Goal: Task Accomplishment & Management: Use online tool/utility

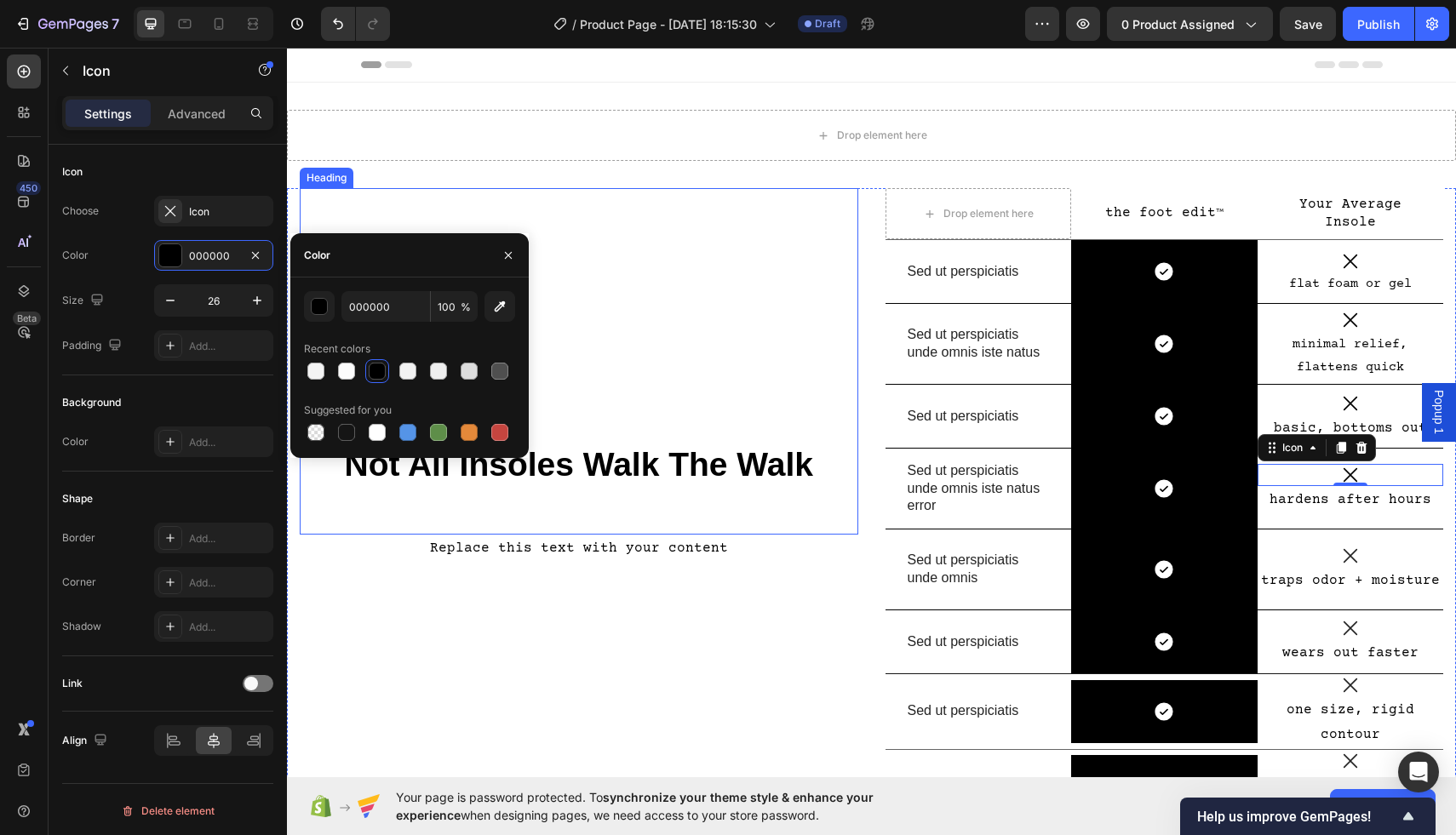
scroll to position [69, 0]
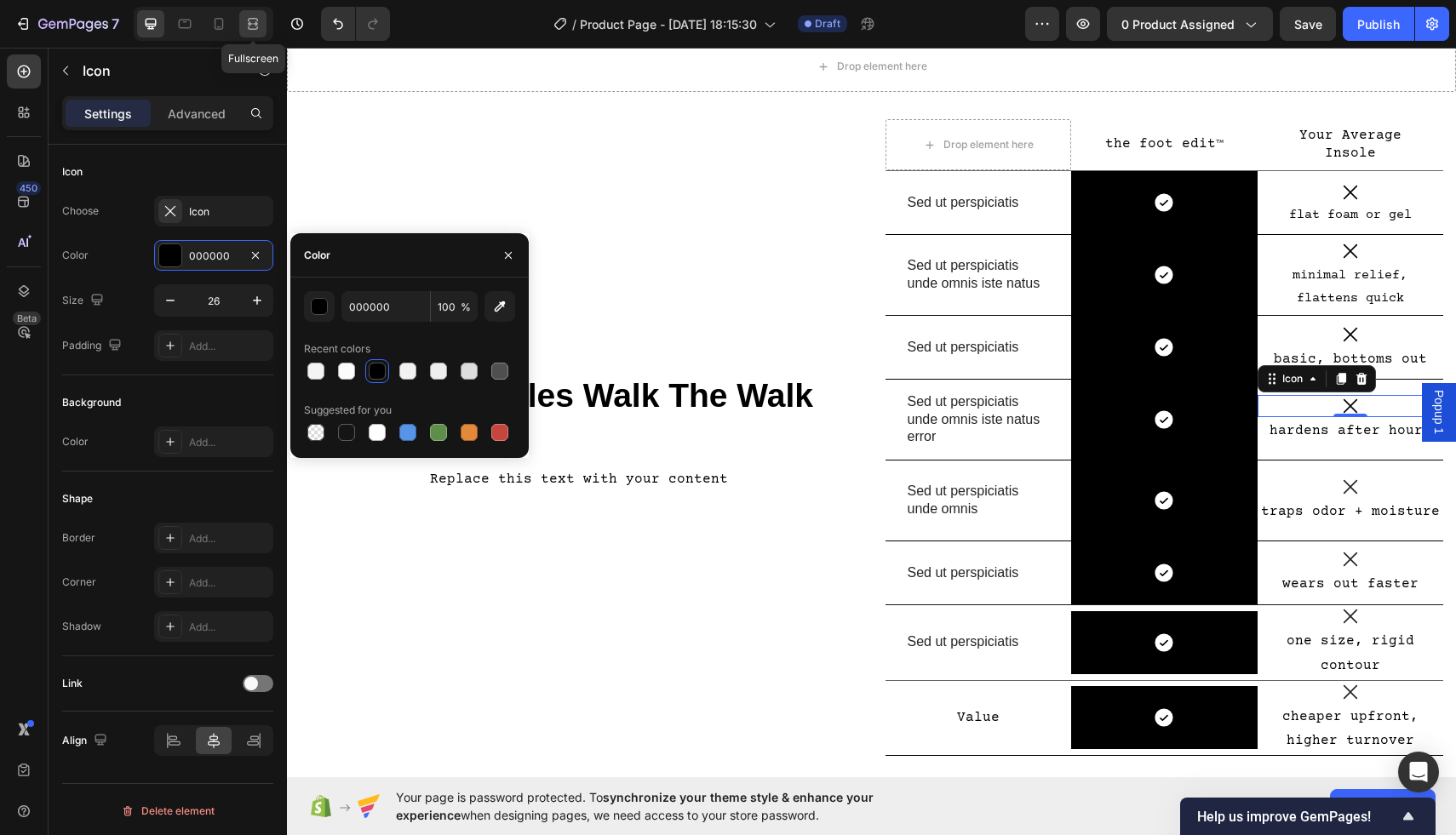
click at [245, 17] on icon at bounding box center [253, 23] width 17 height 17
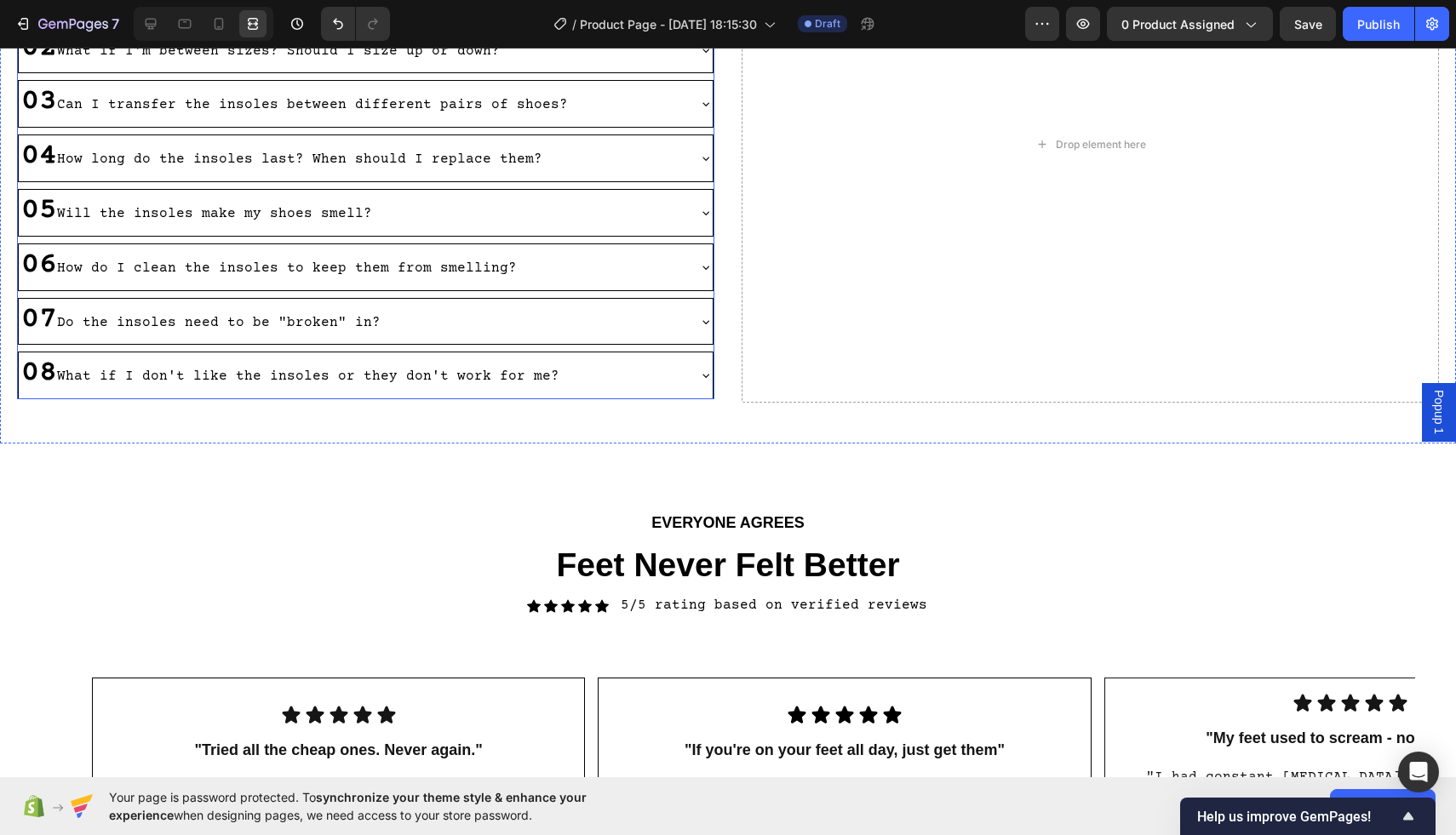
scroll to position [1024, 0]
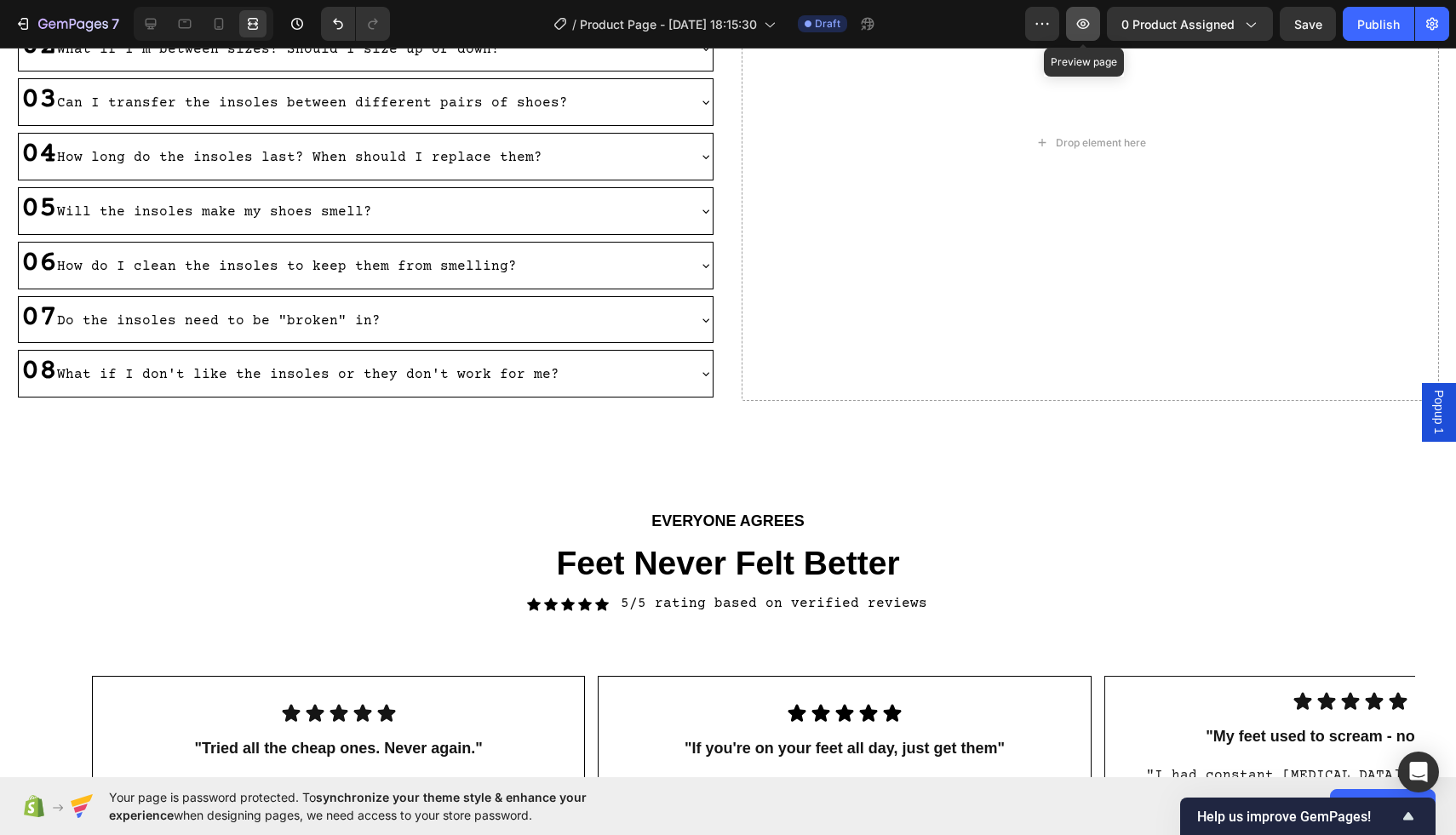
click at [1086, 23] on icon "button" at bounding box center [1083, 23] width 5 height 5
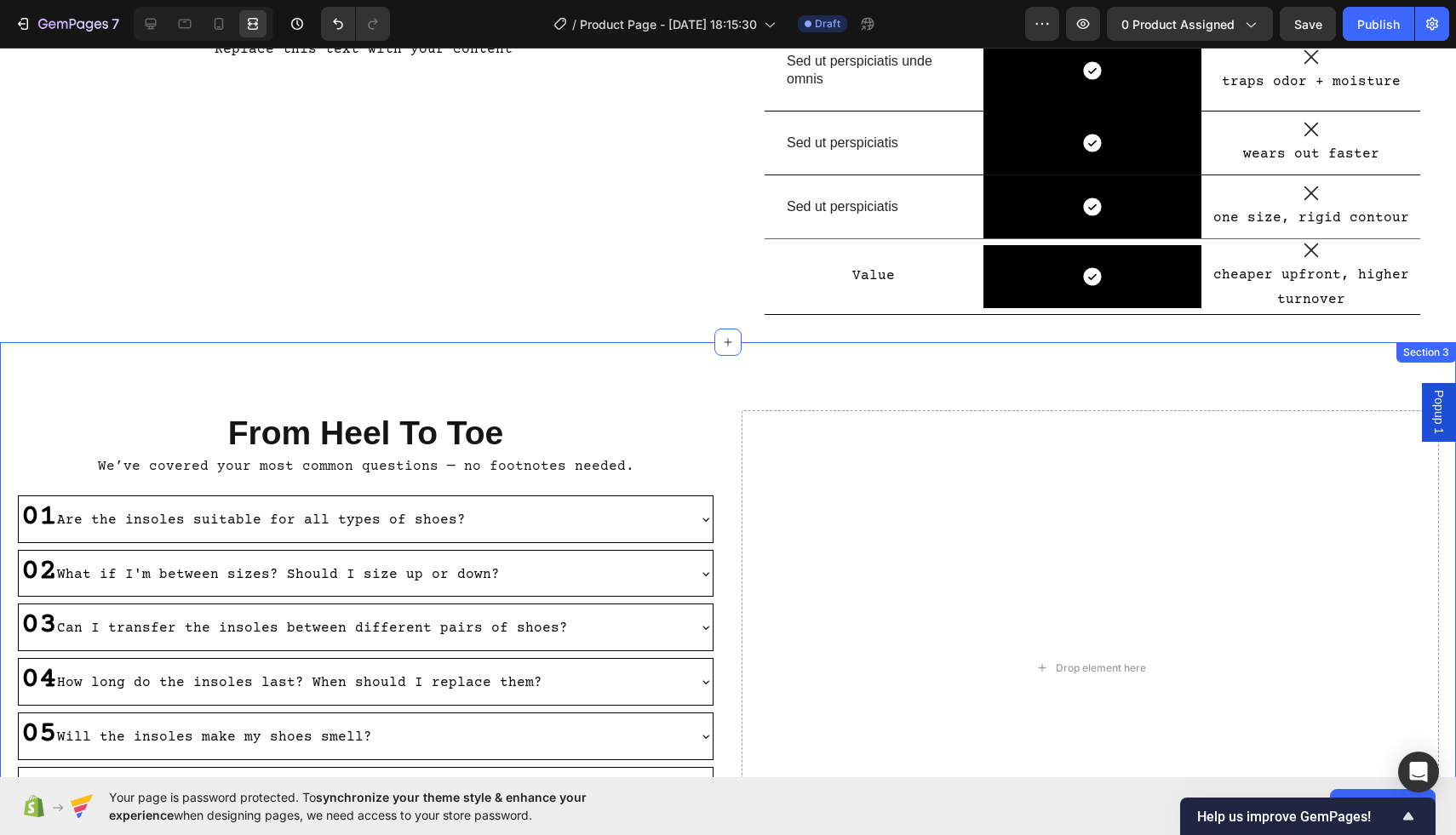
scroll to position [495, 0]
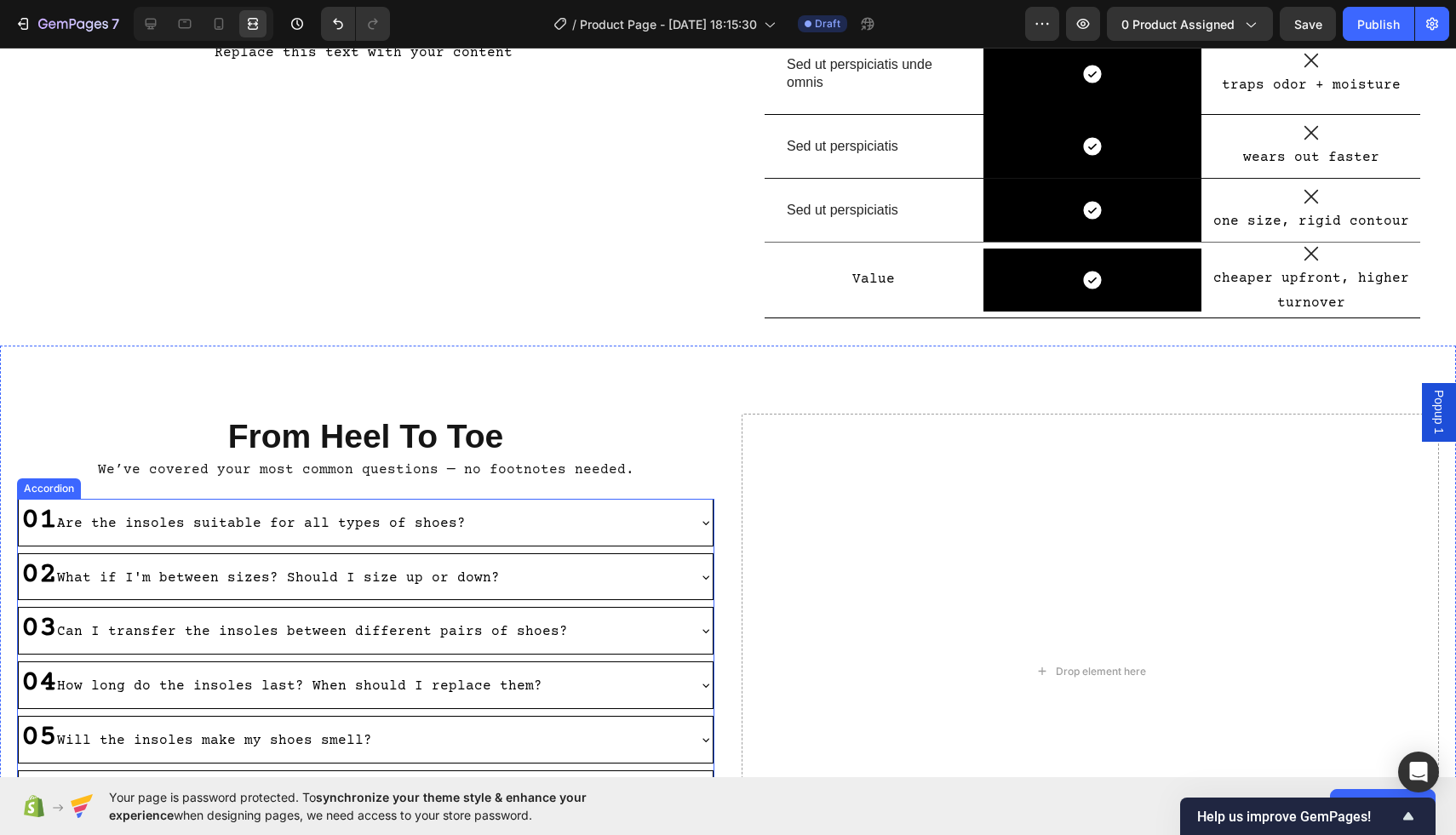
click at [34, 522] on strong "01" at bounding box center [39, 521] width 35 height 34
click at [53, 522] on strong "01" at bounding box center [39, 521] width 35 height 34
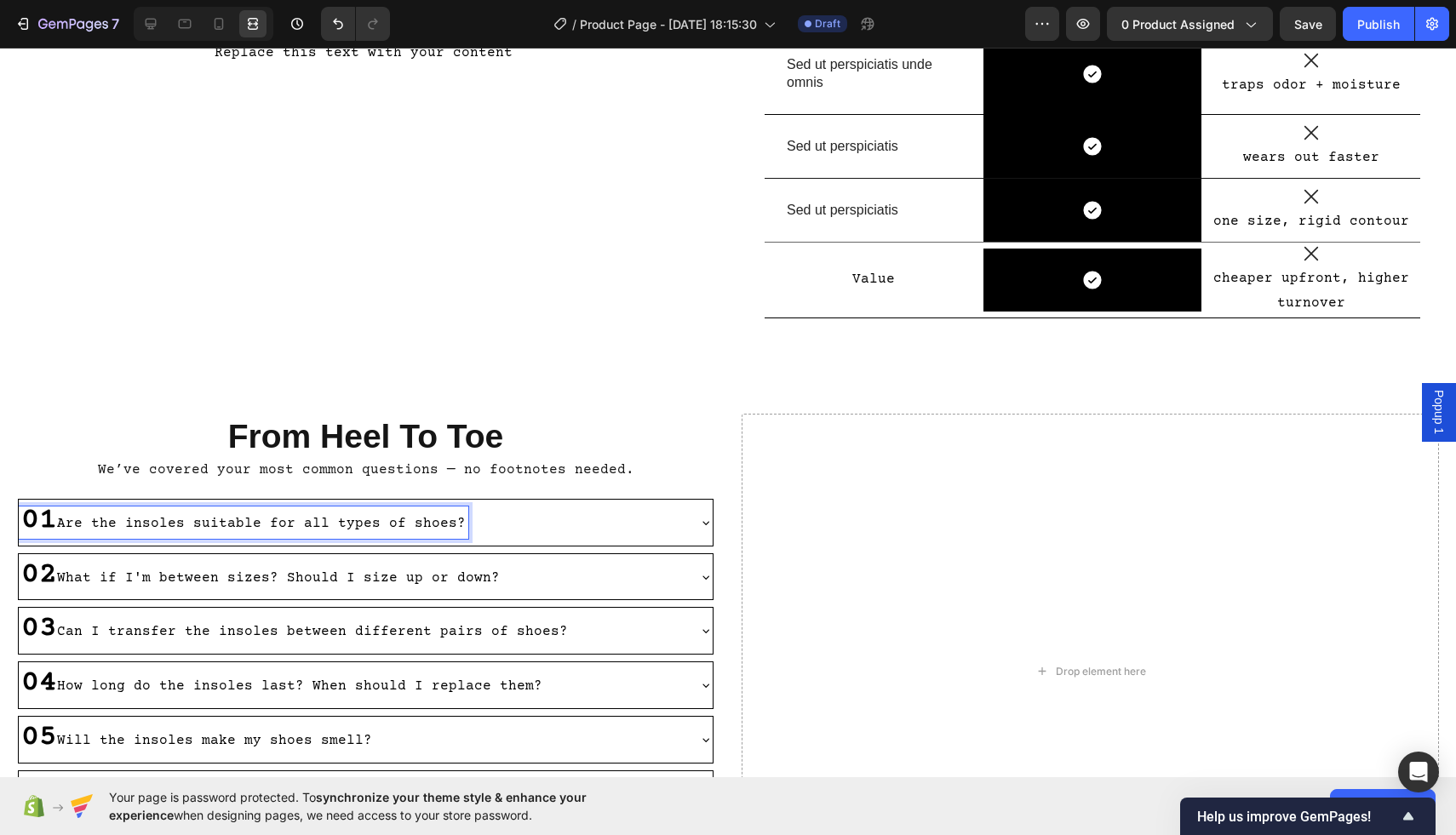
click at [53, 522] on strong "01" at bounding box center [39, 521] width 35 height 34
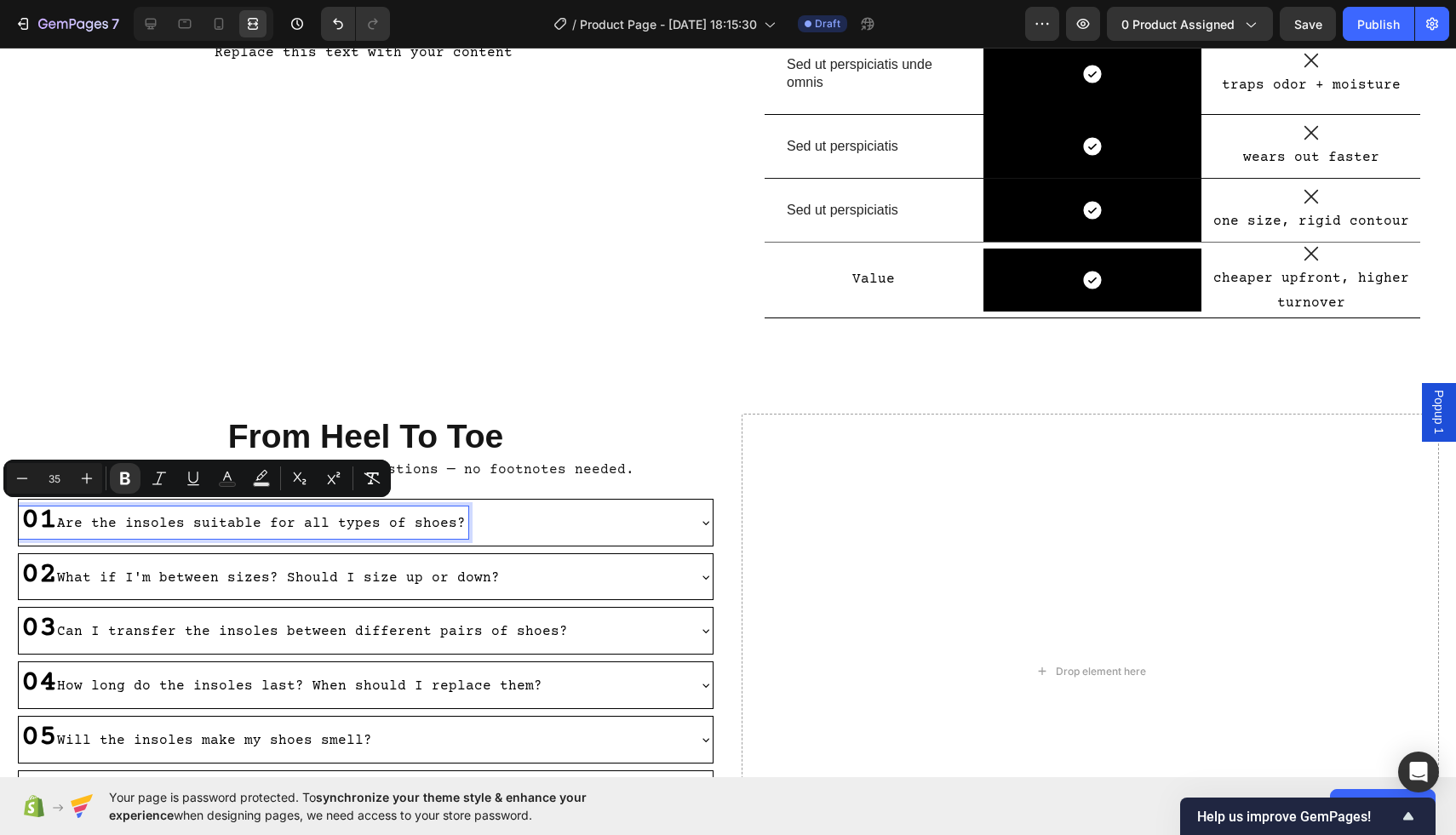
click at [53, 522] on strong "01" at bounding box center [39, 521] width 35 height 34
drag, startPoint x: 49, startPoint y: 522, endPoint x: 23, endPoint y: 522, distance: 26.0
click at [23, 522] on strong "01" at bounding box center [39, 521] width 35 height 34
click at [124, 478] on icon "Editor contextual toolbar" at bounding box center [125, 479] width 10 height 13
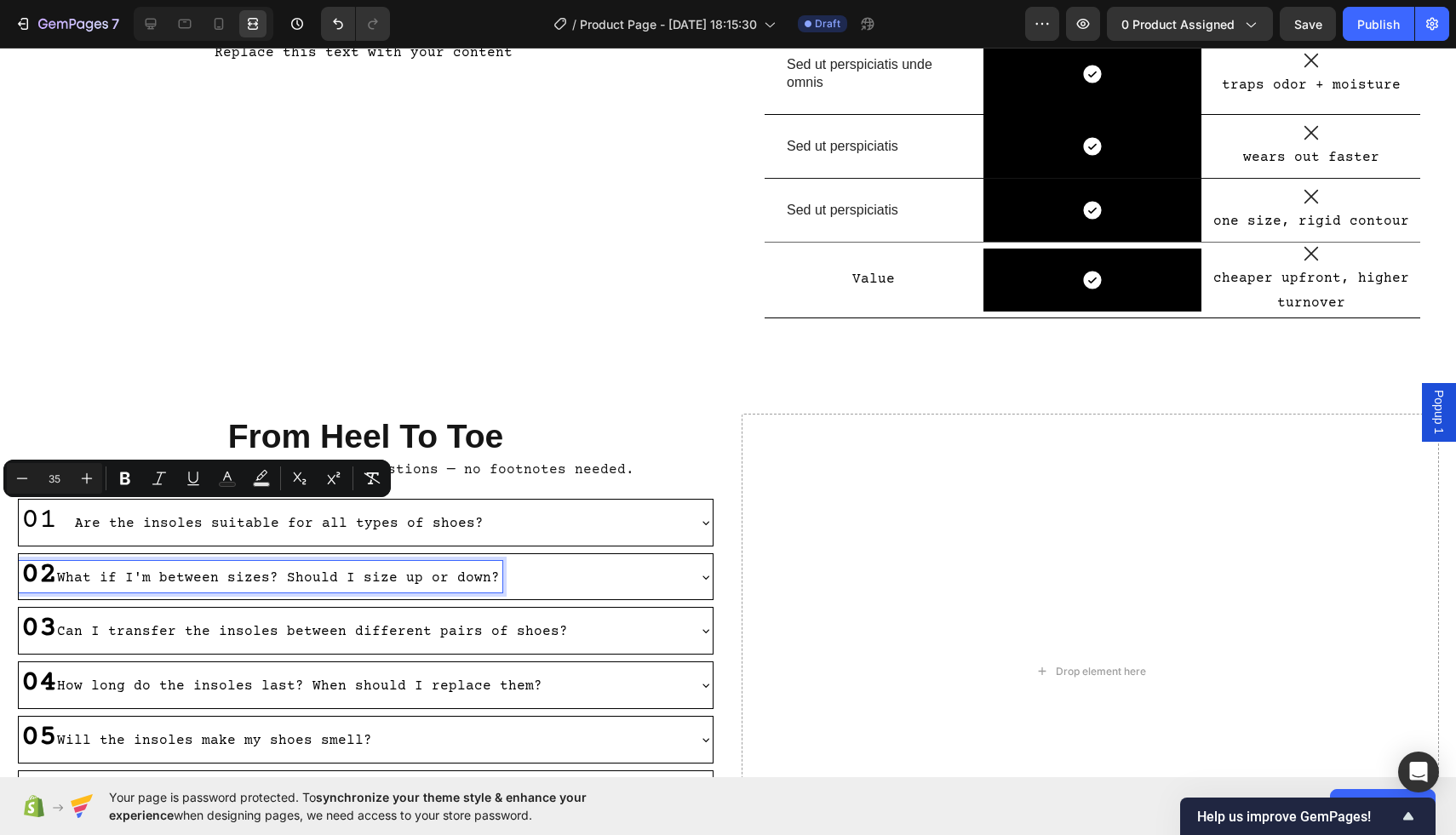
click at [25, 589] on strong "02" at bounding box center [39, 576] width 35 height 34
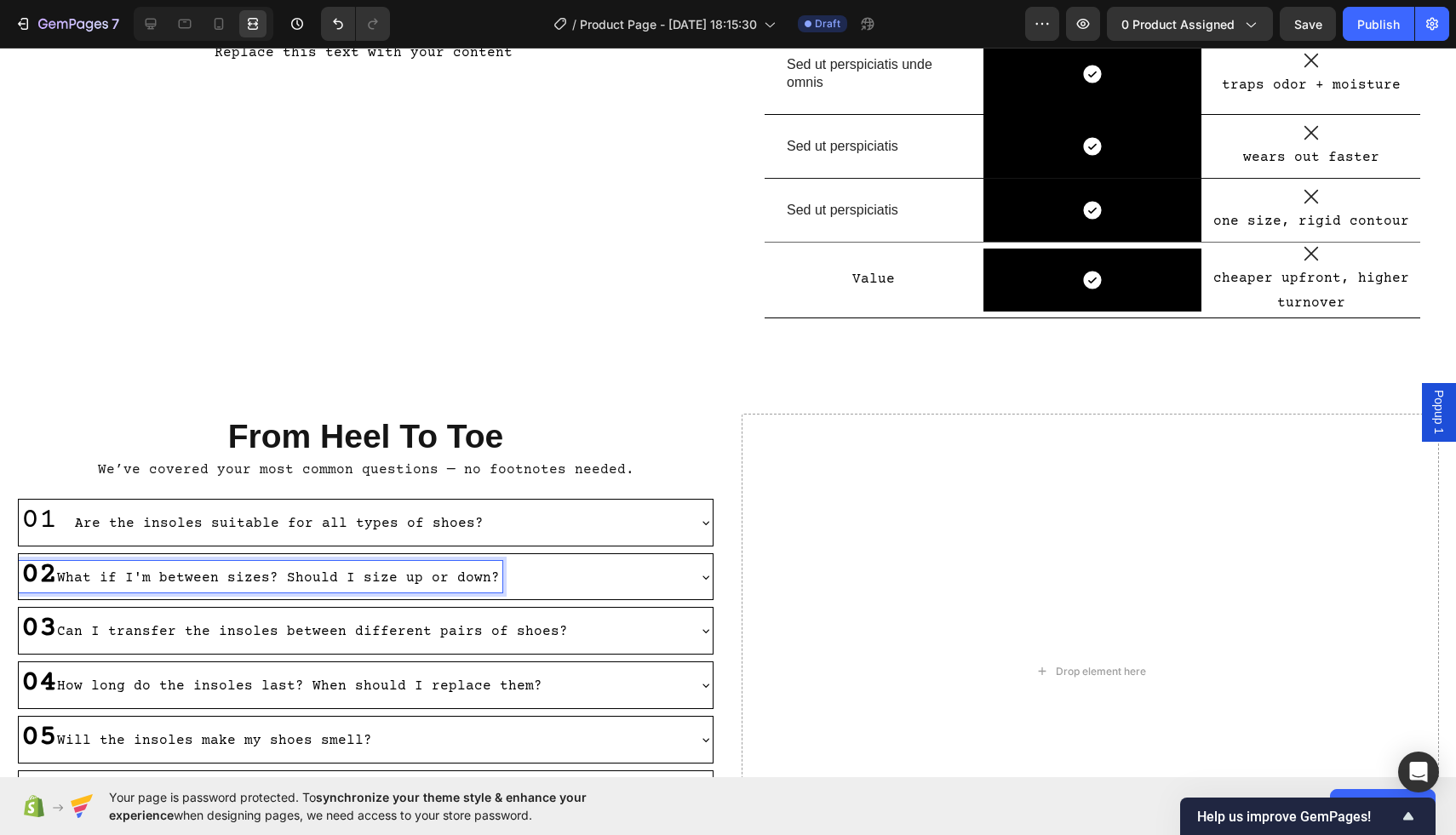
click at [45, 585] on strong "02" at bounding box center [39, 576] width 35 height 34
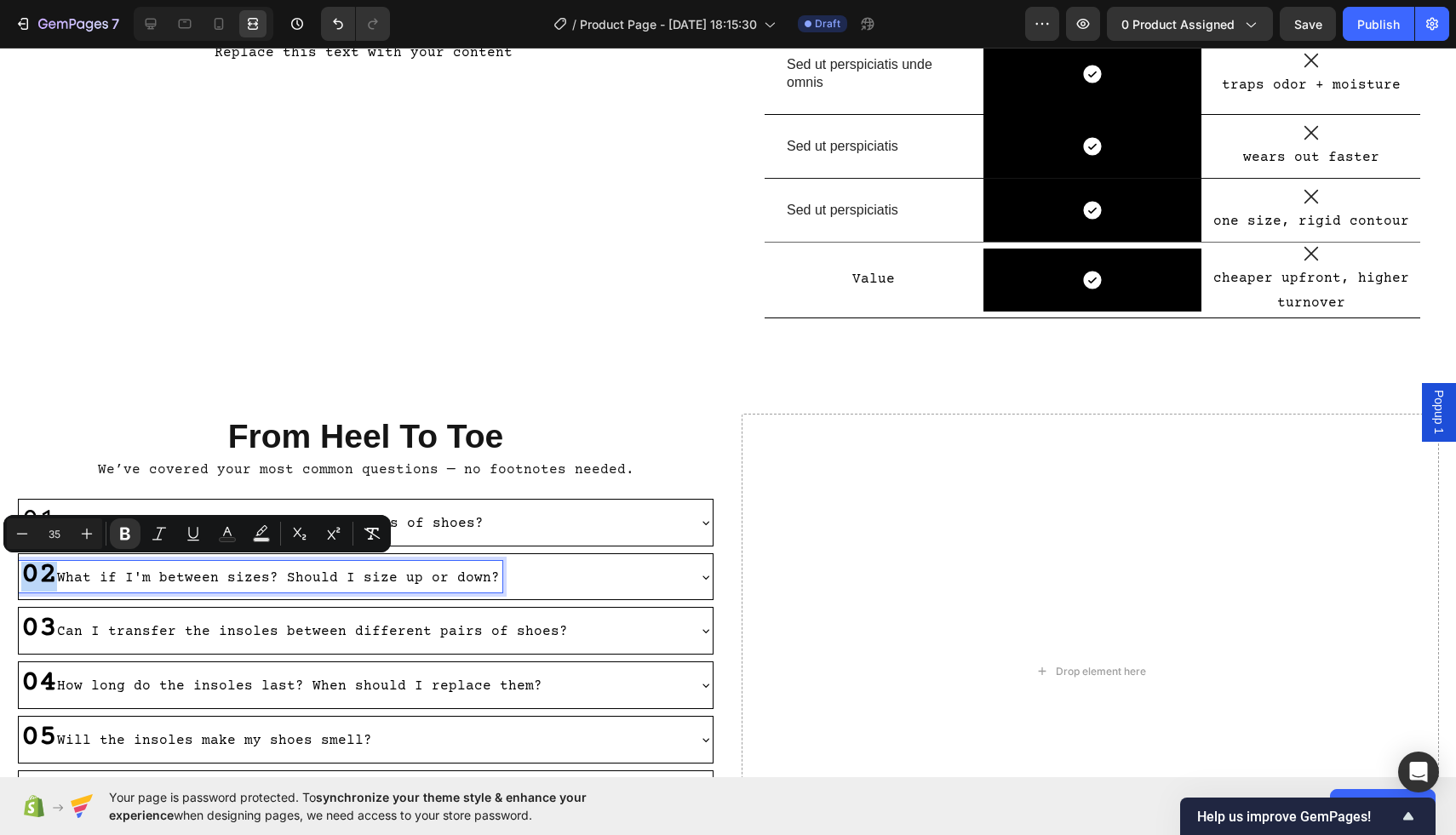
drag, startPoint x: 50, startPoint y: 579, endPoint x: 24, endPoint y: 578, distance: 26.0
click at [24, 578] on strong "02" at bounding box center [39, 576] width 35 height 34
click at [124, 531] on icon "Editor contextual toolbar" at bounding box center [125, 534] width 17 height 17
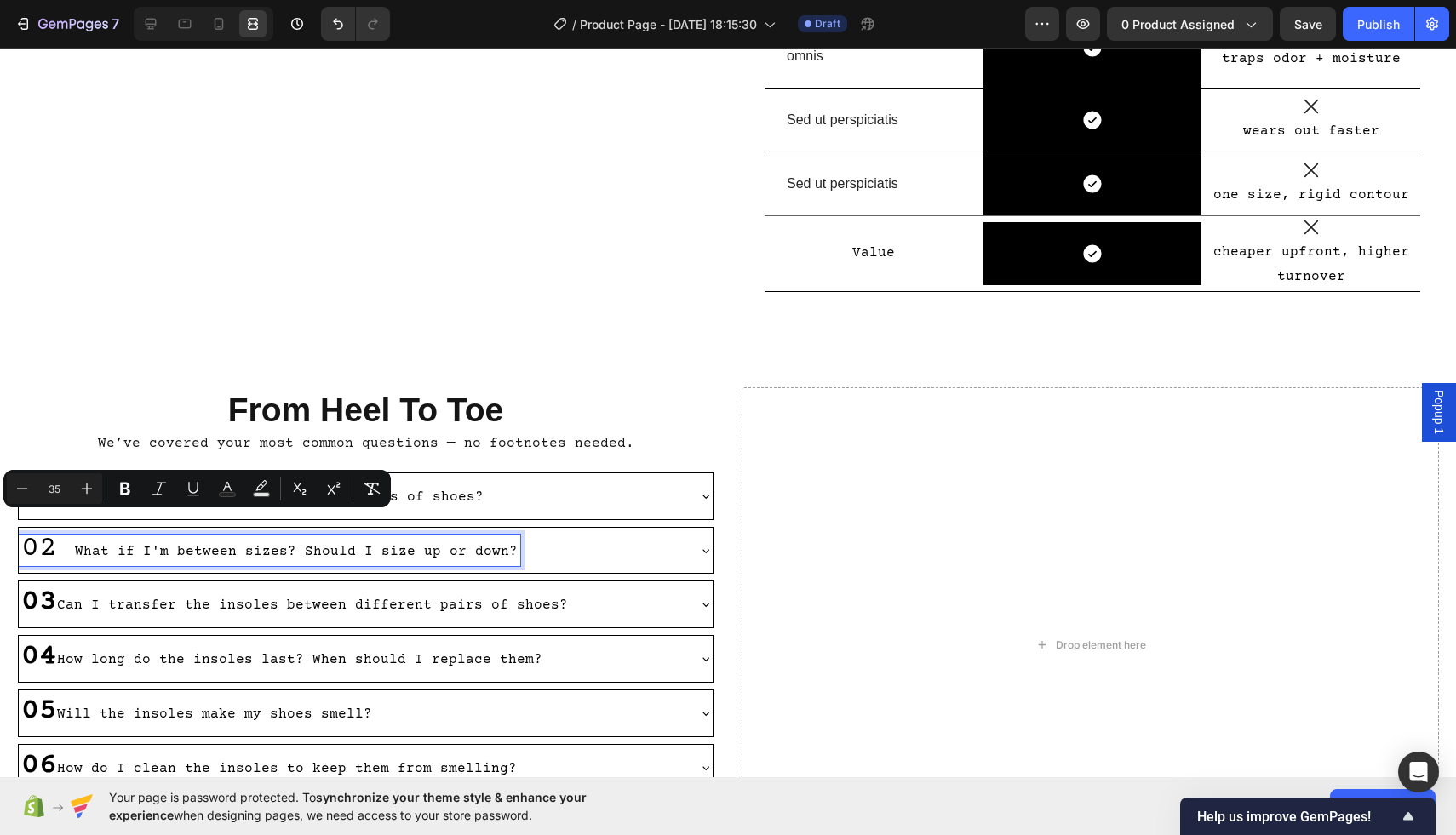
scroll to position [540, 0]
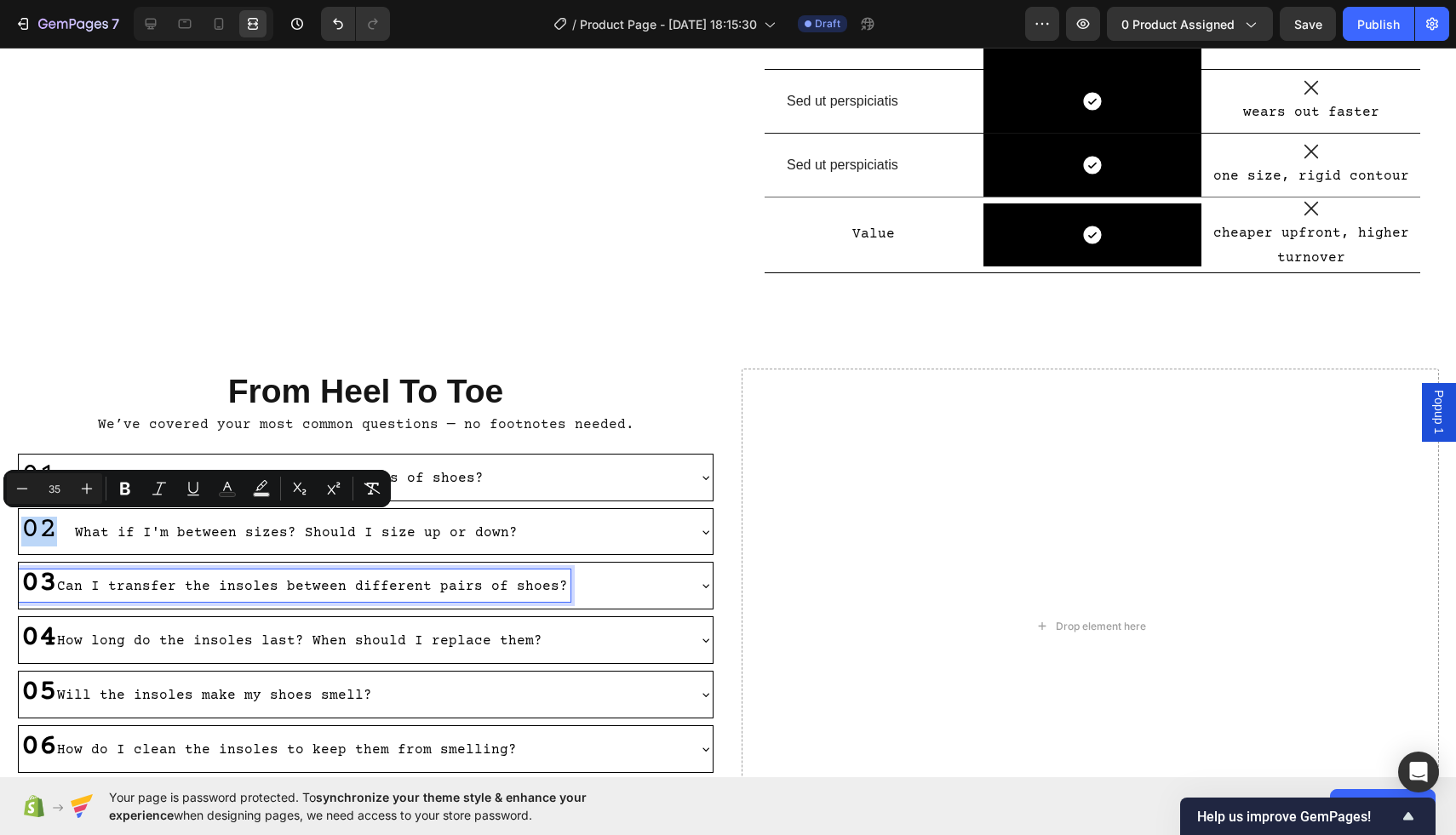
click at [53, 581] on strong "03" at bounding box center [39, 584] width 35 height 34
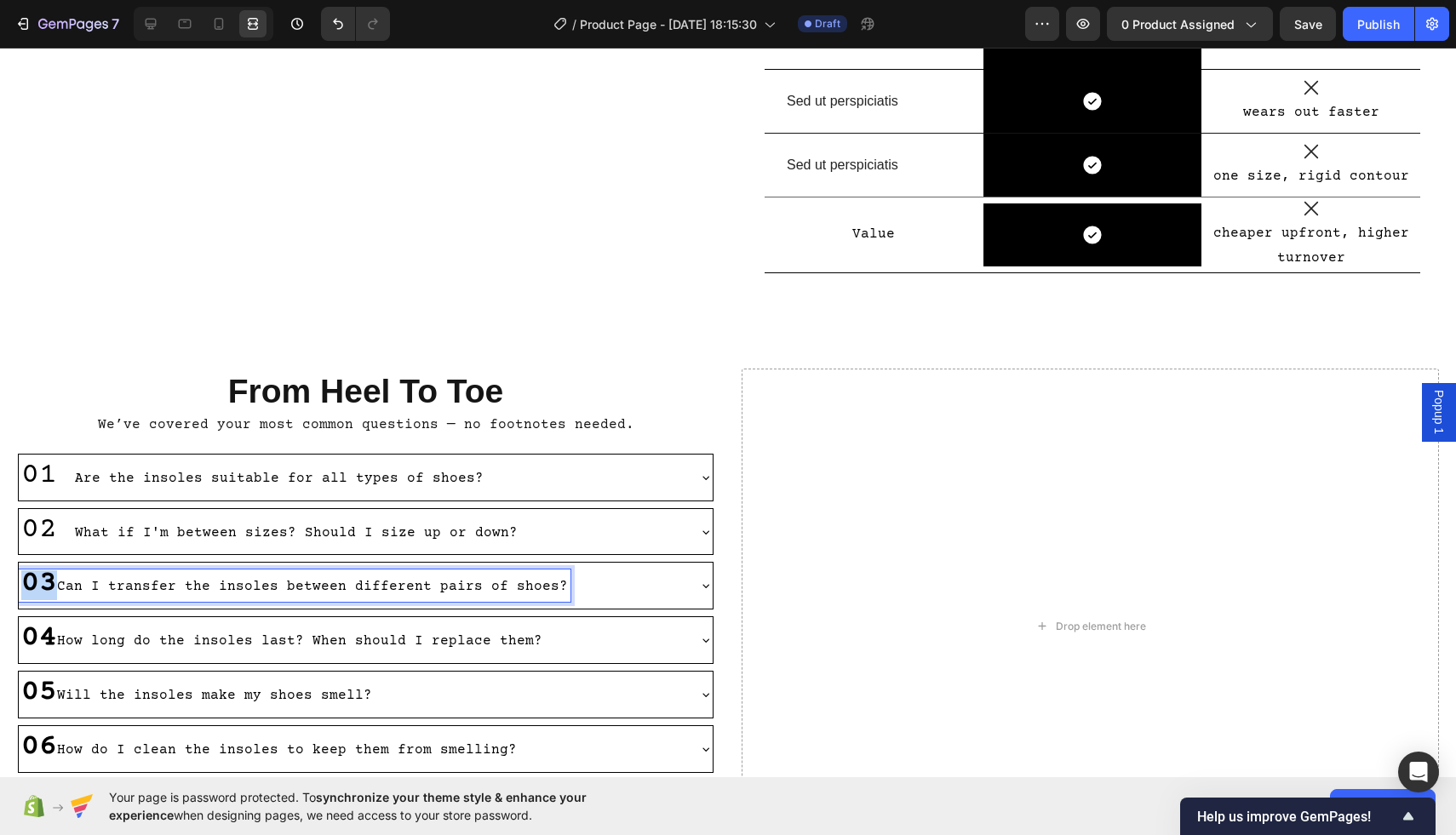
drag, startPoint x: 53, startPoint y: 591, endPoint x: 22, endPoint y: 587, distance: 31.3
click at [22, 587] on strong "03" at bounding box center [39, 584] width 35 height 34
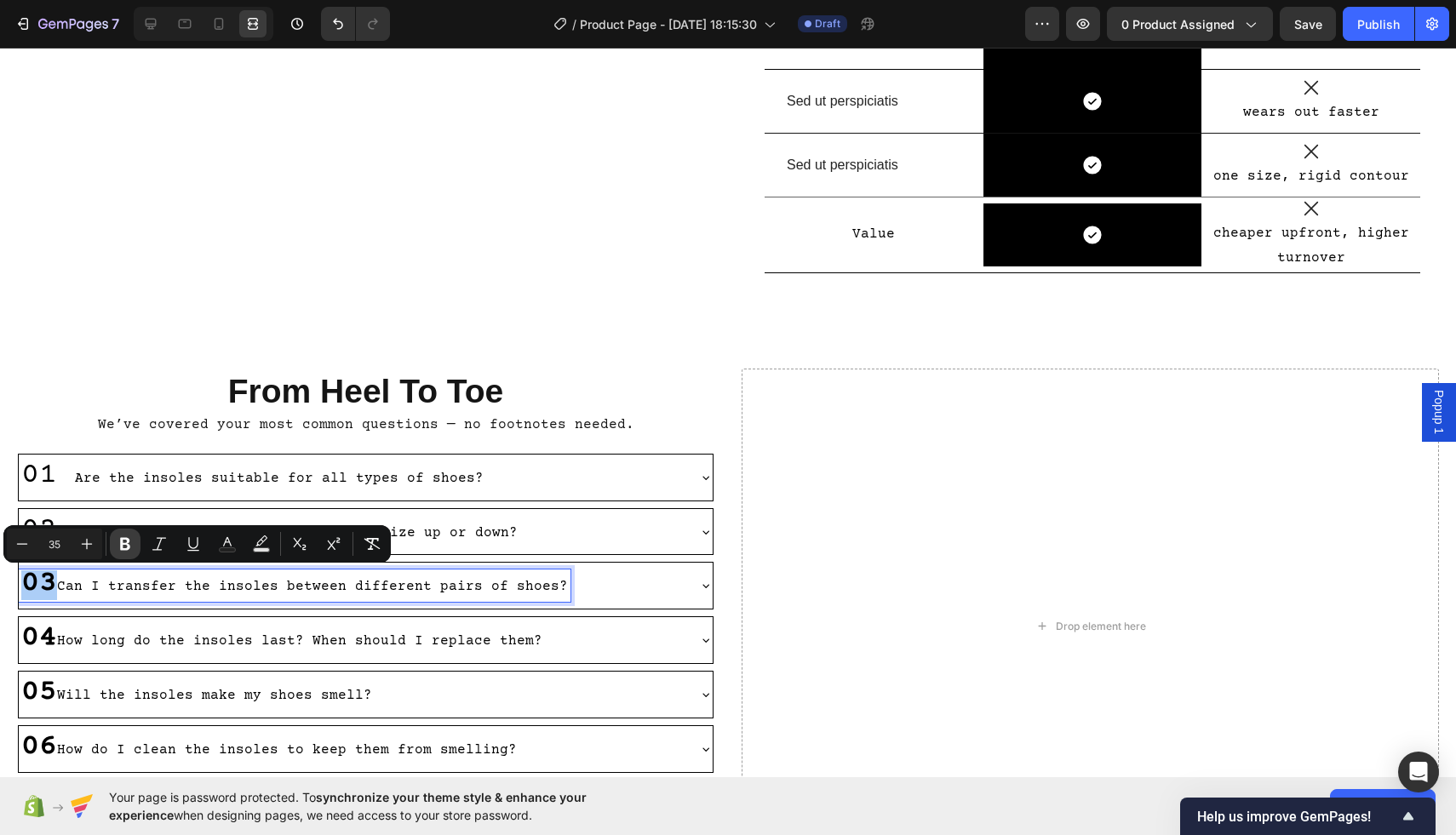
click at [126, 542] on icon "Editor contextual toolbar" at bounding box center [125, 545] width 10 height 13
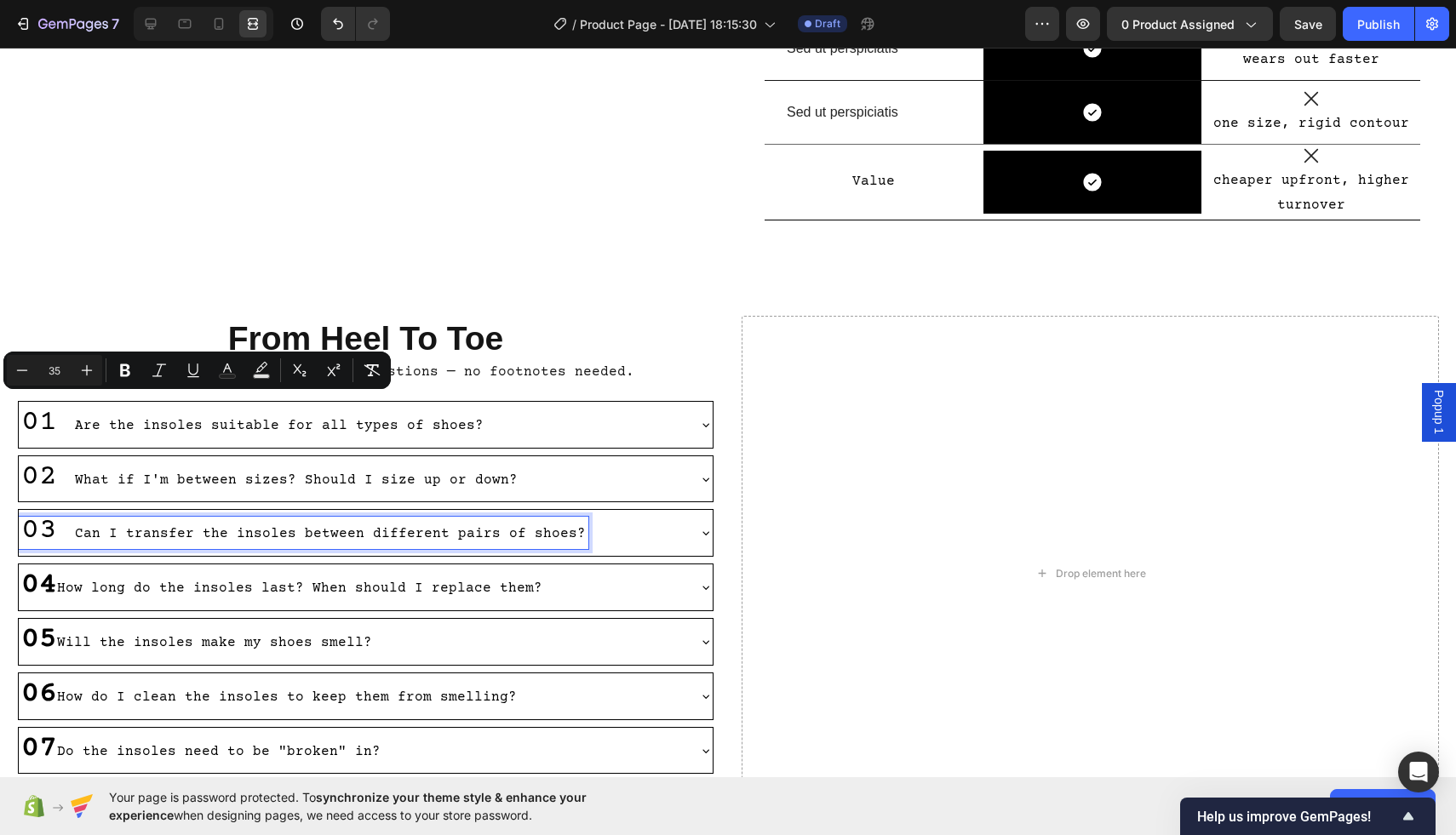
scroll to position [715, 0]
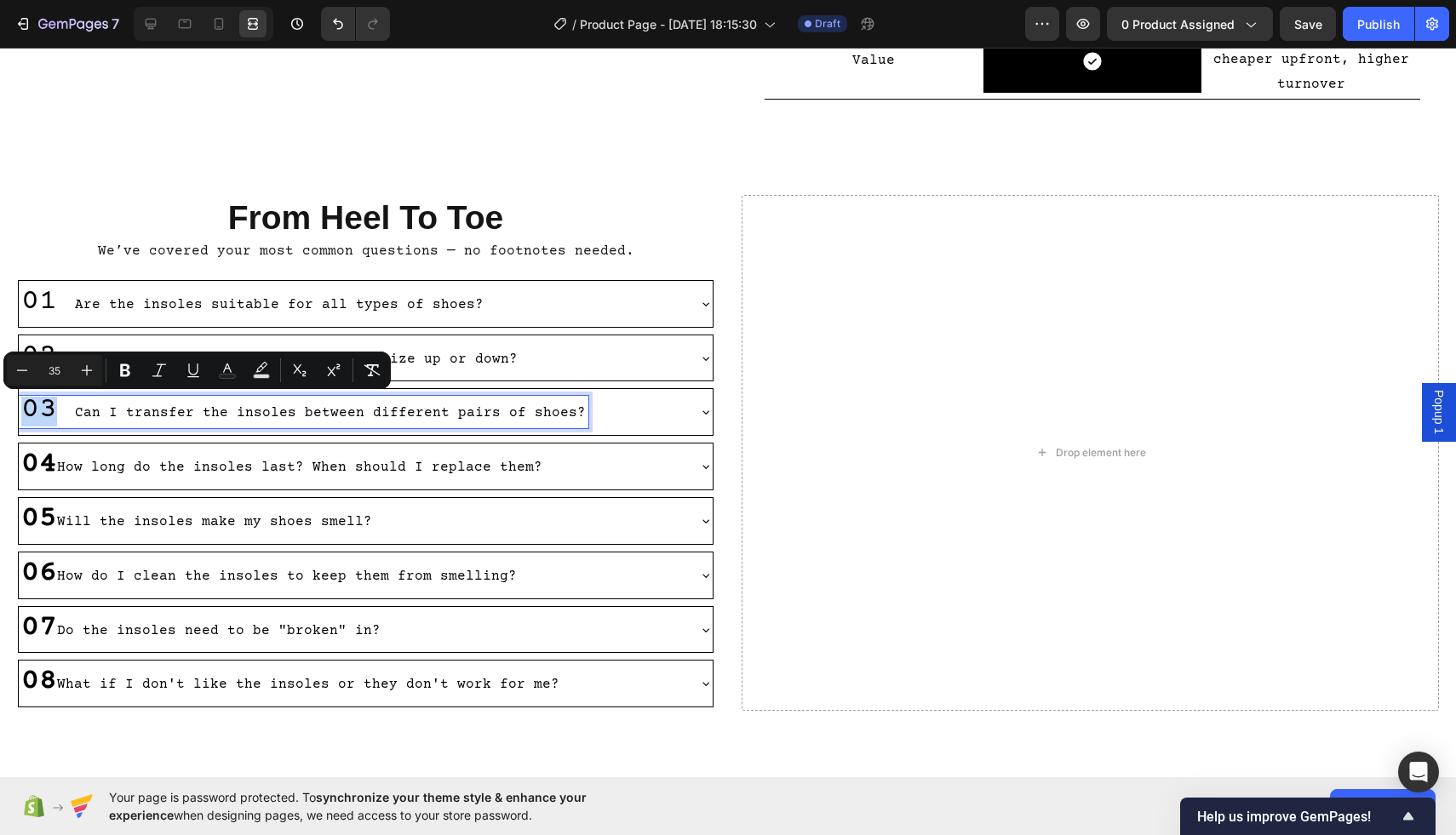
click at [53, 467] on strong "04" at bounding box center [39, 465] width 35 height 34
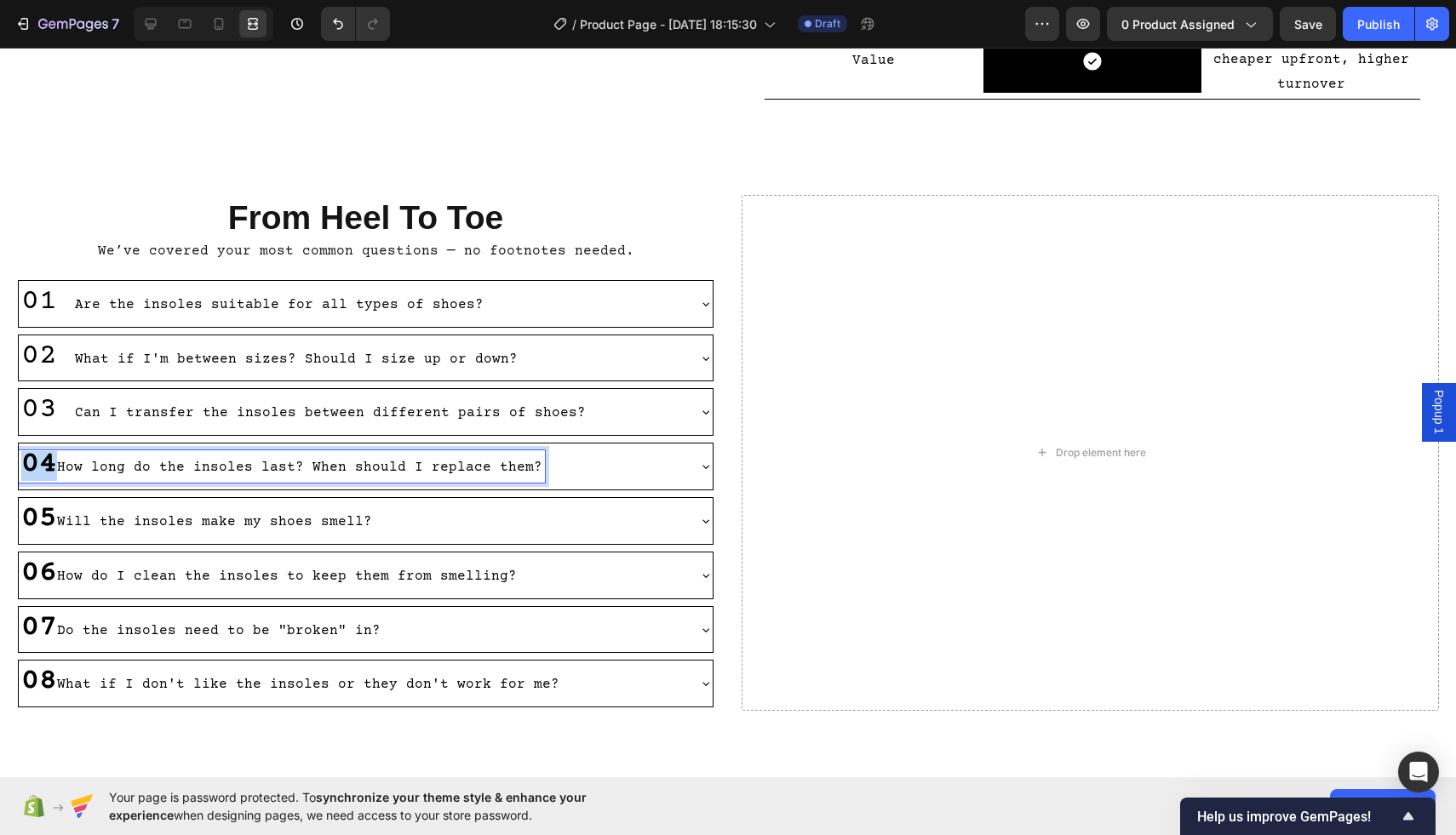
drag, startPoint x: 53, startPoint y: 467, endPoint x: 24, endPoint y: 466, distance: 29.0
click at [24, 466] on strong "04" at bounding box center [39, 465] width 35 height 34
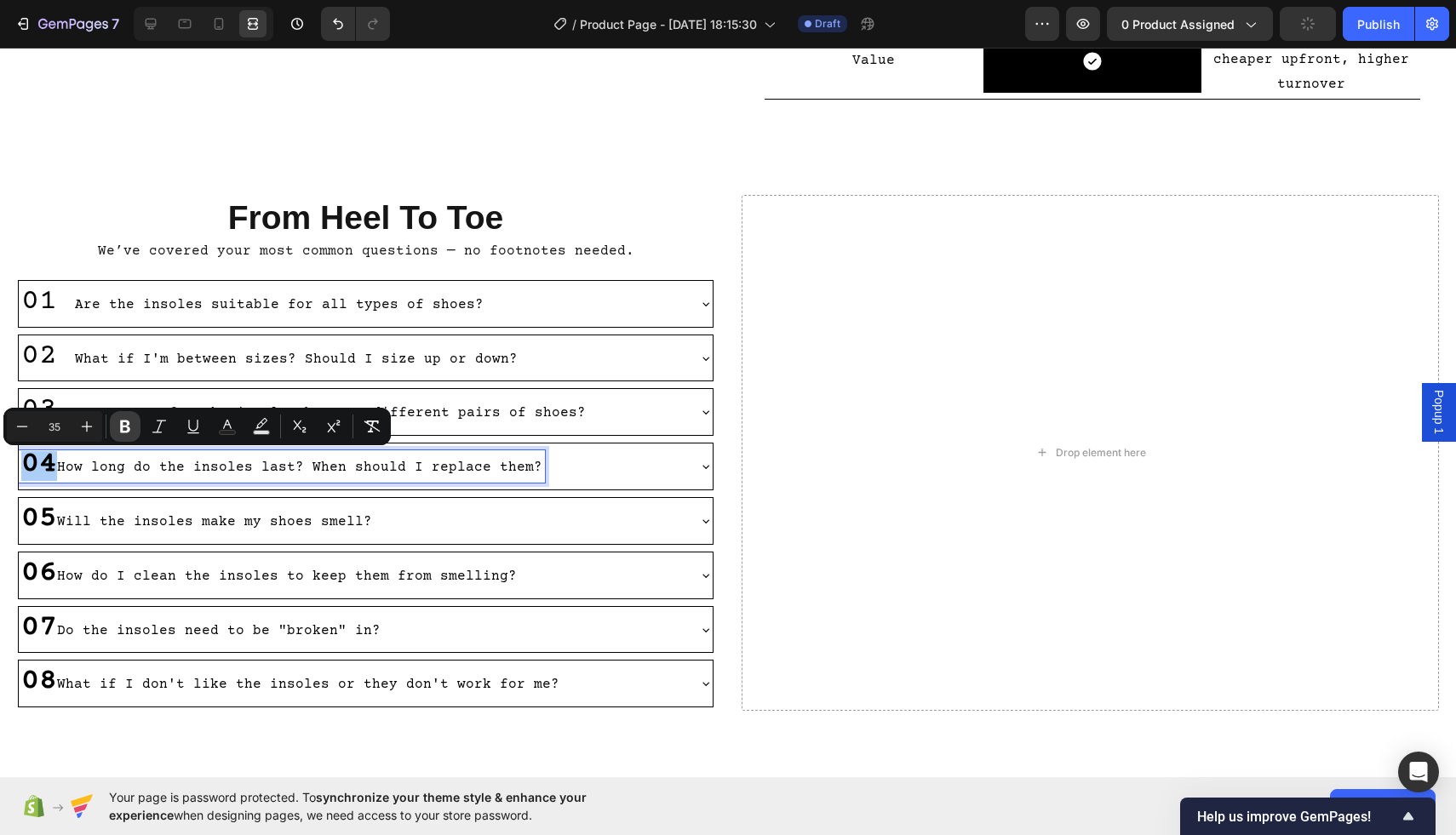
click at [119, 429] on icon "Editor contextual toolbar" at bounding box center [125, 426] width 17 height 17
click at [51, 522] on strong "05" at bounding box center [39, 519] width 35 height 34
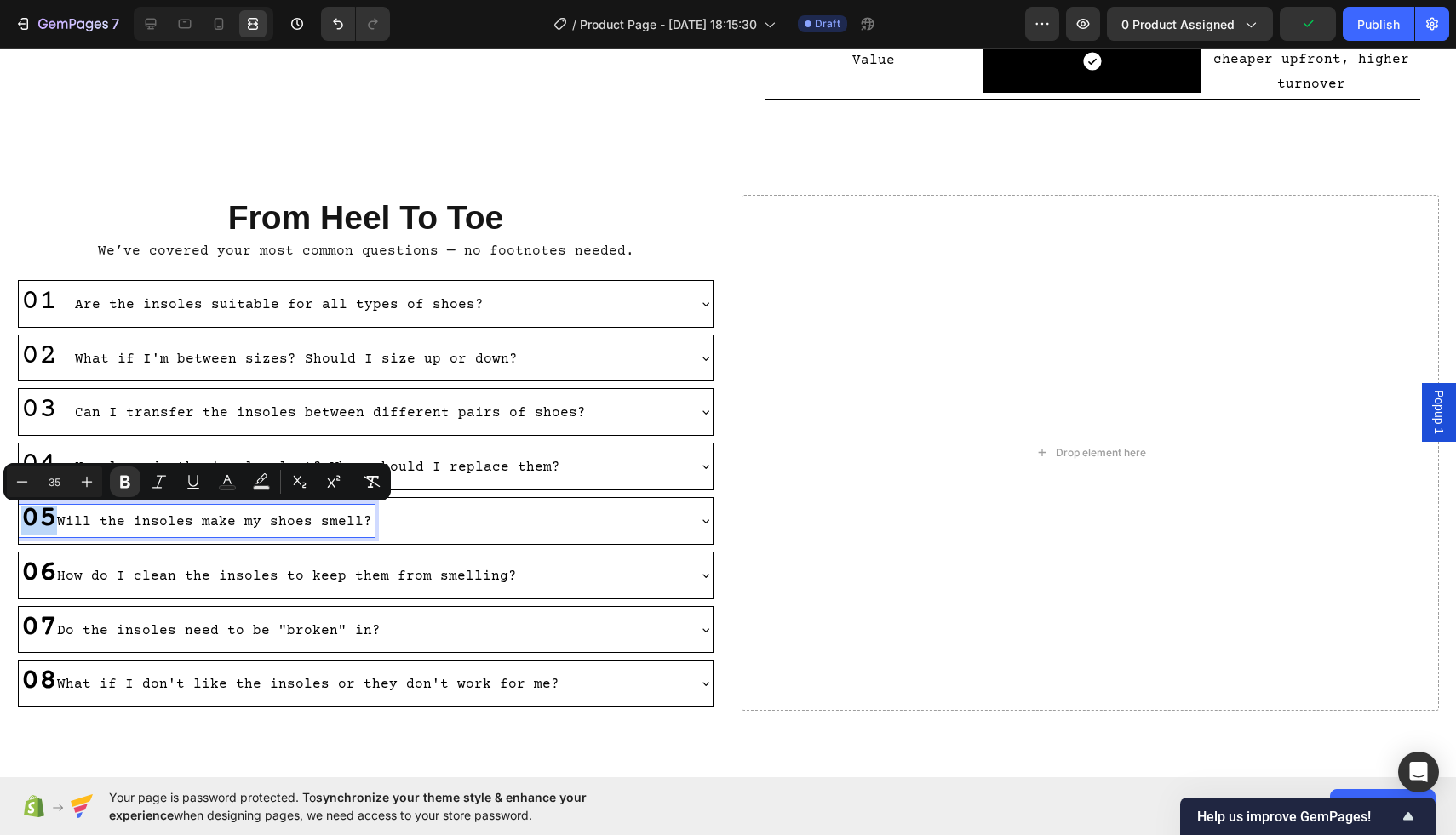
drag, startPoint x: 51, startPoint y: 522, endPoint x: 18, endPoint y: 522, distance: 33.0
click at [19, 522] on div "05 Will the insoles make my shoes smell?" at bounding box center [196, 521] width 356 height 33
click at [130, 480] on icon "Editor contextual toolbar" at bounding box center [125, 481] width 17 height 17
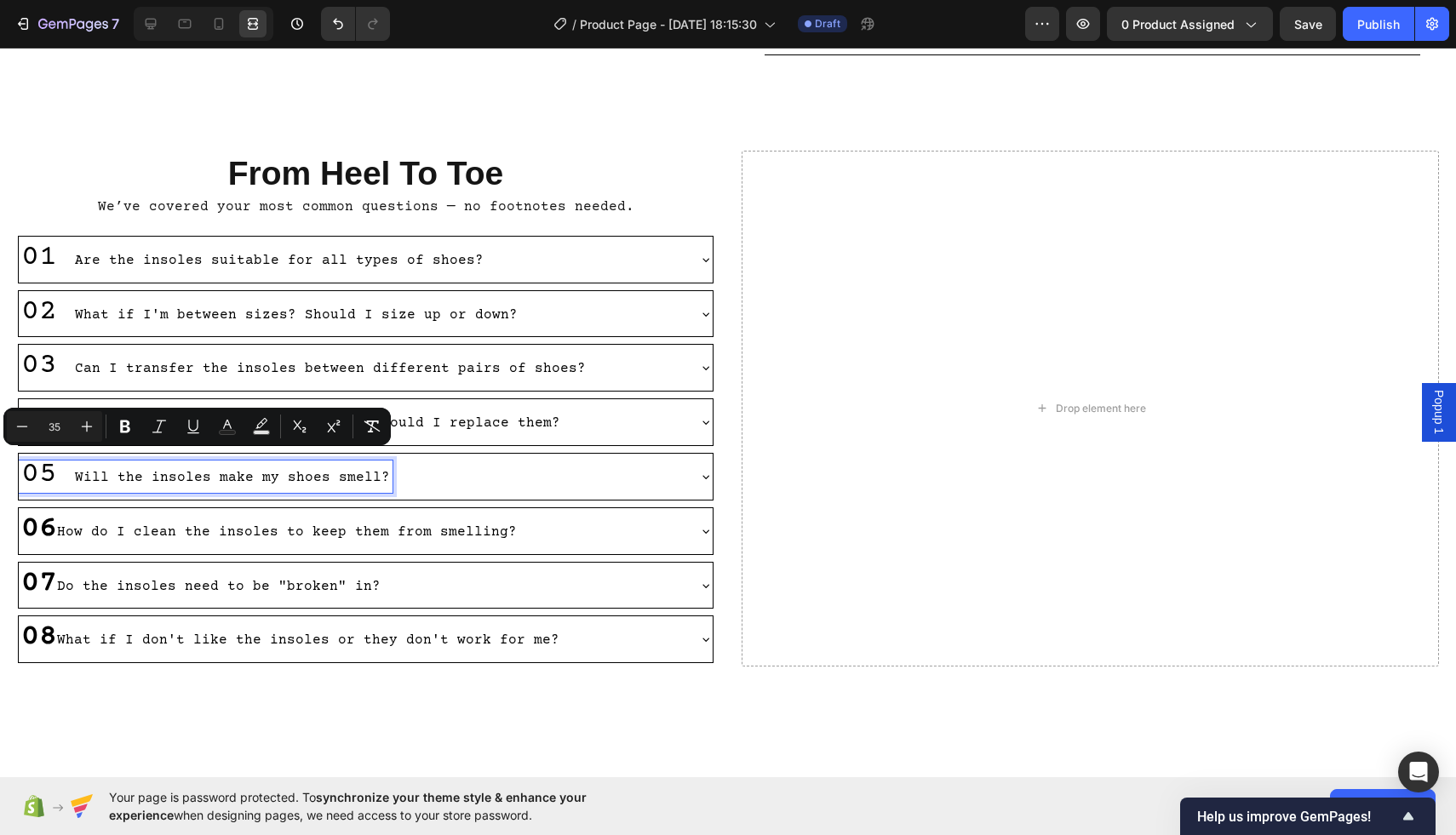
scroll to position [794, 0]
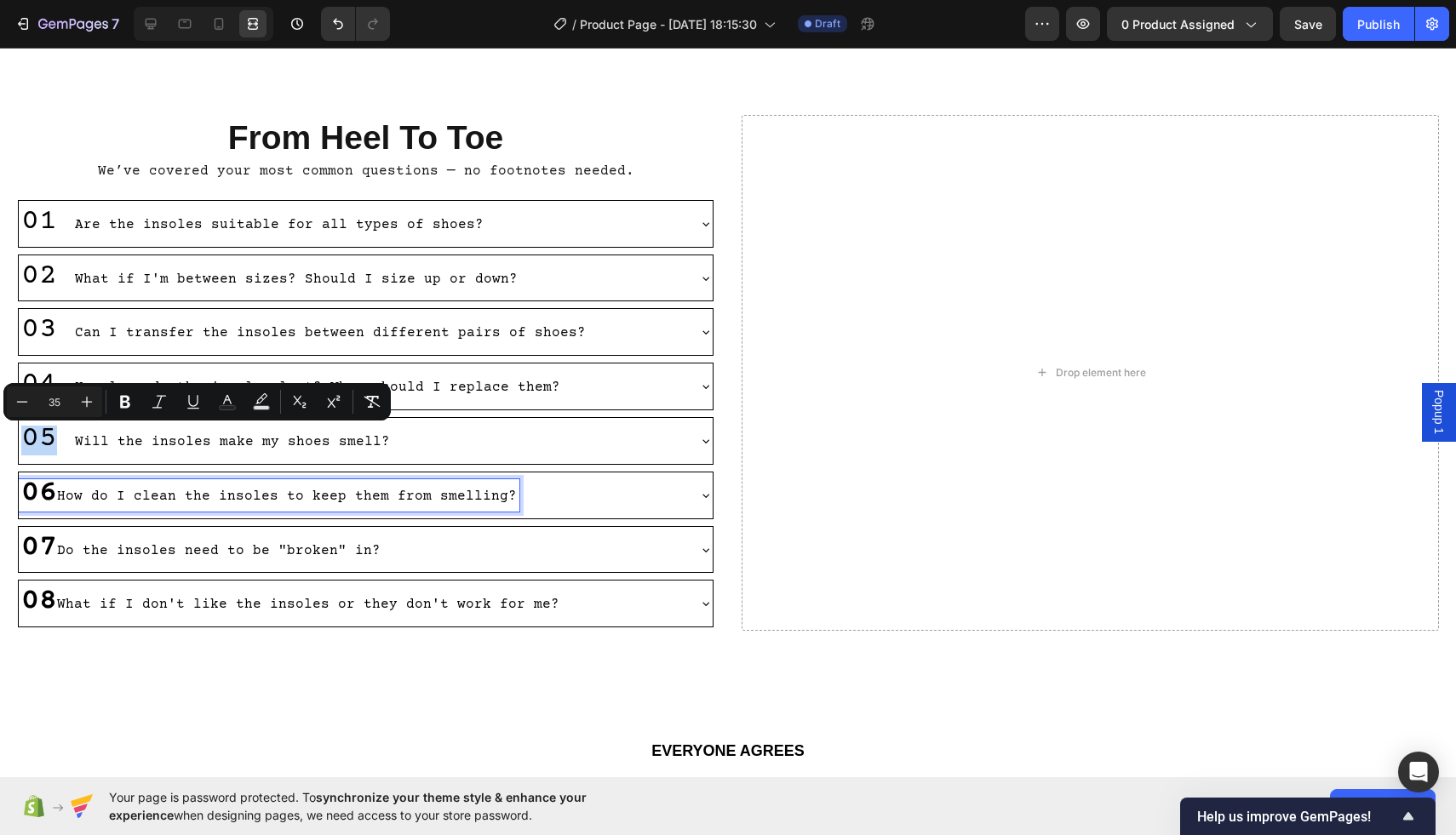
click at [52, 501] on strong "06" at bounding box center [39, 494] width 35 height 34
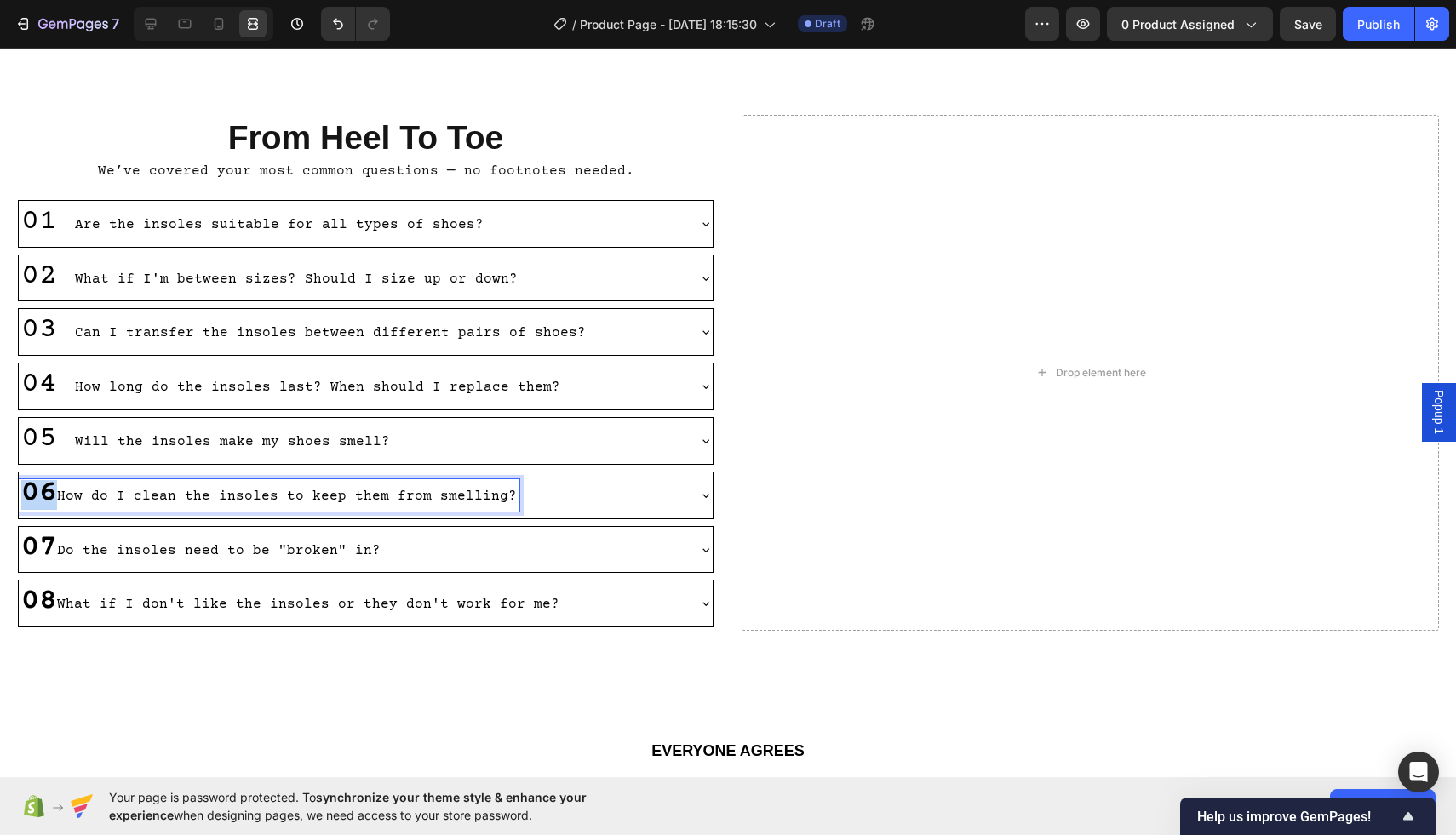
drag, startPoint x: 53, startPoint y: 501, endPoint x: 24, endPoint y: 501, distance: 29.0
click at [24, 501] on strong "06" at bounding box center [39, 494] width 35 height 34
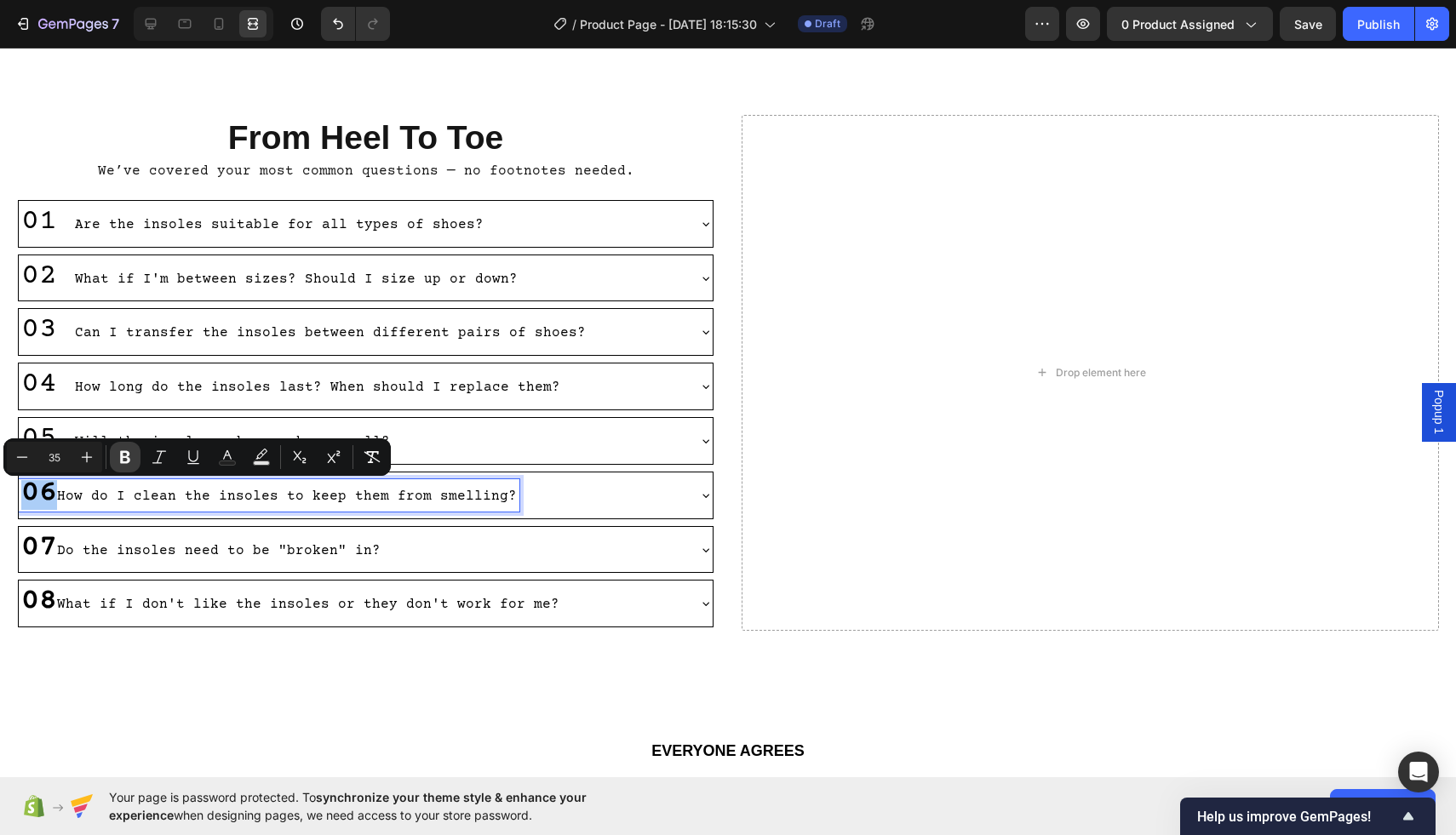
click at [120, 462] on icon "Editor contextual toolbar" at bounding box center [125, 458] width 10 height 13
click at [50, 549] on strong "07" at bounding box center [39, 548] width 35 height 34
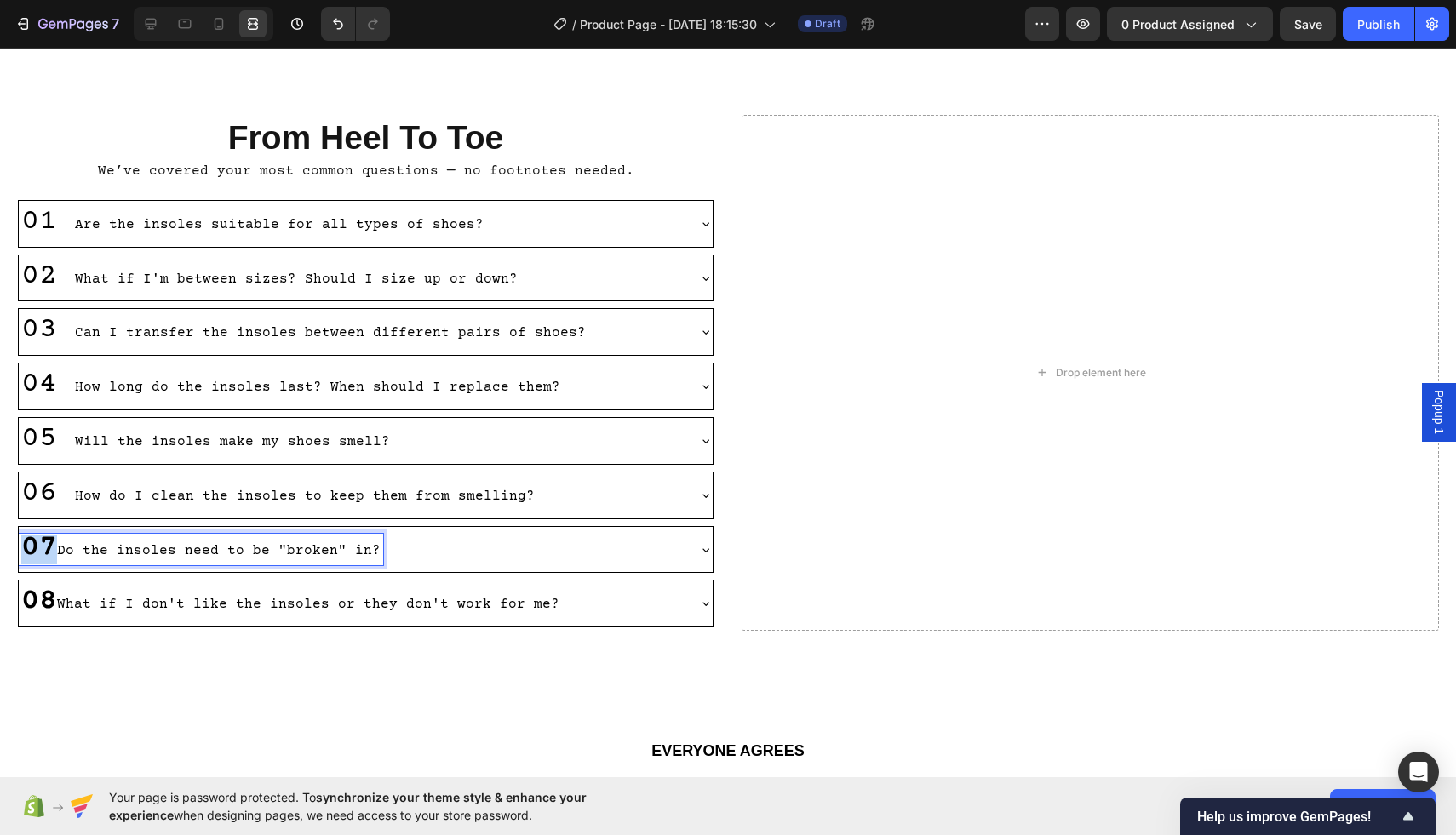
drag, startPoint x: 51, startPoint y: 559, endPoint x: 28, endPoint y: 556, distance: 23.2
click at [28, 556] on strong "07" at bounding box center [39, 548] width 35 height 34
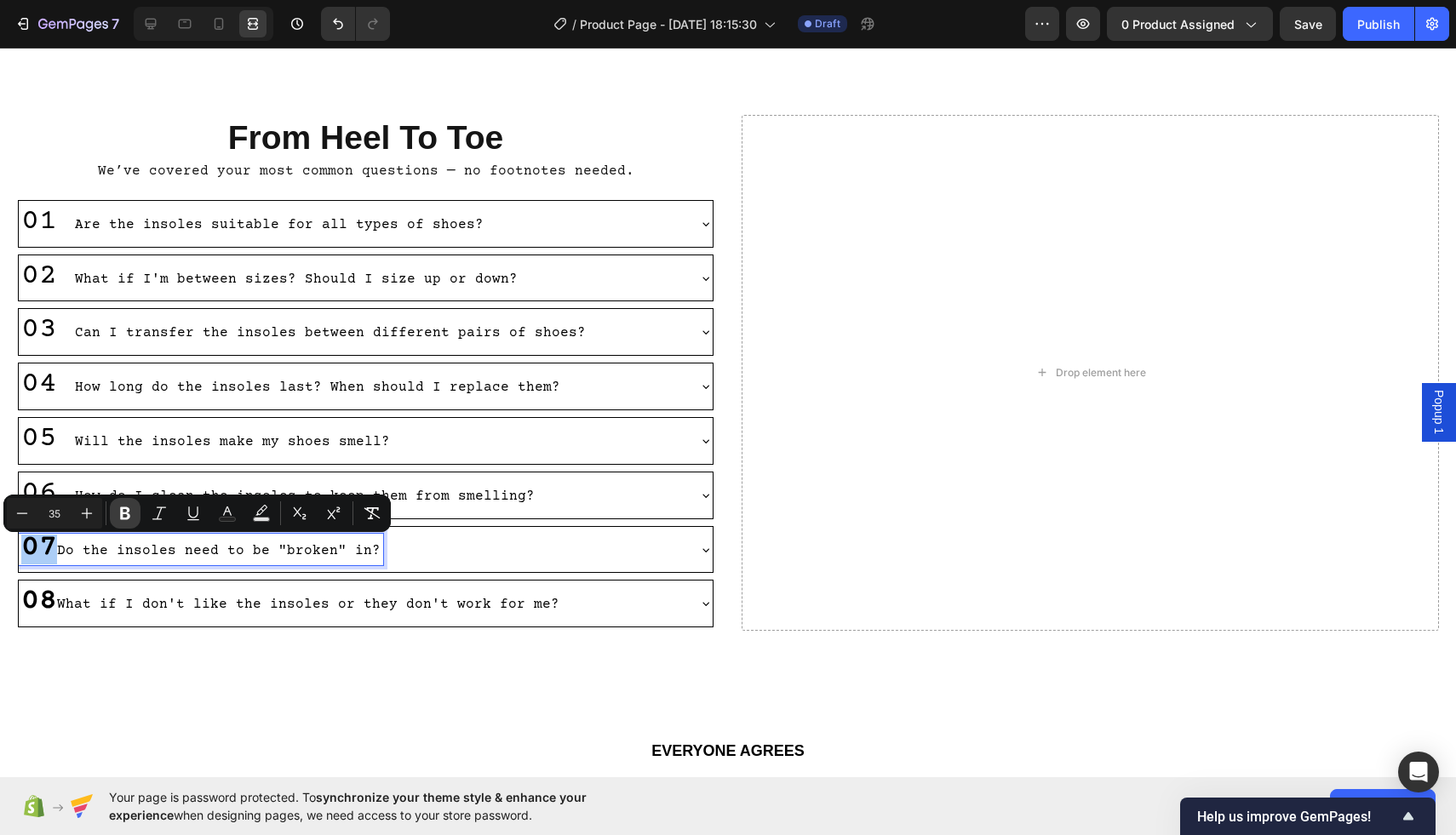
click at [121, 513] on icon "Editor contextual toolbar" at bounding box center [125, 514] width 10 height 13
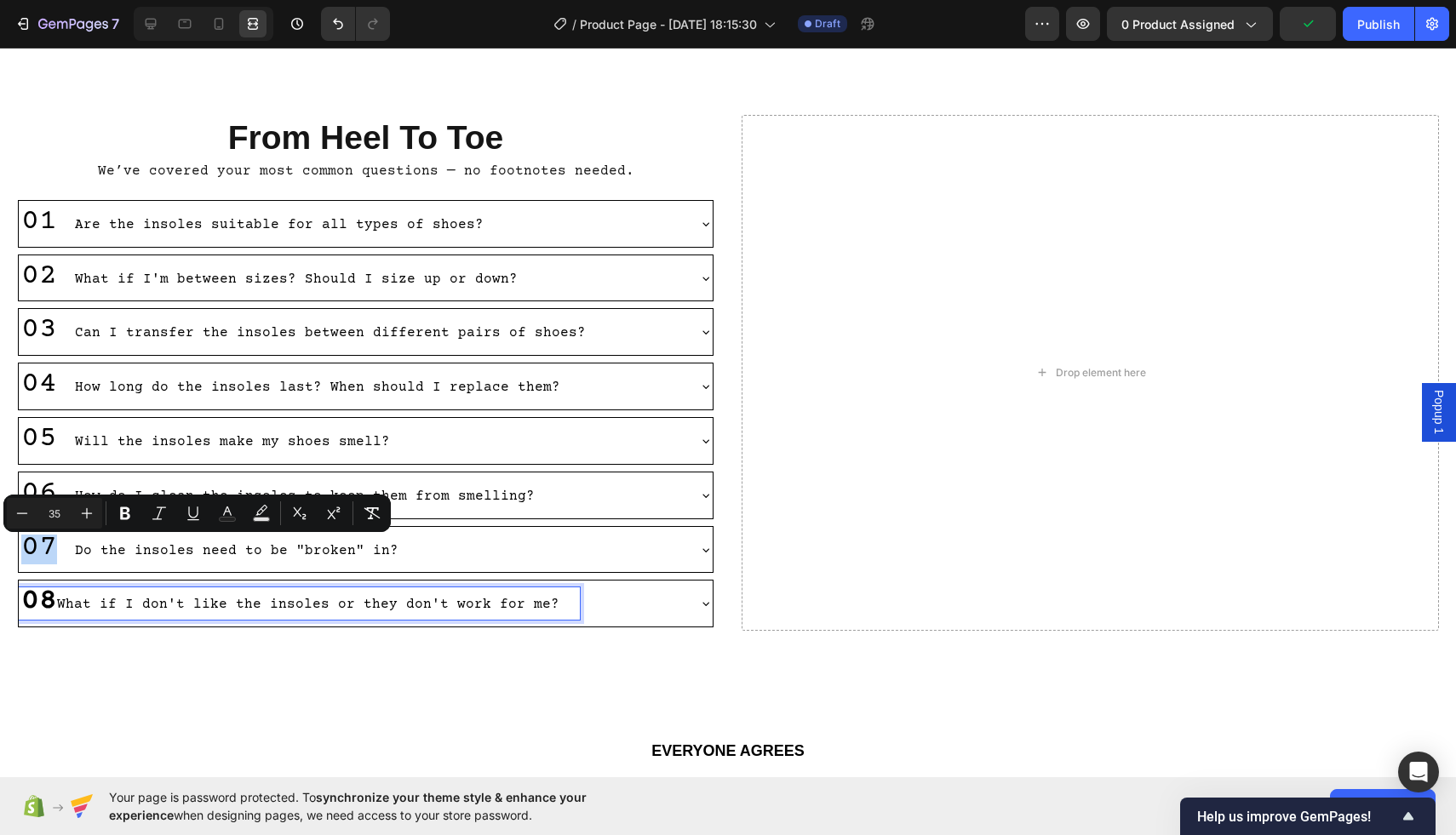
click at [48, 615] on strong "08" at bounding box center [39, 602] width 35 height 34
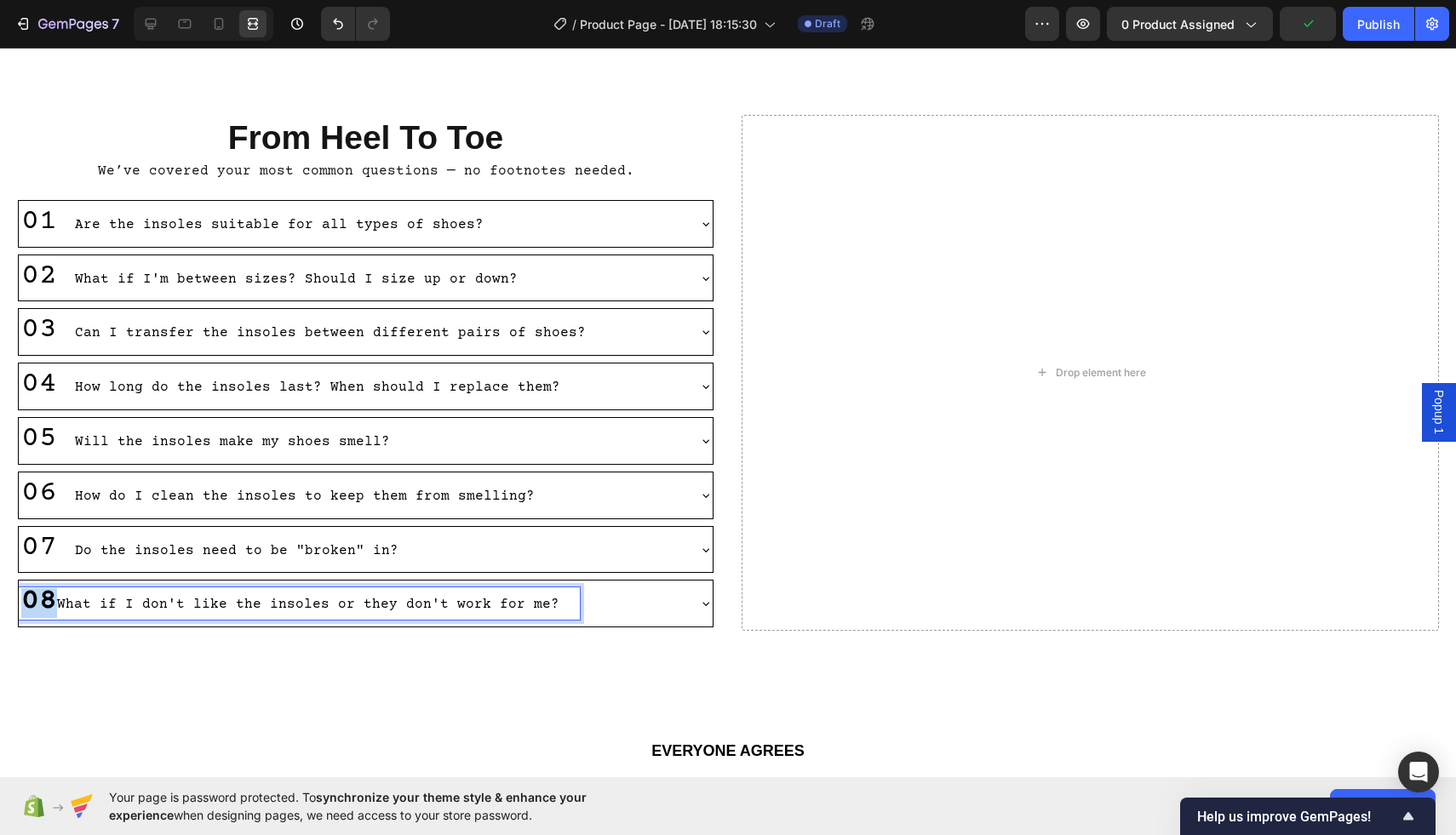
drag, startPoint x: 53, startPoint y: 614, endPoint x: 23, endPoint y: 612, distance: 30.1
click at [23, 612] on strong "08" at bounding box center [39, 602] width 35 height 34
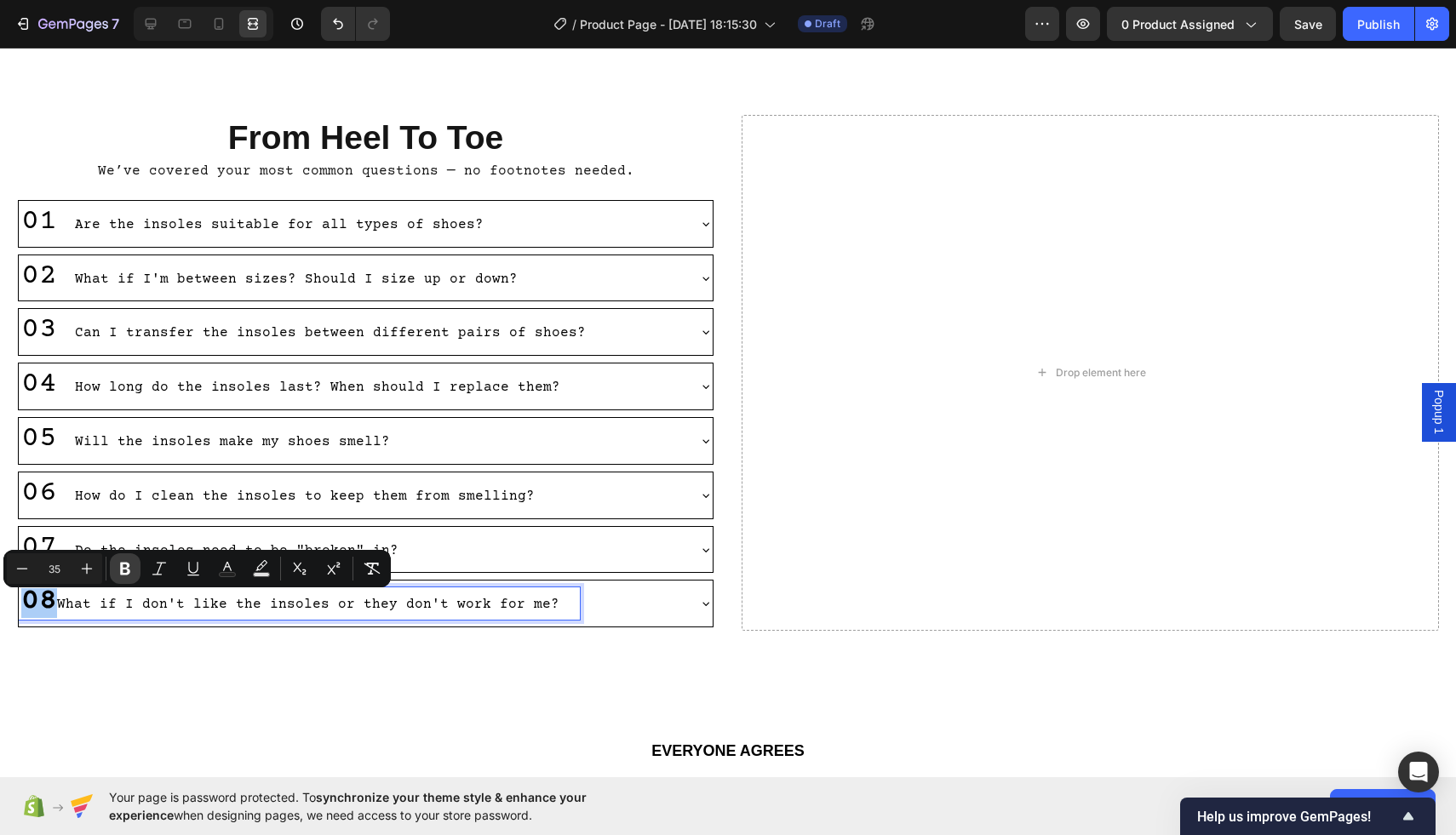
click at [129, 561] on icon "Editor contextual toolbar" at bounding box center [125, 568] width 17 height 17
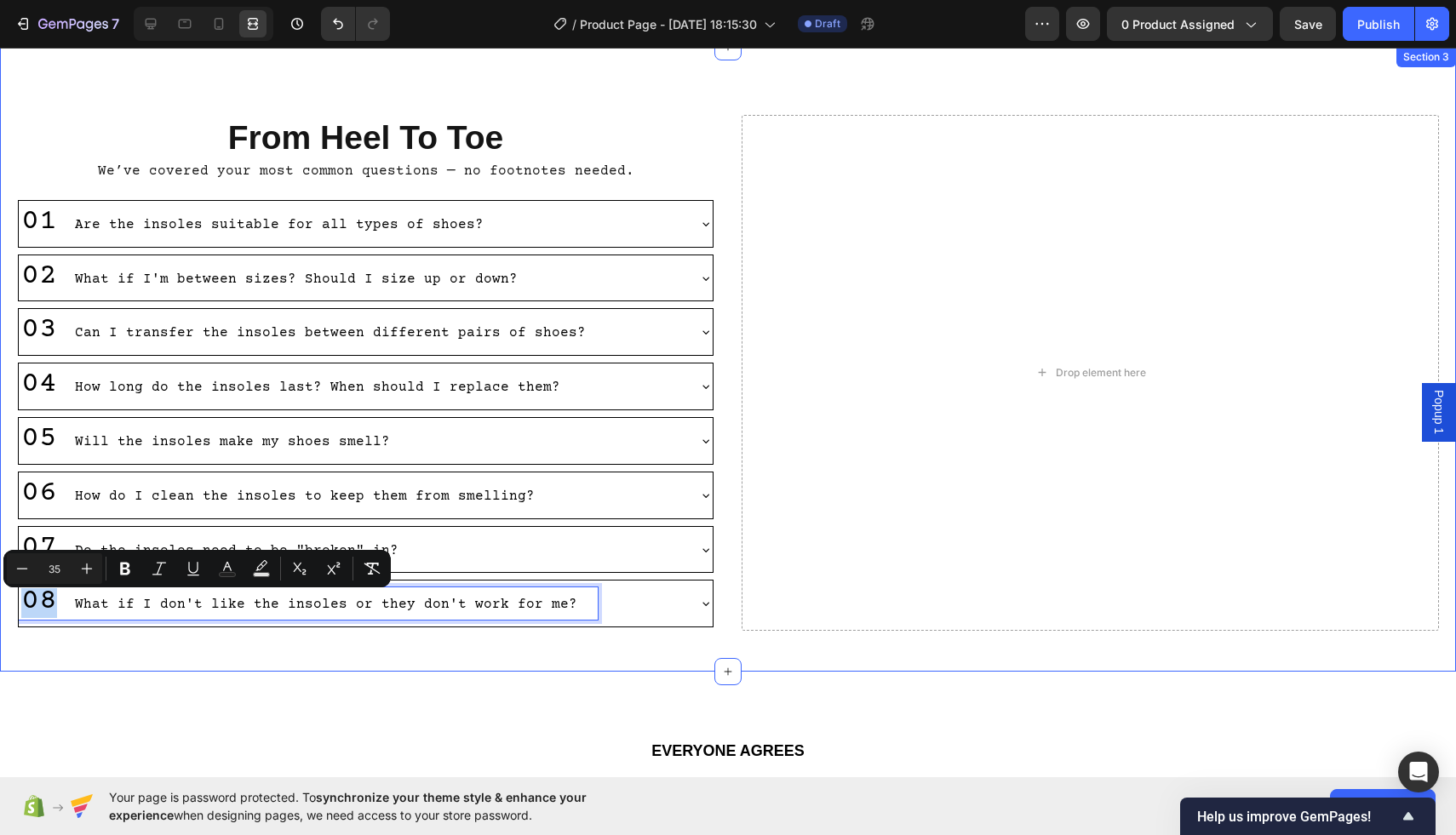
click at [665, 107] on div "From Heel To Toe Heading We’ve covered your most common questions — no footnote…" at bounding box center [728, 359] width 1456 height 626
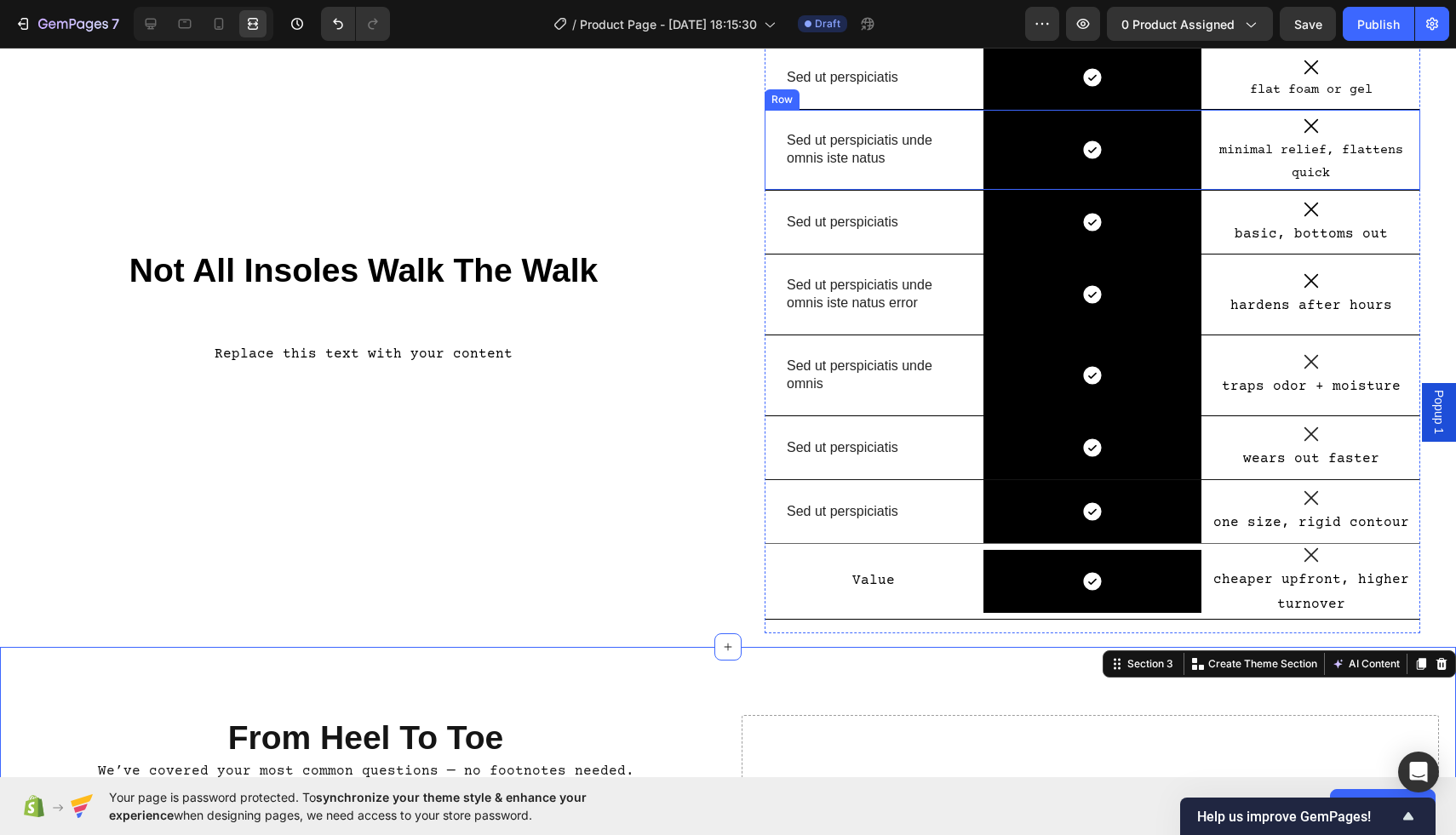
scroll to position [154, 0]
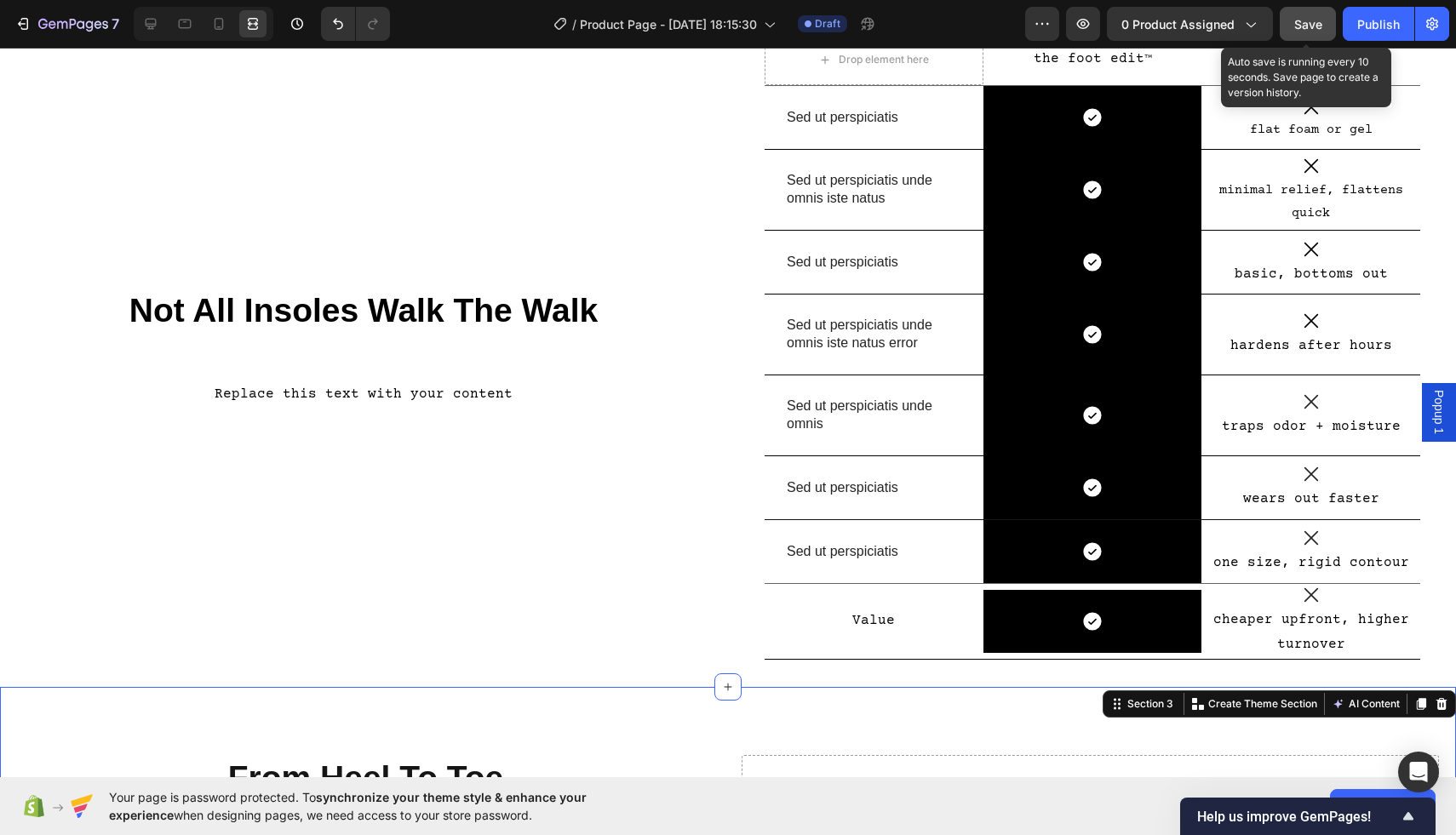
click at [1323, 18] on span "Save" at bounding box center [1309, 24] width 28 height 15
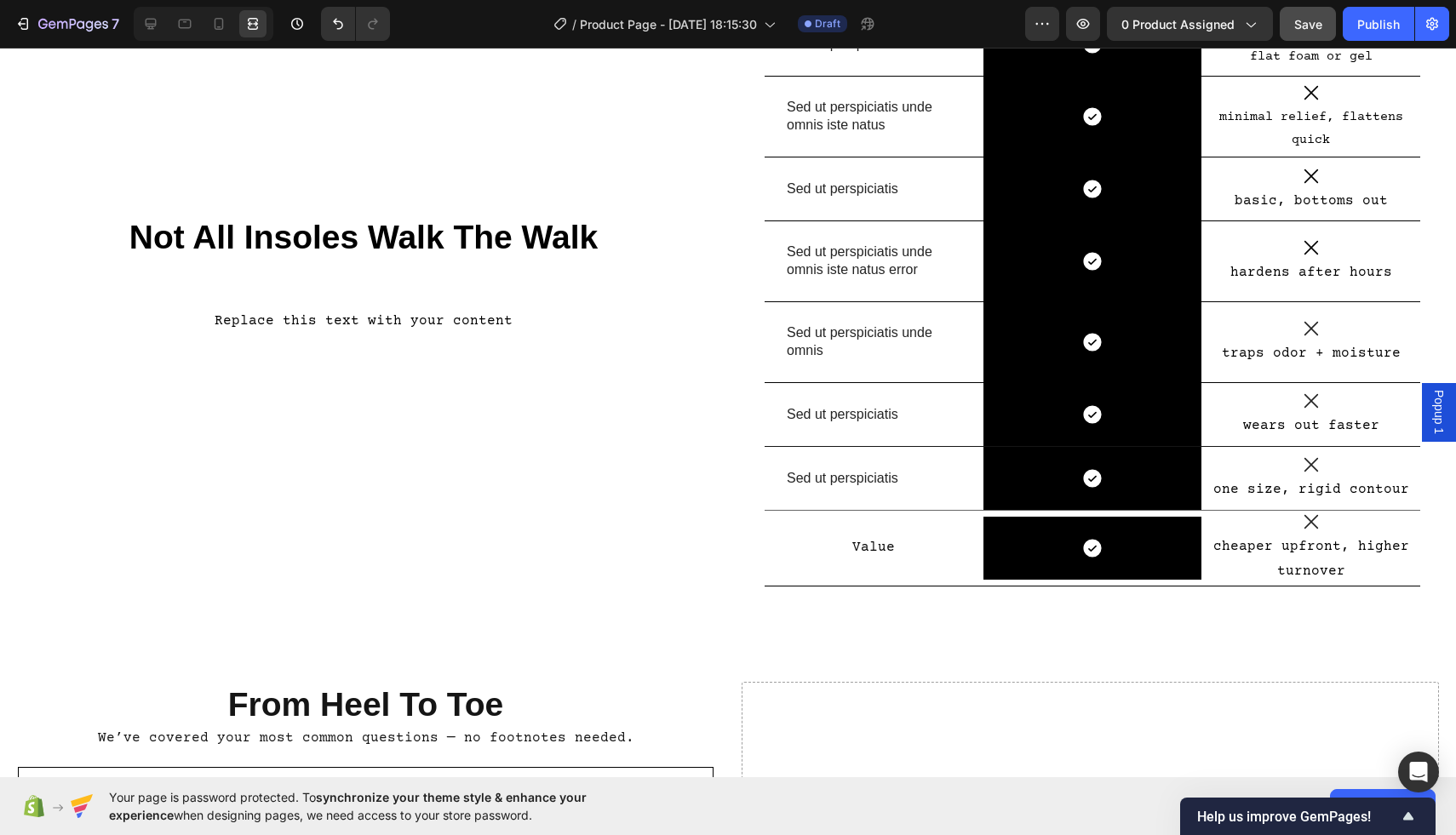
scroll to position [230, 0]
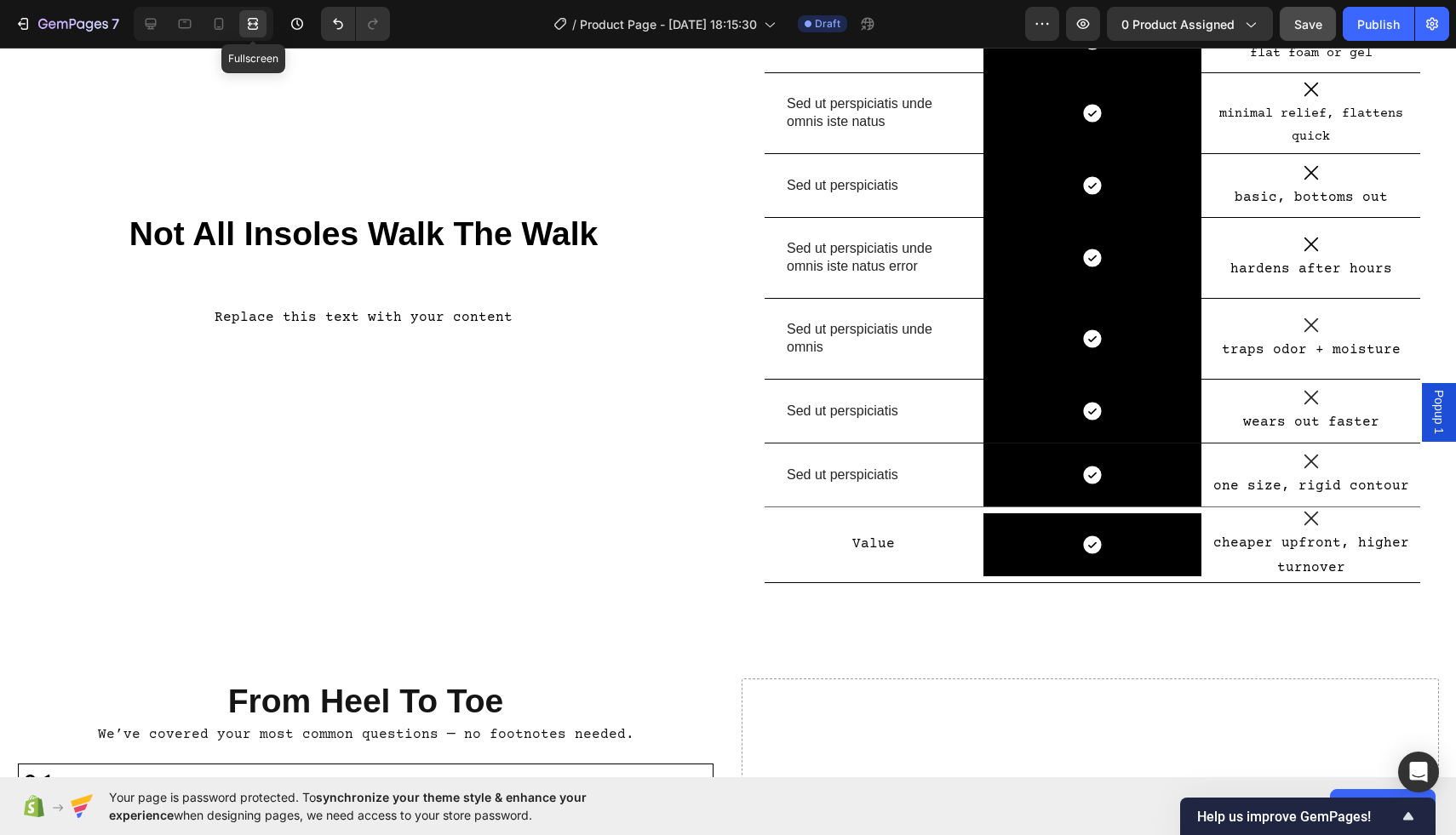
click at [253, 24] on icon at bounding box center [255, 23] width 5 height 5
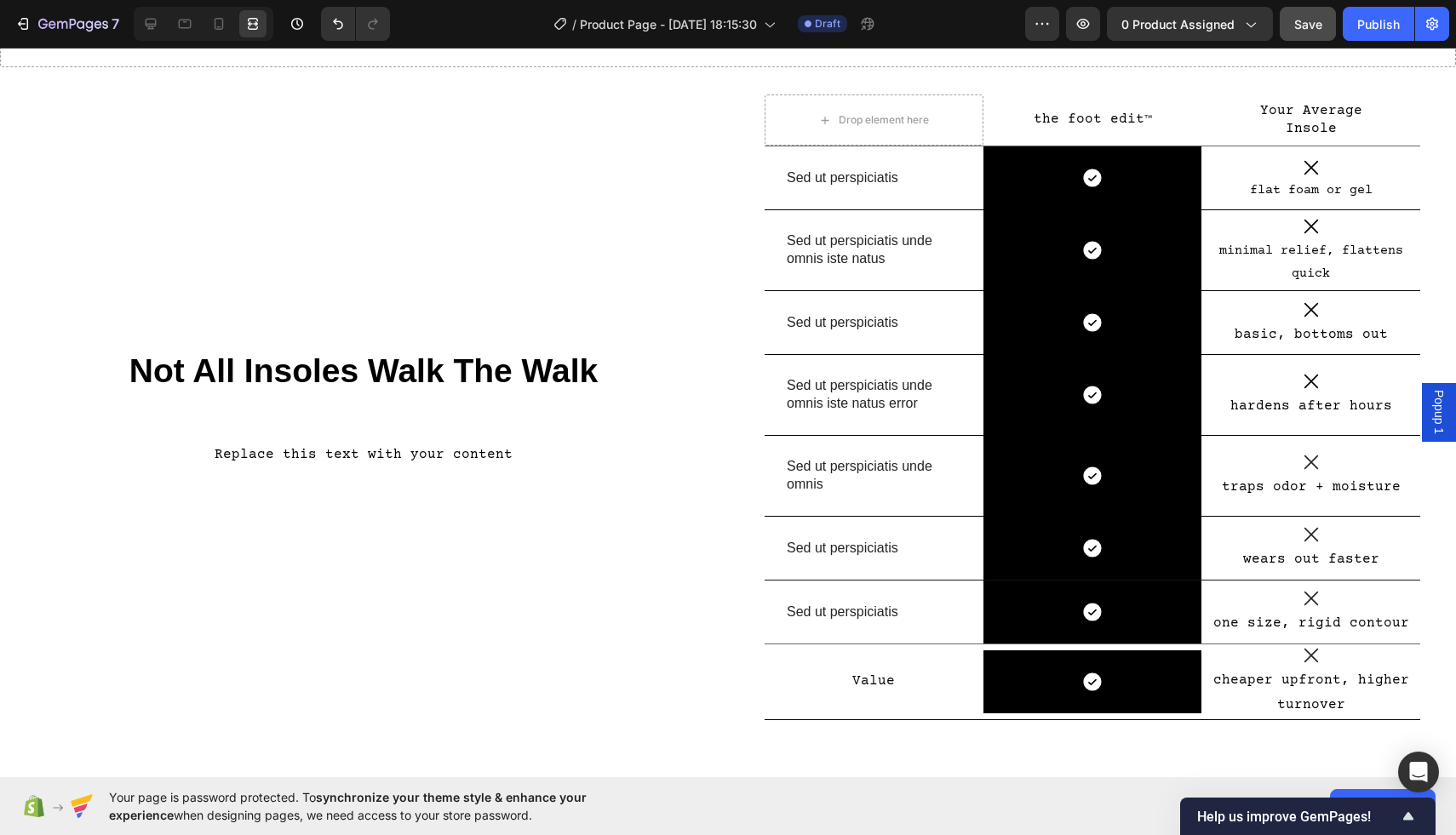
scroll to position [92, 0]
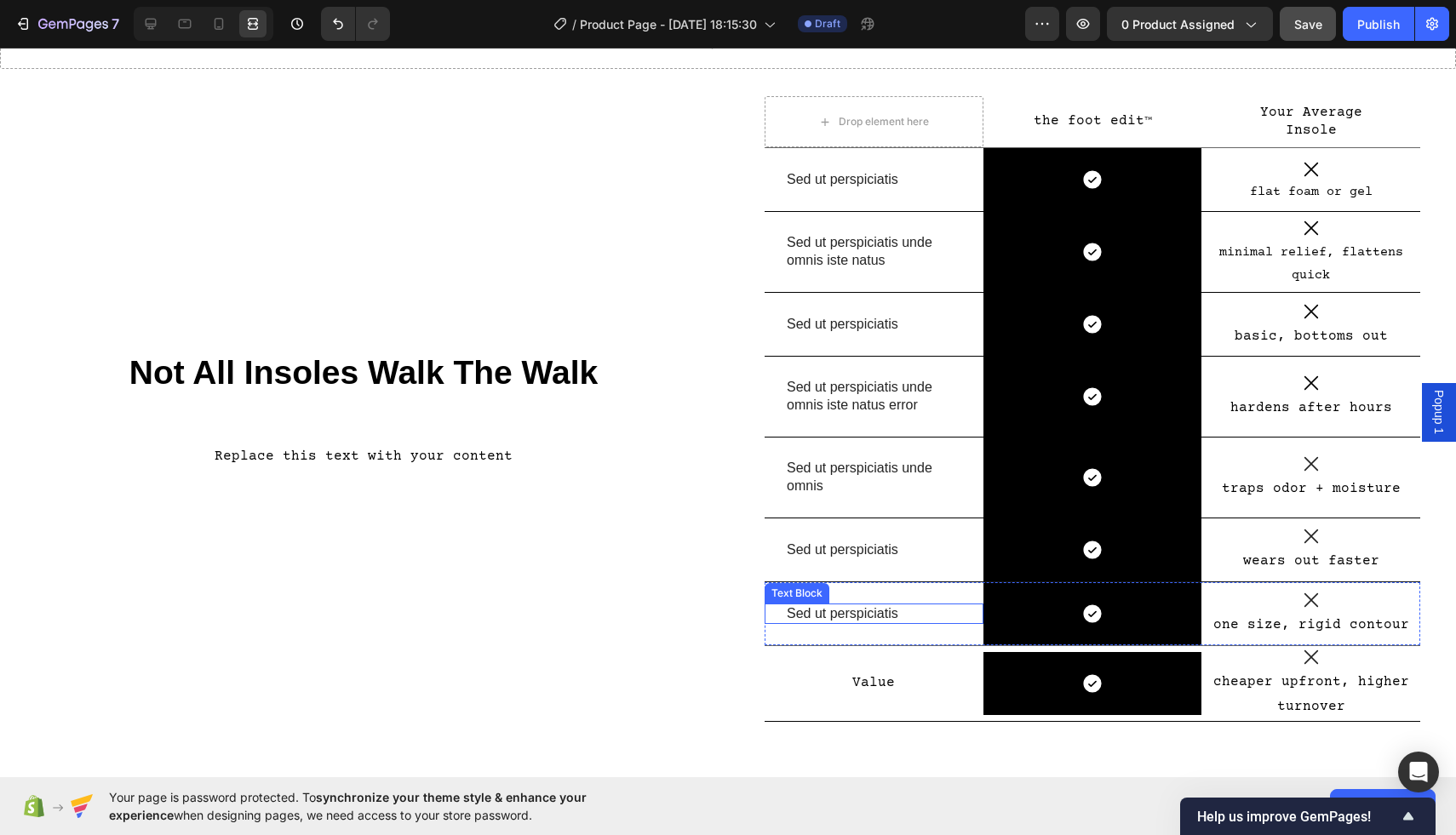
click at [891, 615] on p "Sed ut perspiciatis" at bounding box center [874, 614] width 175 height 18
click at [143, 15] on icon at bounding box center [150, 23] width 17 height 17
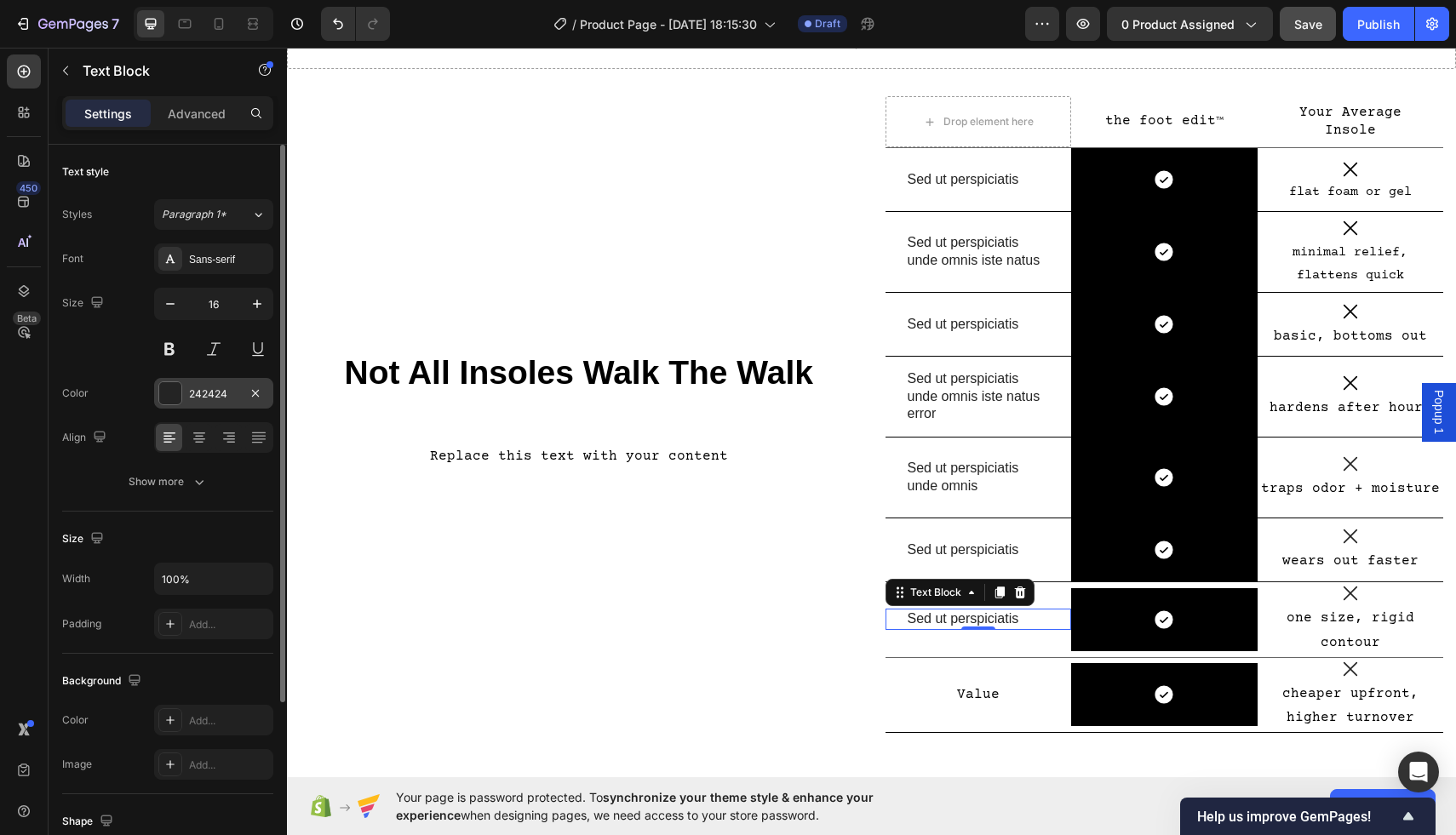
click at [160, 399] on div at bounding box center [171, 394] width 22 height 22
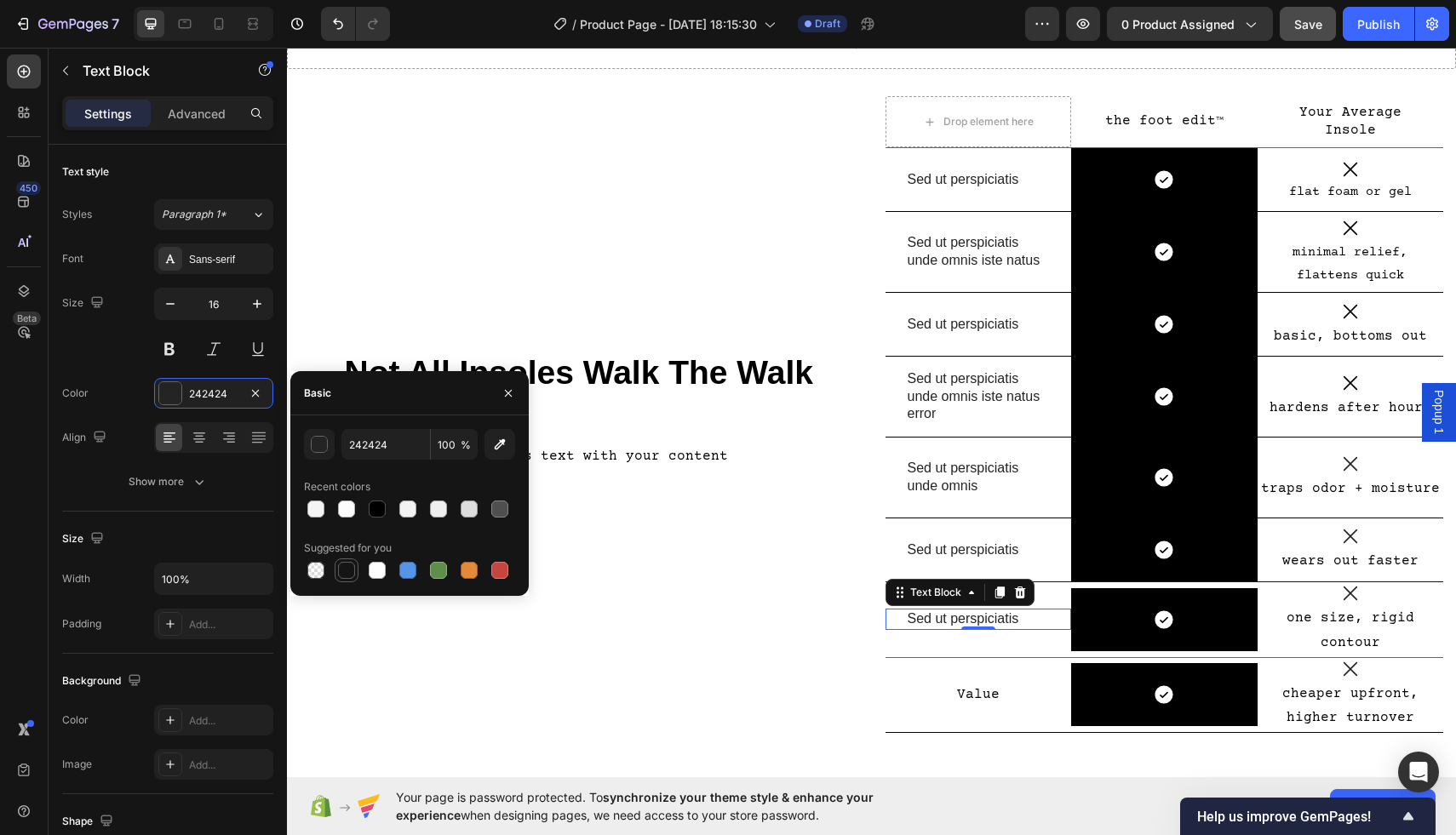
click at [343, 578] on div at bounding box center [346, 570] width 17 height 17
click at [381, 505] on div at bounding box center [377, 509] width 17 height 17
type input "000000"
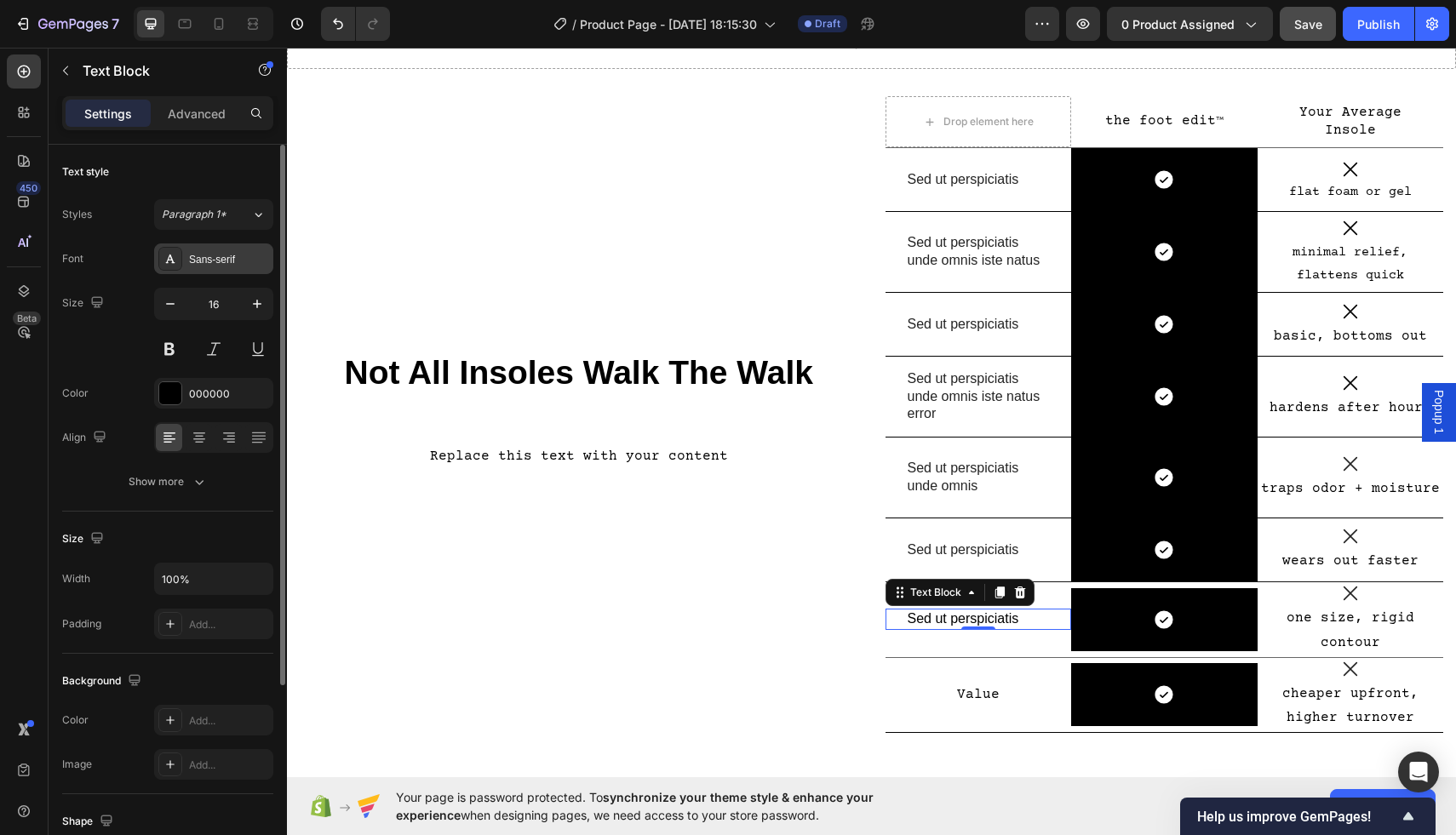
click at [230, 257] on div "Sans-serif" at bounding box center [230, 259] width 80 height 15
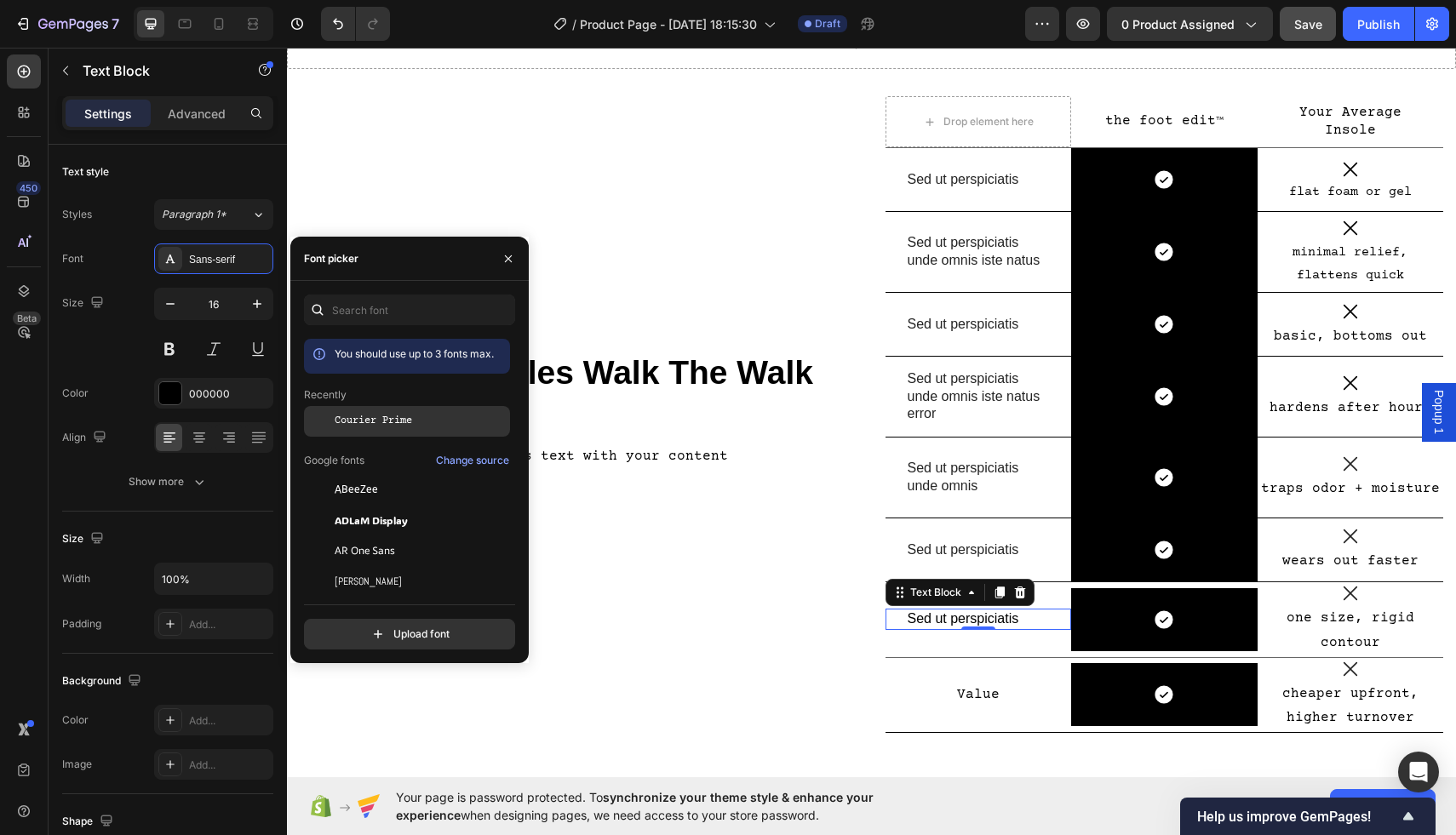
click at [375, 417] on span "Courier Prime" at bounding box center [373, 422] width 77 height 15
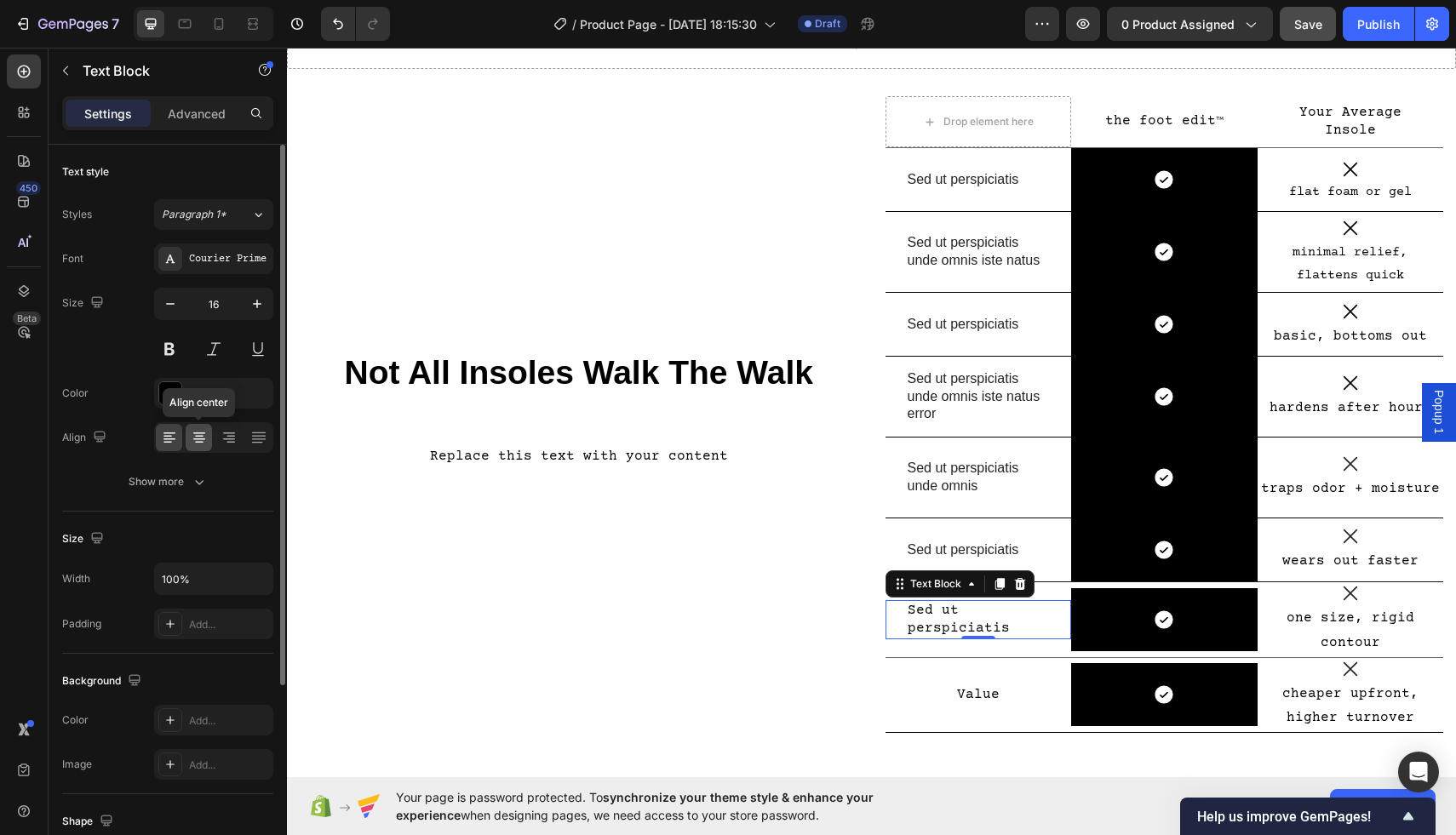
click at [201, 424] on div at bounding box center [199, 437] width 26 height 27
click at [1028, 626] on p "Sed ut perspiciatis" at bounding box center [979, 619] width 142 height 35
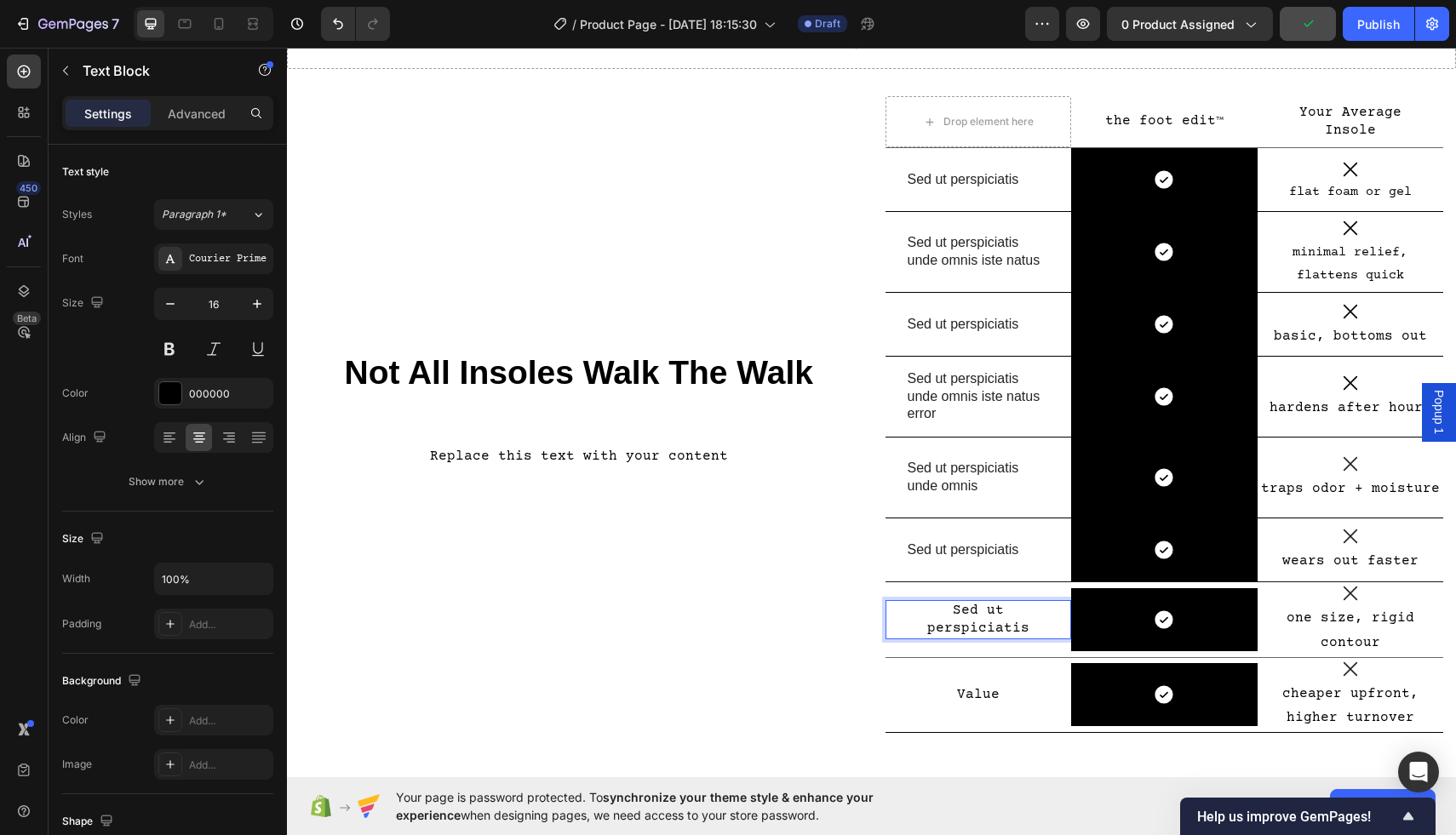
click at [1028, 626] on p "Sed ut perspiciatis" at bounding box center [979, 619] width 142 height 35
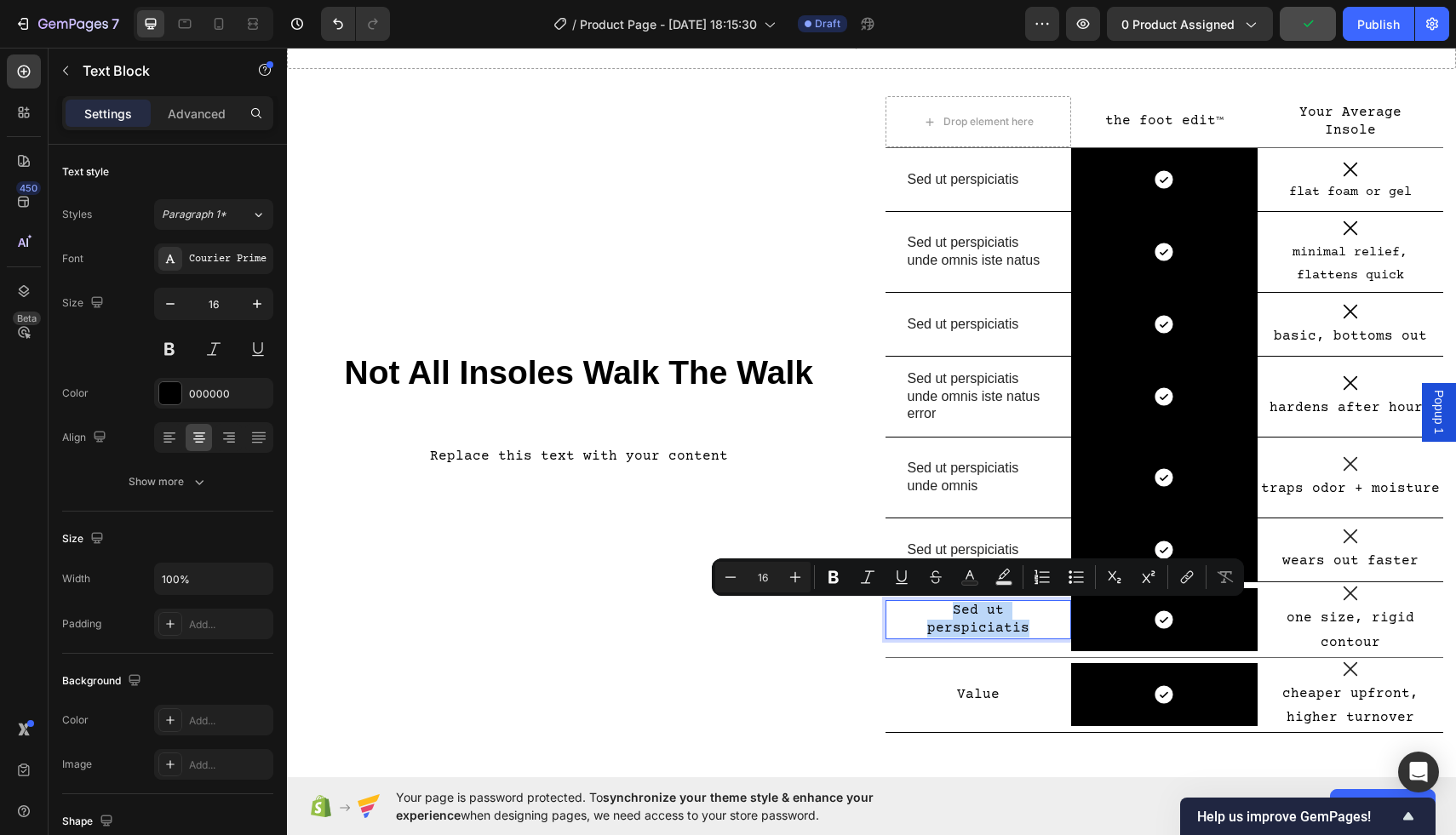
drag, startPoint x: 1028, startPoint y: 626, endPoint x: 988, endPoint y: 614, distance: 41.8
click at [988, 614] on p "Sed ut perspiciatis" at bounding box center [979, 619] width 142 height 35
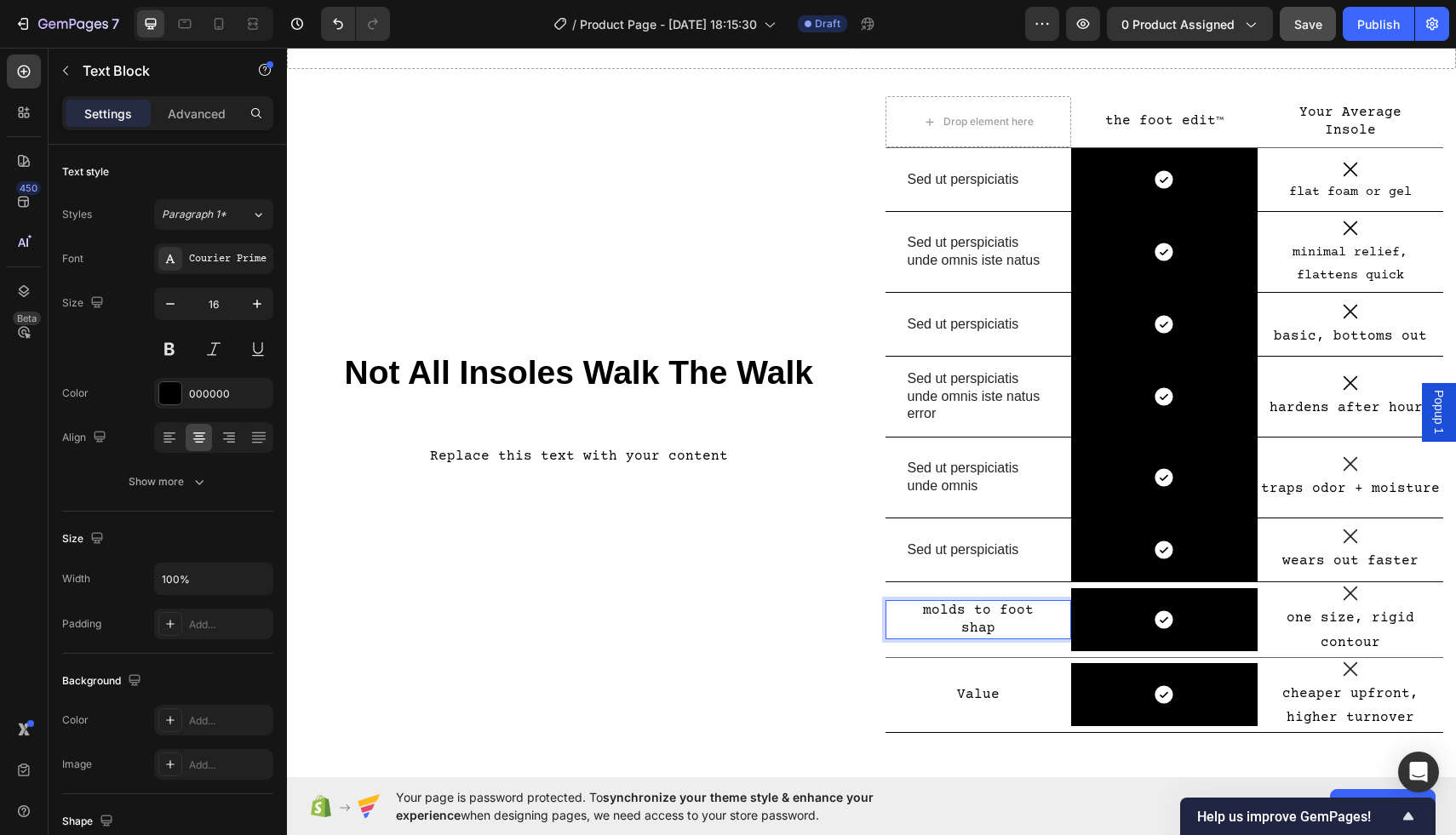
scroll to position [83, 0]
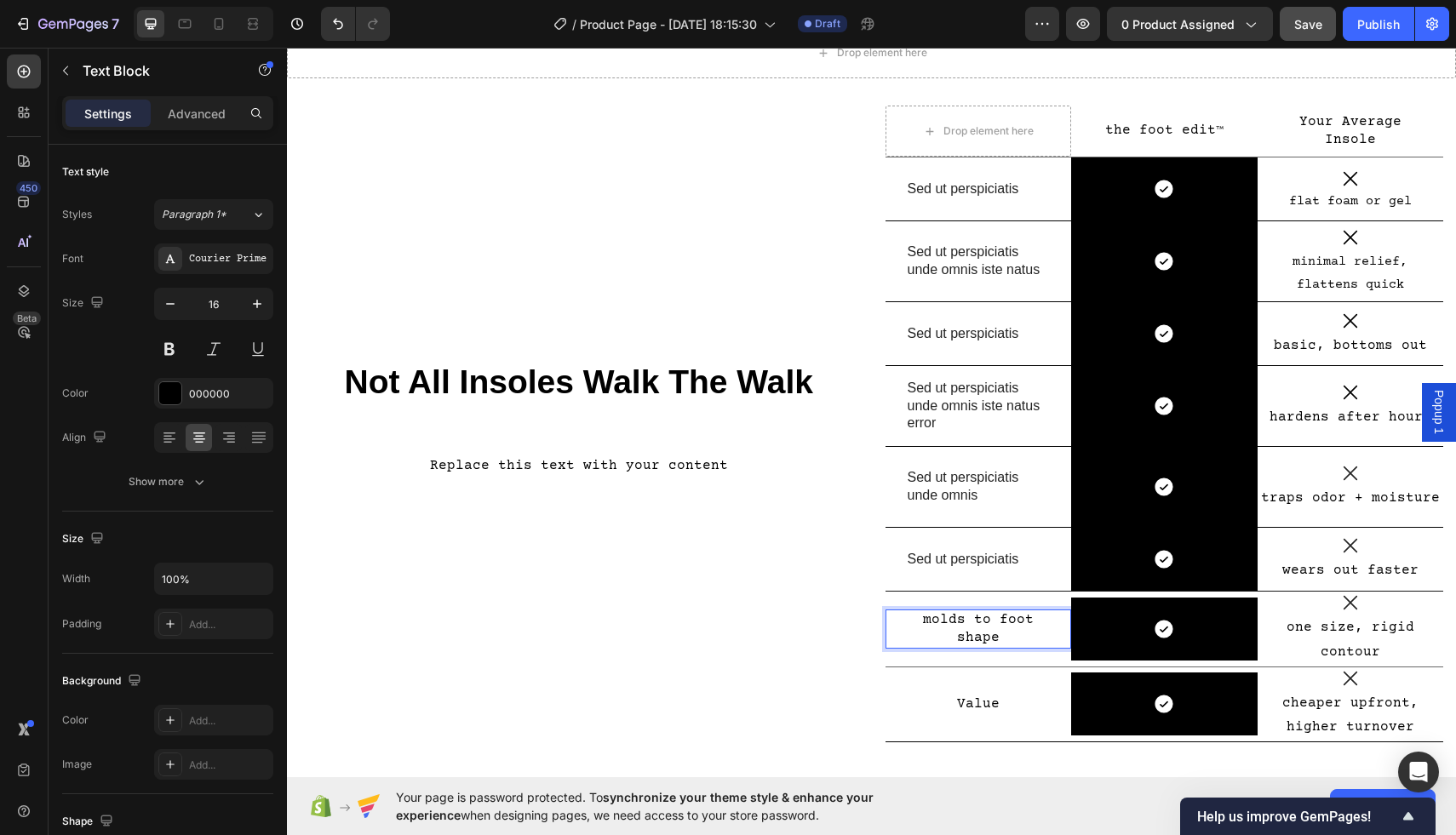
click at [977, 619] on p "molds to foot shape" at bounding box center [979, 629] width 142 height 35
click at [996, 620] on p "molds to foot shape" at bounding box center [979, 629] width 142 height 35
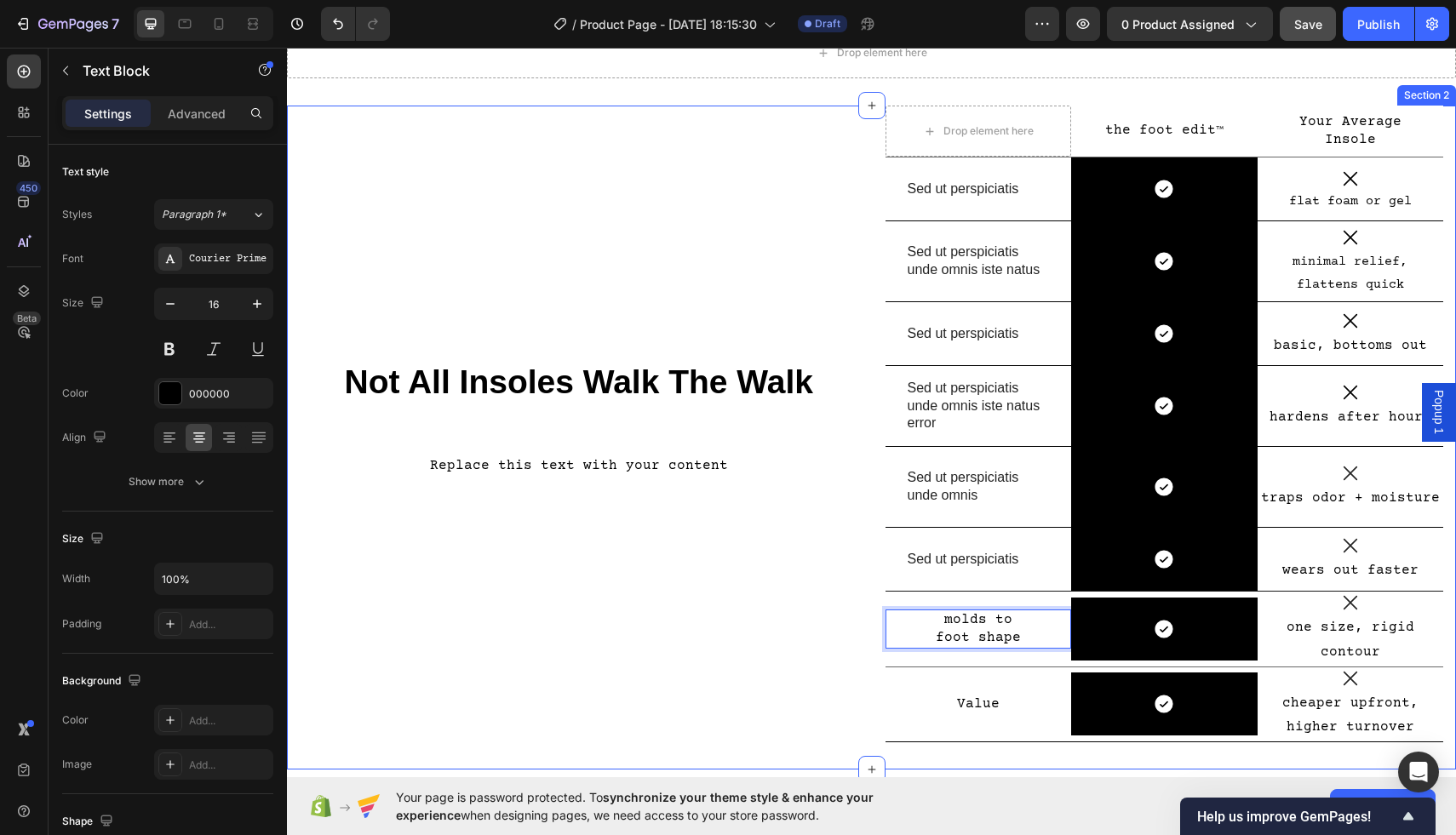
click at [755, 635] on div "Not All Insoles Walk The Walk Heading Replace this text with your content Text …" at bounding box center [579, 438] width 559 height 664
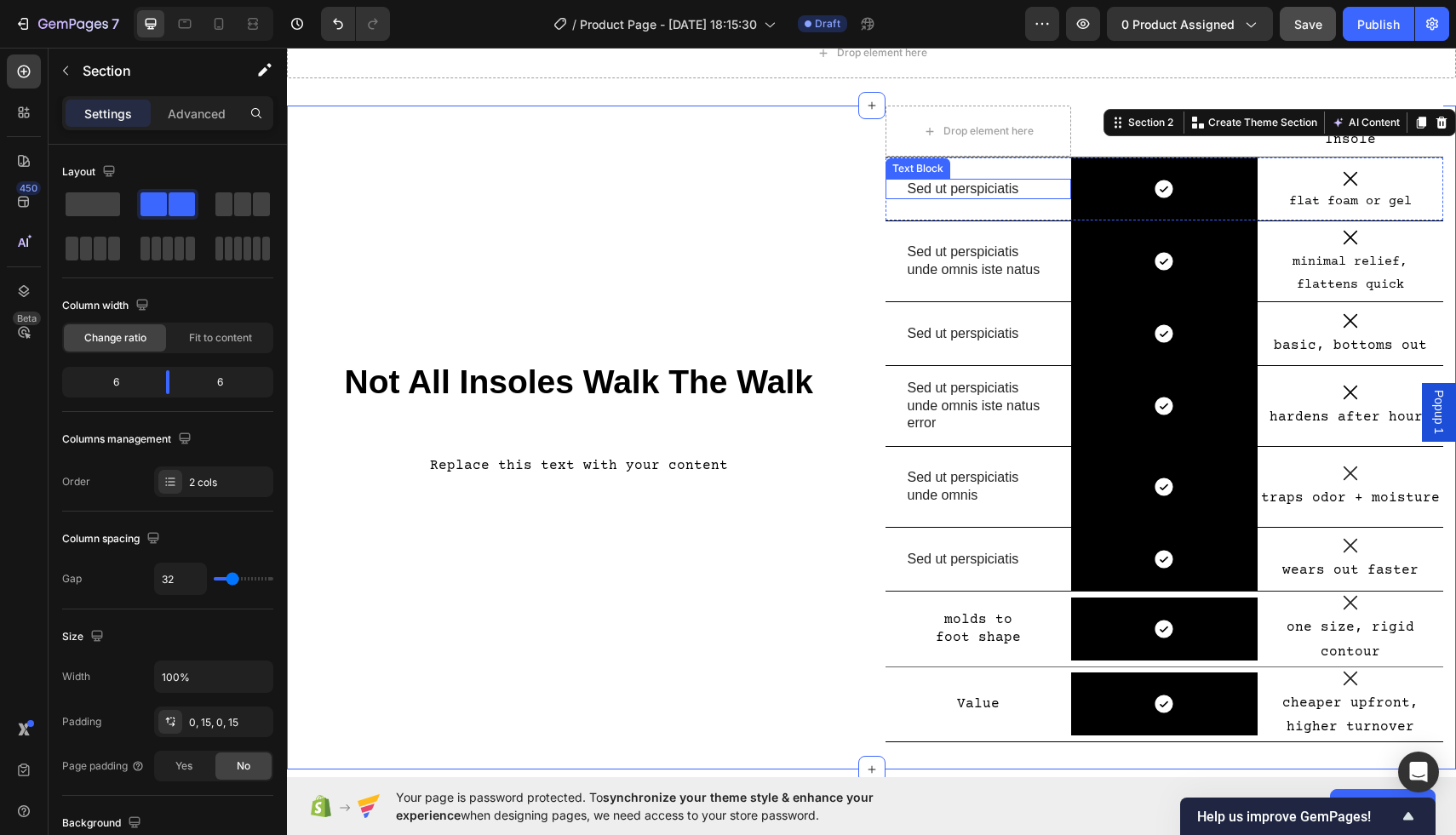
click at [1001, 190] on p "Sed ut perspiciatis" at bounding box center [979, 188] width 142 height 18
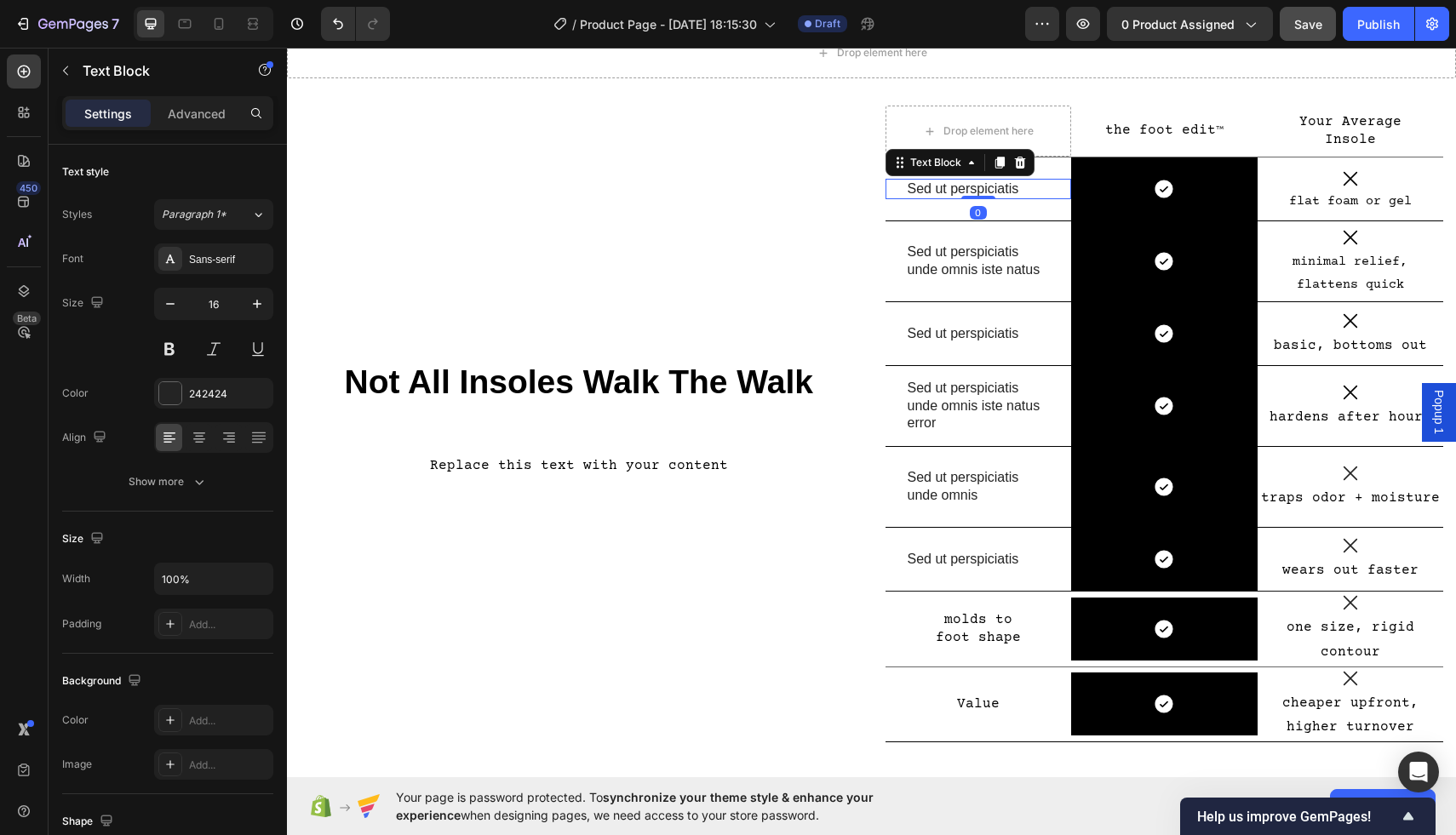
click at [1020, 190] on p "Sed ut perspiciatis" at bounding box center [979, 188] width 142 height 18
drag, startPoint x: 1021, startPoint y: 190, endPoint x: 919, endPoint y: 193, distance: 102.0
click at [919, 193] on p "Sed ut perspiciatis" at bounding box center [979, 188] width 142 height 18
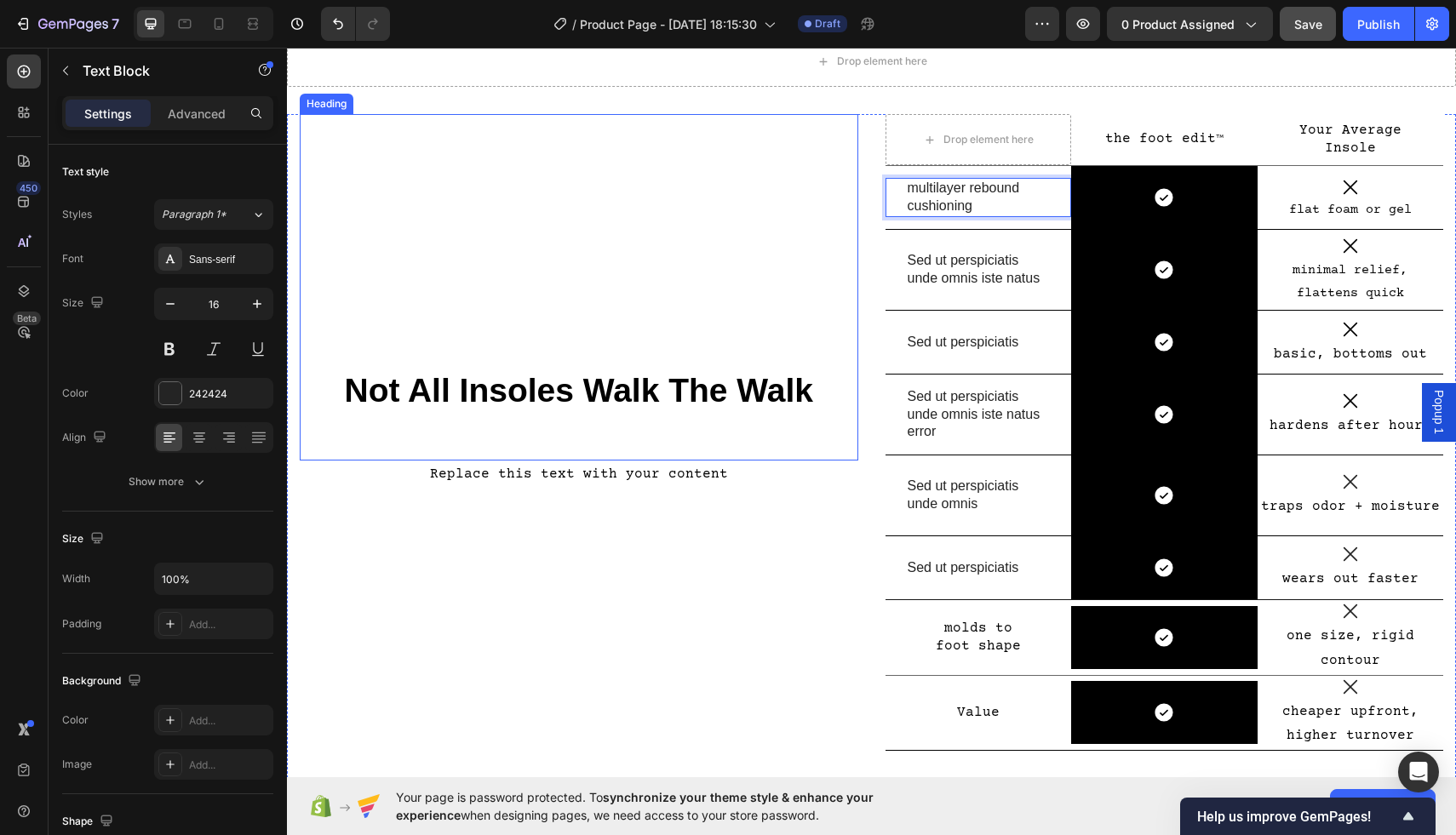
click at [766, 265] on h2 "Not All Insoles Walk The Walk" at bounding box center [579, 286] width 559 height 346
click at [1006, 197] on p "multilayer rebound cushioning" at bounding box center [979, 198] width 142 height 35
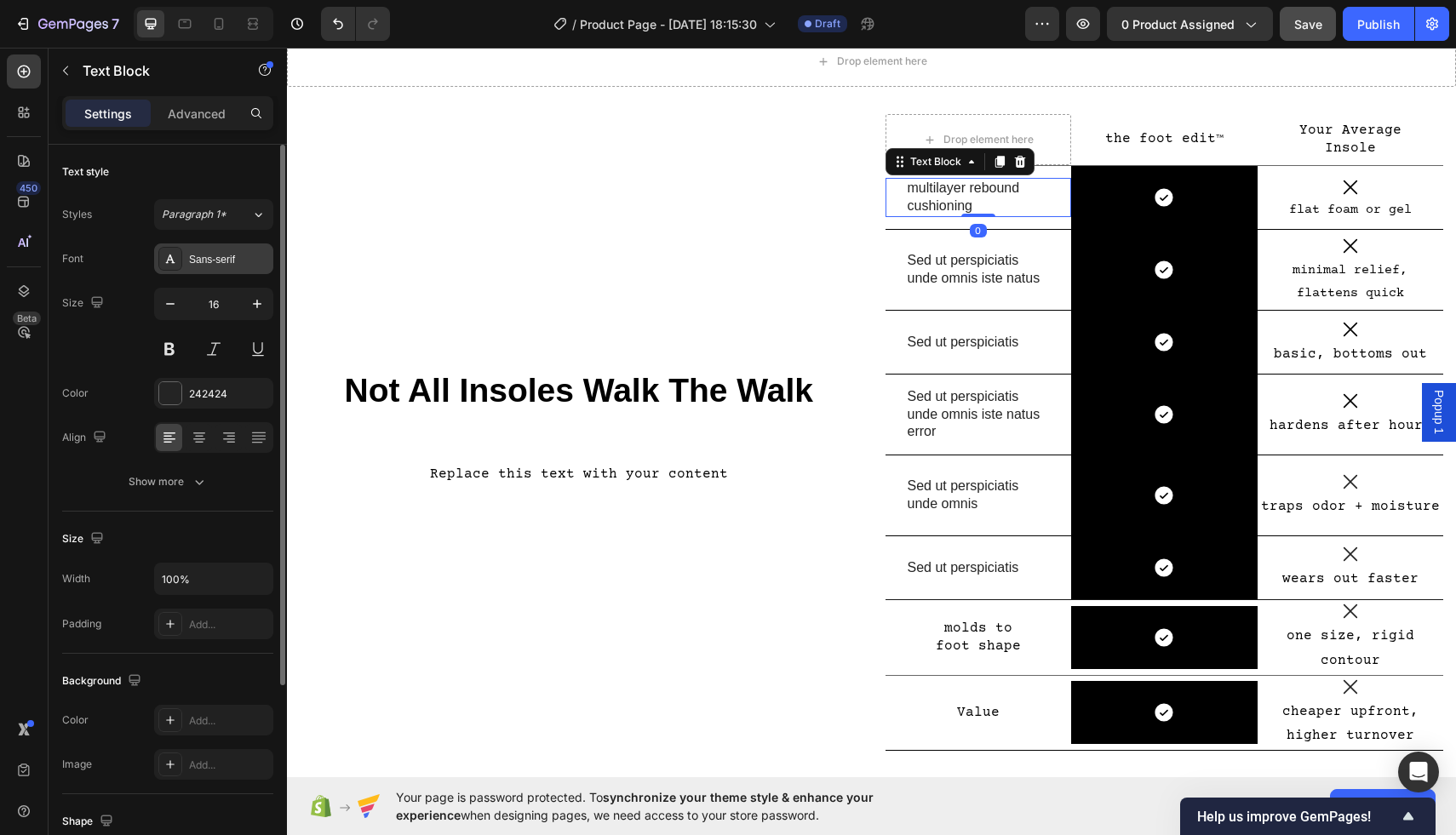
click at [209, 258] on div "Sans-serif" at bounding box center [230, 259] width 80 height 15
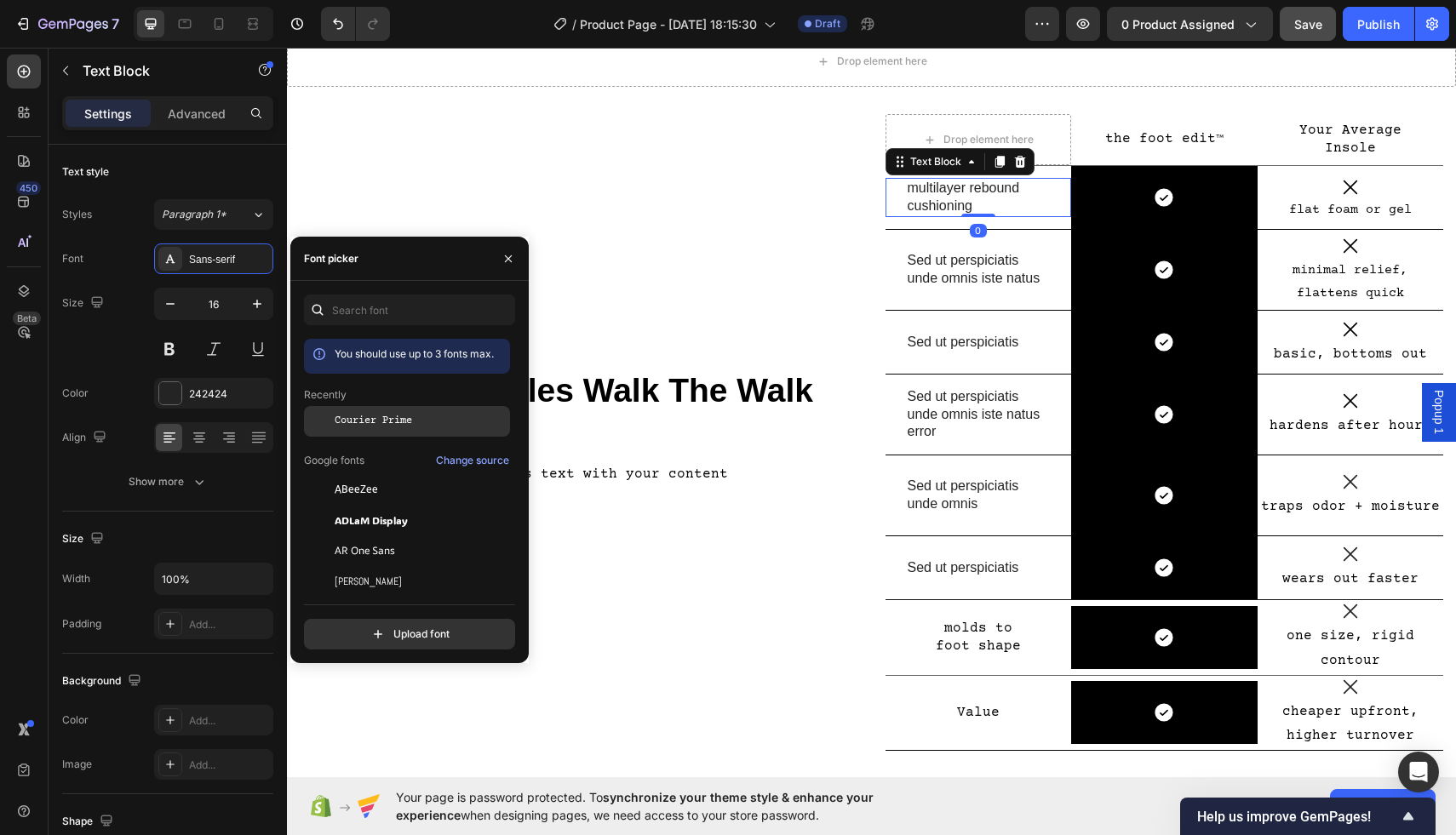
click at [387, 420] on span "Courier Prime" at bounding box center [373, 422] width 77 height 15
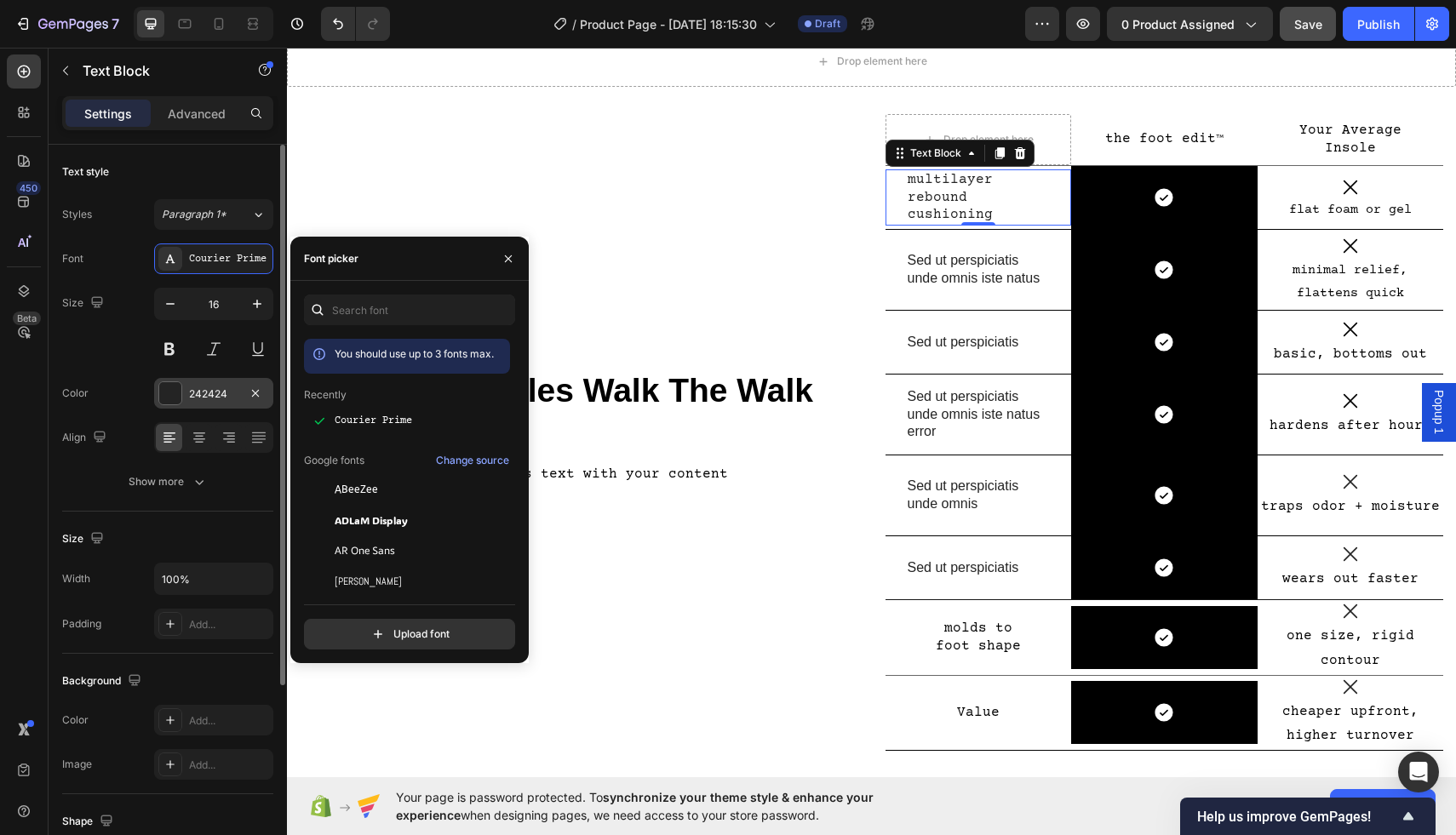
click at [180, 392] on div at bounding box center [171, 394] width 22 height 22
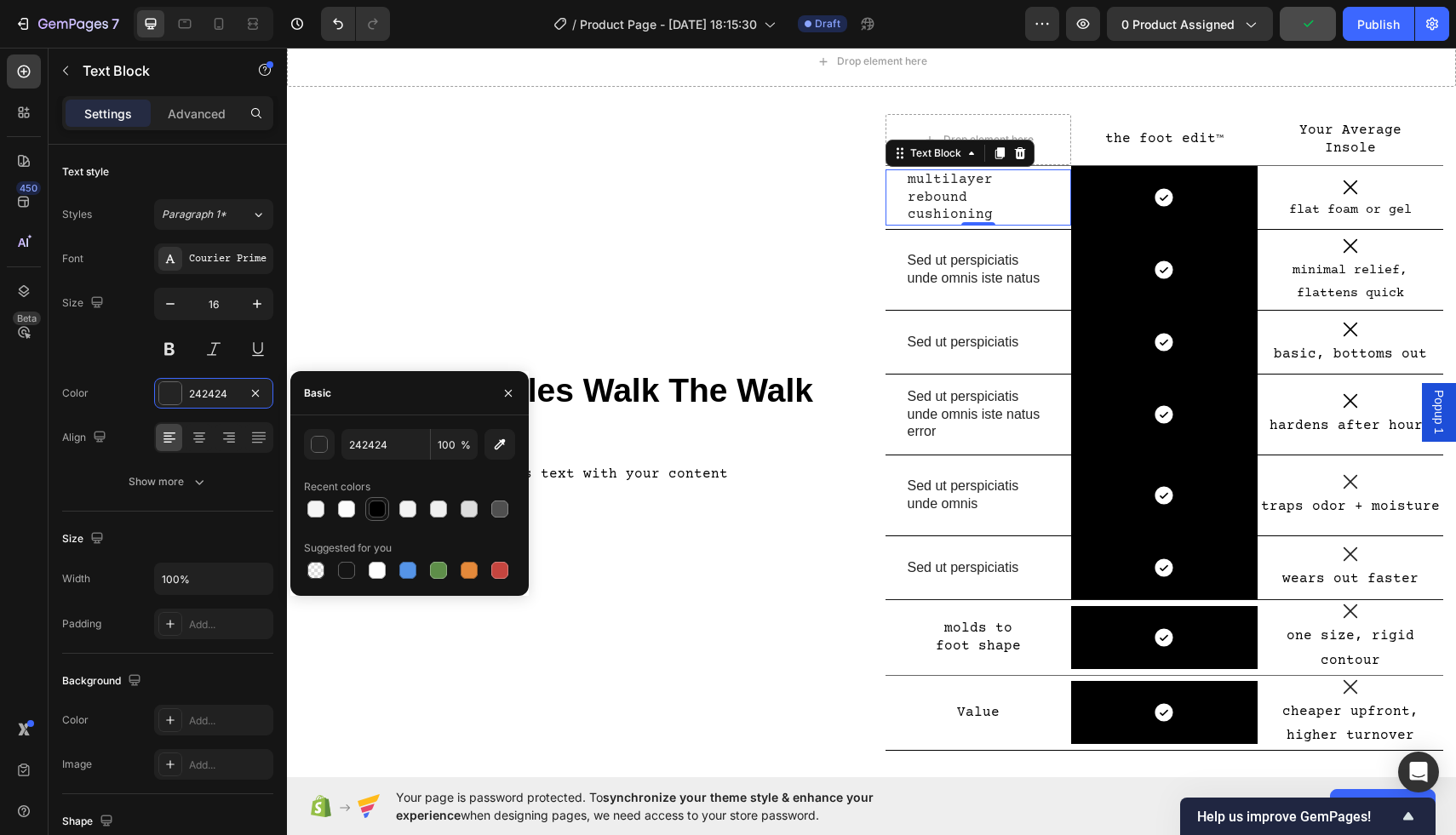
click at [377, 506] on div at bounding box center [377, 509] width 17 height 17
type input "000000"
click at [198, 436] on icon at bounding box center [199, 437] width 8 height 2
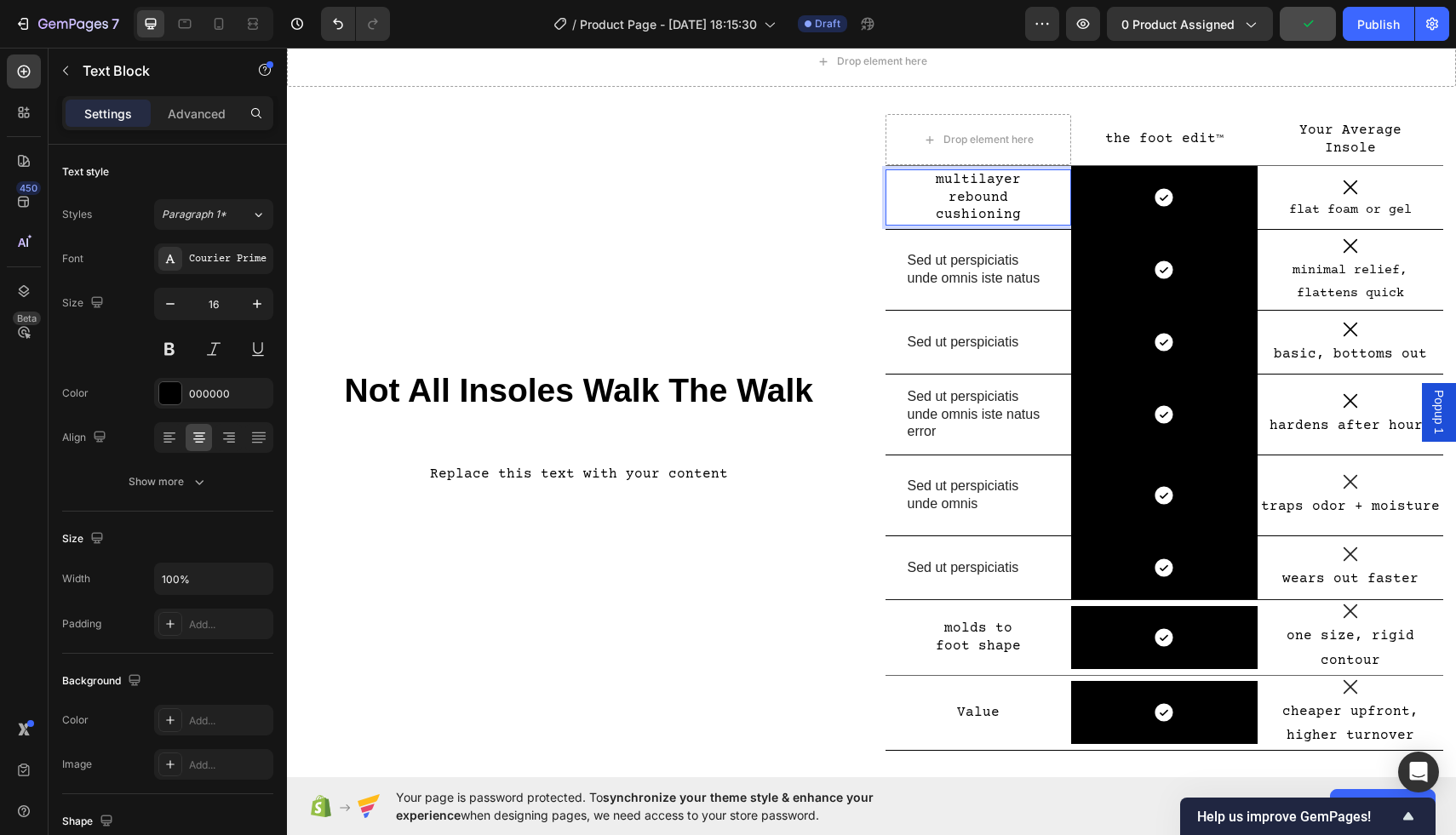
click at [926, 179] on p "multilayer rebound cushioning" at bounding box center [979, 197] width 142 height 53
click at [963, 200] on p "formulatedmultilayer rebound cushioning" at bounding box center [979, 197] width 142 height 53
click at [996, 180] on p "formulatedmultilayer rebound cushioning" at bounding box center [979, 197] width 142 height 53
click at [992, 180] on p "formulatedmultilayer rebound cushioning" at bounding box center [979, 197] width 142 height 53
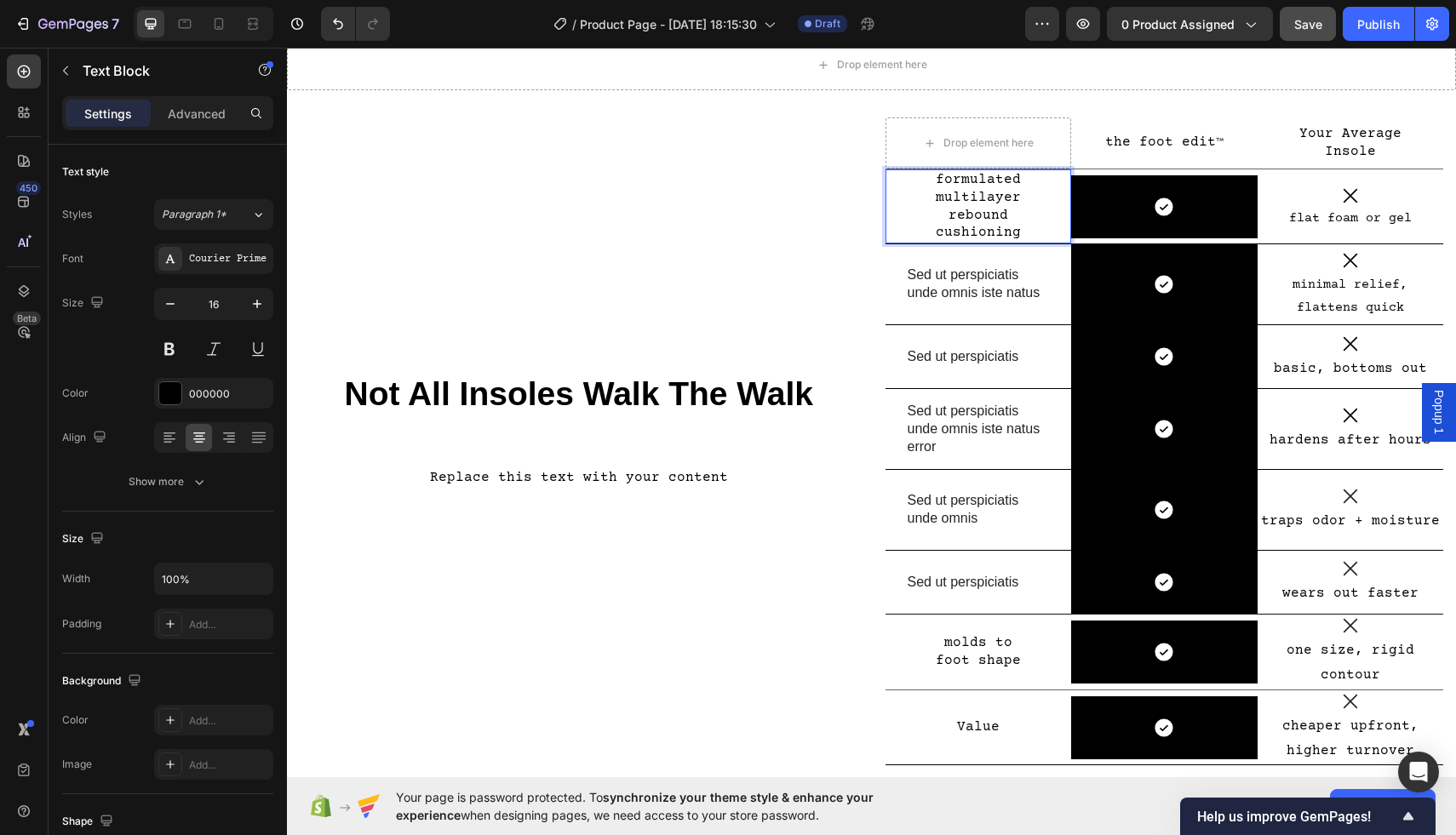
click at [958, 227] on p "formulated multilayer rebound cushioning" at bounding box center [979, 206] width 142 height 71
click at [257, 437] on icon at bounding box center [259, 438] width 17 height 17
click at [924, 207] on p "formulated multilayer rebound cushioning" at bounding box center [979, 206] width 142 height 71
click at [908, 201] on p "formulated multilayer rebound cushioning" at bounding box center [979, 206] width 142 height 71
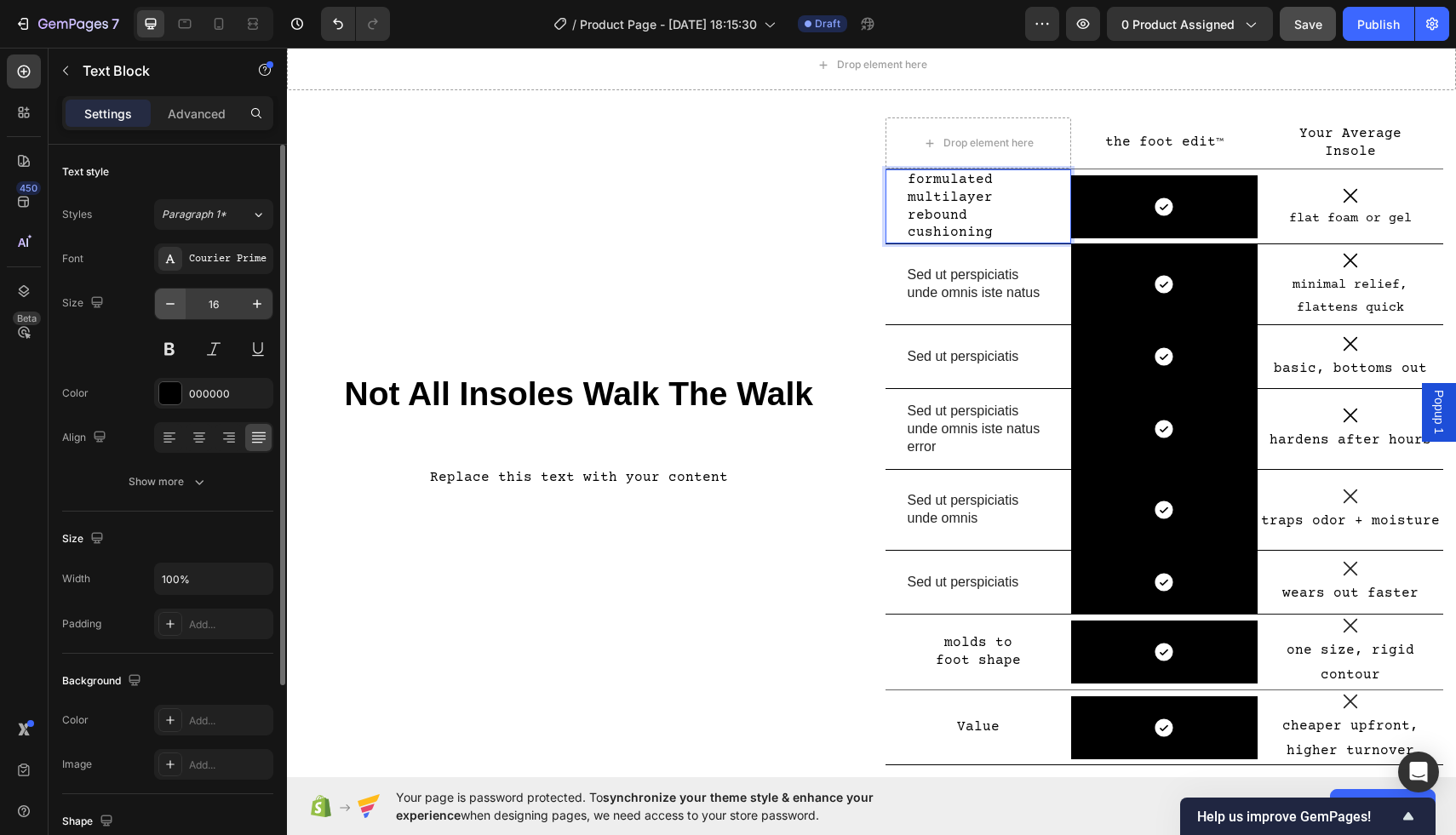
click at [176, 313] on button "button" at bounding box center [170, 303] width 31 height 31
type input "15"
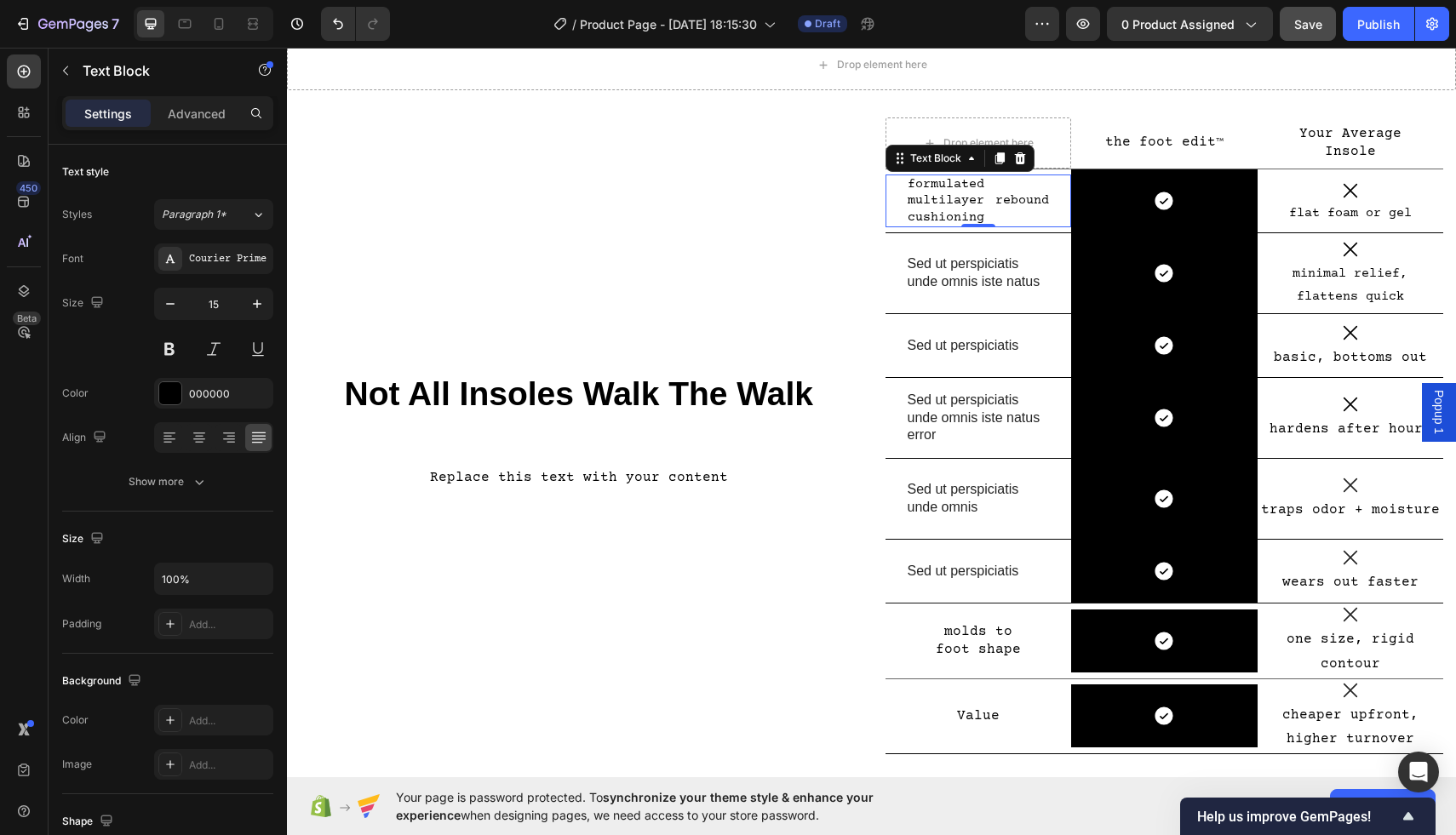
click at [999, 198] on p "formulated multilayer rebound cushioning" at bounding box center [979, 202] width 142 height 50
click at [911, 202] on p "formulated multilayer" at bounding box center [979, 193] width 142 height 34
click at [994, 196] on p "formulated multilayer" at bounding box center [979, 193] width 142 height 34
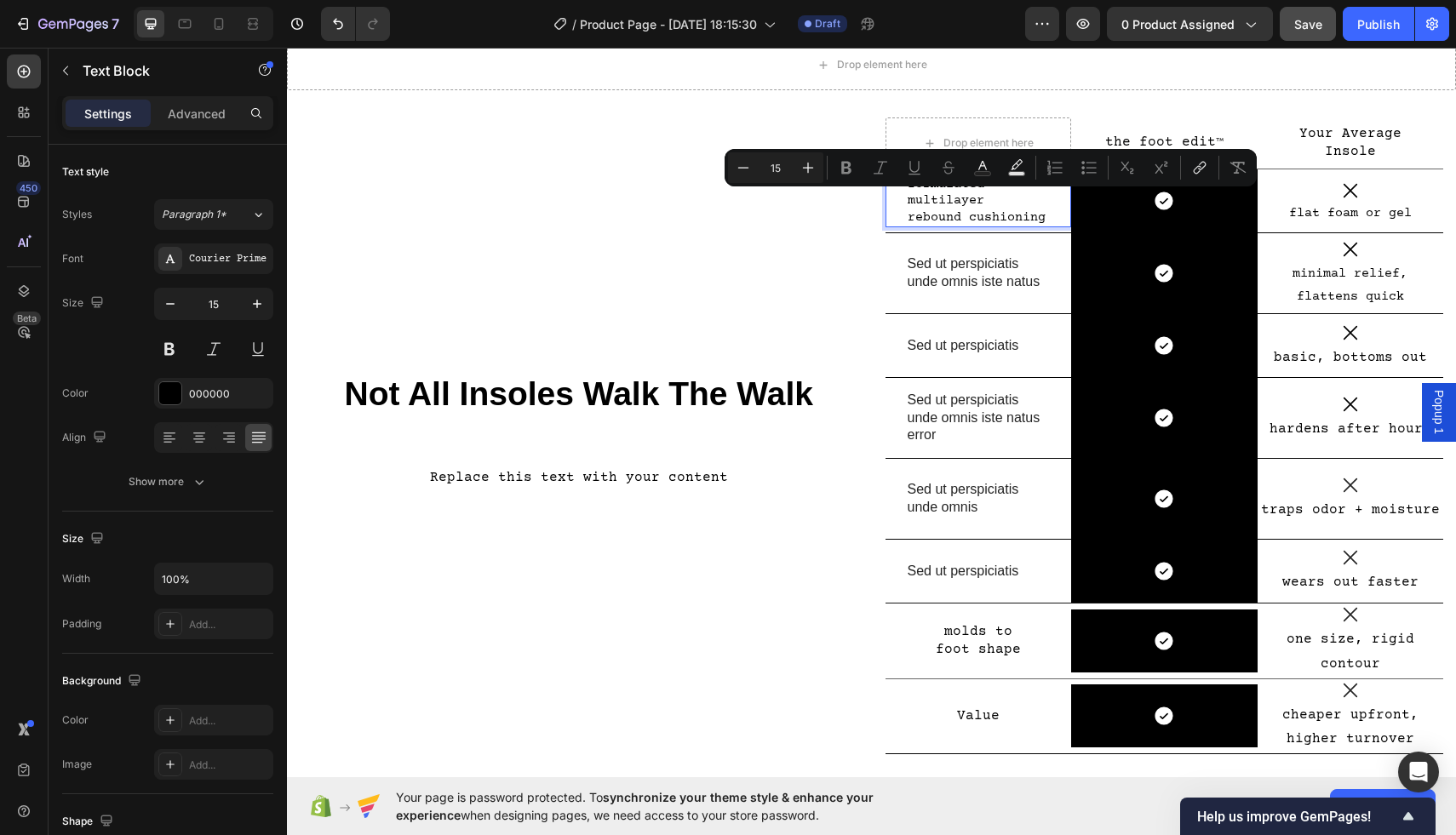
click at [999, 202] on p "formulated multilayer" at bounding box center [979, 193] width 142 height 34
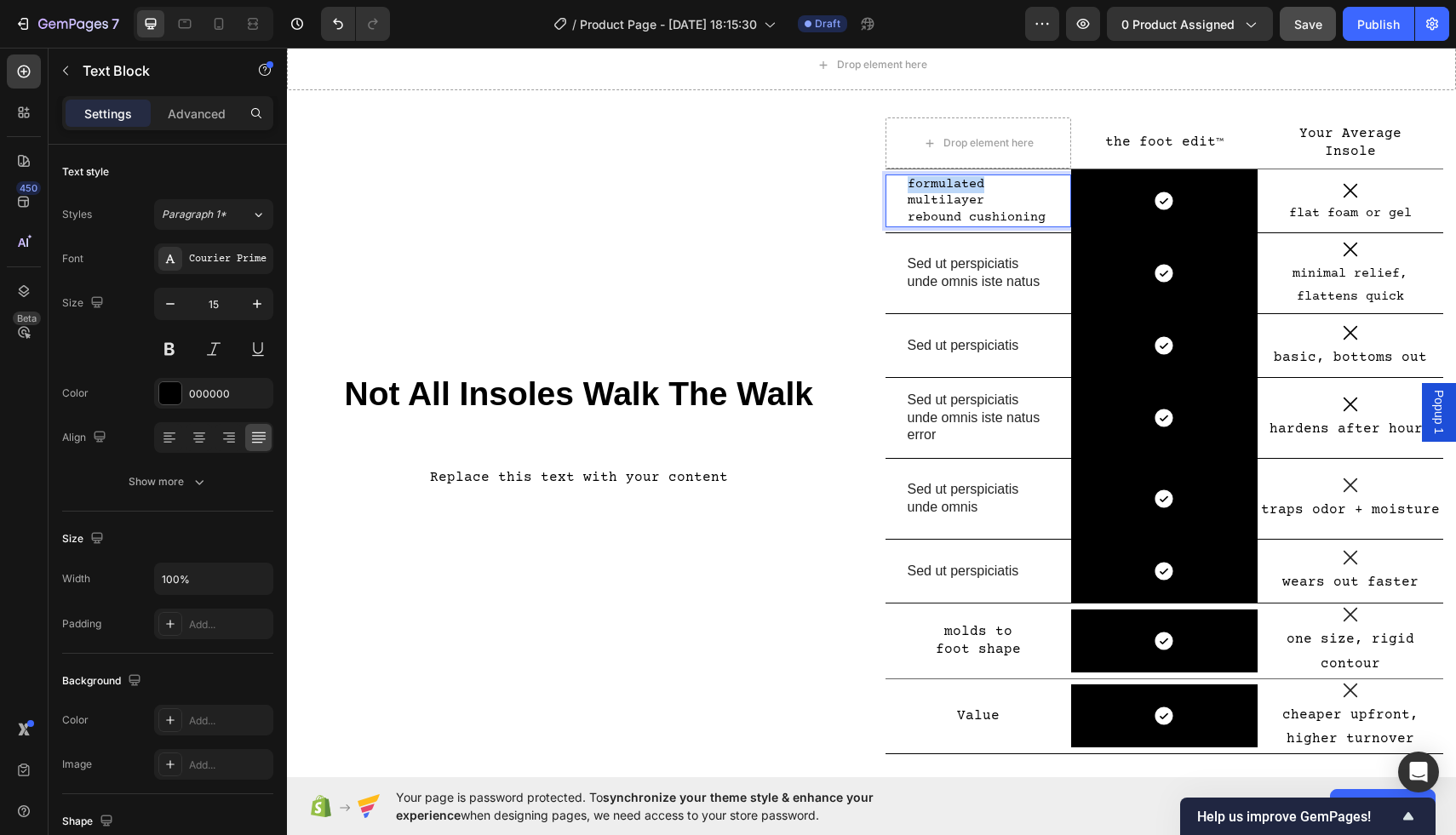
drag, startPoint x: 990, startPoint y: 183, endPoint x: 909, endPoint y: 180, distance: 81.1
click at [909, 180] on p "formulated multilayer" at bounding box center [979, 193] width 142 height 34
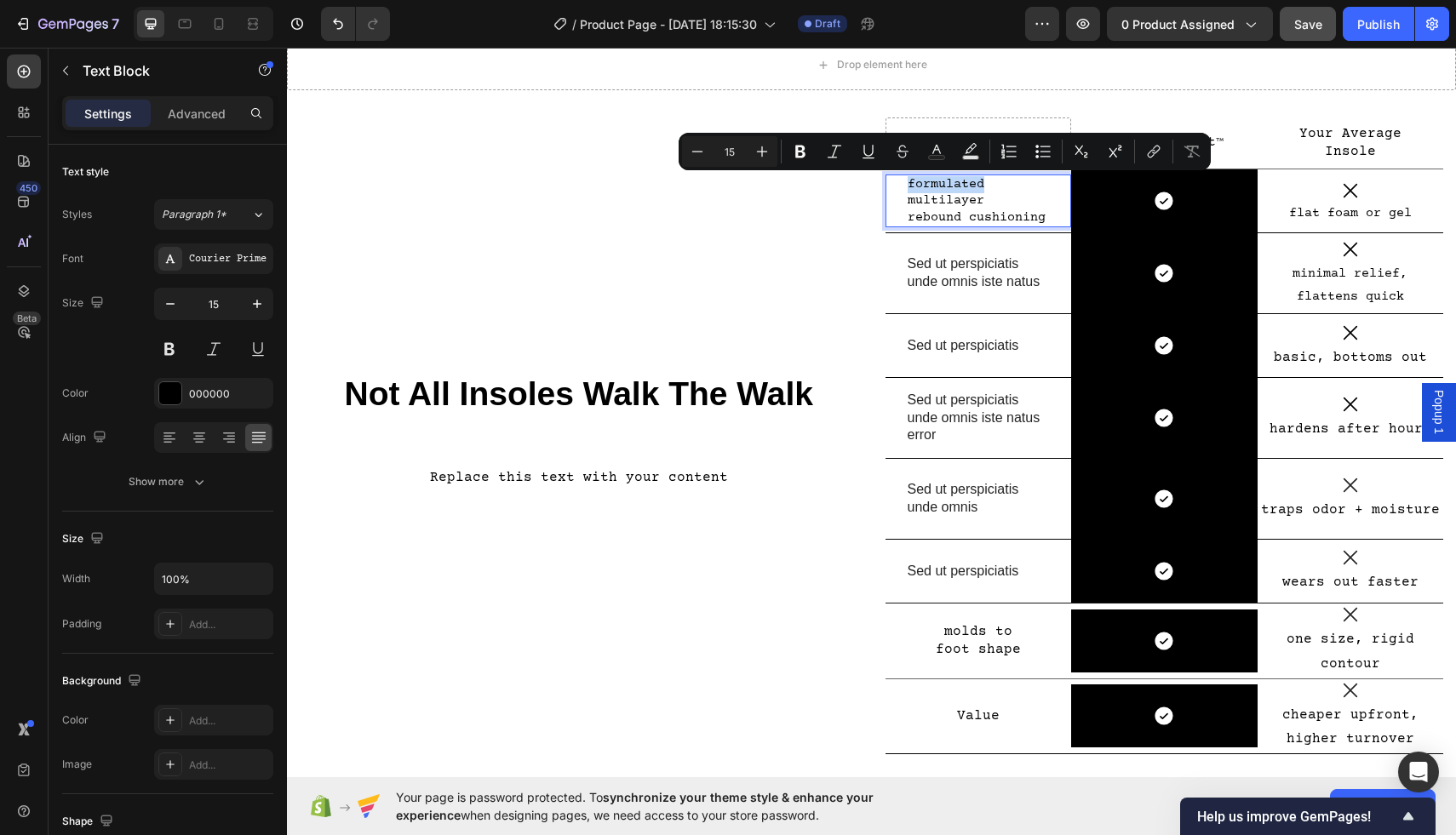
scroll to position [78, 0]
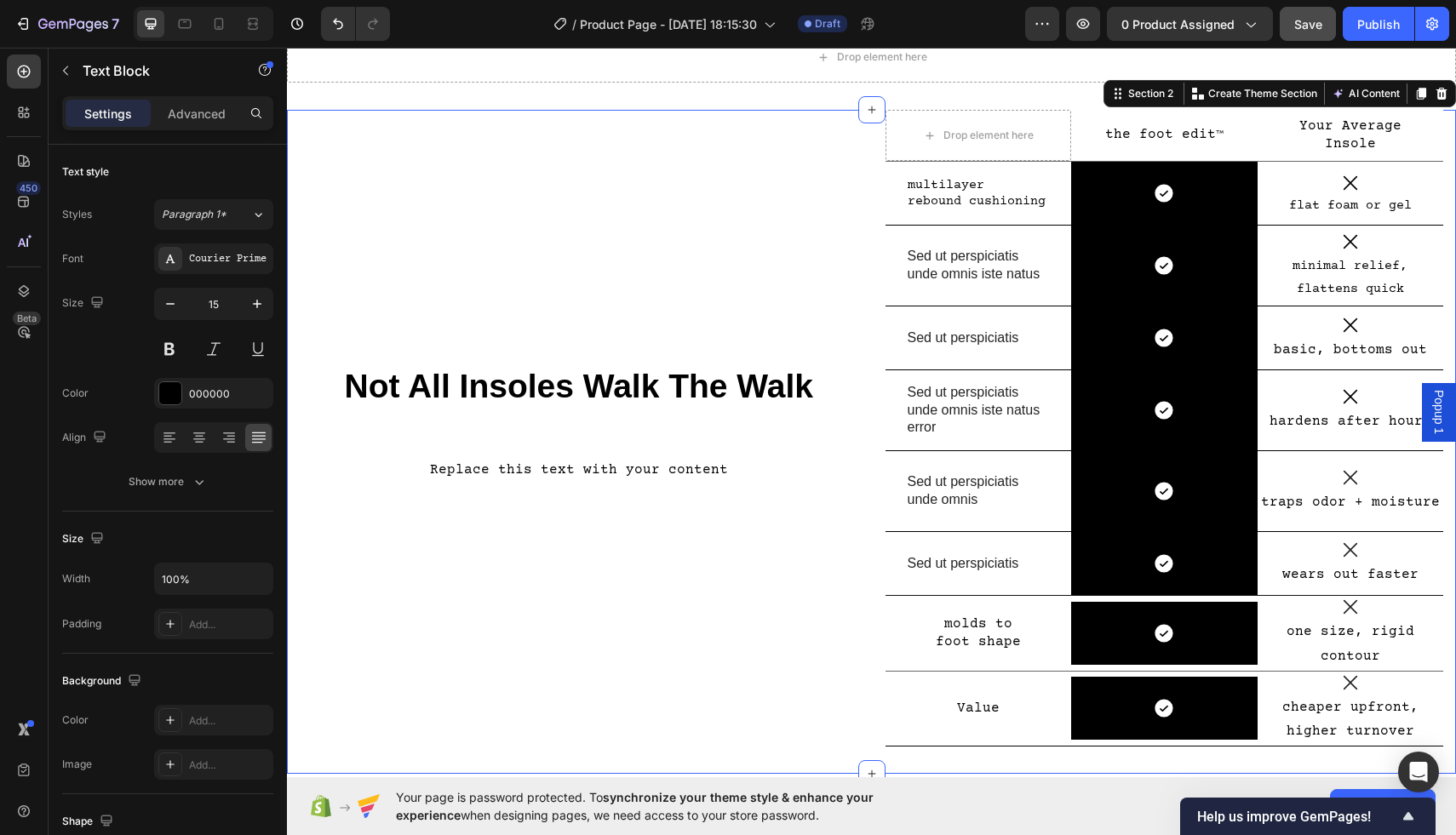
click at [861, 249] on div "Drop element here the foot edit ™ Text Block Your Average Insole Text Block Row…" at bounding box center [872, 442] width 1169 height 664
click at [947, 198] on p "rebound cushioning" at bounding box center [979, 202] width 142 height 17
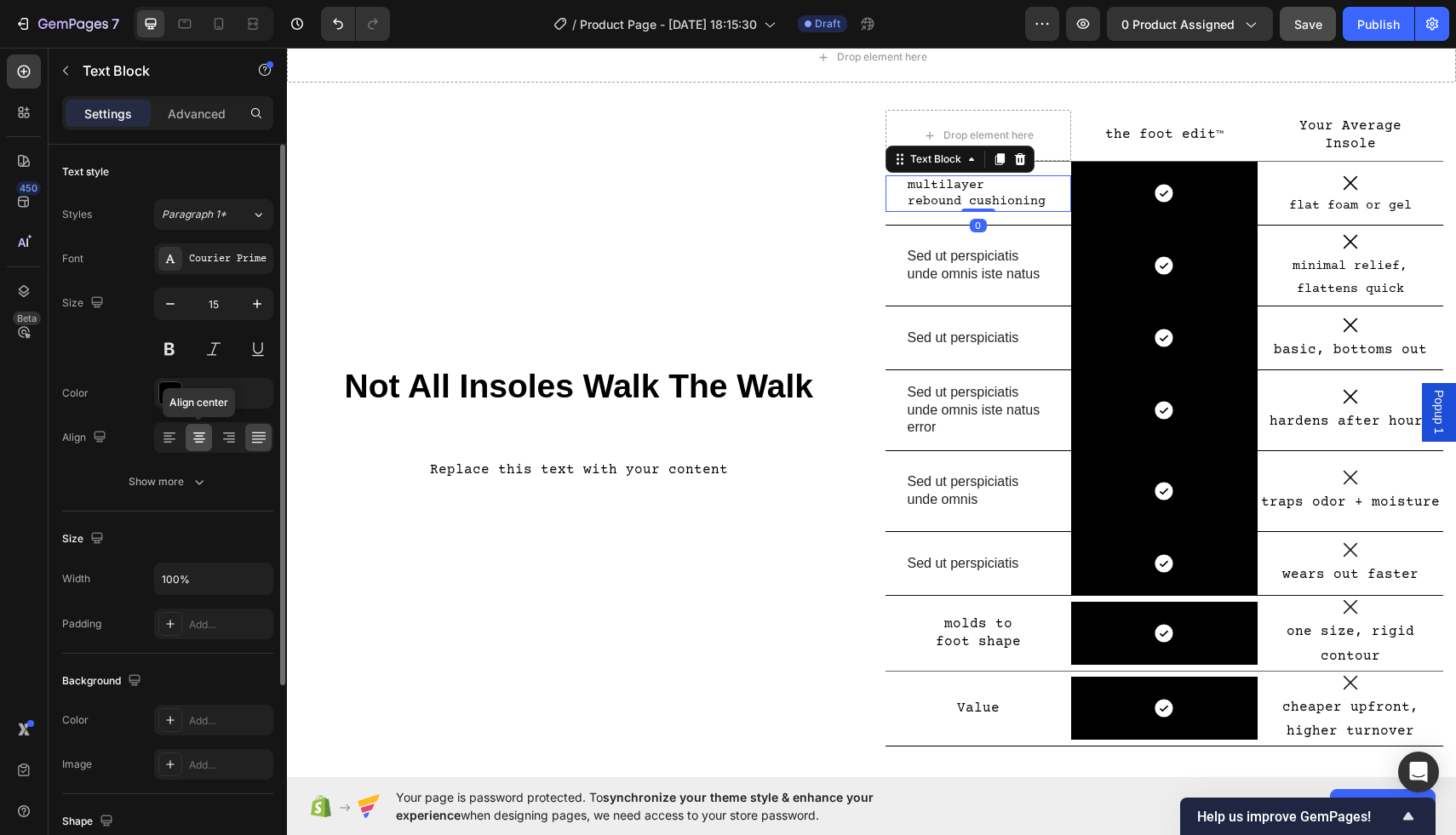
click at [201, 438] on icon at bounding box center [199, 439] width 12 height 2
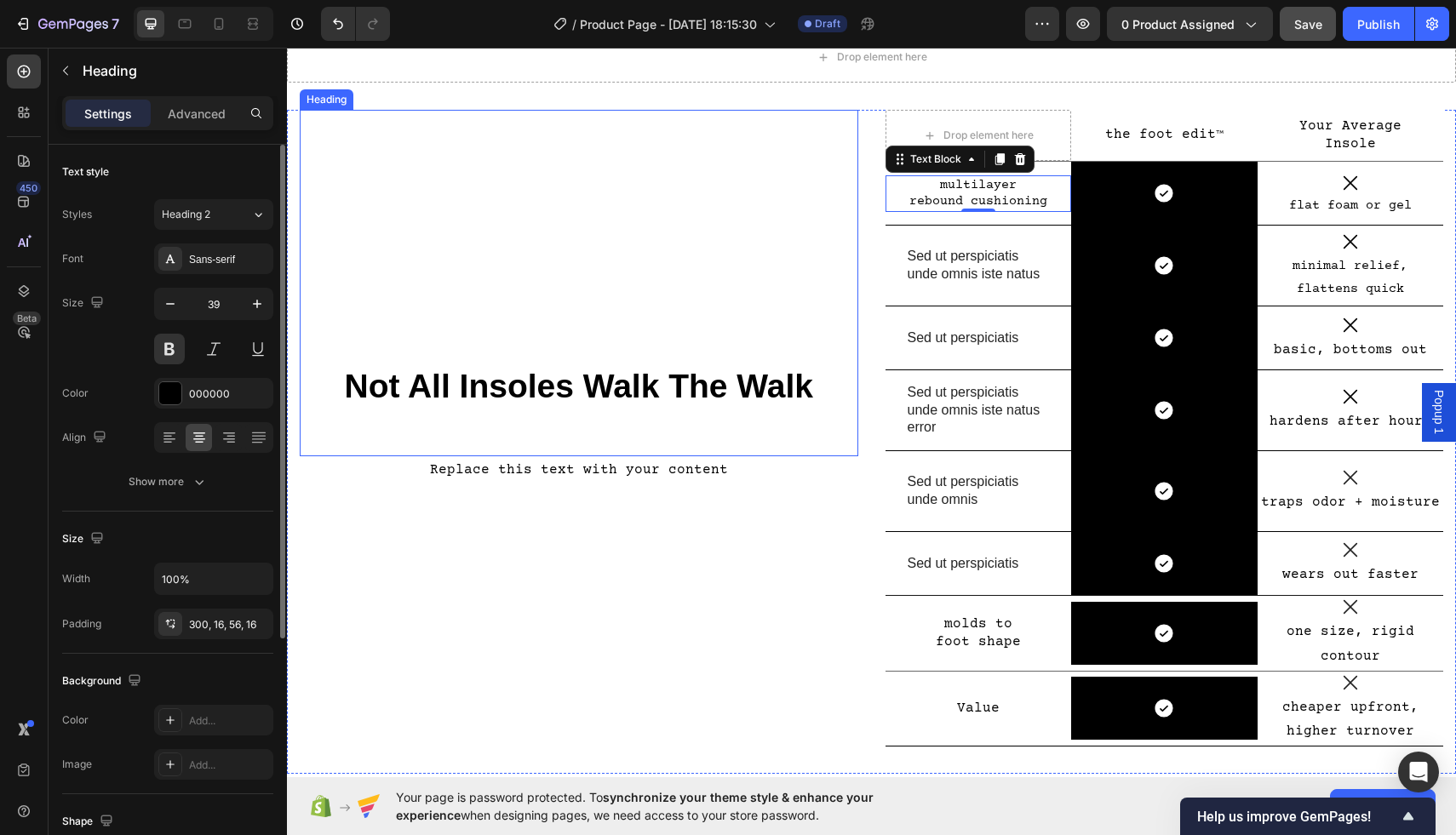
click at [705, 275] on h2 "Not All Insoles Walk The Walk" at bounding box center [579, 283] width 559 height 346
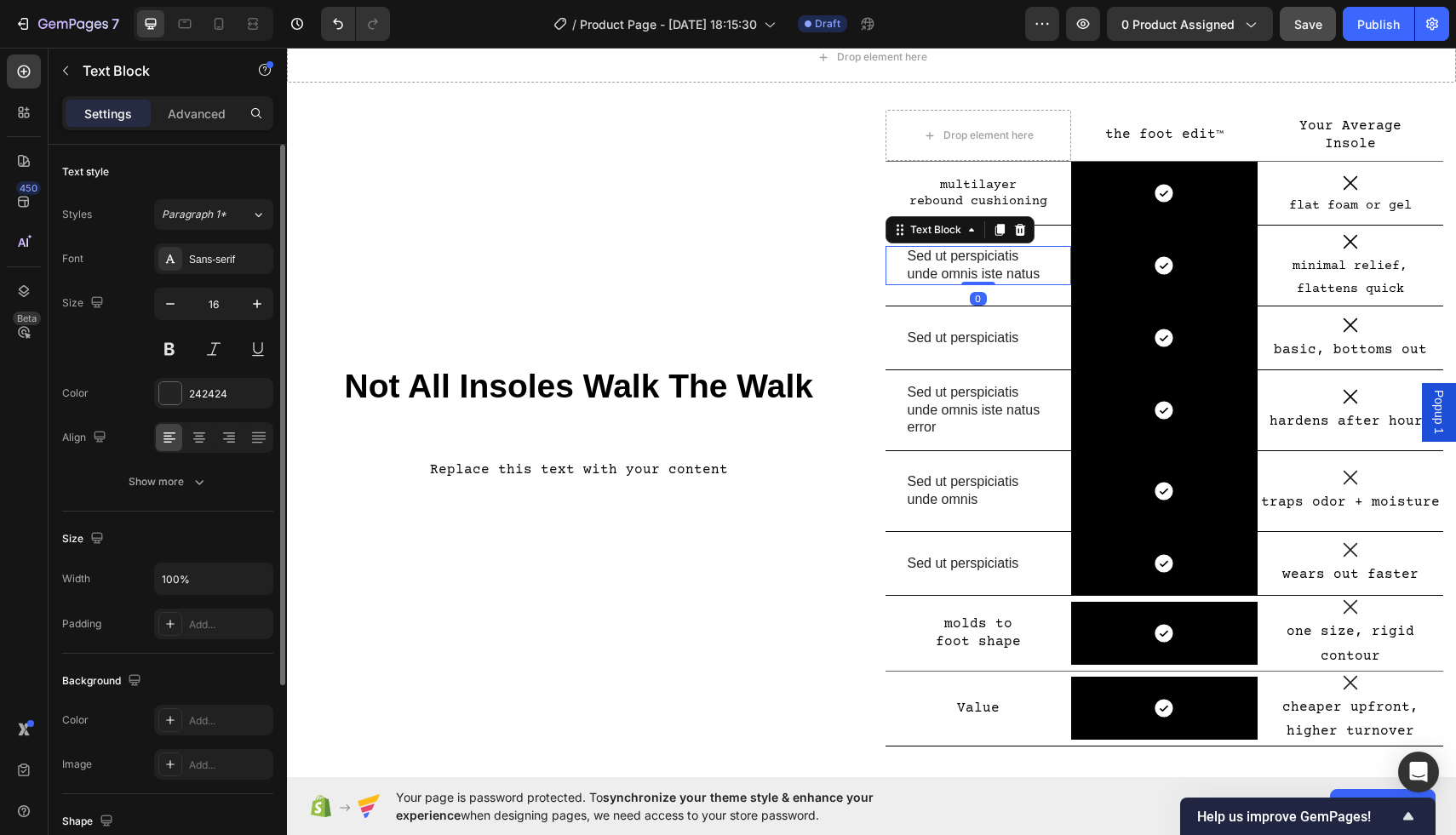
click at [996, 260] on p "Sed ut perspiciatis unde omnis iste natus" at bounding box center [979, 266] width 142 height 35
drag, startPoint x: 1036, startPoint y: 268, endPoint x: 913, endPoint y: 257, distance: 123.5
click at [913, 257] on p "Sed ut perspiciatis unde omnis iste natus" at bounding box center [979, 266] width 142 height 35
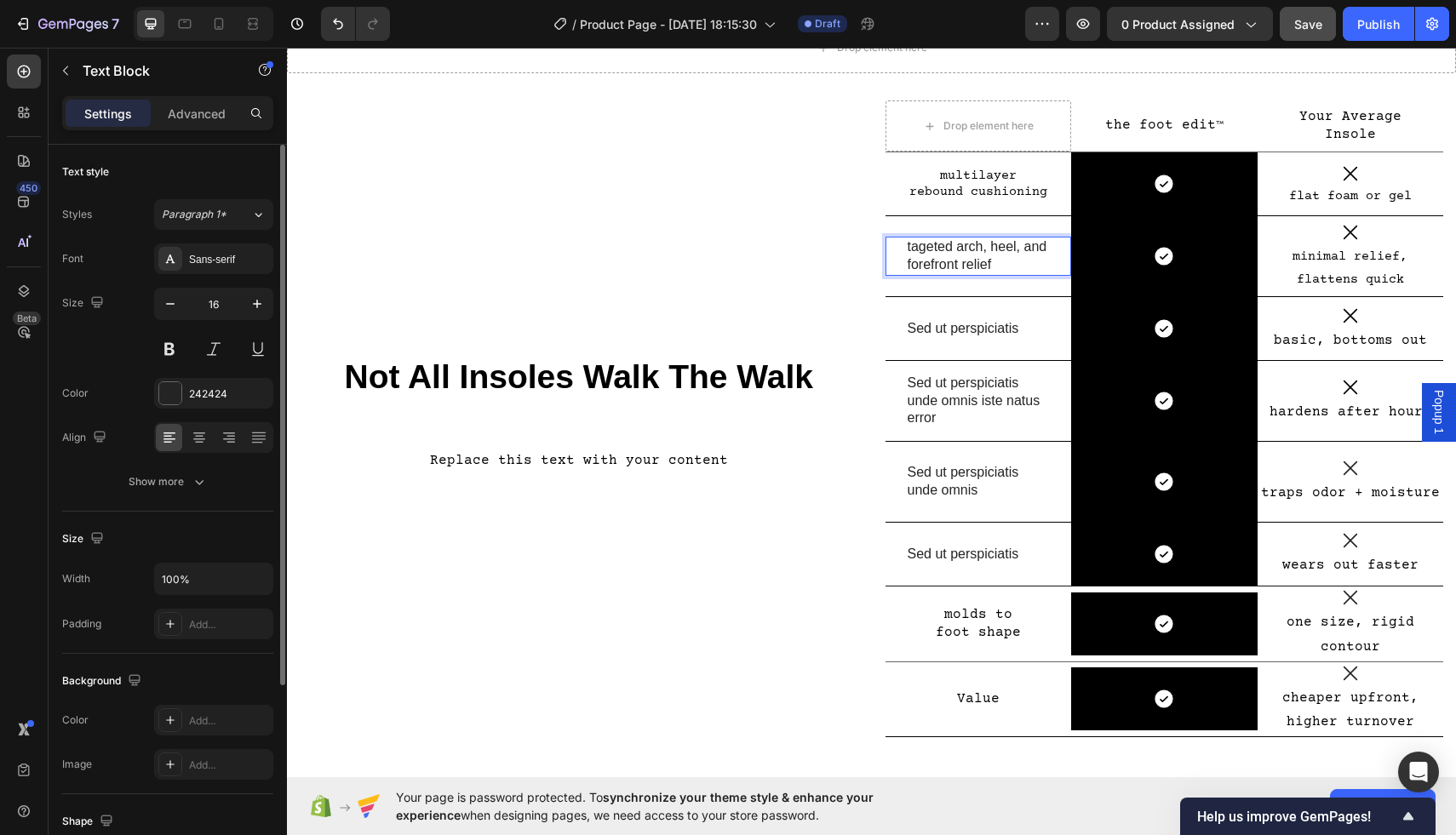
click at [913, 255] on p "tageted arch, heel, and forefront relief" at bounding box center [979, 257] width 142 height 35
click at [917, 254] on p "tageted arch, heel, and forefront relief" at bounding box center [979, 257] width 142 height 35
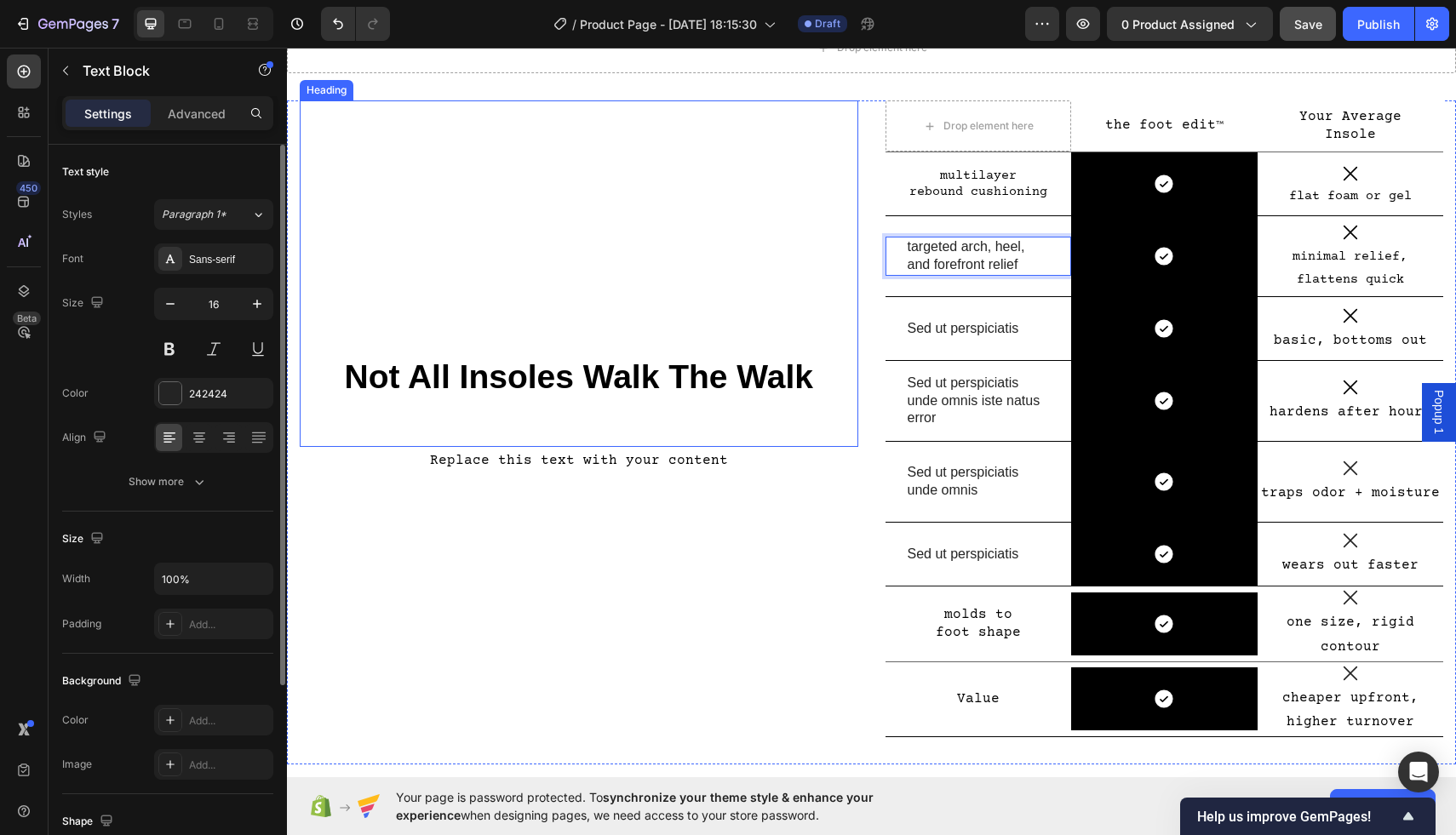
click at [791, 293] on h2 "Not All Insoles Walk The Walk" at bounding box center [579, 273] width 559 height 346
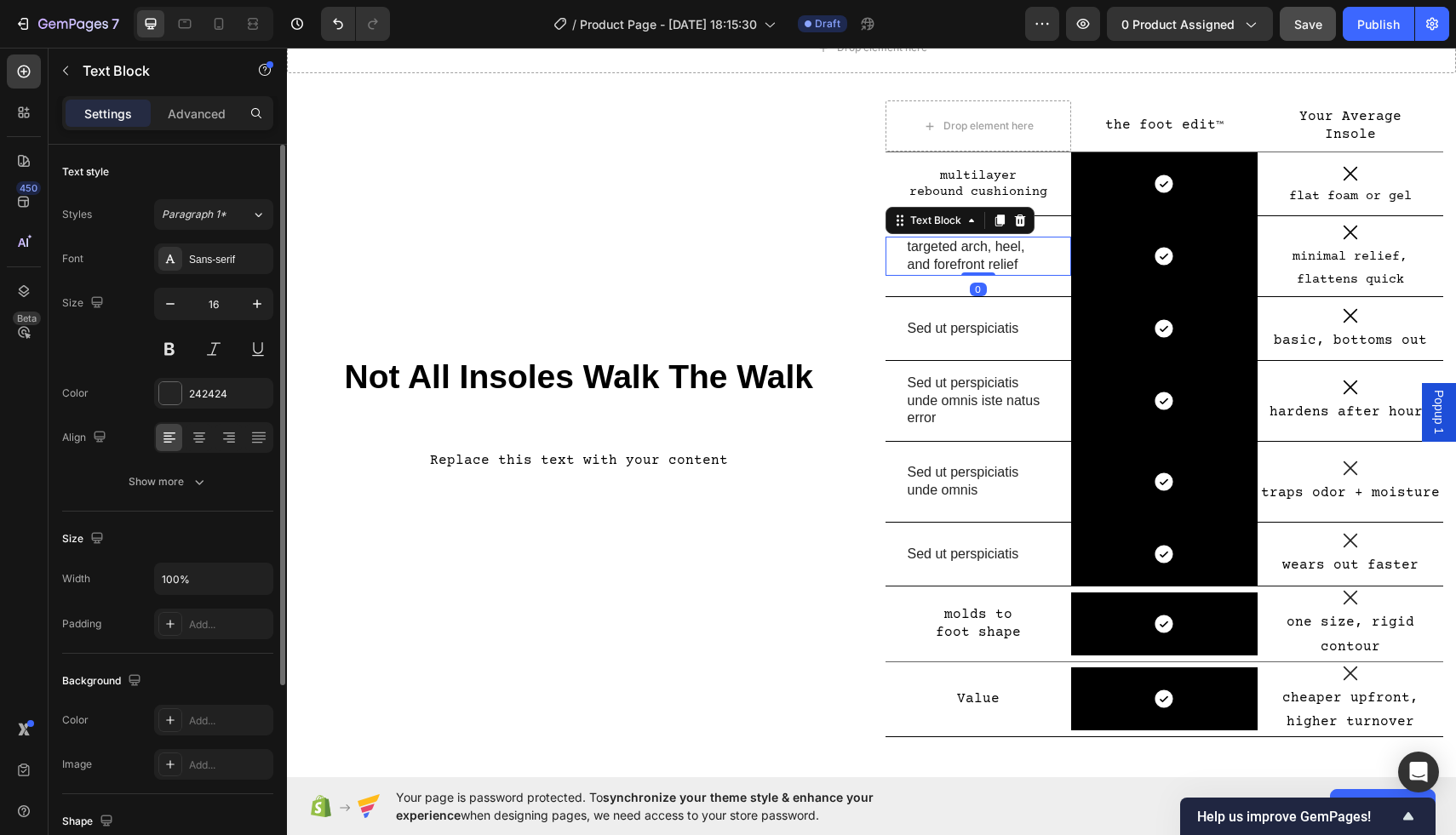
click at [967, 262] on p "targeted arch, heel, and forefront relief" at bounding box center [979, 257] width 142 height 35
click at [201, 262] on div "Sans-serif" at bounding box center [230, 259] width 80 height 15
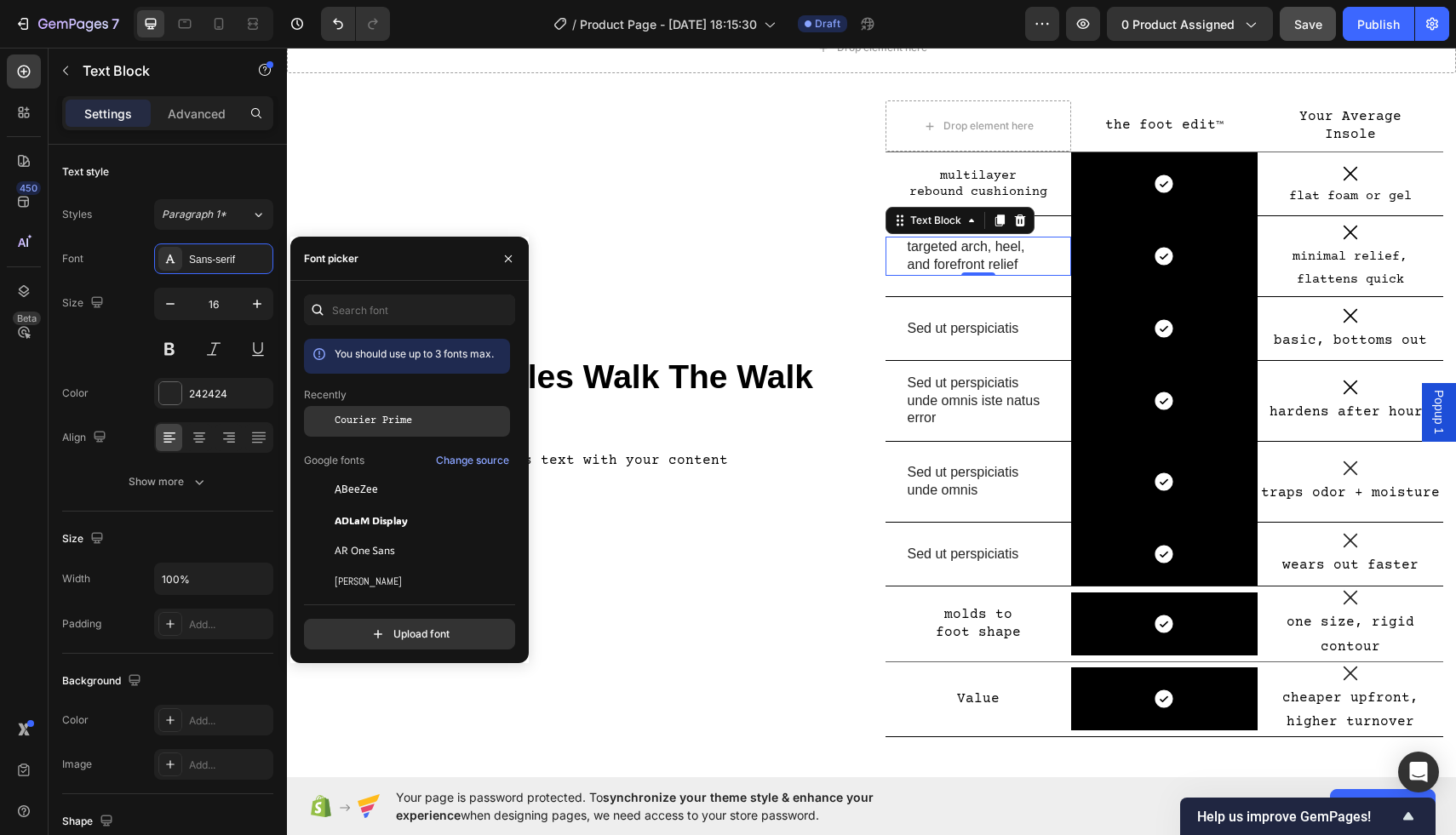
click at [404, 420] on span "Courier Prime" at bounding box center [373, 422] width 77 height 15
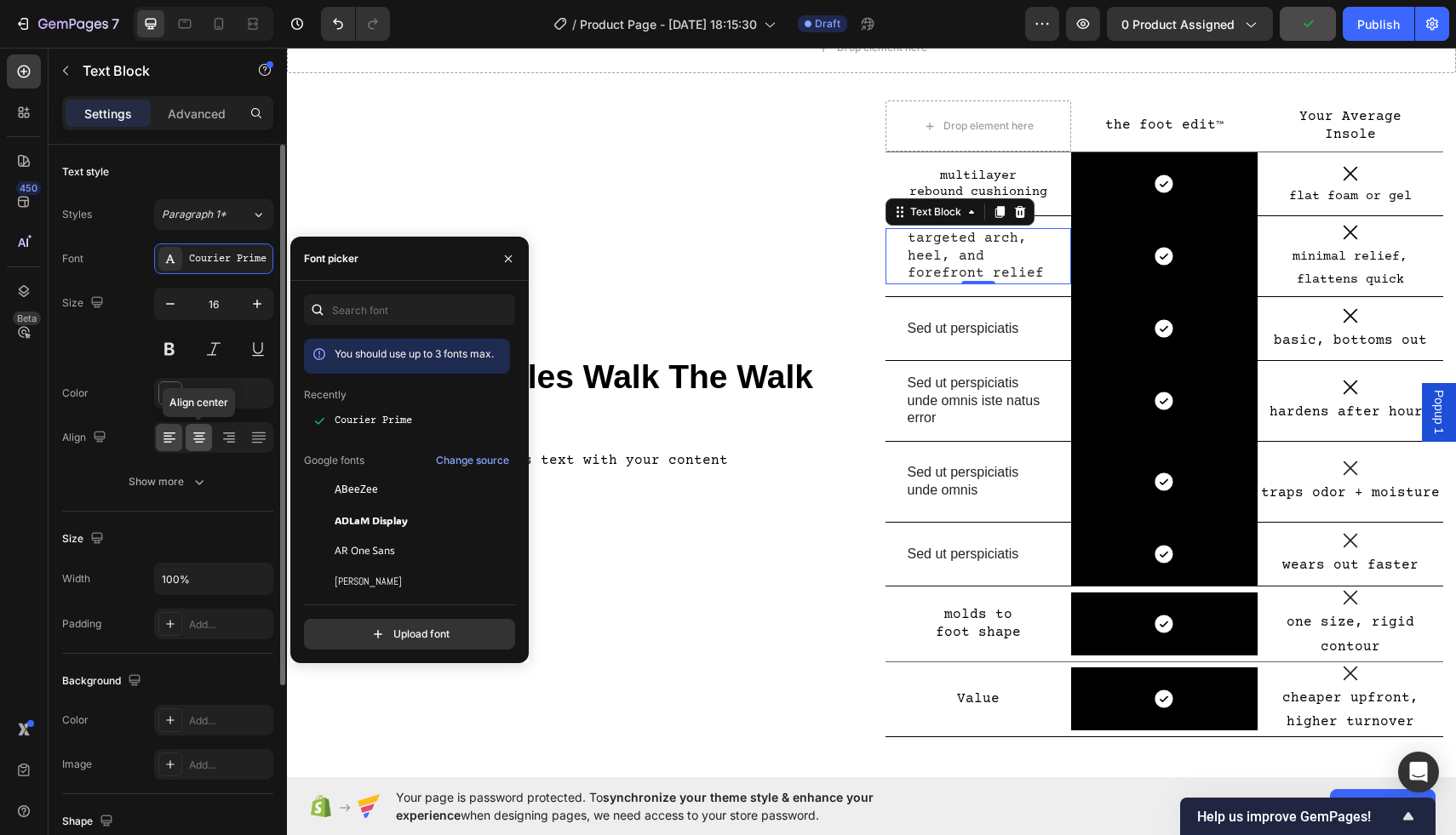
click at [199, 430] on icon at bounding box center [199, 438] width 17 height 17
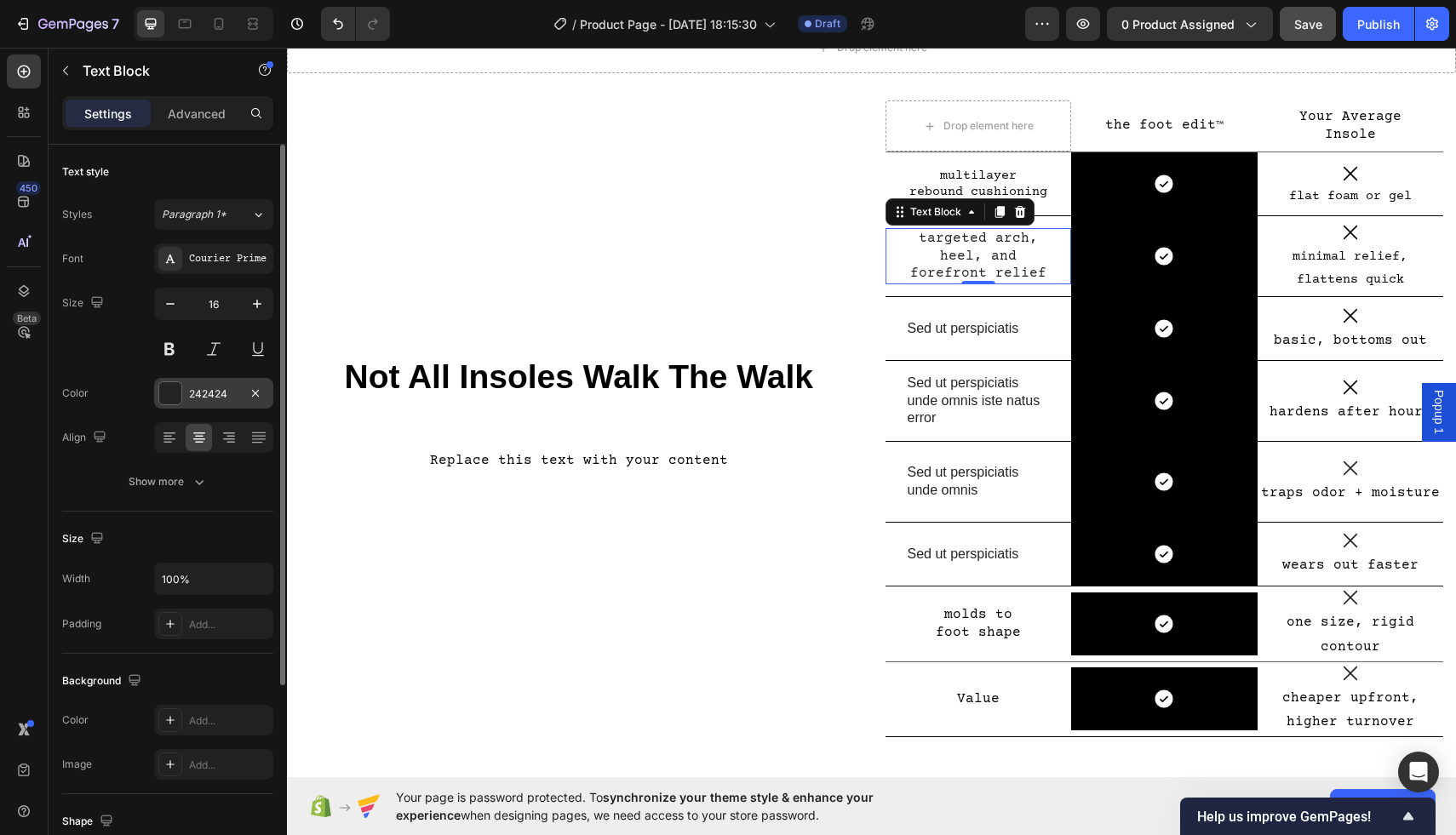
click at [168, 385] on div at bounding box center [171, 394] width 22 height 22
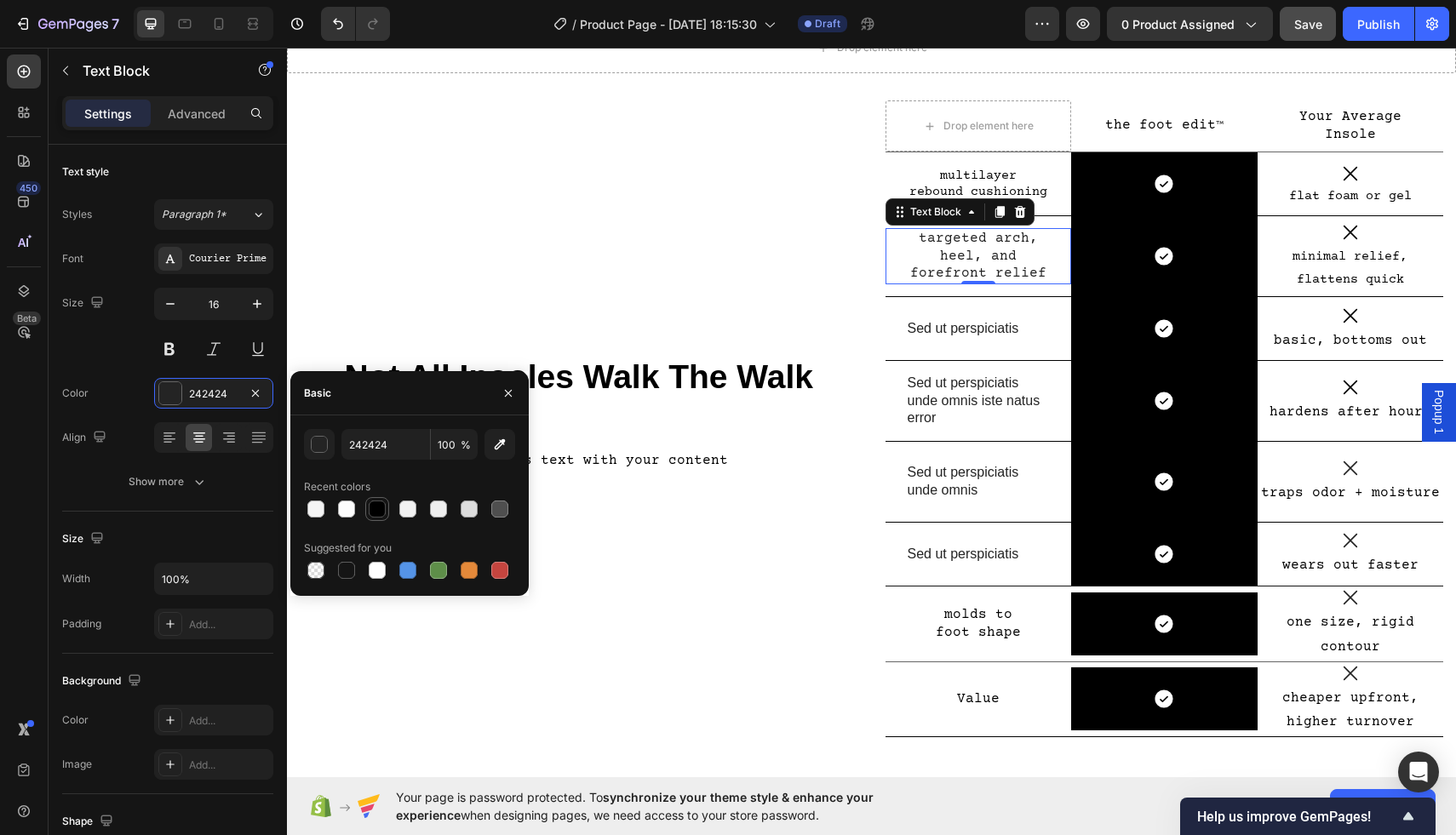
click at [378, 511] on div at bounding box center [377, 509] width 17 height 17
type input "000000"
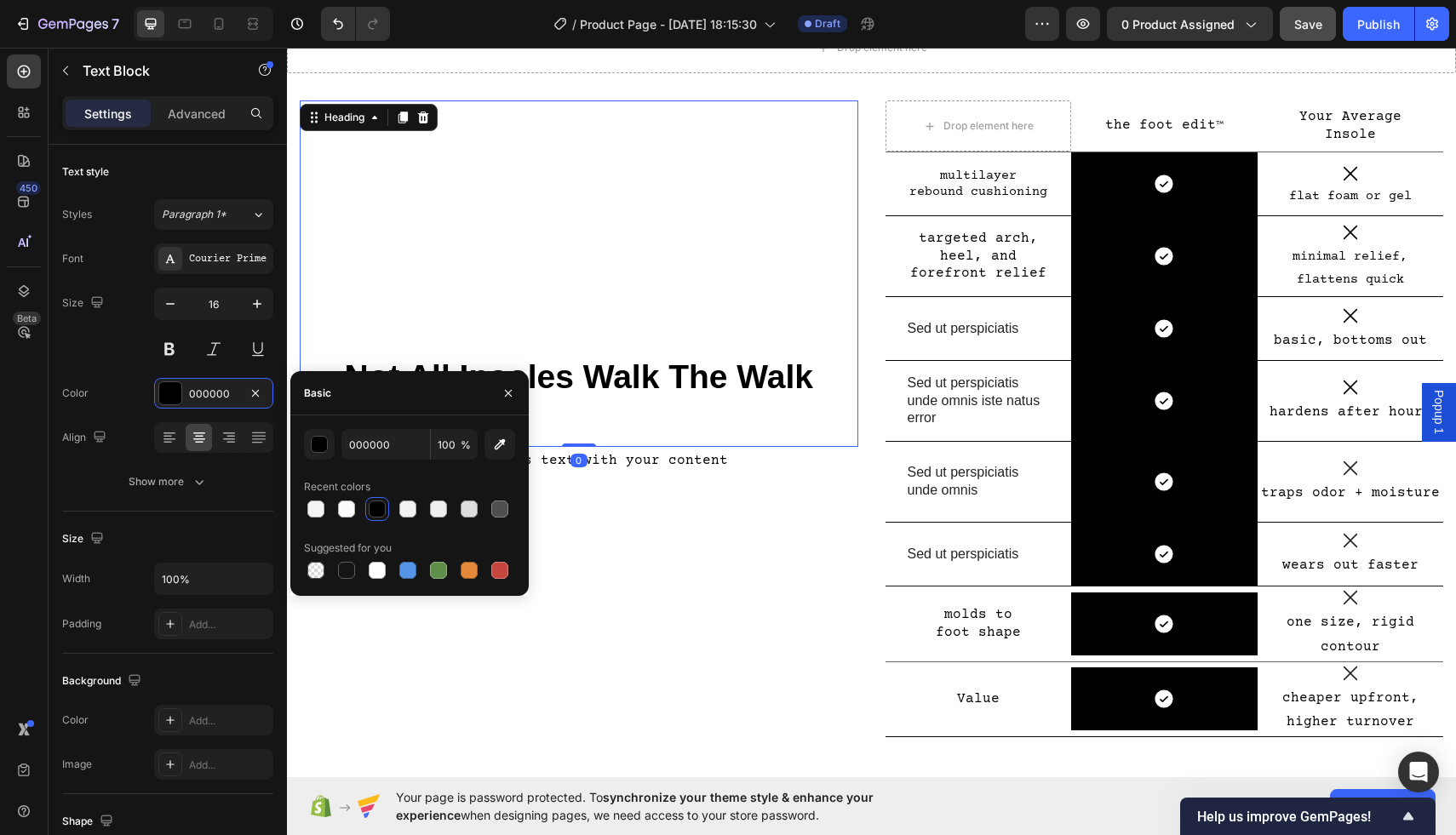
click at [784, 297] on h2 "Not All Insoles Walk The Walk" at bounding box center [579, 273] width 559 height 346
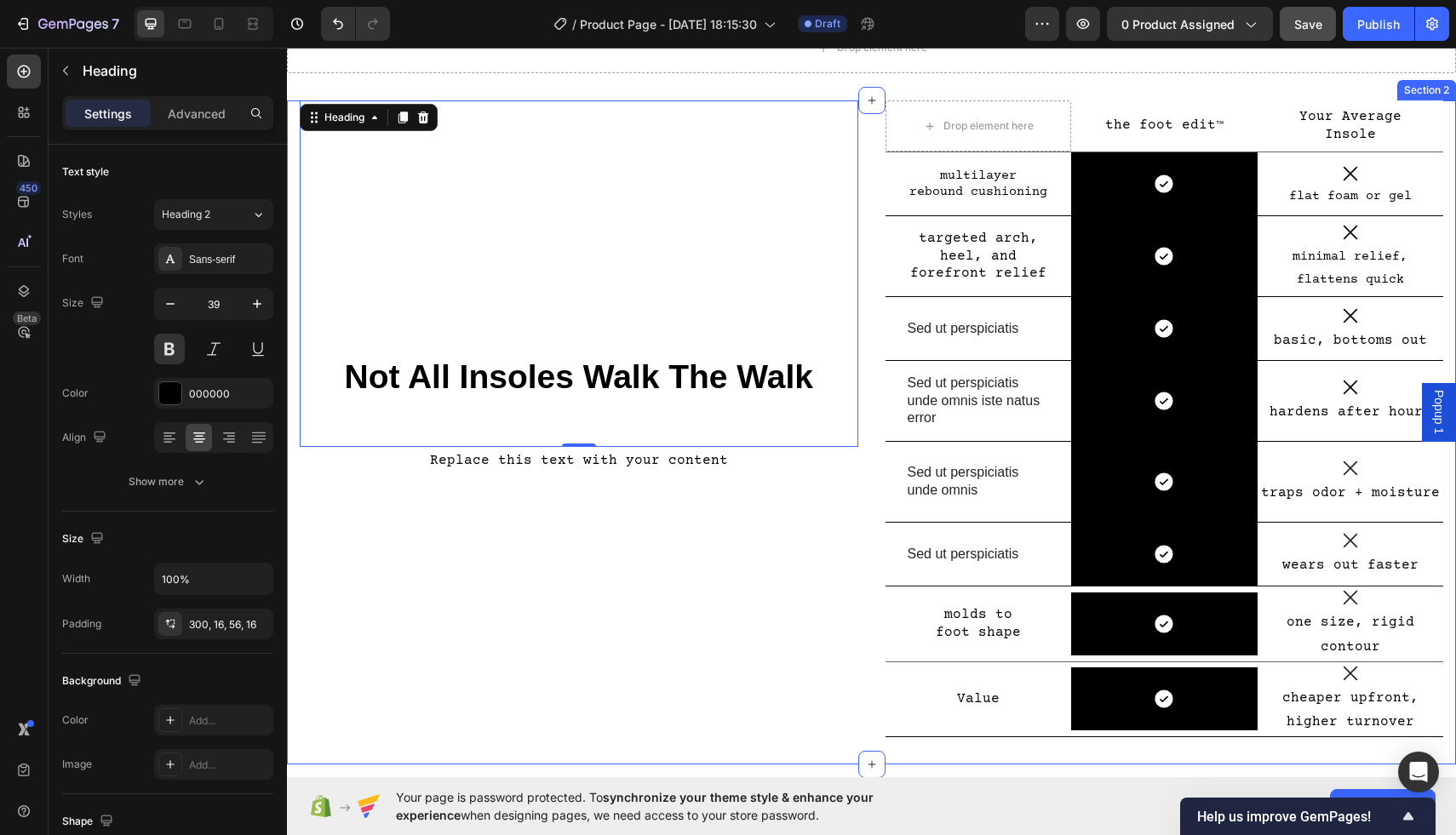
click at [716, 580] on div "Not All Insoles Walk The Walk Heading 0 Replace this text with your content Tex…" at bounding box center [579, 433] width 559 height 664
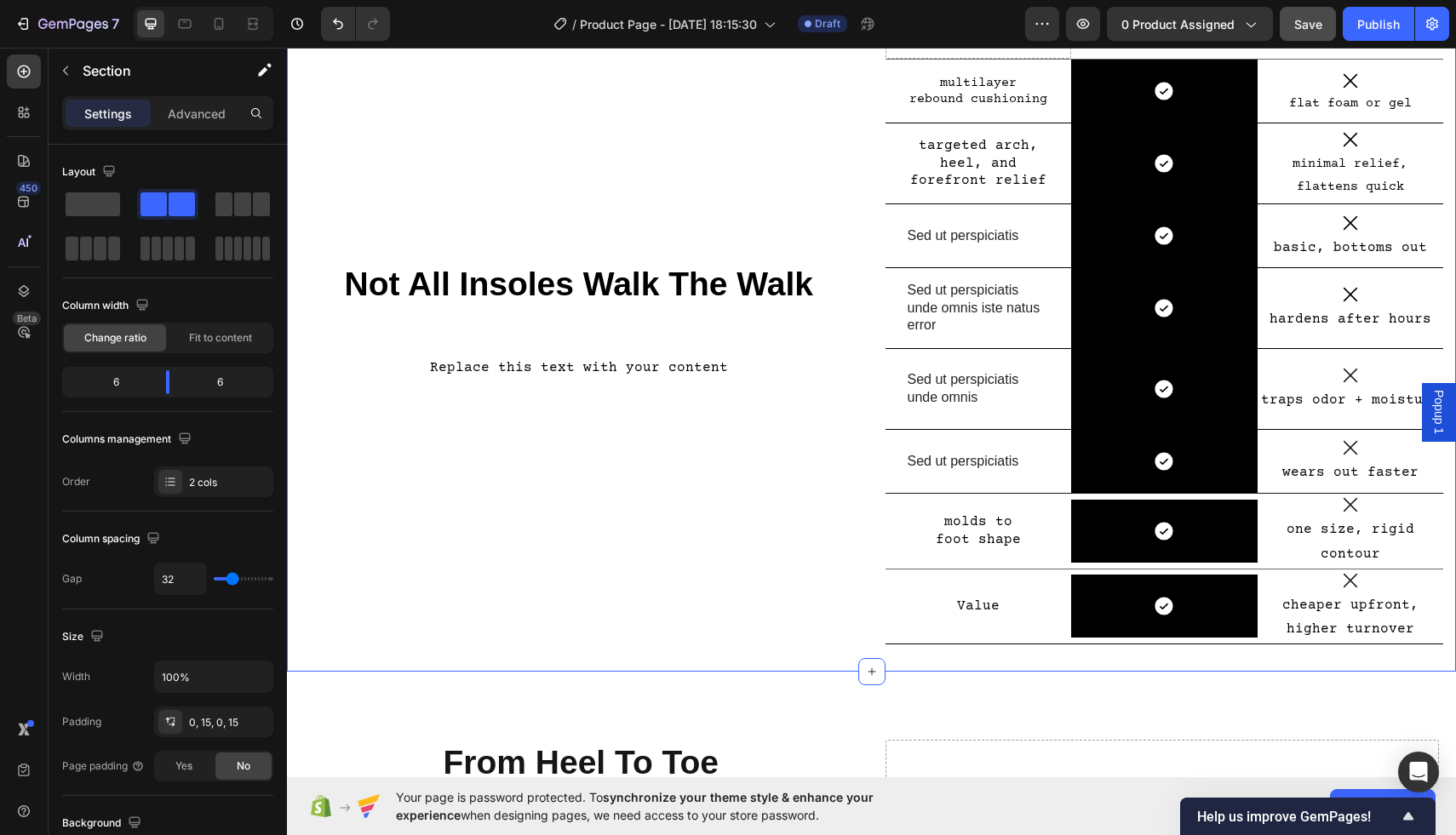
scroll to position [188, 0]
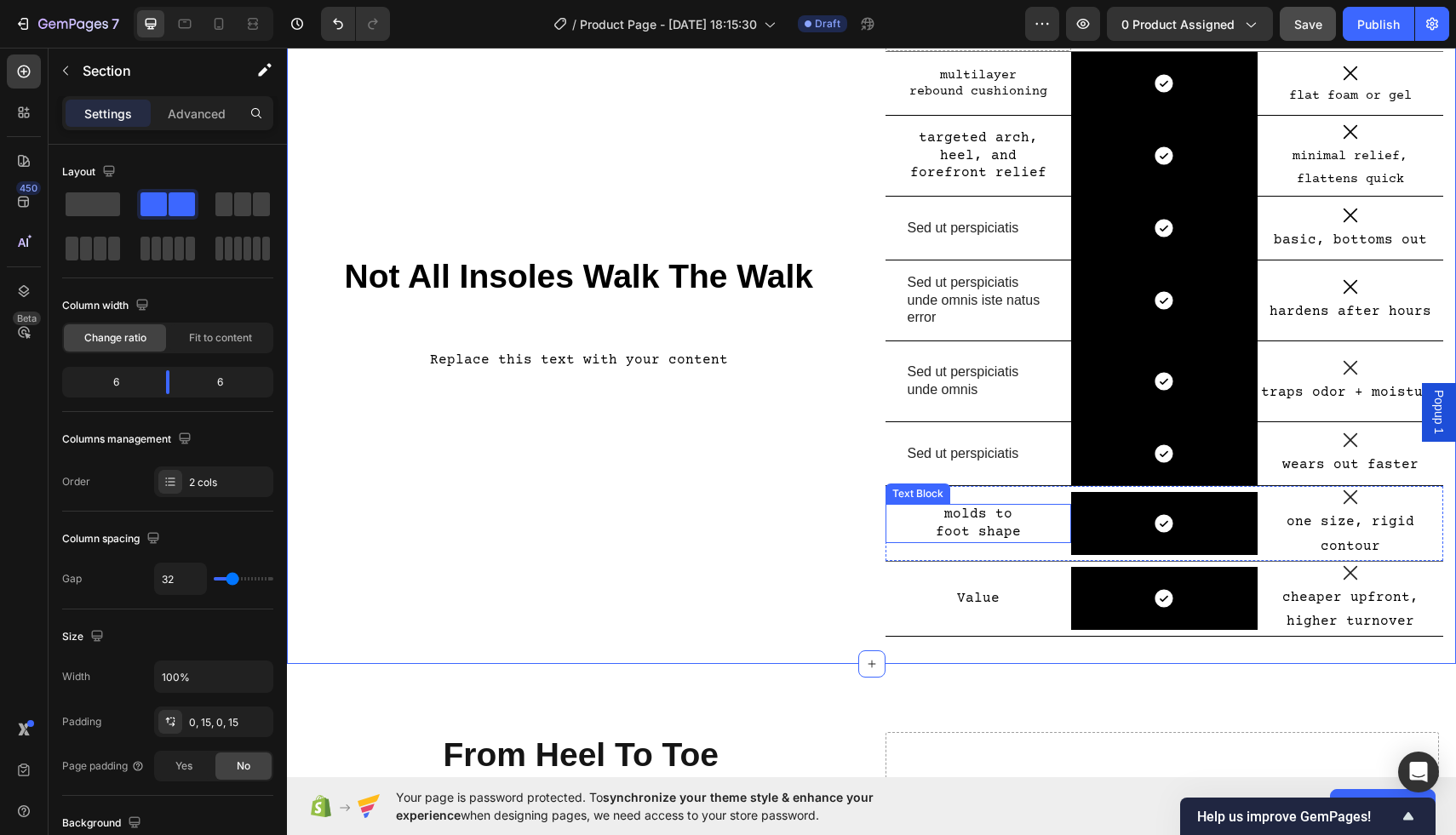
click at [1010, 527] on p "foot shape" at bounding box center [979, 532] width 142 height 18
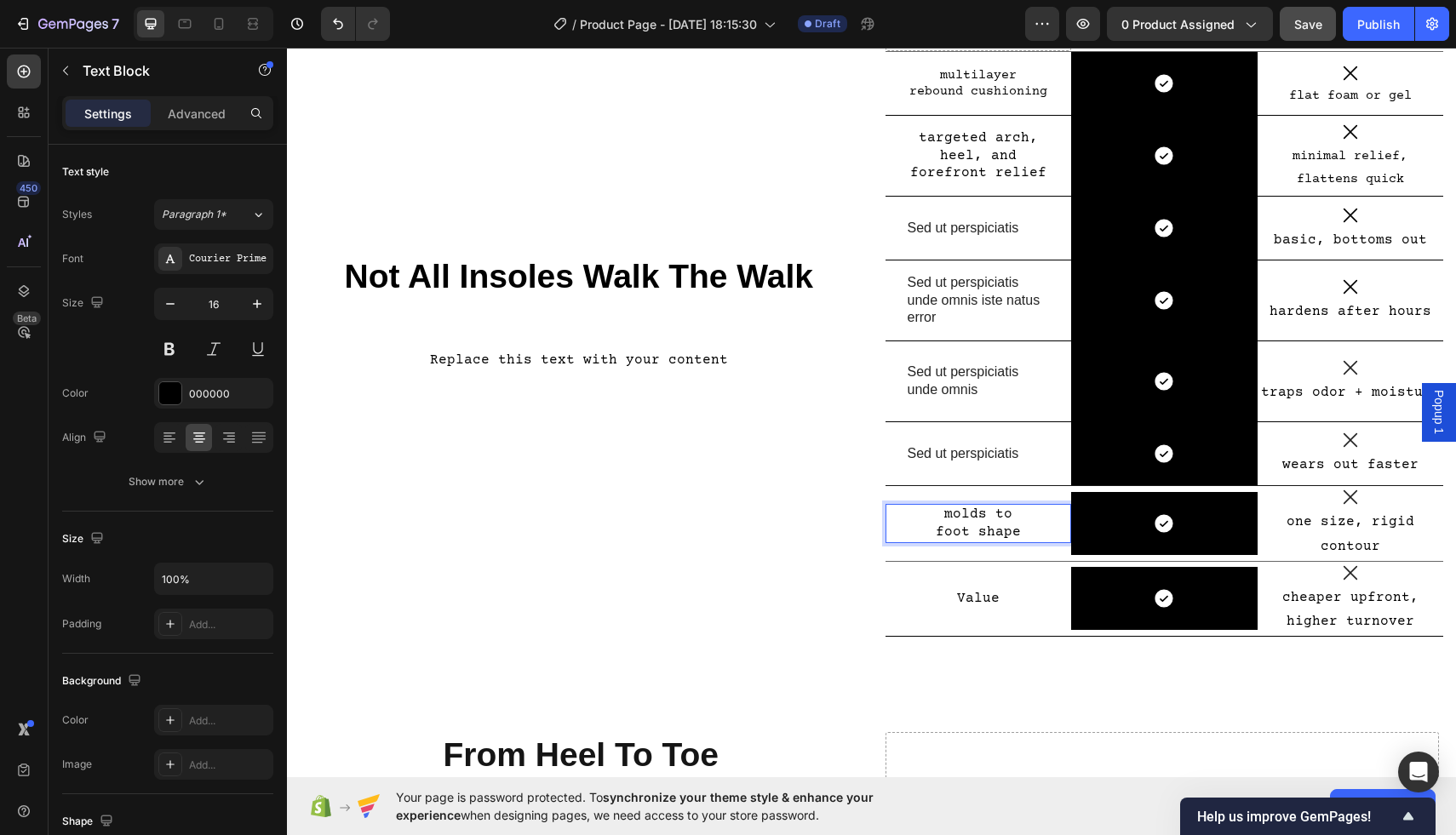
click at [1016, 527] on p "foot shape" at bounding box center [979, 532] width 142 height 18
drag, startPoint x: 1016, startPoint y: 527, endPoint x: 941, endPoint y: 517, distance: 75.7
click at [941, 517] on div "molds to foot shape" at bounding box center [979, 523] width 146 height 39
click at [930, 517] on p "countors to foot" at bounding box center [979, 522] width 142 height 18
click at [937, 523] on p "countors to foot" at bounding box center [979, 522] width 142 height 18
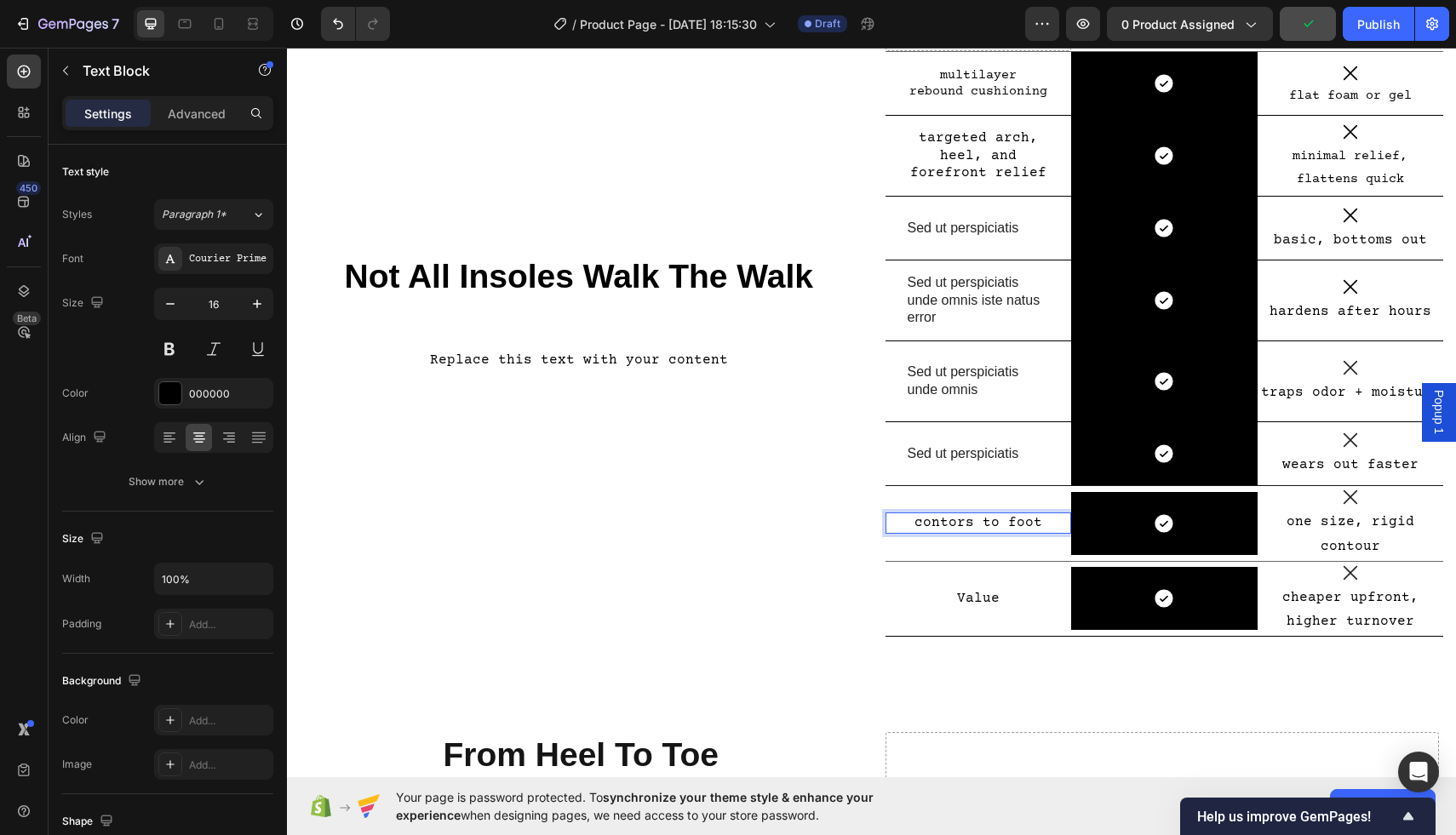
click at [994, 526] on p "contors to foot" at bounding box center [979, 522] width 142 height 18
click at [1001, 526] on p "contors to foot" at bounding box center [979, 522] width 142 height 18
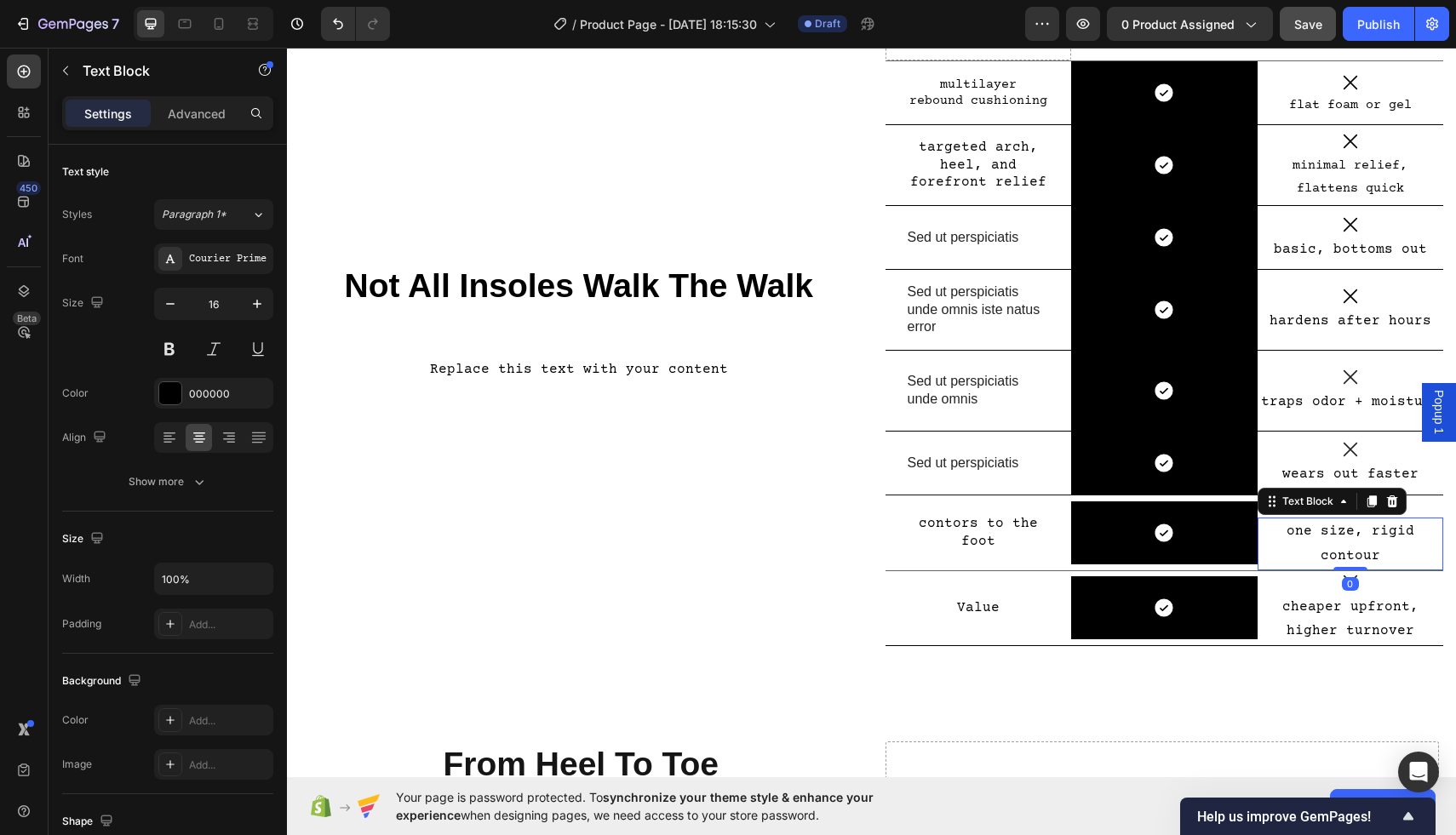
click at [1379, 560] on p "one size, rigid contour" at bounding box center [1351, 544] width 183 height 49
drag, startPoint x: 1379, startPoint y: 560, endPoint x: 1328, endPoint y: 558, distance: 51.0
click at [1328, 558] on p "one size, rigid contour" at bounding box center [1351, 544] width 183 height 49
click at [1391, 563] on p "one size, rigid contour" at bounding box center [1351, 544] width 183 height 49
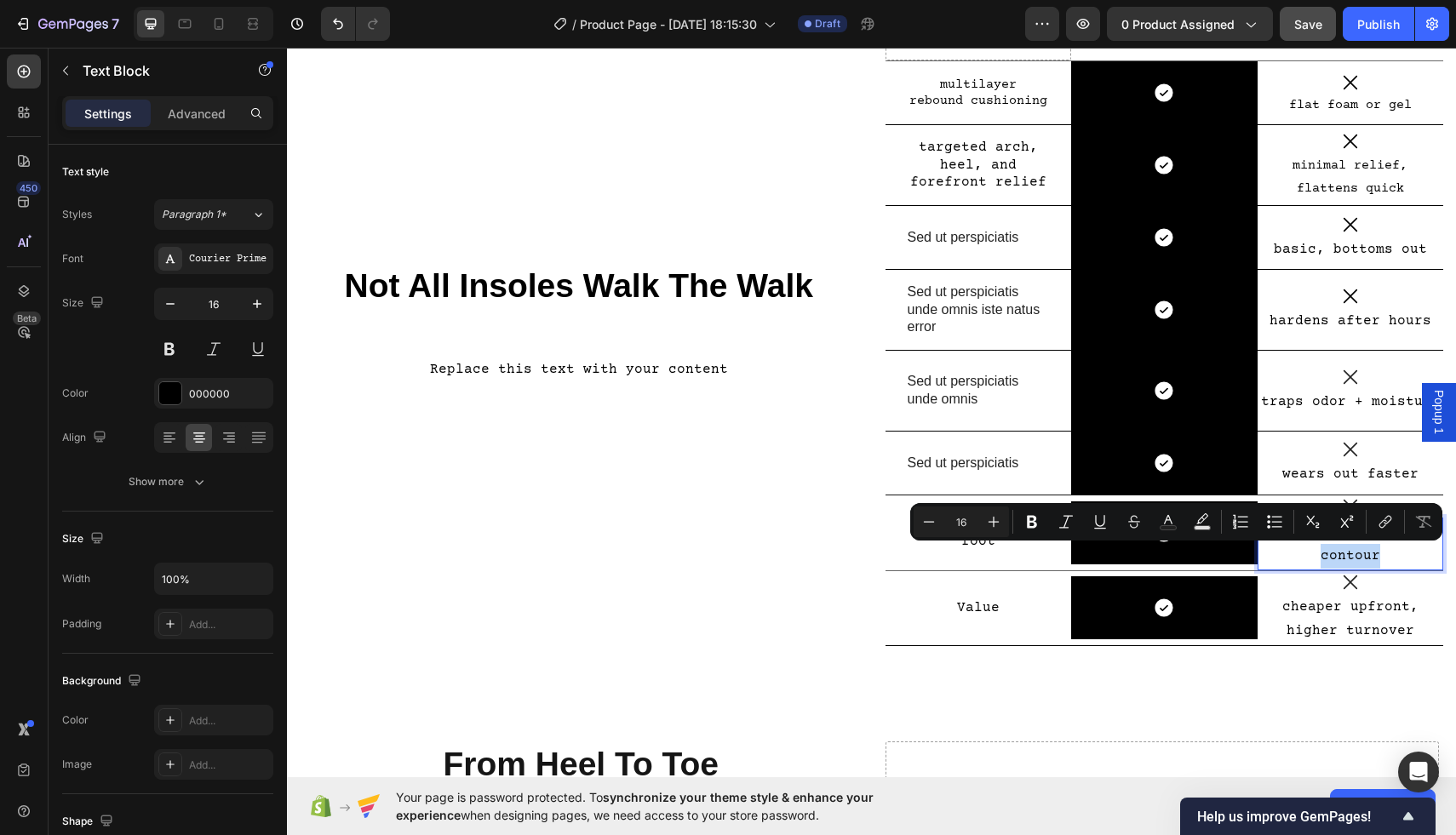
drag, startPoint x: 1325, startPoint y: 552, endPoint x: 1388, endPoint y: 551, distance: 63.0
click at [1388, 551] on p "one size, rigid contour" at bounding box center [1351, 544] width 183 height 49
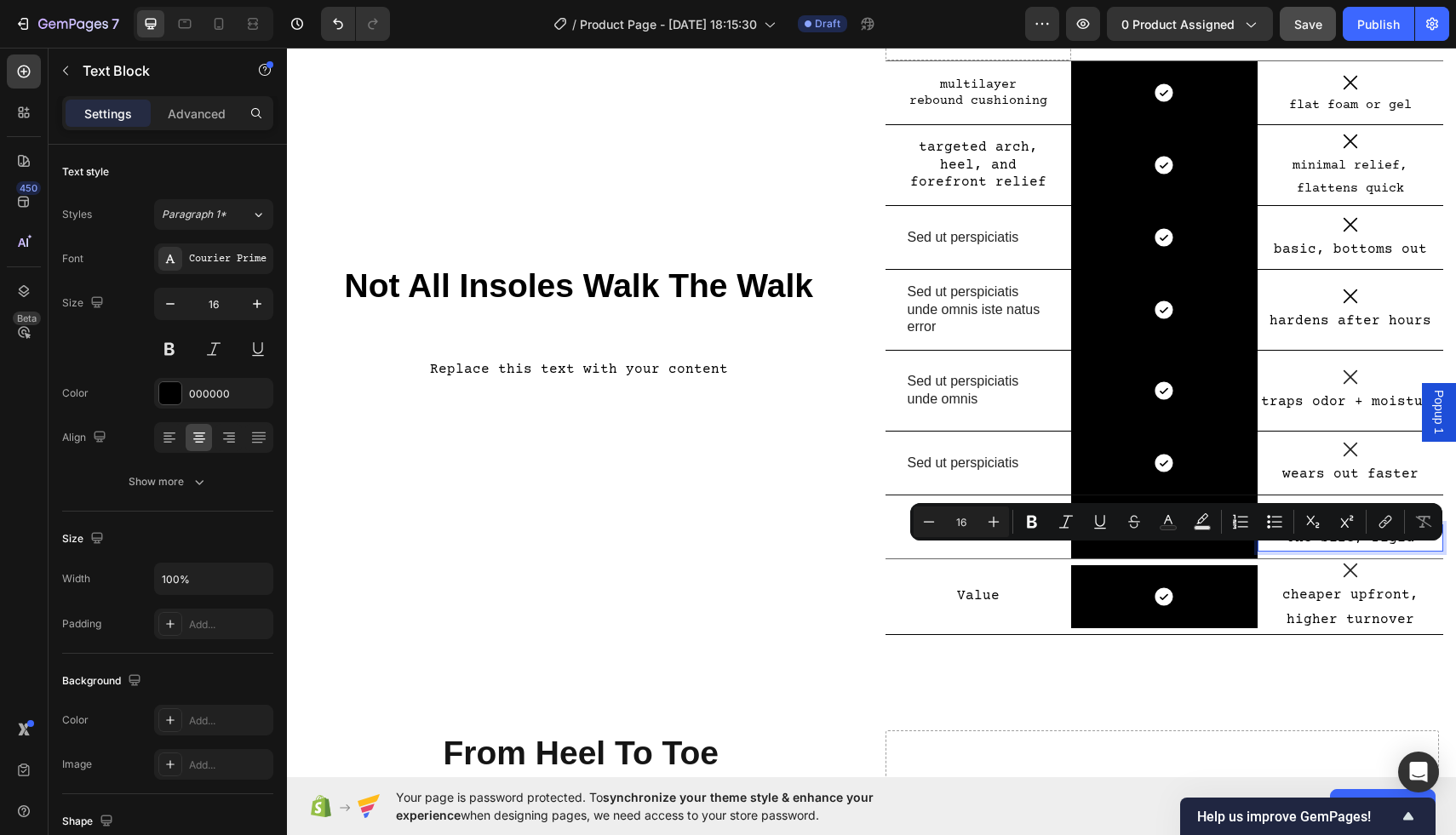
scroll to position [186, 0]
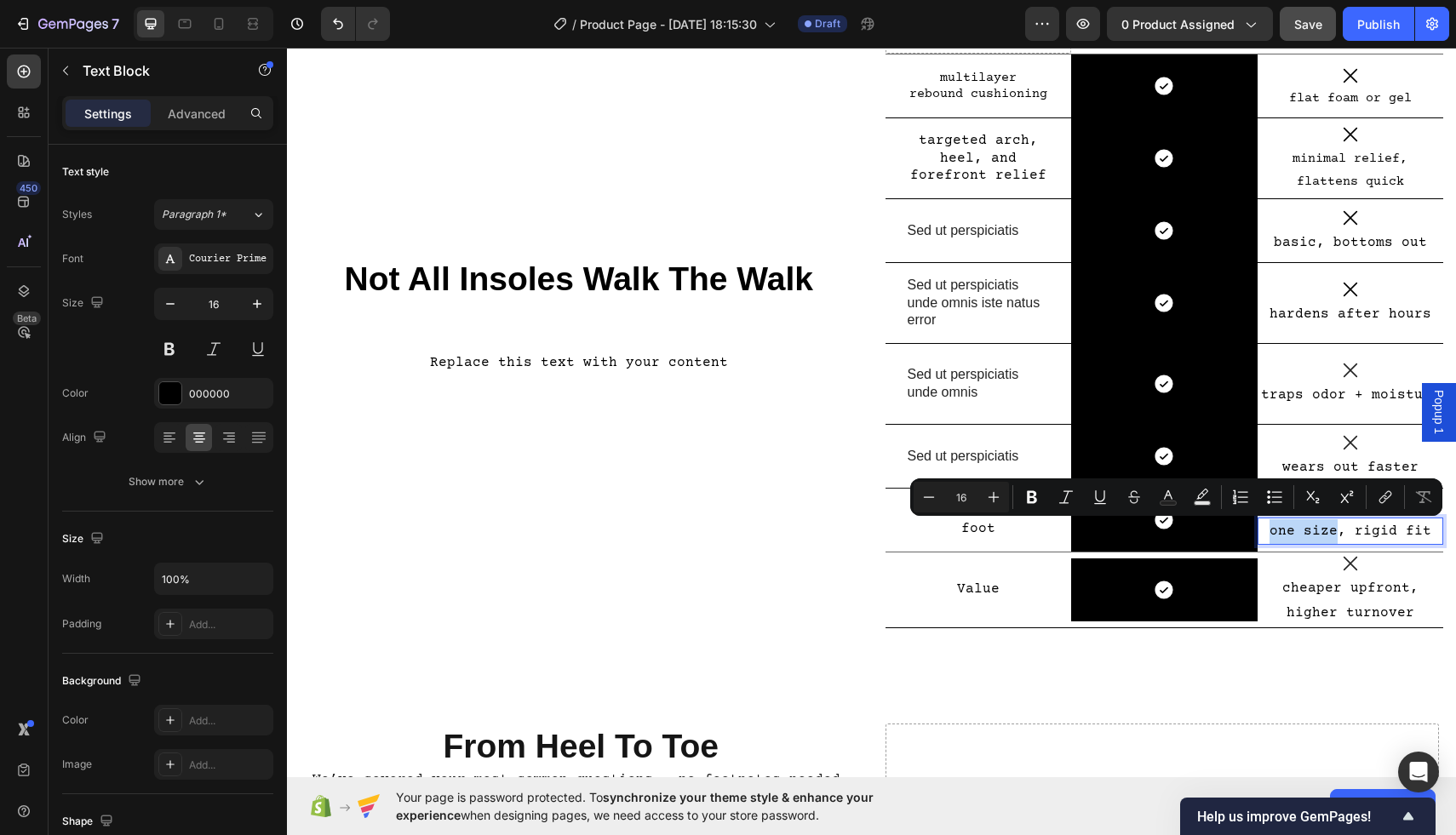
drag, startPoint x: 1337, startPoint y: 532, endPoint x: 1276, endPoint y: 532, distance: 61.0
click at [1276, 532] on p "one size, rigid fit" at bounding box center [1351, 532] width 183 height 24
copy p "one size"
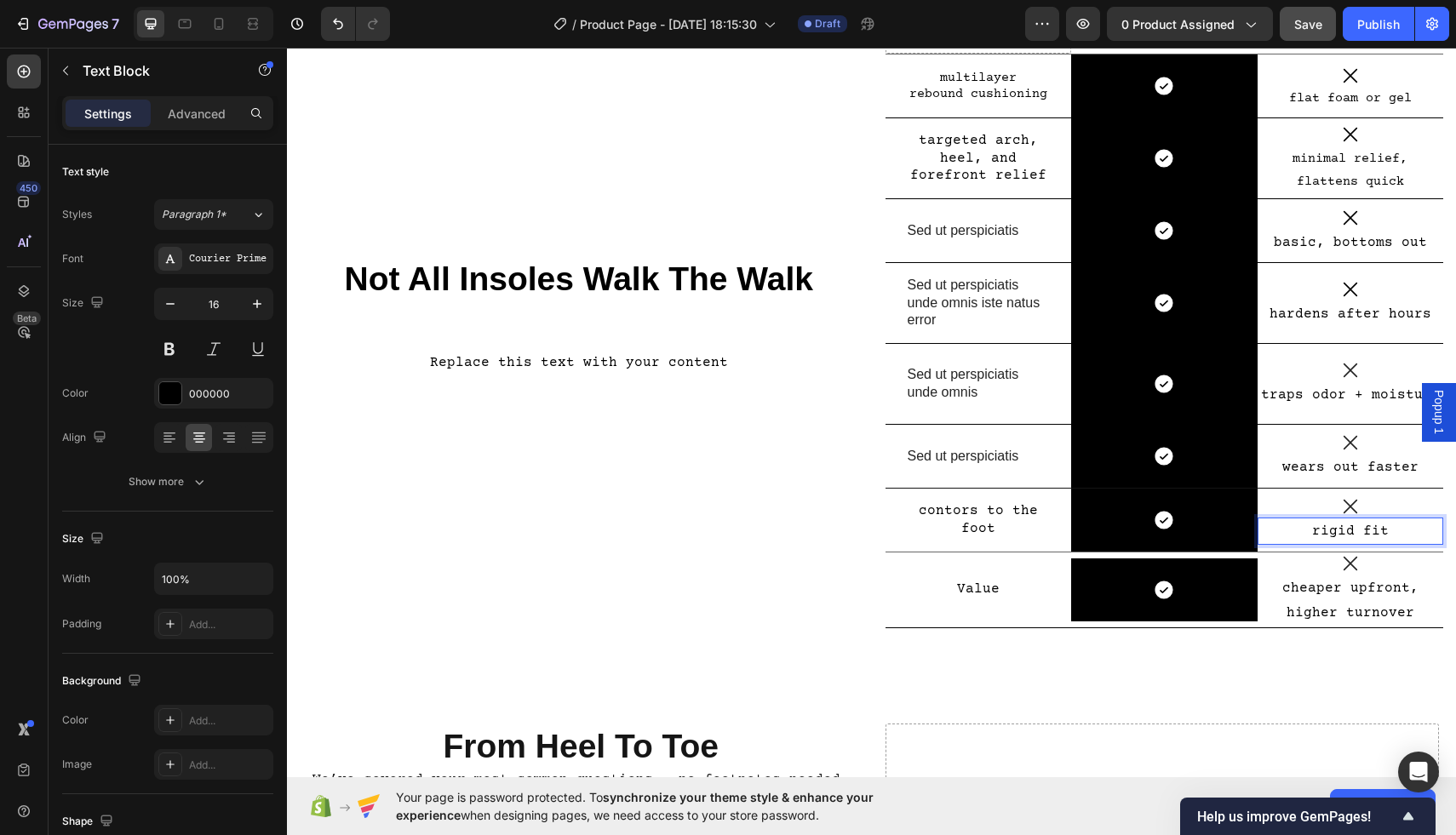
click at [1357, 534] on p "rigid fit" at bounding box center [1351, 532] width 183 height 24
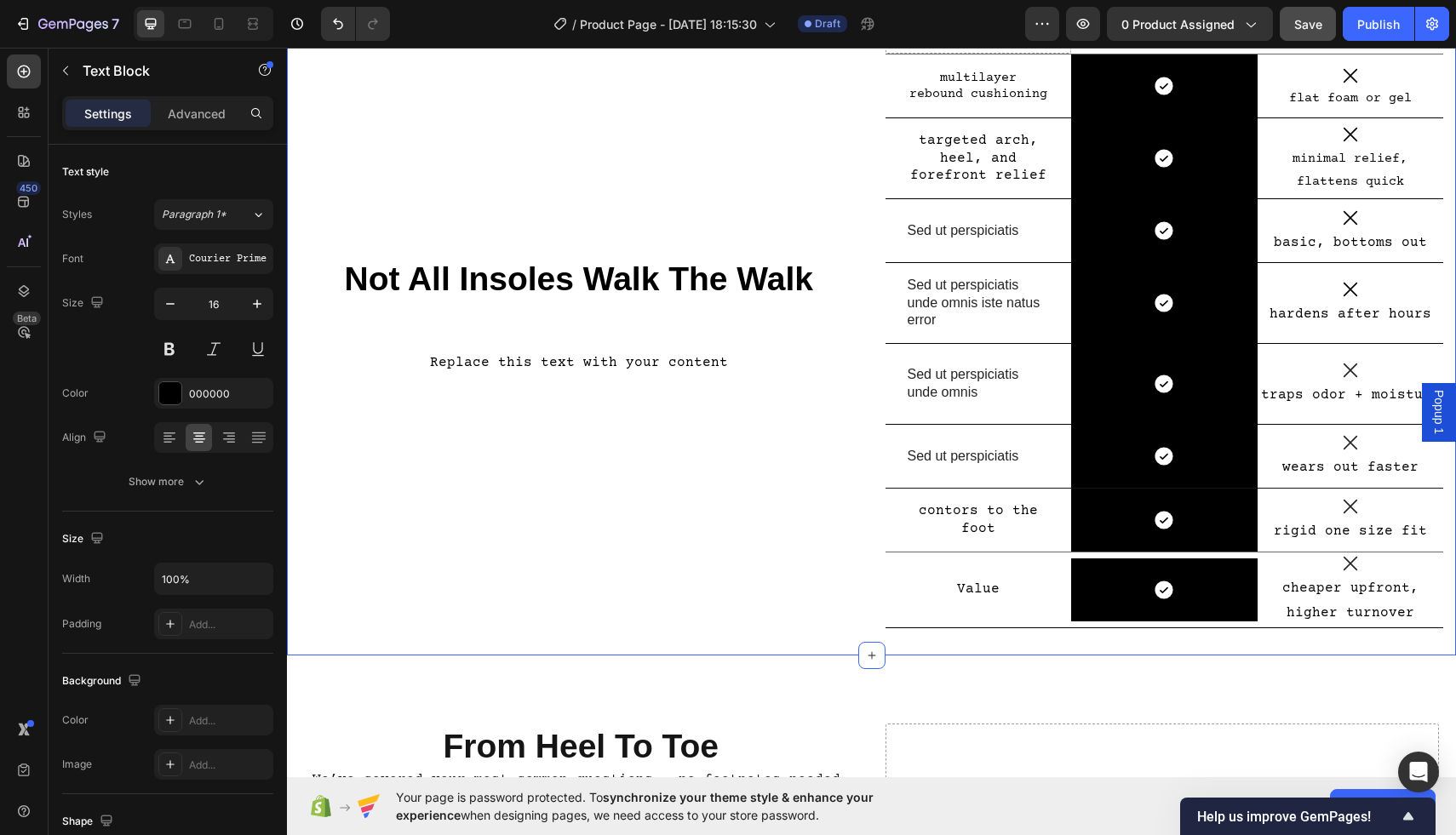
click at [826, 540] on div "Not All Insoles Walk The Walk Heading Replace this text with your content Text …" at bounding box center [579, 329] width 559 height 653
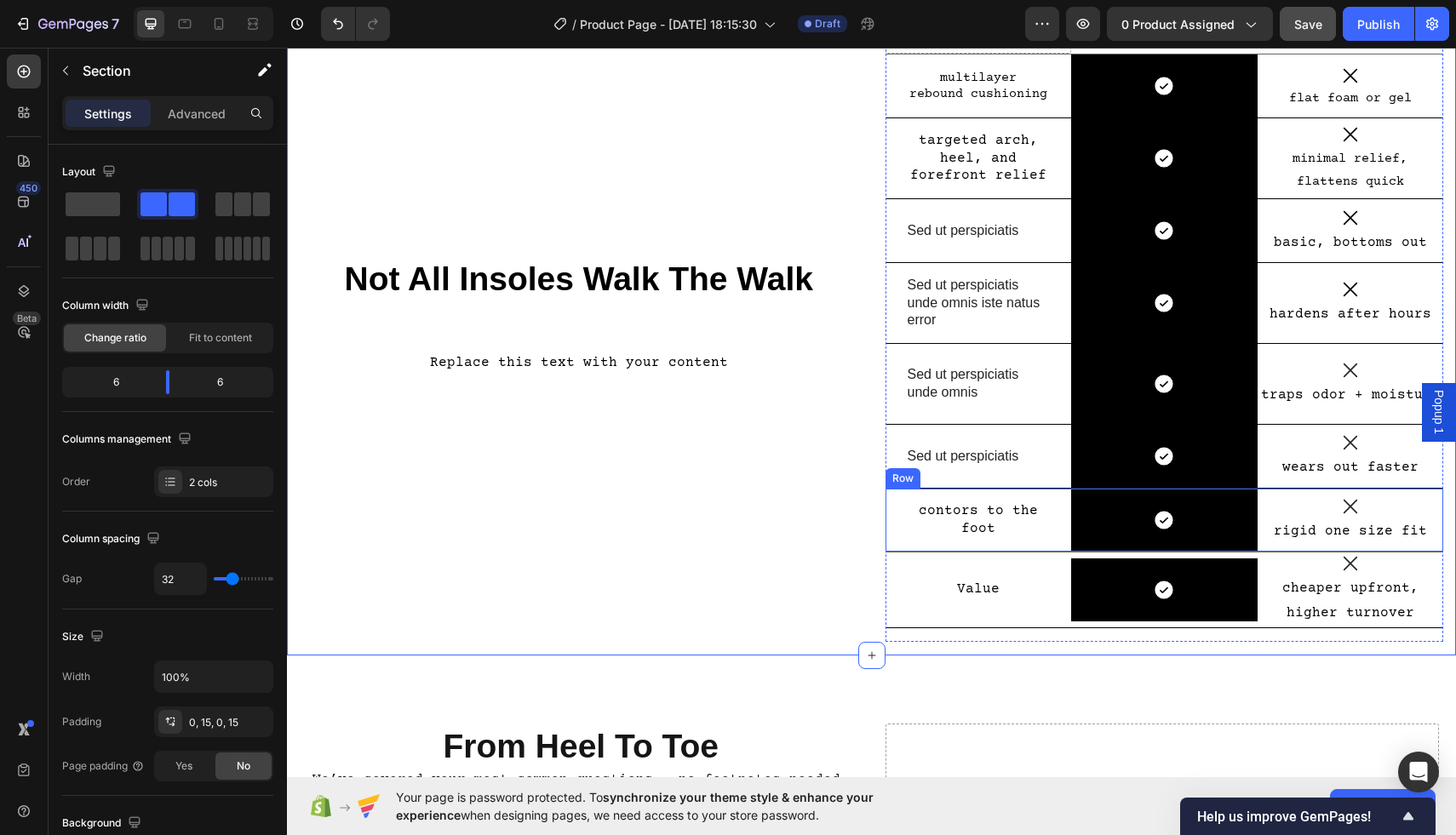
scroll to position [147, 0]
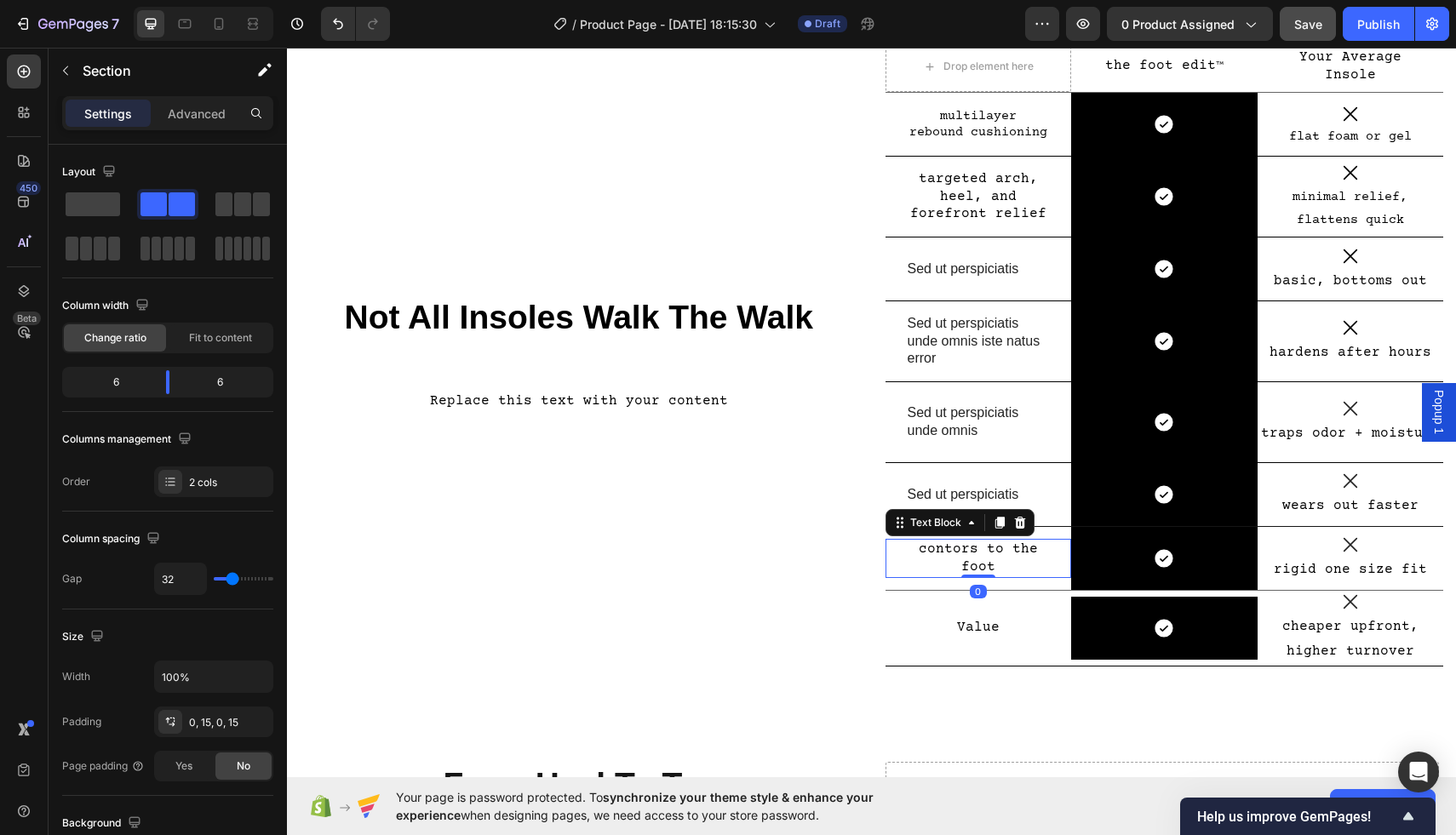
click at [962, 550] on p "contors to the foot" at bounding box center [979, 558] width 142 height 35
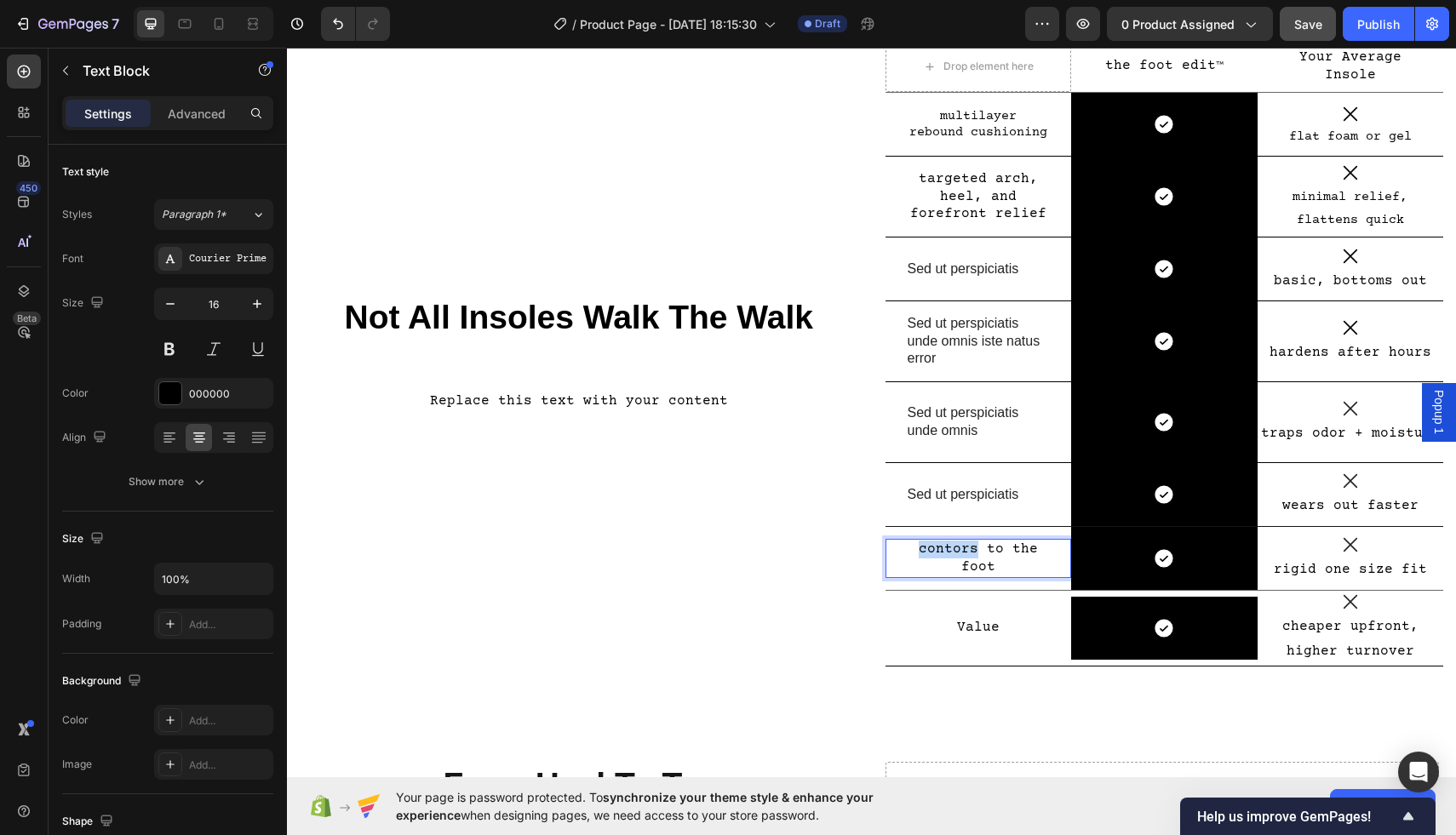
drag, startPoint x: 977, startPoint y: 550, endPoint x: 897, endPoint y: 550, distance: 80.0
click at [897, 550] on div "contors to the foot Text Block 0" at bounding box center [979, 559] width 187 height 39
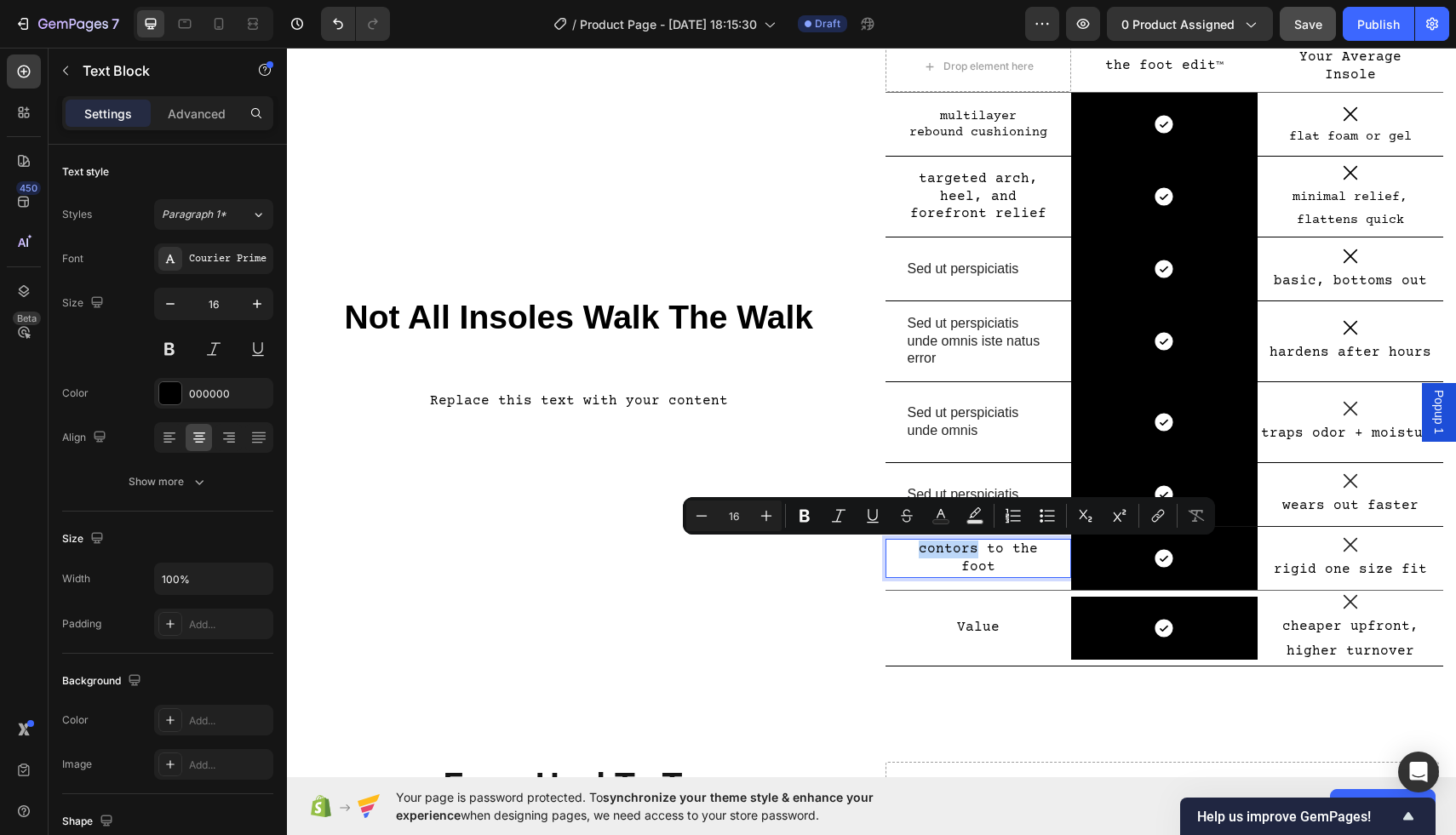
scroll to position [156, 0]
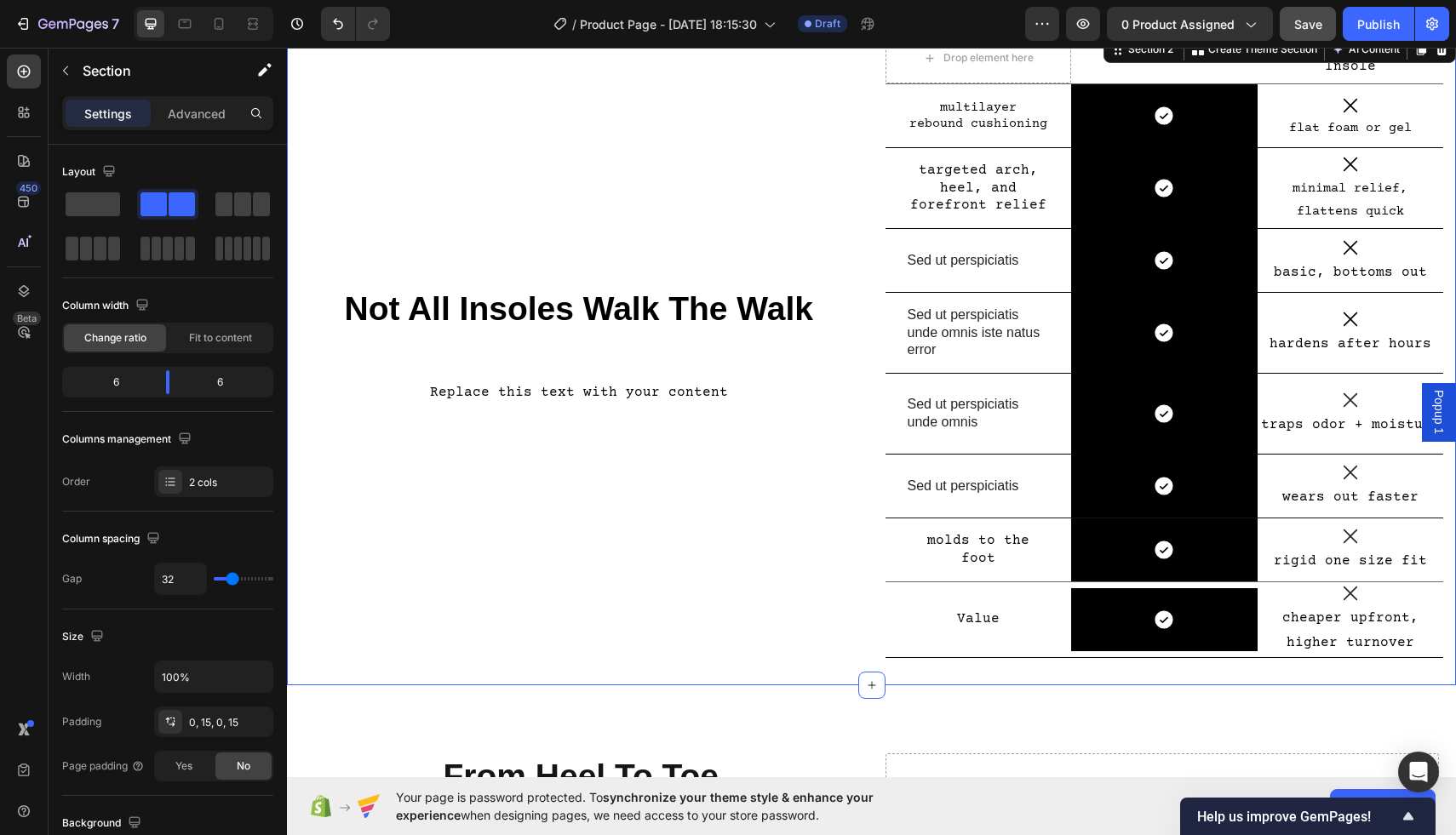
click at [769, 552] on div "Not All Insoles Walk The Walk Heading Replace this text with your content Text …" at bounding box center [579, 359] width 559 height 653
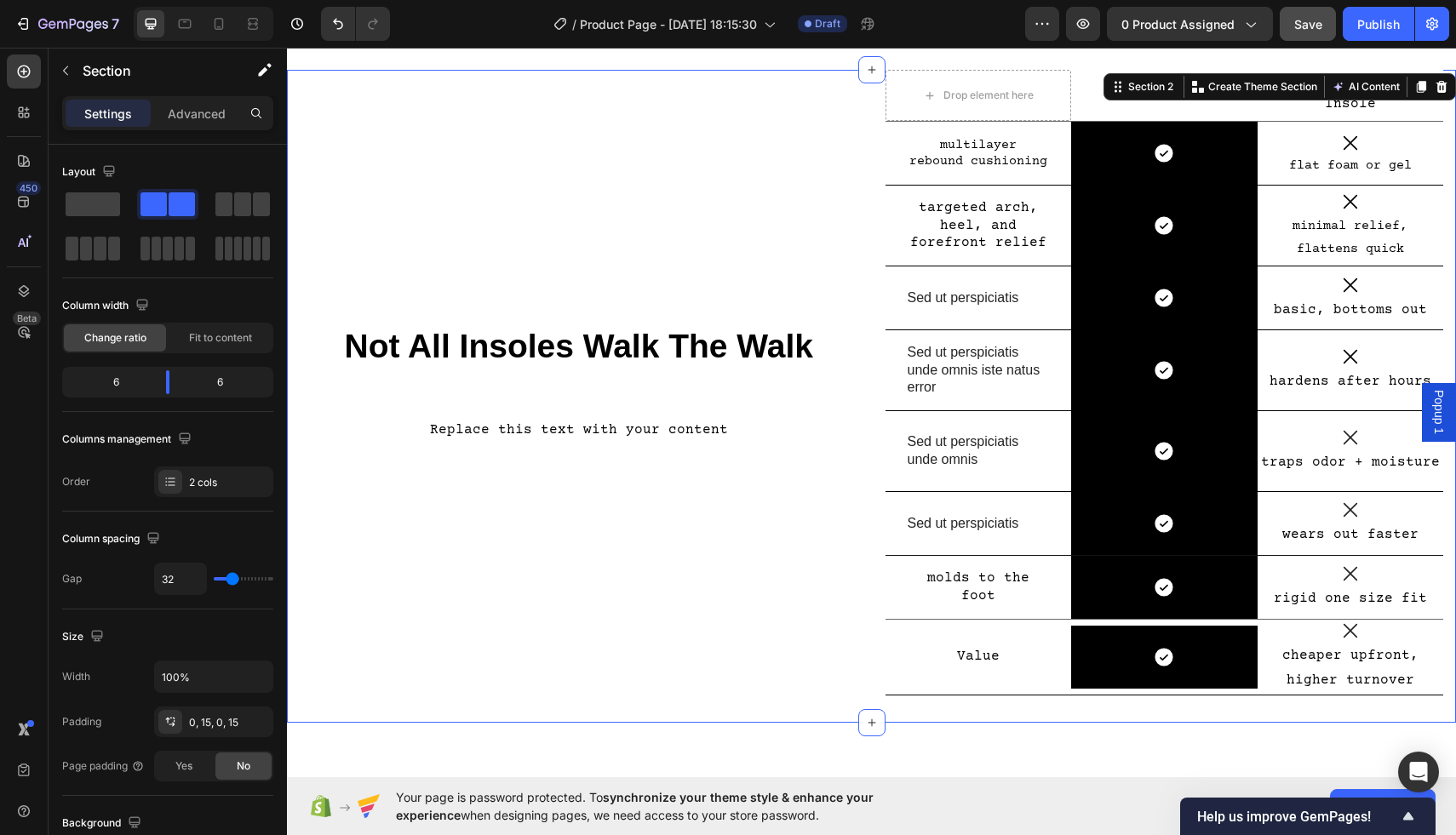
scroll to position [80, 0]
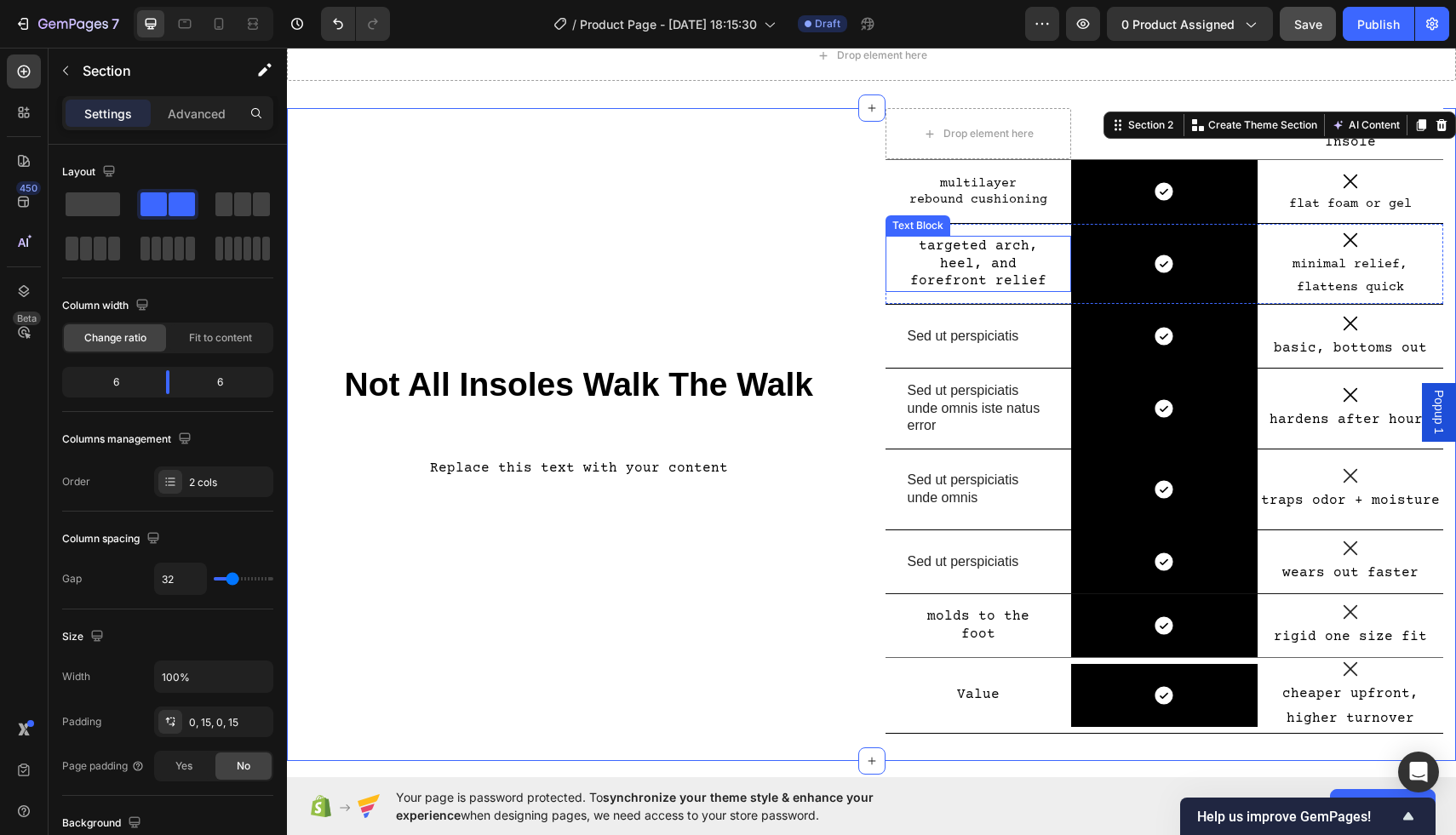
click at [1008, 272] on p "targeted arch, heel, and forefront relief" at bounding box center [979, 264] width 142 height 53
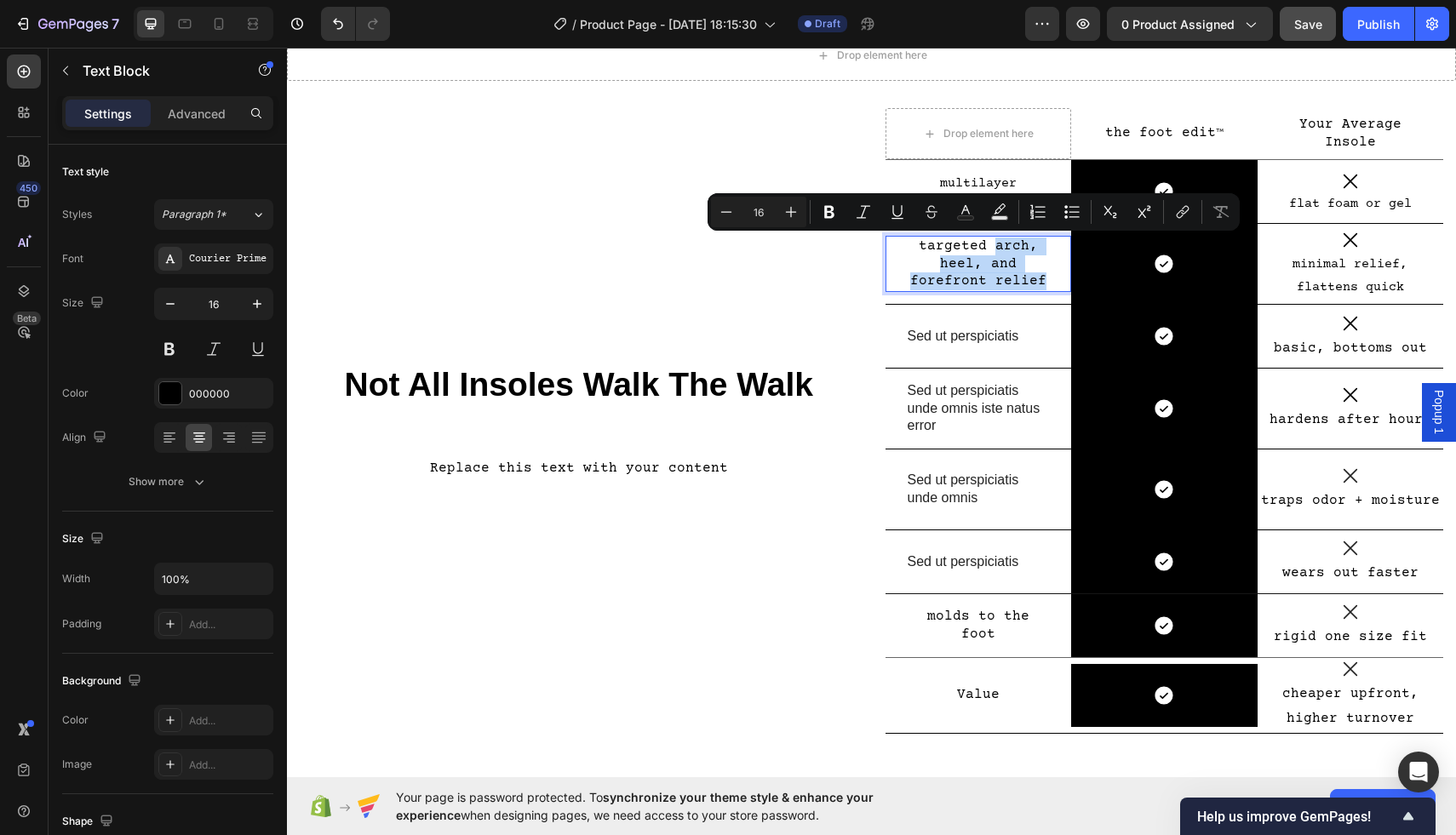
drag, startPoint x: 1040, startPoint y: 277, endPoint x: 999, endPoint y: 247, distance: 50.8
click at [999, 247] on p "targeted arch, heel, and forefront relief" at bounding box center [979, 264] width 142 height 53
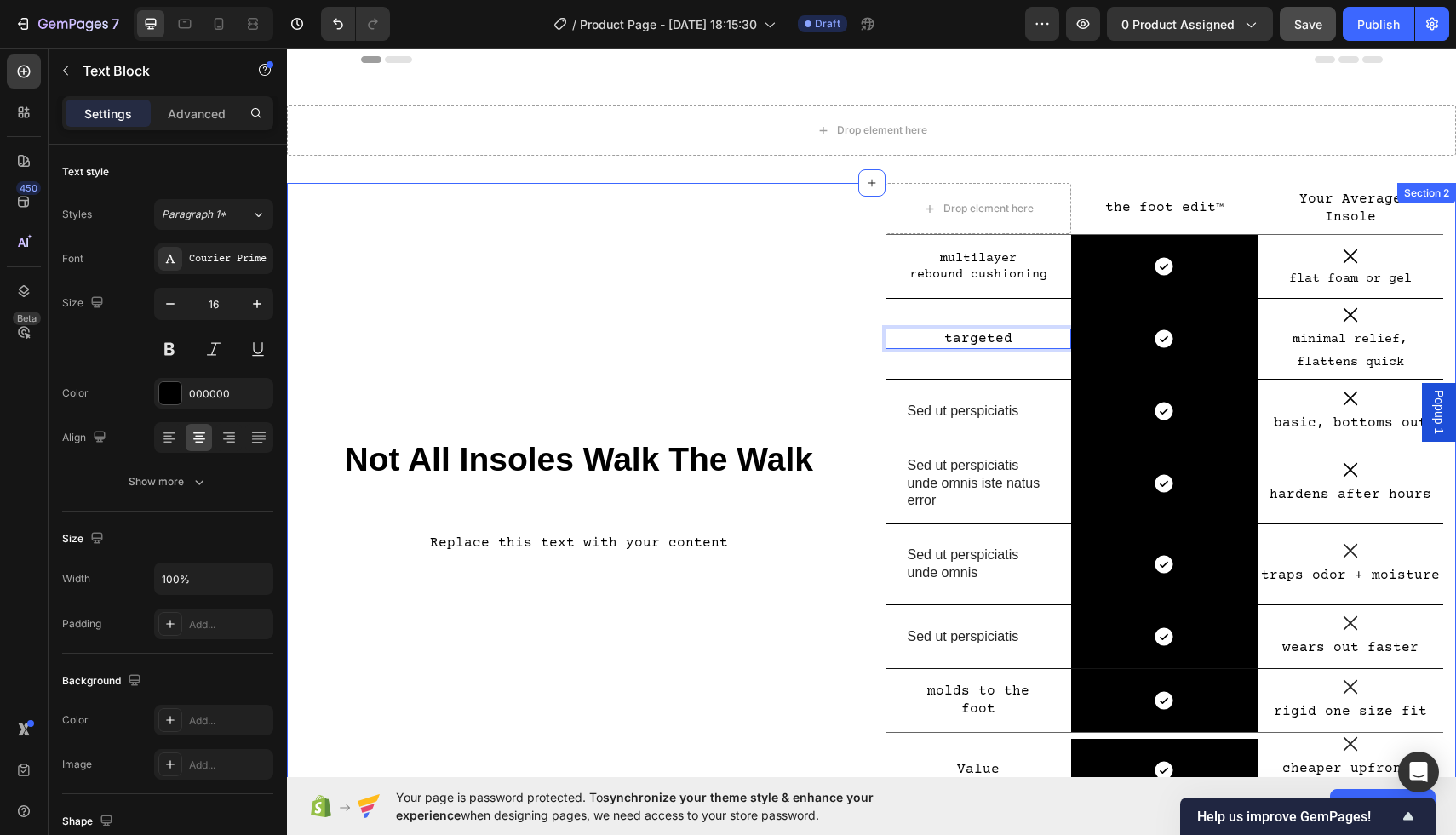
scroll to position [0, 0]
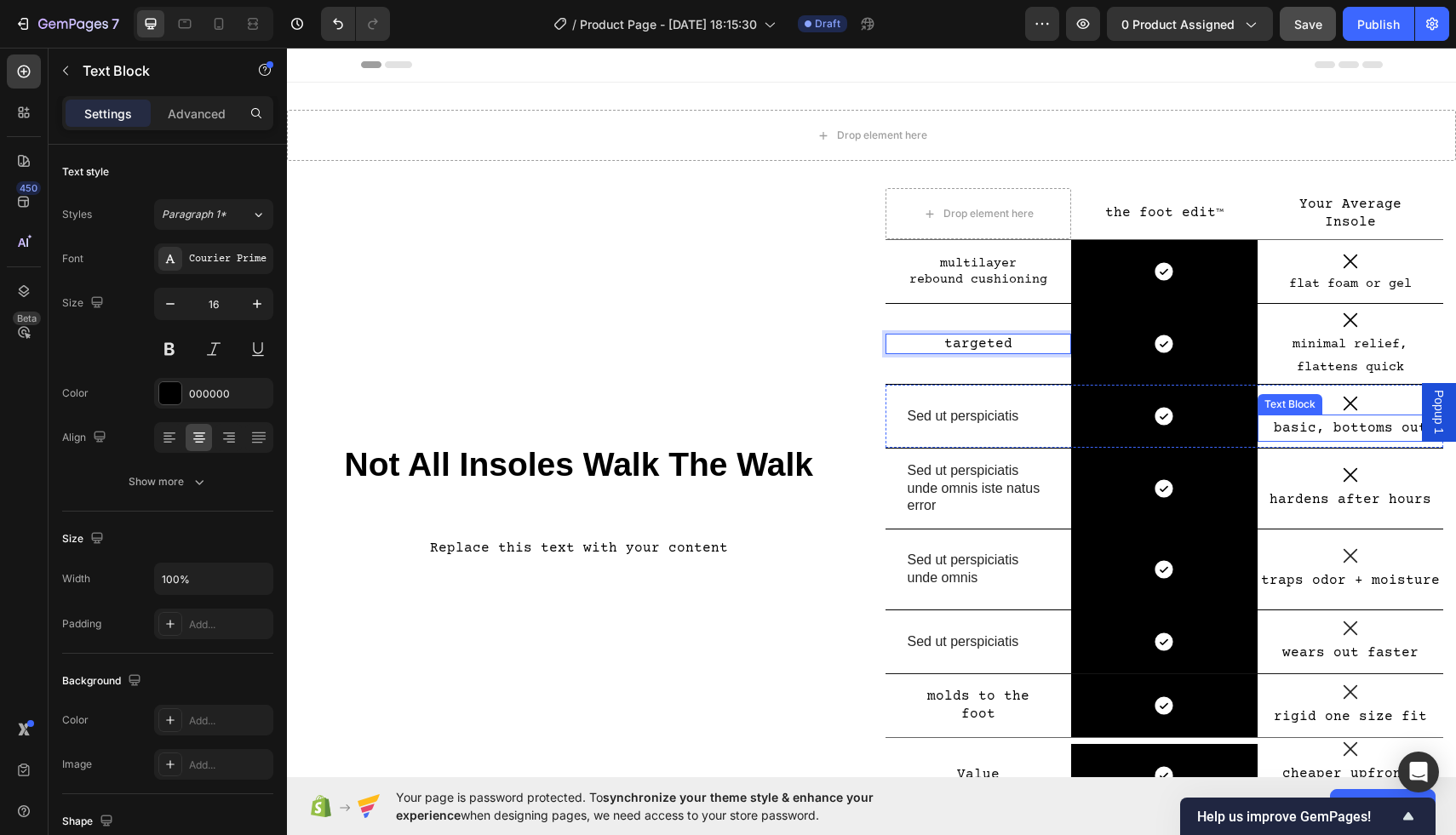
click at [1372, 431] on p "basic, bottoms out" at bounding box center [1351, 428] width 183 height 24
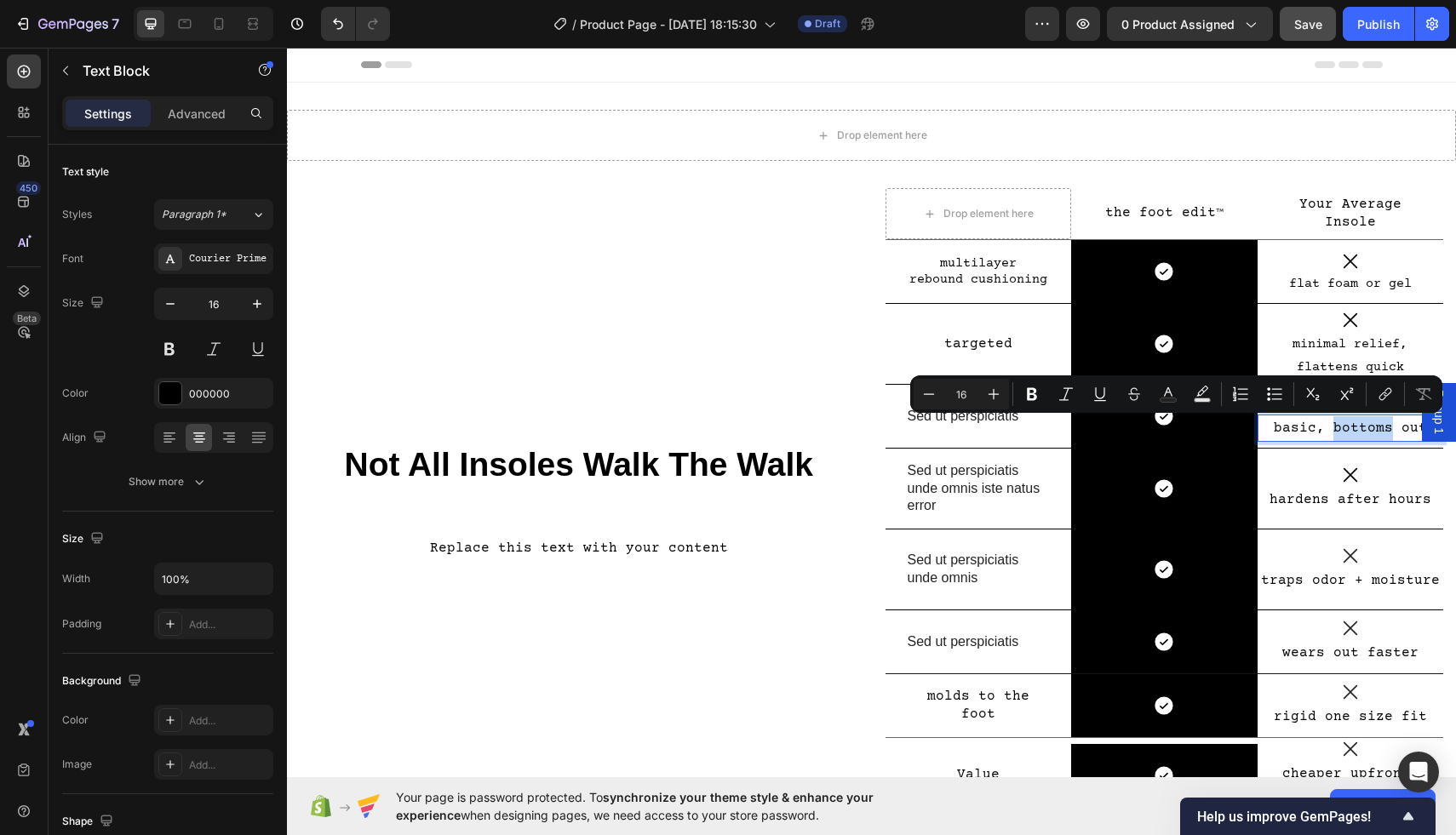
click at [1406, 431] on p "basic, bottoms out" at bounding box center [1351, 428] width 183 height 24
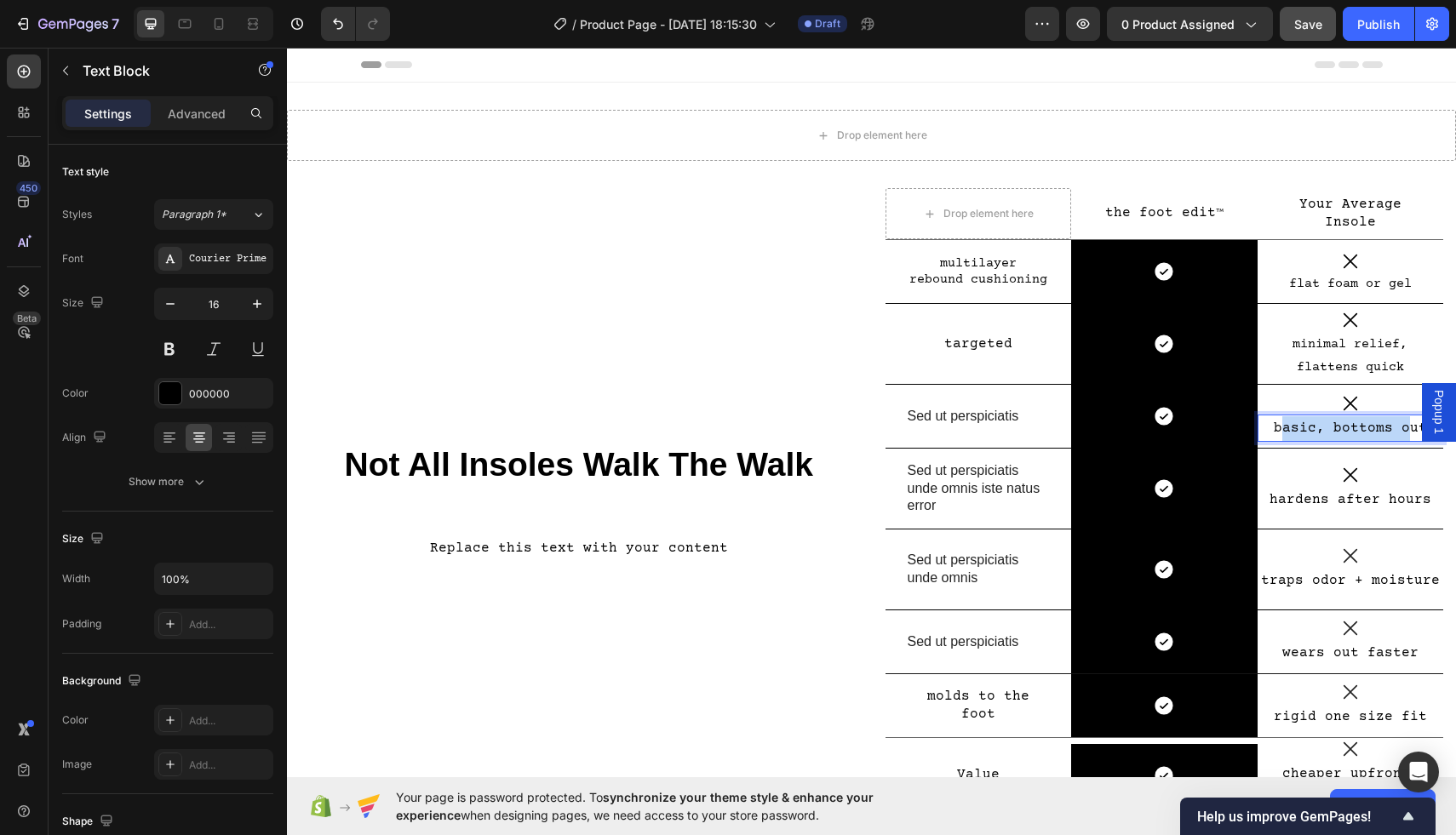
drag, startPoint x: 1408, startPoint y: 431, endPoint x: 1286, endPoint y: 430, distance: 122.0
click at [1286, 430] on p "basic, bottoms out" at bounding box center [1351, 428] width 183 height 24
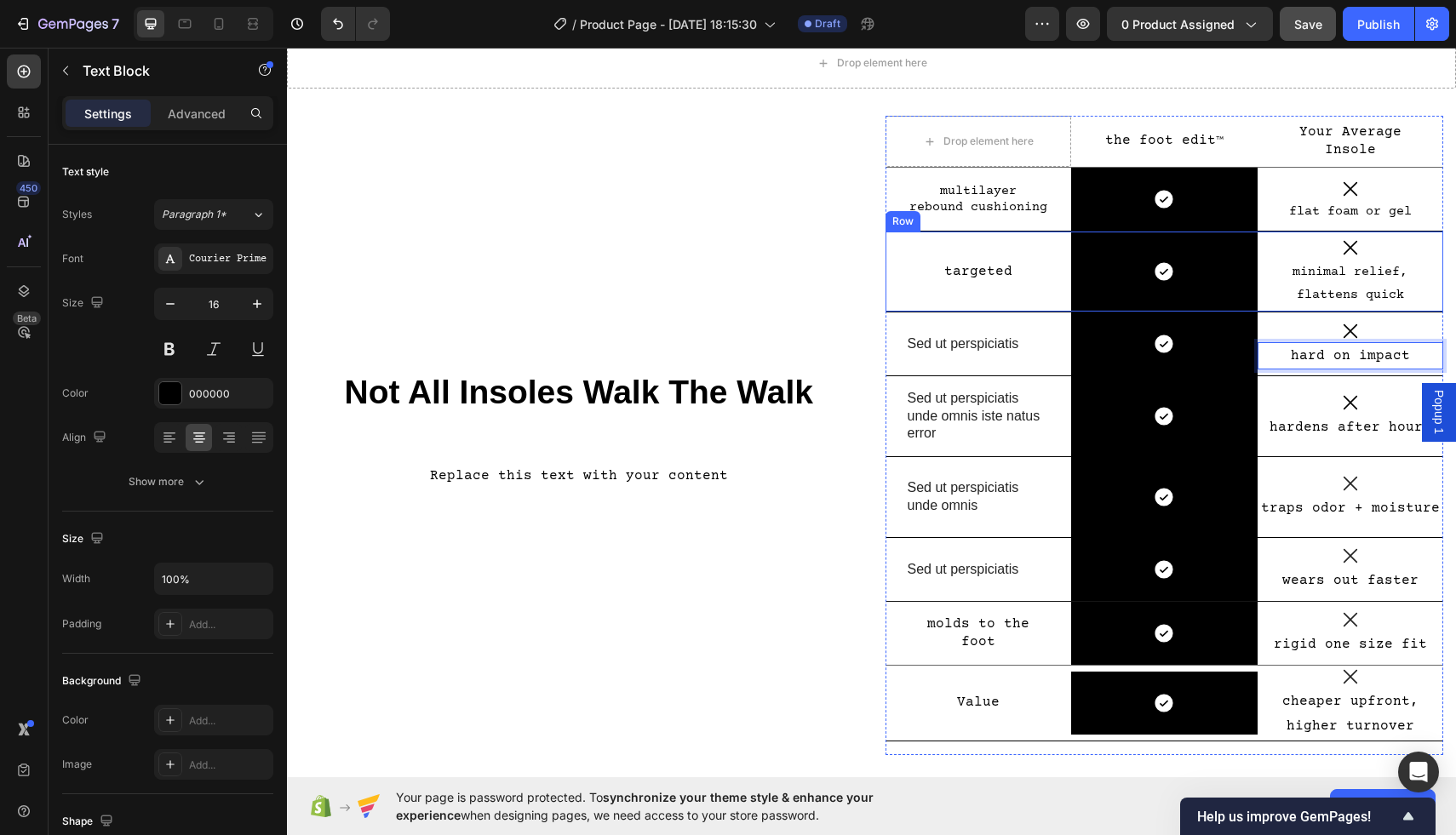
scroll to position [74, 0]
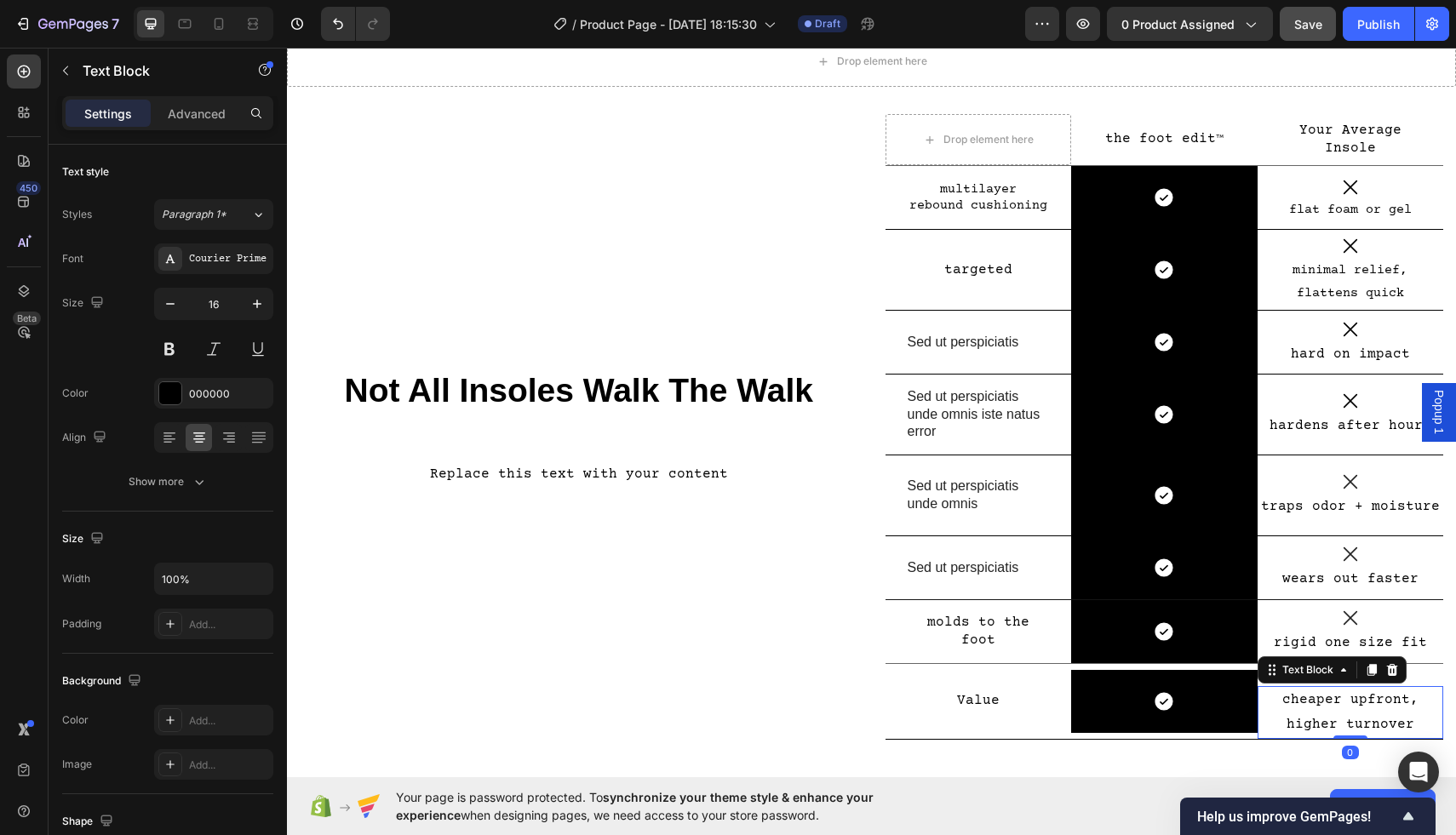
click at [1343, 728] on p "cheaper upfront, higher turnover" at bounding box center [1351, 712] width 183 height 49
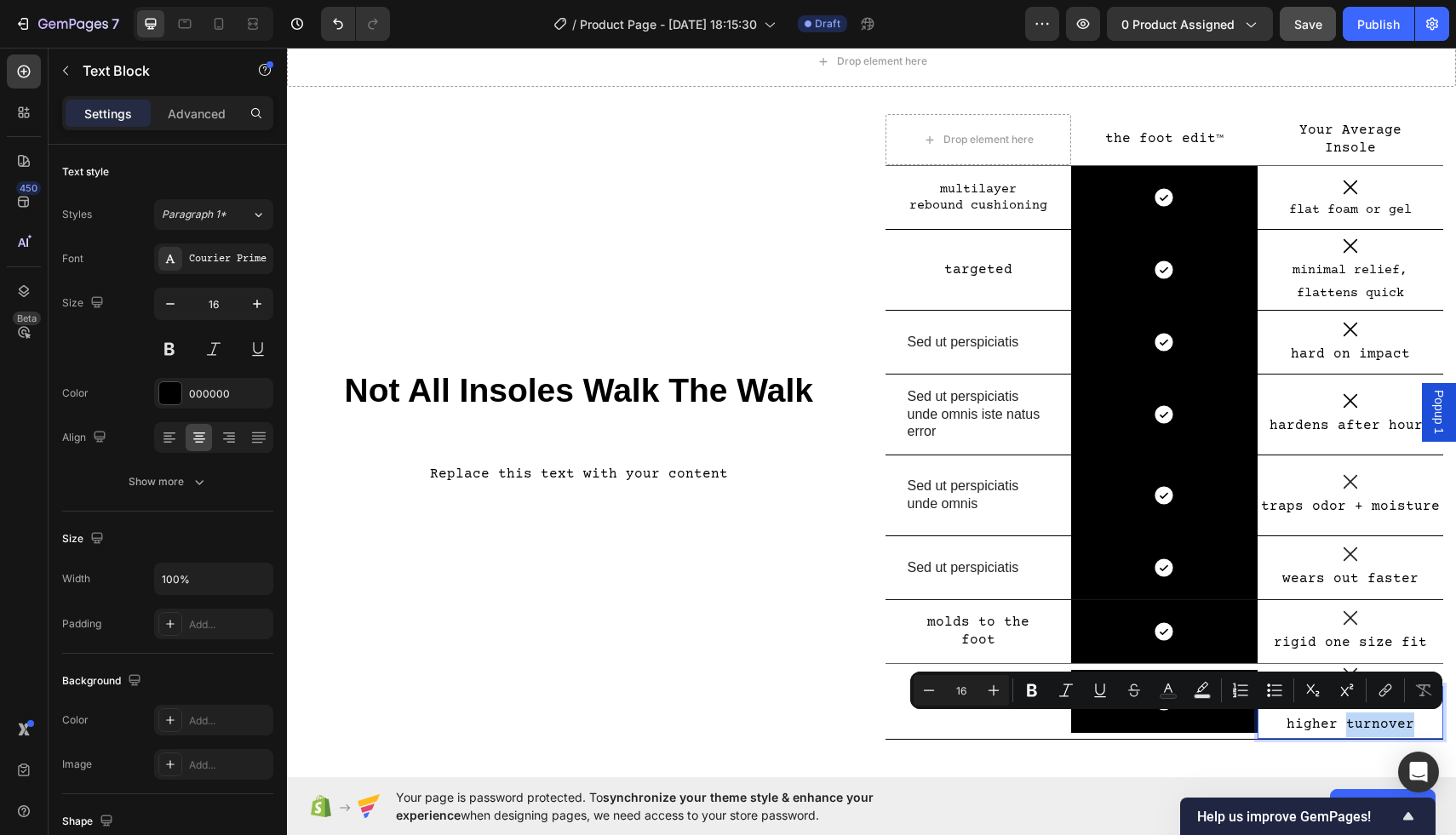
click at [1334, 723] on p "cheaper upfront, higher turnover" at bounding box center [1351, 712] width 183 height 49
drag, startPoint x: 1334, startPoint y: 723, endPoint x: 1308, endPoint y: 723, distance: 26.0
click at [1308, 723] on p "cheaper upfront, higher turnover" at bounding box center [1351, 712] width 183 height 49
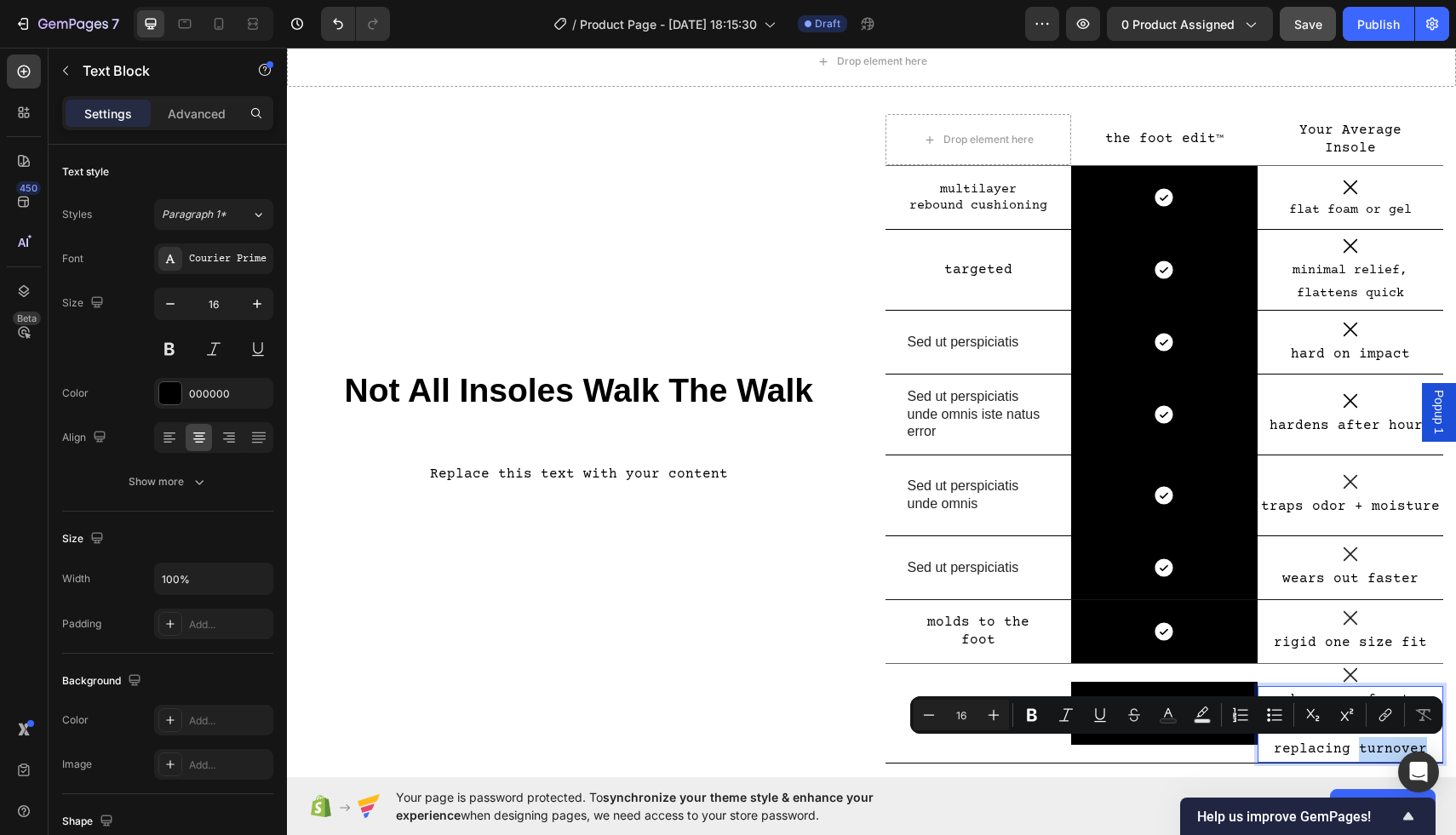
drag, startPoint x: 1391, startPoint y: 748, endPoint x: 1295, endPoint y: 745, distance: 96.0
click at [1295, 745] on p "cheaper upfront, needs constant replacing turnover" at bounding box center [1351, 724] width 183 height 73
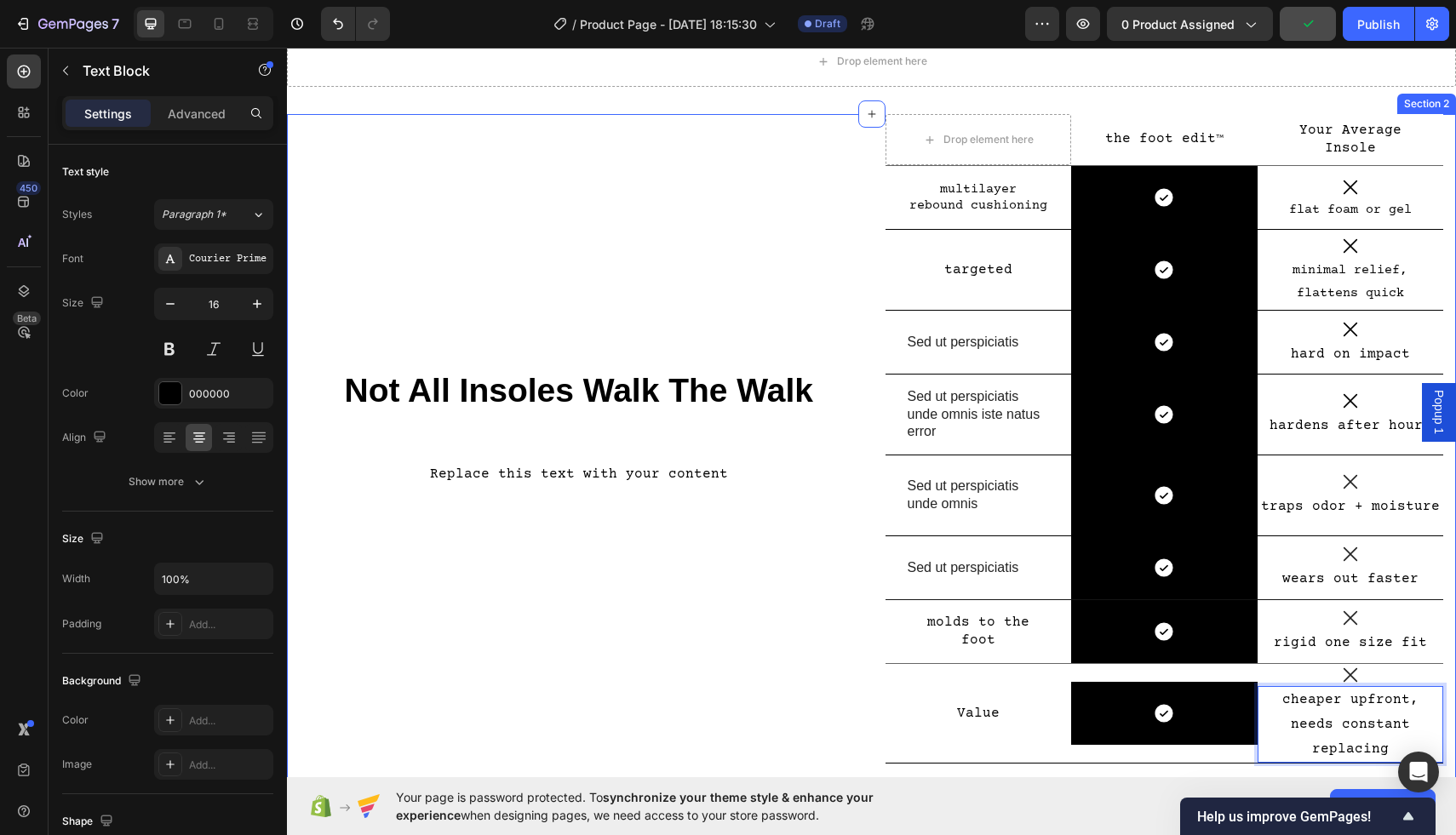
click at [755, 690] on div "Not All Insoles Walk The Walk Heading Replace this text with your content Text …" at bounding box center [579, 452] width 559 height 676
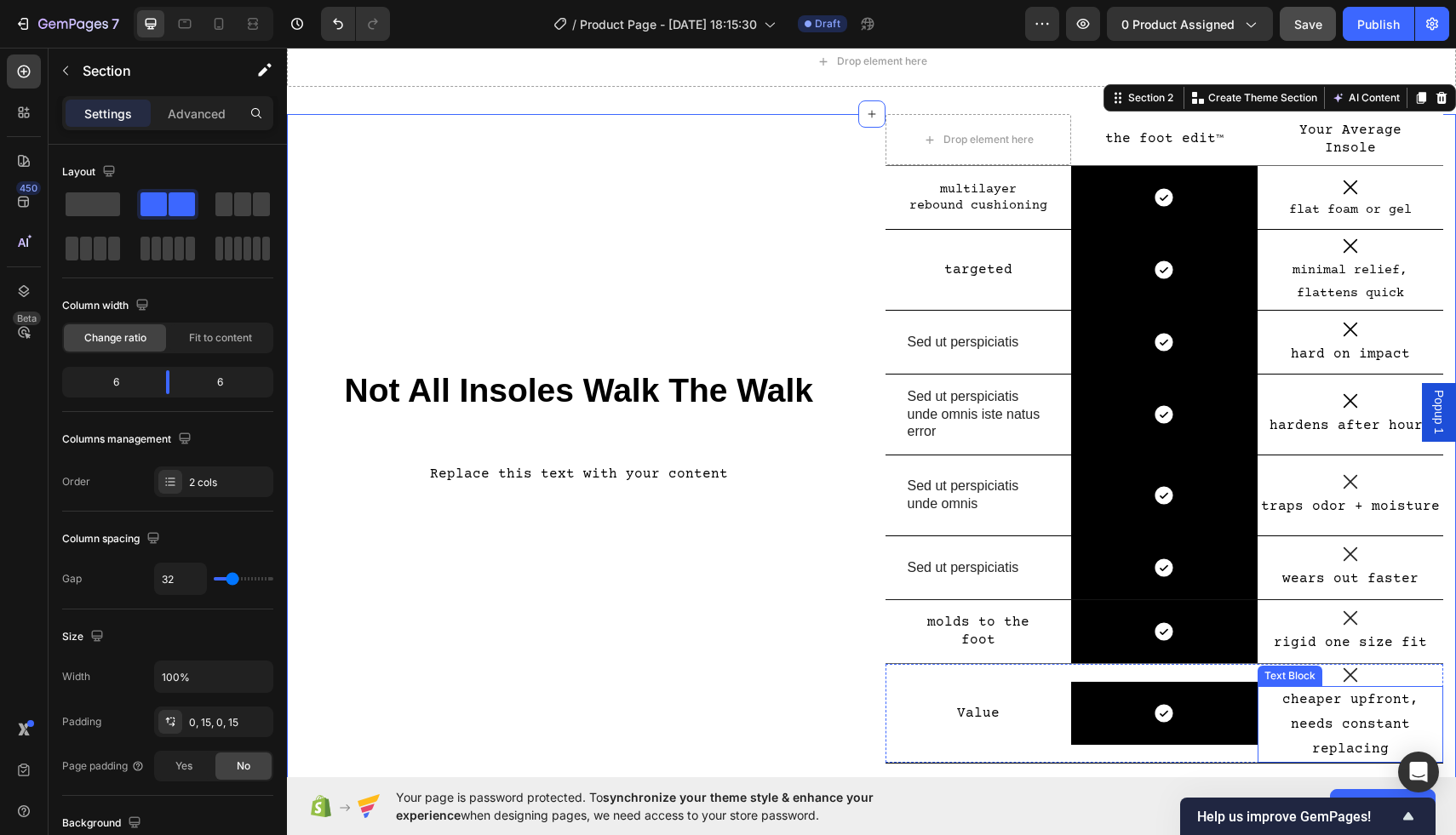
click at [1407, 697] on p "cheaper upfront, needs constant replacing" at bounding box center [1351, 724] width 183 height 73
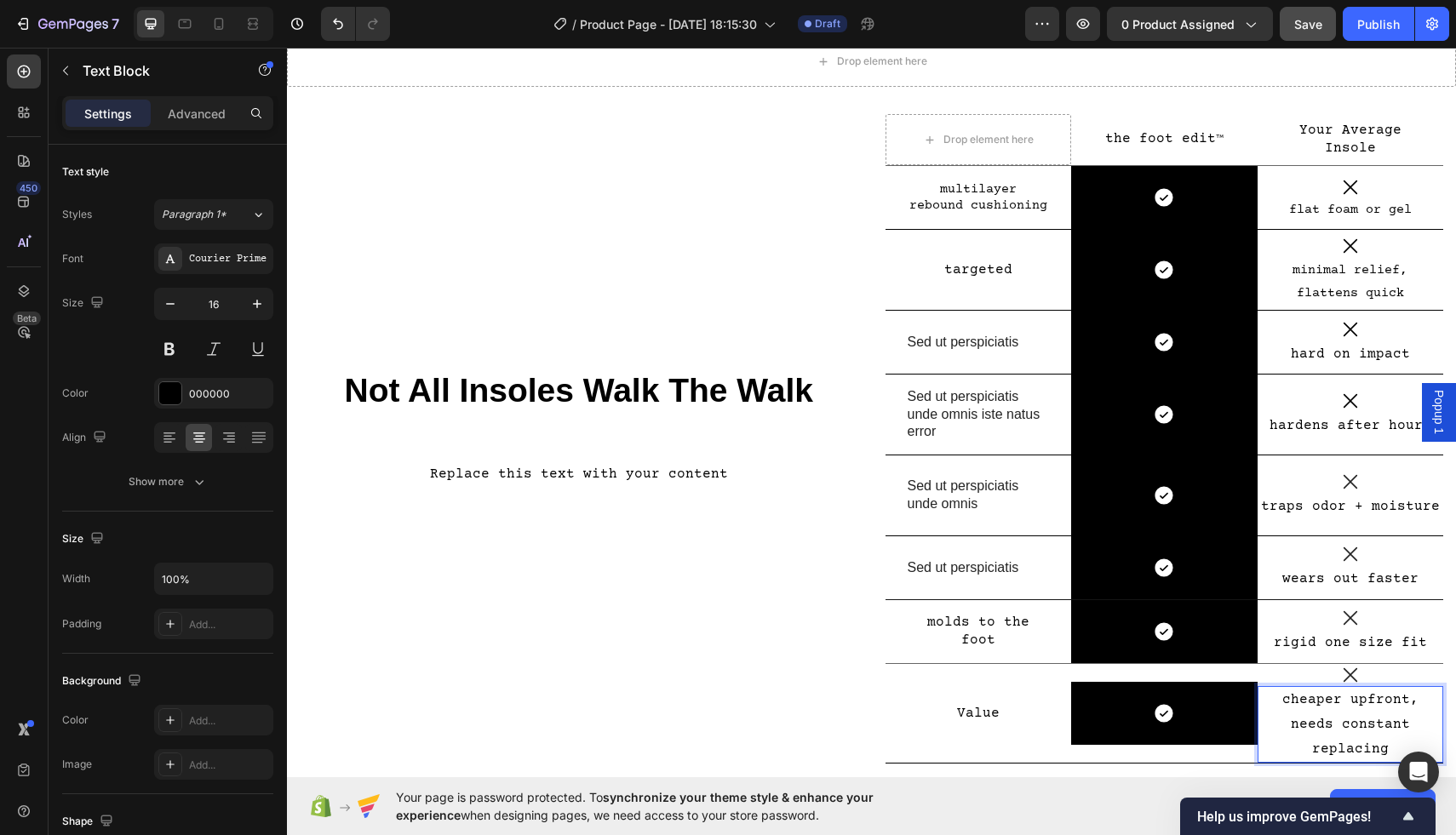
click at [1402, 702] on p "cheaper upfront, needs constant replacing" at bounding box center [1351, 724] width 183 height 73
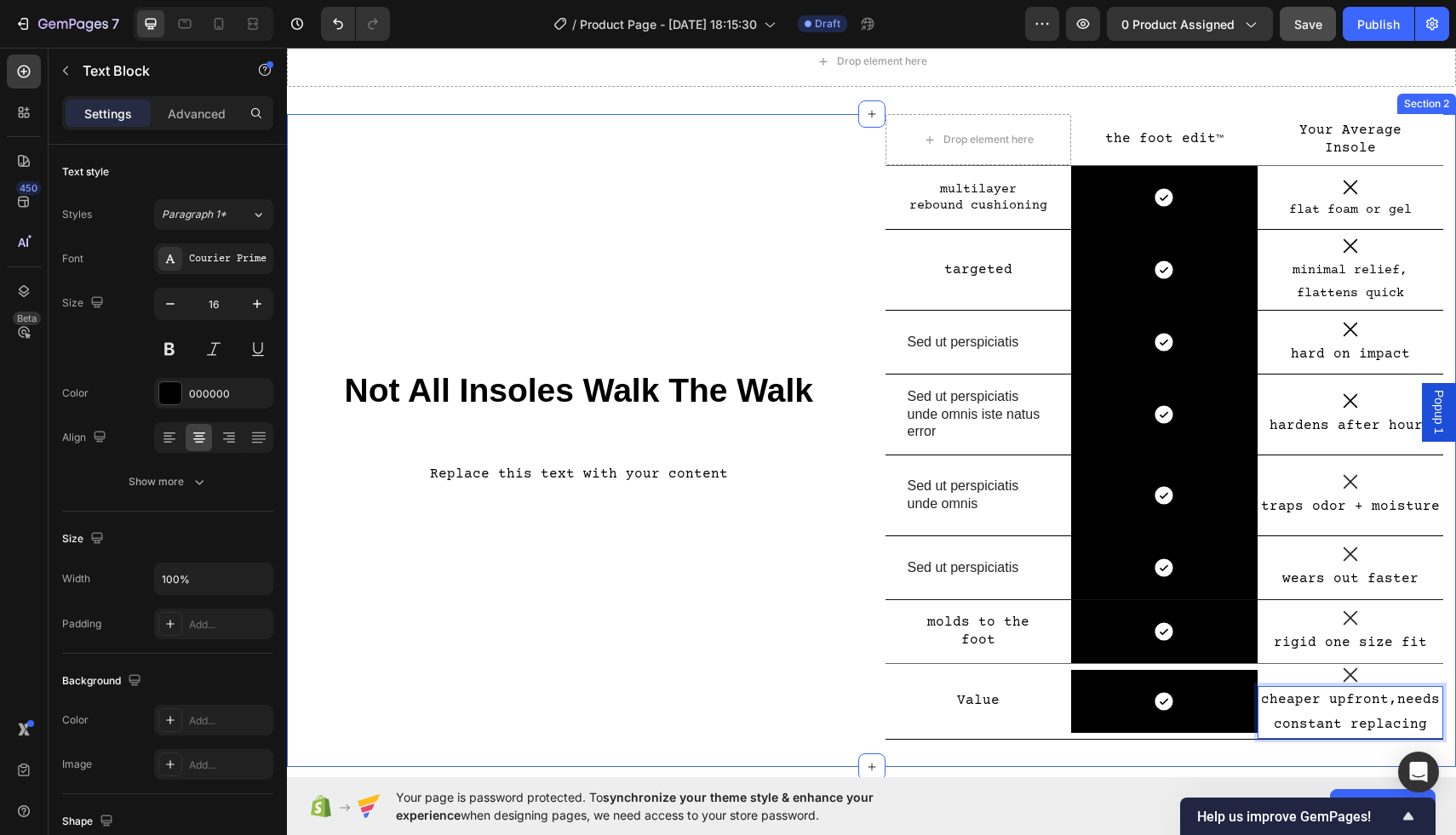
click at [744, 675] on div "Not All Insoles Walk The Walk Heading Replace this text with your content Text …" at bounding box center [579, 440] width 559 height 653
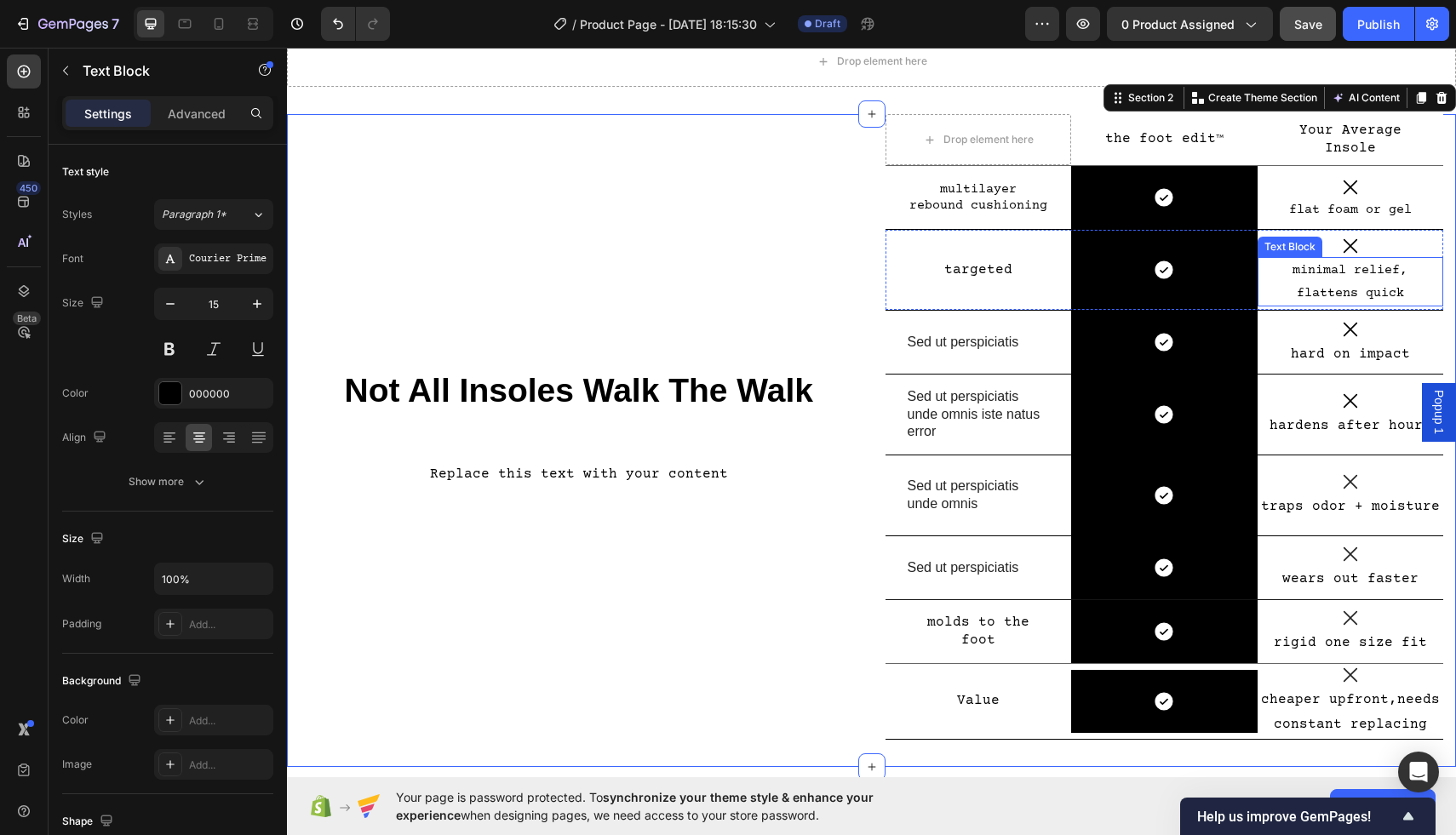
click at [1384, 285] on p "minimal relief, flattens quick" at bounding box center [1351, 281] width 183 height 46
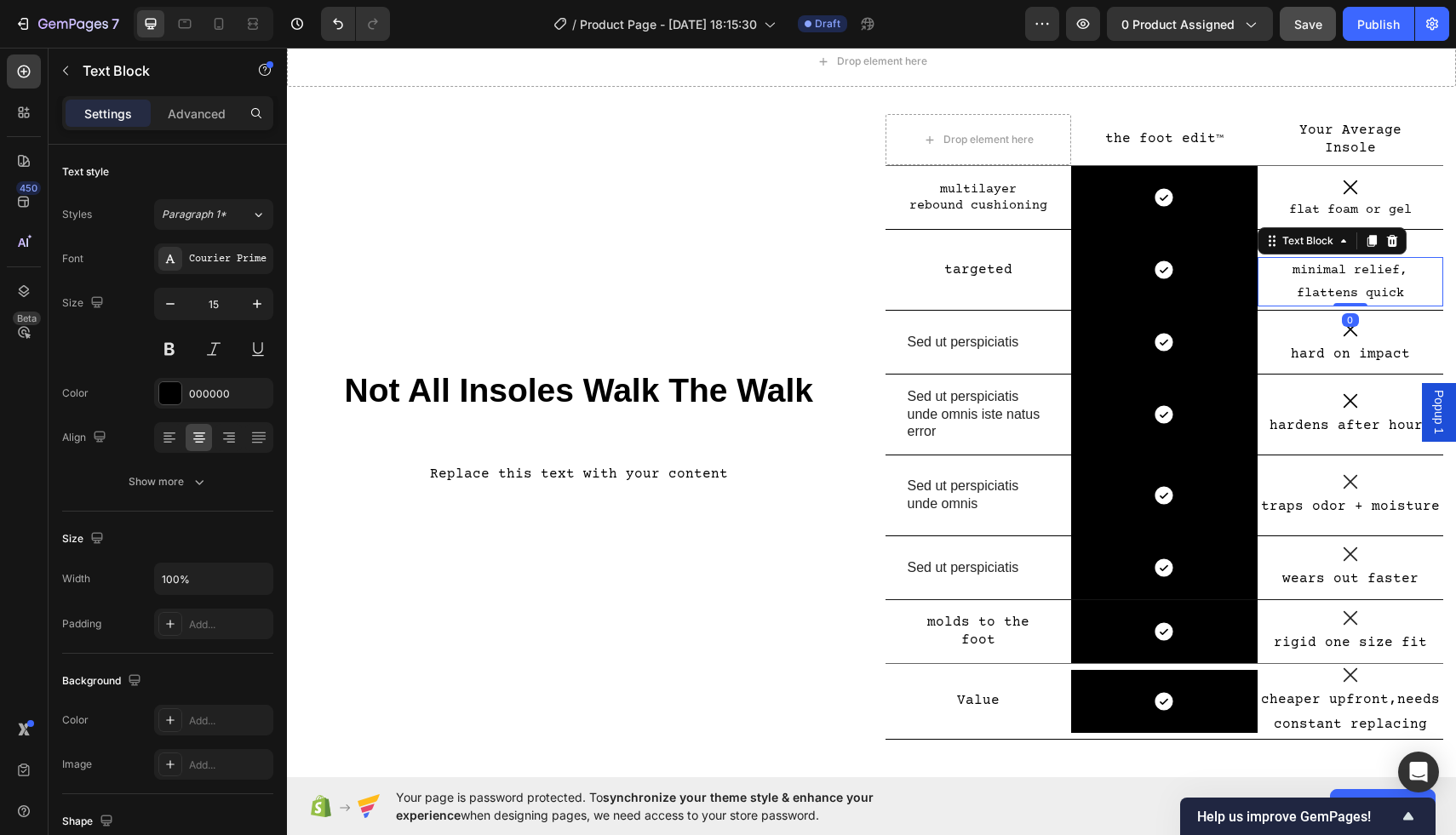
click at [1384, 285] on p "minimal relief, flattens quick" at bounding box center [1351, 281] width 183 height 46
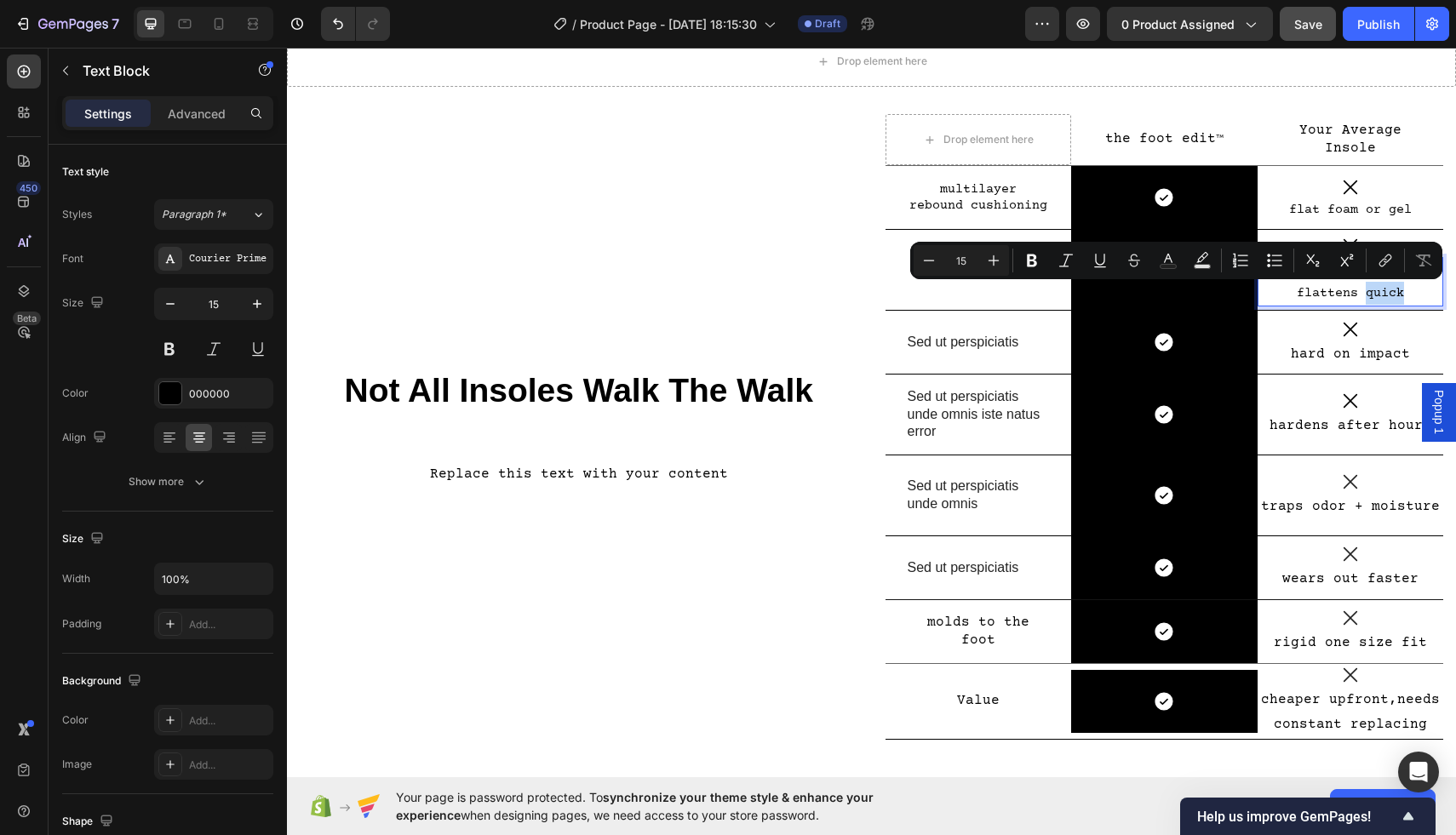
click at [1407, 288] on p "minimal relief, flattens quick" at bounding box center [1351, 281] width 183 height 46
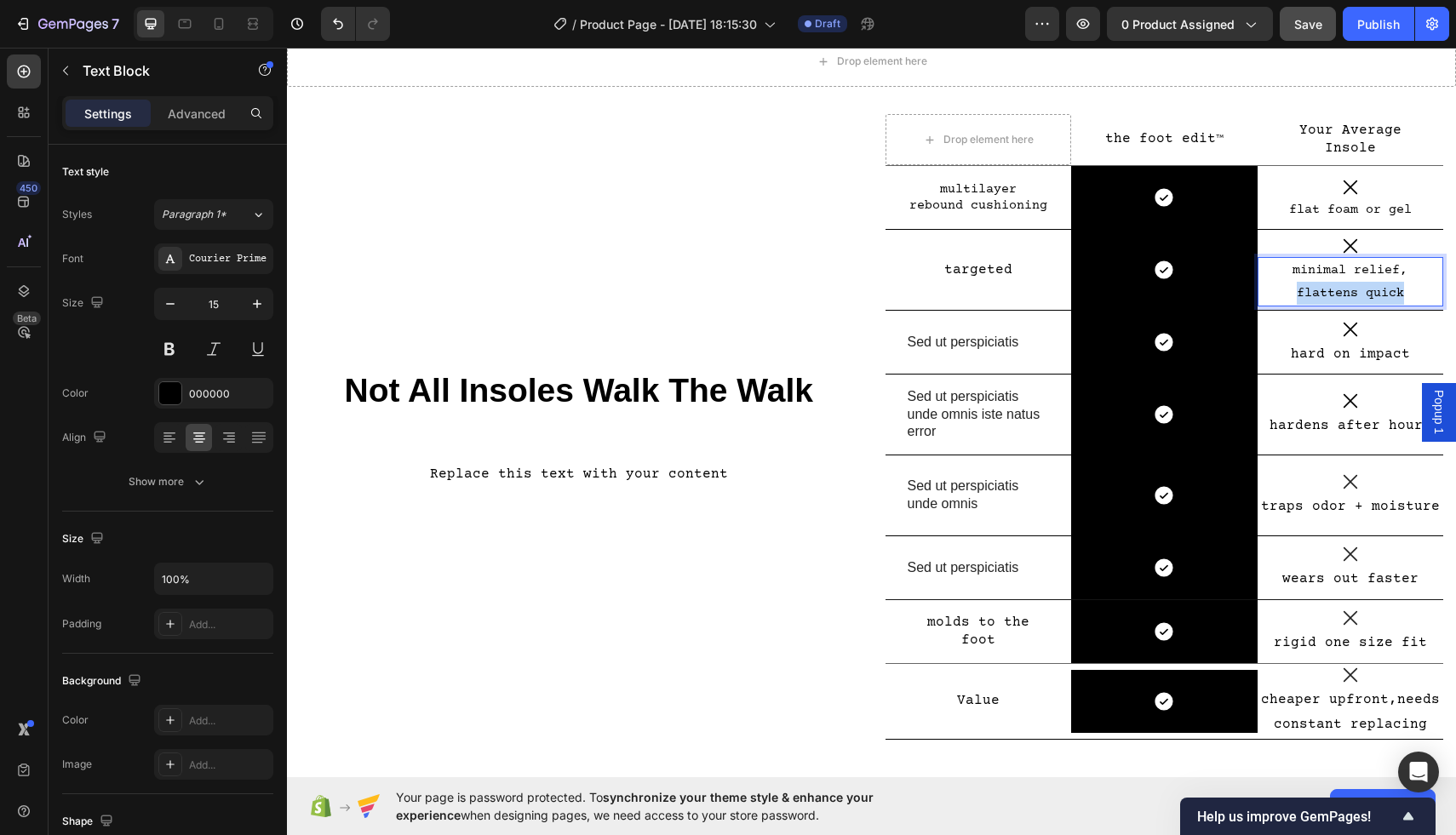
drag, startPoint x: 1407, startPoint y: 288, endPoint x: 1299, endPoint y: 287, distance: 108.0
click at [1299, 287] on p "minimal relief, flattens quick" at bounding box center [1351, 281] width 183 height 46
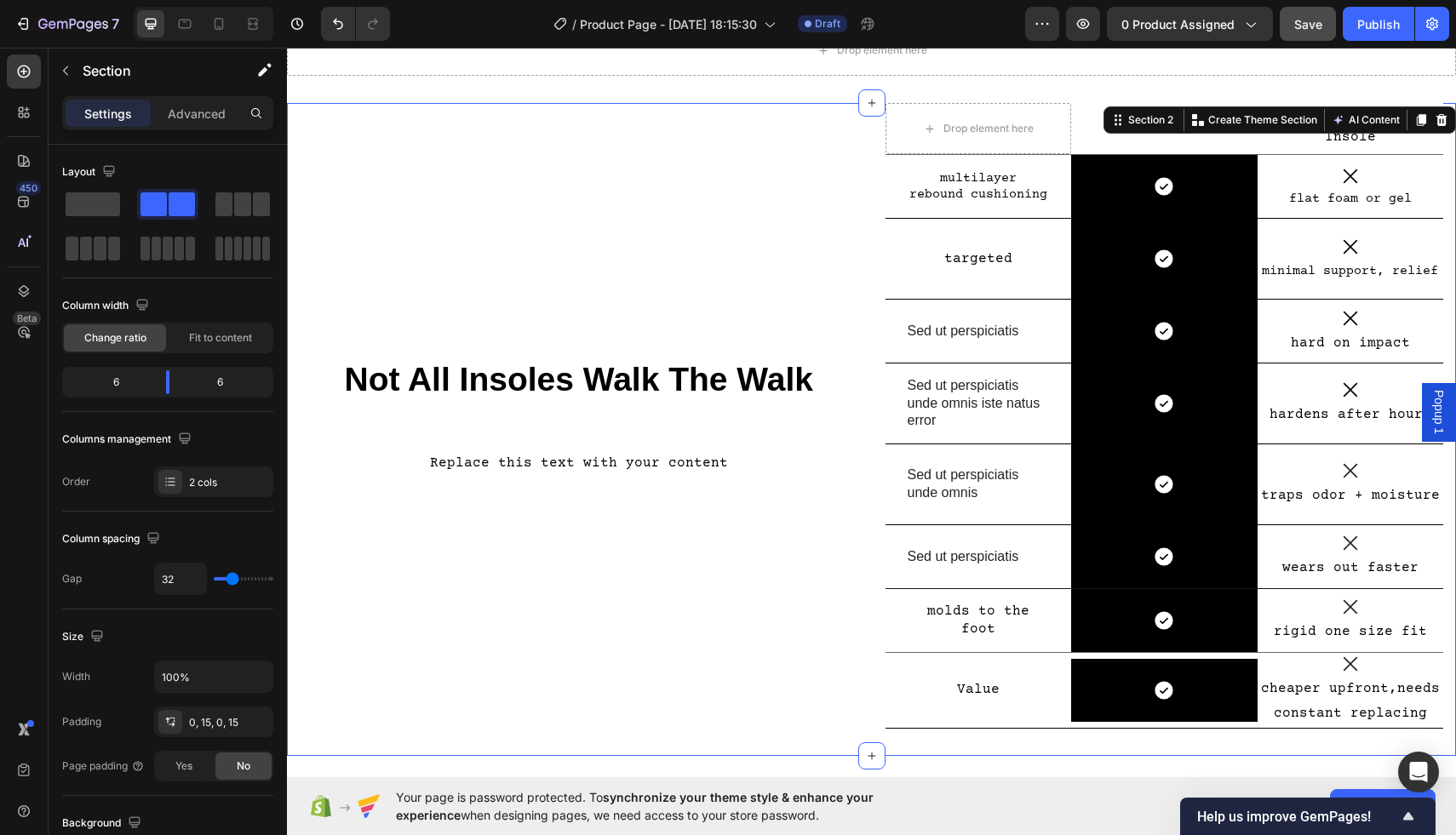
click at [752, 637] on div "Not All Insoles Walk The Walk Heading Replace this text with your content Text …" at bounding box center [579, 429] width 559 height 653
click at [1420, 699] on p "cheaper upfront,needs constant replacing" at bounding box center [1351, 701] width 183 height 49
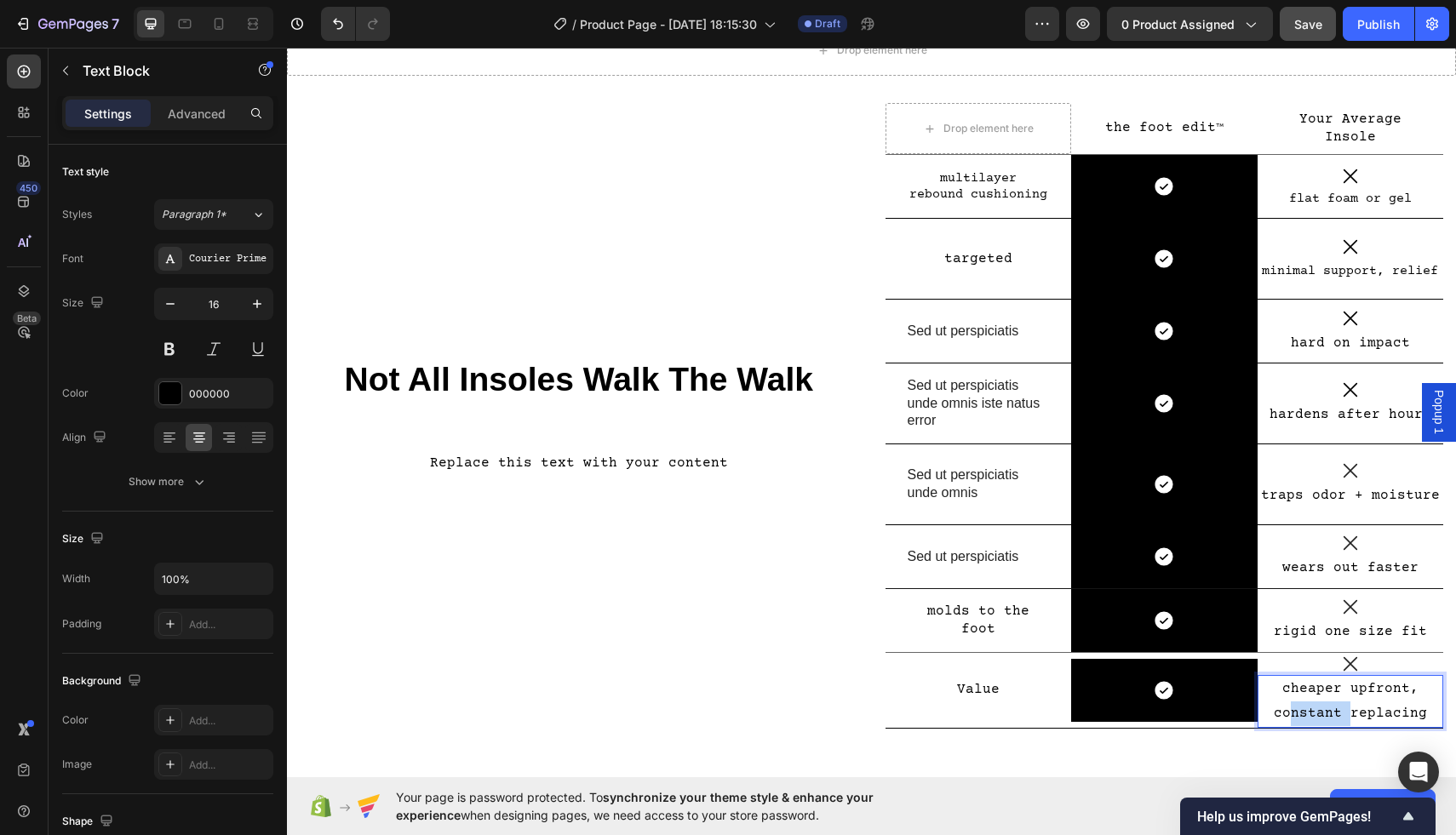
drag, startPoint x: 1350, startPoint y: 715, endPoint x: 1288, endPoint y: 716, distance: 62.0
click at [1288, 716] on p "cheaper upfront, constant replacing" at bounding box center [1351, 701] width 183 height 49
click at [1389, 713] on p "cheaper upfront, replacing" at bounding box center [1351, 701] width 183 height 49
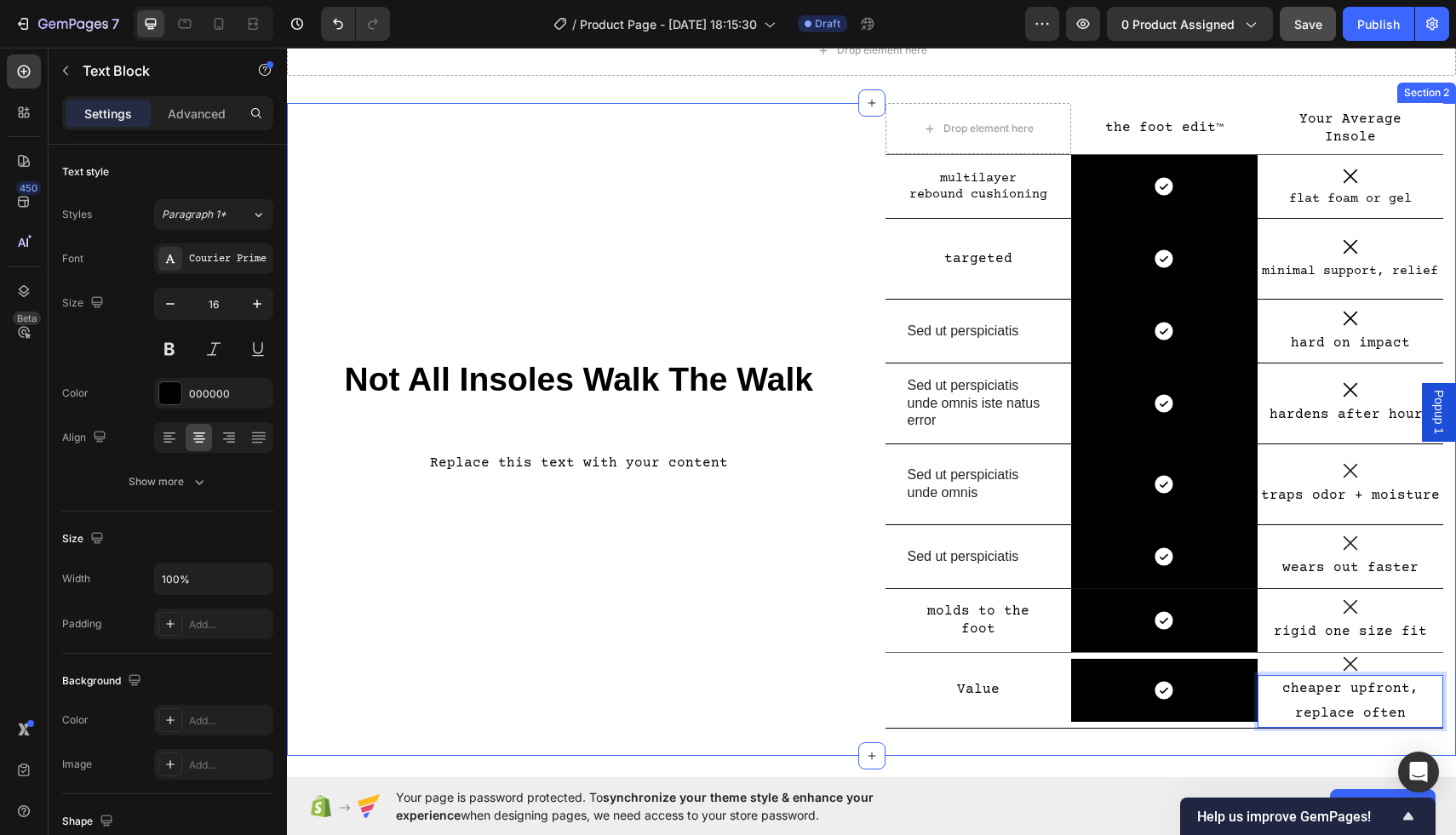
click at [735, 619] on div "Not All Insoles Walk The Walk Heading Replace this text with your content Text …" at bounding box center [579, 429] width 559 height 653
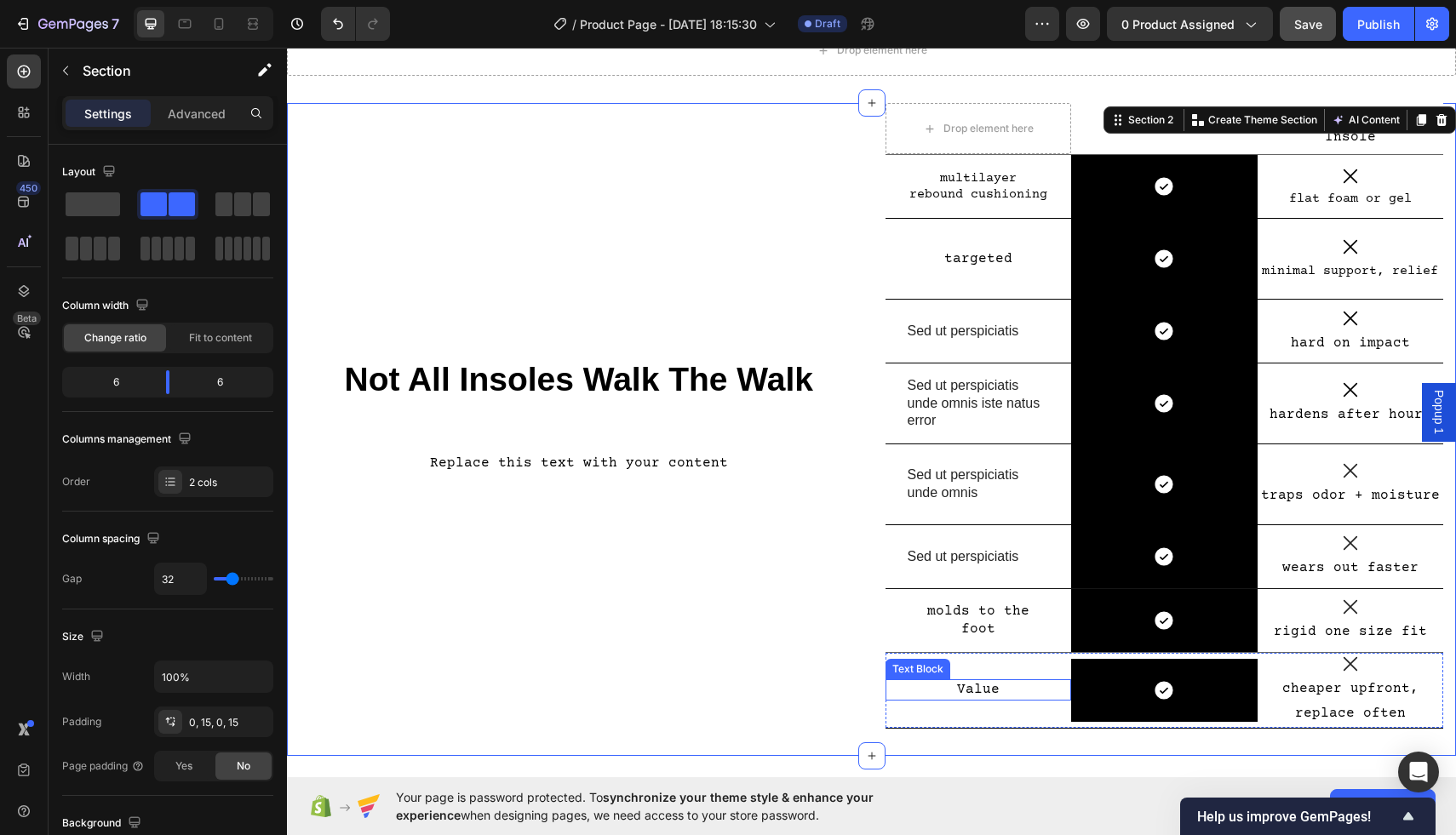
click at [999, 686] on p "Value" at bounding box center [979, 689] width 142 height 18
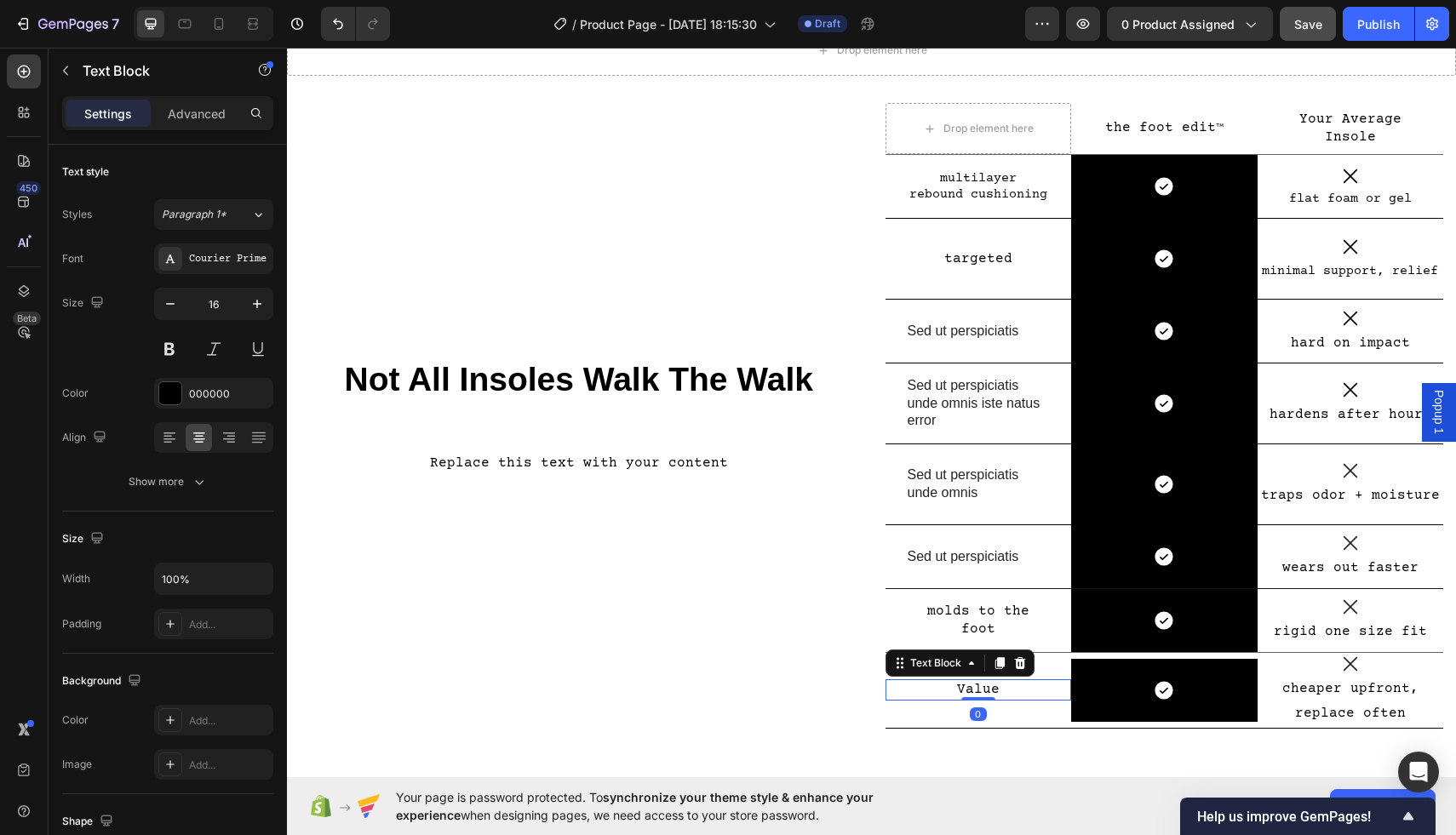
click at [999, 686] on p "Value" at bounding box center [979, 689] width 142 height 18
drag, startPoint x: 1003, startPoint y: 686, endPoint x: 952, endPoint y: 686, distance: 51.0
click at [952, 686] on p "Value" at bounding box center [979, 689] width 142 height 18
drag, startPoint x: 1010, startPoint y: 689, endPoint x: 952, endPoint y: 685, distance: 58.1
click at [952, 685] on p "Value" at bounding box center [979, 689] width 142 height 18
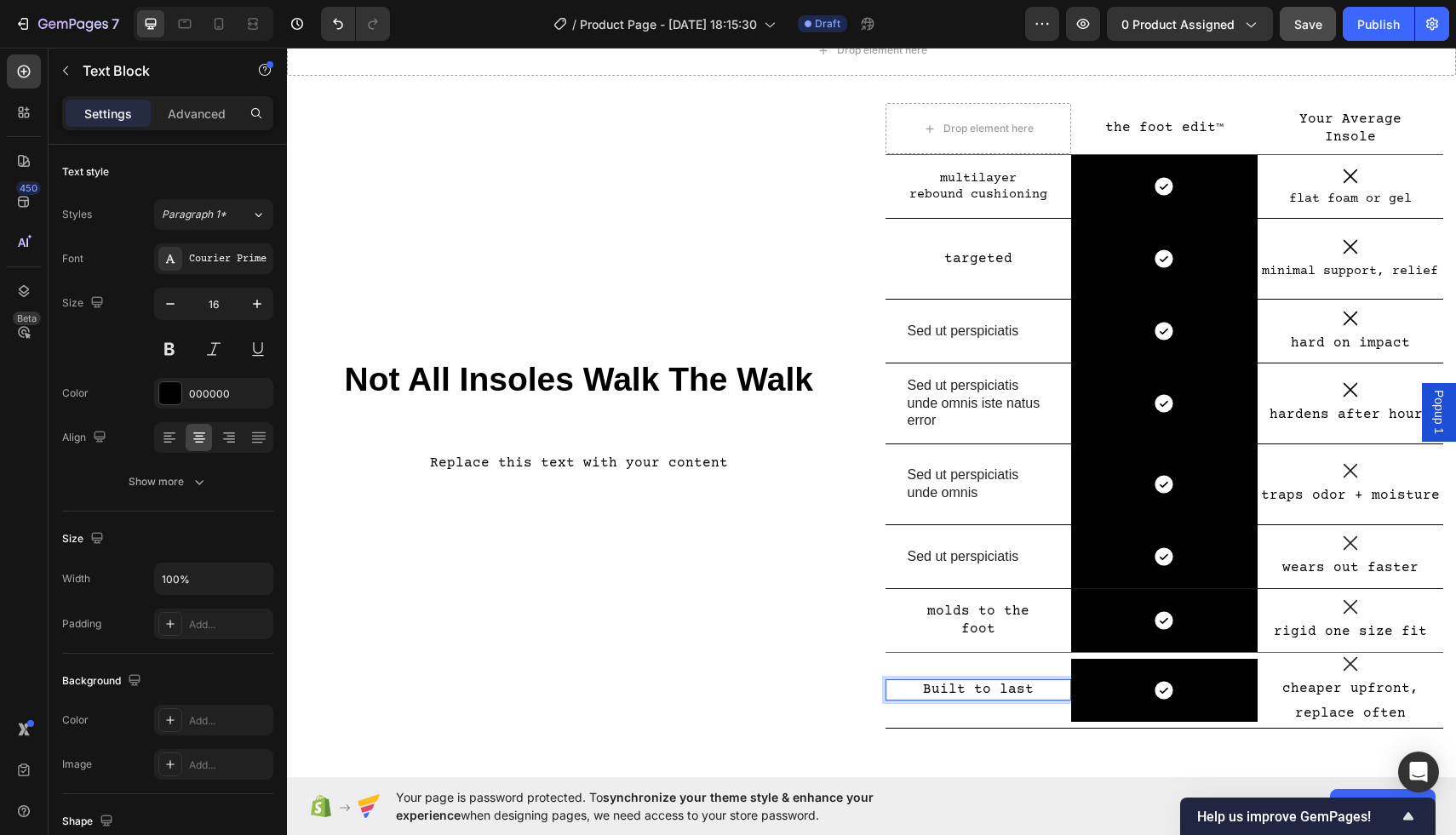
click at [934, 694] on p "Built to last" at bounding box center [979, 689] width 142 height 18
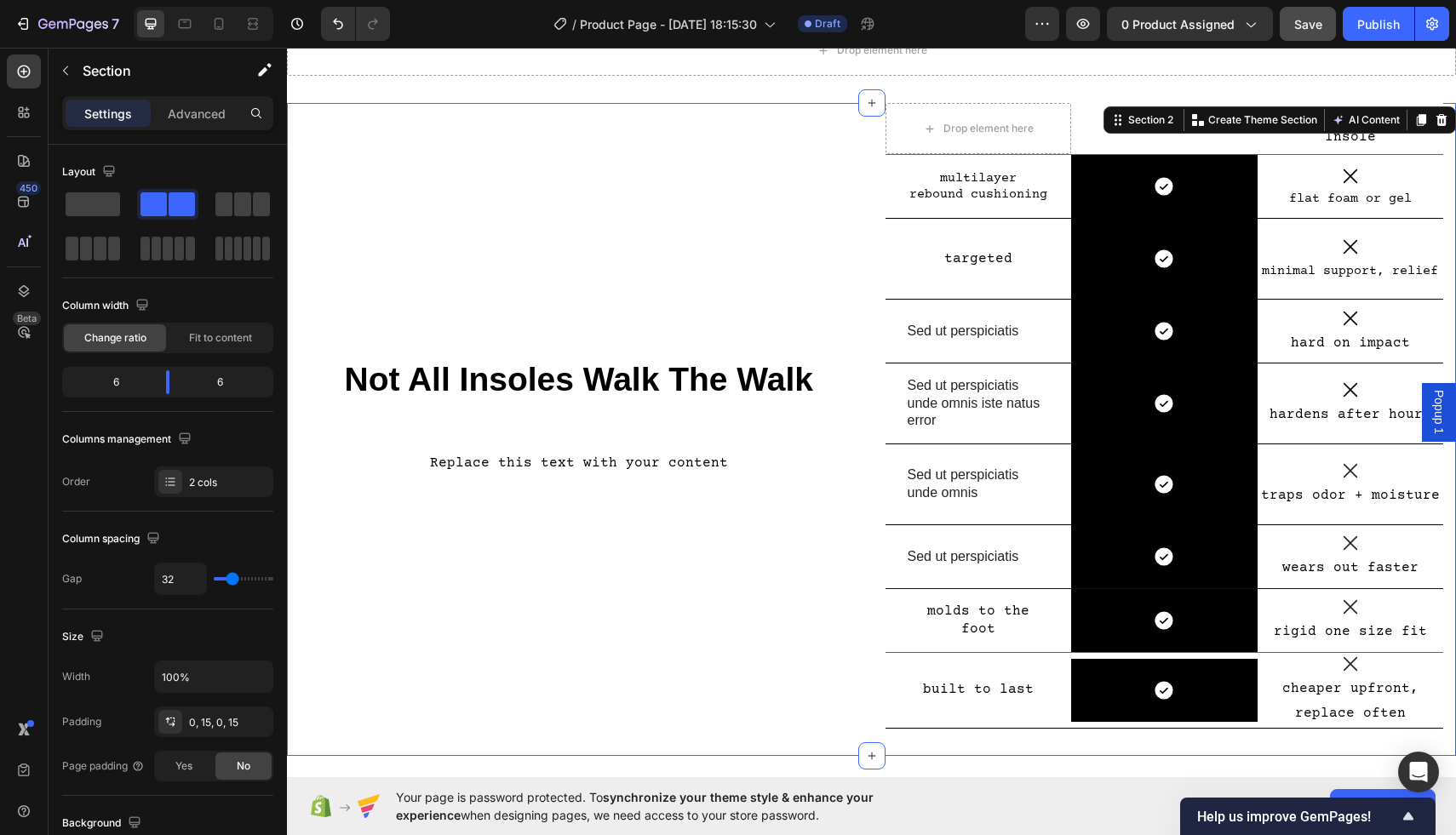
click at [715, 641] on div "Not All Insoles Walk The Walk Heading Replace this text with your content Text …" at bounding box center [579, 429] width 559 height 653
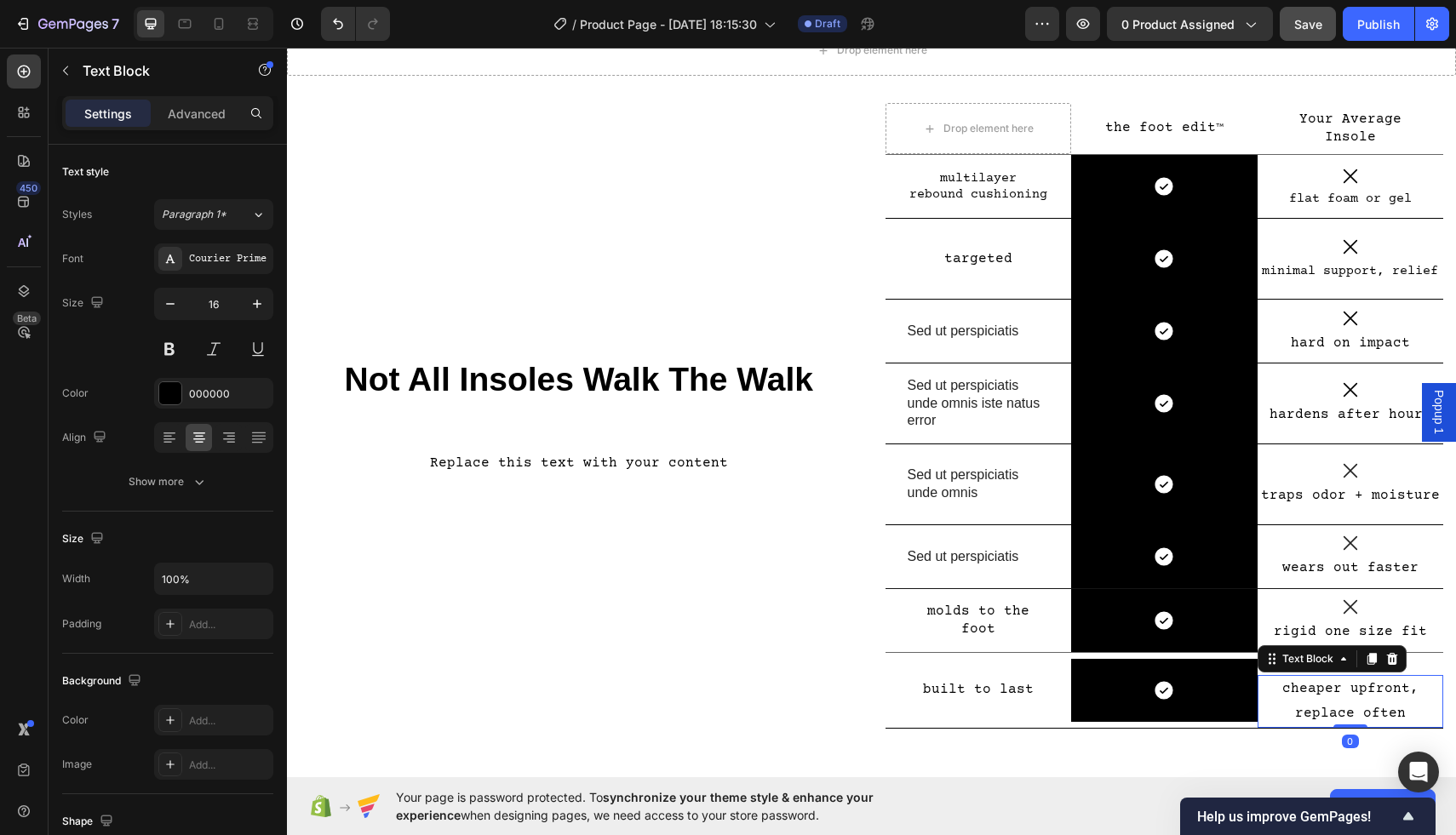
click at [1351, 703] on p "cheaper upfront, replace often" at bounding box center [1351, 701] width 183 height 49
click at [1346, 689] on p "cheaper upfront, replace often" at bounding box center [1351, 701] width 183 height 49
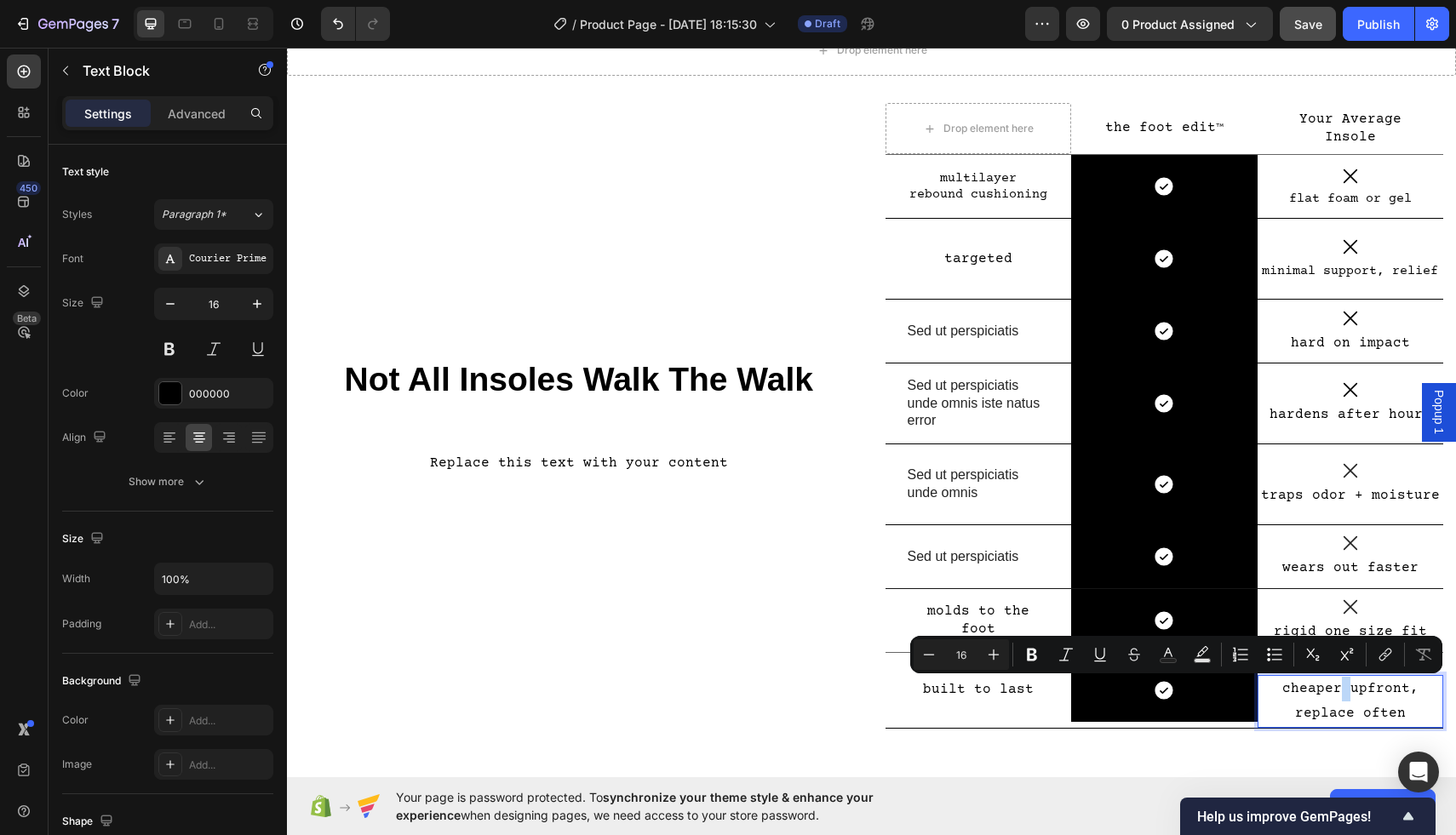
click at [1344, 689] on p "cheaper upfront, replace often" at bounding box center [1351, 701] width 183 height 49
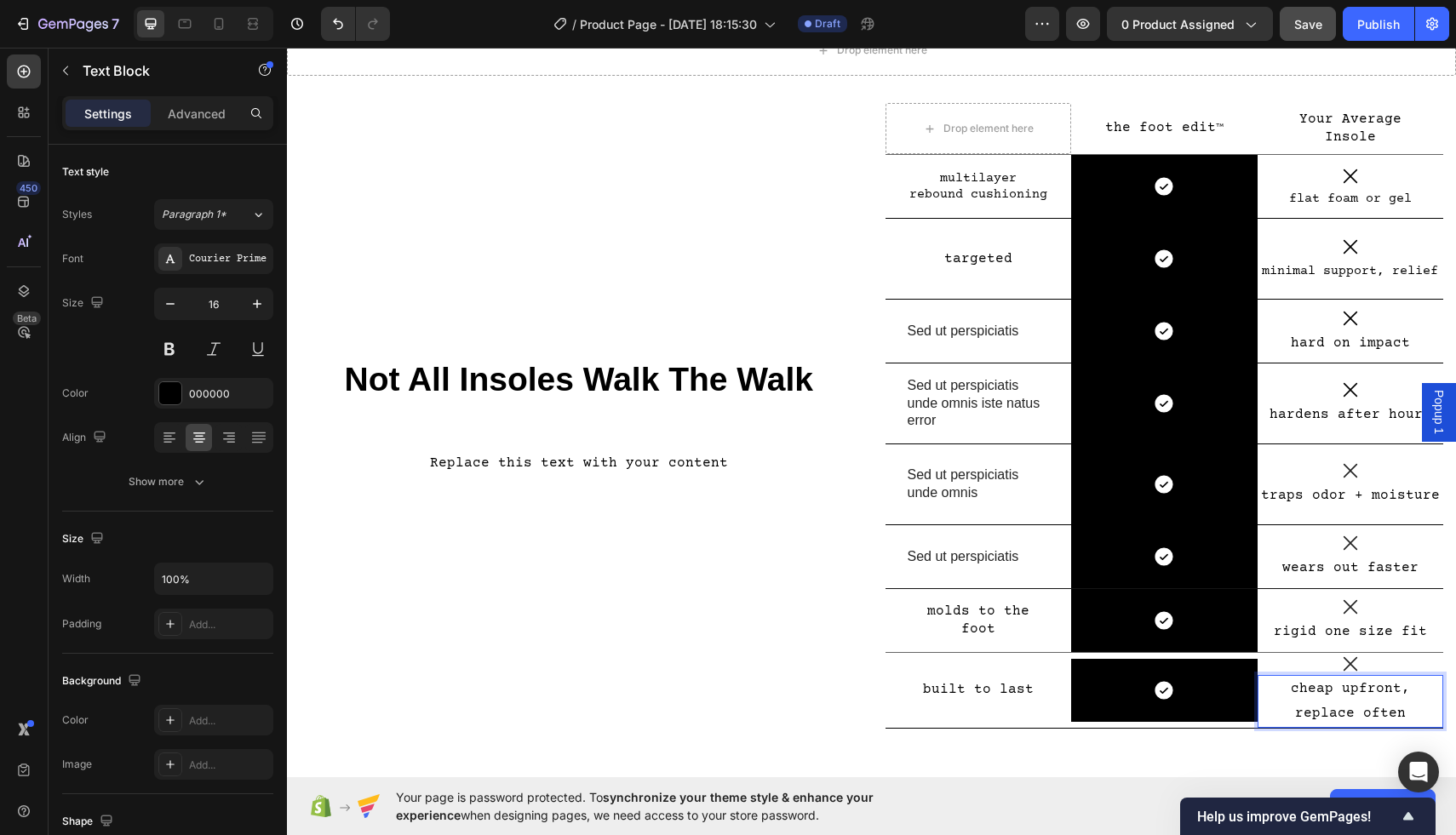
click at [1384, 690] on p "cheap upfront, replace often" at bounding box center [1351, 701] width 183 height 49
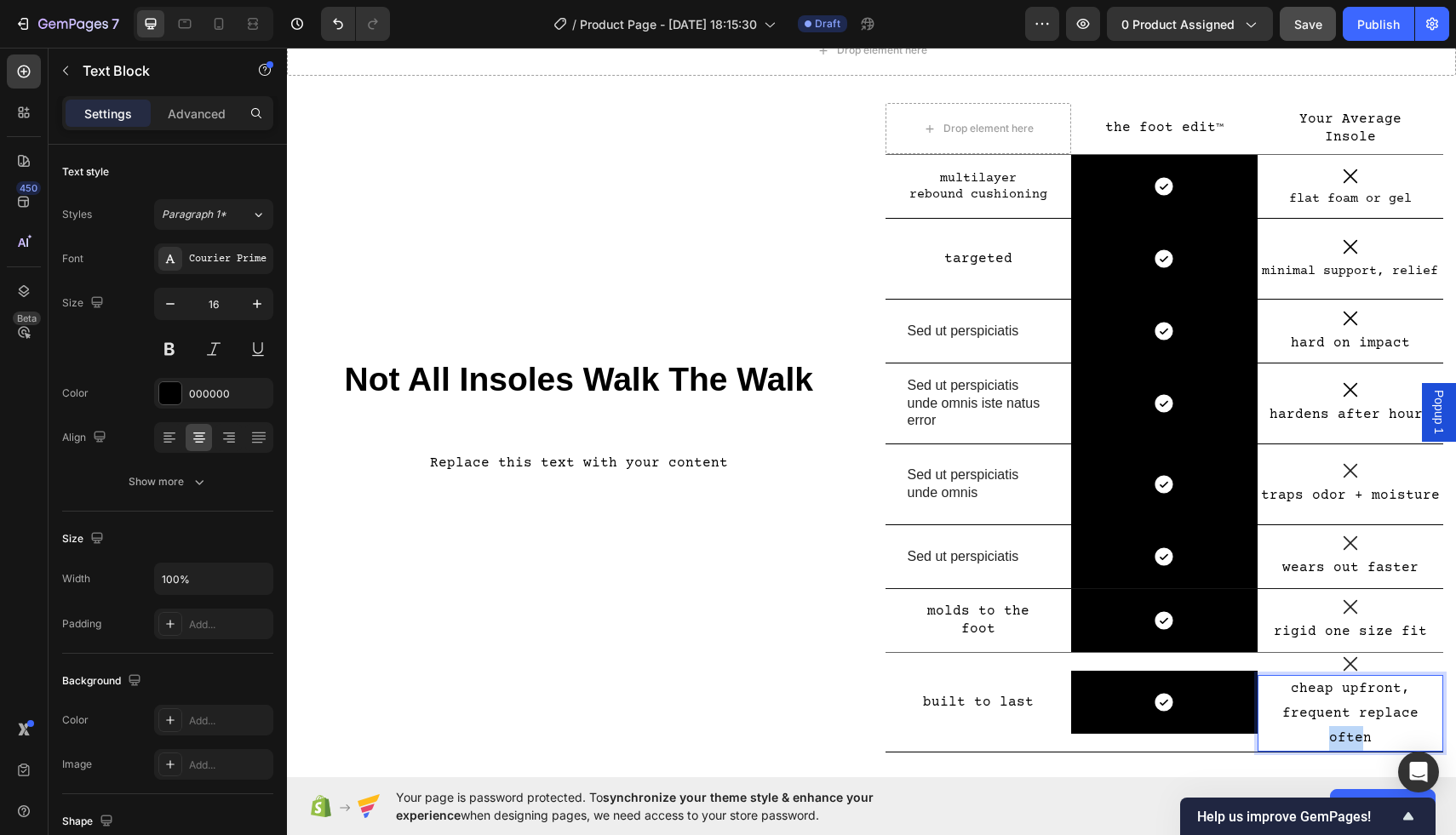
drag, startPoint x: 1393, startPoint y: 711, endPoint x: 1440, endPoint y: 710, distance: 47.0
click at [1440, 710] on p "cheap upfront, frequent replace often" at bounding box center [1351, 713] width 183 height 73
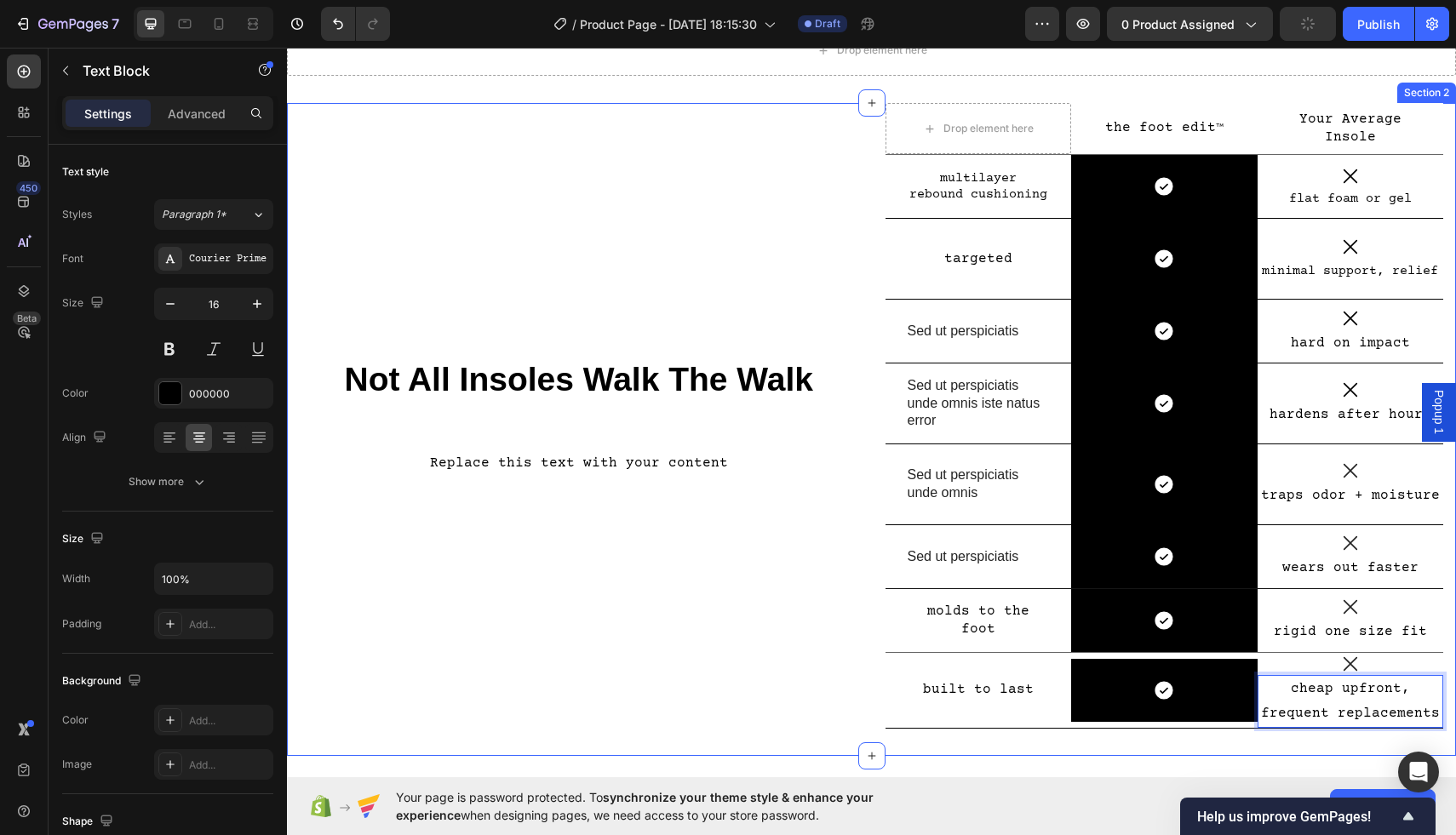
click at [712, 653] on div "Not All Insoles Walk The Walk Heading Replace this text with your content Text …" at bounding box center [579, 429] width 559 height 653
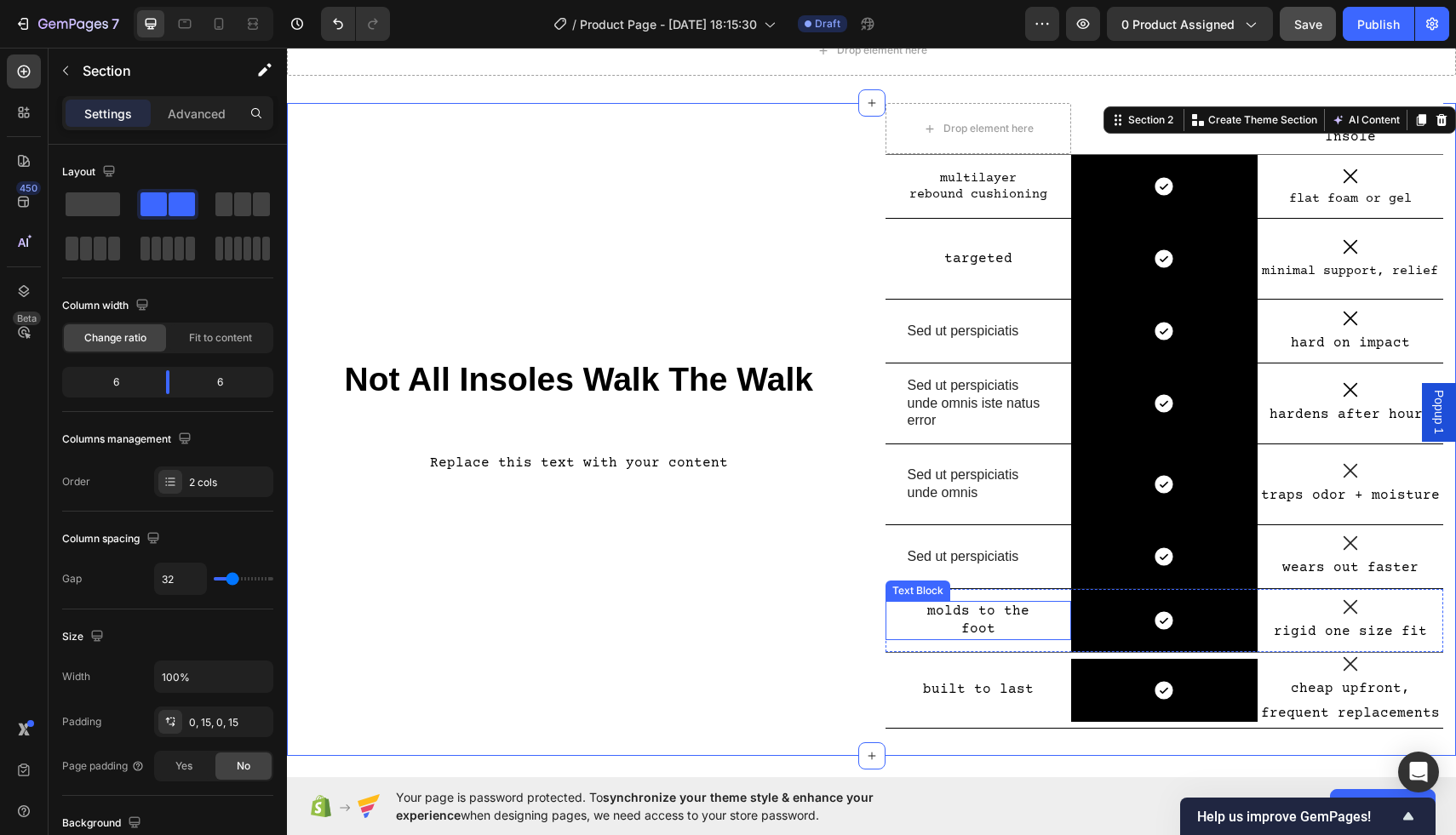
click at [1029, 620] on p "molds to the foot" at bounding box center [979, 620] width 142 height 35
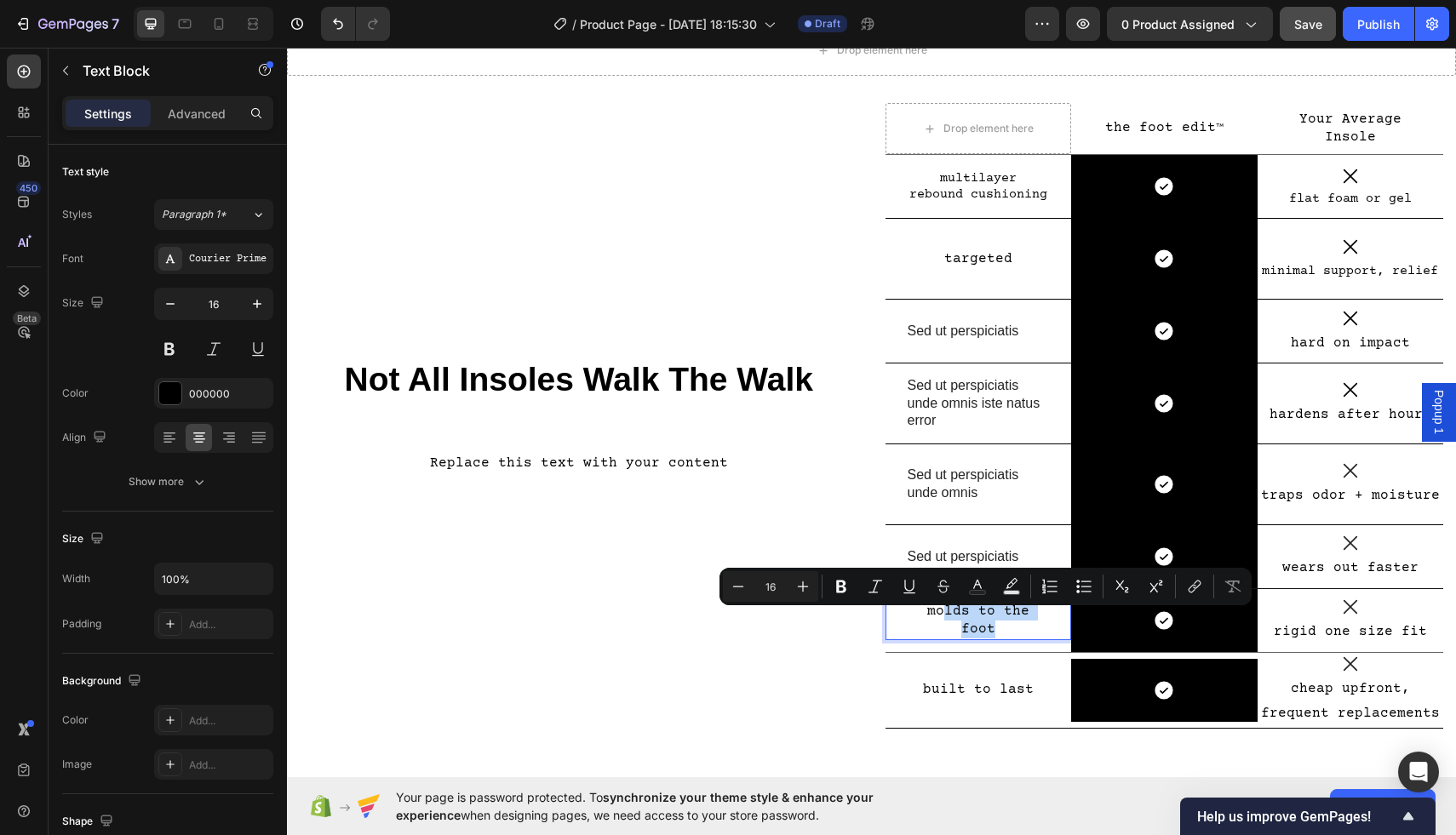
drag, startPoint x: 1050, startPoint y: 619, endPoint x: 928, endPoint y: 621, distance: 122.0
click at [928, 621] on div "molds to the foot" at bounding box center [979, 620] width 146 height 39
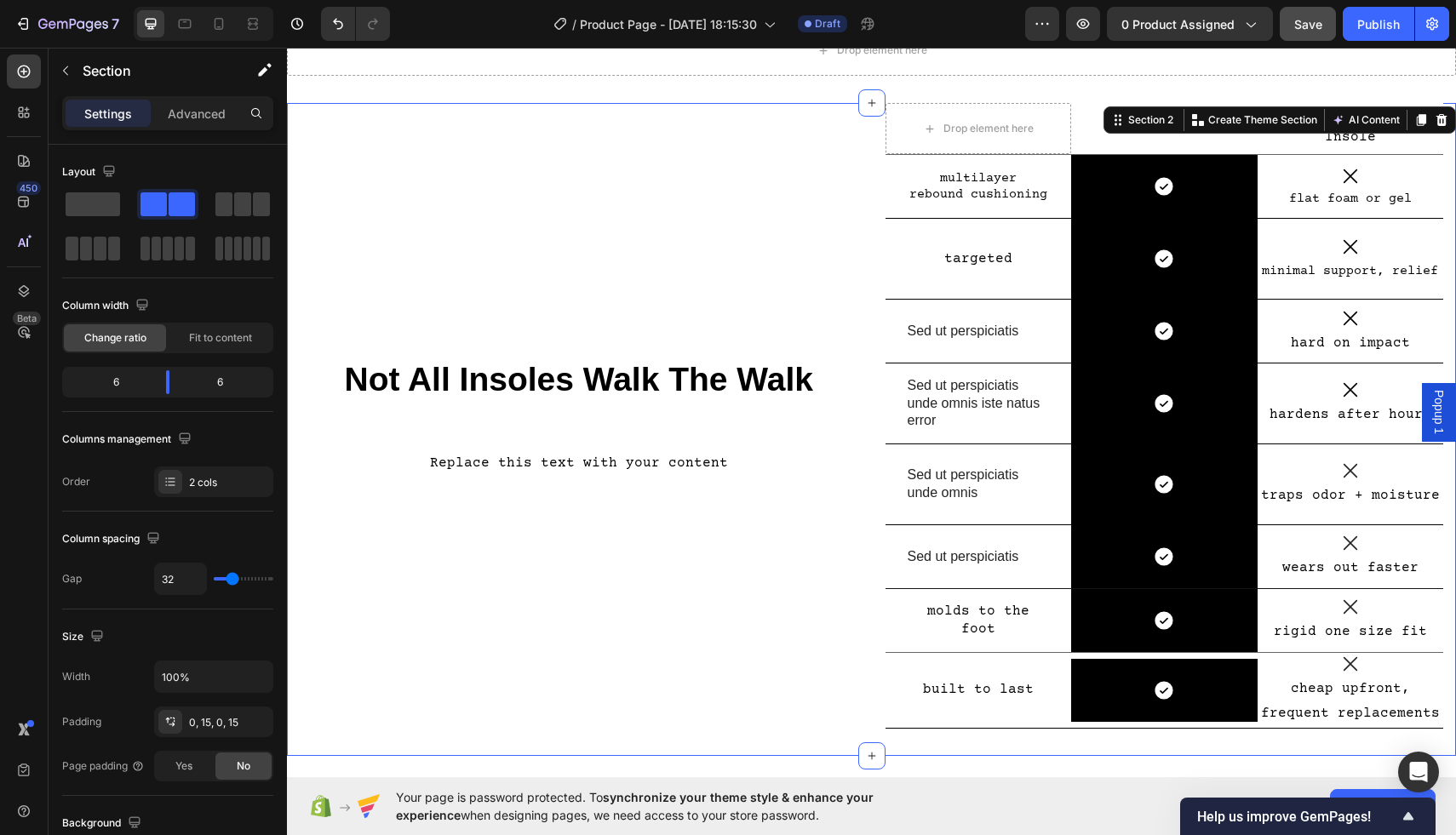
click at [725, 661] on div "Not All Insoles Walk The Walk Heading Replace this text with your content Text …" at bounding box center [579, 429] width 559 height 653
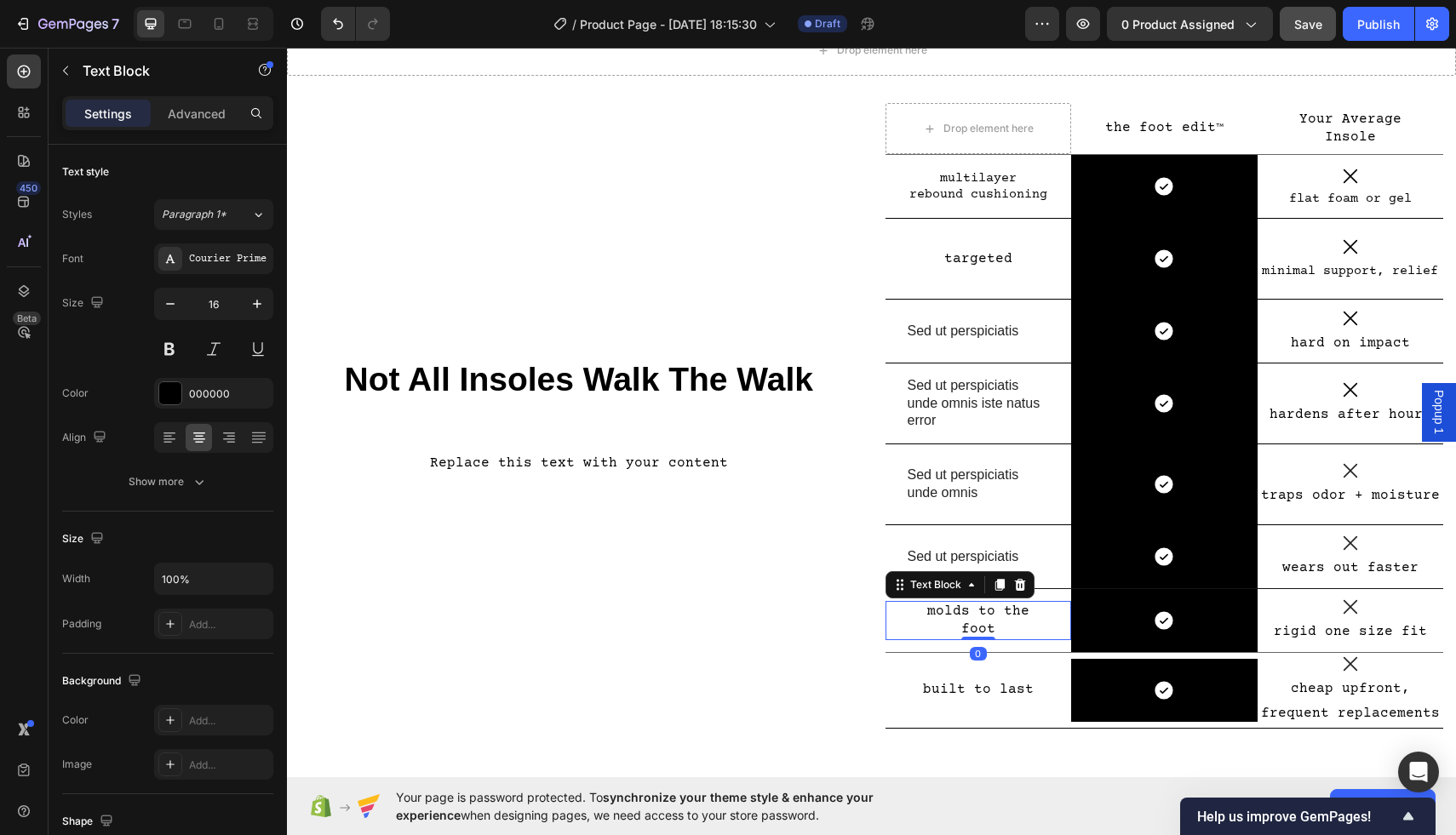
click at [970, 622] on p "molds to the foot" at bounding box center [979, 620] width 142 height 35
click at [1048, 619] on p "molds to the foot" at bounding box center [979, 620] width 142 height 35
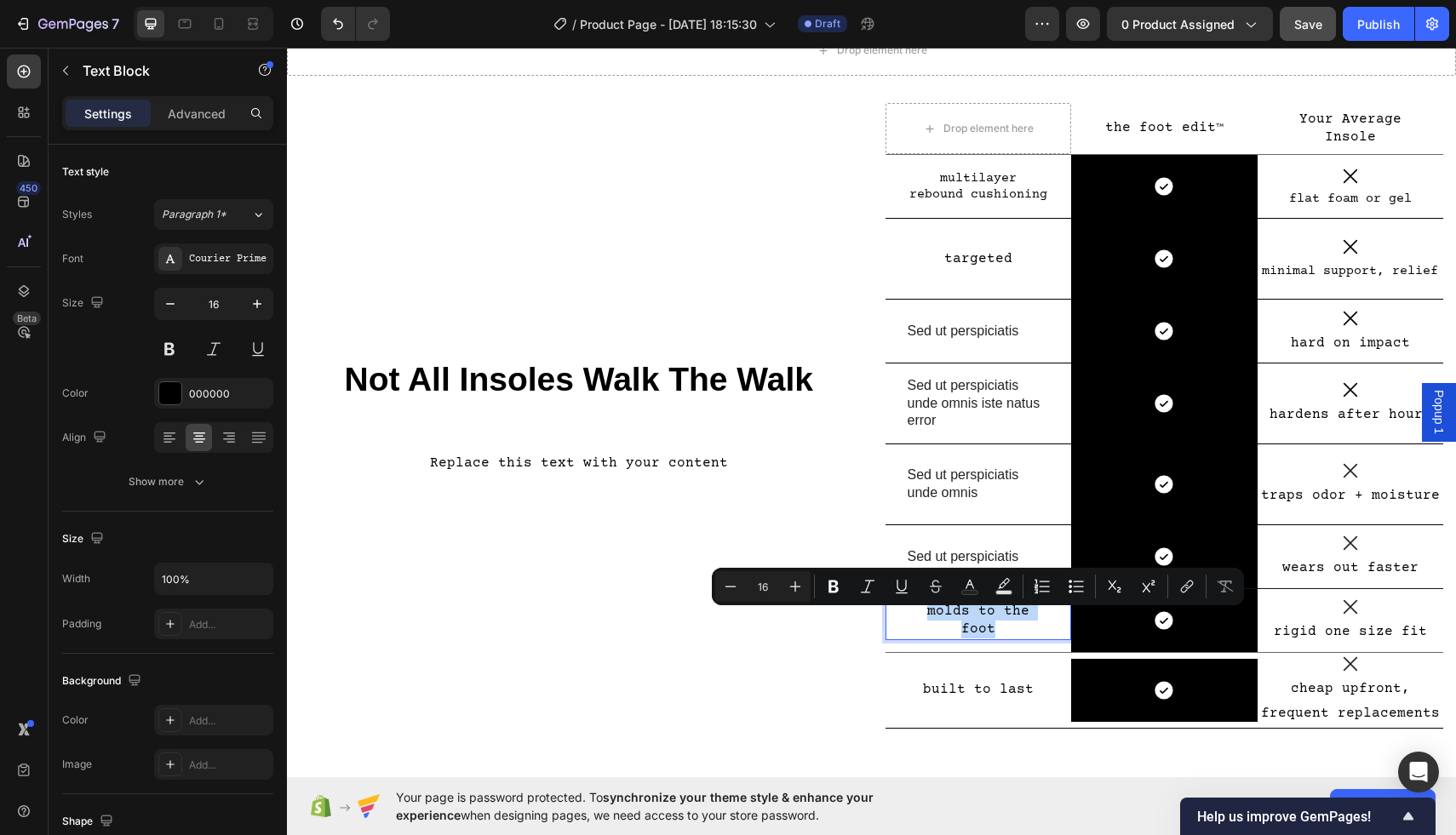
drag, startPoint x: 1048, startPoint y: 619, endPoint x: 913, endPoint y: 619, distance: 135.0
click at [913, 619] on p "molds to the foot" at bounding box center [979, 620] width 142 height 35
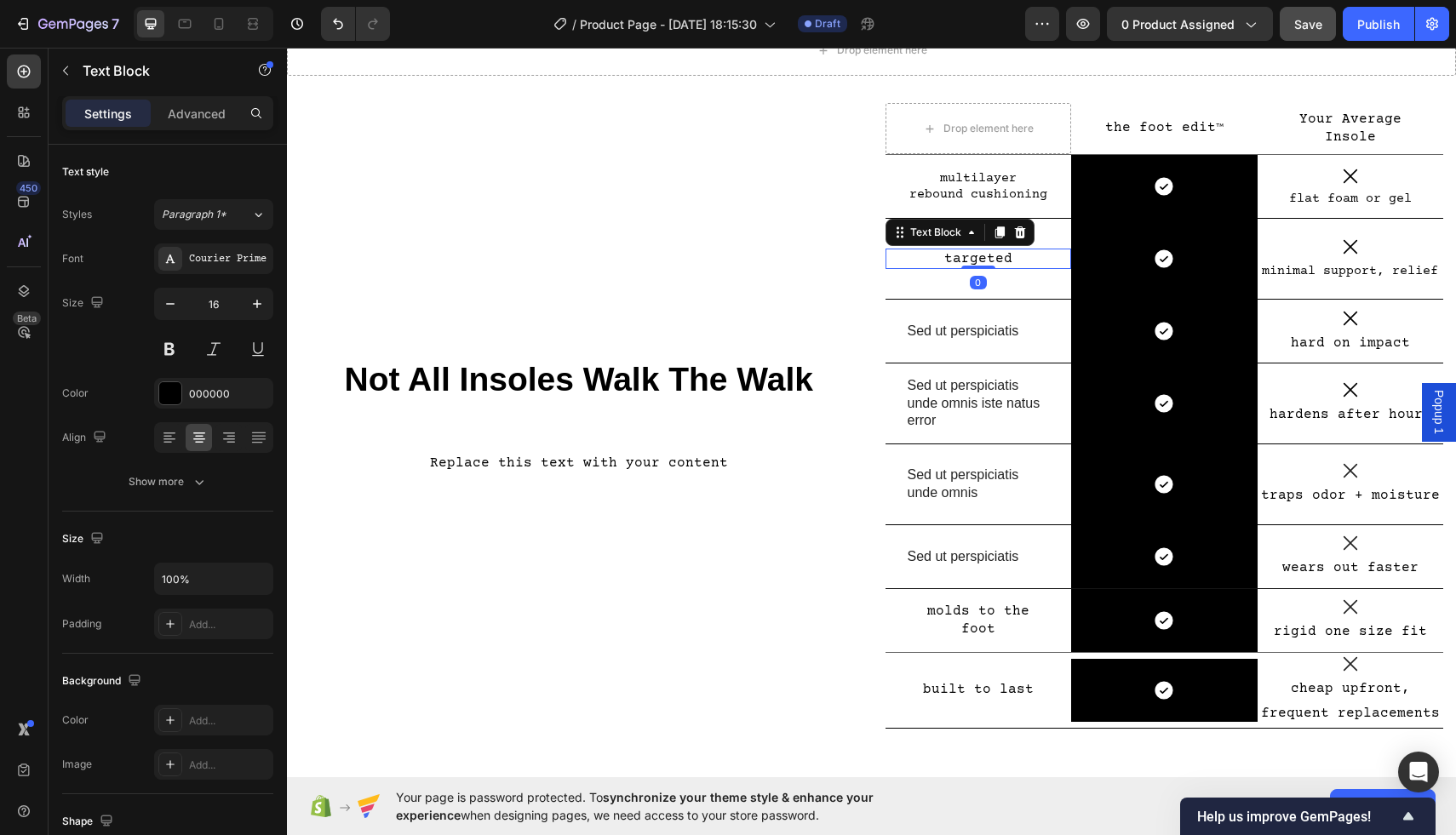
click at [1003, 256] on p "targeted" at bounding box center [979, 258] width 142 height 18
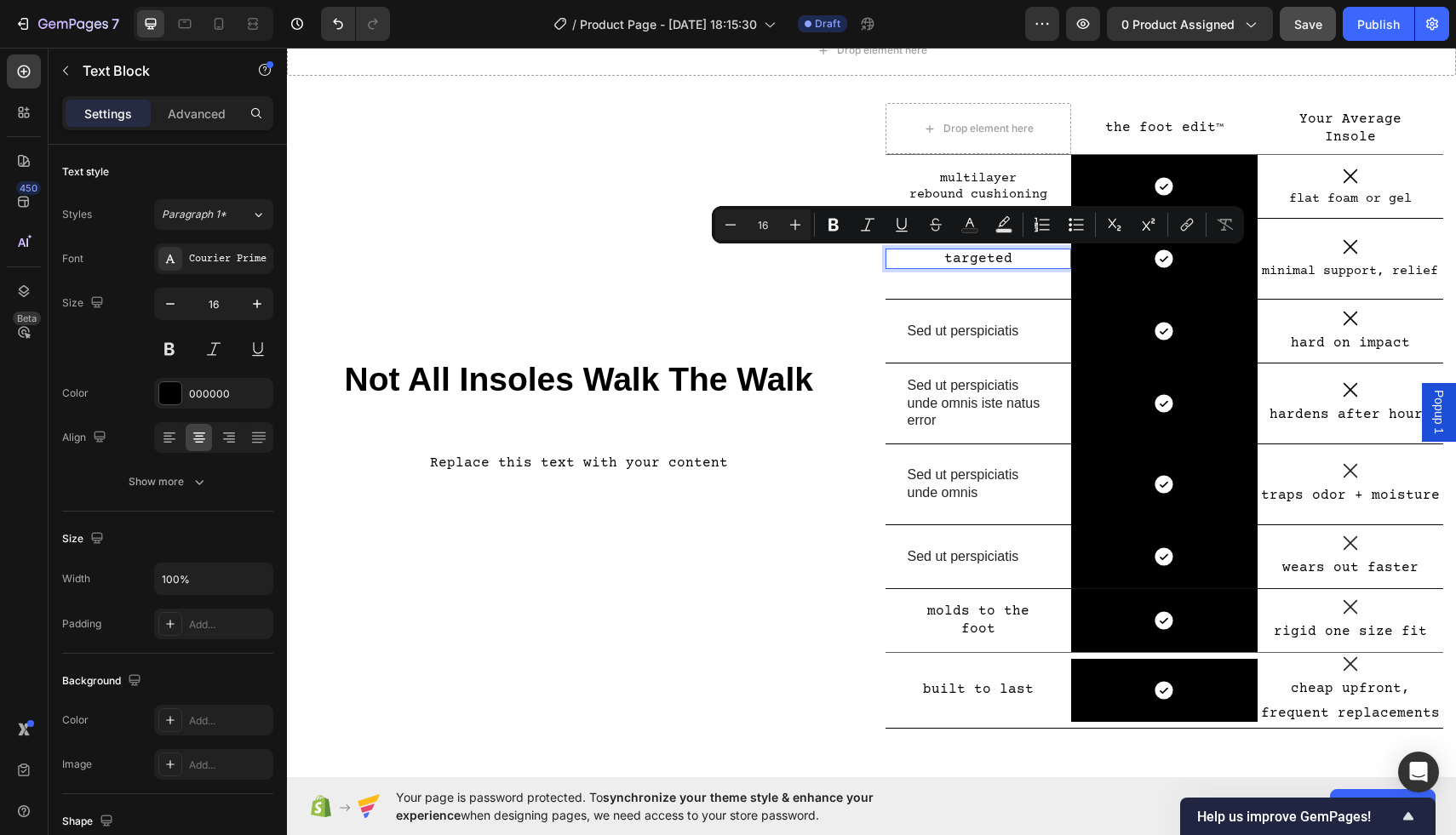
drag, startPoint x: 1010, startPoint y: 257, endPoint x: 932, endPoint y: 256, distance: 78.0
click at [932, 256] on p "targeted" at bounding box center [979, 258] width 142 height 18
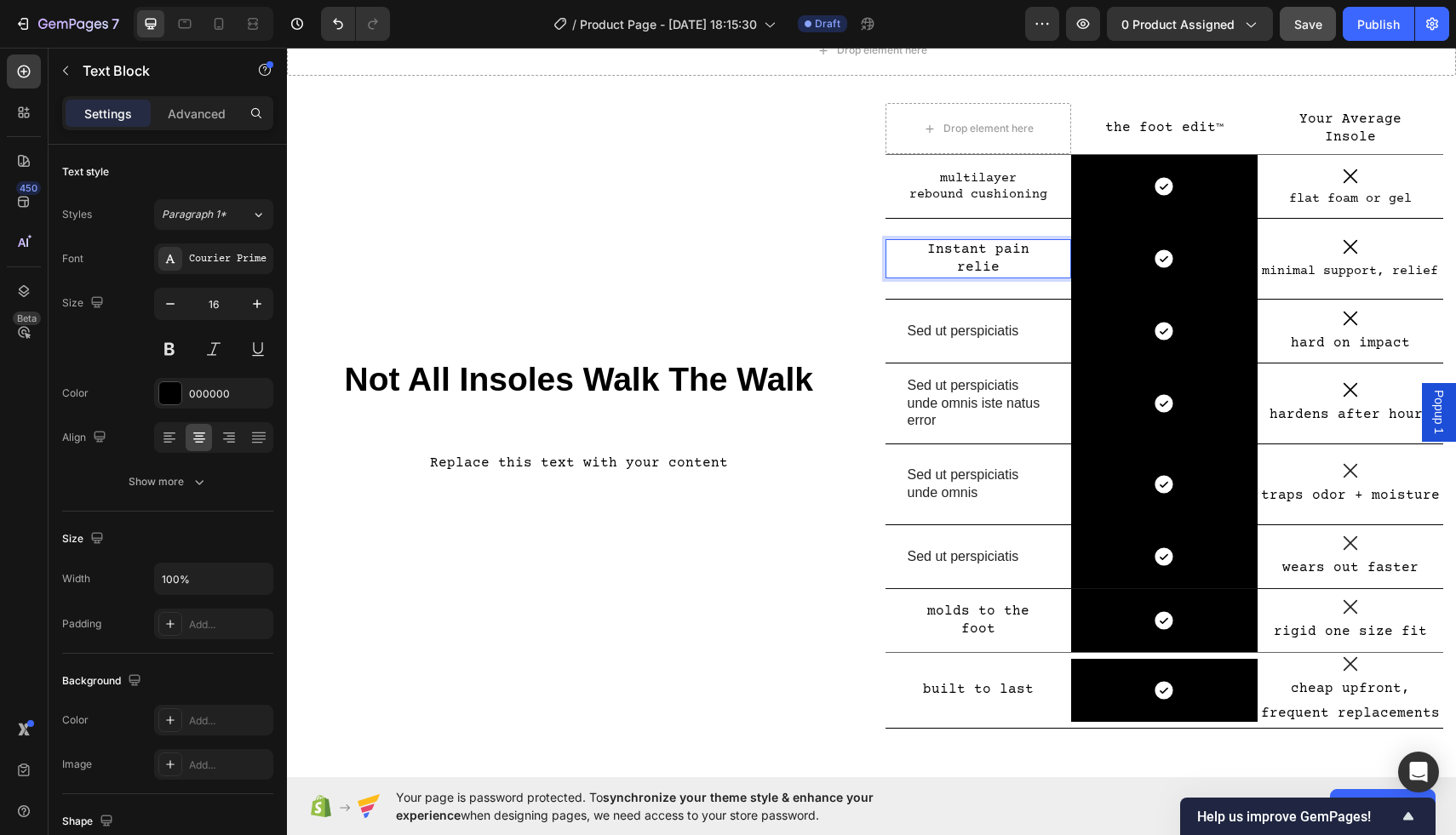
scroll to position [77, 0]
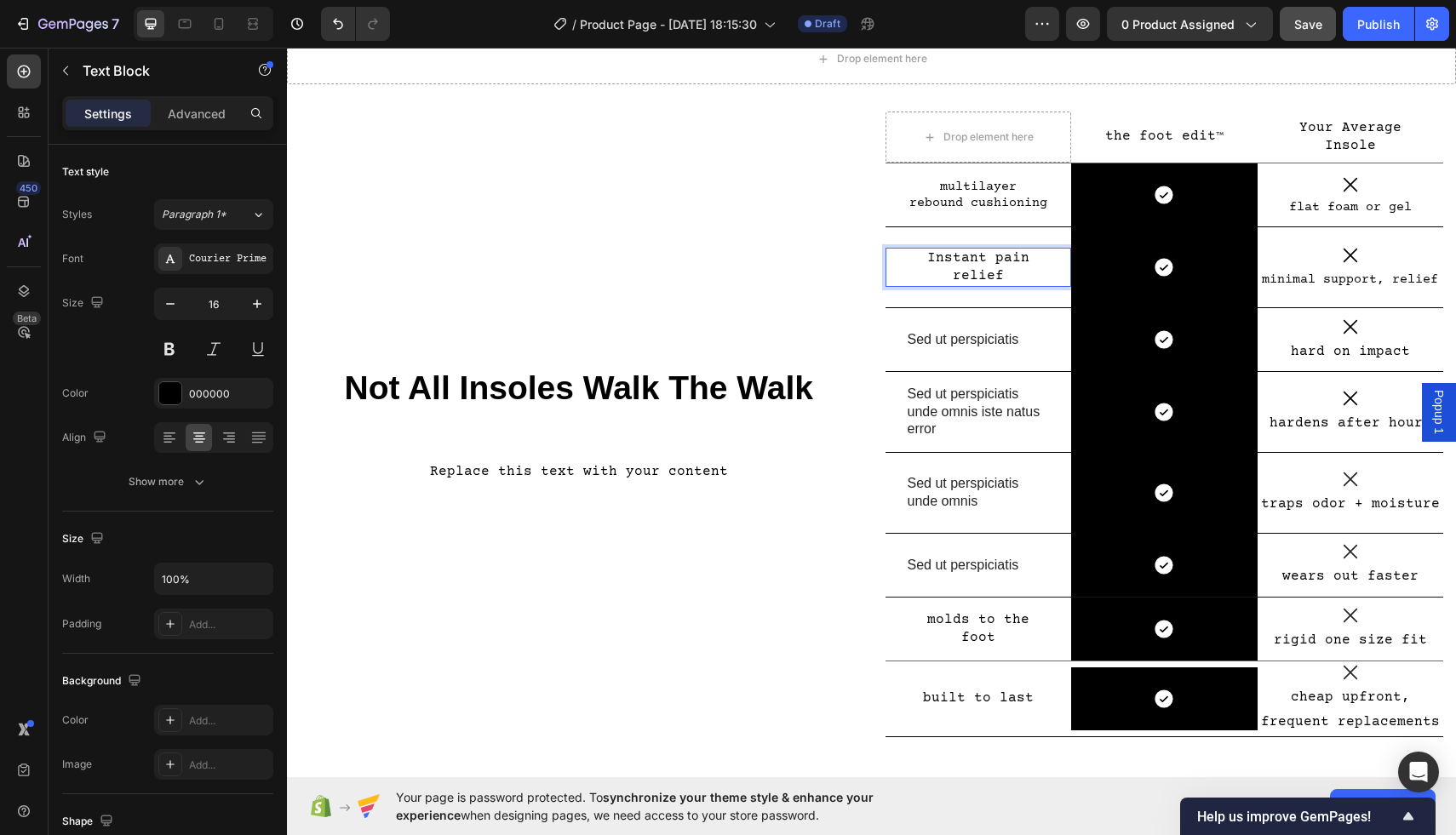
click at [939, 262] on p "Instant pain relief" at bounding box center [979, 267] width 142 height 35
click at [931, 190] on p "multilayer" at bounding box center [979, 188] width 142 height 17
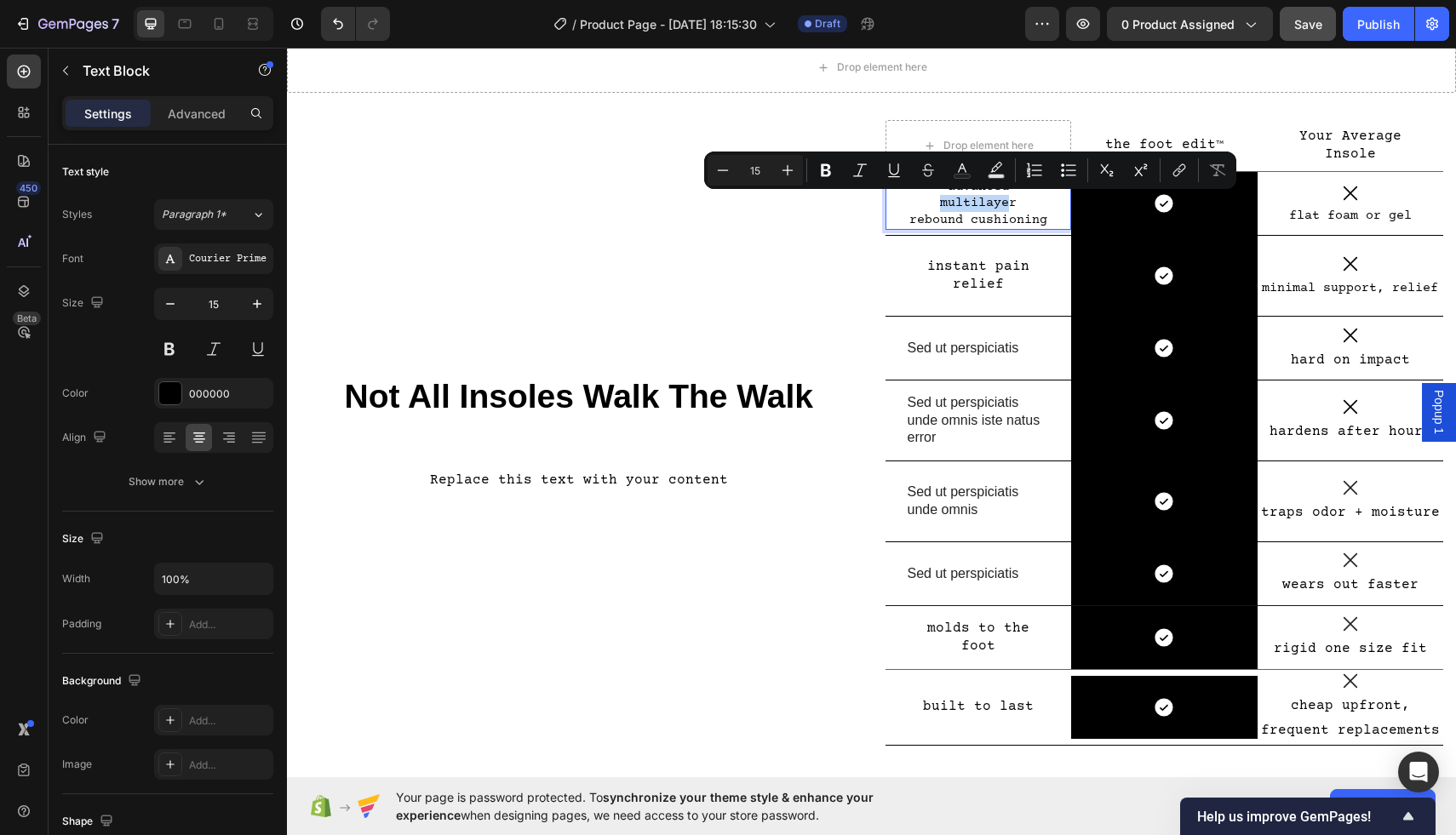
drag, startPoint x: 1006, startPoint y: 203, endPoint x: 920, endPoint y: 203, distance: 86.0
click at [920, 203] on p "advanced multilayer" at bounding box center [979, 196] width 142 height 34
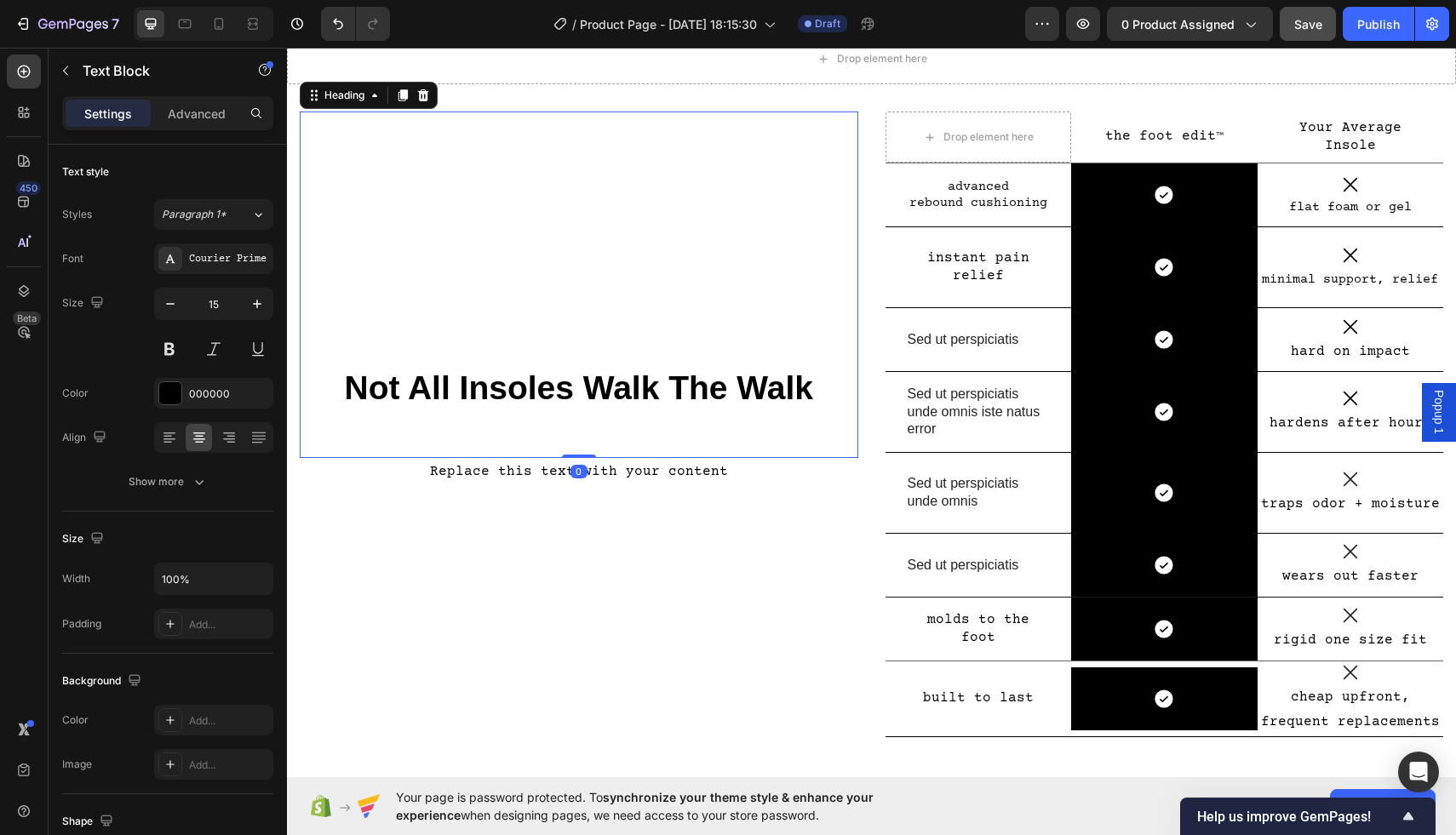
click at [752, 294] on h2 "Not All Insoles Walk The Walk" at bounding box center [579, 285] width 559 height 346
click at [988, 269] on p "instant pain relief" at bounding box center [979, 267] width 142 height 35
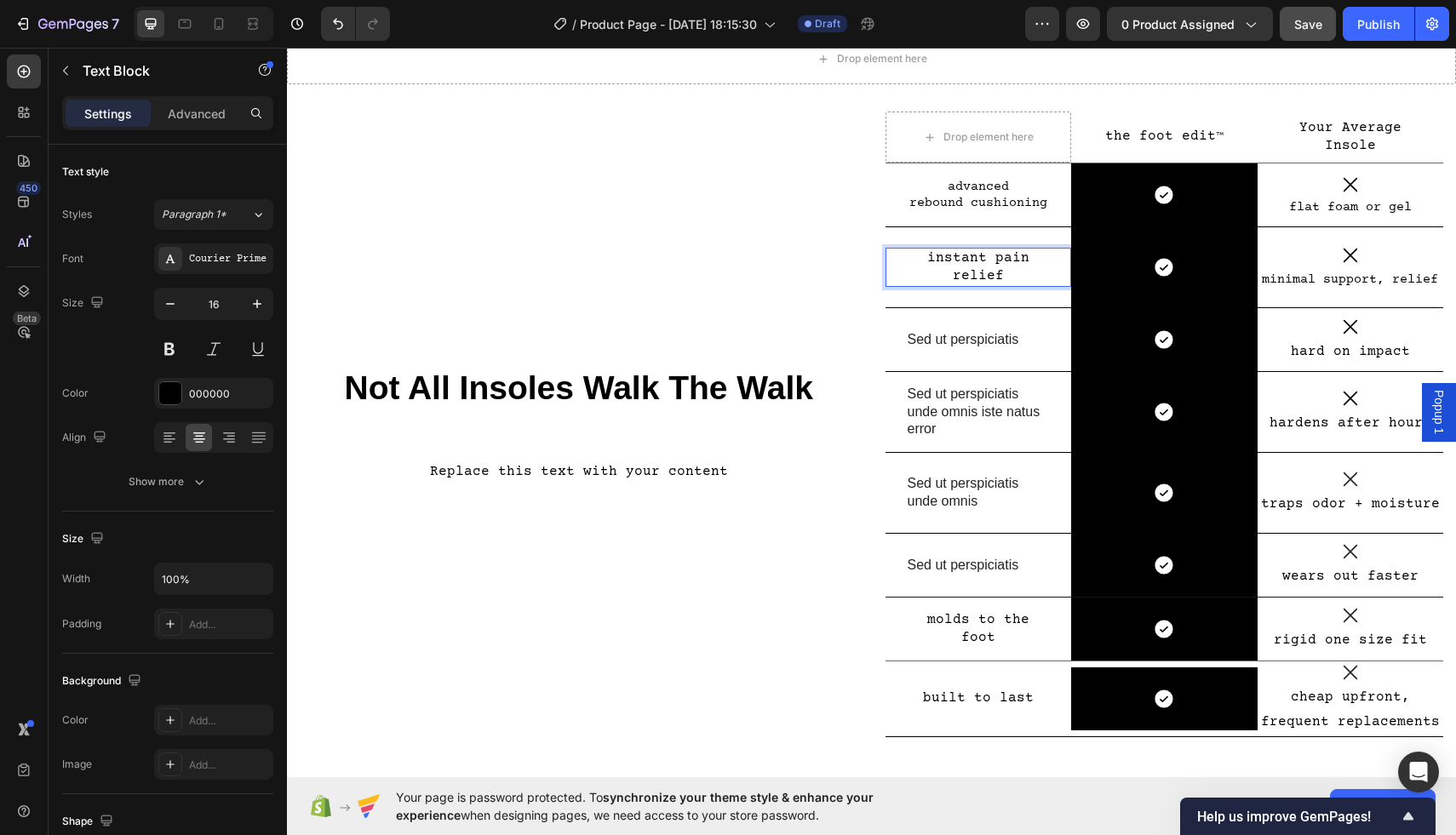
click at [991, 270] on p "instant pain relief" at bounding box center [979, 267] width 142 height 35
click at [1030, 646] on div "molds to the foot Text Block" at bounding box center [979, 630] width 187 height 63
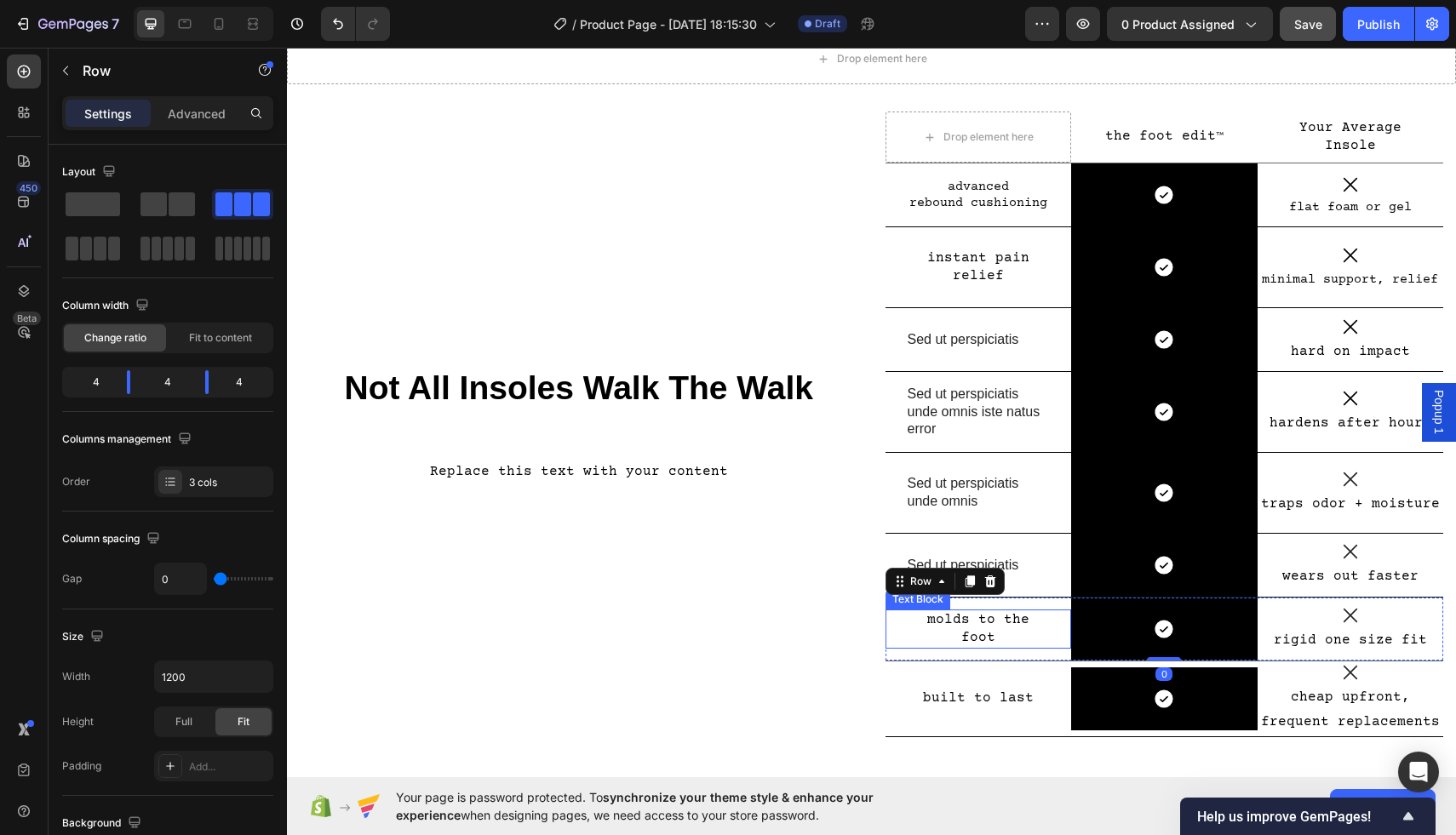
click at [1038, 637] on p "molds to the foot" at bounding box center [979, 629] width 142 height 35
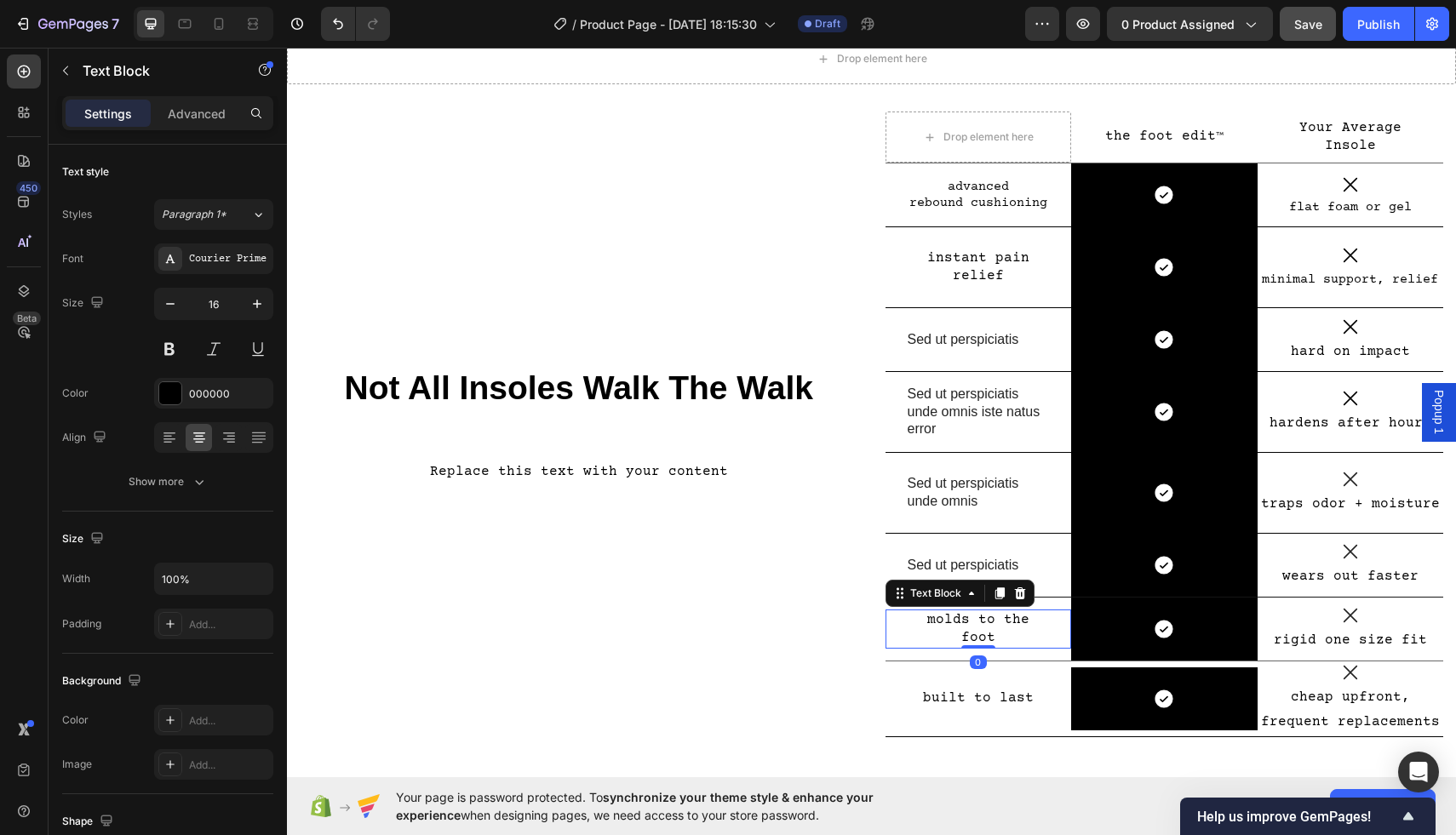
click at [1041, 634] on p "molds to the foot" at bounding box center [979, 629] width 142 height 35
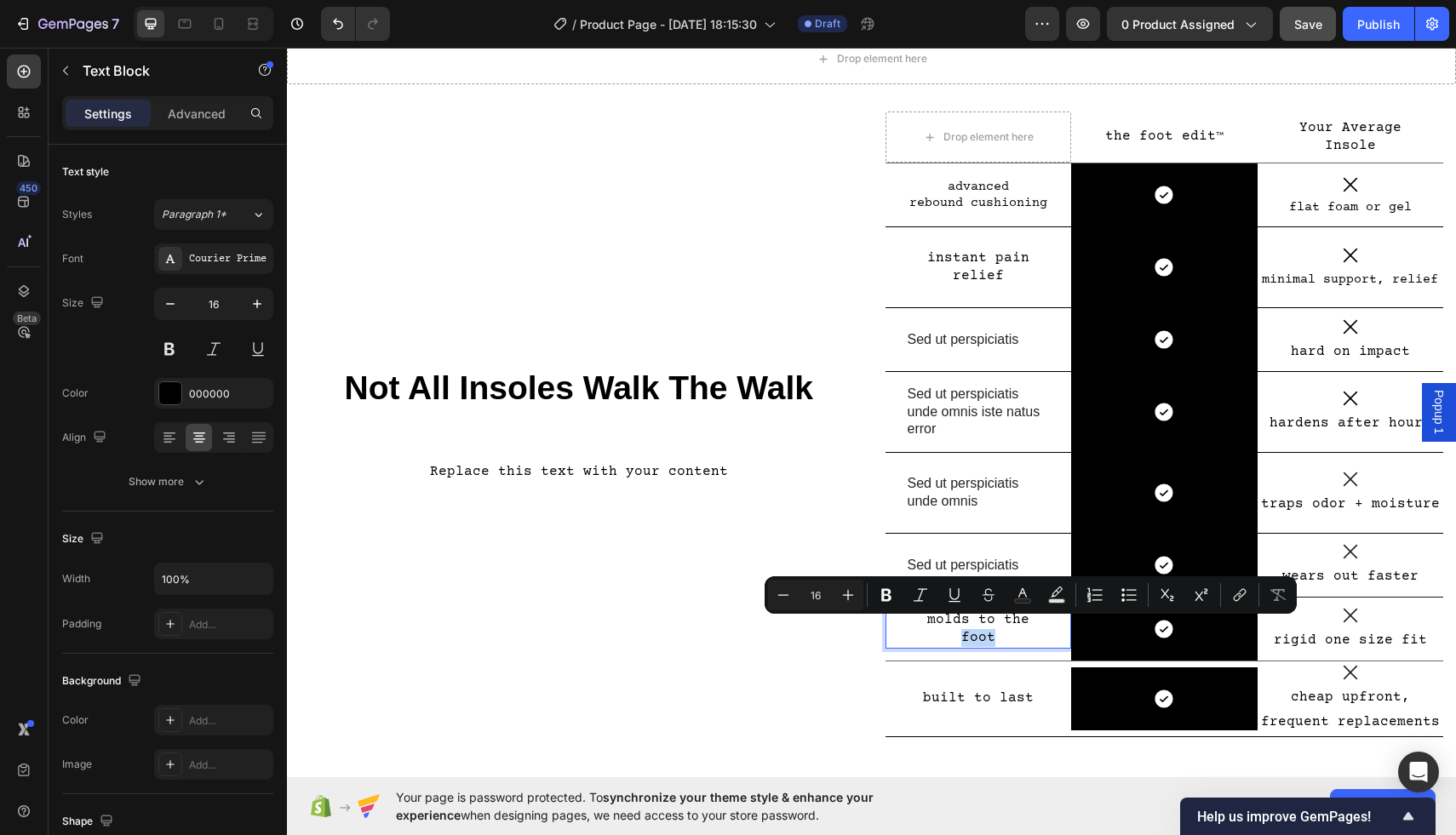
click at [1051, 634] on div "molds to the foot Text Block 0" at bounding box center [979, 629] width 187 height 39
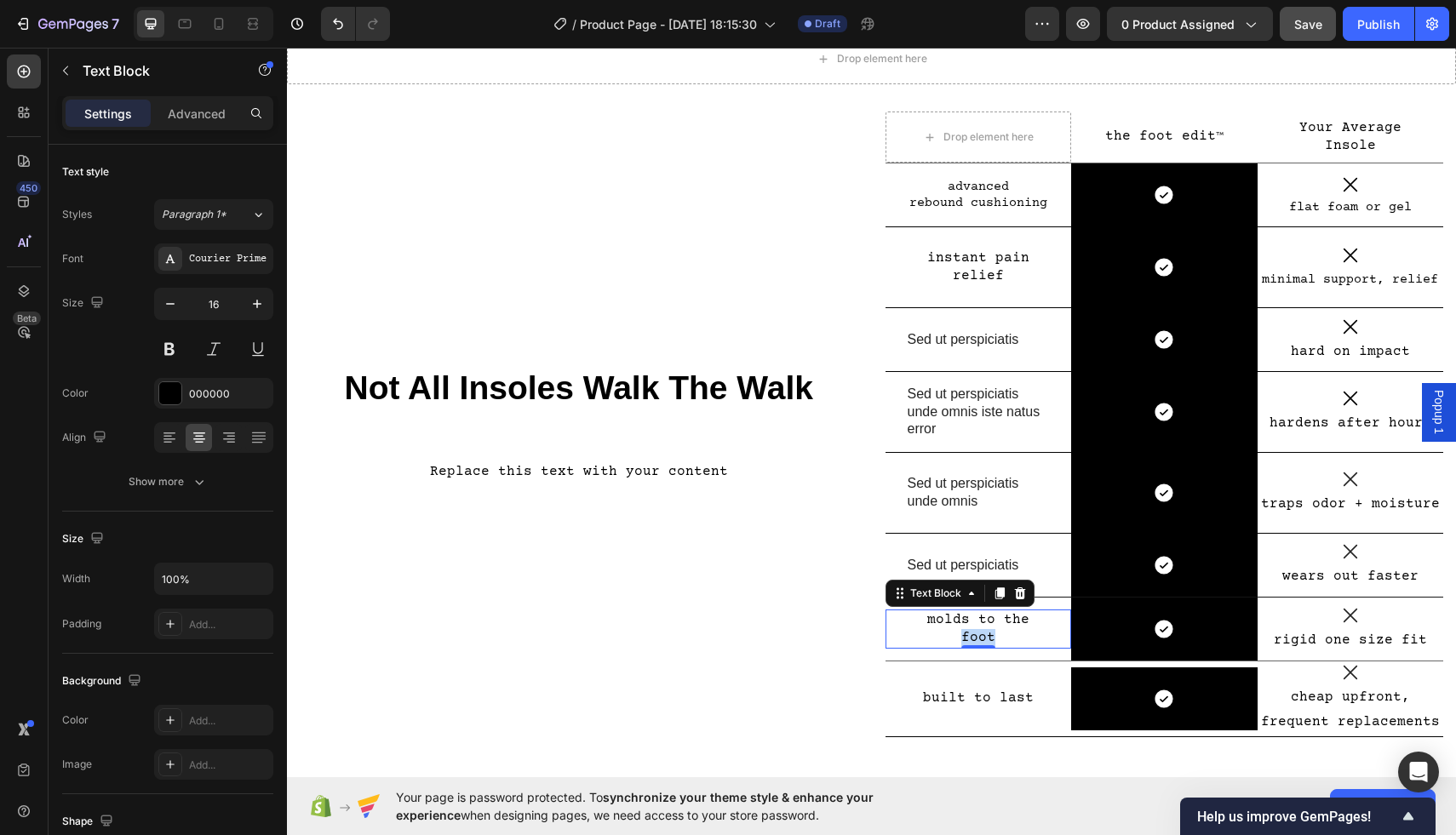
drag, startPoint x: 1051, startPoint y: 630, endPoint x: 936, endPoint y: 630, distance: 115.0
click at [936, 630] on div "molds to the foot Text Block 0" at bounding box center [979, 629] width 187 height 39
click at [1035, 631] on p "molds to the foot" at bounding box center [979, 629] width 142 height 35
drag, startPoint x: 1049, startPoint y: 627, endPoint x: 928, endPoint y: 622, distance: 121.1
click at [928, 622] on div "molds to the foot" at bounding box center [979, 629] width 146 height 39
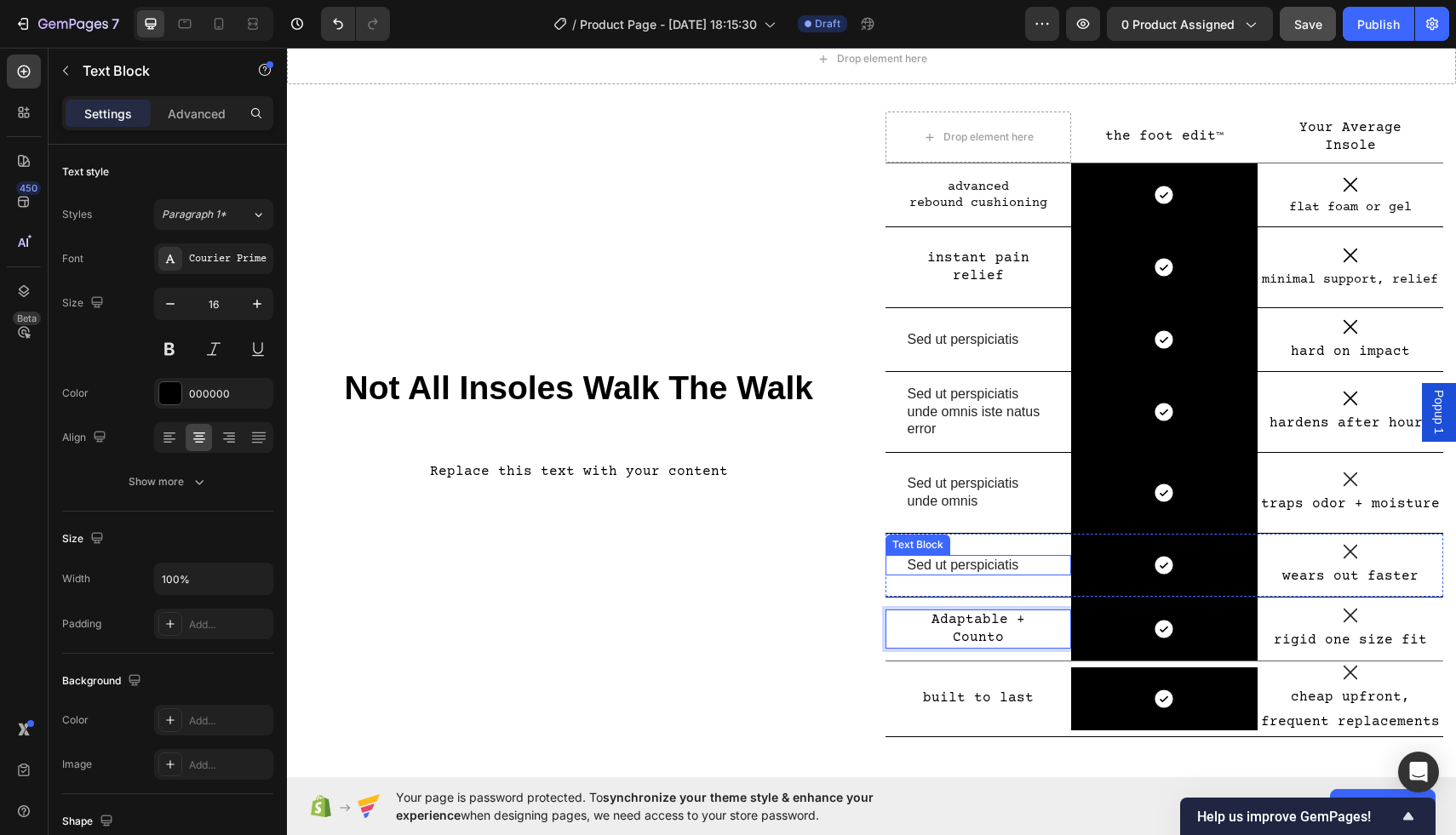
scroll to position [67, 0]
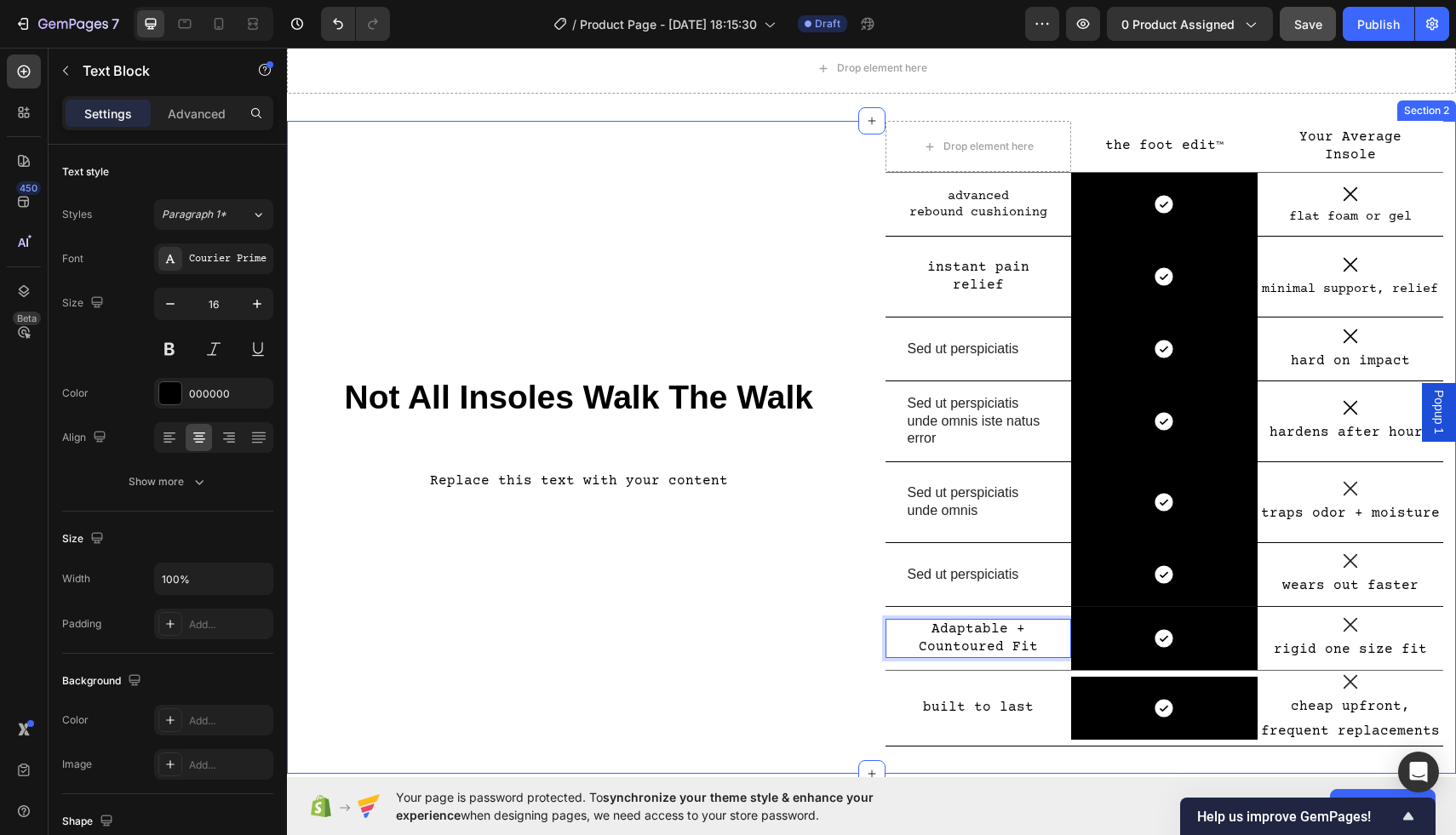
click at [708, 556] on div "Not All Insoles Walk The Walk Heading Replace this text with your content Text …" at bounding box center [579, 448] width 559 height 653
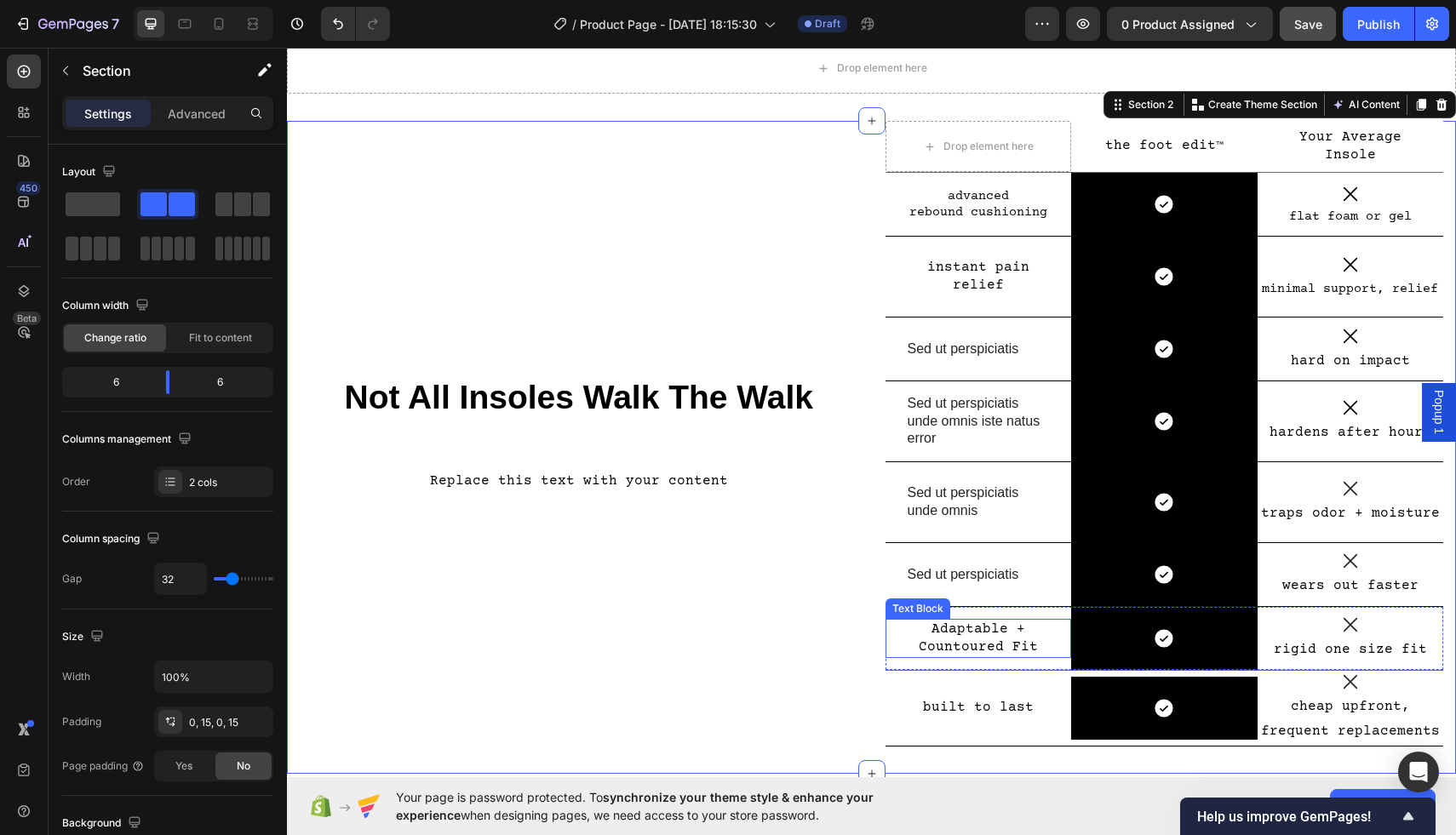
click at [956, 644] on p "Adaptable + Countoured Fit" at bounding box center [979, 638] width 142 height 35
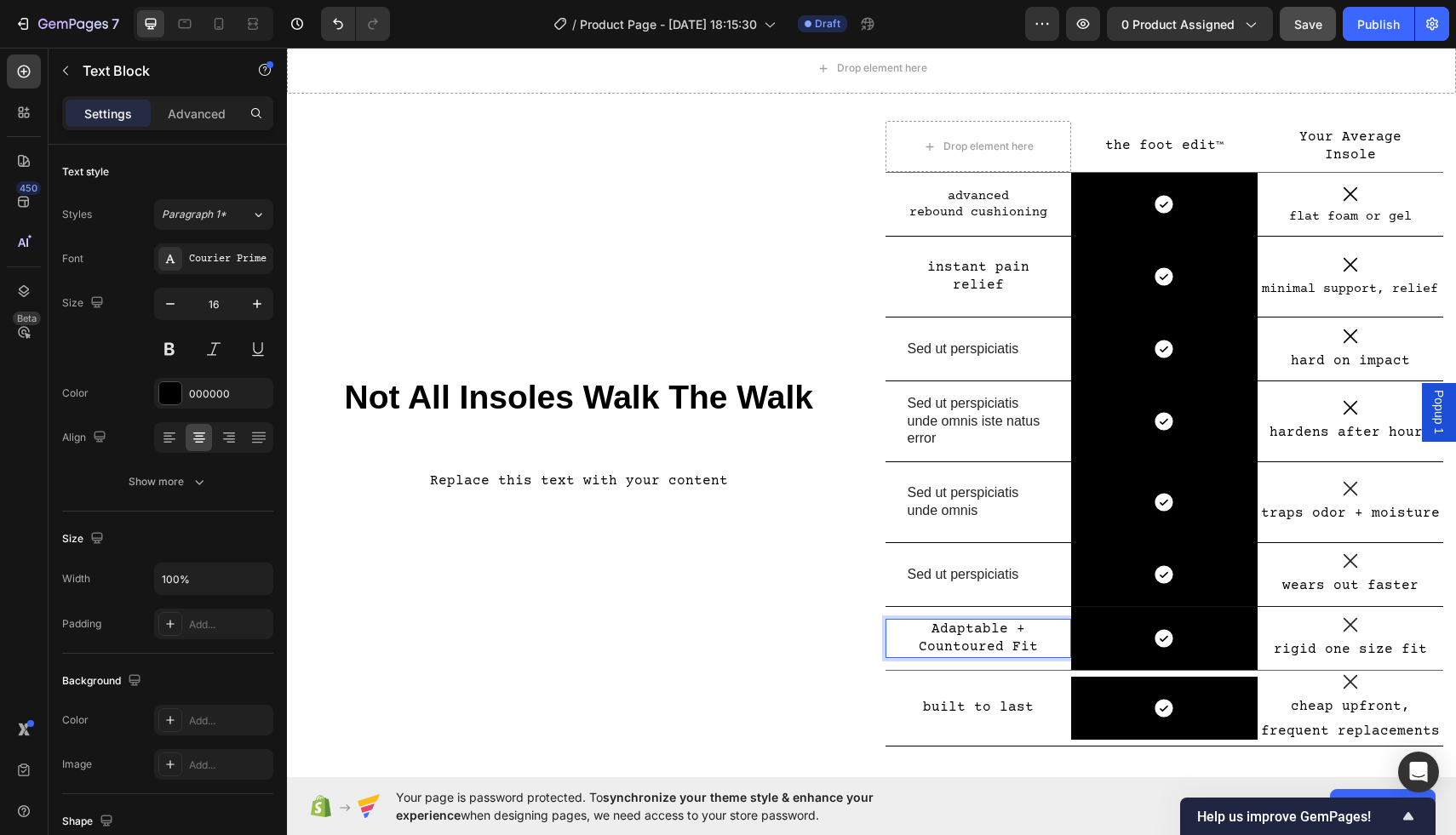
click at [951, 647] on p "Adaptable + Countoured Fit" at bounding box center [979, 638] width 142 height 35
click at [948, 647] on p "Adaptable + Countoured Fit" at bounding box center [979, 638] width 142 height 35
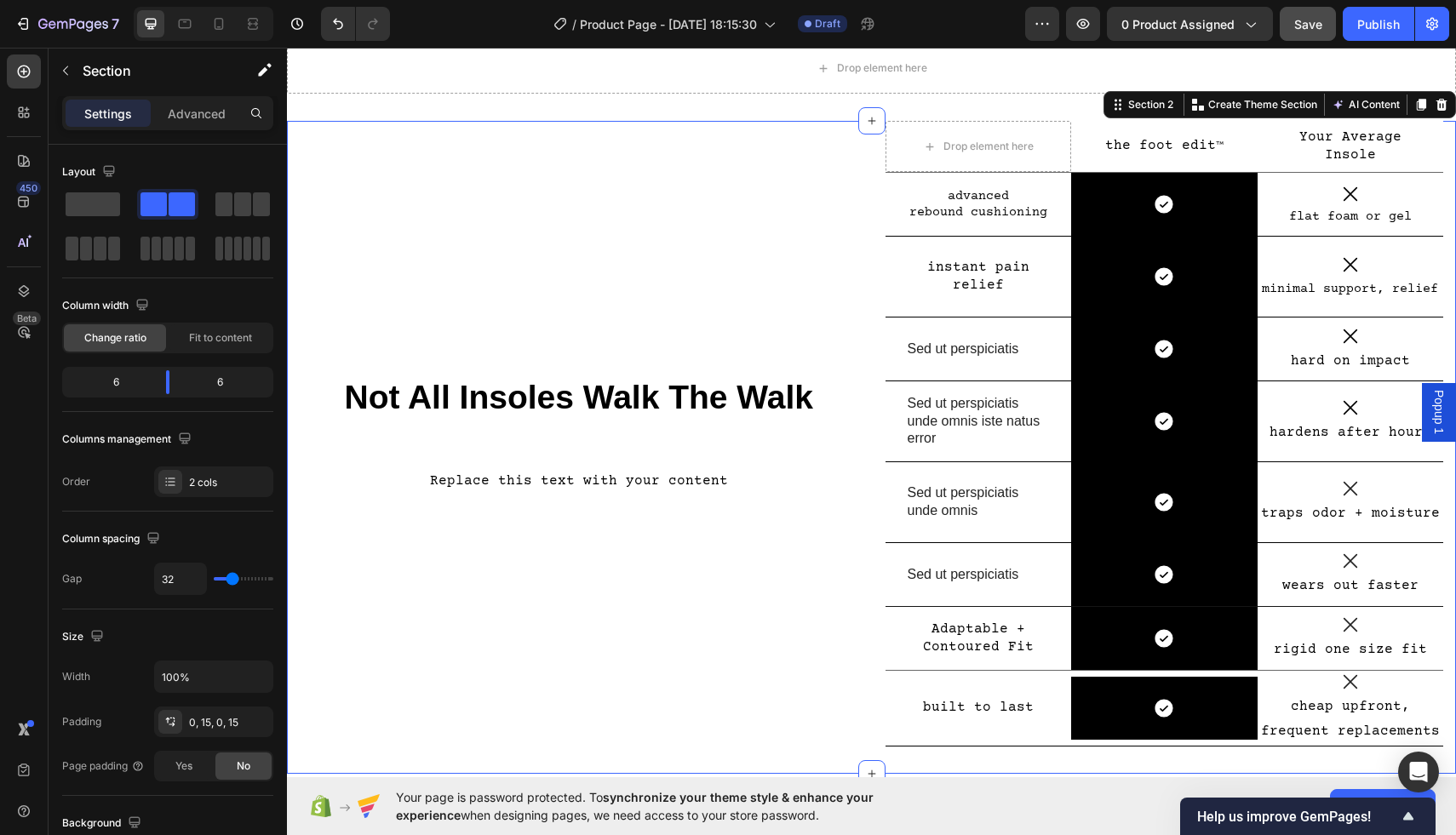
click at [813, 629] on div "Not All Insoles Walk The Walk Heading Replace this text with your content Text …" at bounding box center [579, 448] width 559 height 653
click at [1007, 577] on p "Sed ut perspiciatis" at bounding box center [979, 575] width 142 height 18
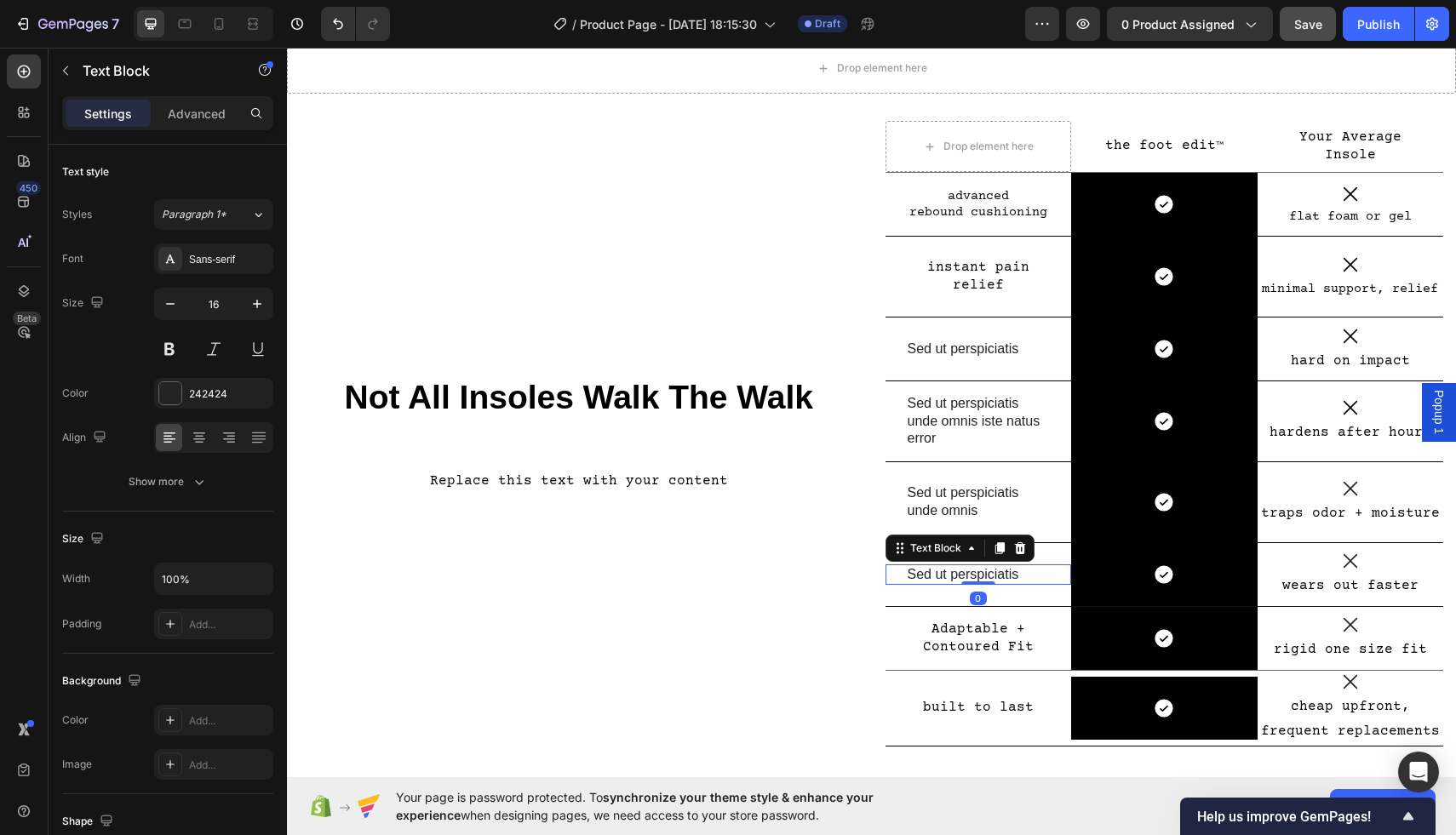
click at [1007, 577] on p "Sed ut perspiciatis" at bounding box center [979, 575] width 142 height 18
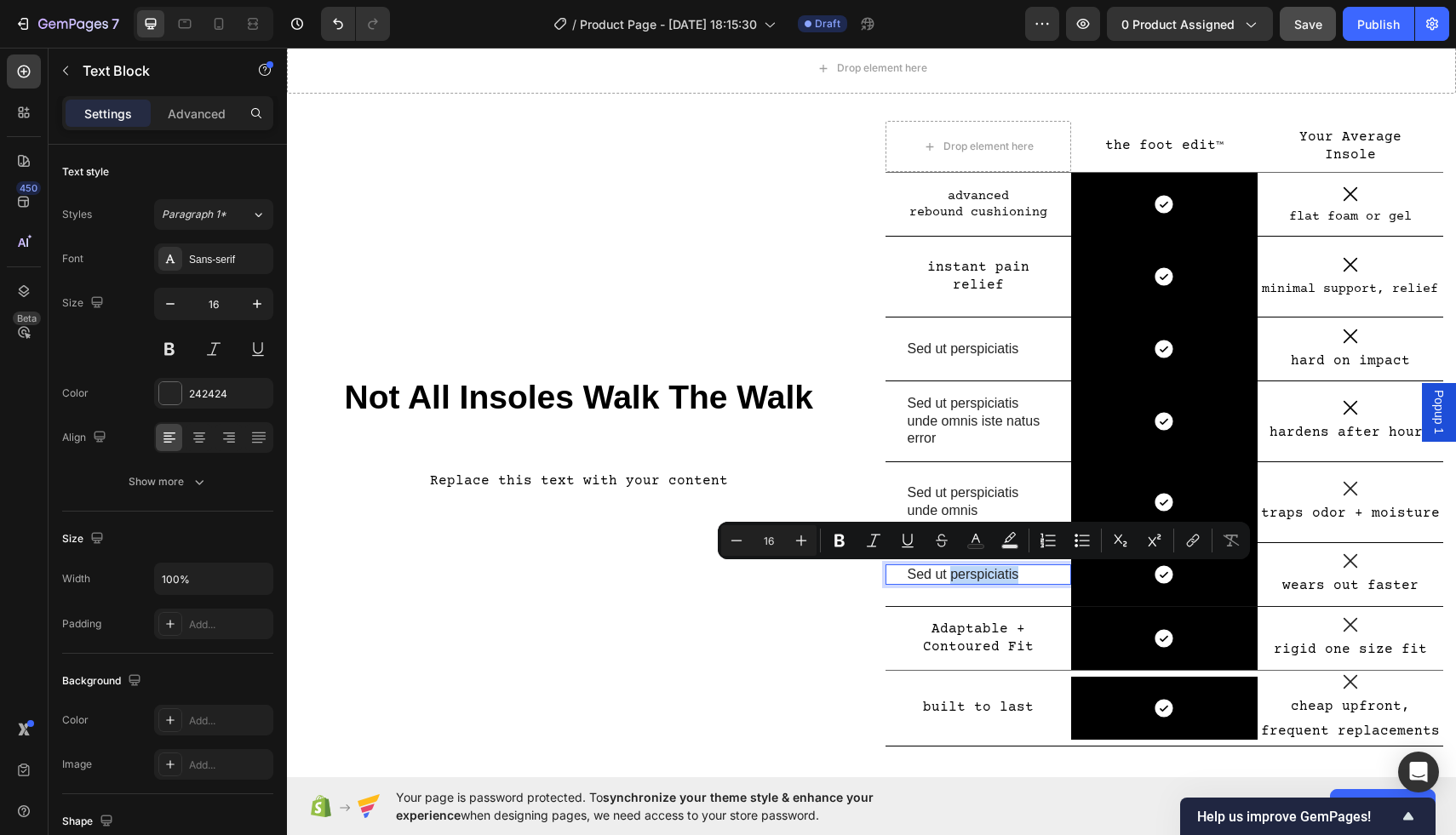
click at [1017, 577] on p "Sed ut perspiciatis" at bounding box center [979, 575] width 142 height 18
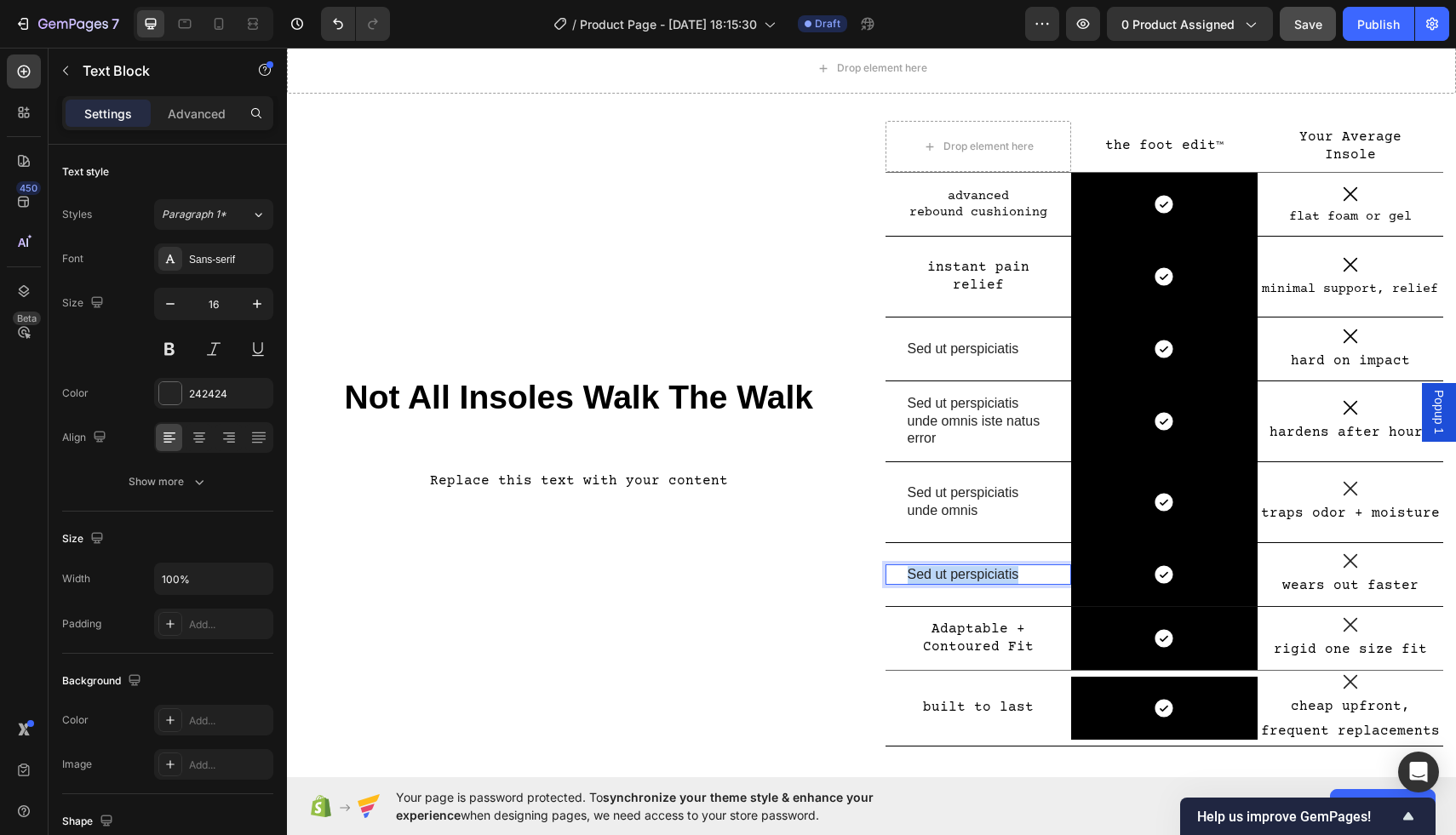
drag, startPoint x: 1019, startPoint y: 577, endPoint x: 906, endPoint y: 571, distance: 113.2
click at [908, 571] on p "Sed ut perspiciatis" at bounding box center [979, 575] width 142 height 18
click at [1011, 515] on p "Sed ut perspiciatis unde omnis" at bounding box center [979, 502] width 142 height 35
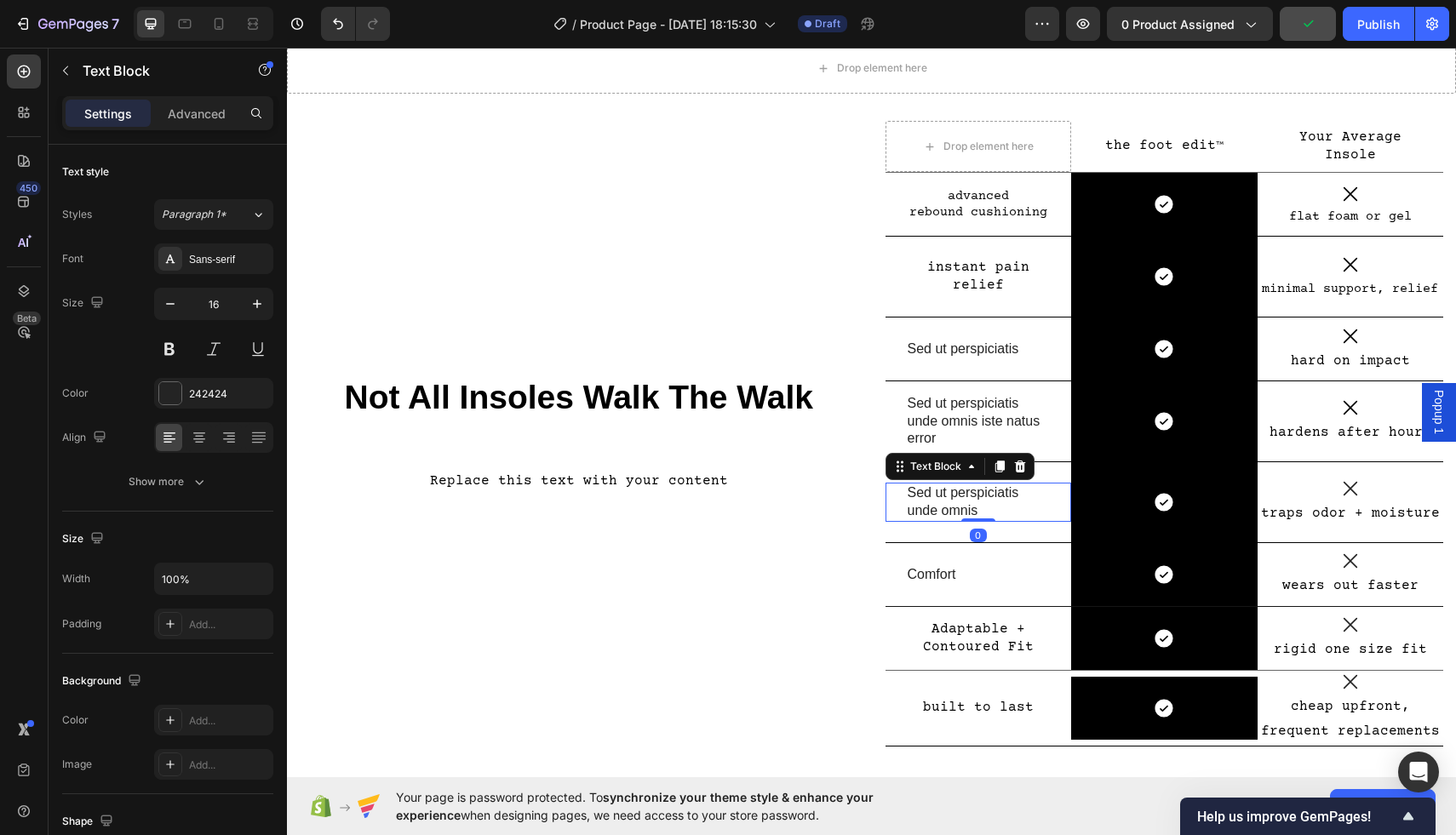
click at [1011, 515] on p "Sed ut perspiciatis unde omnis" at bounding box center [979, 502] width 142 height 35
drag, startPoint x: 1006, startPoint y: 509, endPoint x: 921, endPoint y: 496, distance: 86.0
click at [921, 496] on p "Sed ut perspiciatis unde omnis" at bounding box center [979, 502] width 142 height 35
drag, startPoint x: 903, startPoint y: 492, endPoint x: 979, endPoint y: 502, distance: 76.7
click at [979, 502] on div "Sed ut perspiciatis unde omnis Text Block 0" at bounding box center [979, 502] width 187 height 39
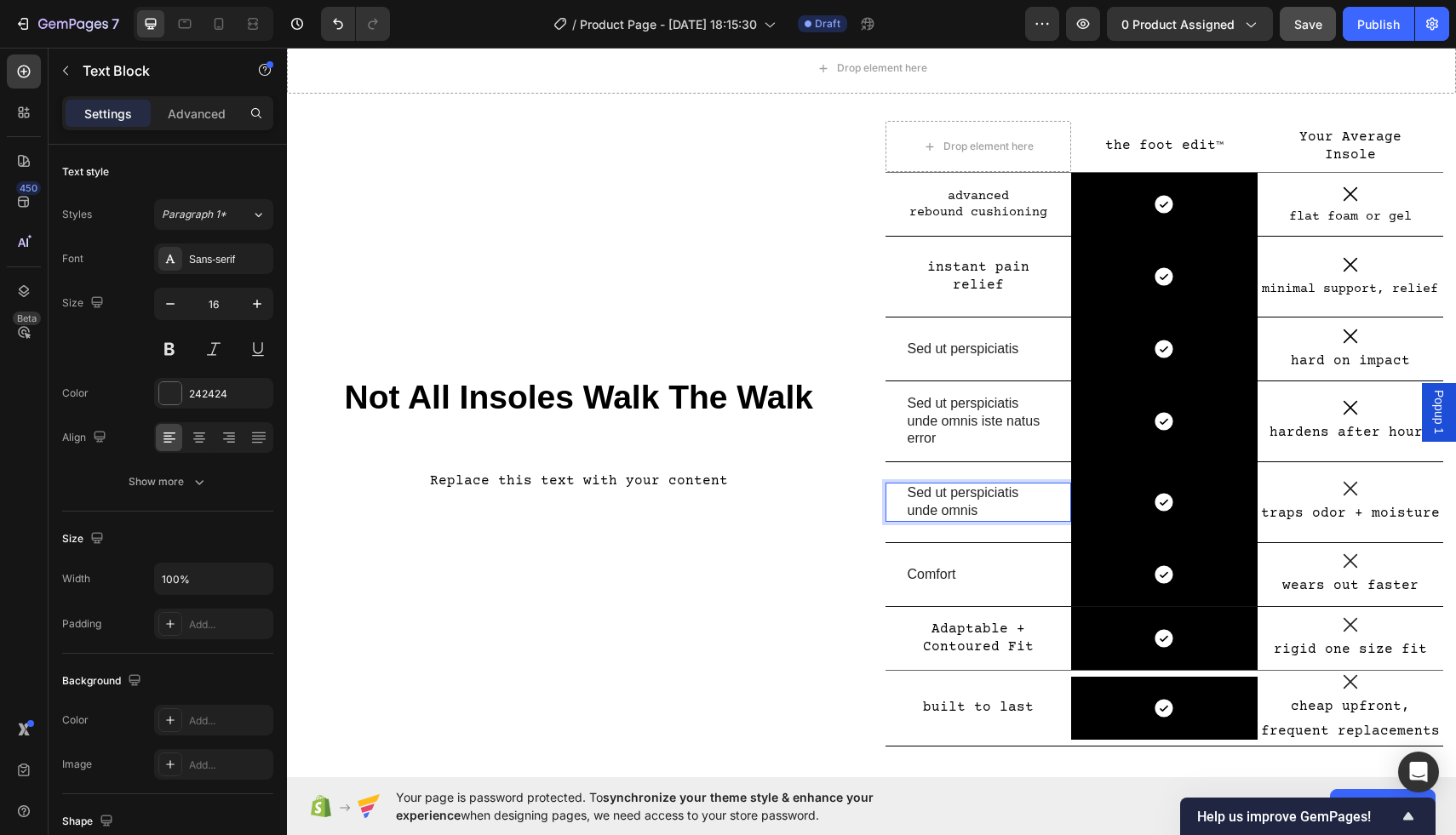
click at [987, 506] on p "Sed ut perspiciatis unde omnis" at bounding box center [979, 502] width 142 height 35
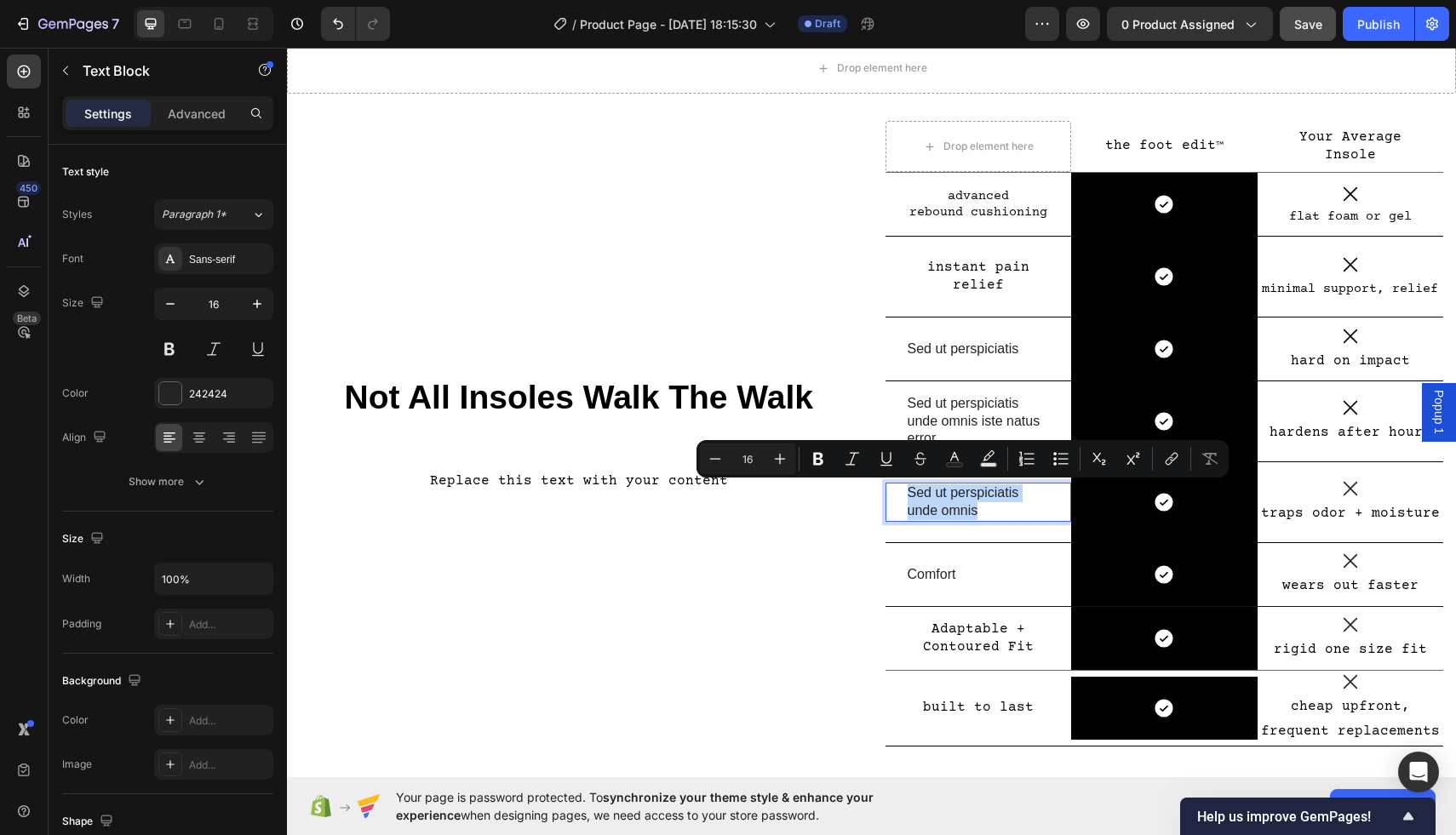
drag, startPoint x: 987, startPoint y: 506, endPoint x: 901, endPoint y: 497, distance: 86.5
click at [901, 497] on div "Sed ut perspiciatis unde omnis Text Block 0" at bounding box center [979, 502] width 187 height 39
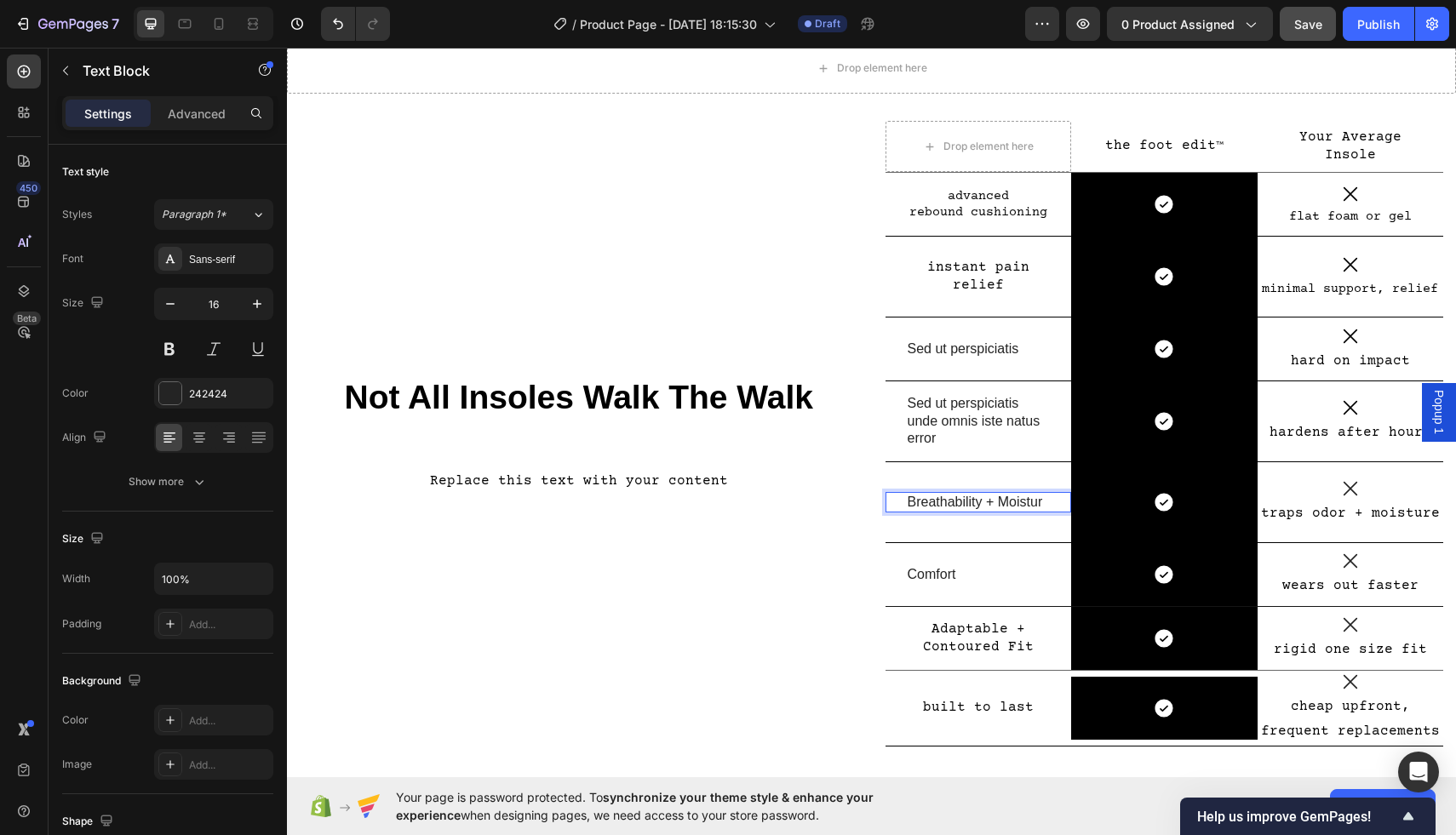
scroll to position [59, 0]
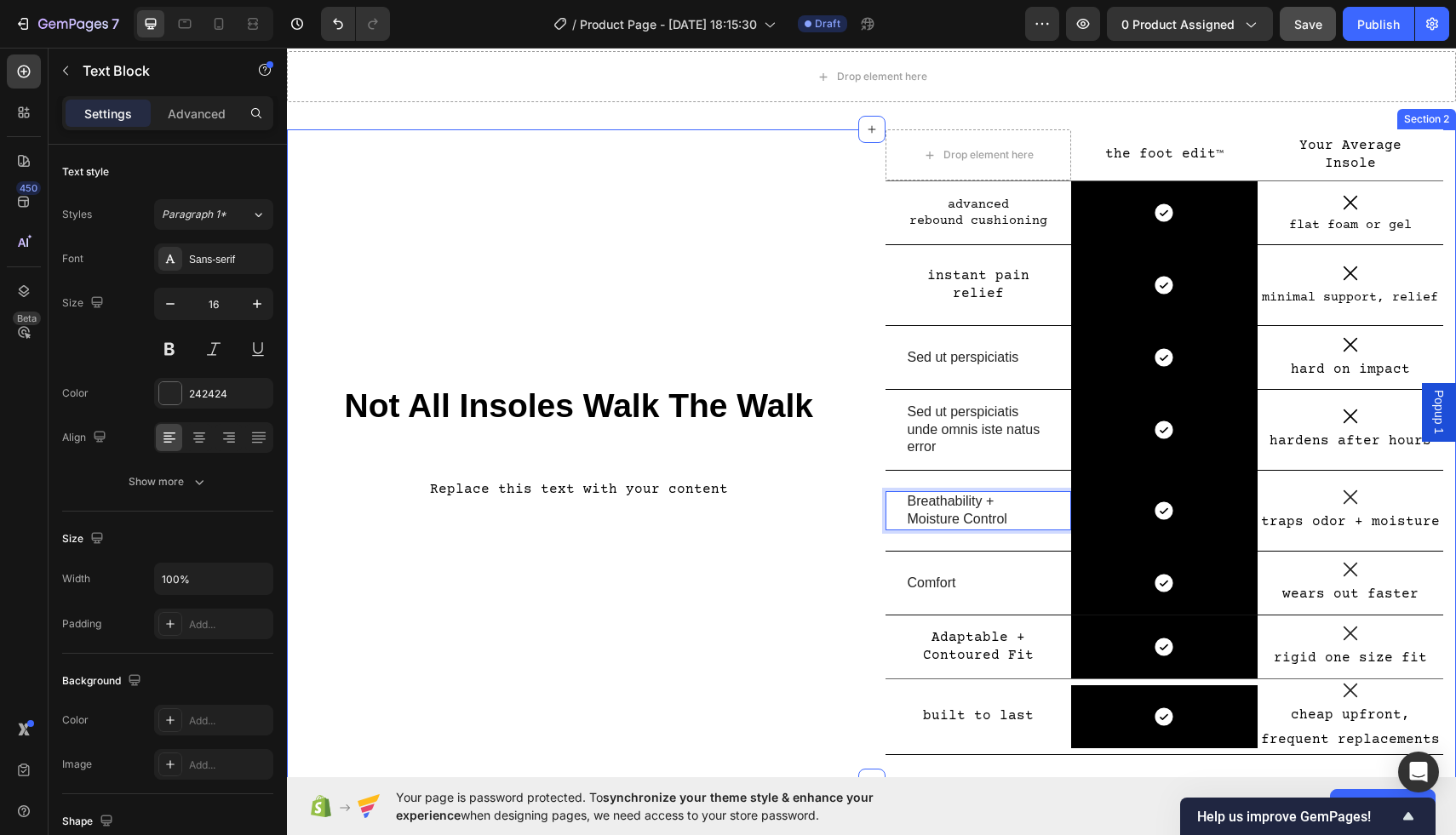
click at [788, 550] on div "Not All Insoles Walk The Walk Heading Replace this text with your content Text …" at bounding box center [579, 456] width 559 height 653
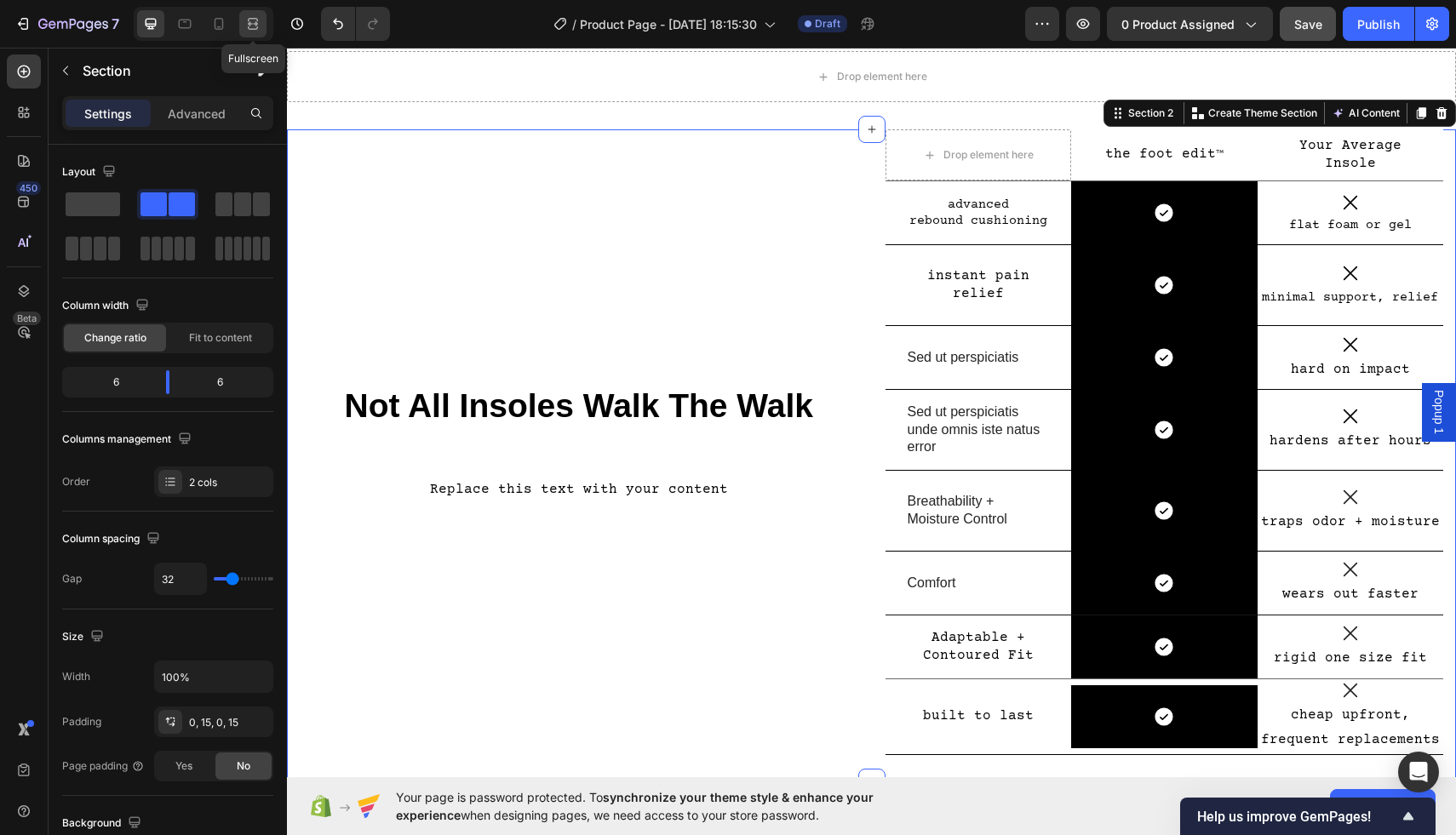
click at [253, 23] on icon at bounding box center [255, 23] width 5 height 5
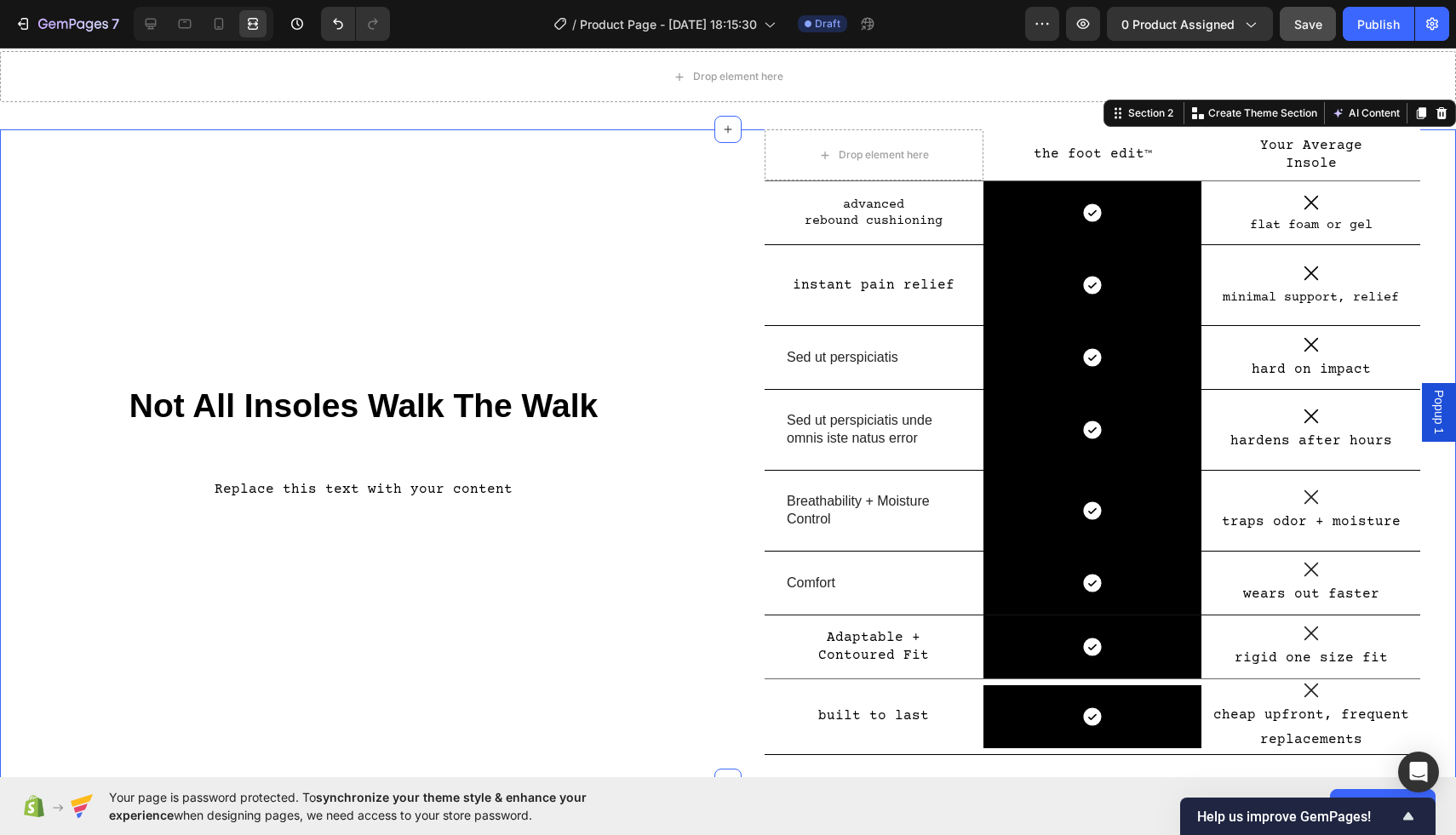
click at [365, 608] on div "Not All Insoles Walk The Walk Heading Replace this text with your content Text …" at bounding box center [364, 456] width 702 height 653
click at [1318, 24] on span "Save" at bounding box center [1309, 24] width 28 height 15
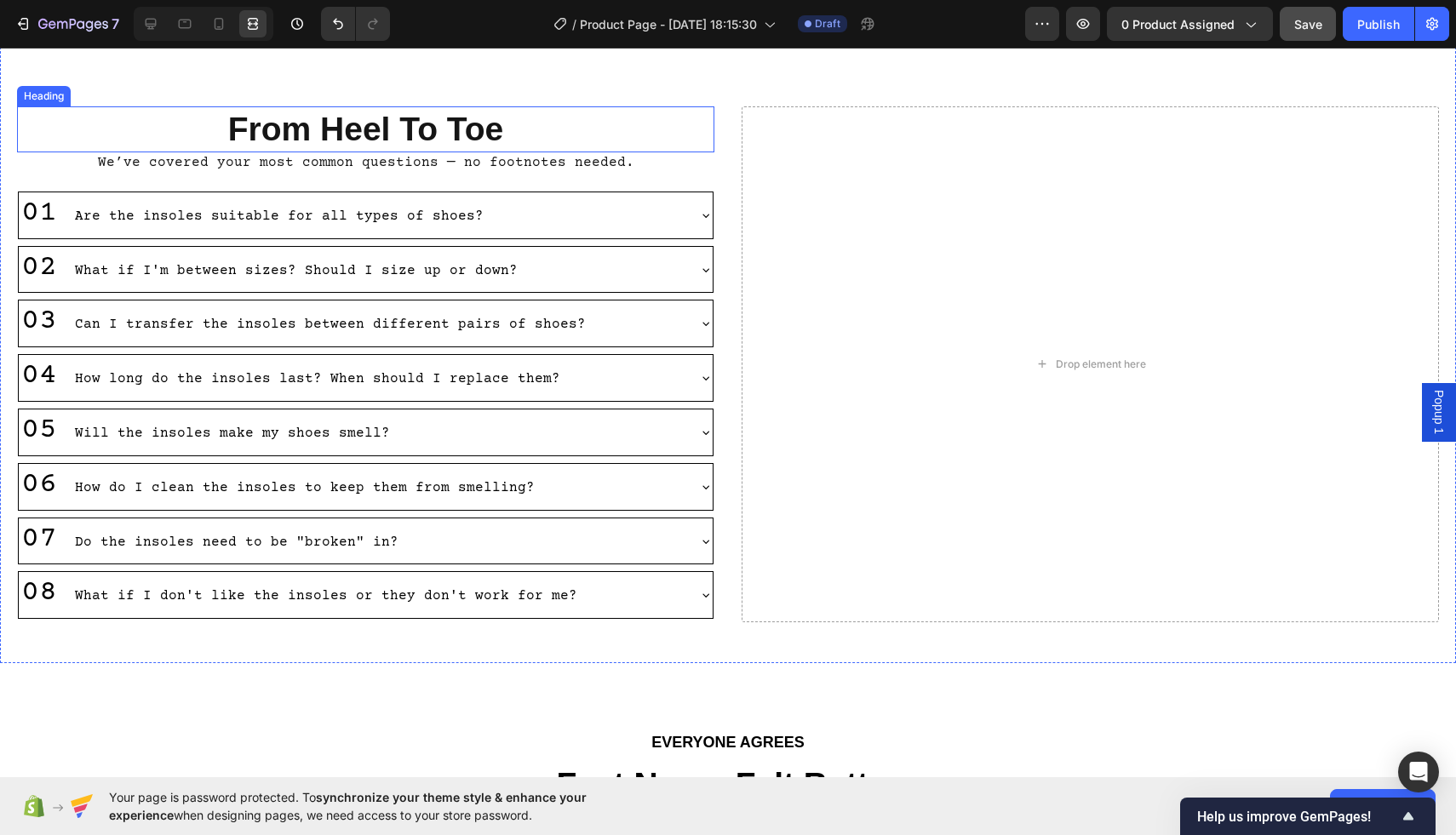
scroll to position [803, 0]
click at [1090, 23] on icon "button" at bounding box center [1084, 23] width 17 height 17
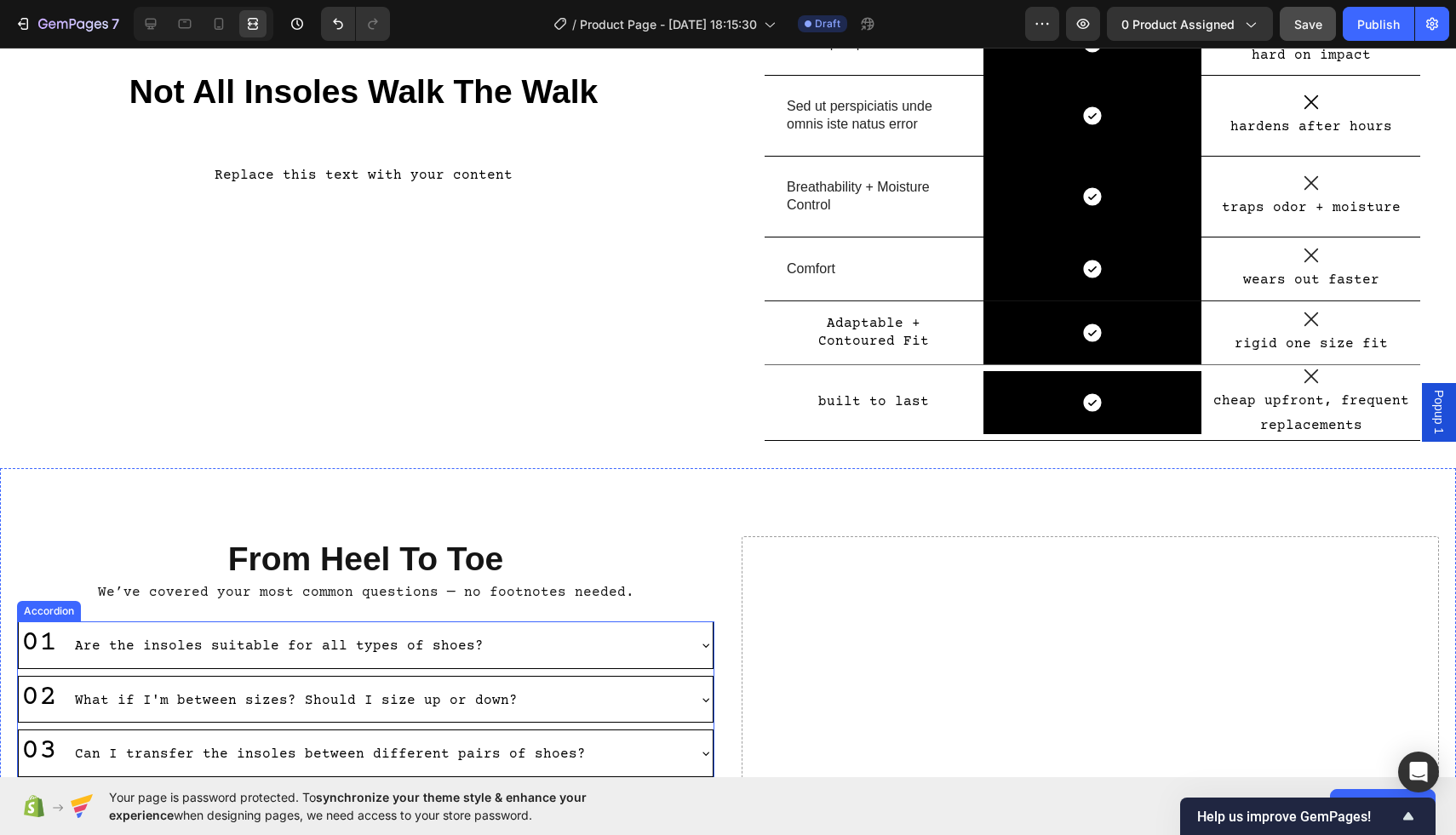
scroll to position [0, 0]
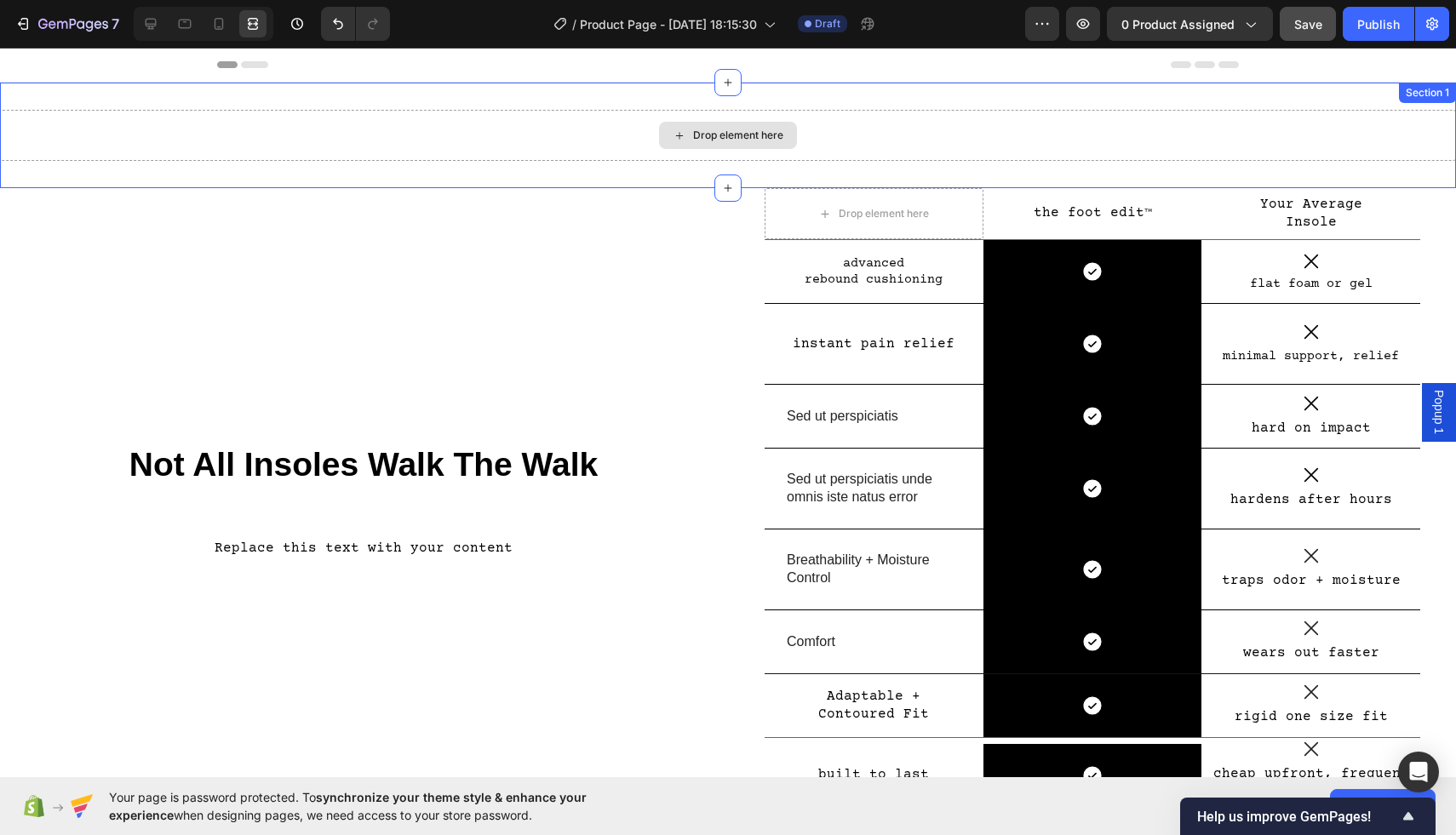
click at [702, 134] on div "Drop element here" at bounding box center [738, 135] width 91 height 14
click at [723, 134] on div "Drop element here" at bounding box center [738, 135] width 91 height 14
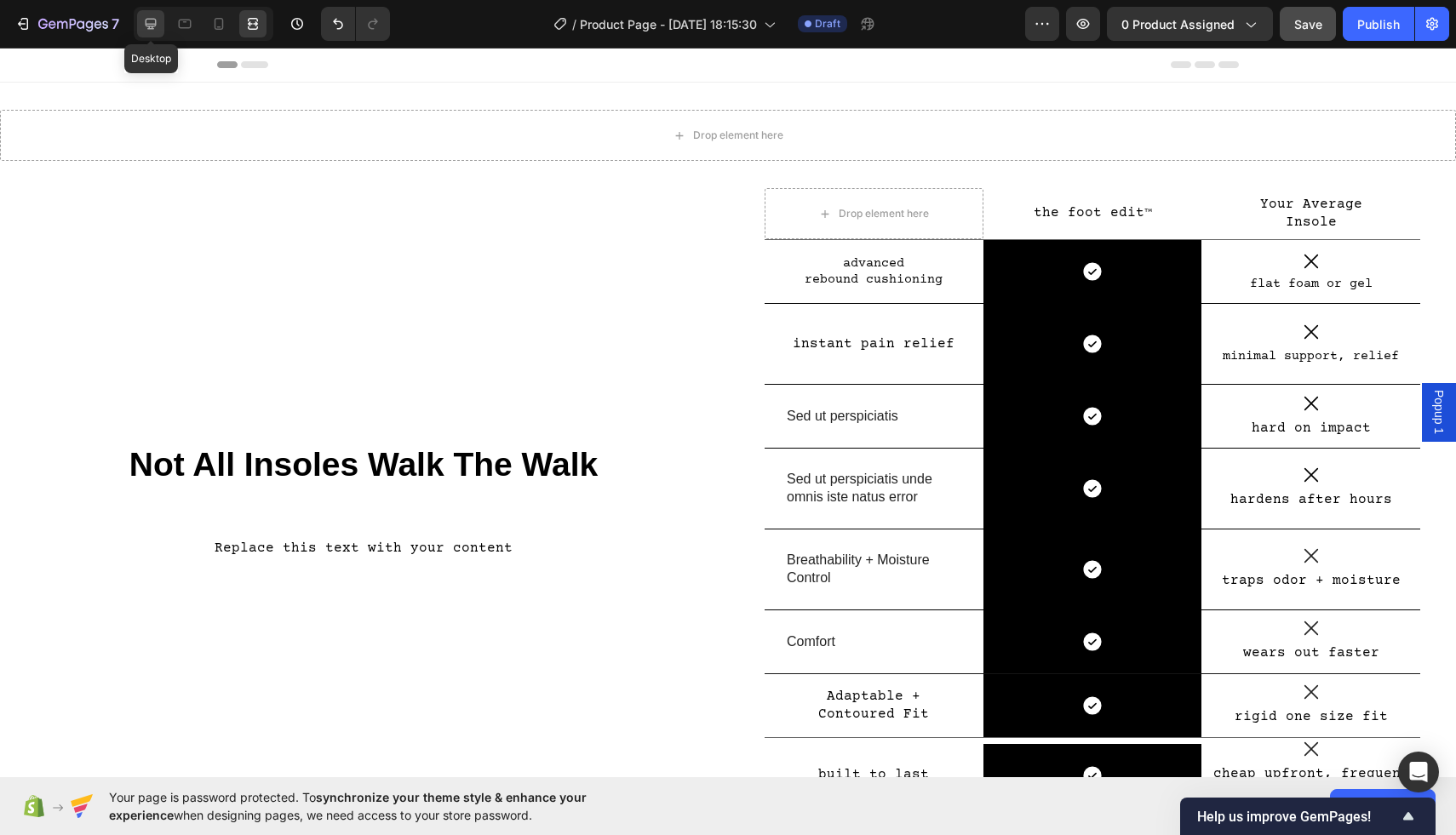
click at [153, 28] on icon at bounding box center [151, 24] width 11 height 11
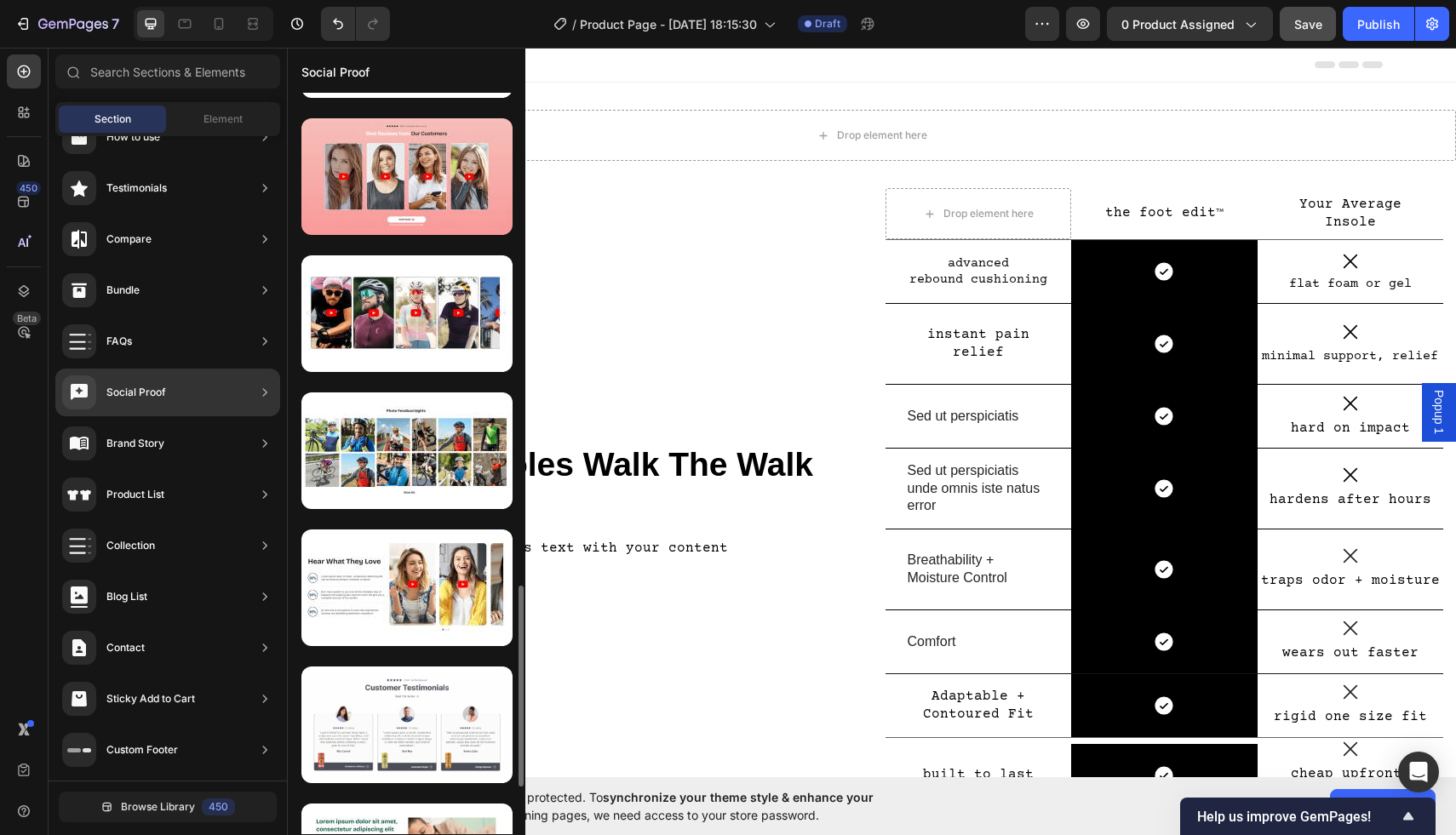
scroll to position [1774, 0]
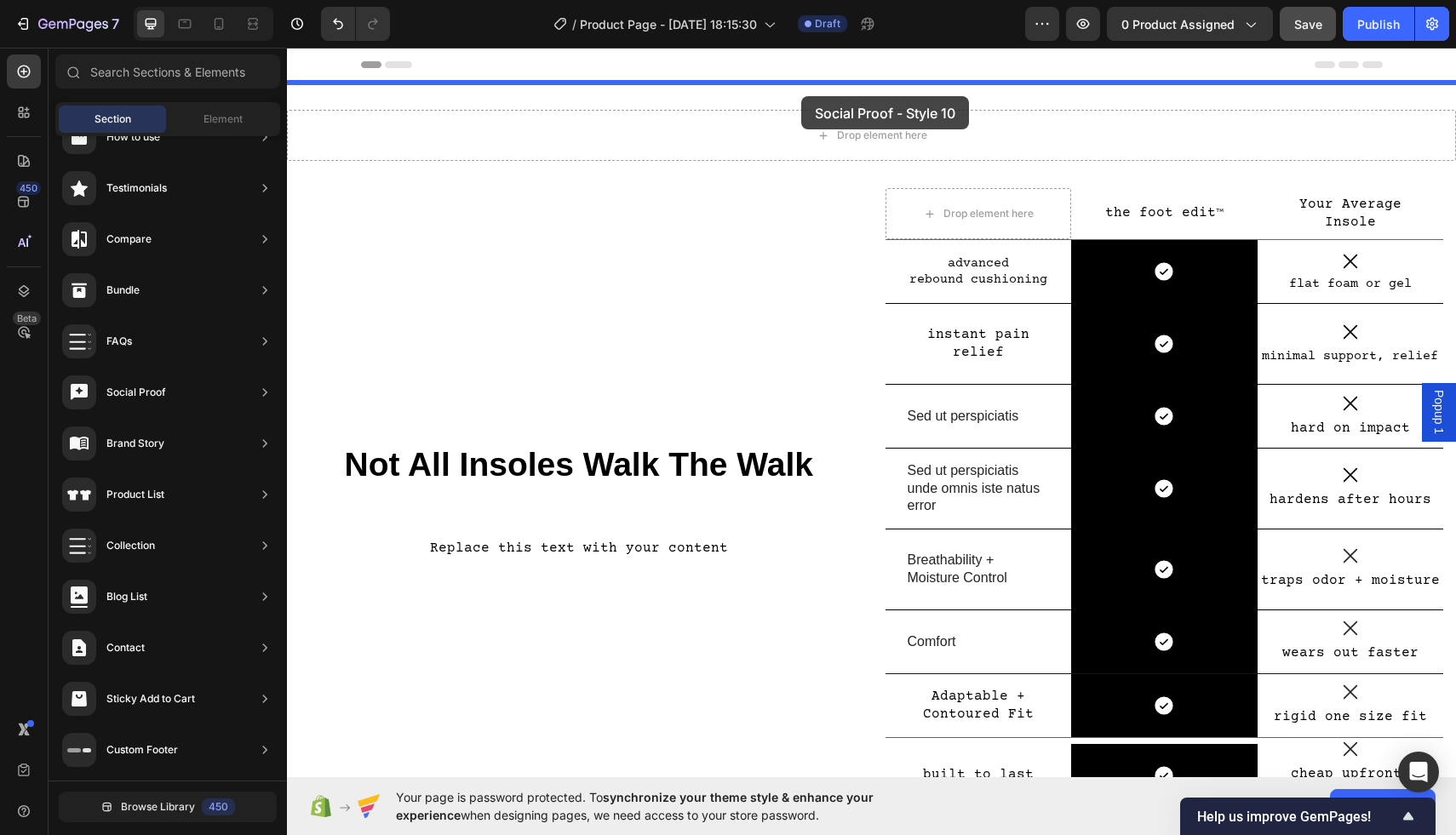
drag, startPoint x: 678, startPoint y: 610, endPoint x: 802, endPoint y: 96, distance: 528.7
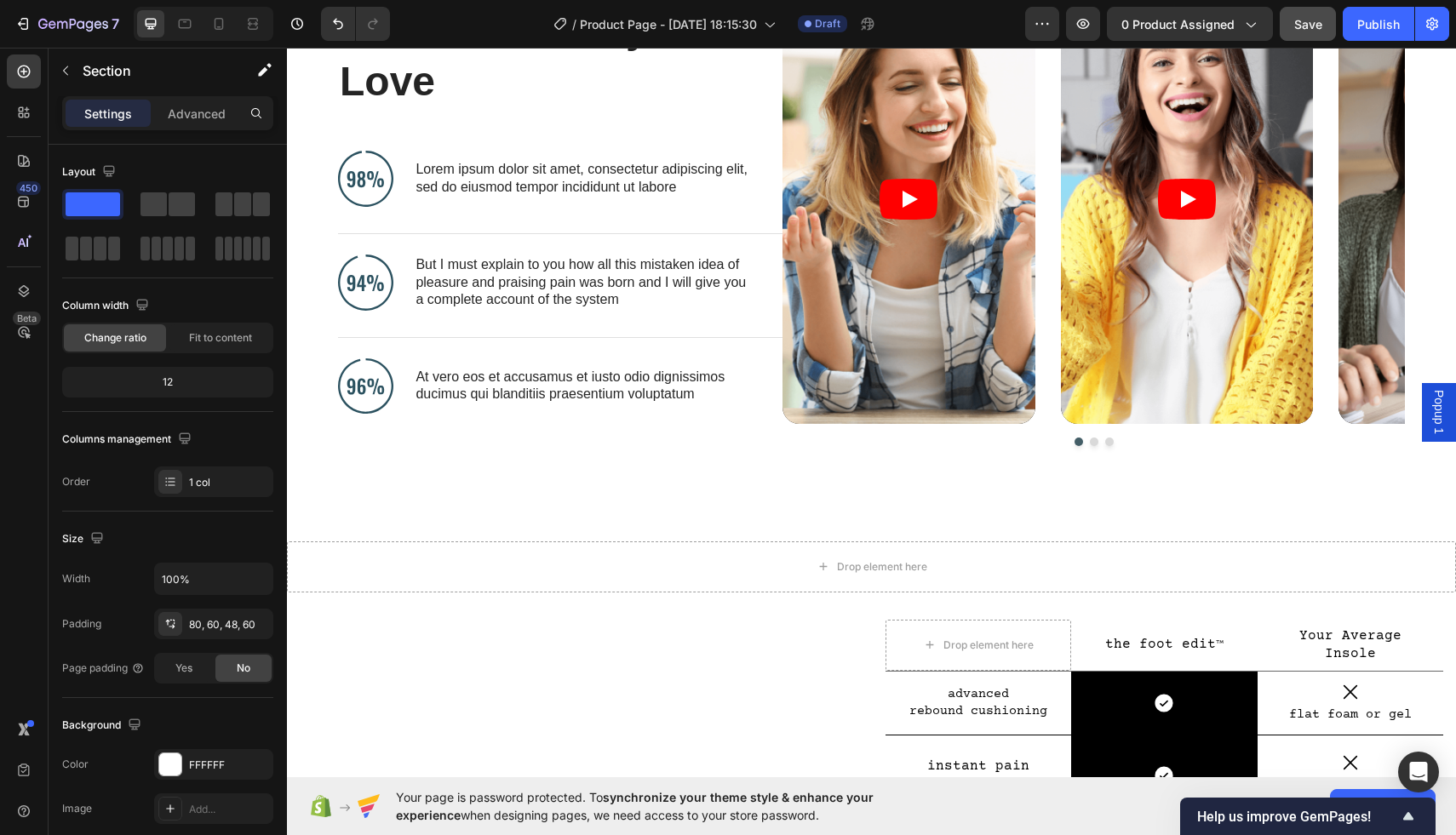
scroll to position [0, 0]
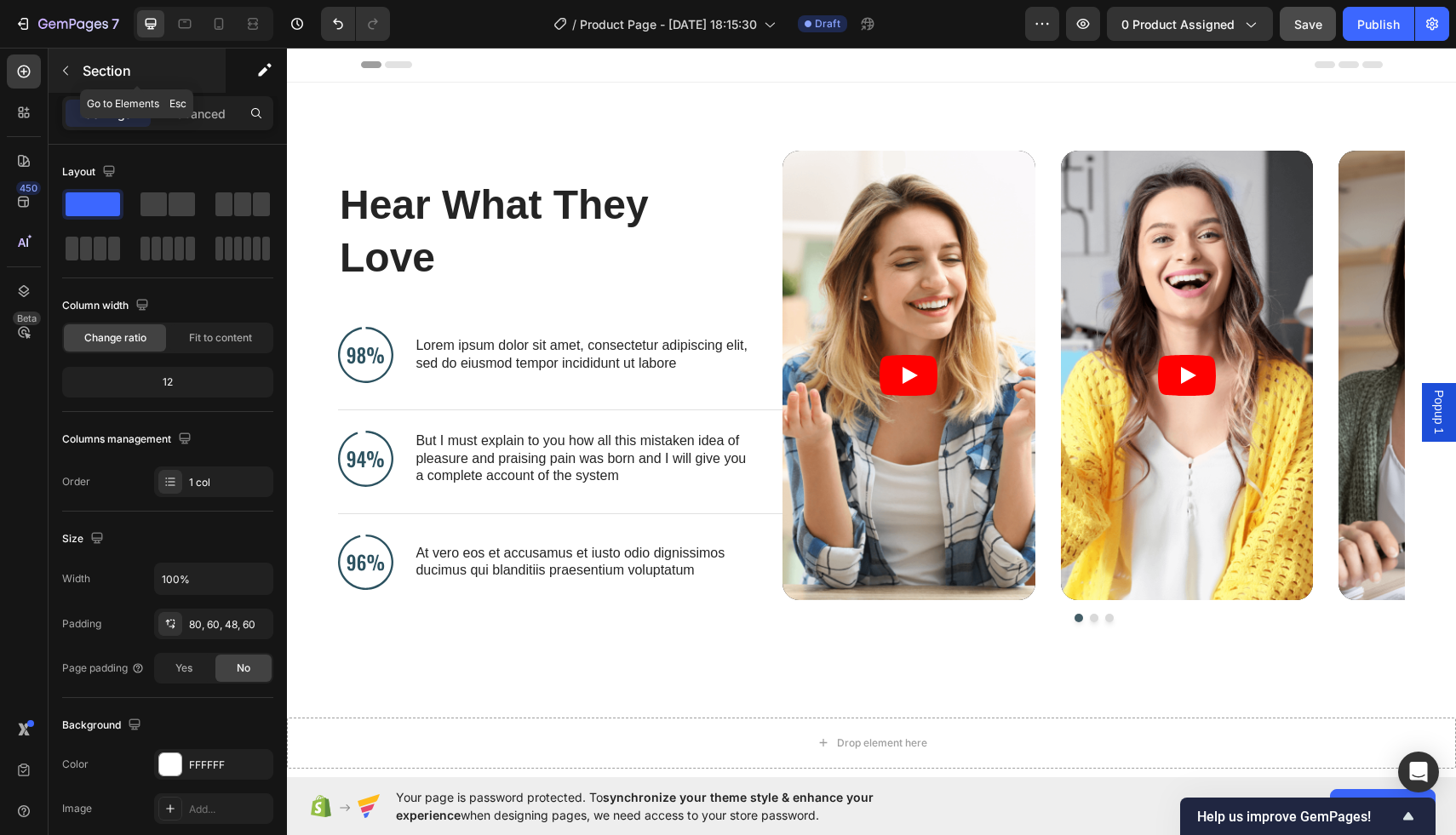
click at [63, 64] on icon "button" at bounding box center [65, 70] width 14 height 14
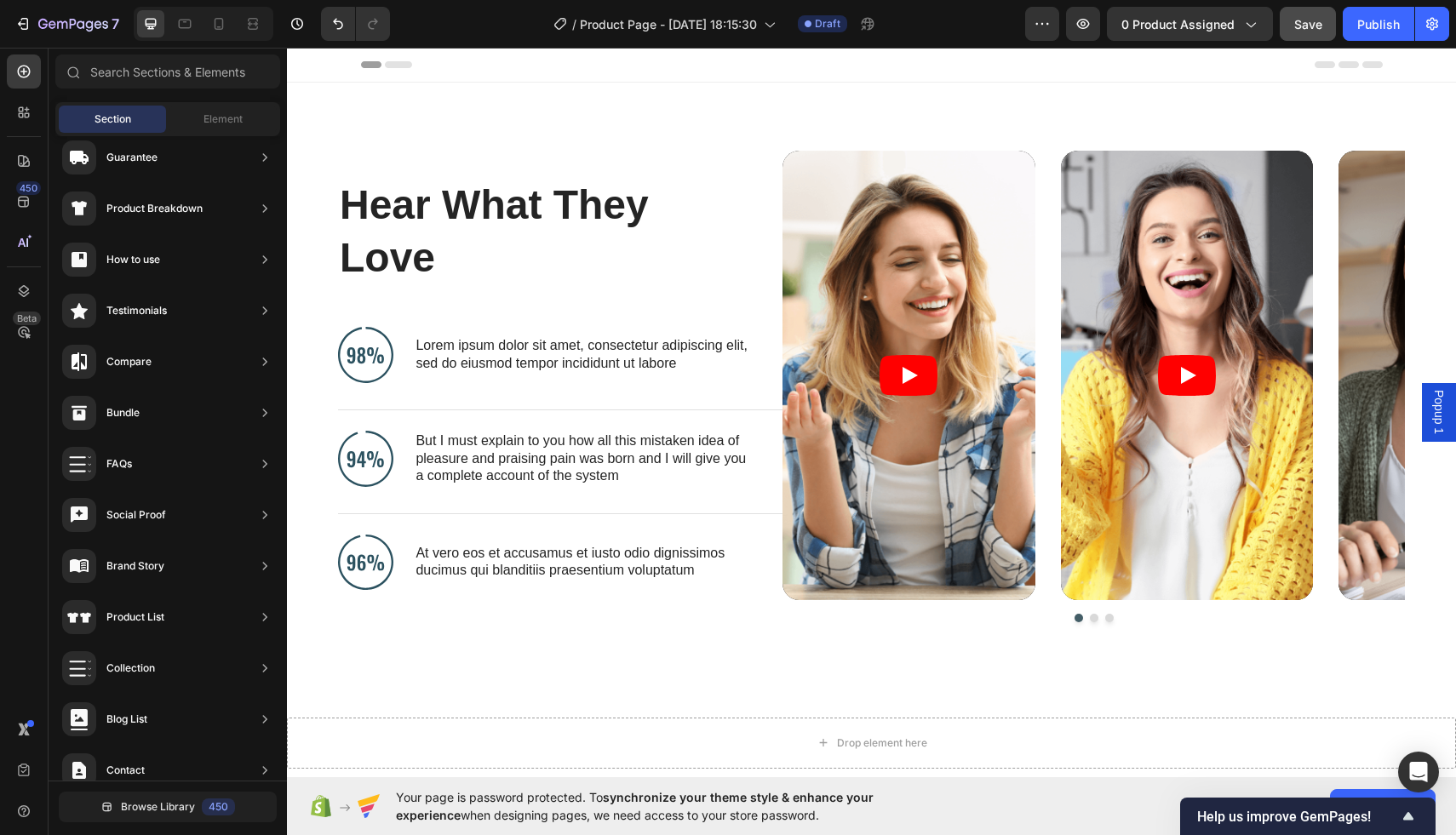
click at [950, 65] on div "Header" at bounding box center [872, 64] width 1022 height 35
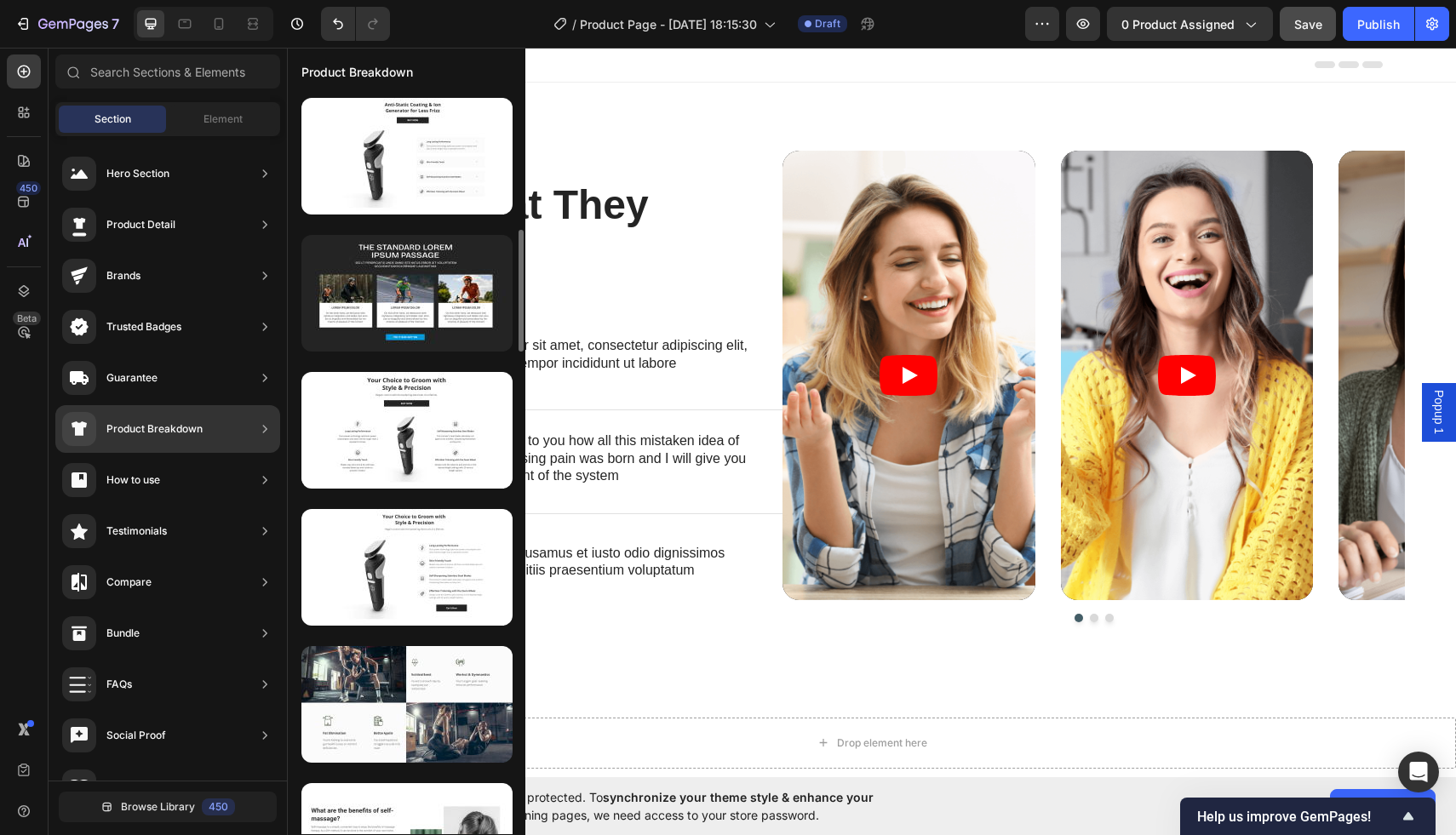
scroll to position [825, 0]
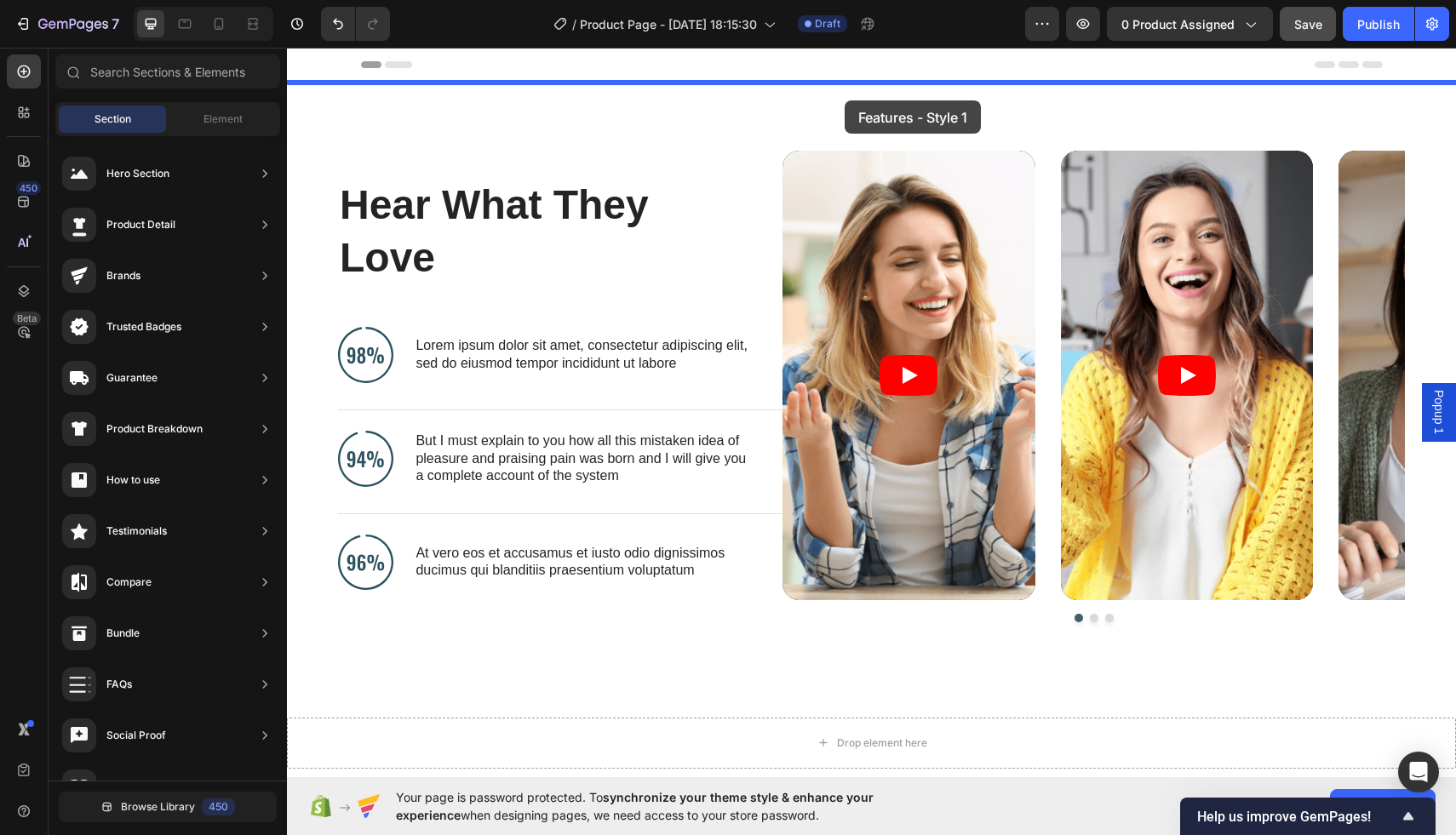
drag, startPoint x: 728, startPoint y: 464, endPoint x: 845, endPoint y: 101, distance: 381.4
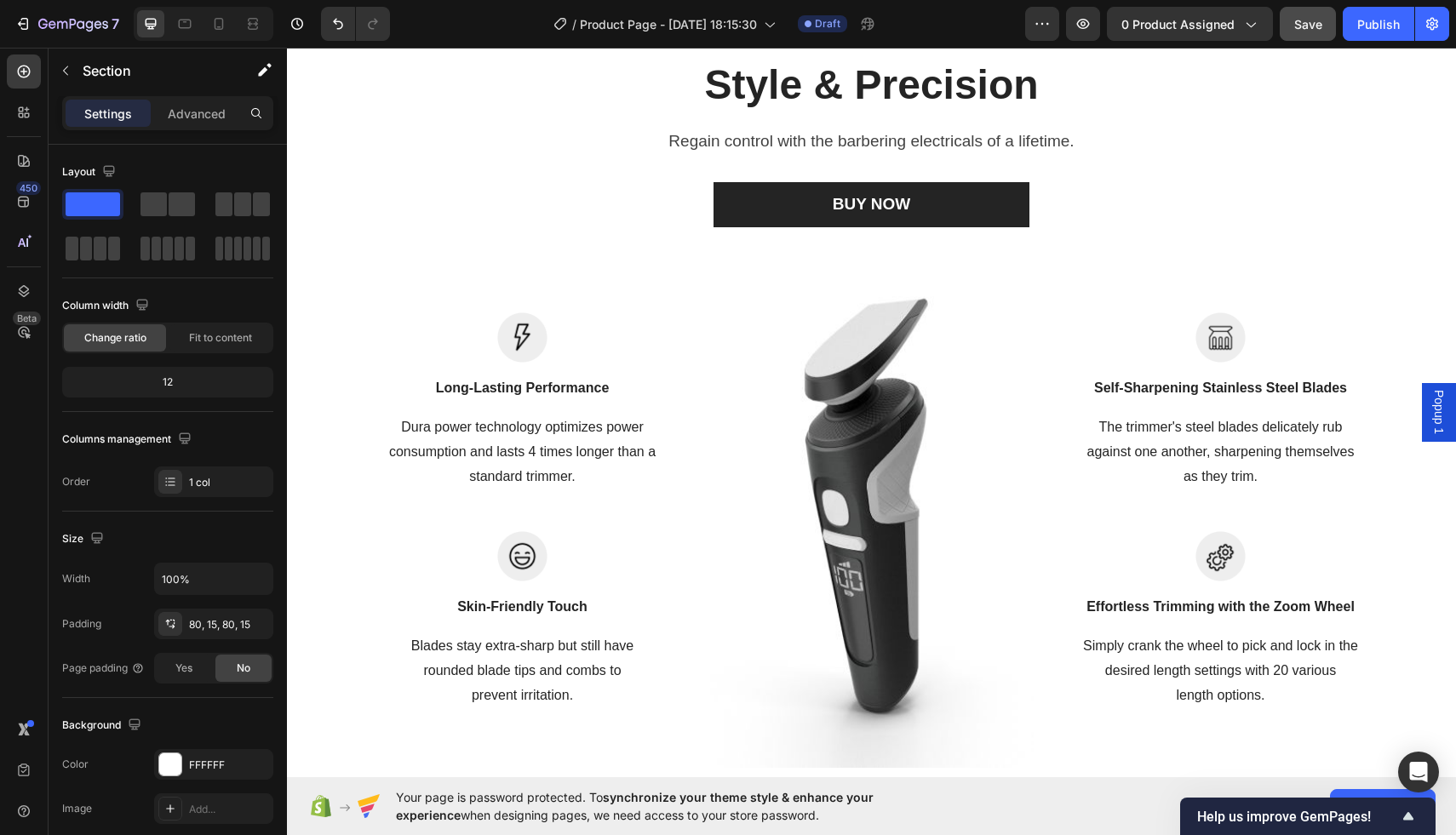
scroll to position [0, 0]
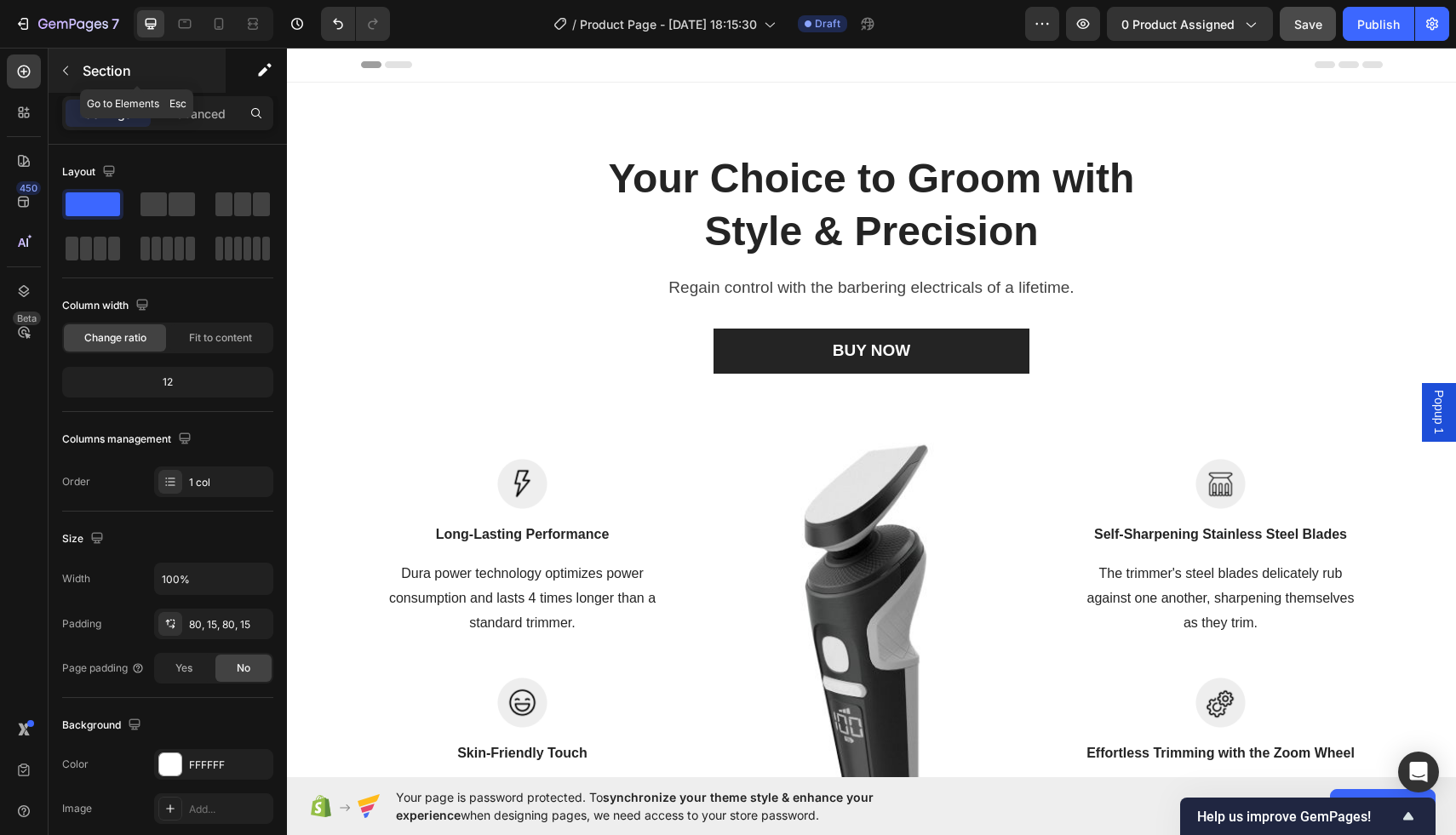
click at [71, 67] on icon "button" at bounding box center [65, 70] width 14 height 14
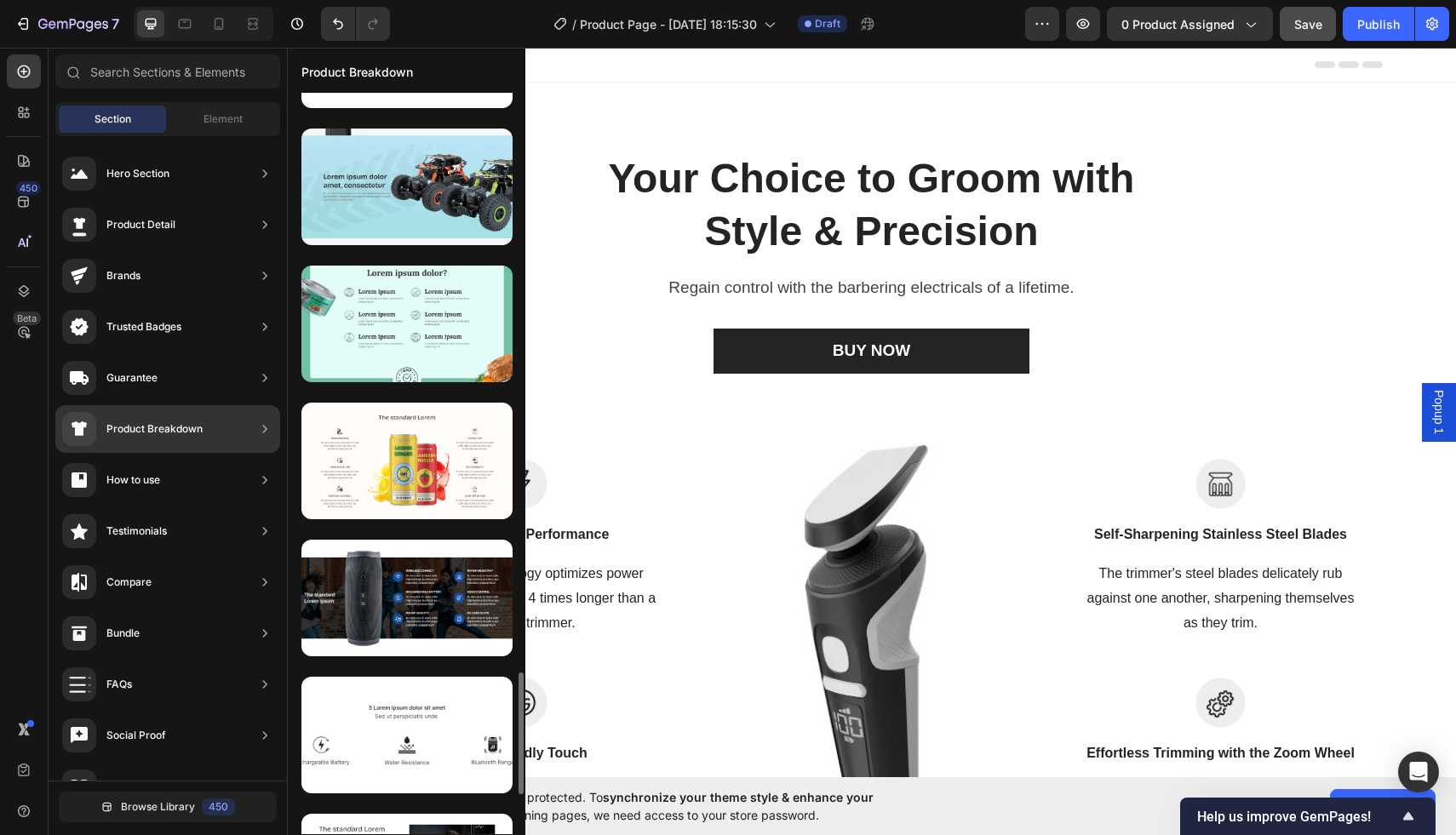
scroll to position [3535, 0]
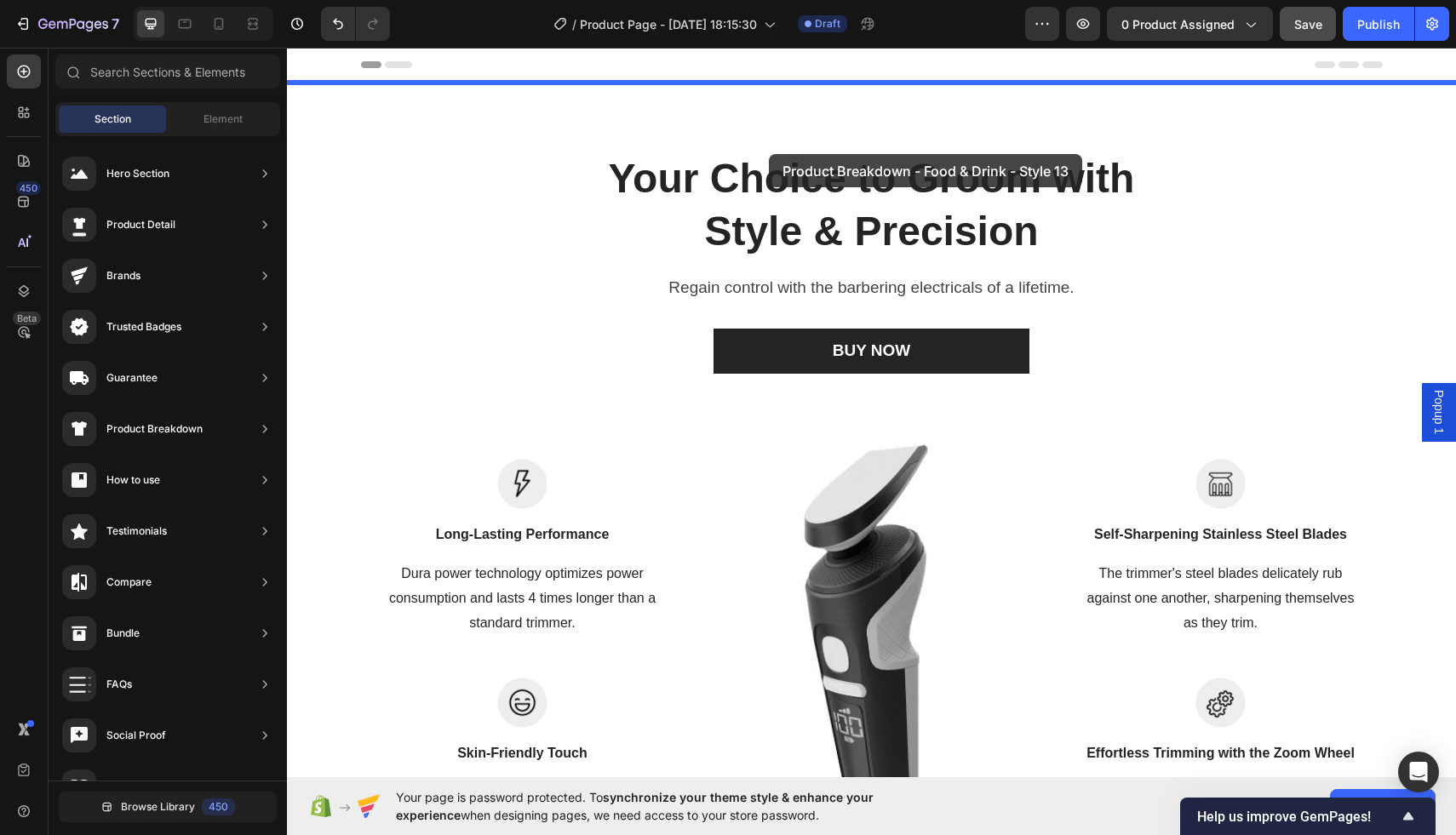
drag, startPoint x: 679, startPoint y: 544, endPoint x: 769, endPoint y: 147, distance: 407.1
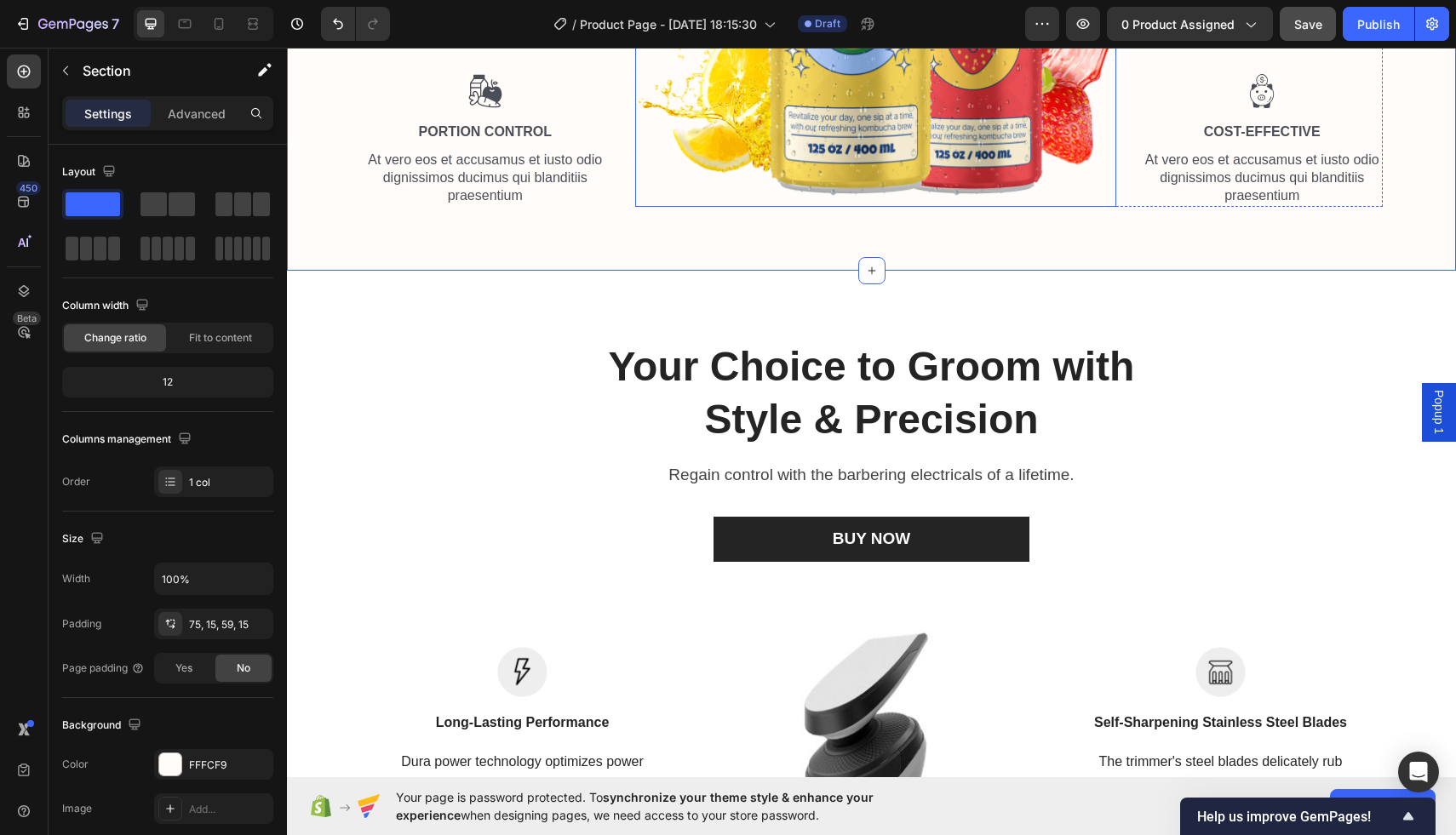
scroll to position [469, 0]
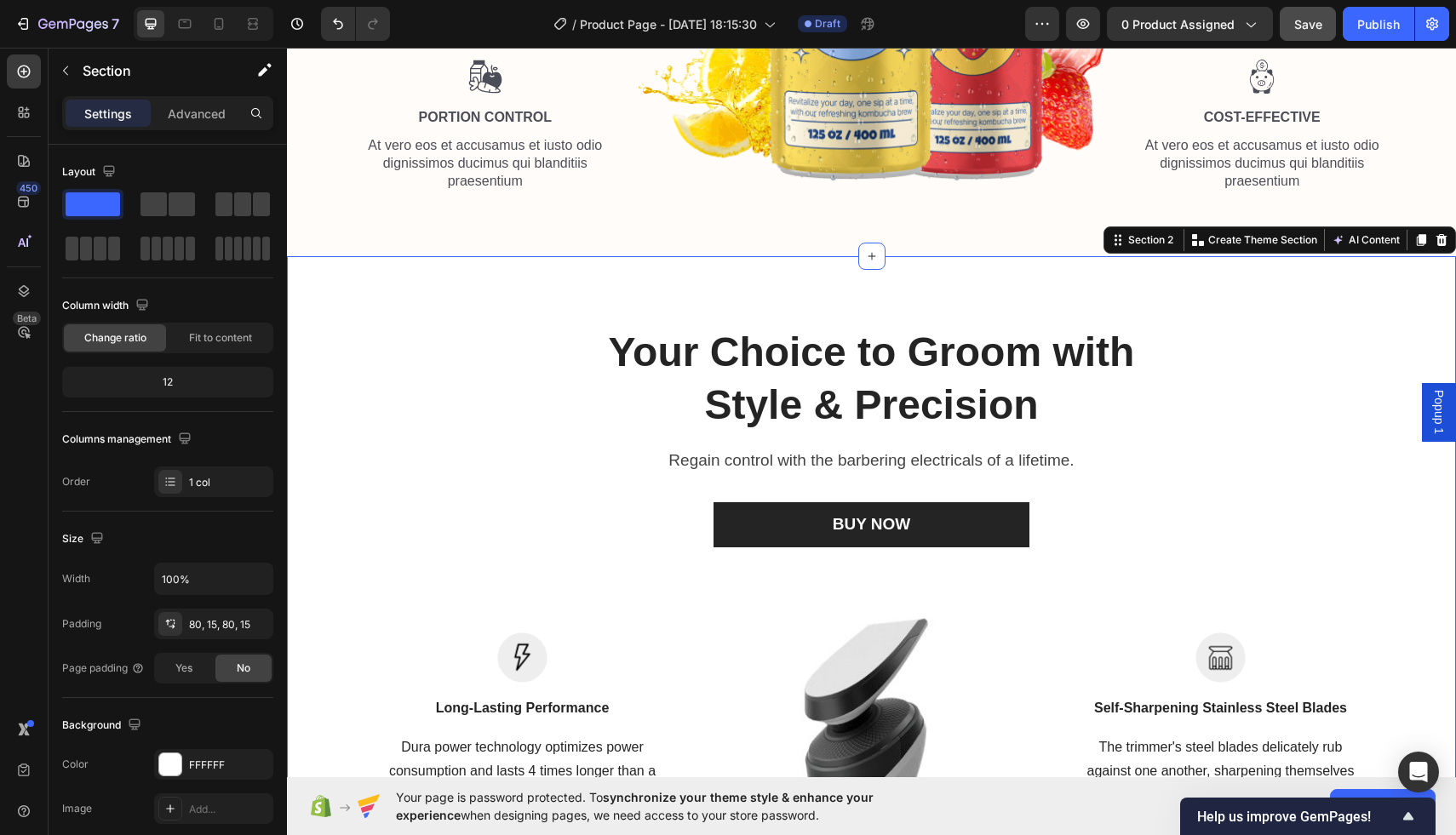
click at [1044, 348] on div "Your Choice to Groom with Style & Precision Heading Regain control with the bar…" at bounding box center [872, 706] width 1169 height 900
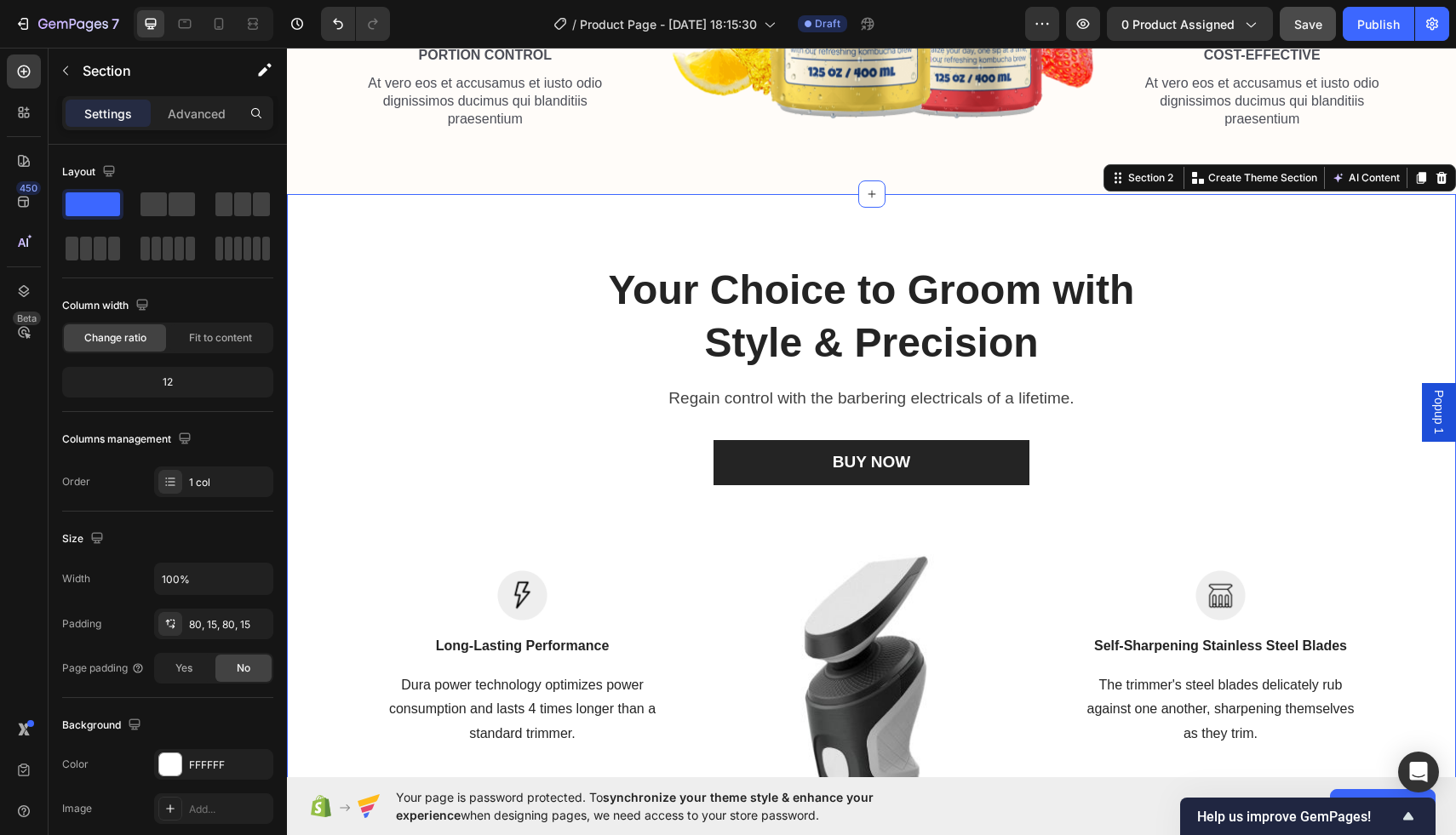
scroll to position [614, 0]
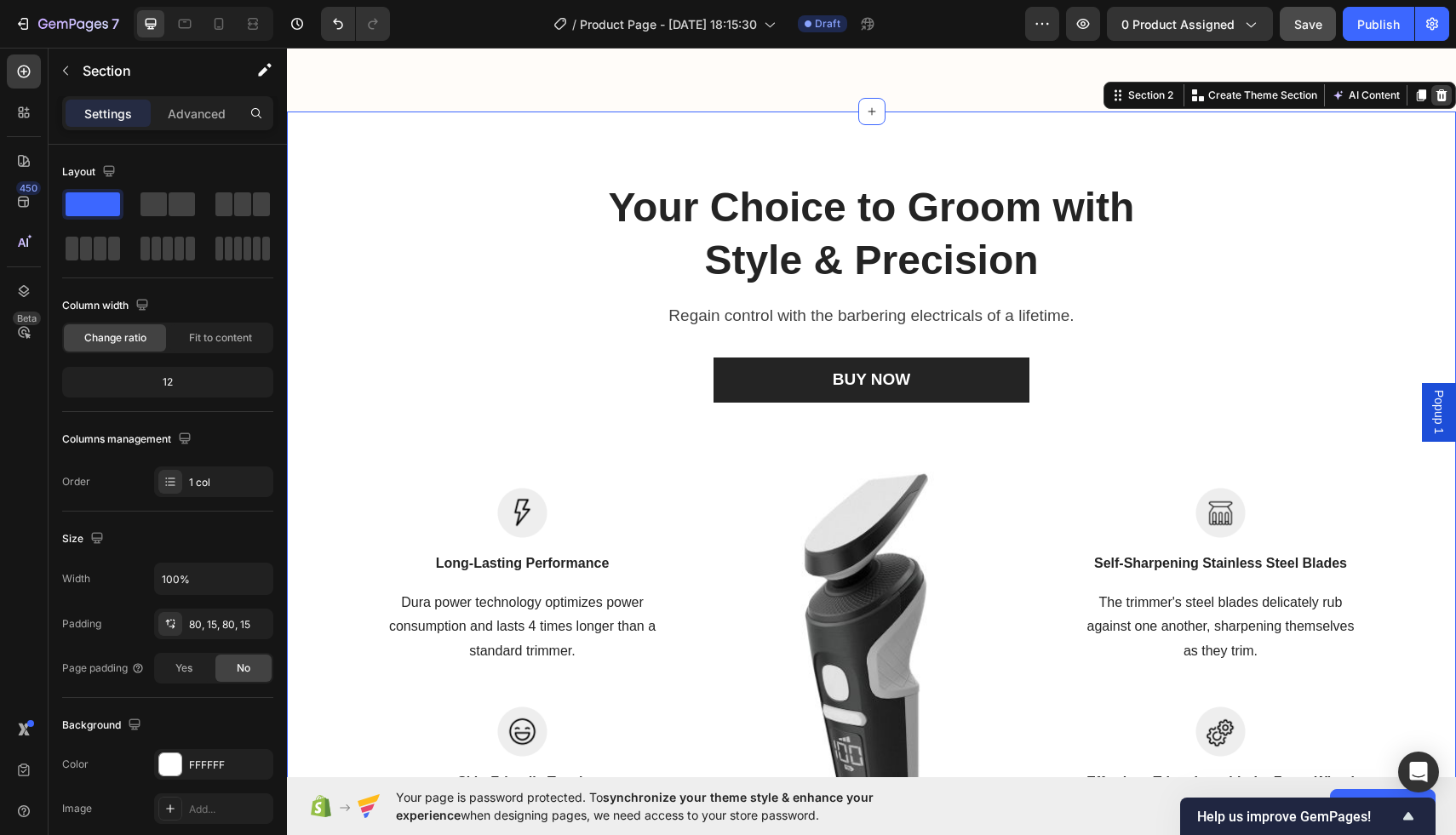
click at [1437, 101] on icon at bounding box center [1442, 94] width 11 height 12
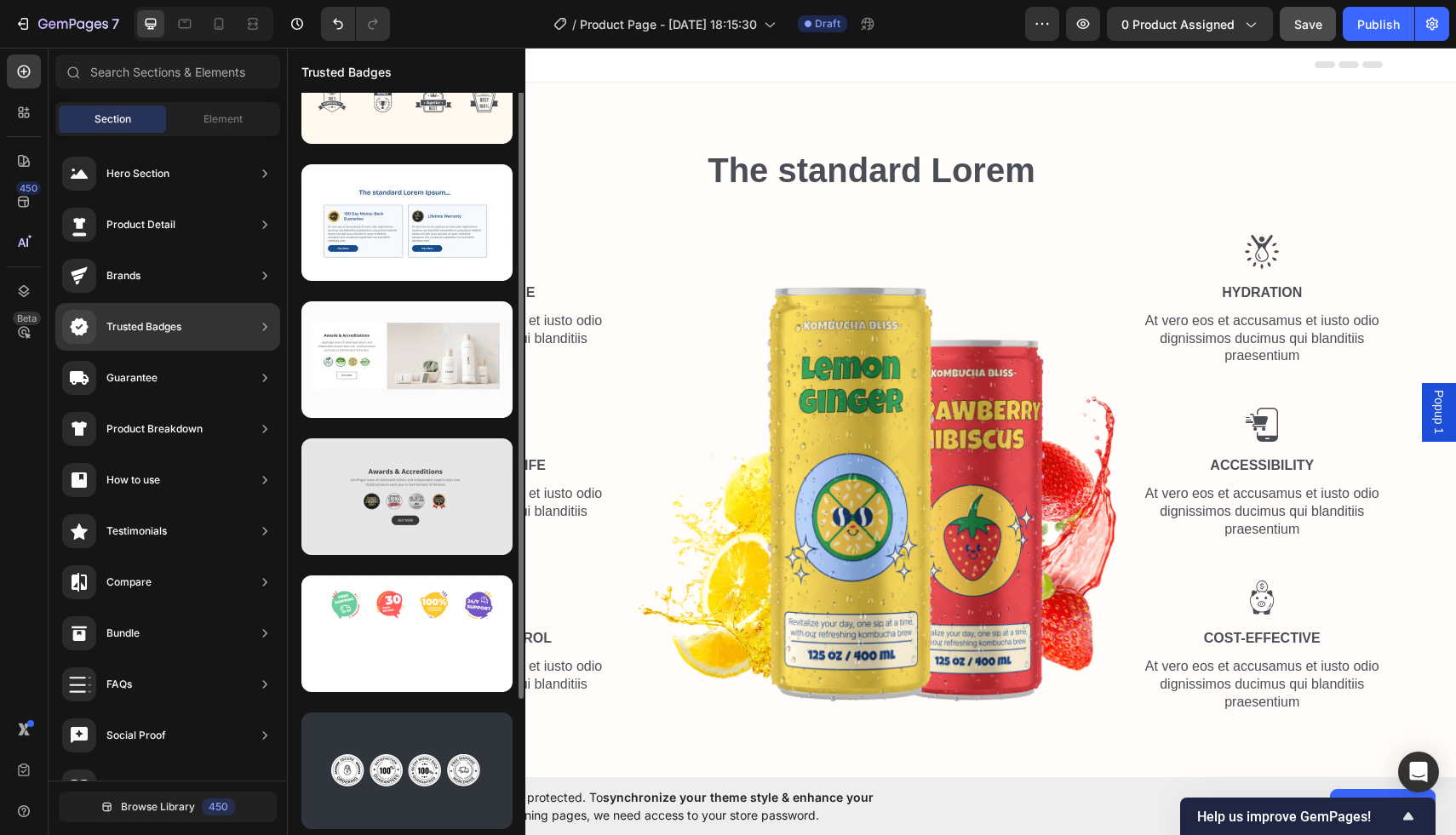
scroll to position [0, 0]
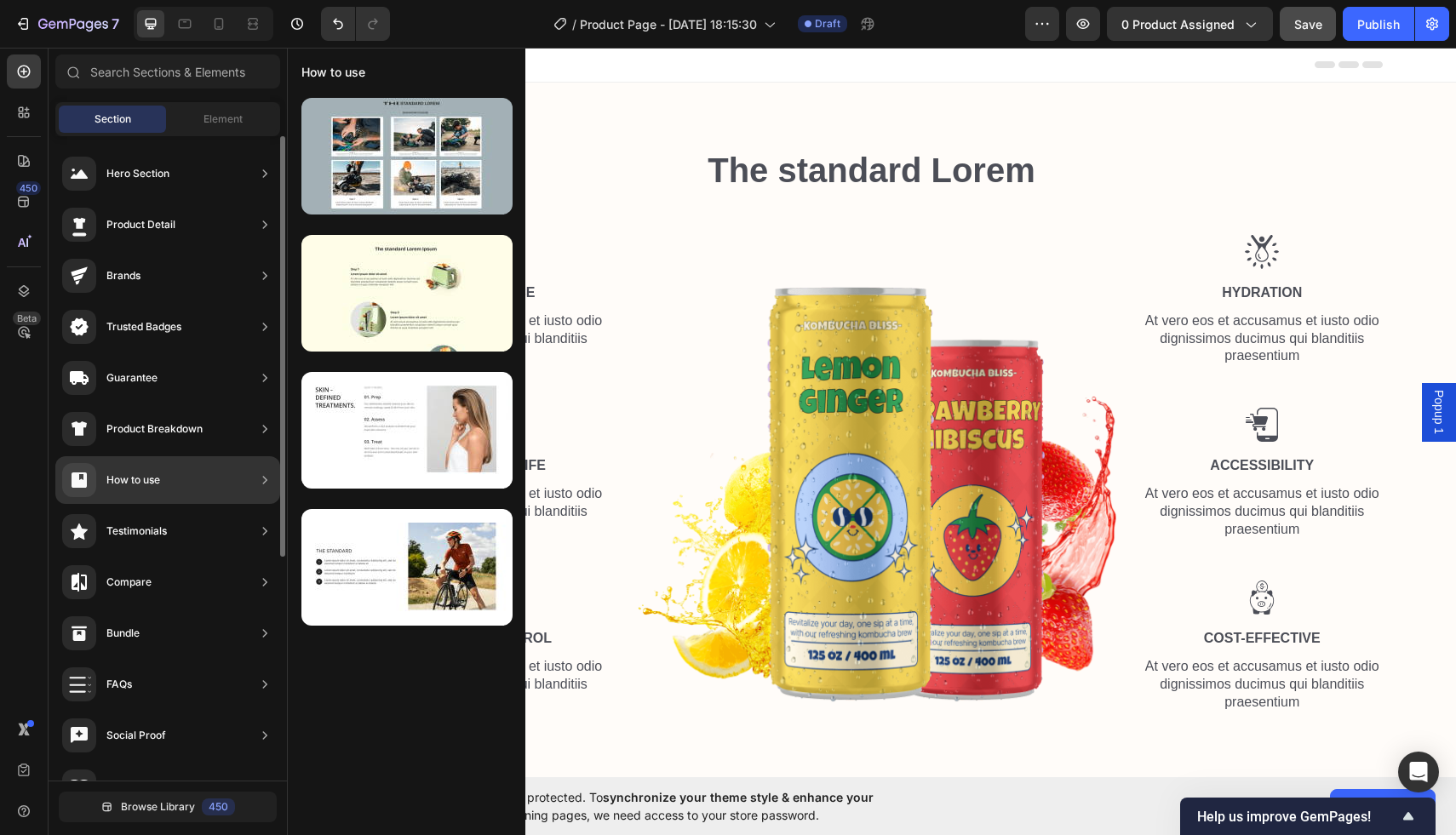
click at [260, 429] on icon at bounding box center [265, 429] width 17 height 17
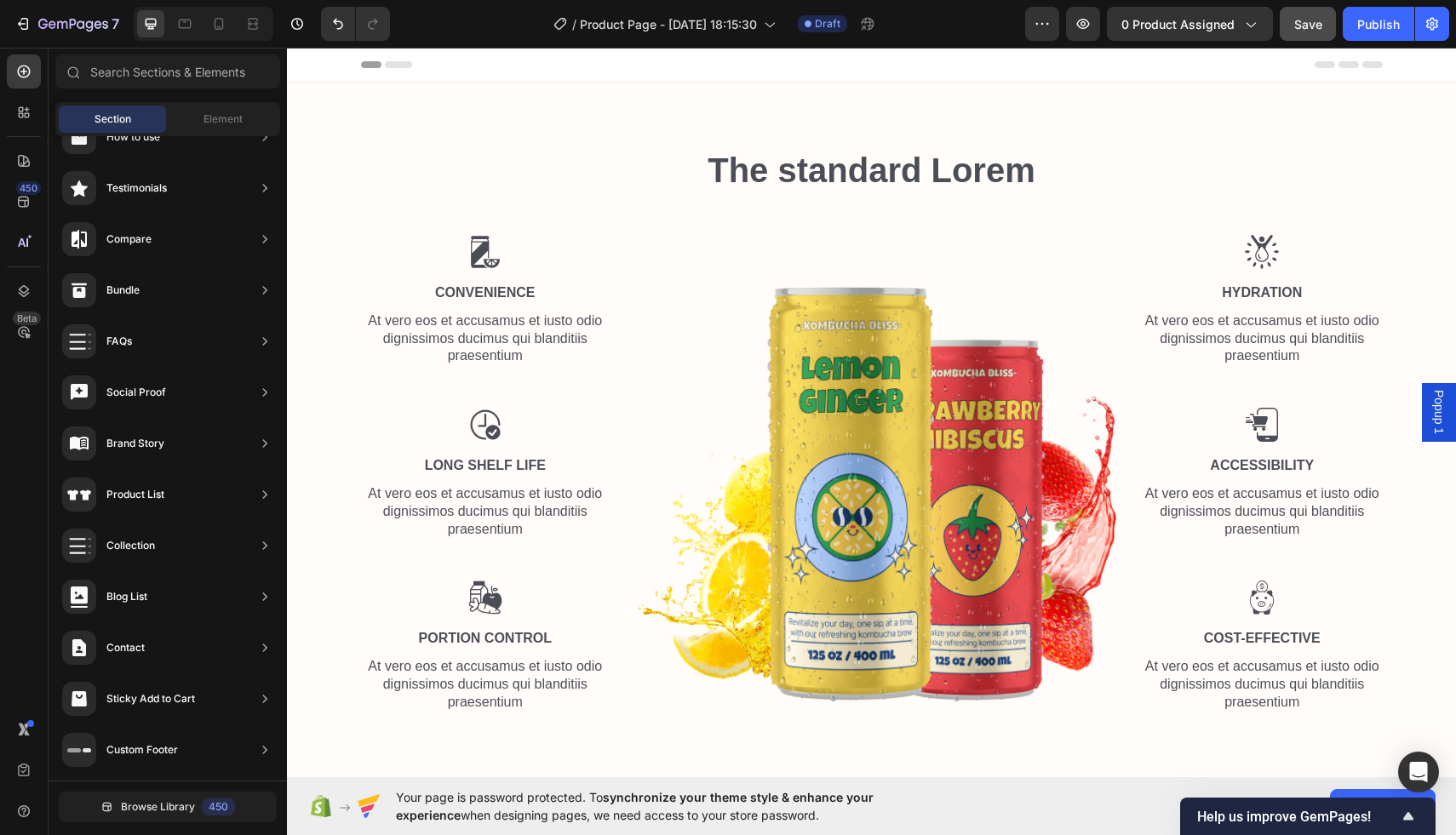
click at [871, 80] on div "Header" at bounding box center [872, 64] width 1022 height 35
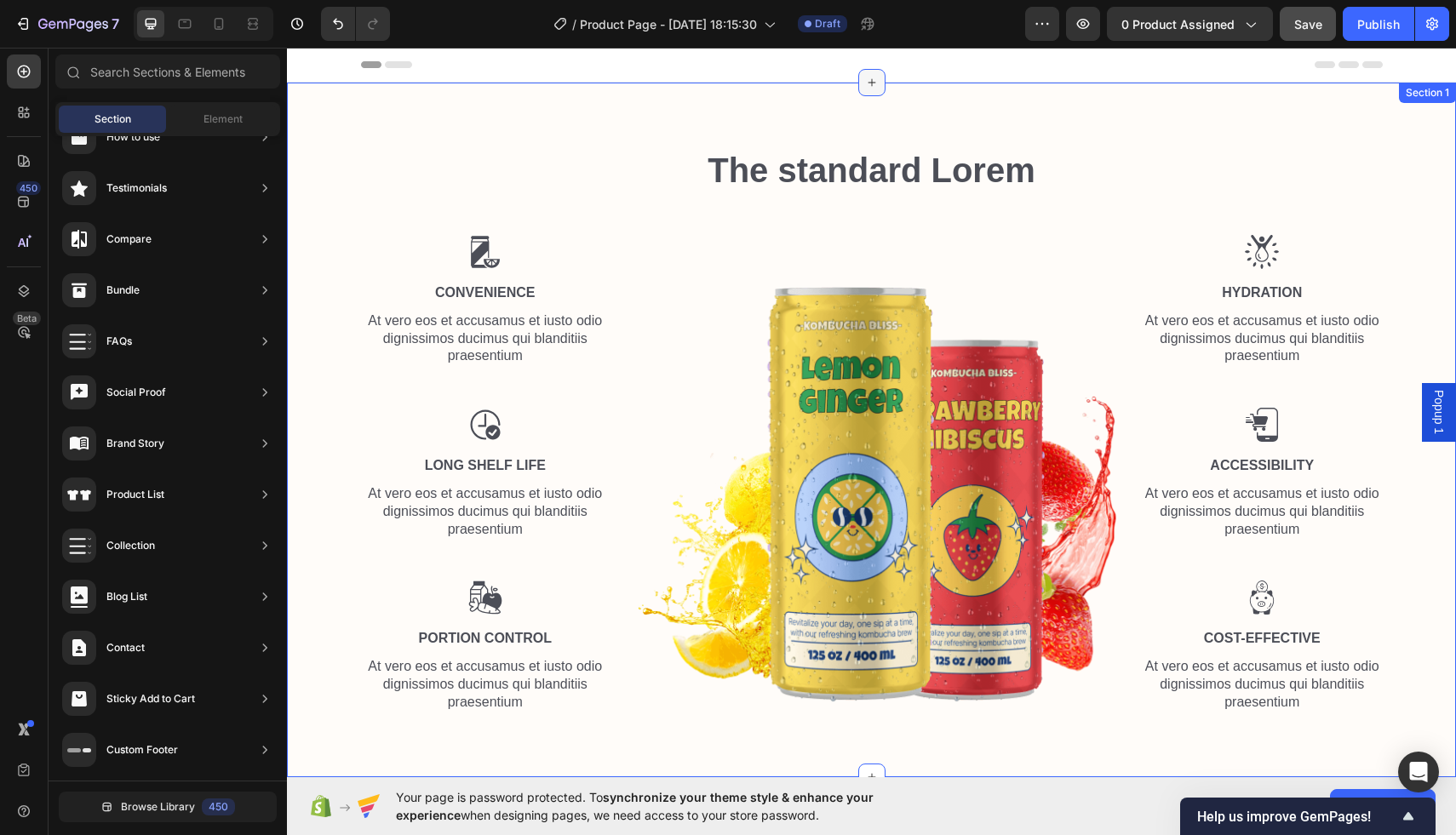
click at [875, 84] on icon at bounding box center [872, 82] width 14 height 14
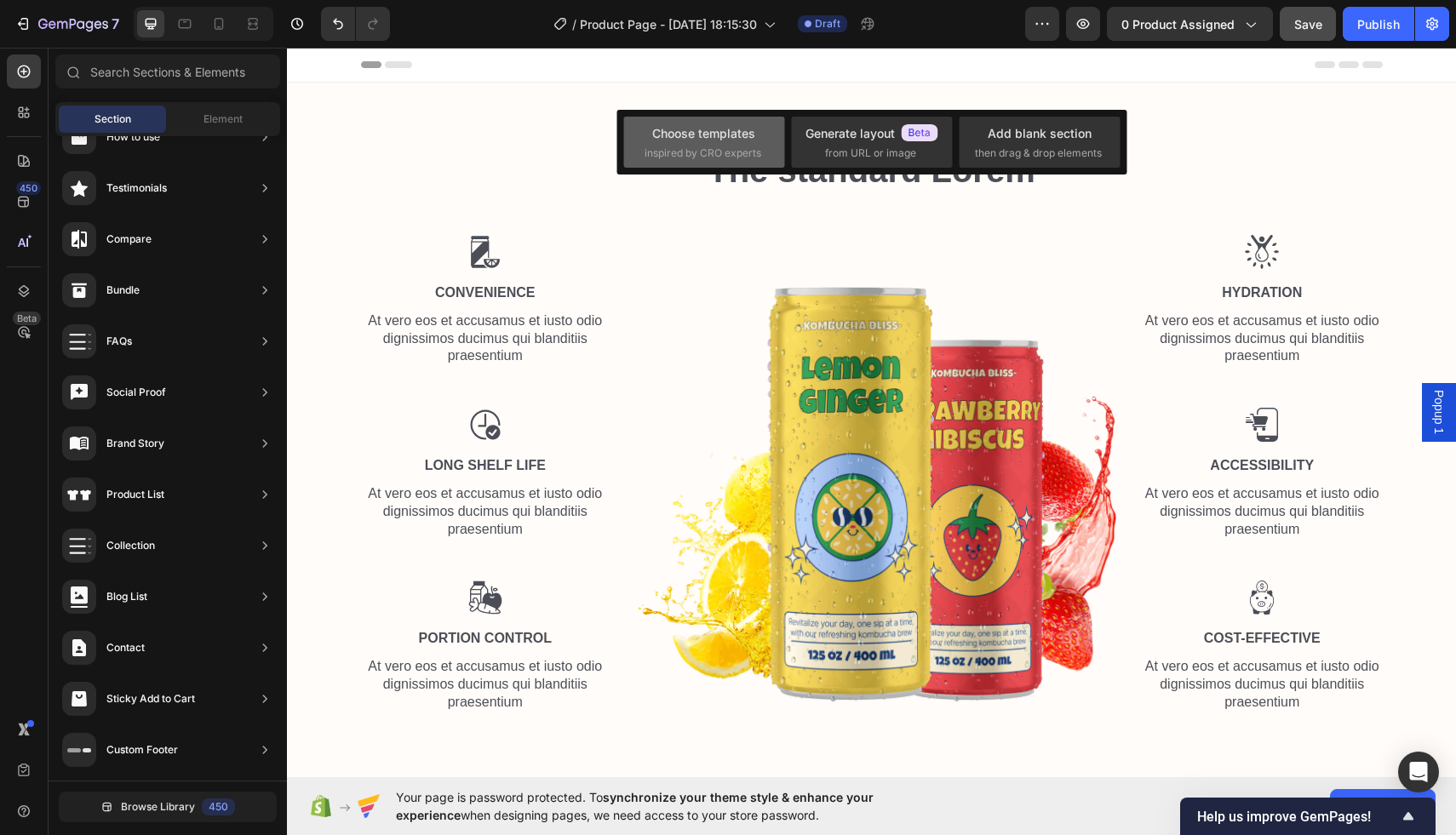
click at [764, 149] on div "Choose templates inspired by CRO experts" at bounding box center [704, 142] width 161 height 51
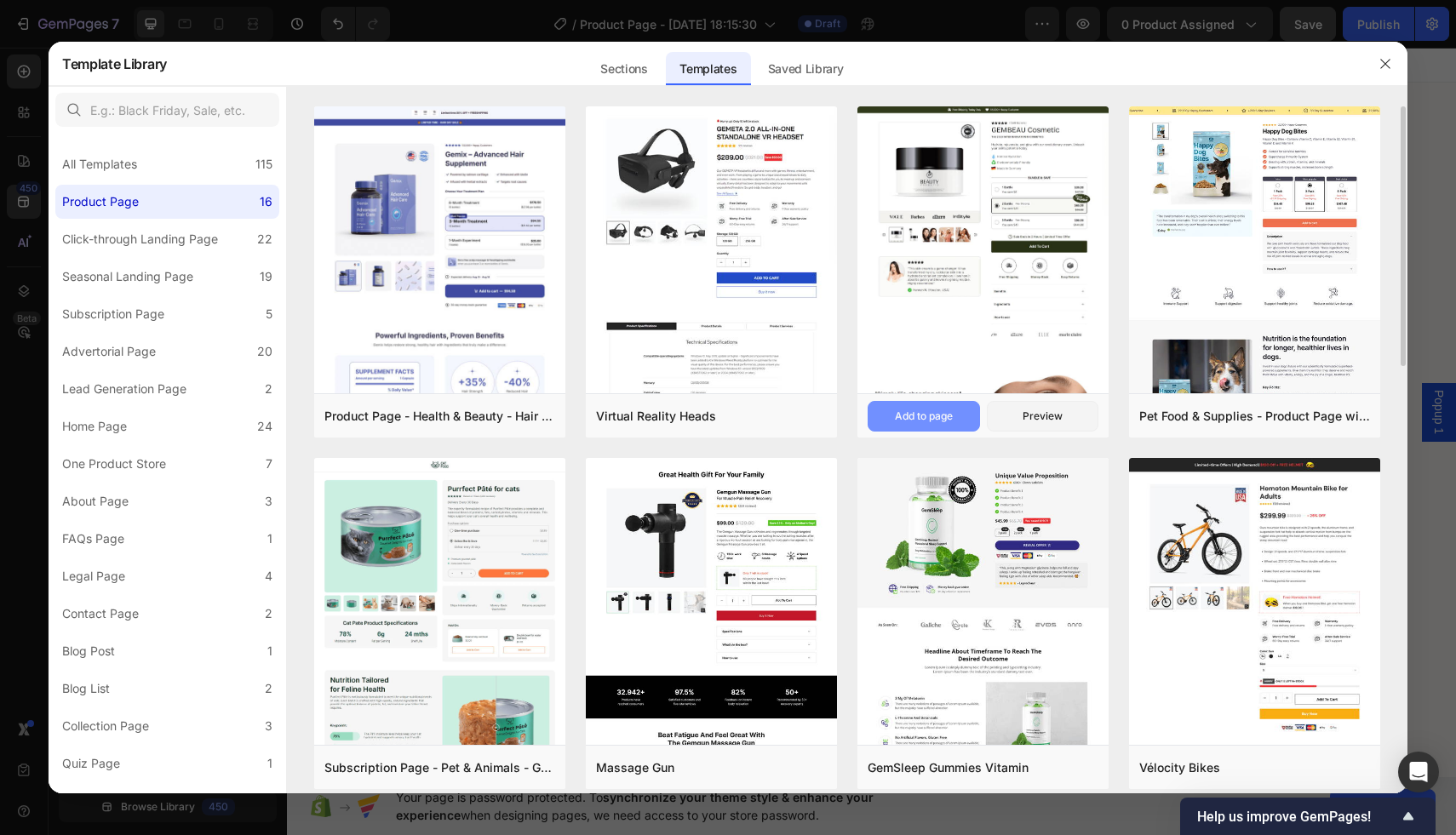
click at [951, 413] on div "Add to page" at bounding box center [924, 416] width 58 height 15
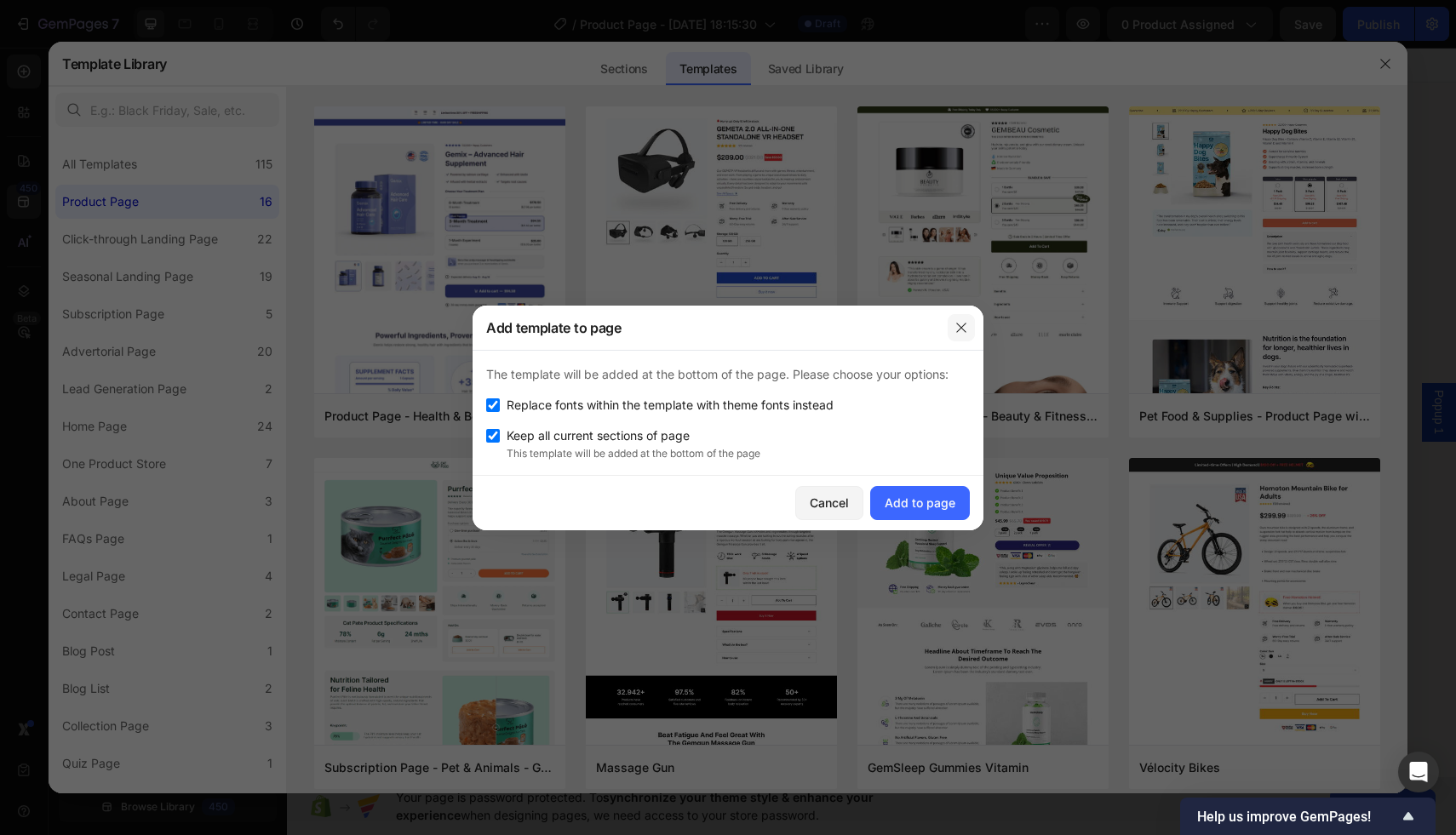
click at [964, 327] on icon "button" at bounding box center [961, 327] width 14 height 14
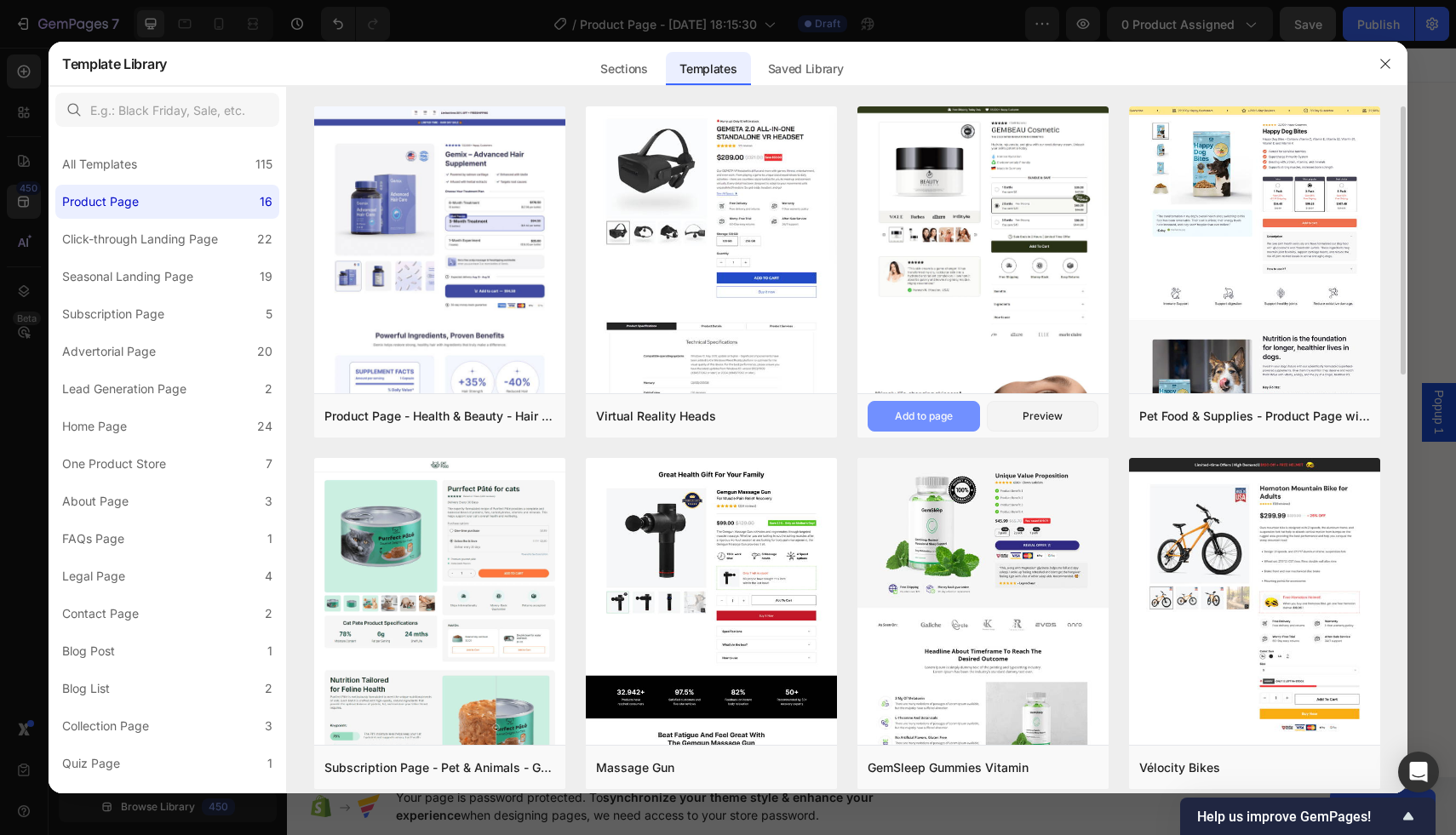
click at [939, 418] on div "Add to page" at bounding box center [924, 416] width 58 height 15
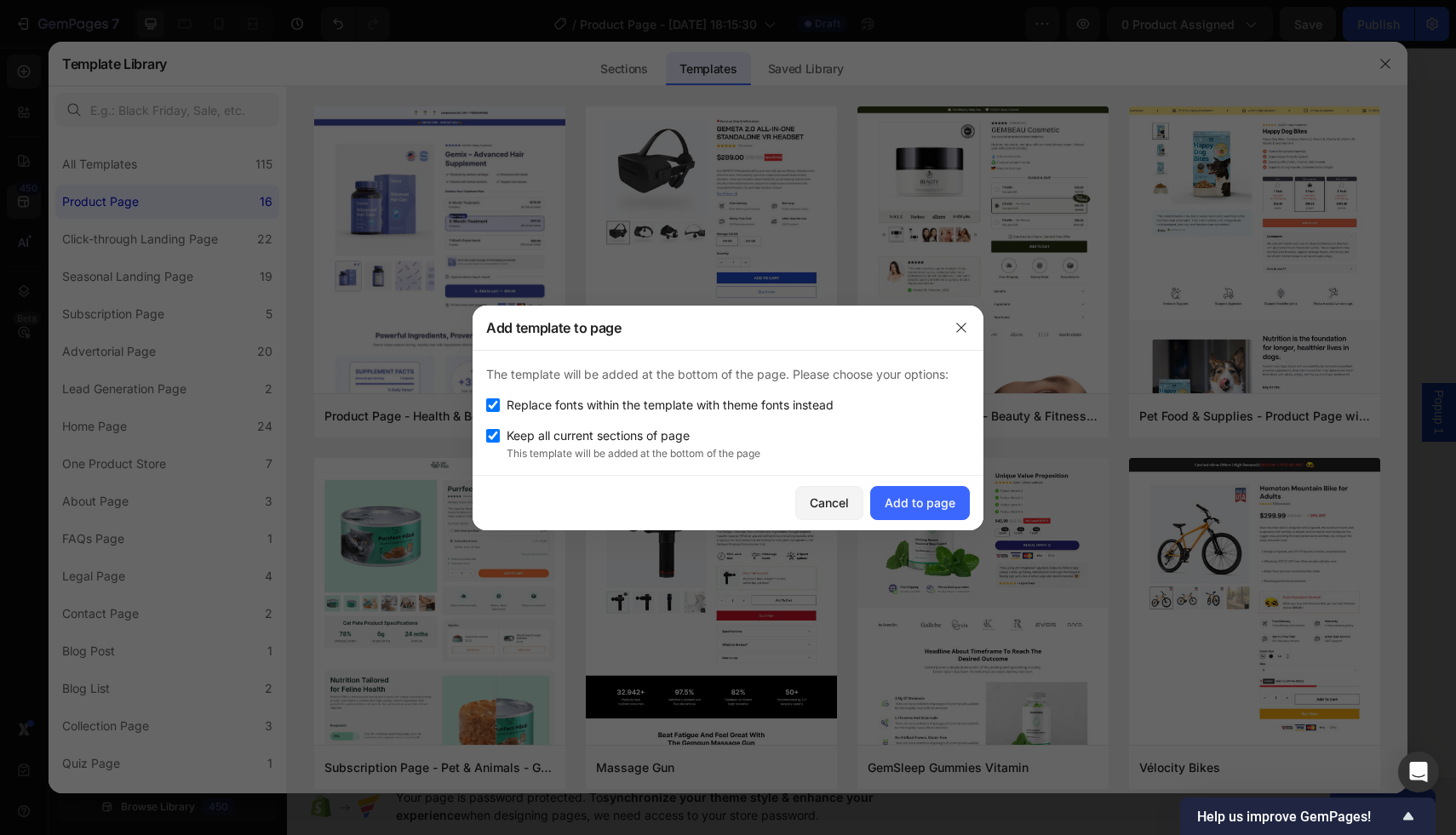
click at [497, 405] on input "checkbox" at bounding box center [493, 405] width 14 height 14
checkbox input "false"
click at [915, 505] on div "Add to page" at bounding box center [920, 502] width 71 height 18
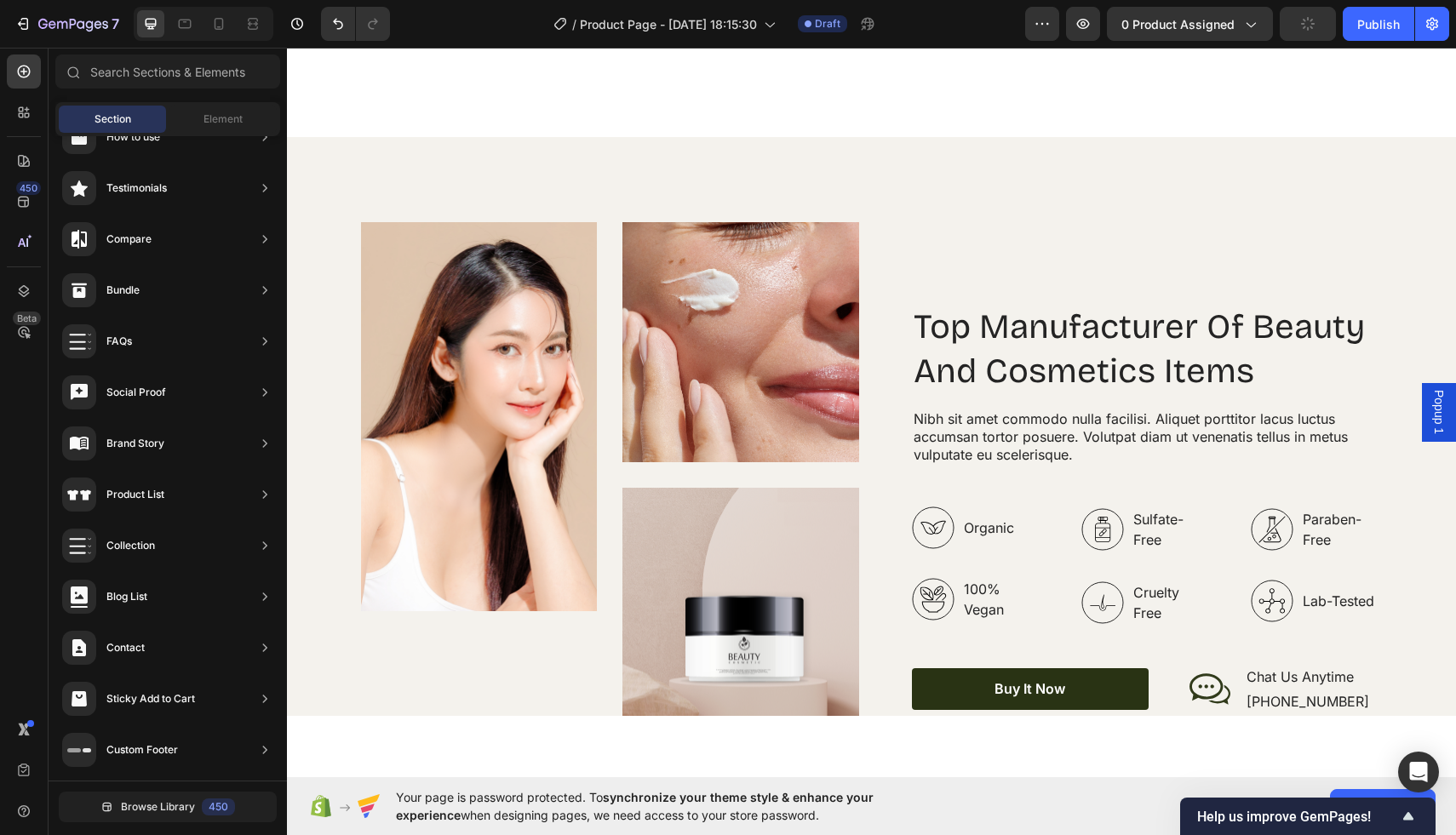
scroll to position [2049, 0]
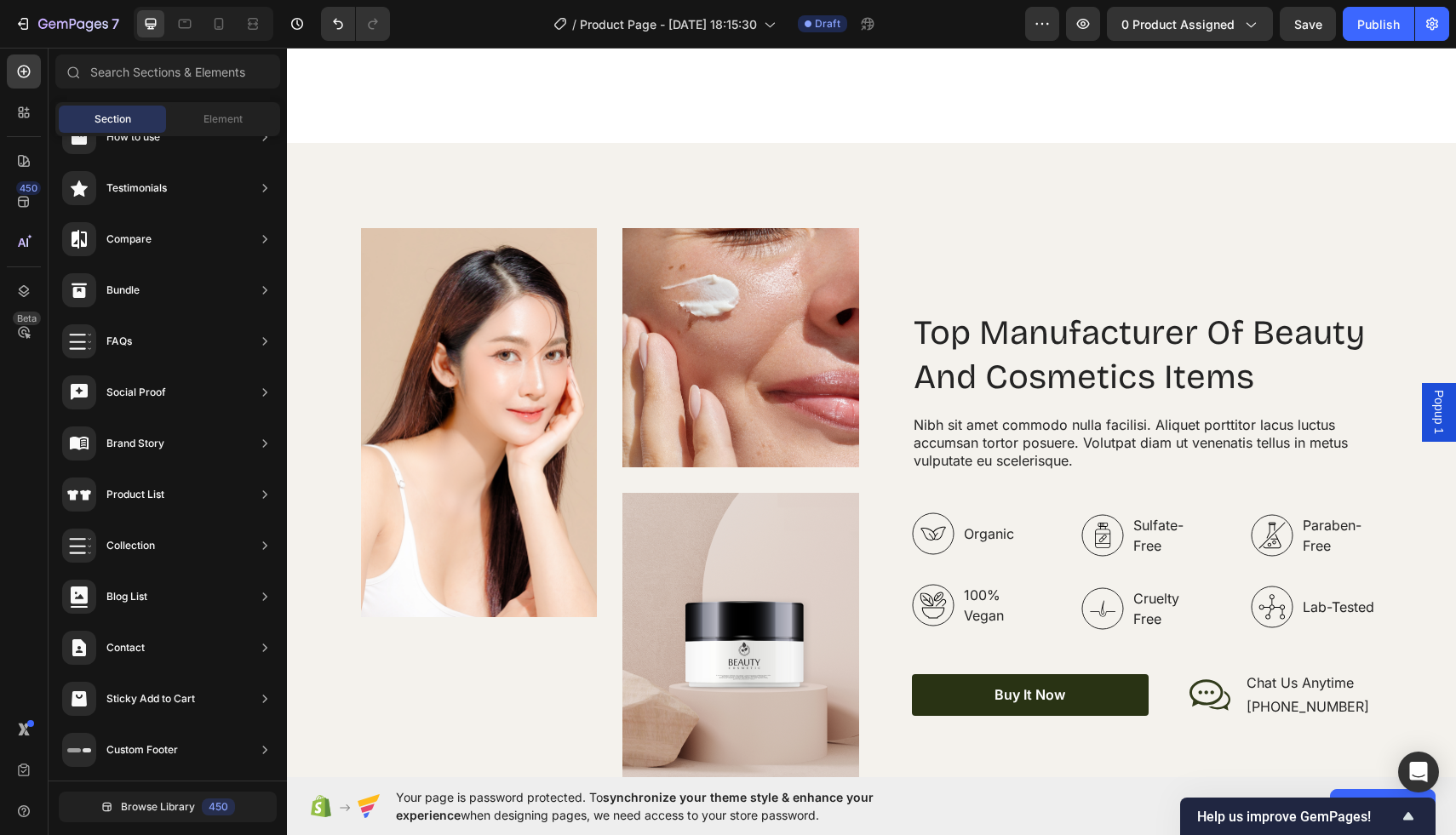
scroll to position [2035, 0]
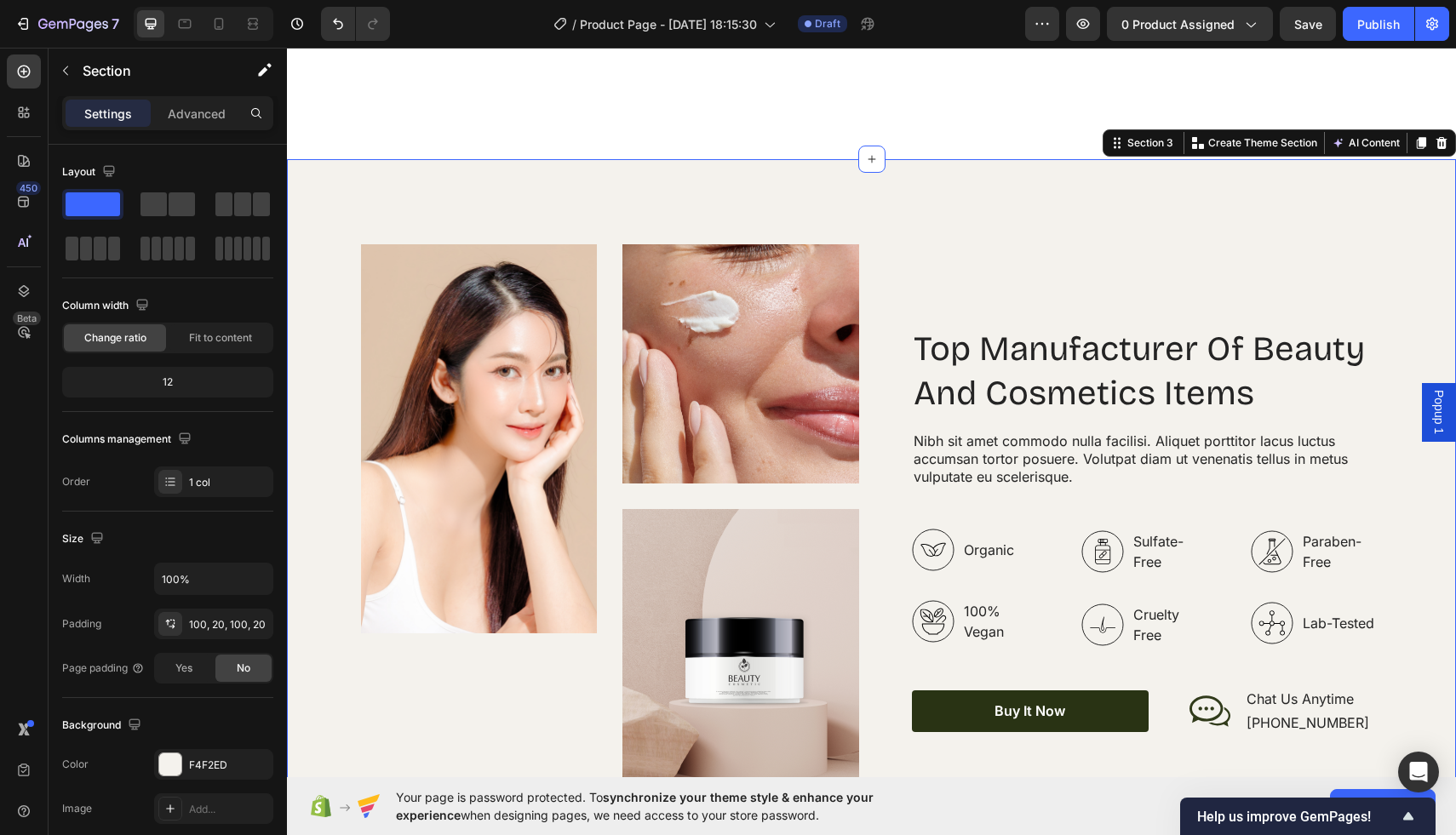
click at [1037, 213] on div "Image Image Image Row Top Manufacturer Of Beauty And Cosmetics Items Heading Ni…" at bounding box center [872, 530] width 1169 height 742
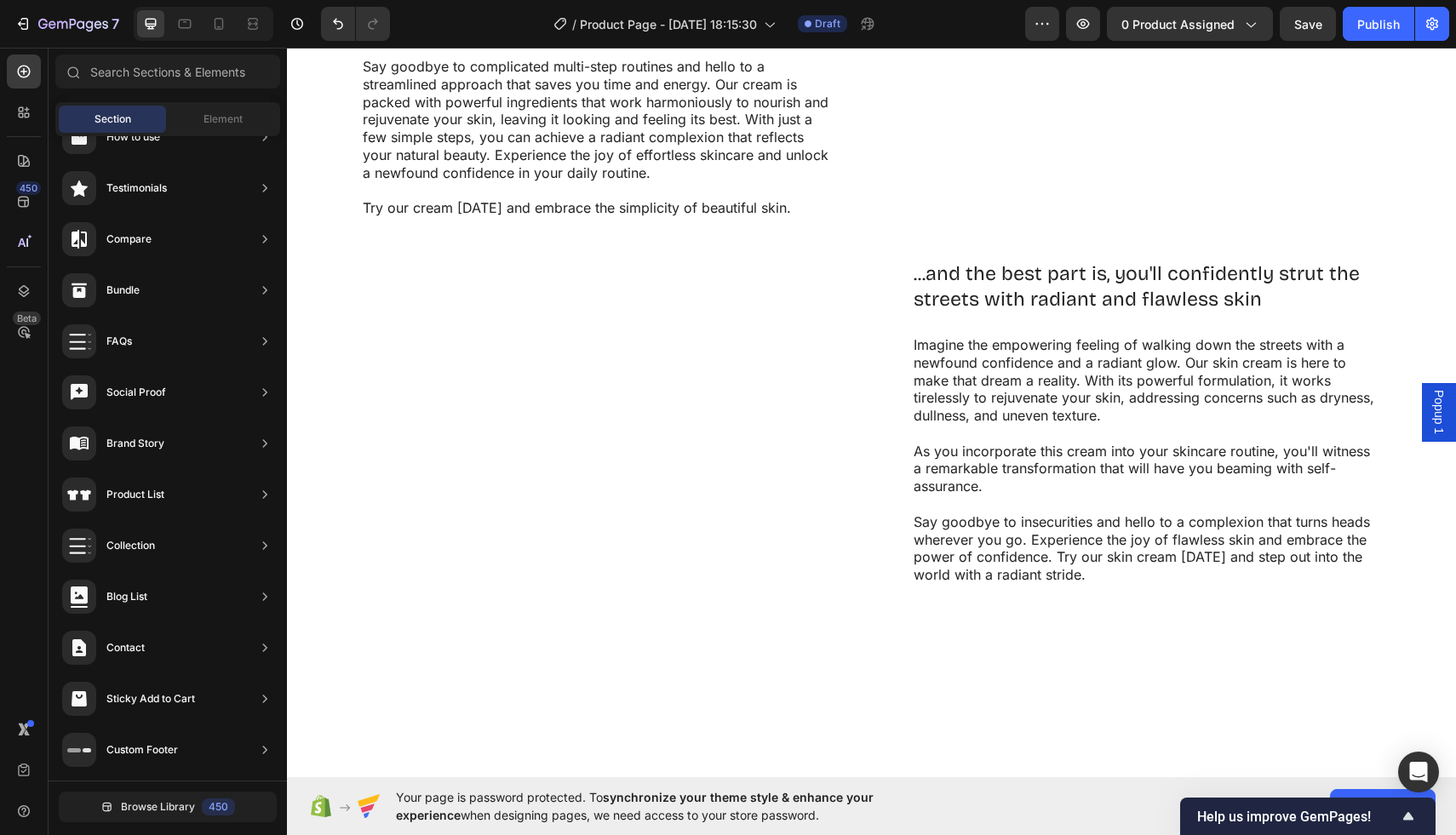
scroll to position [1286, 0]
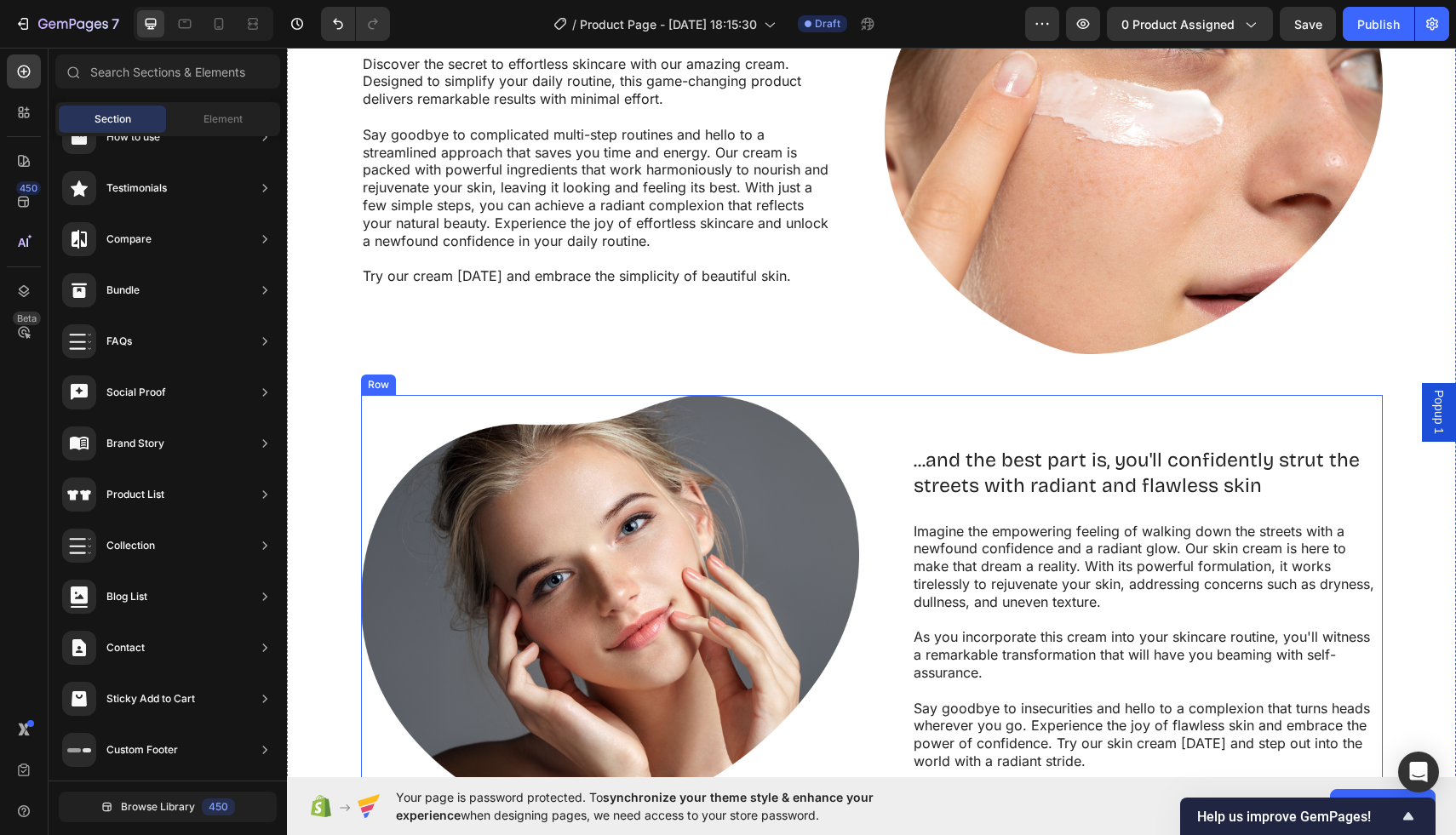
click at [1271, 424] on div "...and the best part is, you'll confidently strut the streets with radiant and …" at bounding box center [1134, 608] width 498 height 428
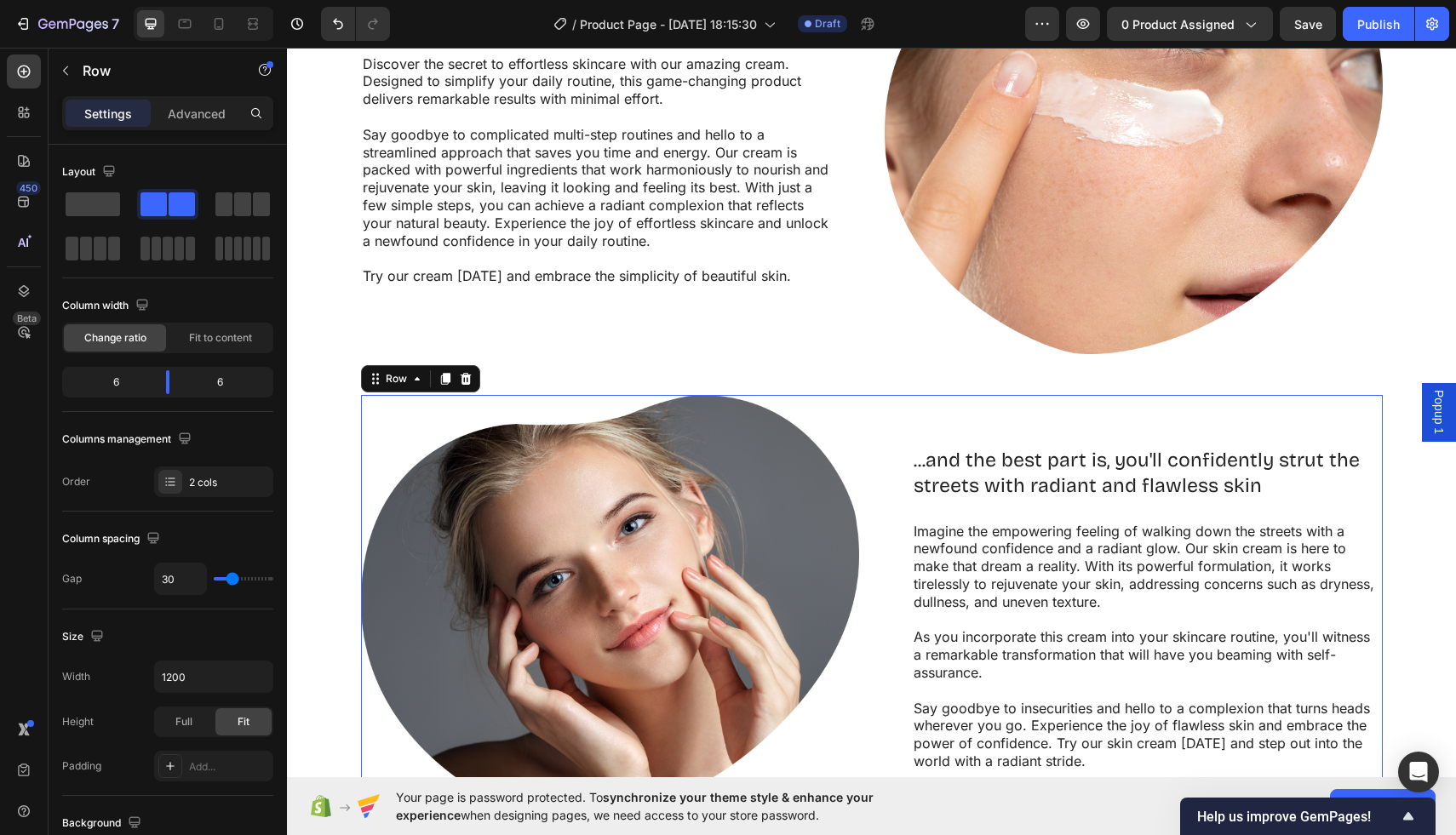
click at [1311, 408] on div "...and the best part is, you'll confidently strut the streets with radiant and …" at bounding box center [1134, 608] width 498 height 428
click at [466, 378] on icon at bounding box center [466, 379] width 14 height 14
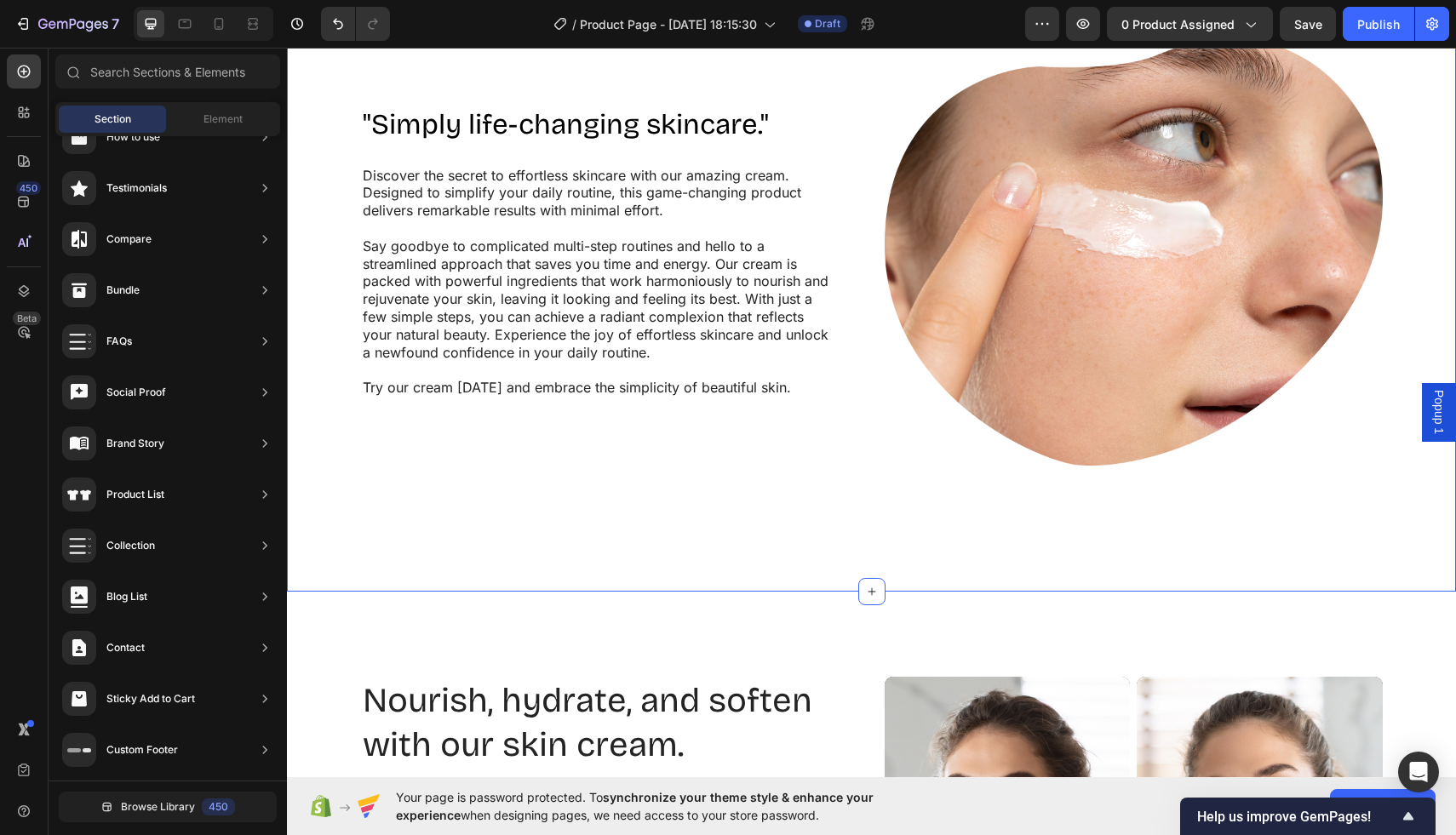
scroll to position [986, 0]
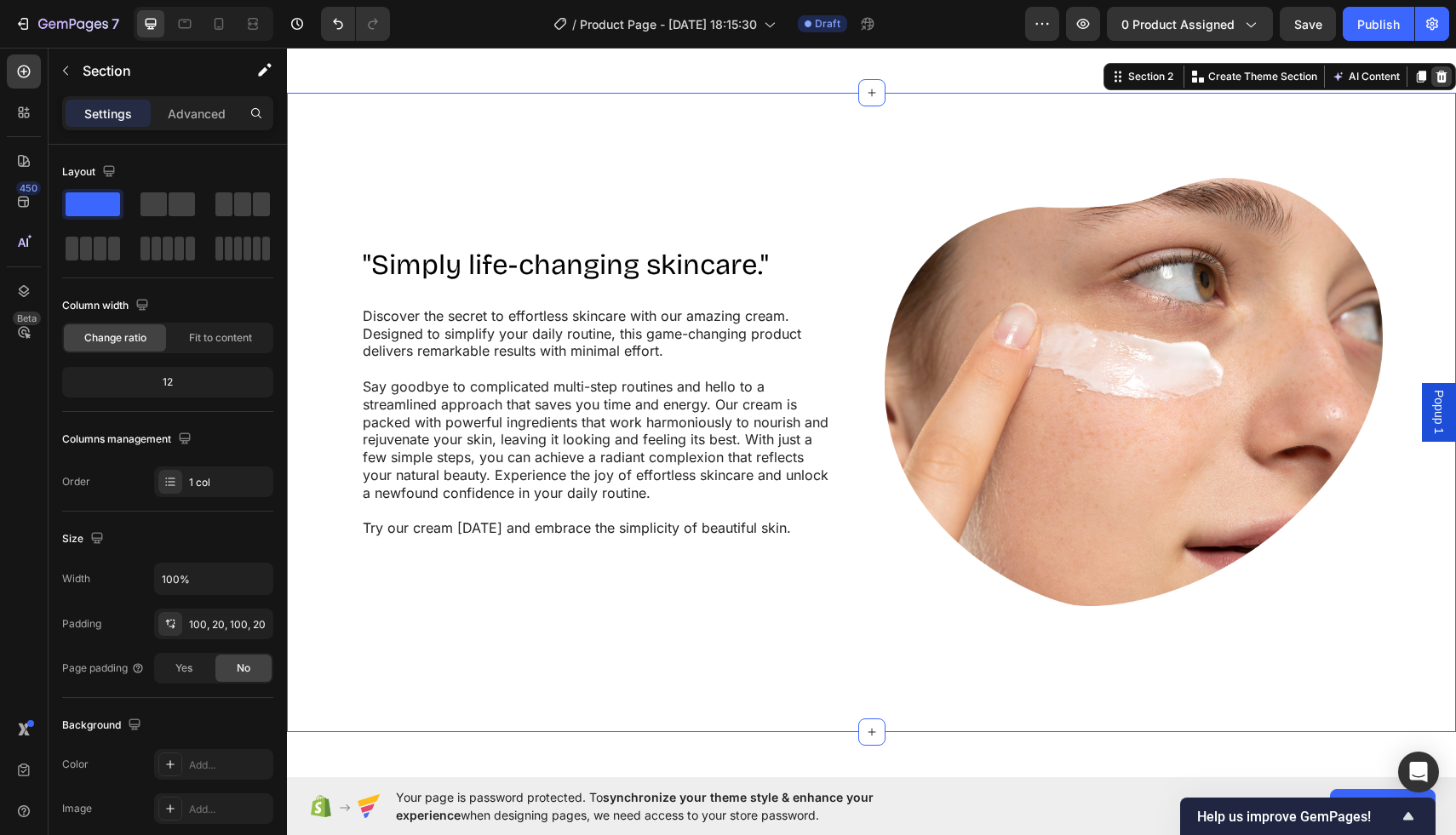
click at [1439, 83] on icon at bounding box center [1442, 77] width 14 height 14
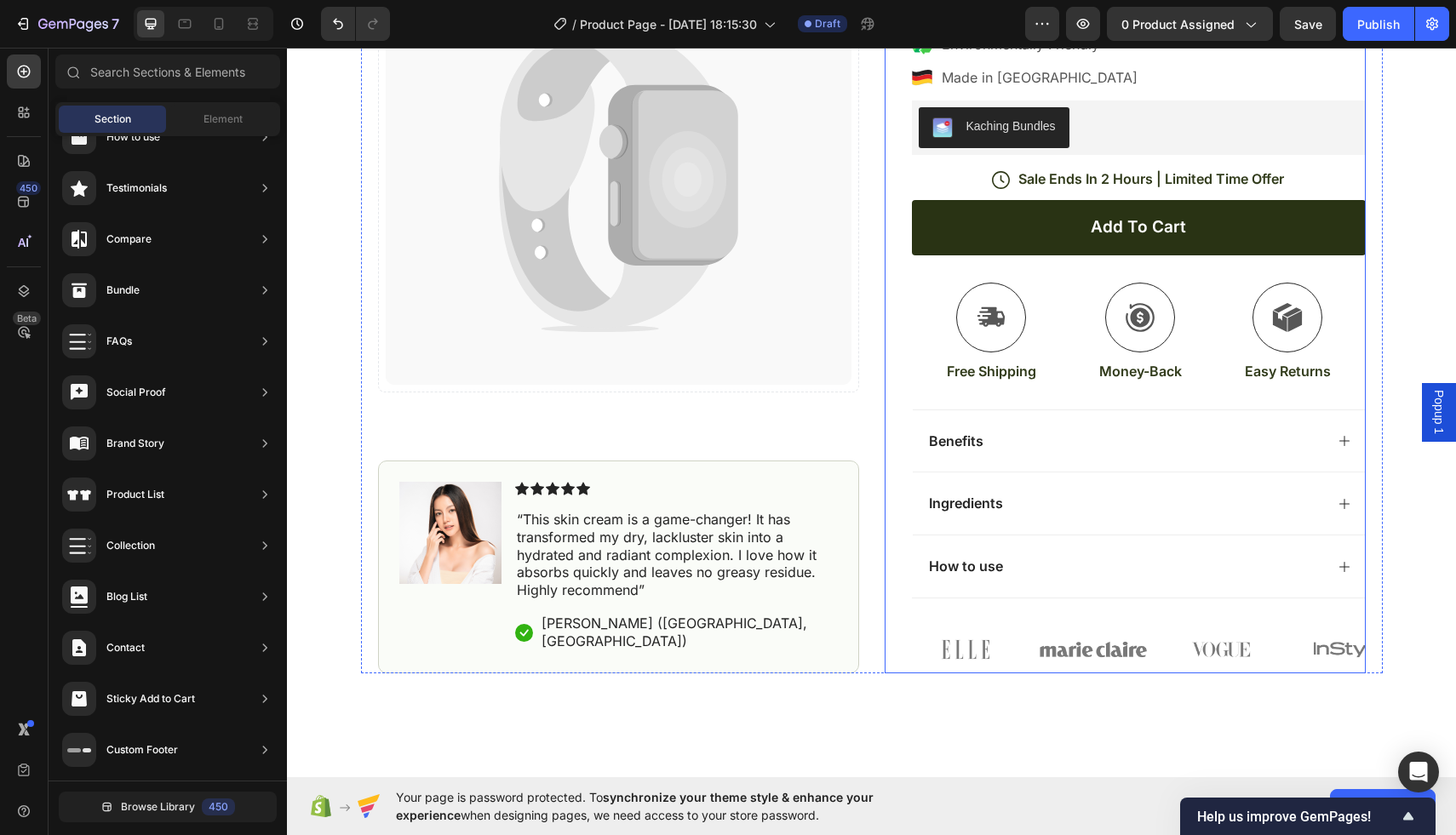
scroll to position [430, 0]
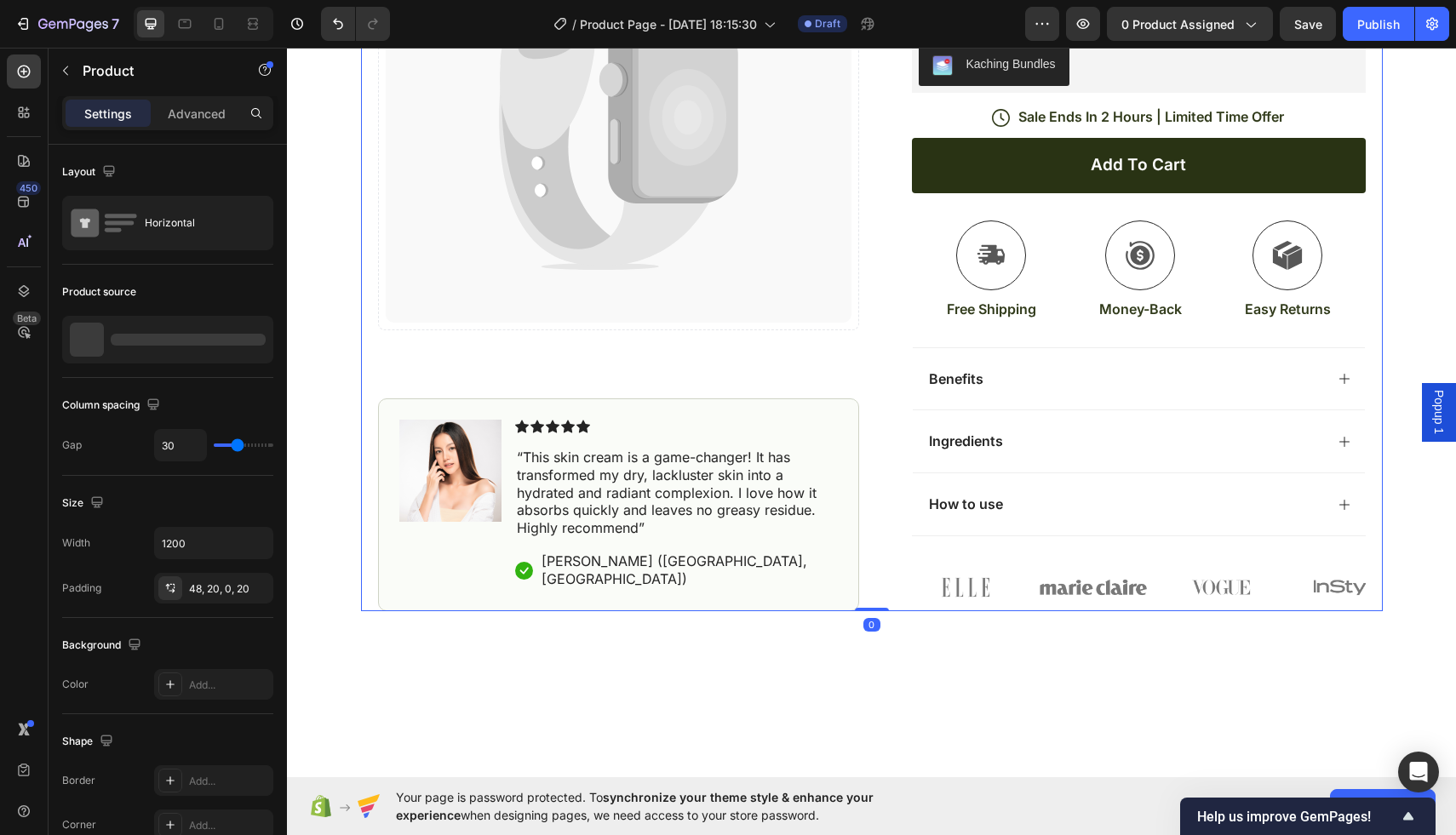
click at [881, 211] on div "Catch your customer's attention with attracted media. Add image or sync data Pr…" at bounding box center [872, 147] width 1022 height 927
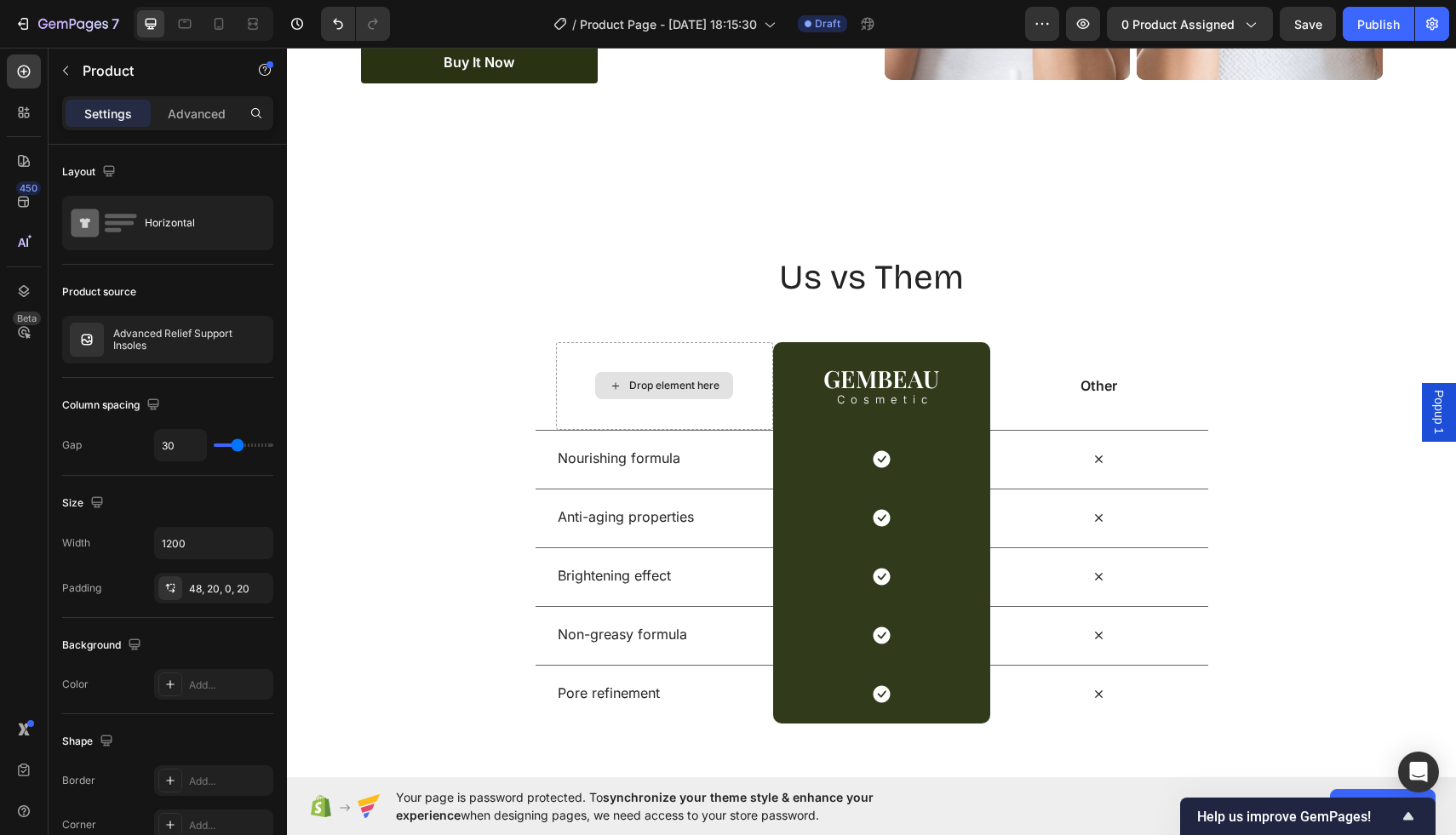
scroll to position [2232, 0]
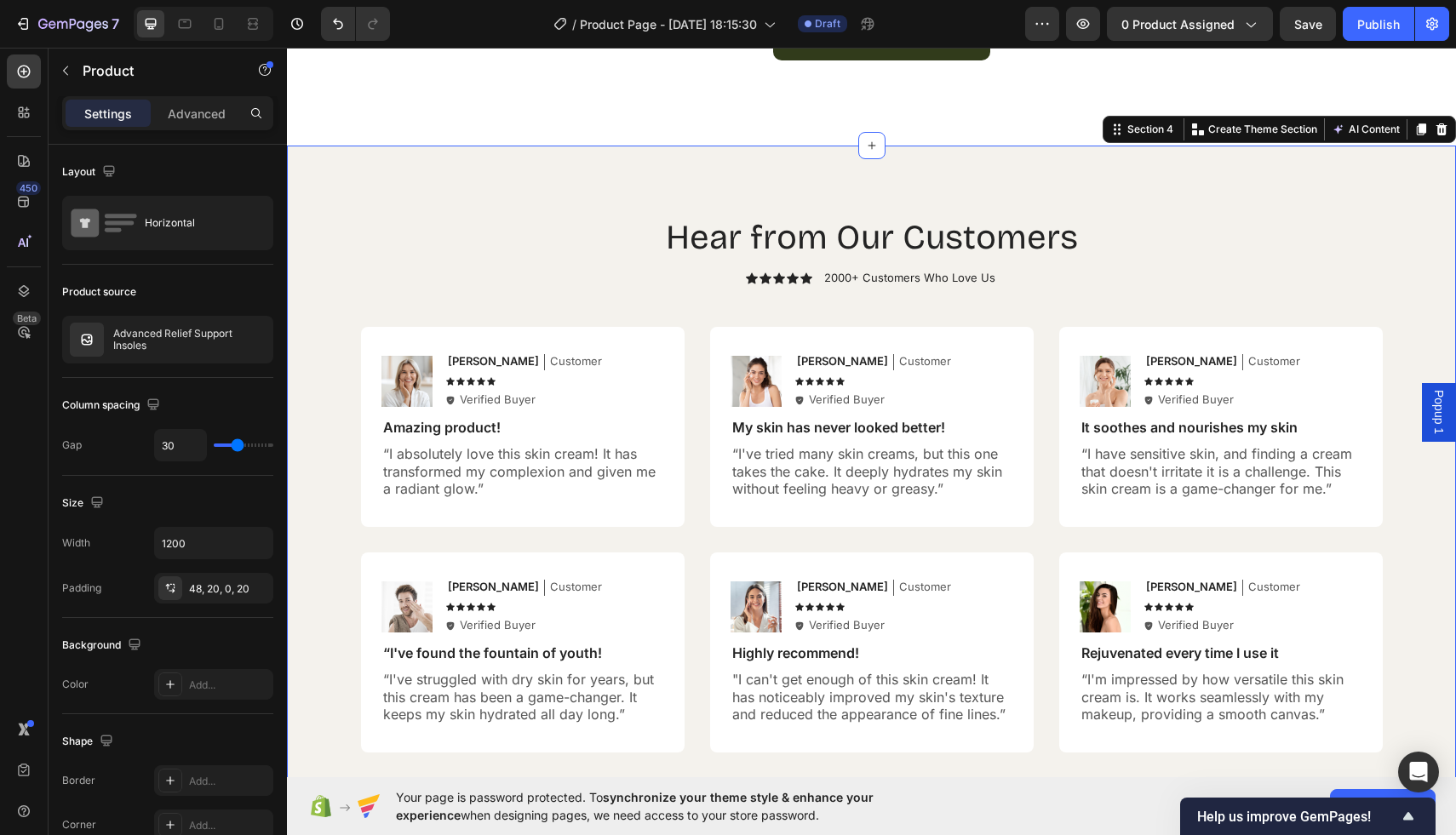
click at [1155, 197] on div "Hear from Our Customers Heading Icon Icon Icon Icon Icon Icon List 2000+ Custom…" at bounding box center [872, 483] width 1169 height 676
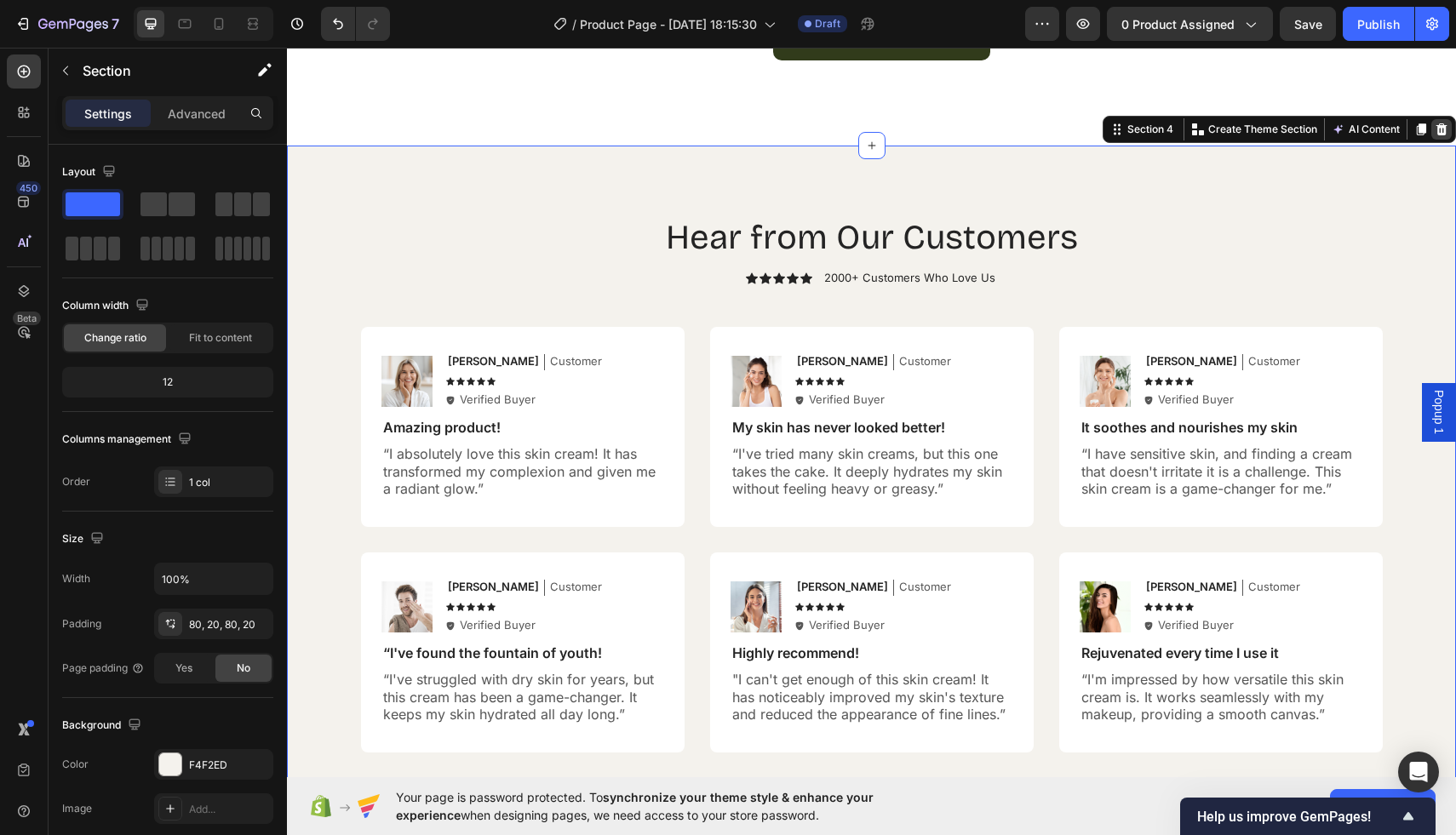
click at [1436, 130] on icon at bounding box center [1442, 129] width 14 height 14
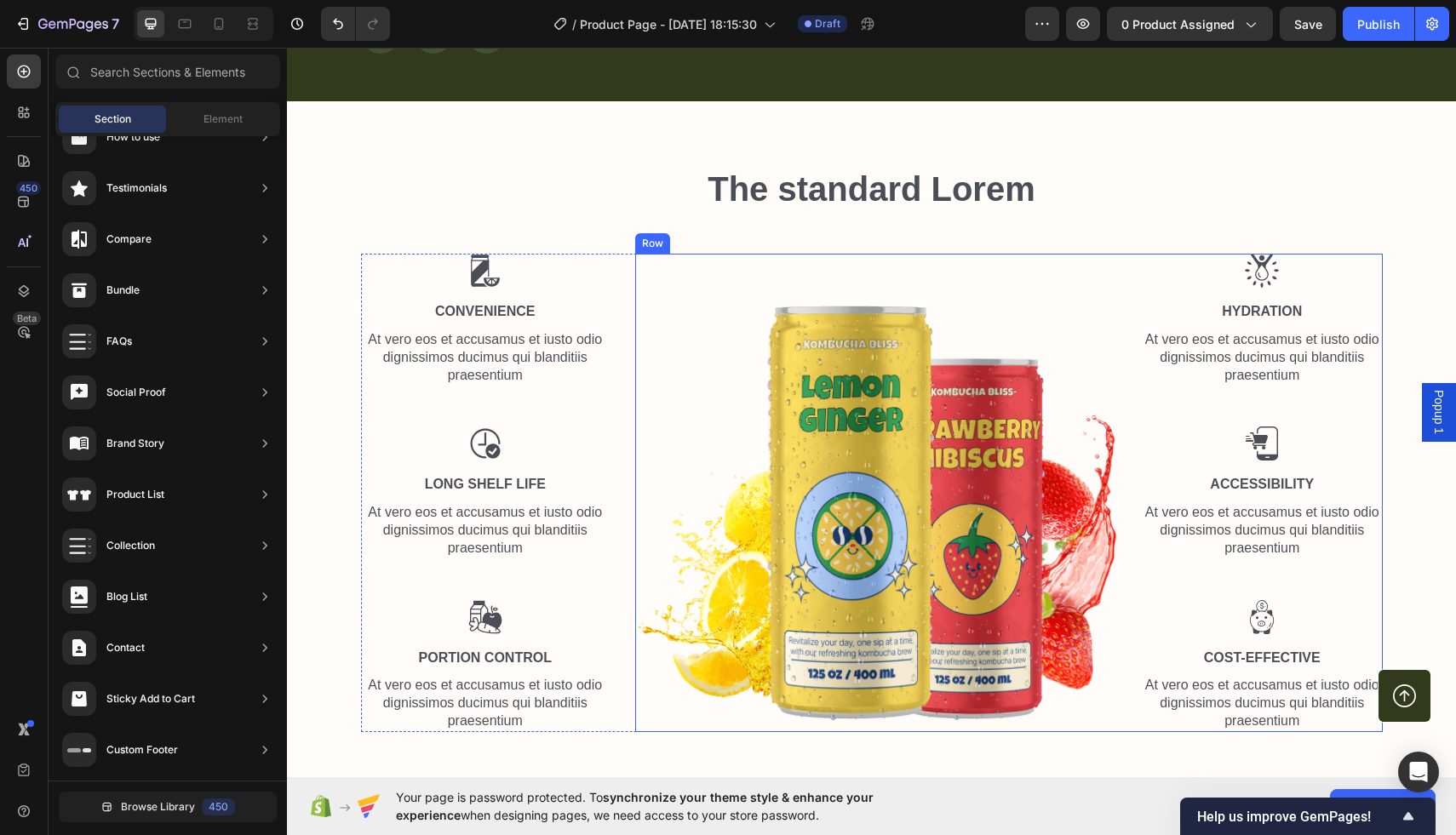
scroll to position [2503, 0]
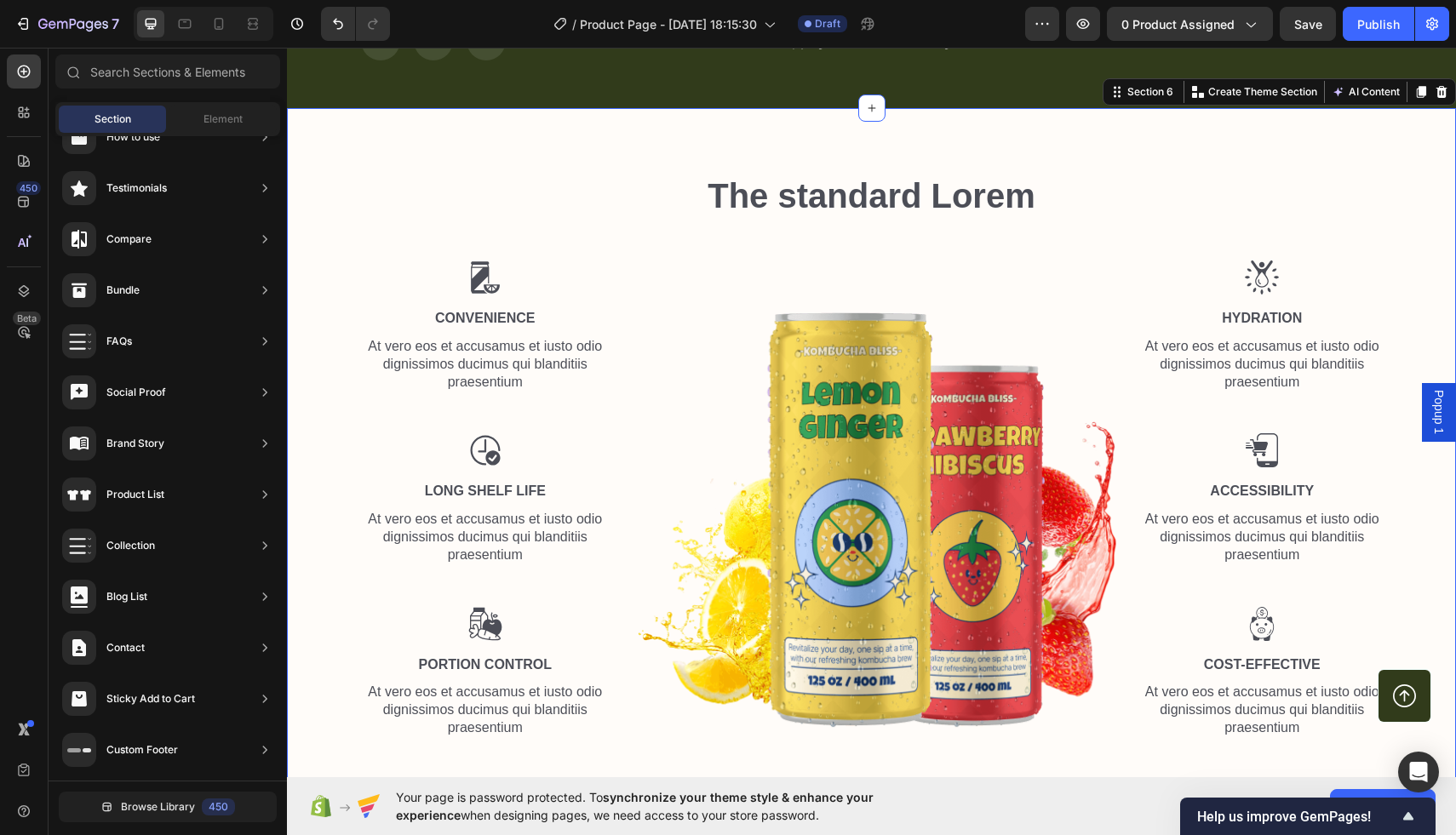
click at [1074, 150] on div "The standard Lorem Heading Row Image Convenience Text Block At vero eos et accu…" at bounding box center [872, 455] width 1169 height 695
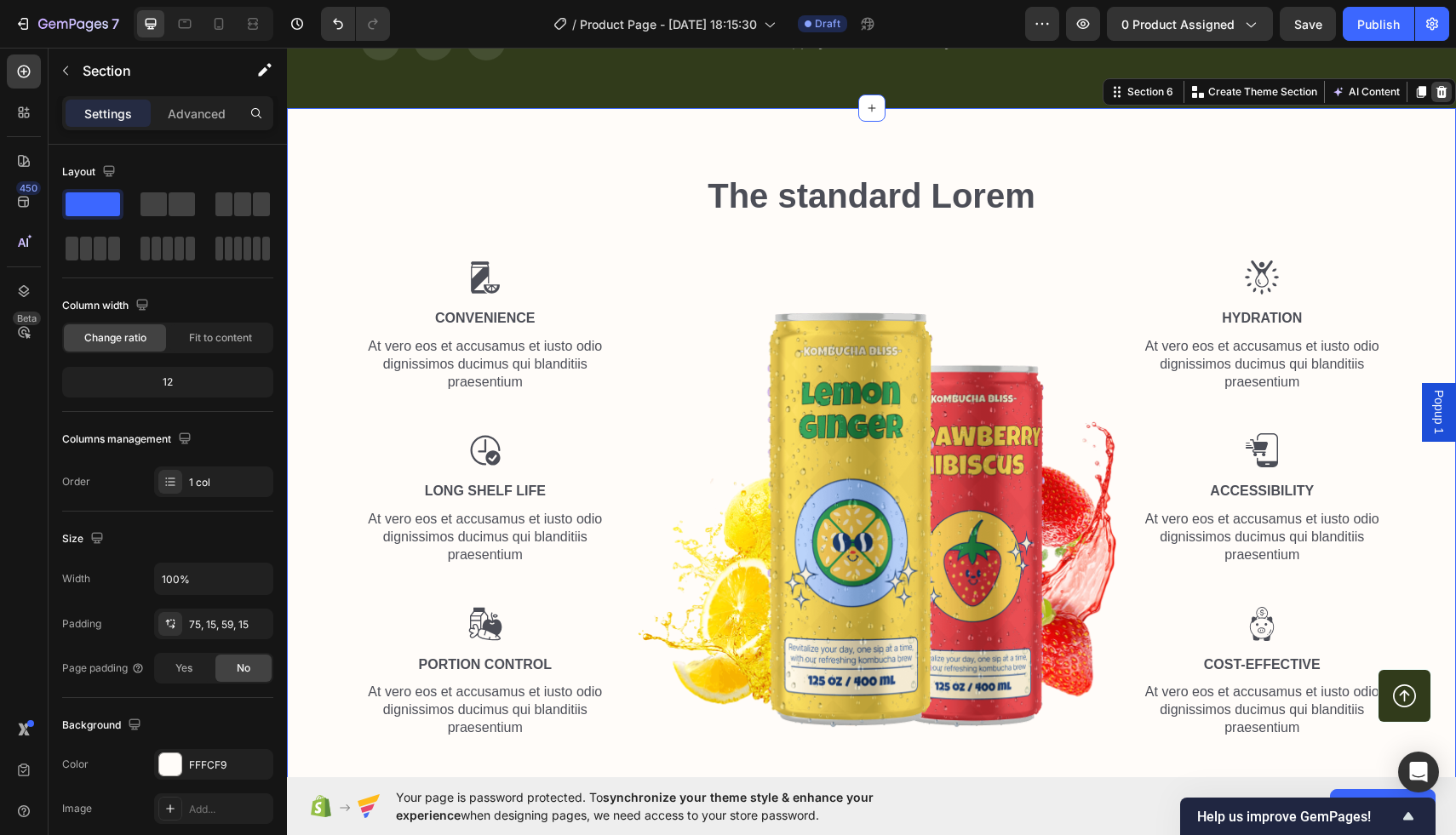
click at [1444, 94] on icon at bounding box center [1442, 91] width 14 height 14
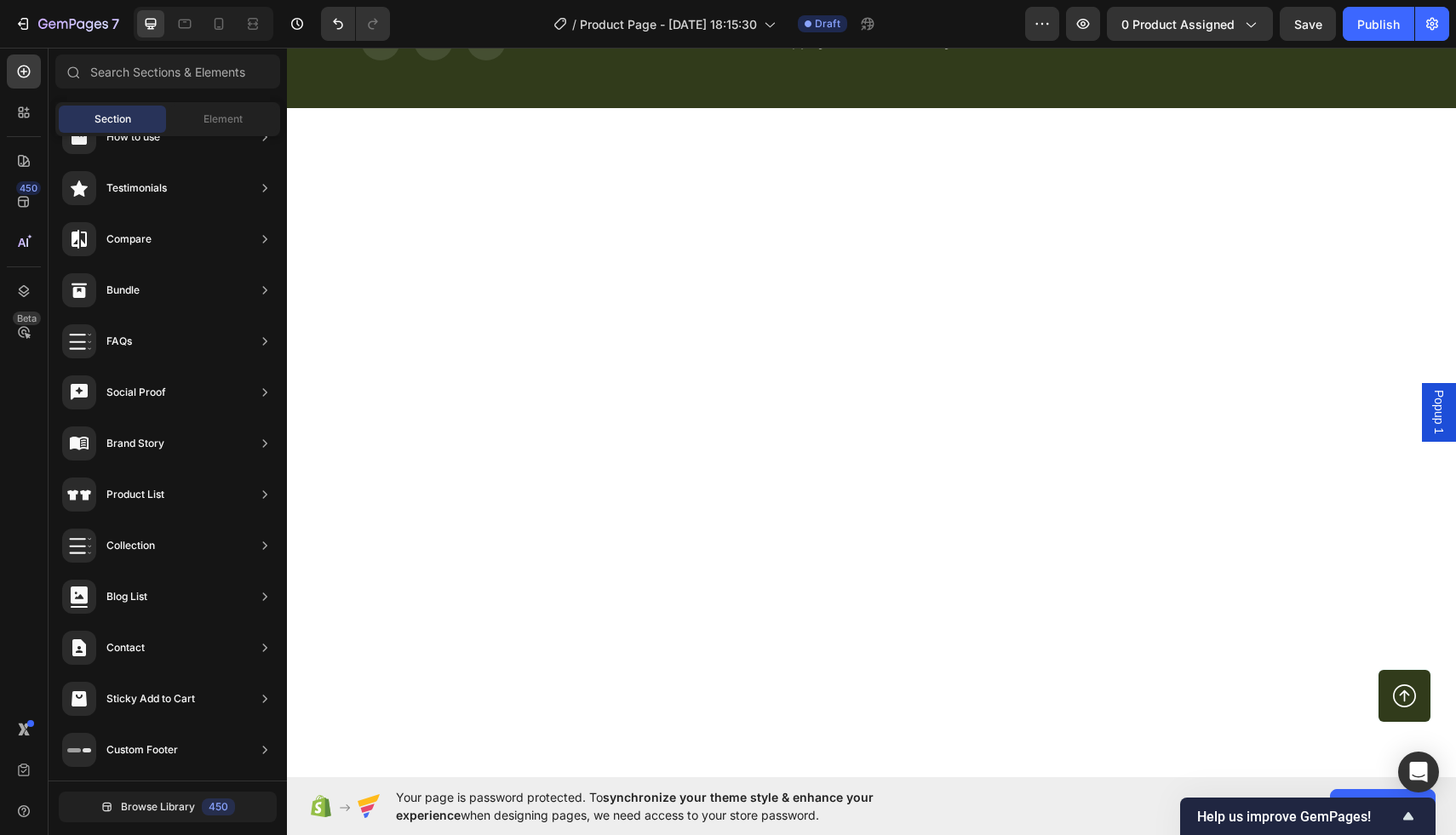
click at [1038, 285] on div at bounding box center [872, 412] width 1169 height 608
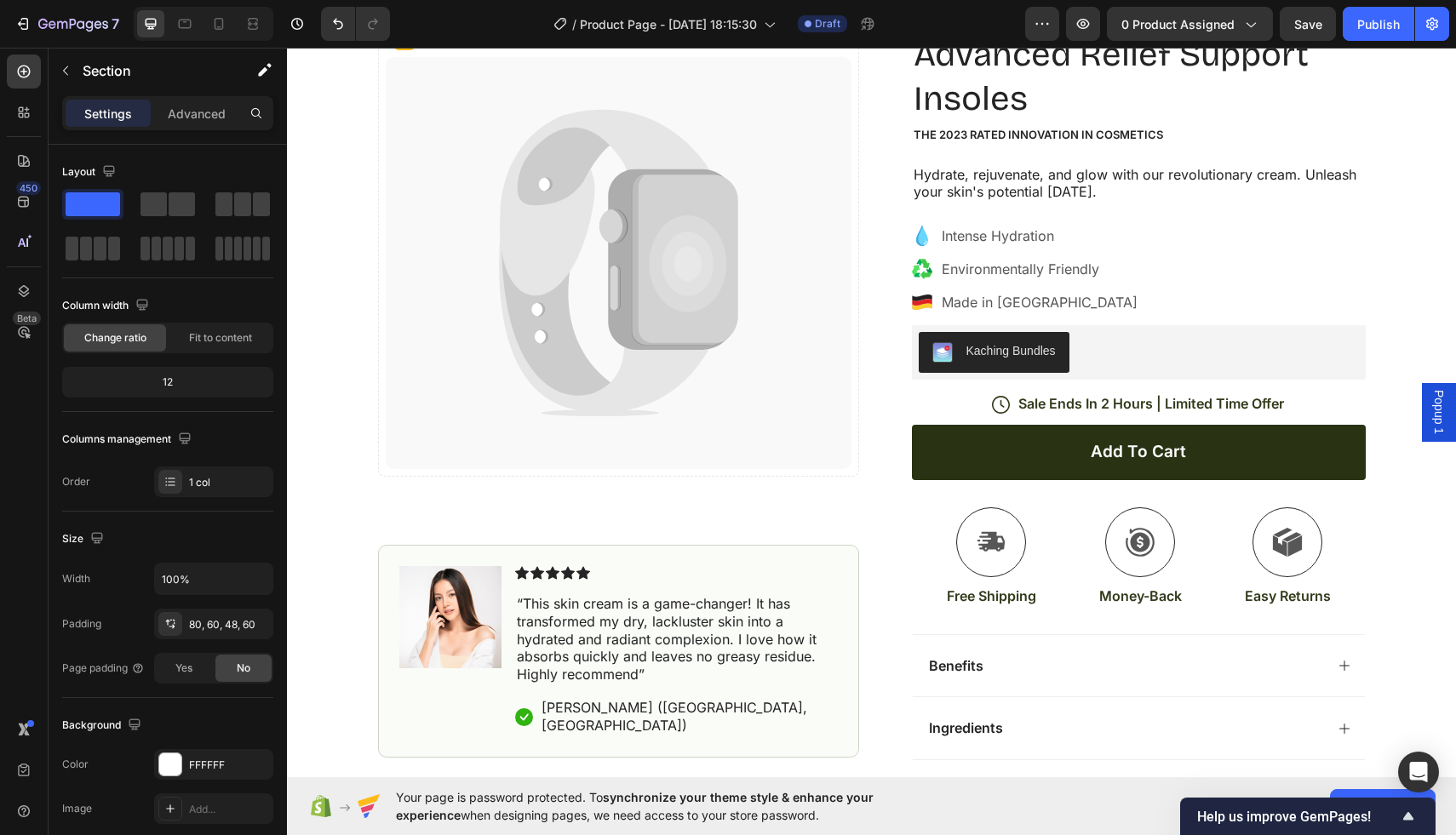
scroll to position [0, 0]
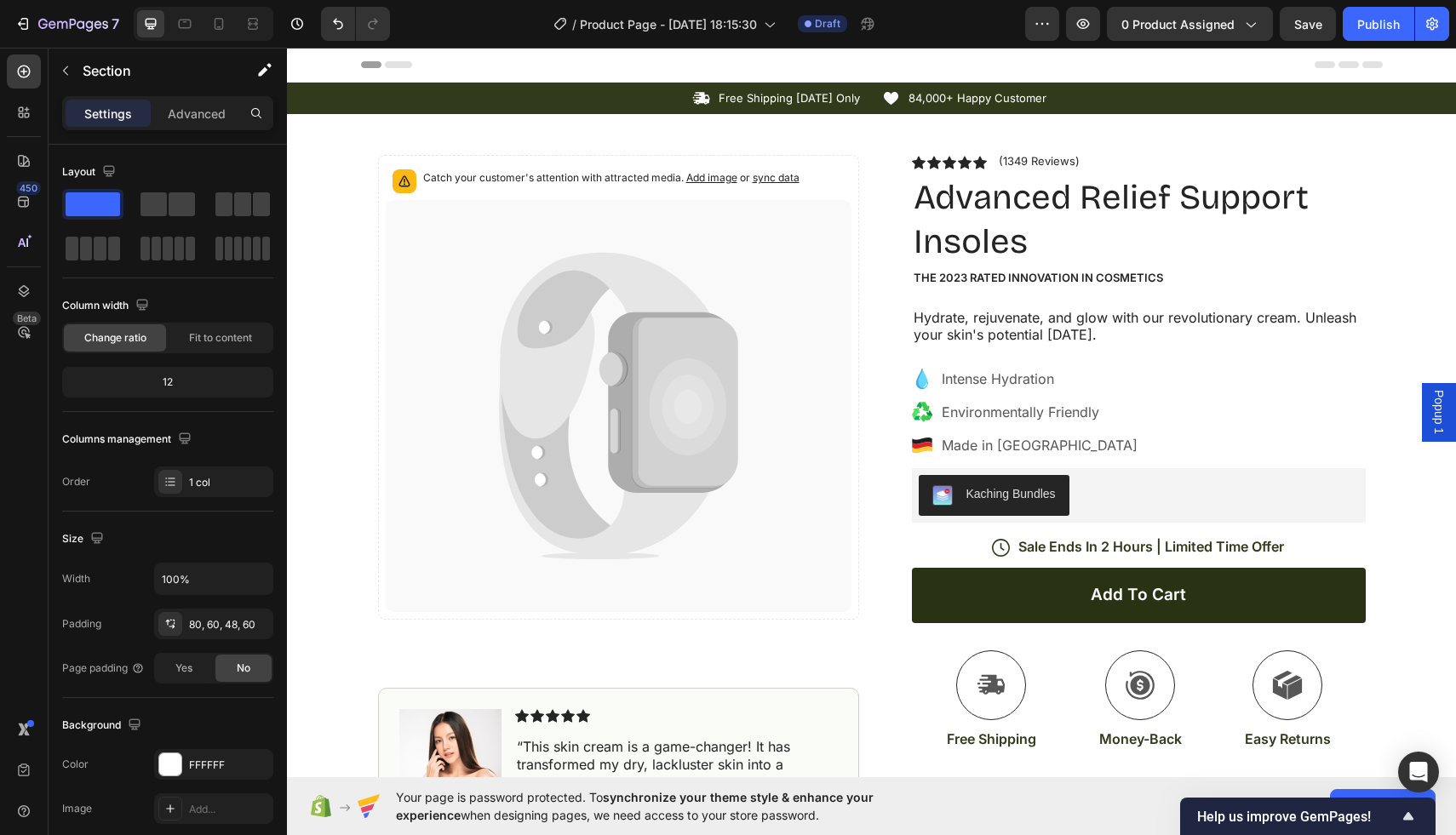
click at [708, 65] on div "Header" at bounding box center [872, 64] width 1022 height 35
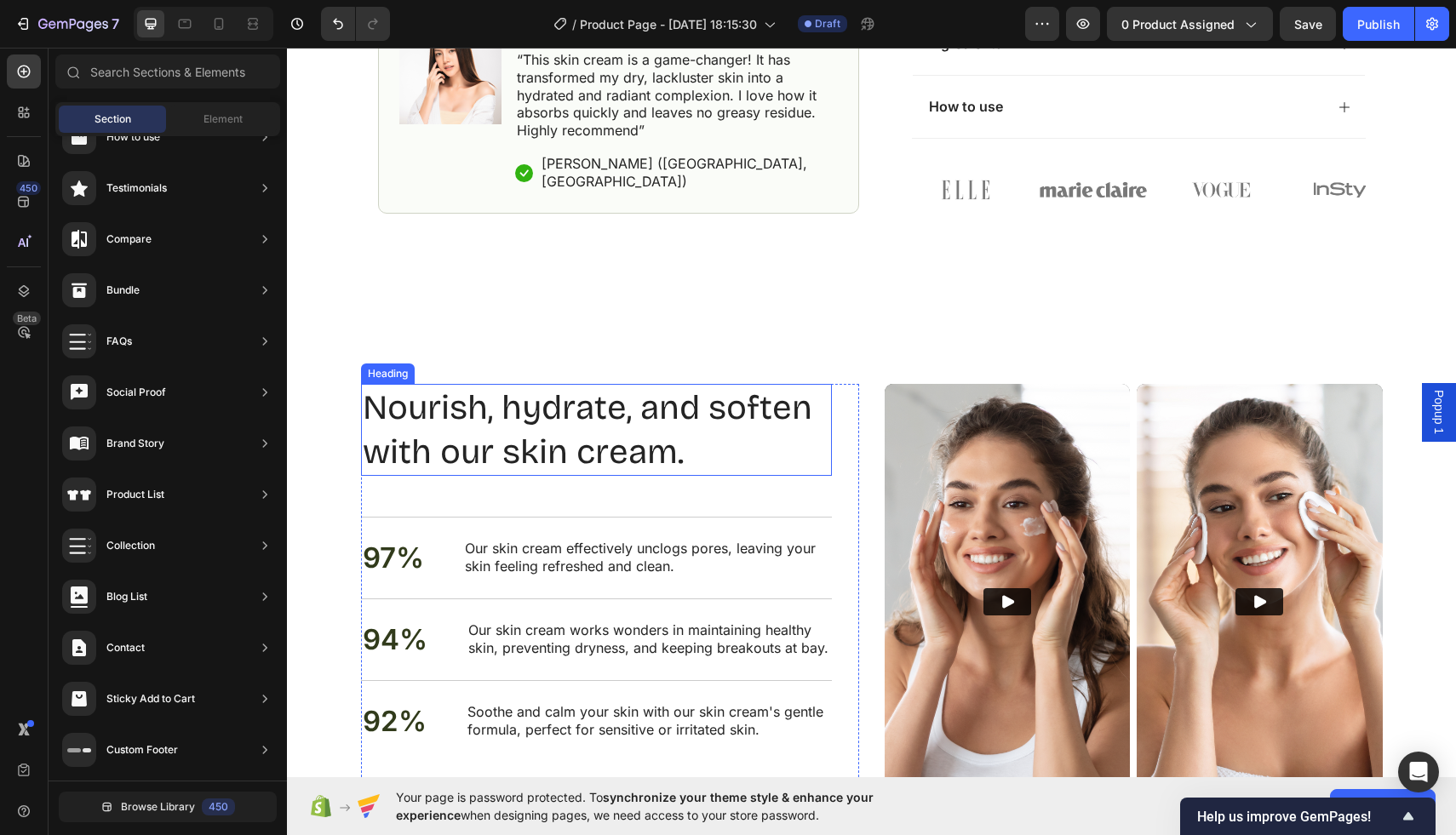
scroll to position [738, 0]
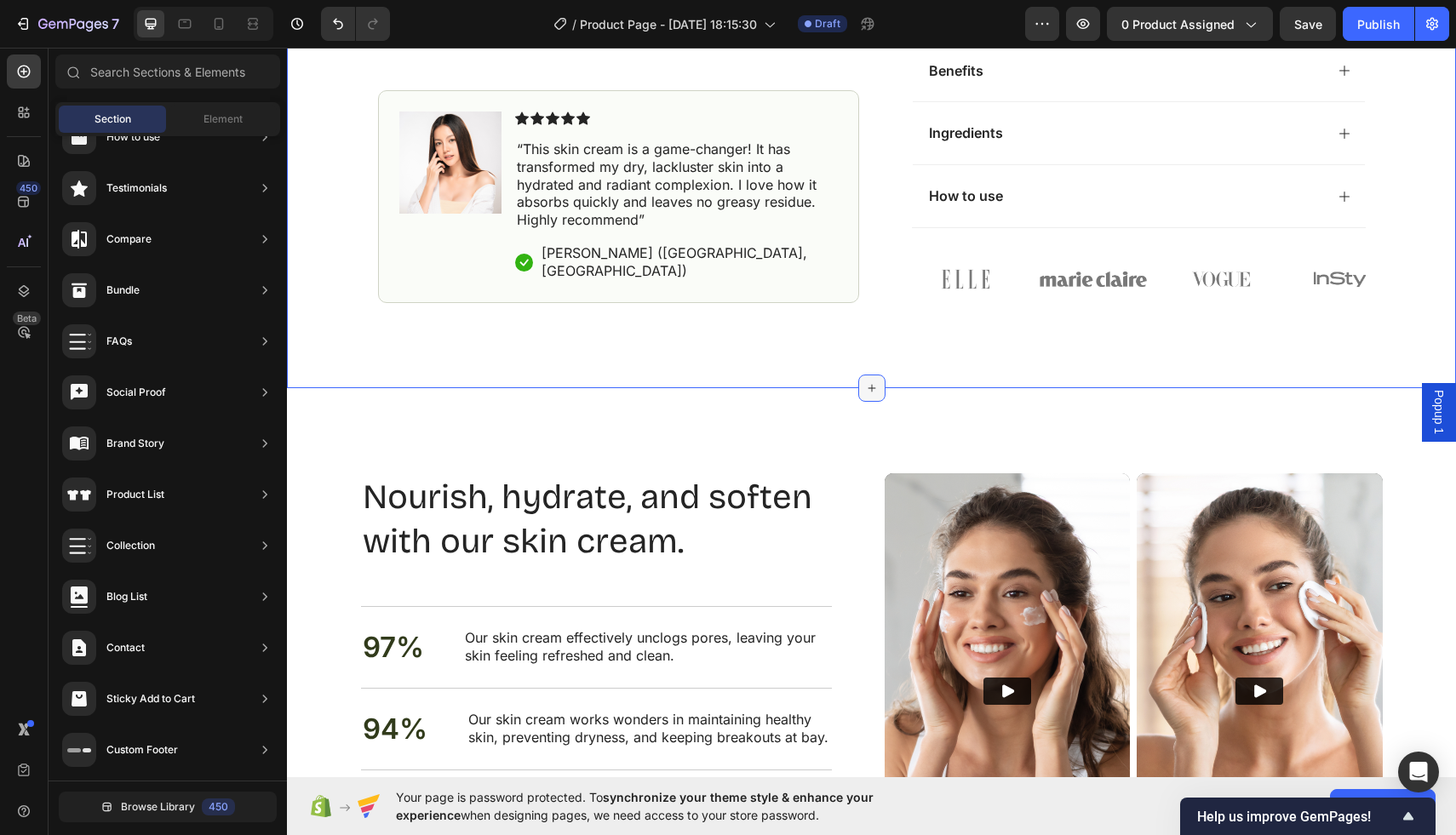
click at [870, 380] on div at bounding box center [872, 388] width 27 height 27
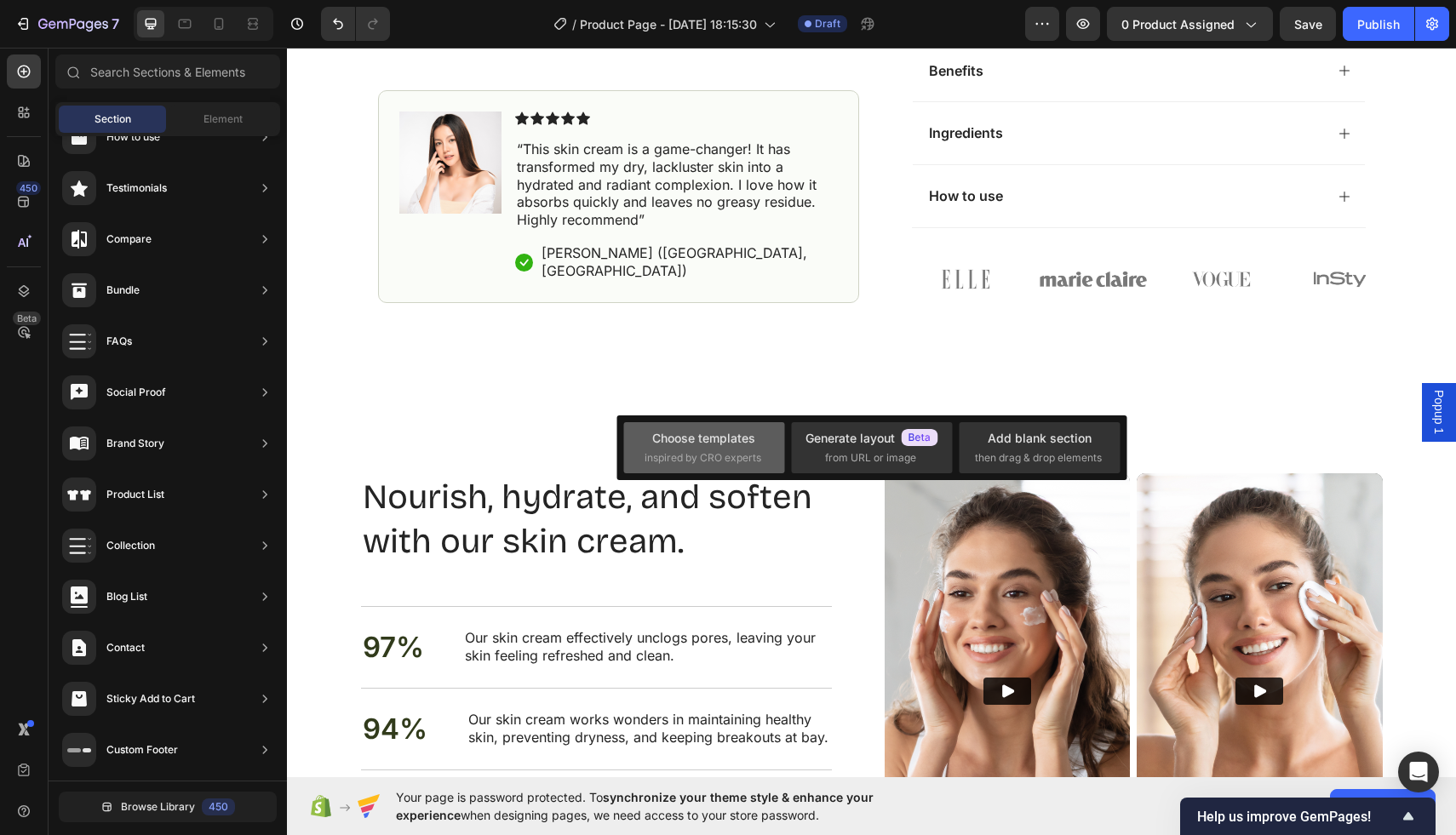
click at [717, 443] on div "Choose templates" at bounding box center [704, 438] width 103 height 18
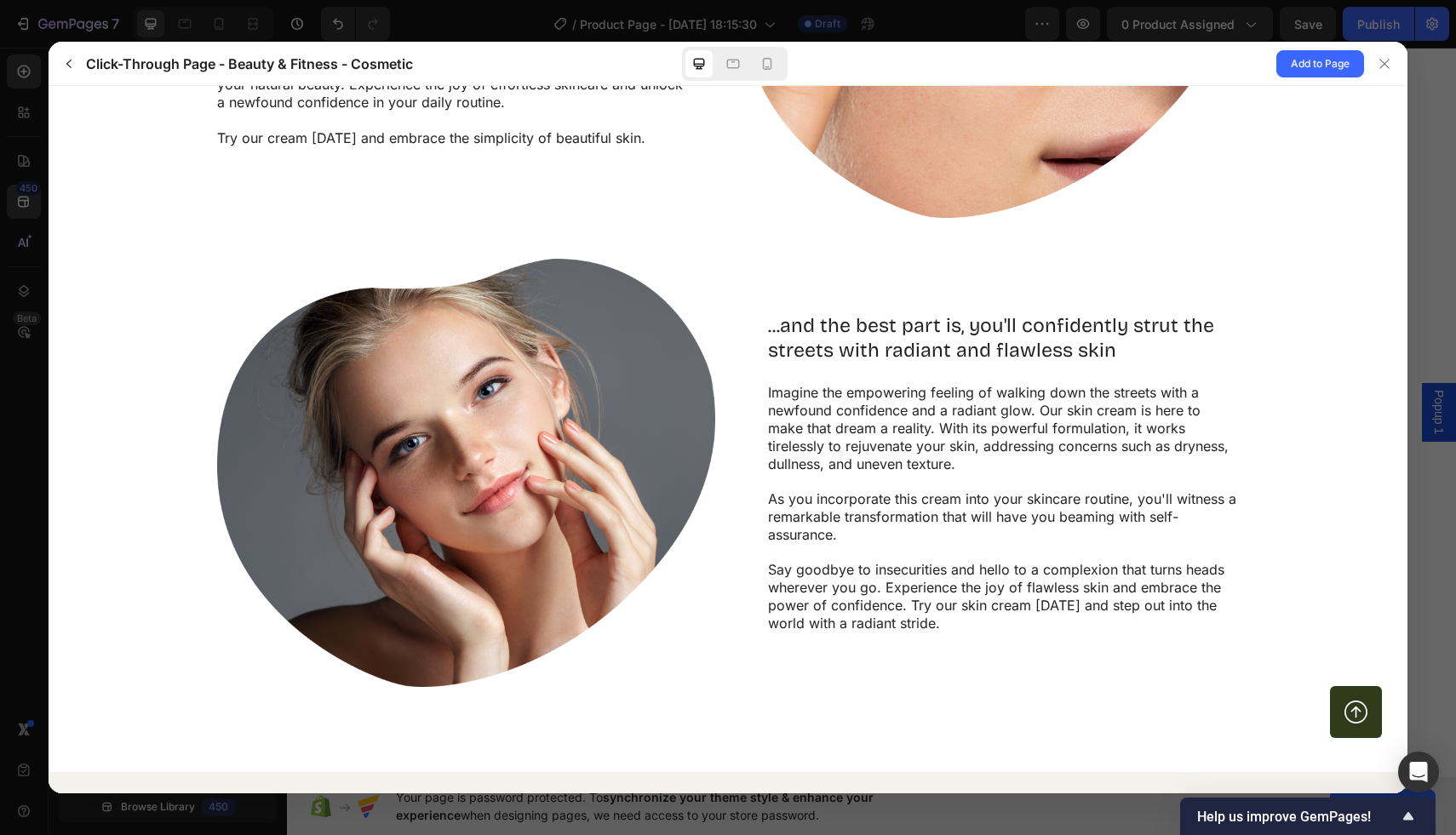
scroll to position [1559, 0]
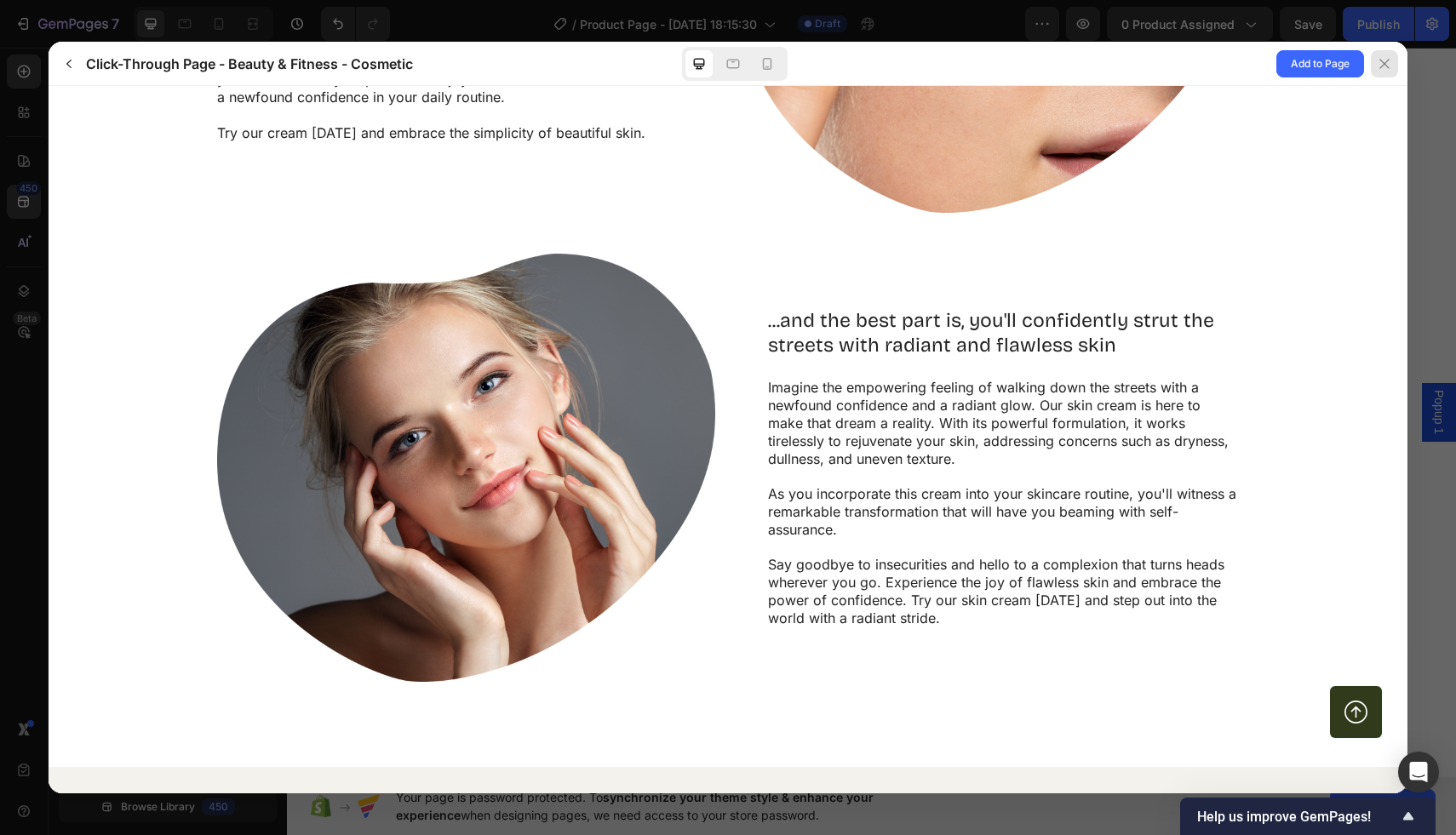
click at [1385, 57] on icon at bounding box center [1385, 63] width 14 height 14
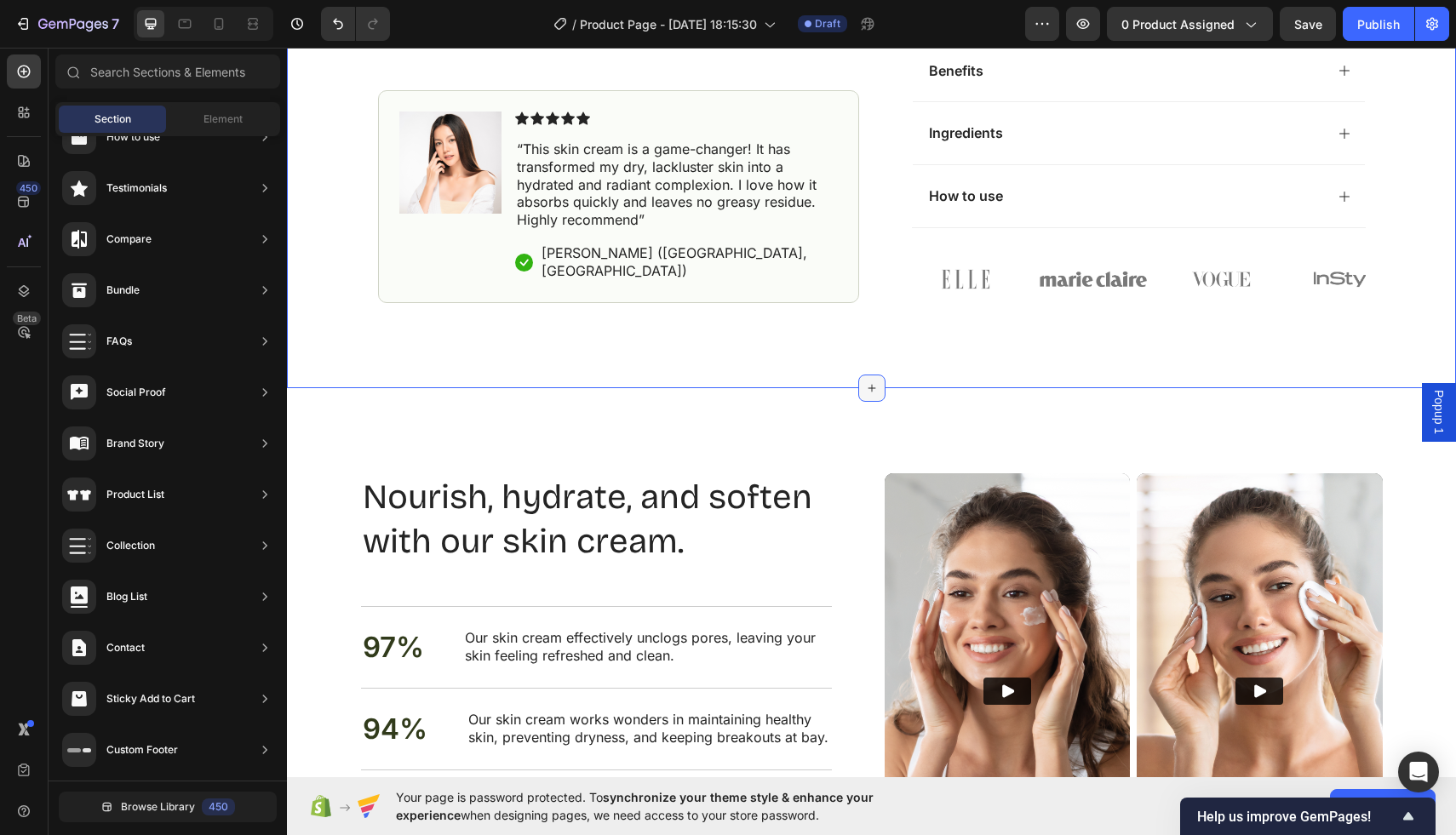
click at [872, 393] on icon at bounding box center [872, 388] width 14 height 14
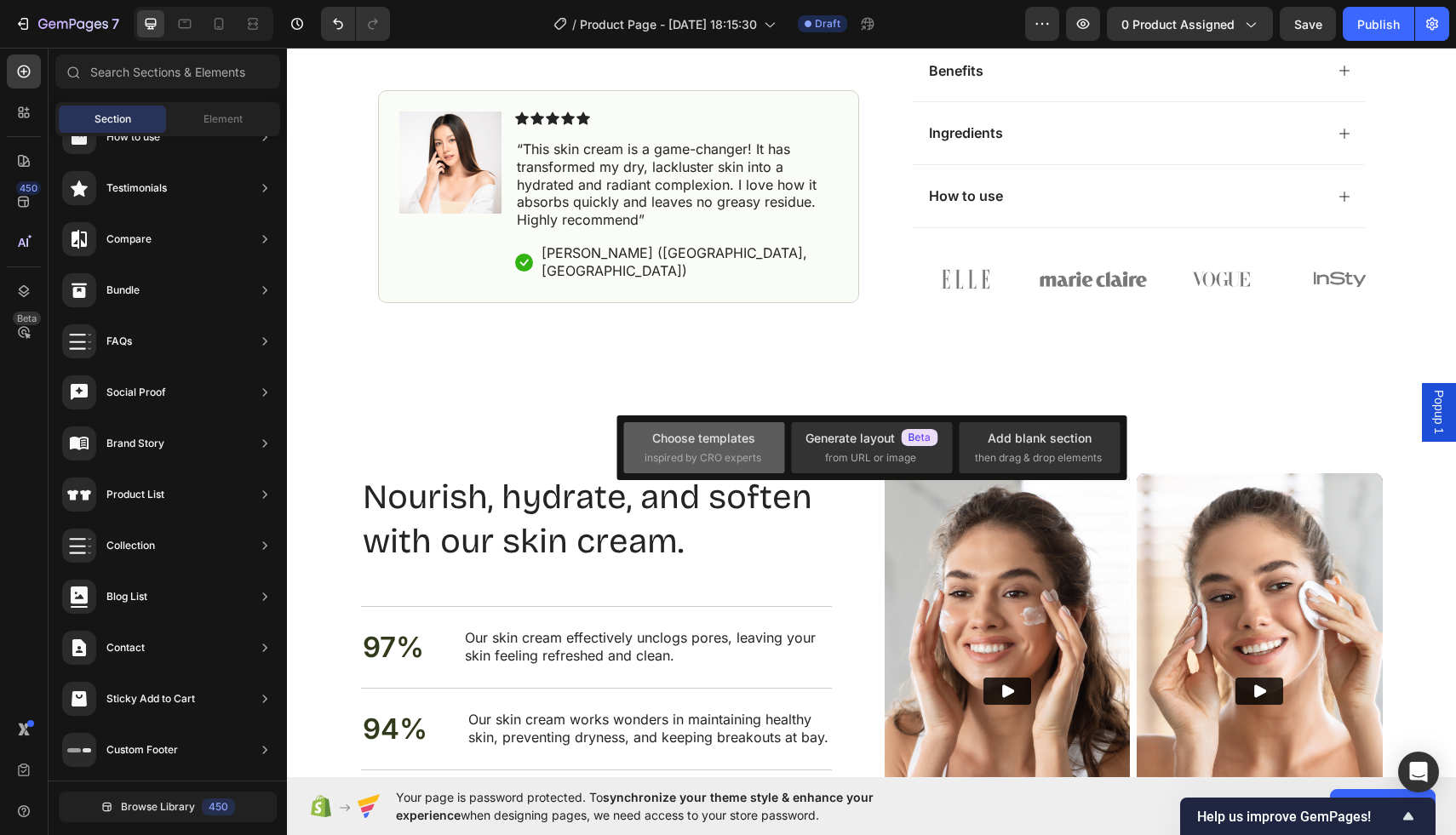
click at [719, 452] on span "inspired by CRO experts" at bounding box center [703, 458] width 117 height 15
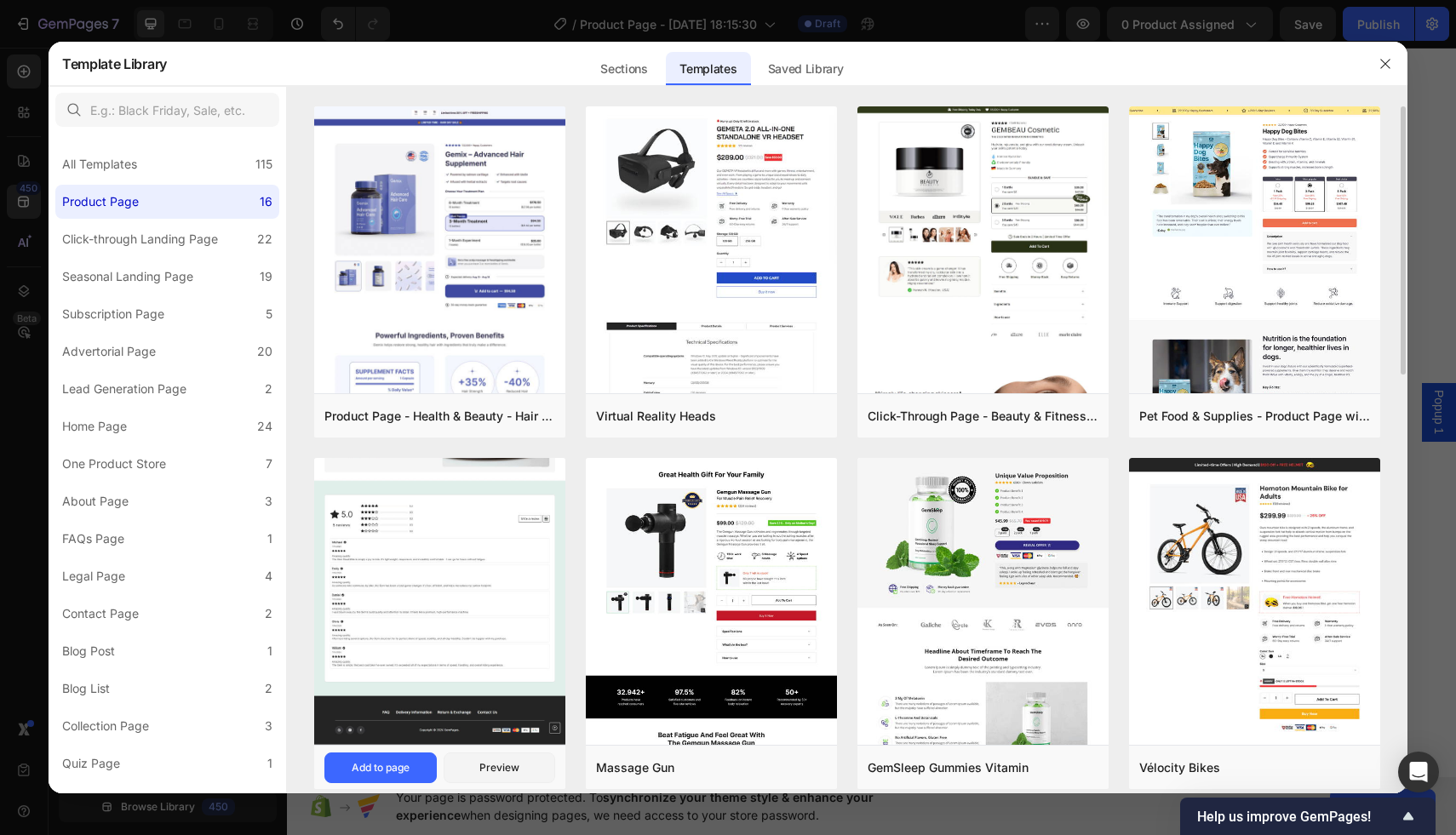
click at [435, 657] on img at bounding box center [440, 325] width 251 height 842
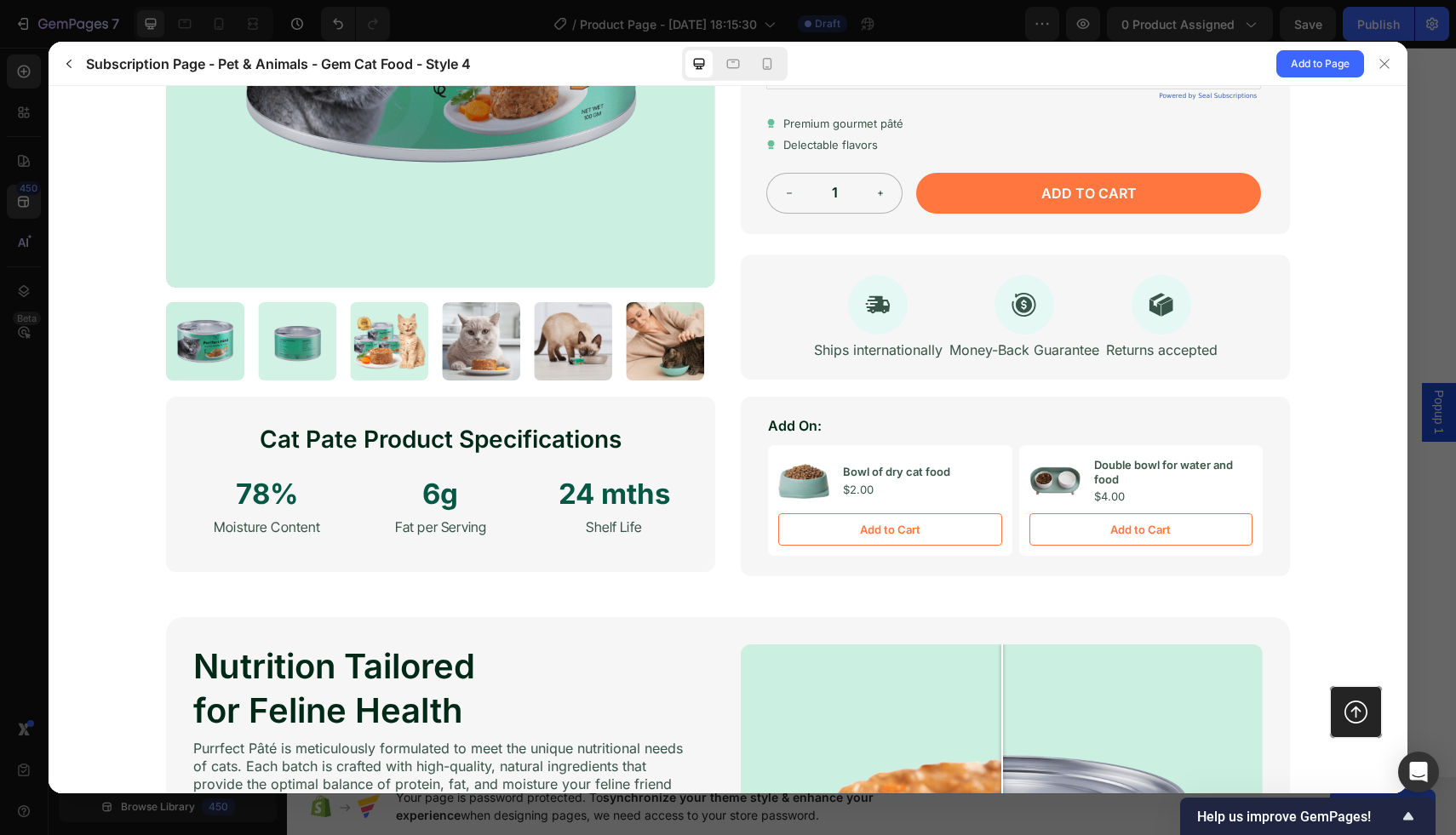
scroll to position [575, 0]
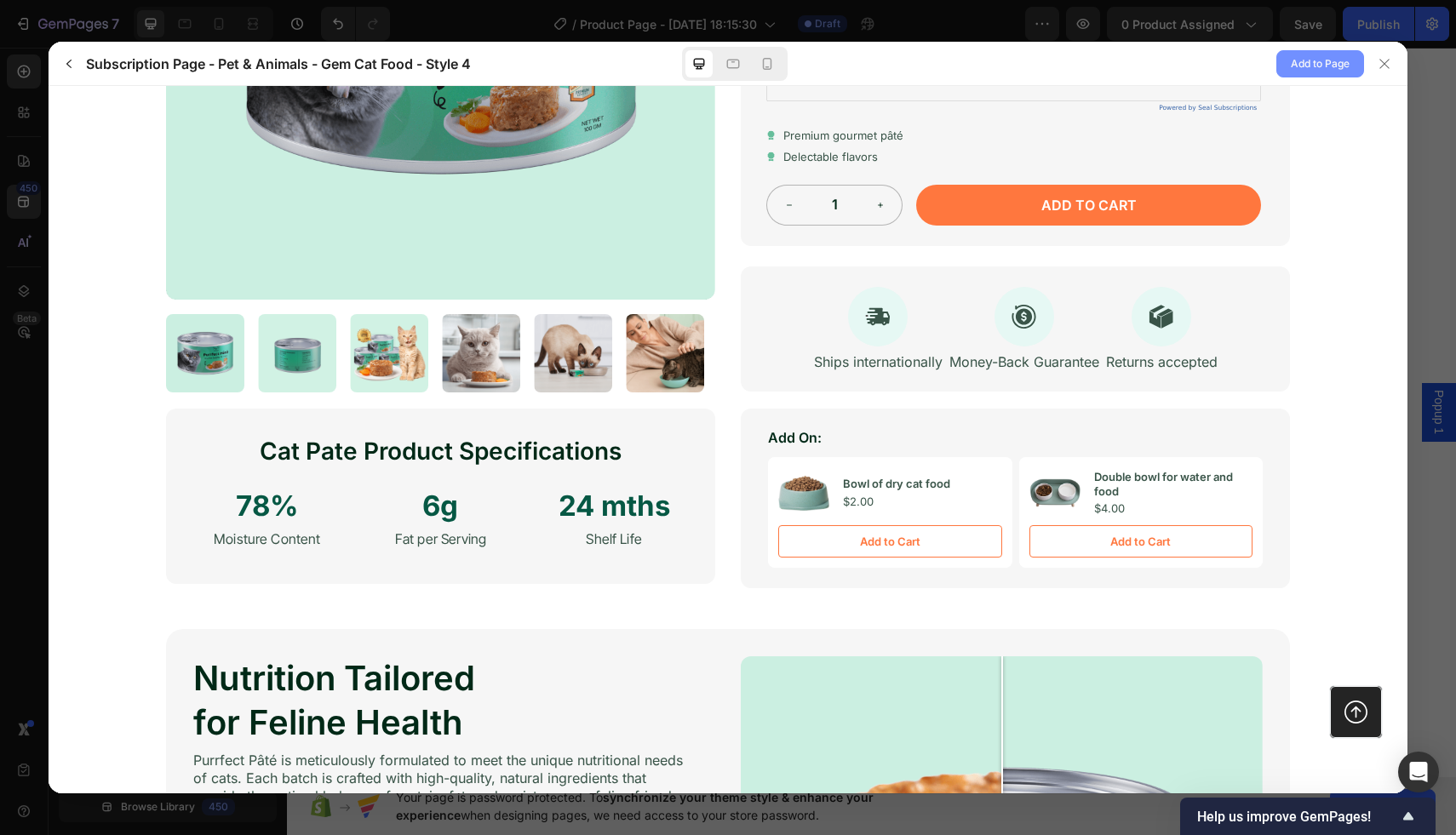
click at [1311, 63] on span "Add to Page" at bounding box center [1320, 63] width 59 height 21
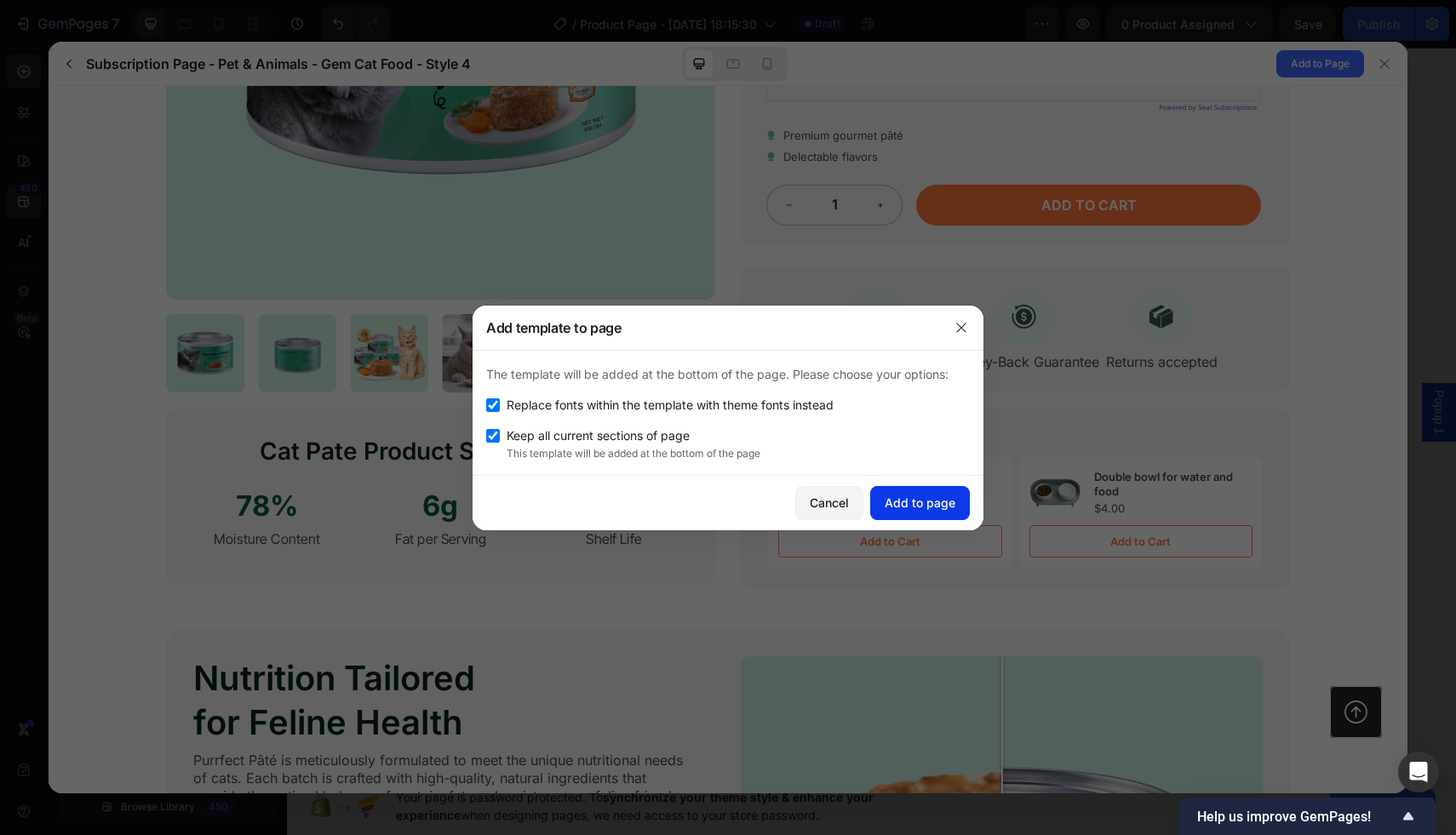
click at [912, 509] on div "Add to page" at bounding box center [920, 502] width 71 height 18
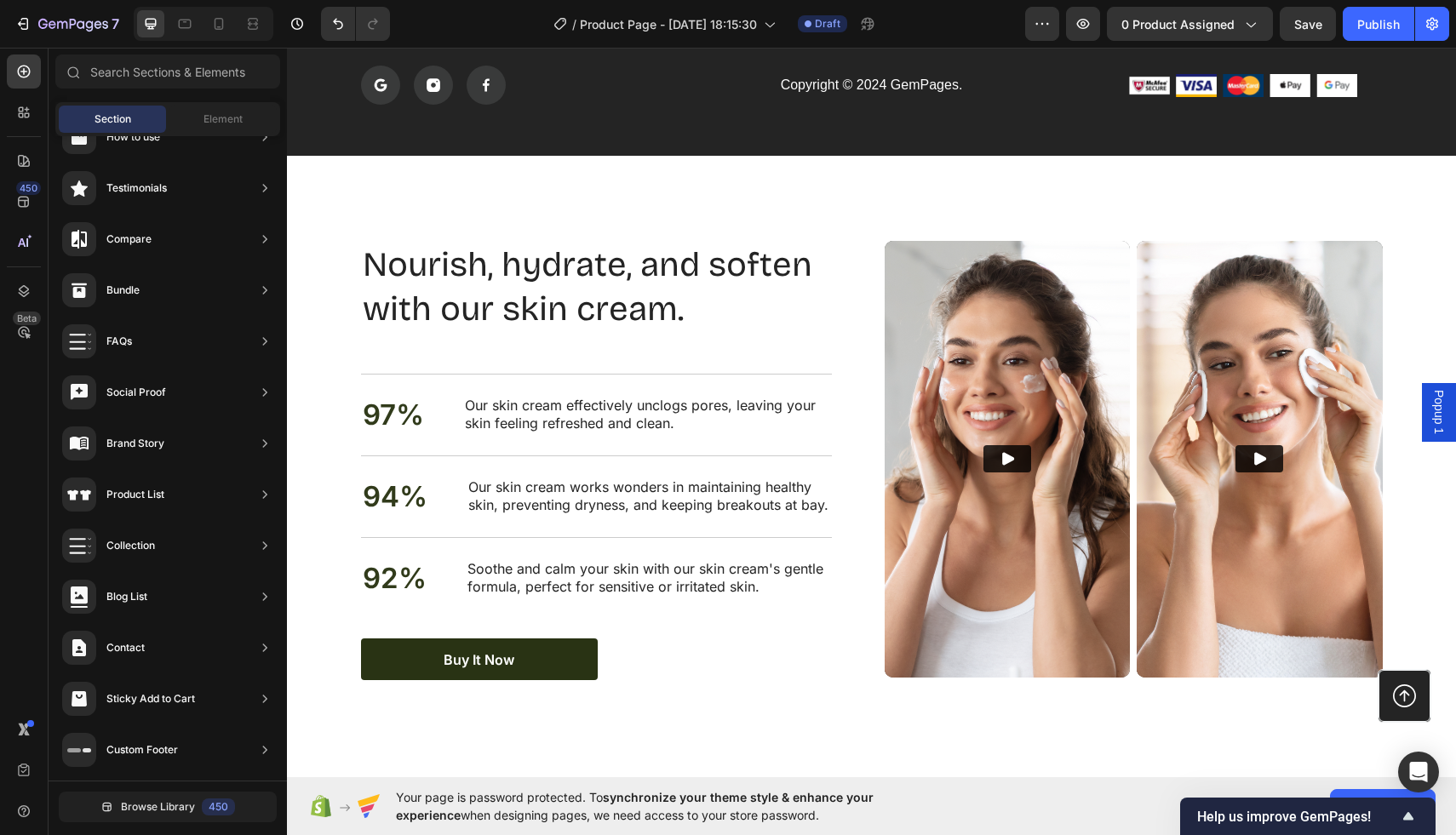
scroll to position [4465, 0]
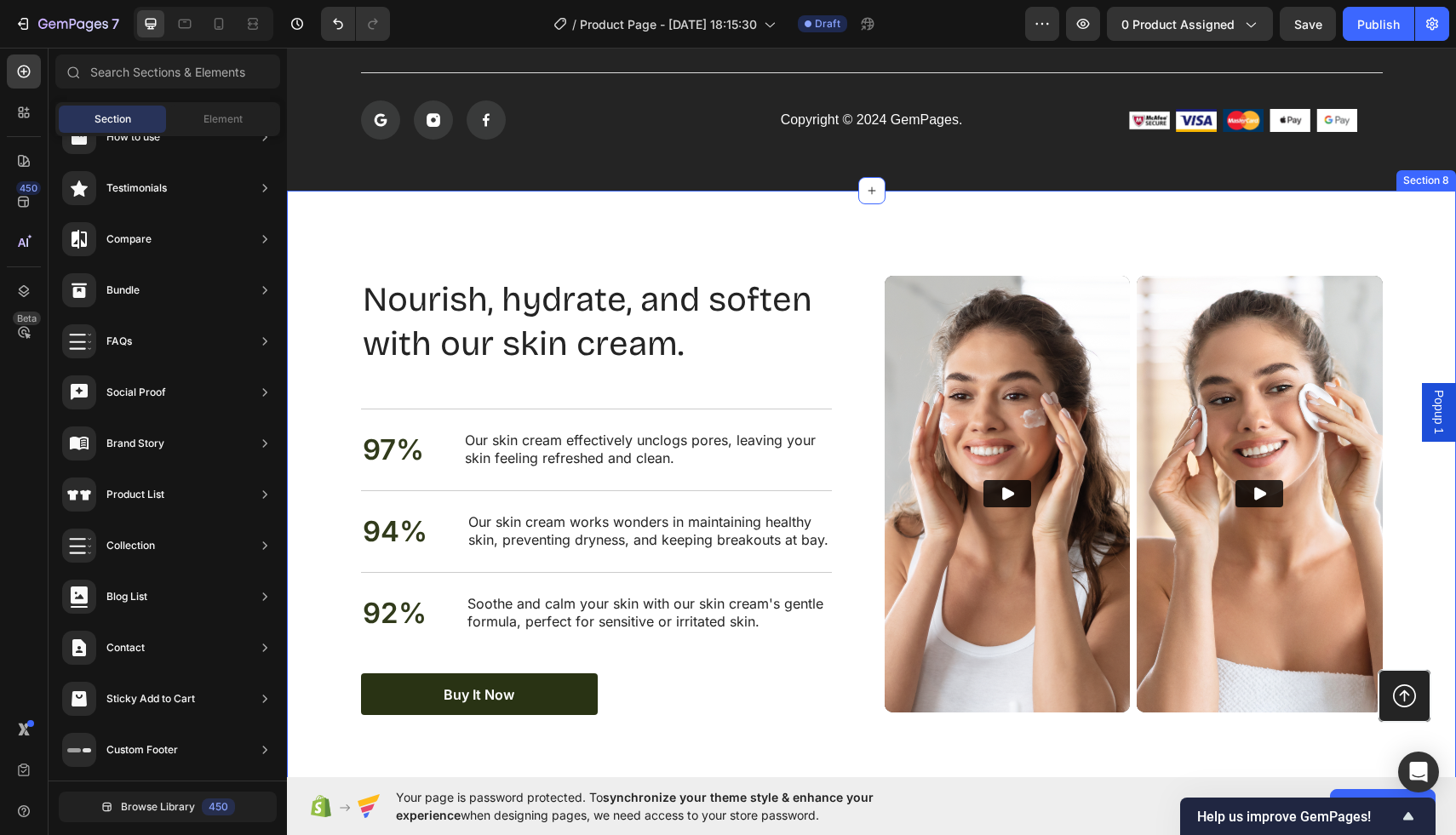
click at [861, 227] on div "Nourish, hydrate, and soften with our skin cream. Heading Nourish, hydrate, and…" at bounding box center [872, 495] width 1169 height 610
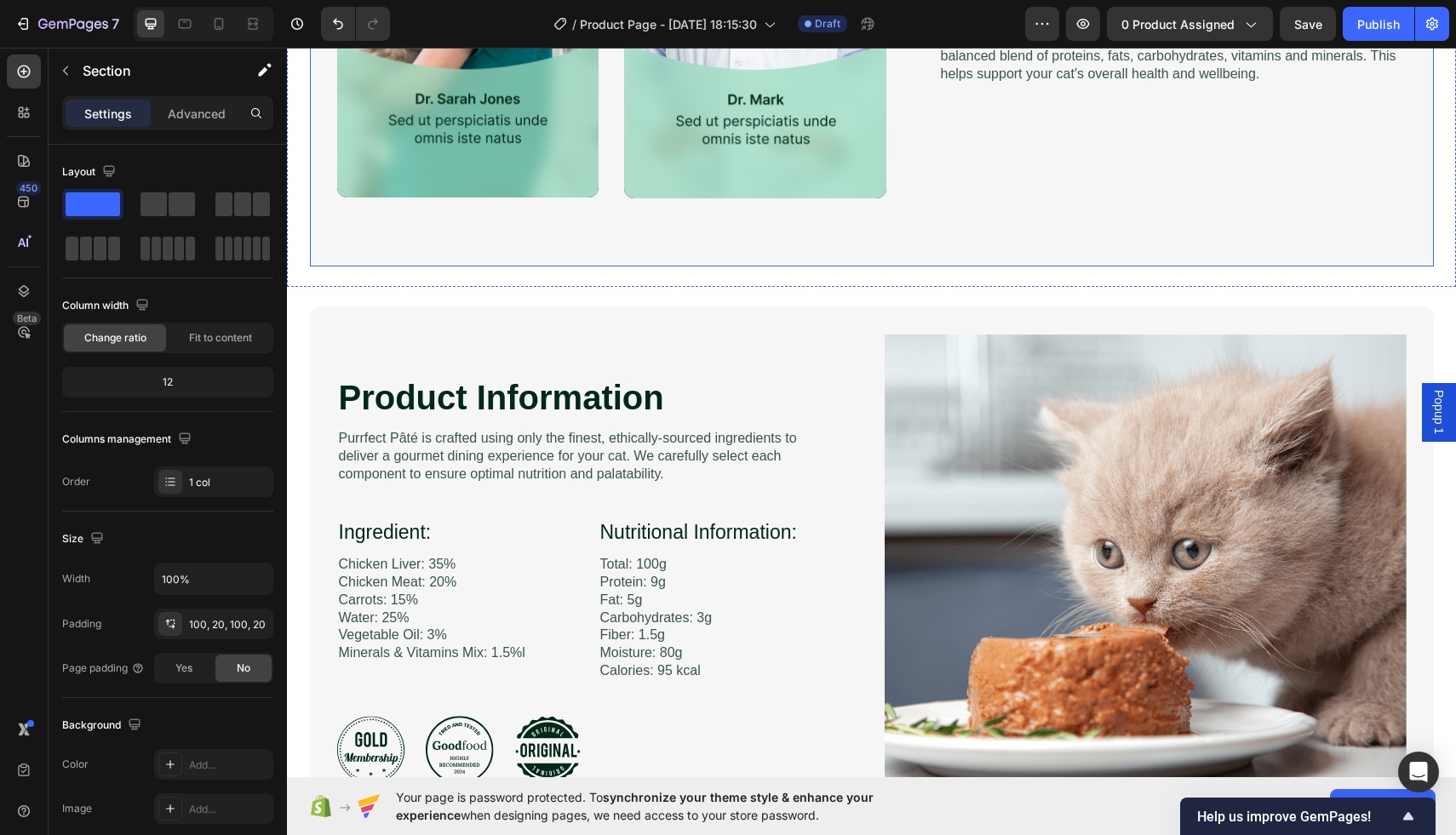
scroll to position [3357, 0]
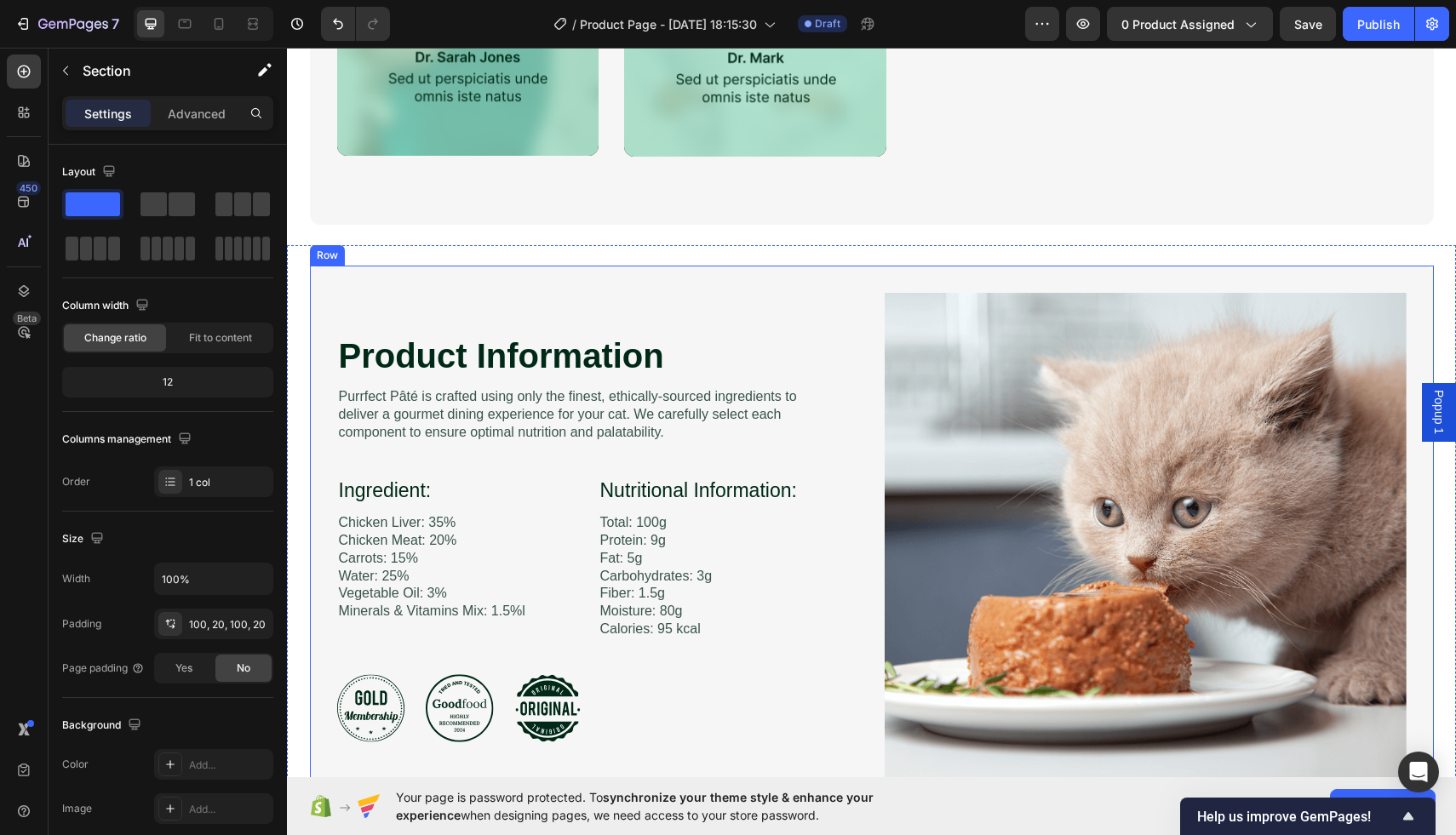
click at [1065, 277] on div "Product Information Heading Image Purrfect Pâté is crafted using only the fines…" at bounding box center [872, 536] width 1125 height 542
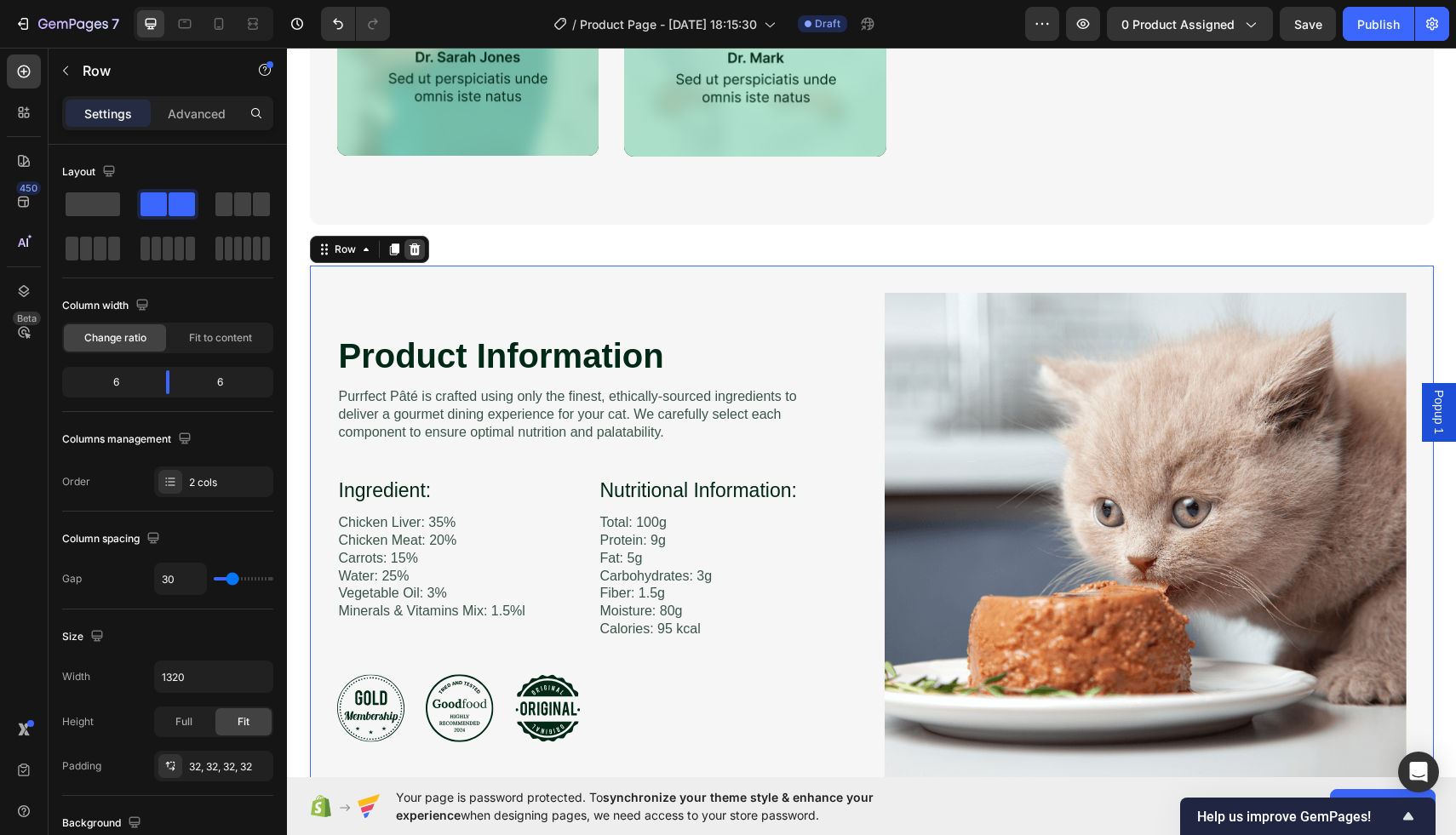
click at [411, 249] on icon at bounding box center [414, 249] width 11 height 12
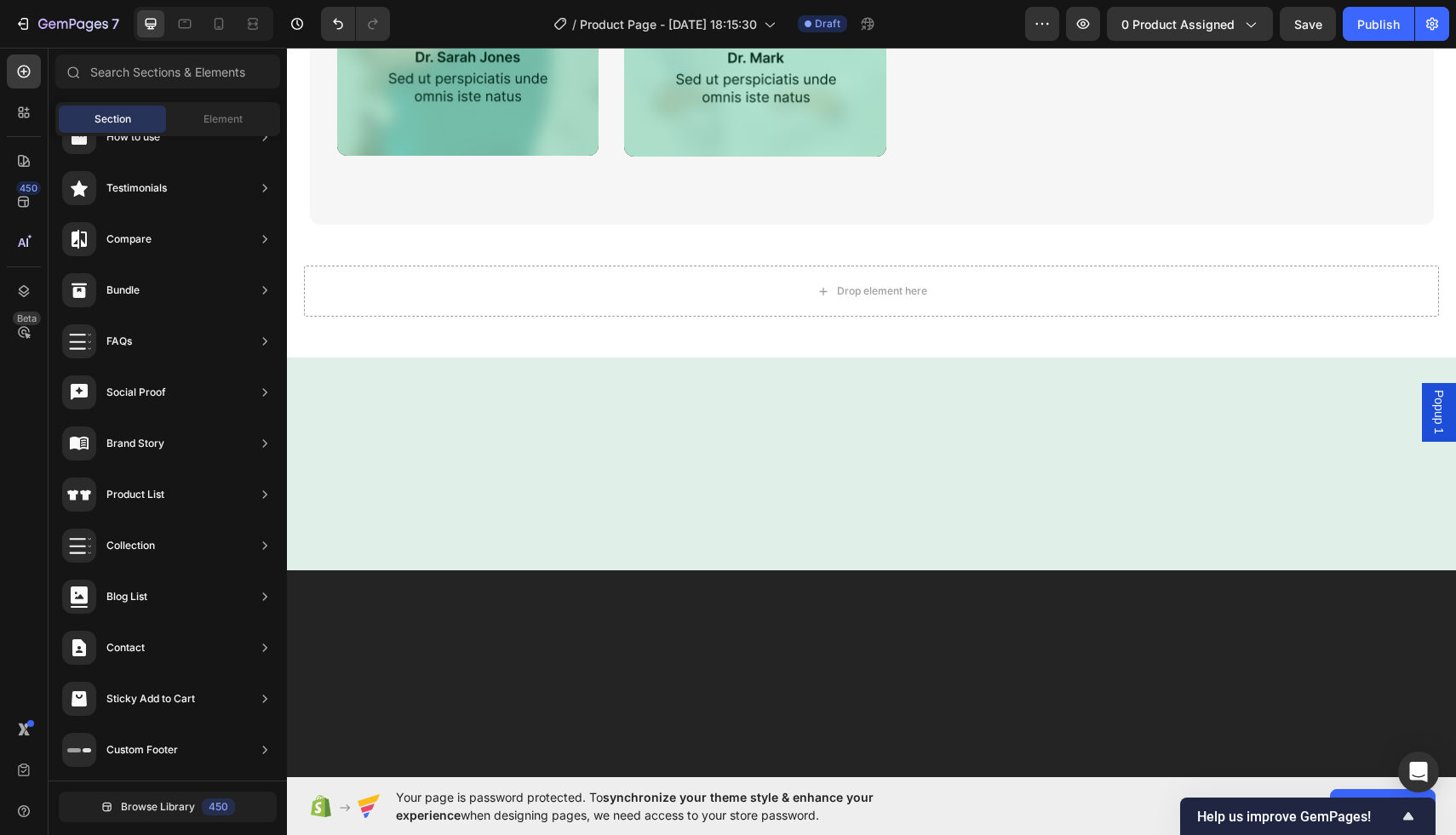
click at [884, 486] on div at bounding box center [872, 464] width 1169 height 213
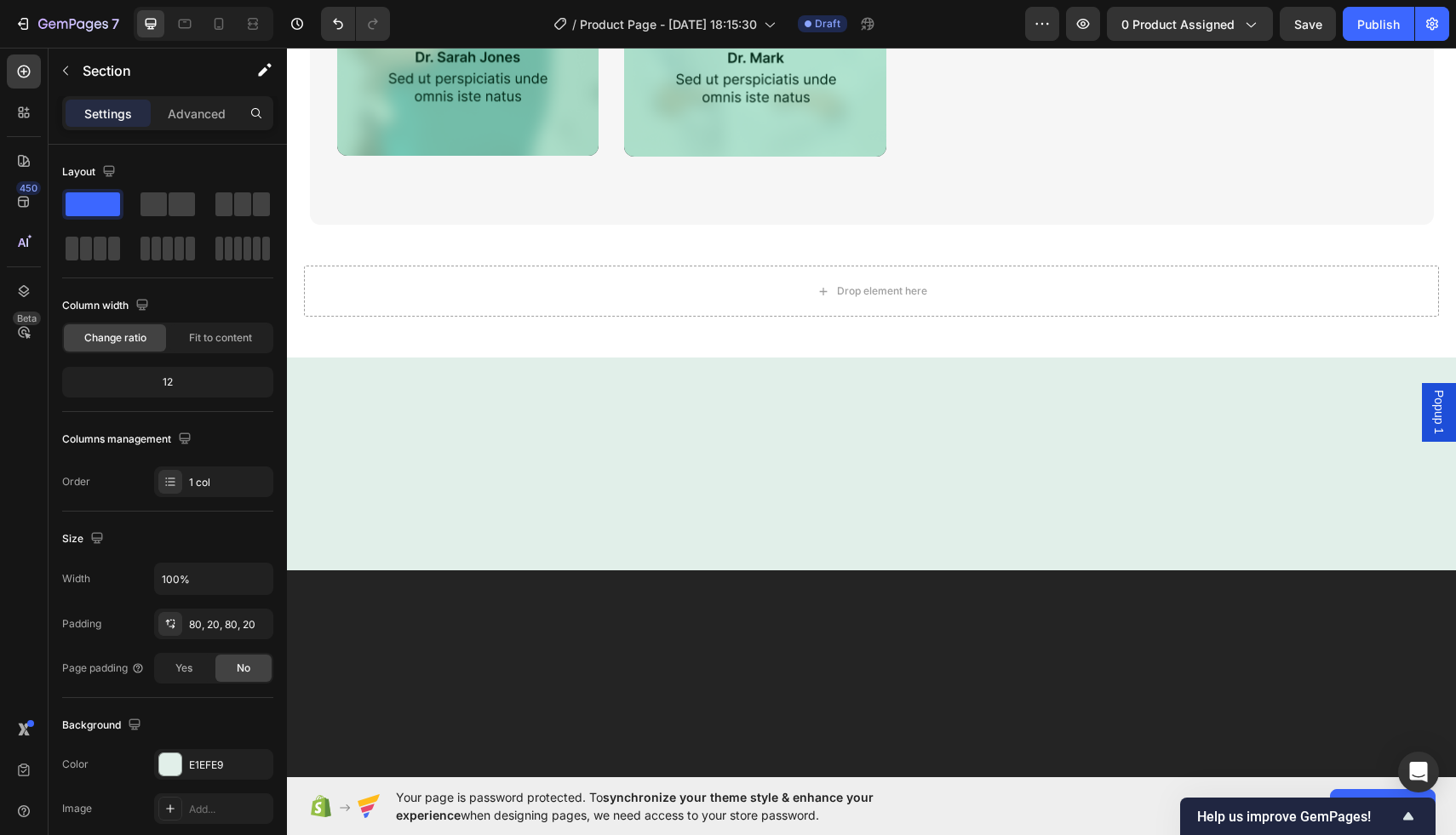
click at [915, 424] on div at bounding box center [872, 464] width 1169 height 213
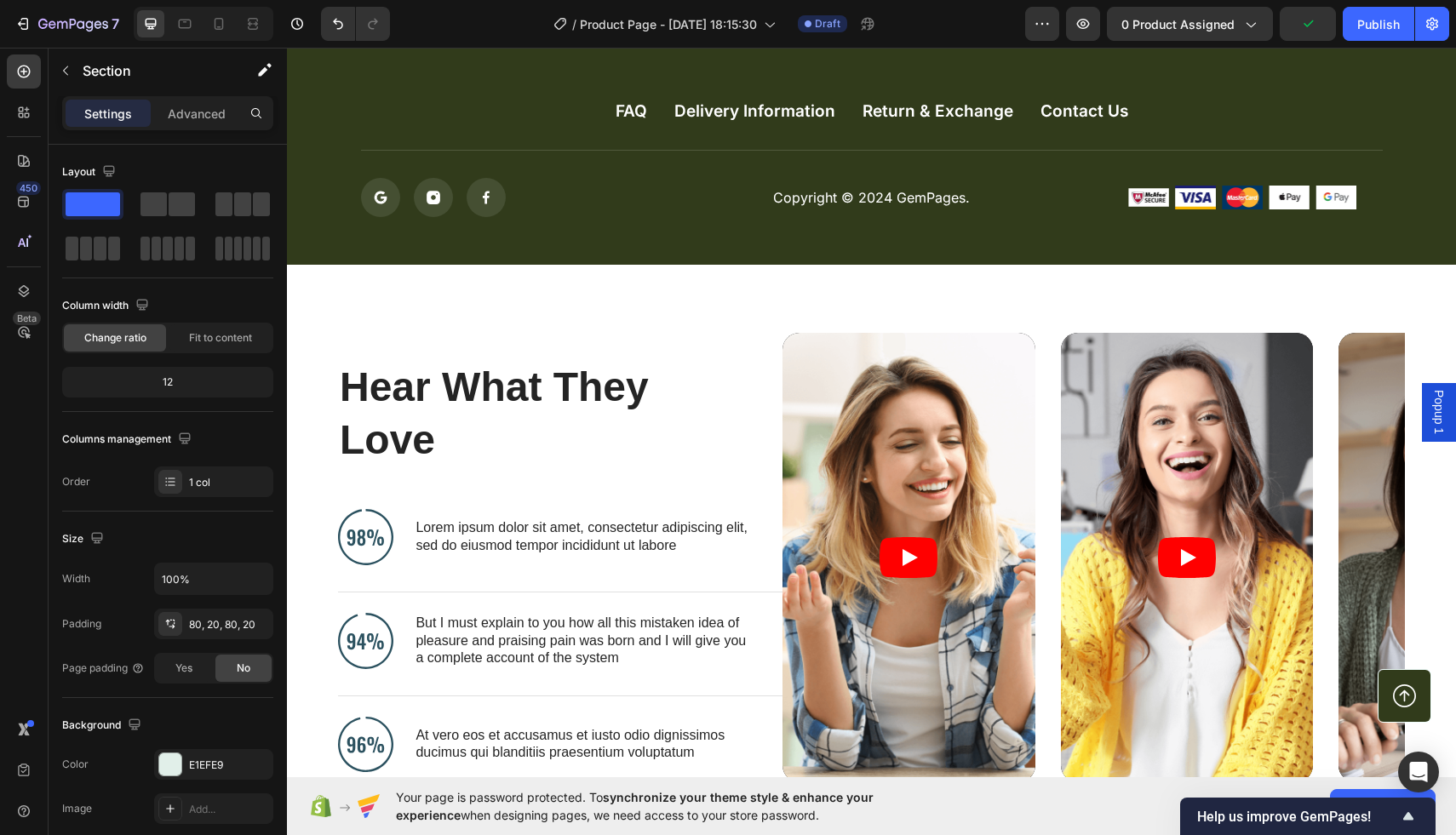
scroll to position [5365, 0]
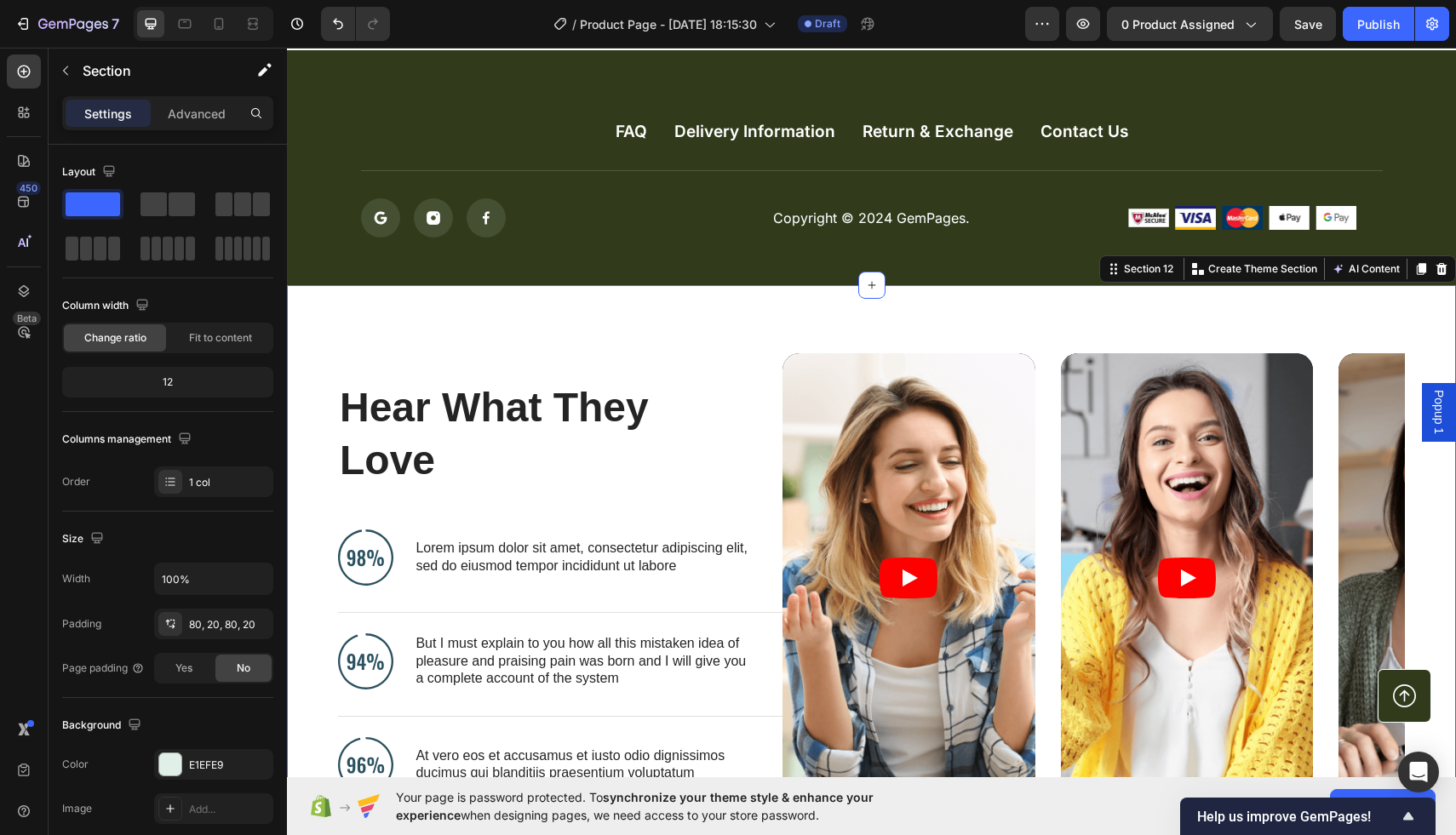
click at [918, 307] on div "Hear What They Love Heading Image Lorem ipsum dolor sit amet, consectetur adipi…" at bounding box center [872, 590] width 1169 height 608
click at [728, 324] on div "Hear What They Love Heading Image Lorem ipsum dolor sit amet, consectetur adipi…" at bounding box center [872, 590] width 1169 height 608
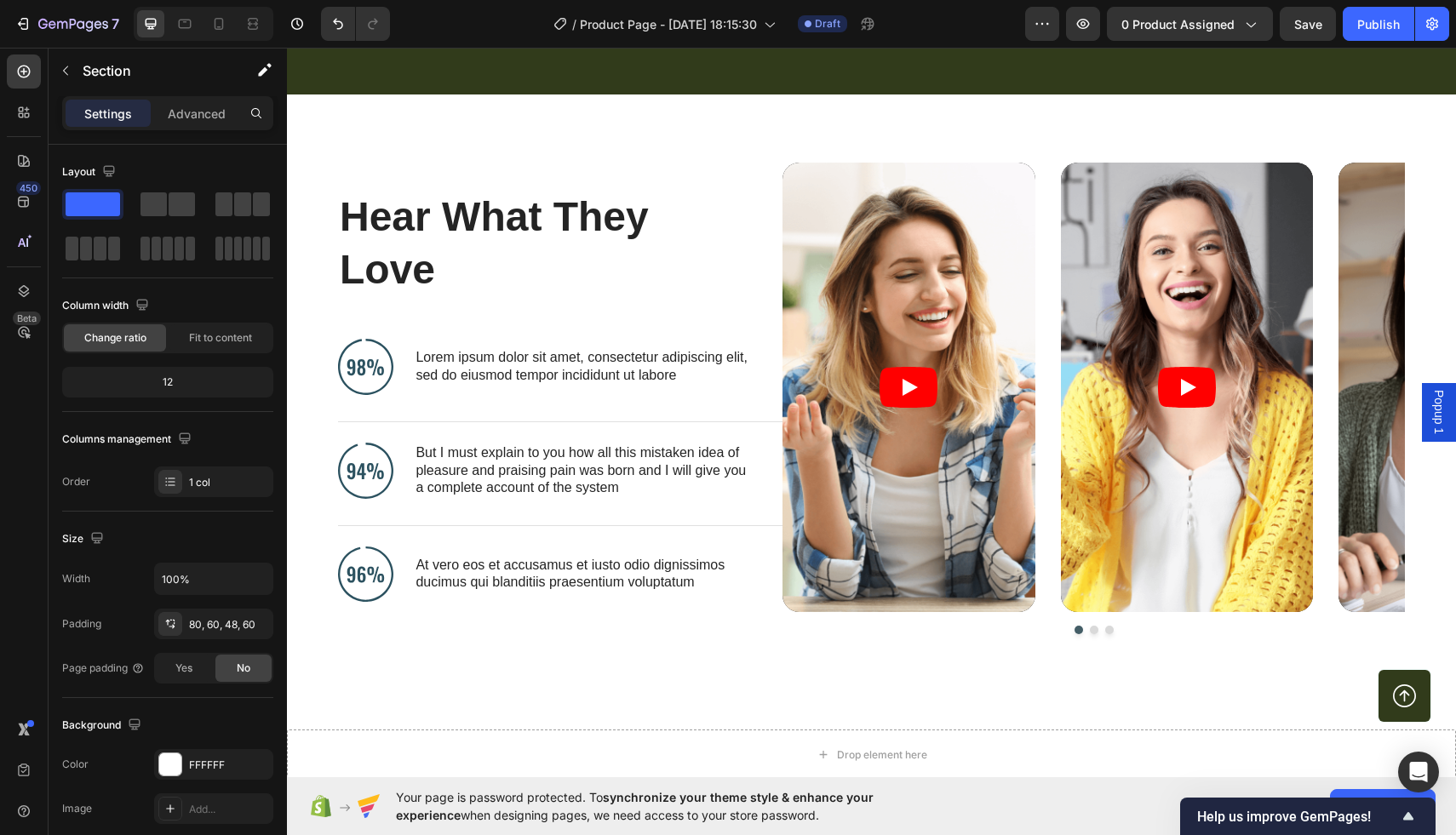
scroll to position [5525, 0]
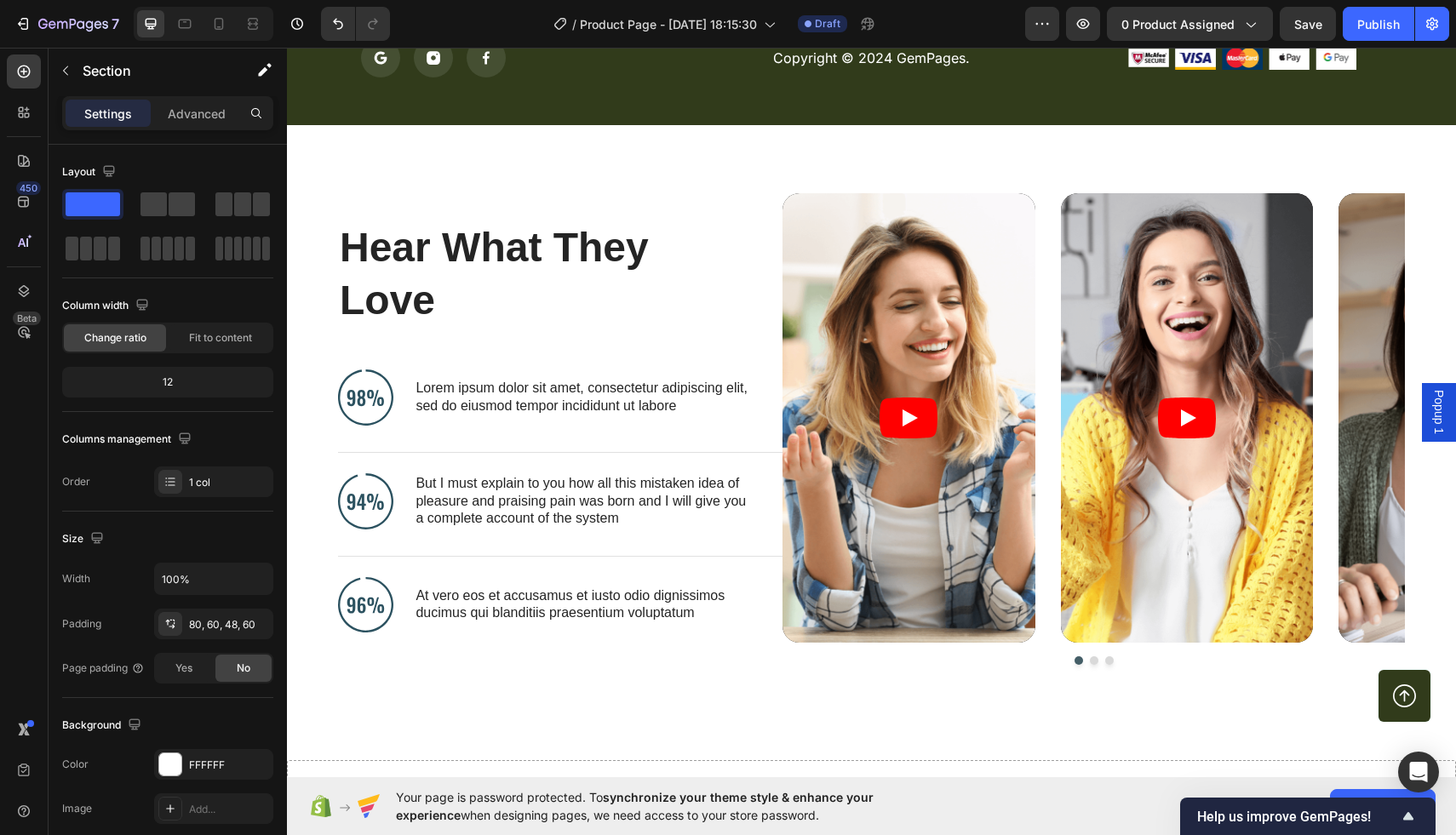
click at [694, 160] on div "Hear What They Love Heading Image Lorem ipsum dolor sit amet, consectetur adipi…" at bounding box center [872, 429] width 1169 height 608
click at [737, 148] on div "Hear What They Love Heading Image Lorem ipsum dolor sit amet, consectetur adipi…" at bounding box center [872, 429] width 1169 height 608
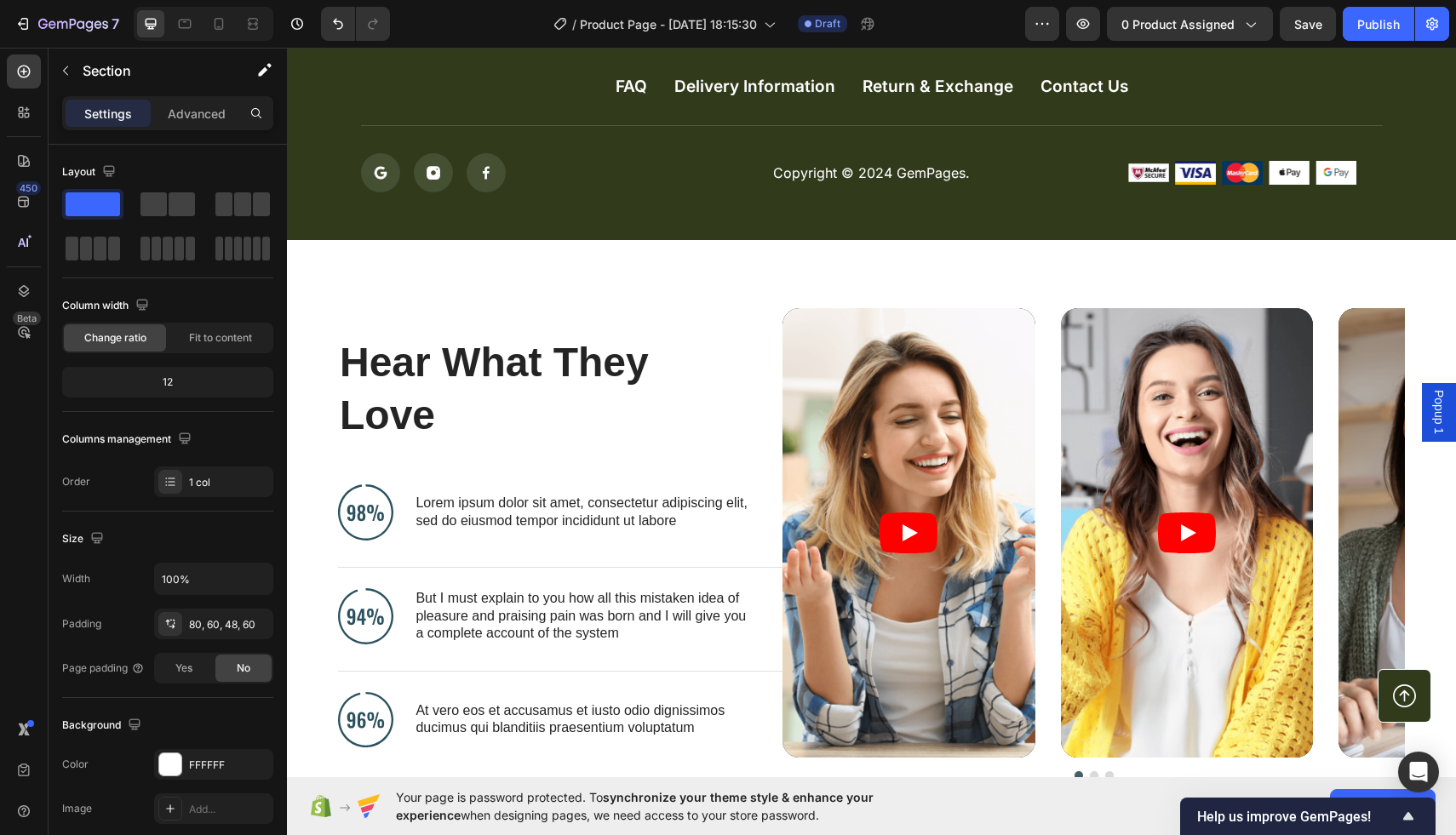
scroll to position [5393, 0]
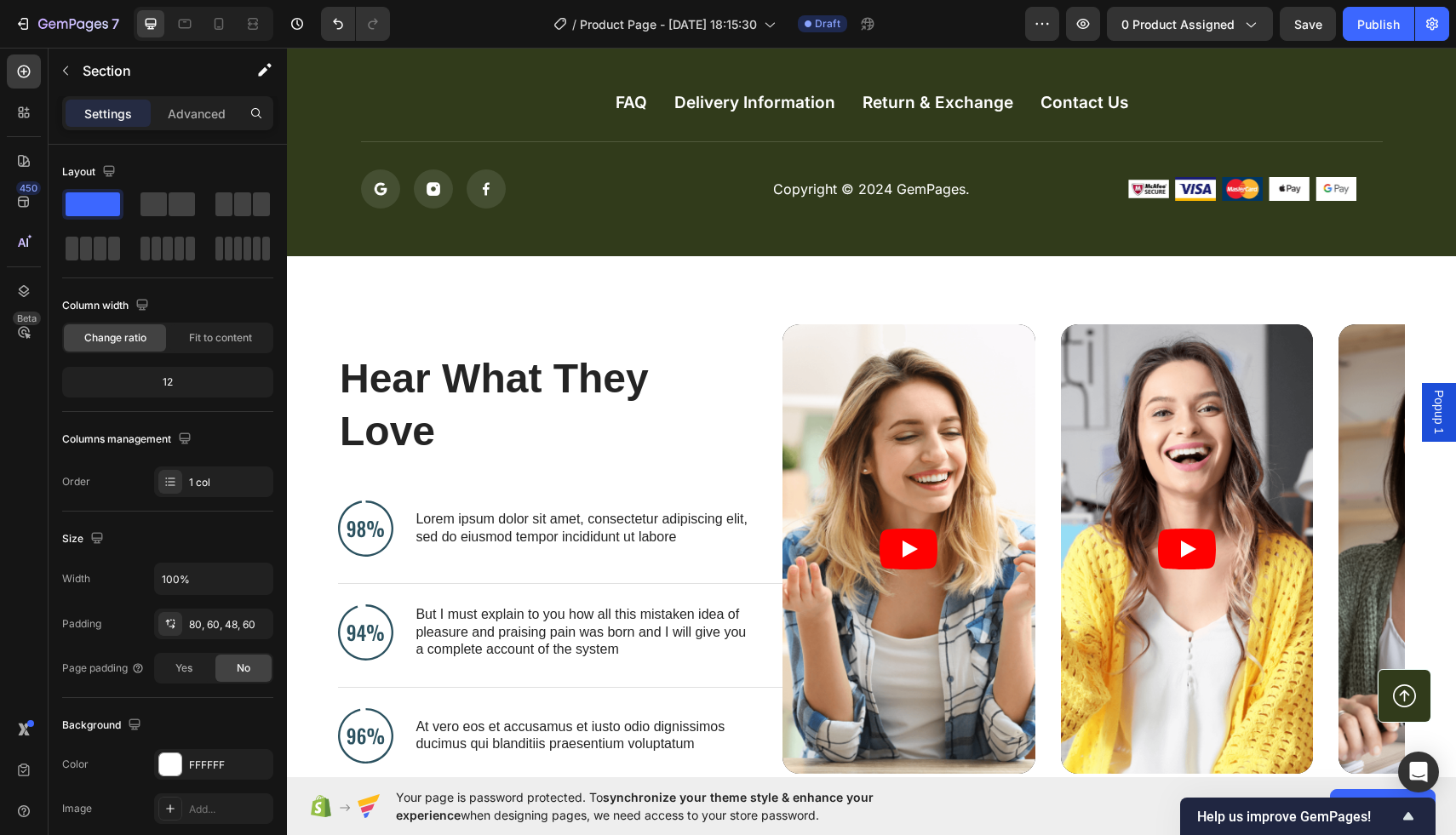
click at [990, 294] on div "Hear What They Love Heading Image Lorem ipsum dolor sit amet, consectetur adipi…" at bounding box center [872, 561] width 1169 height 608
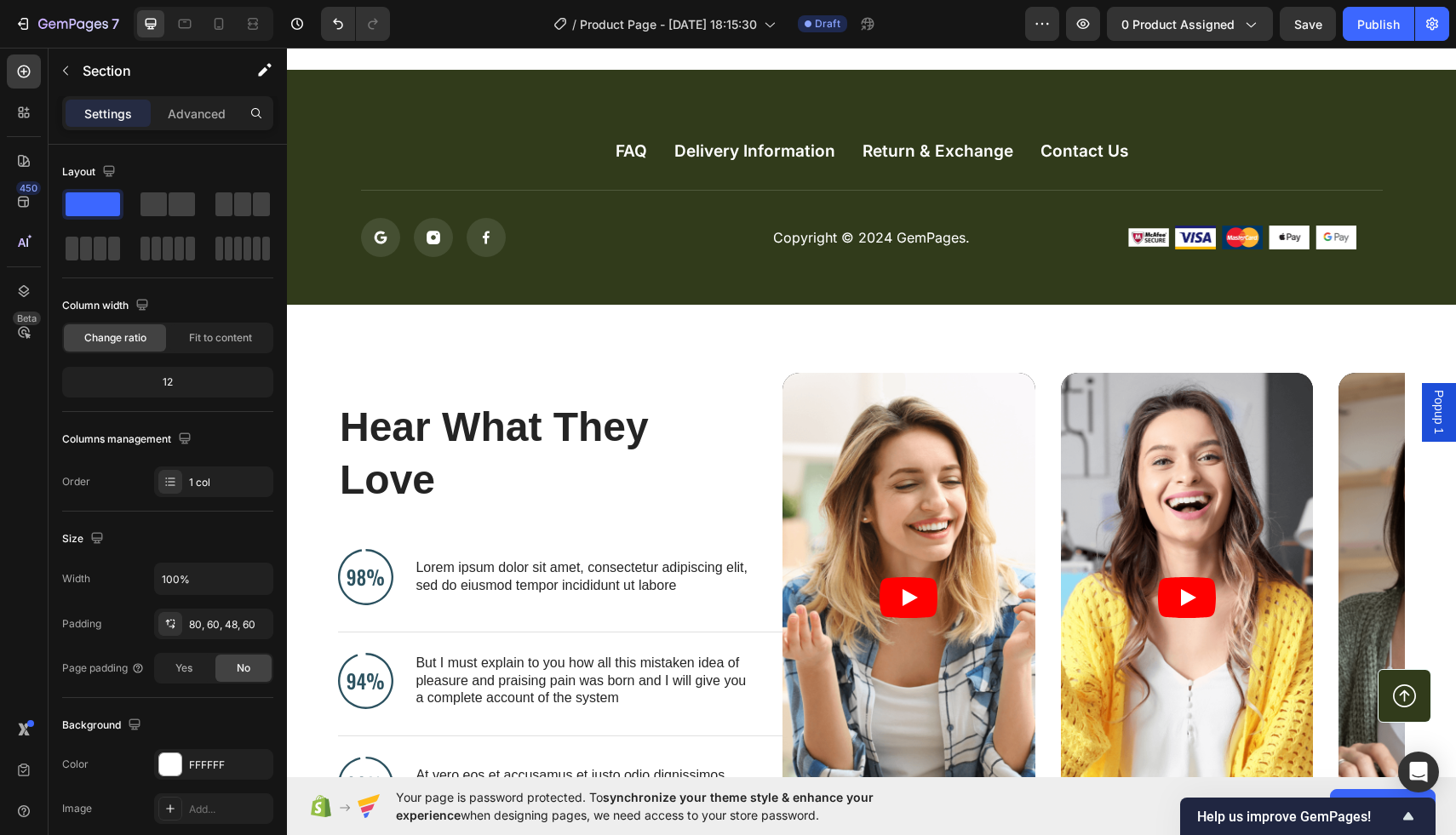
scroll to position [5343, 0]
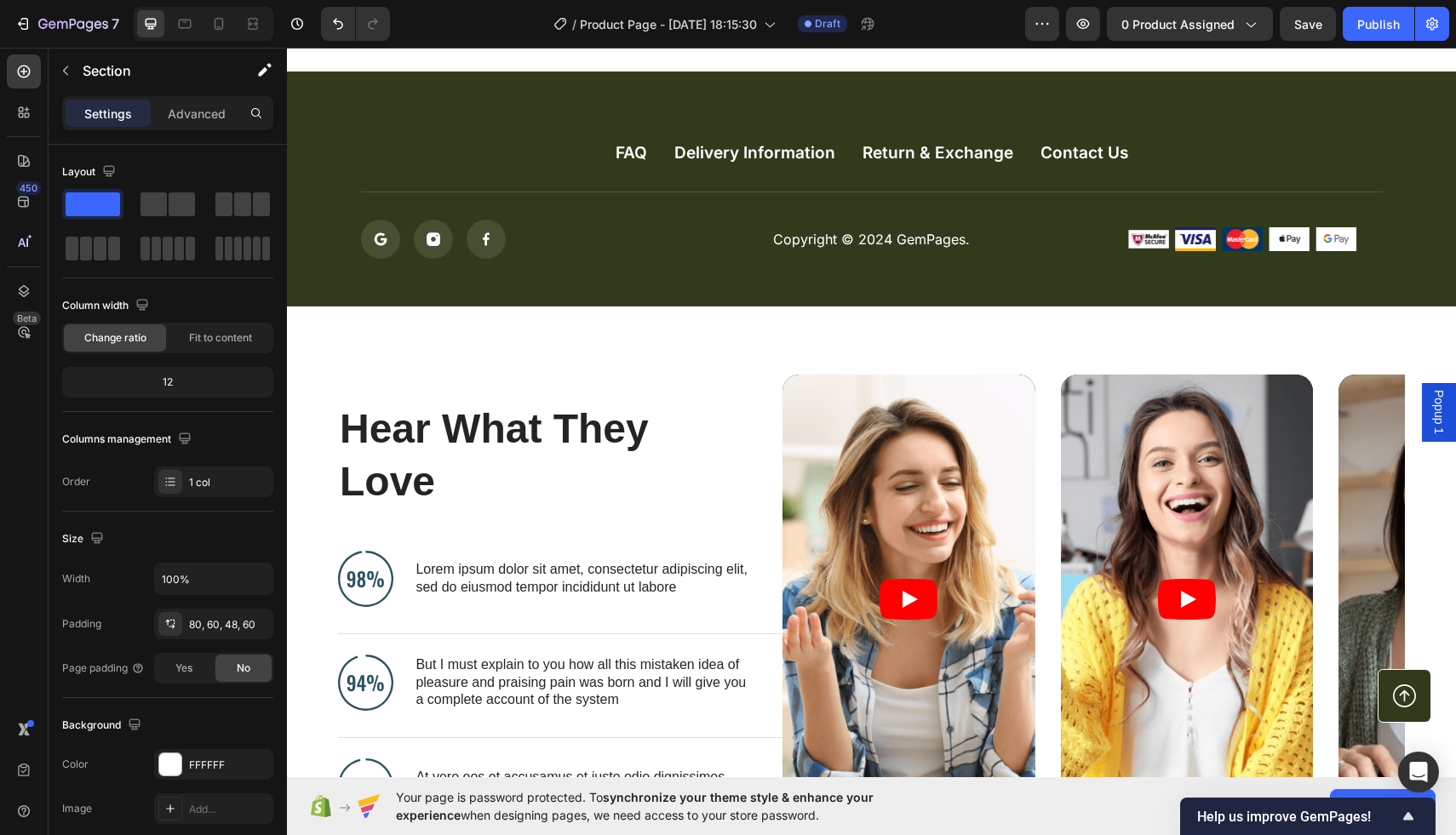
click at [1267, 322] on div "Hear What They Love Heading Image Lorem ipsum dolor sit amet, consectetur adipi…" at bounding box center [872, 611] width 1169 height 608
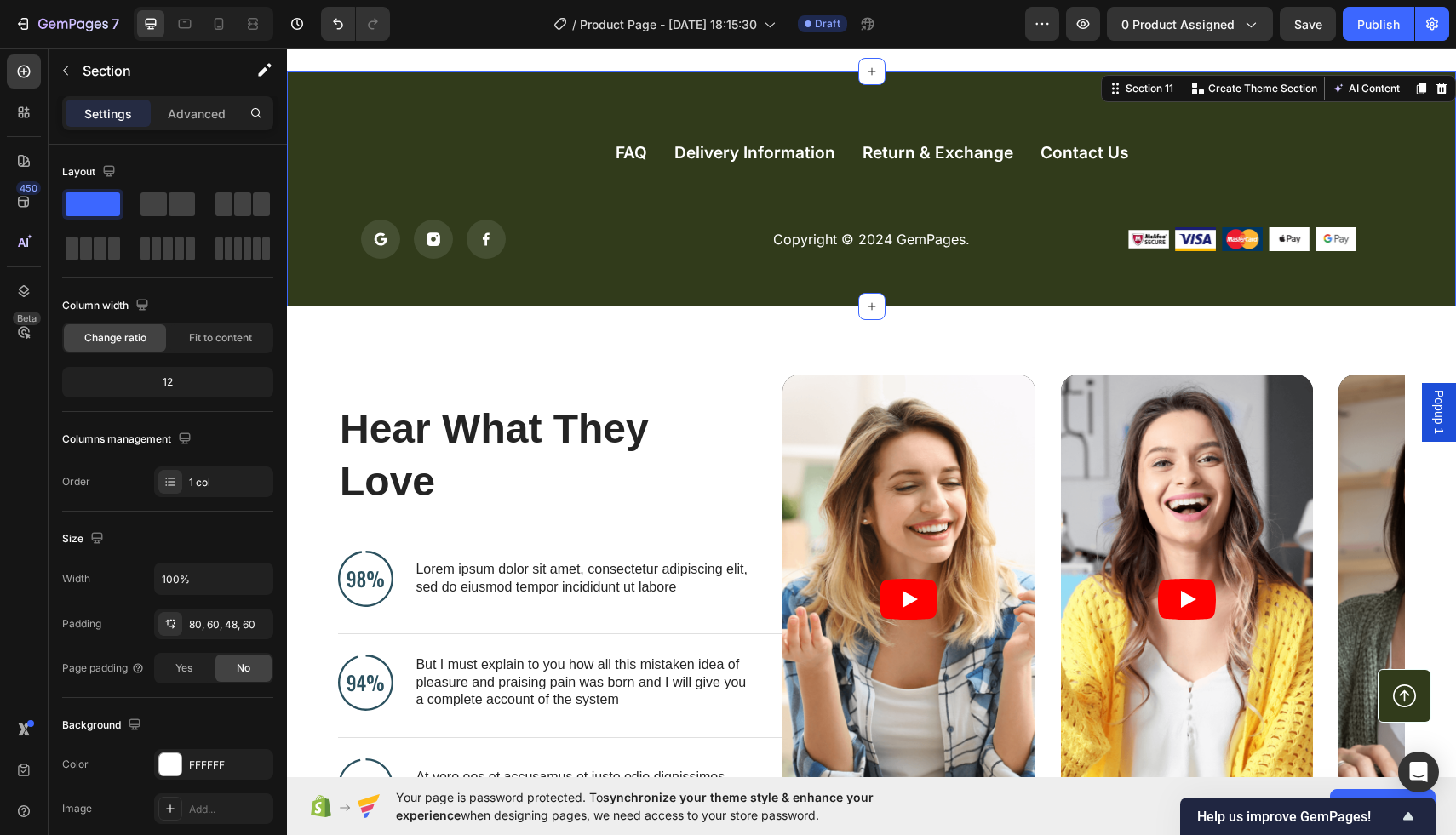
click at [1256, 118] on div "FAQ Button Delivery Information Button Return & Exchange Button Contact Us Butt…" at bounding box center [872, 189] width 1169 height 235
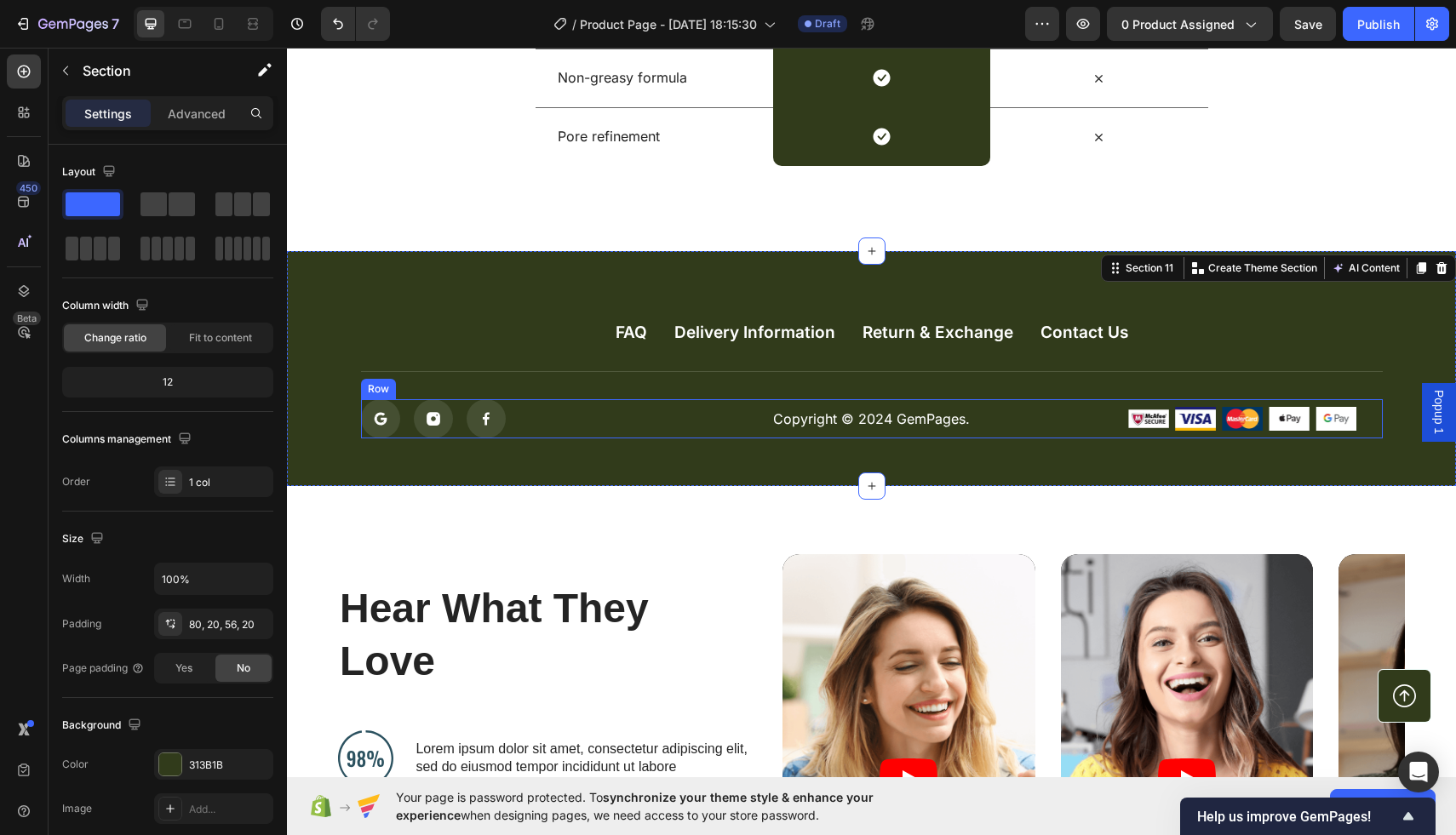
scroll to position [5088, 0]
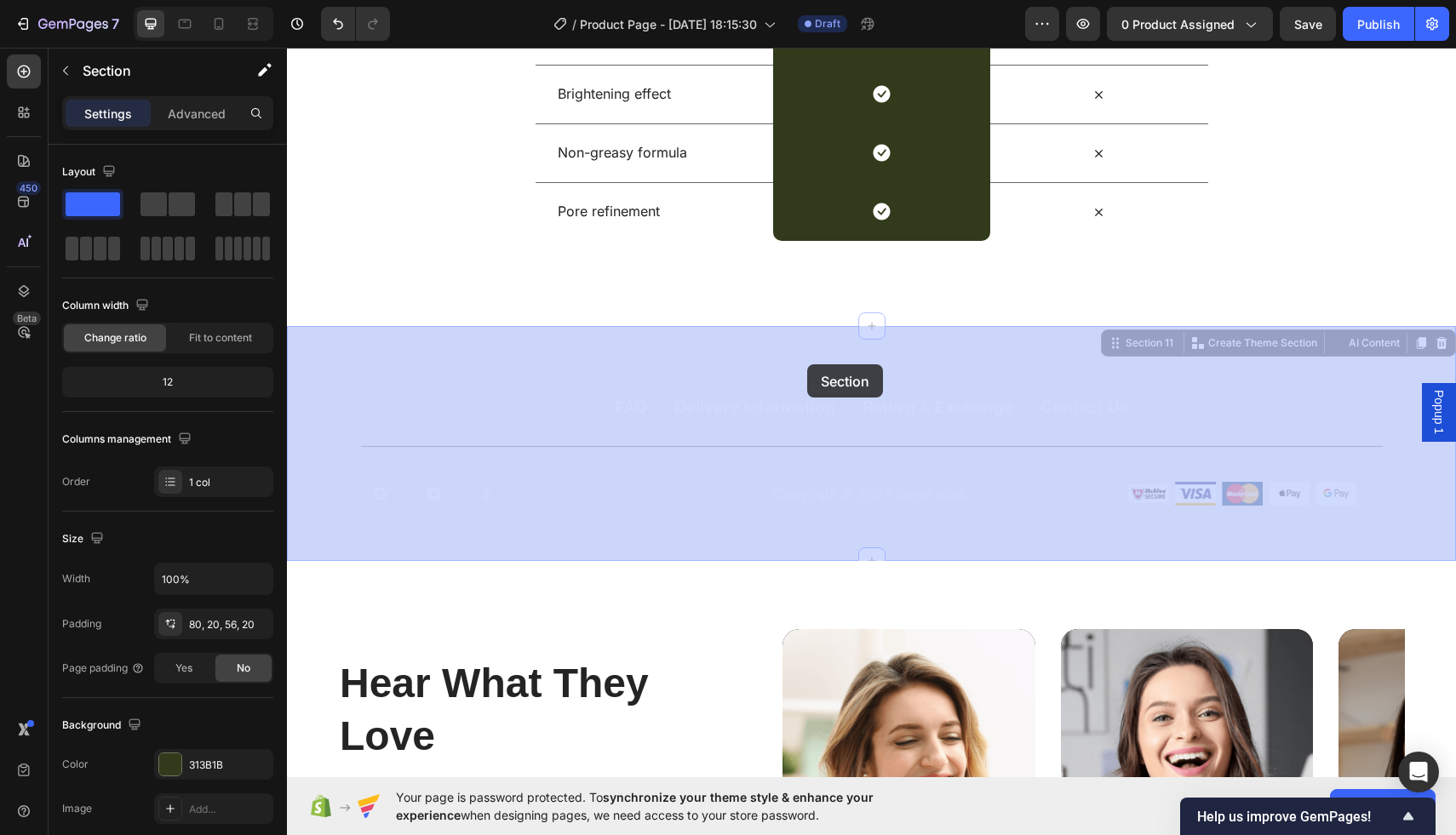
drag, startPoint x: 783, startPoint y: 351, endPoint x: 807, endPoint y: 365, distance: 27.8
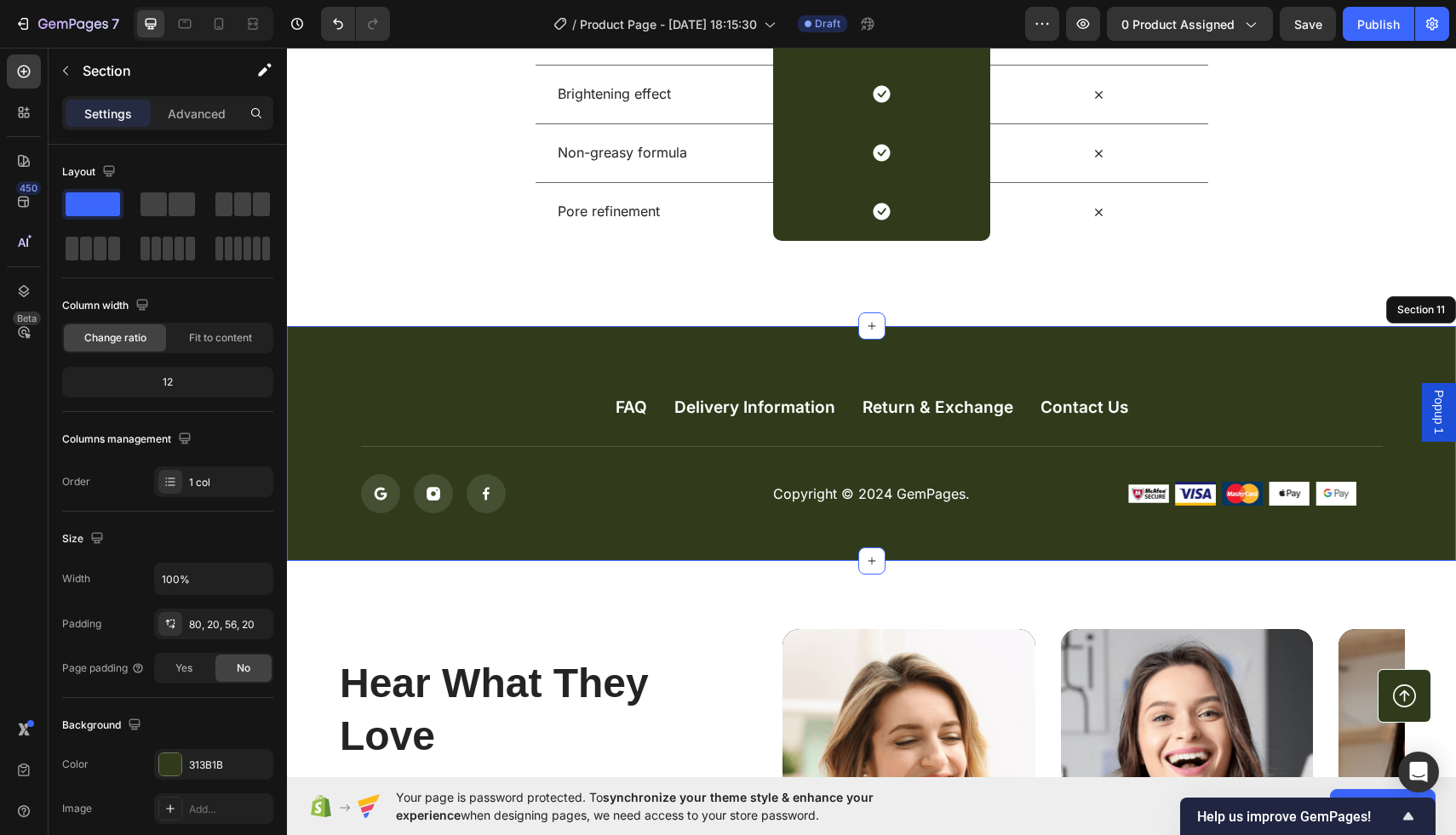
click at [1391, 357] on div "FAQ Button Delivery Information Button Return & Exchange Button Contact Us Butt…" at bounding box center [872, 444] width 1169 height 235
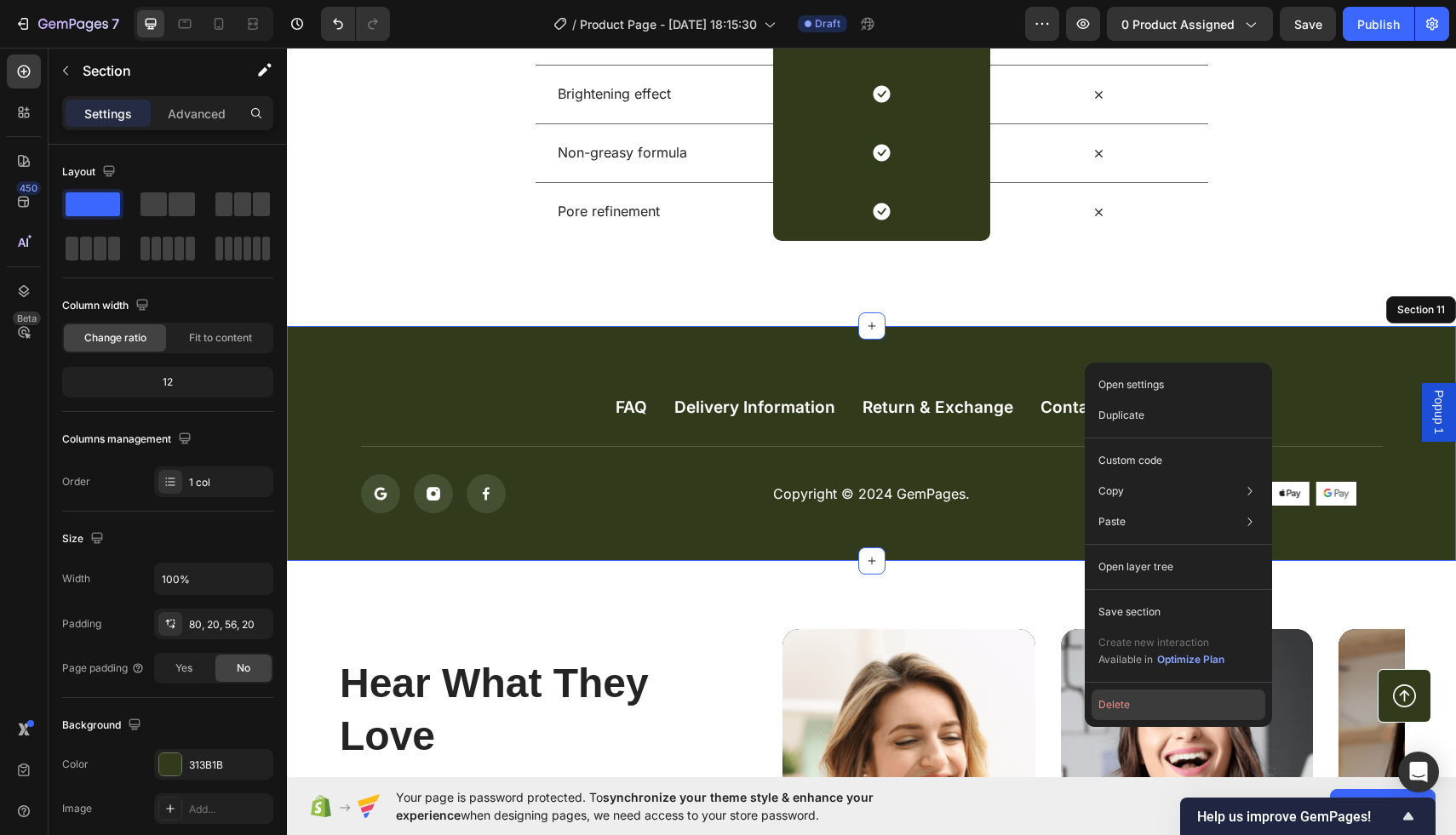
click at [1117, 701] on button "Delete" at bounding box center [1179, 704] width 174 height 31
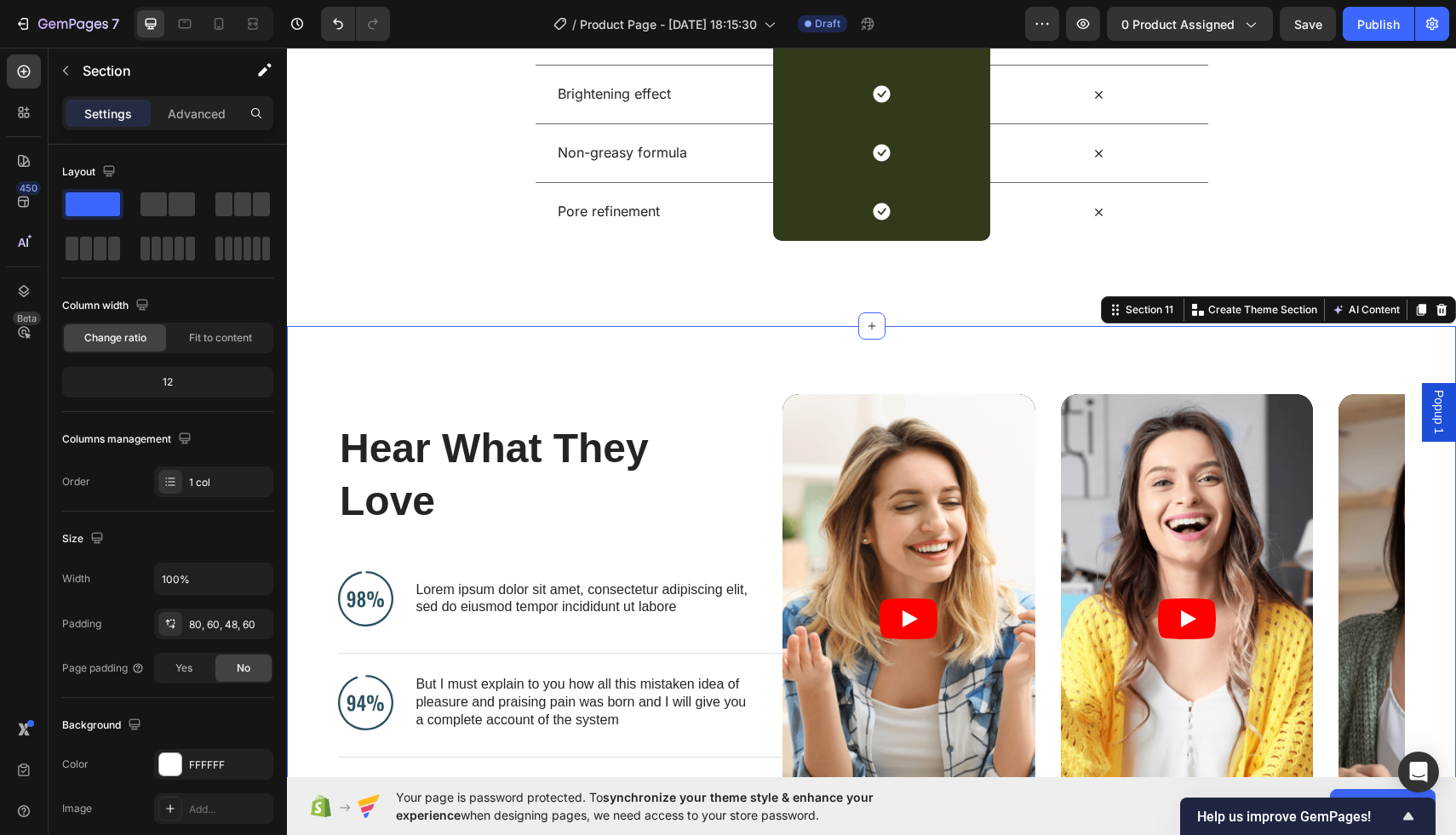
click at [696, 360] on div "Hear What They Love Heading Image Lorem ipsum dolor sit amet, consectetur adipi…" at bounding box center [872, 631] width 1169 height 608
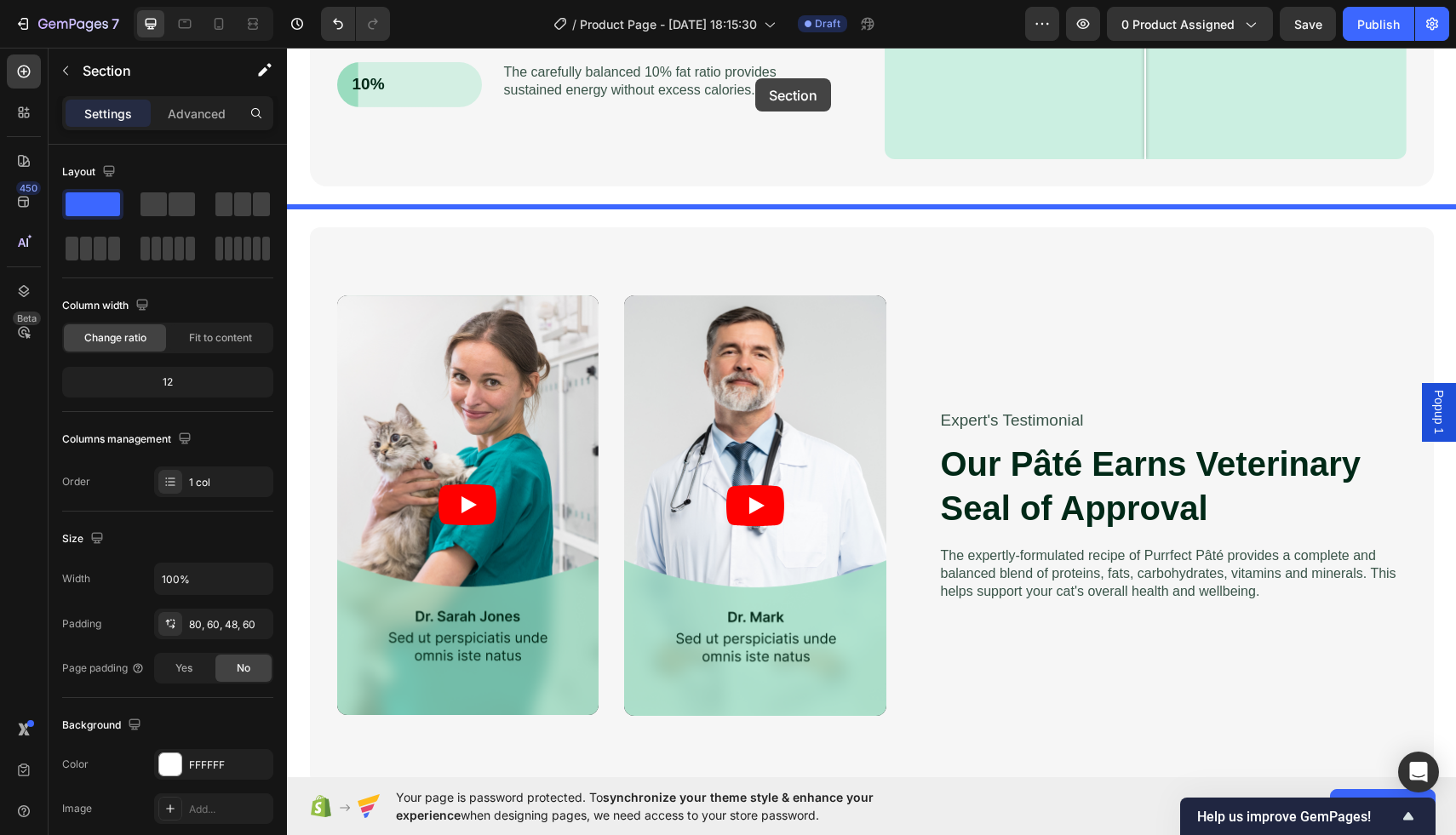
scroll to position [2761, 0]
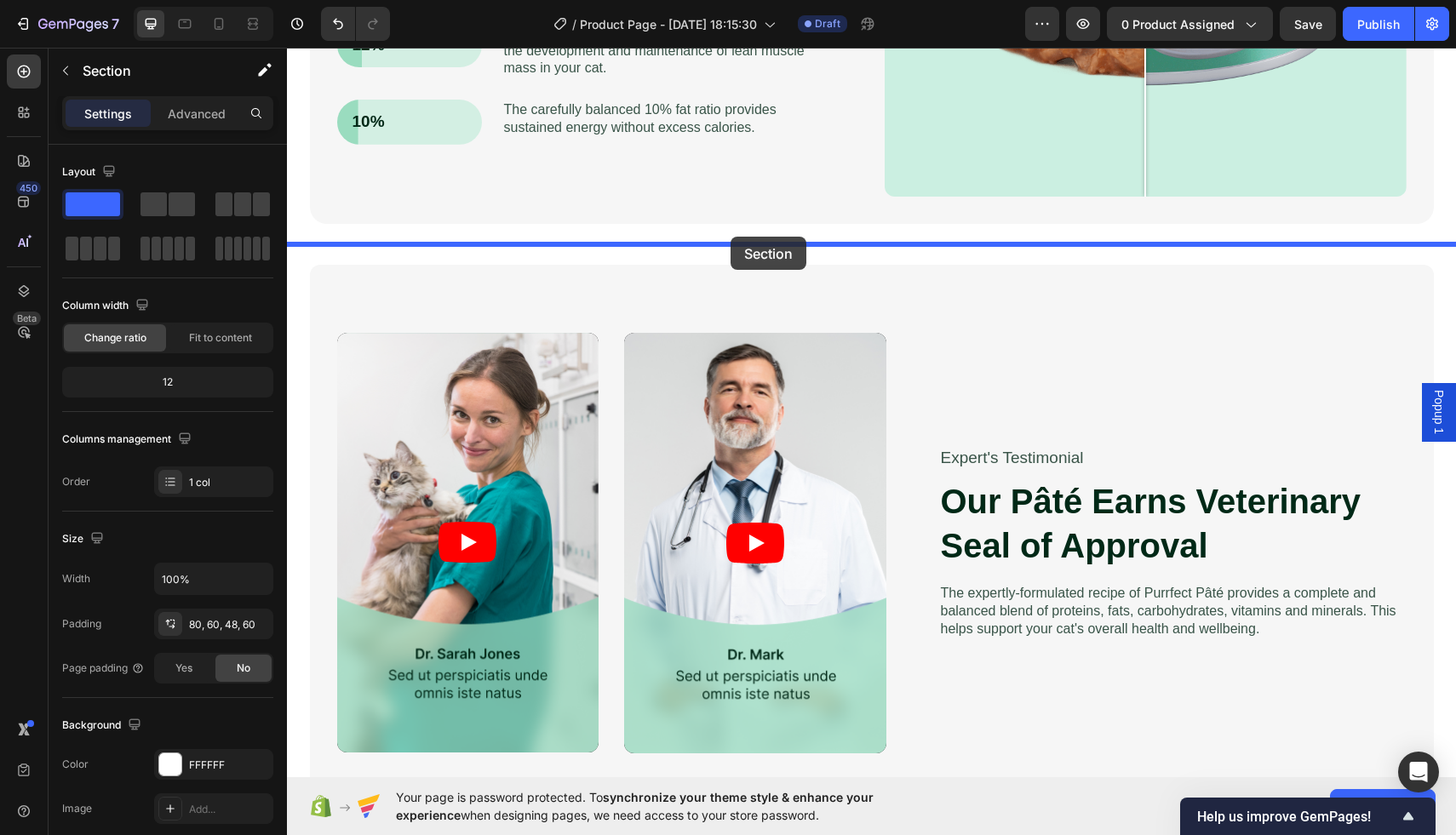
drag, startPoint x: 654, startPoint y: 365, endPoint x: 731, endPoint y: 237, distance: 149.4
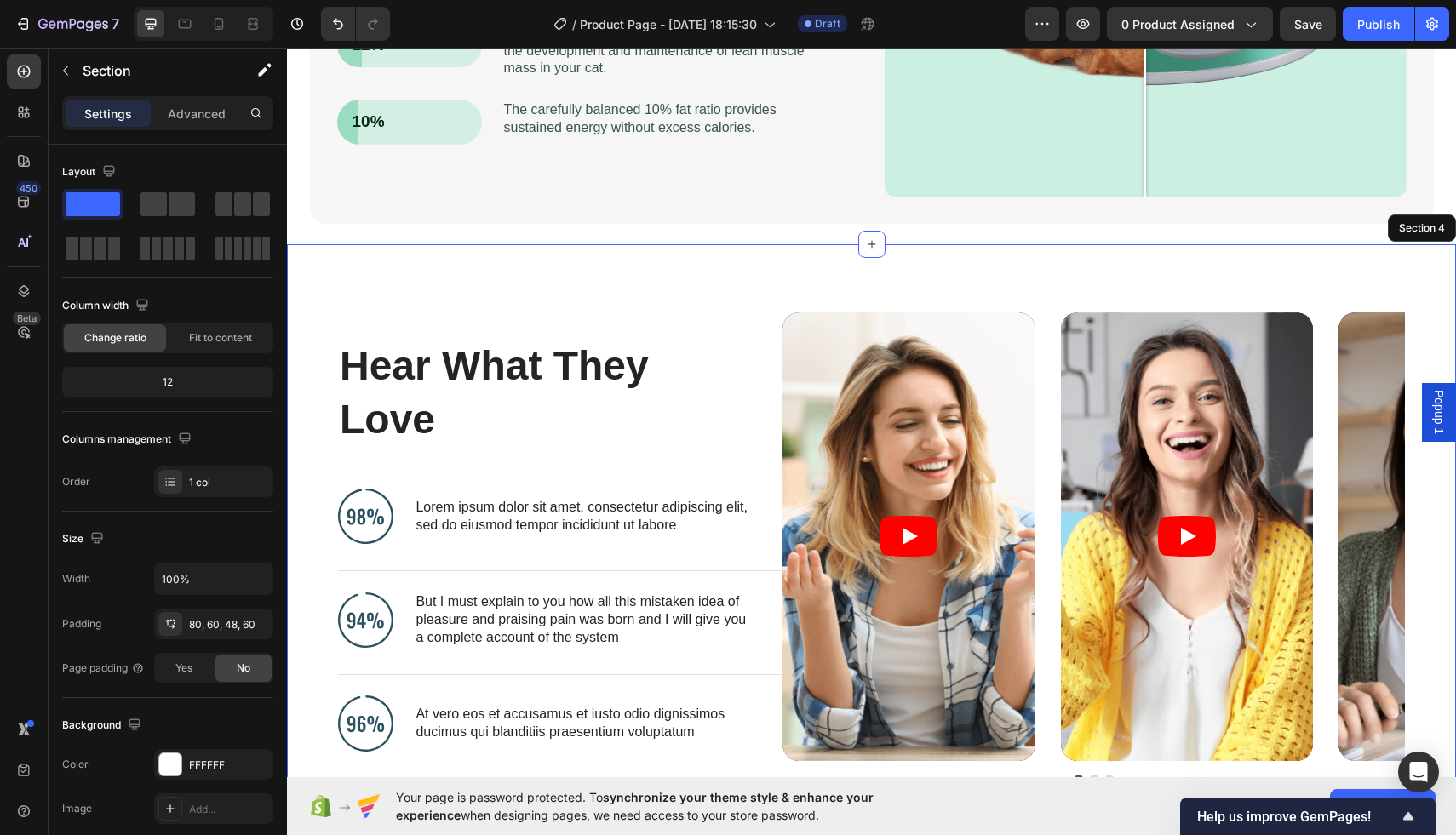
click at [754, 286] on div "Hear What They Love Heading Image Lorem ipsum dolor sit amet, consectetur adipi…" at bounding box center [872, 549] width 1169 height 608
click at [179, 484] on div at bounding box center [171, 482] width 24 height 24
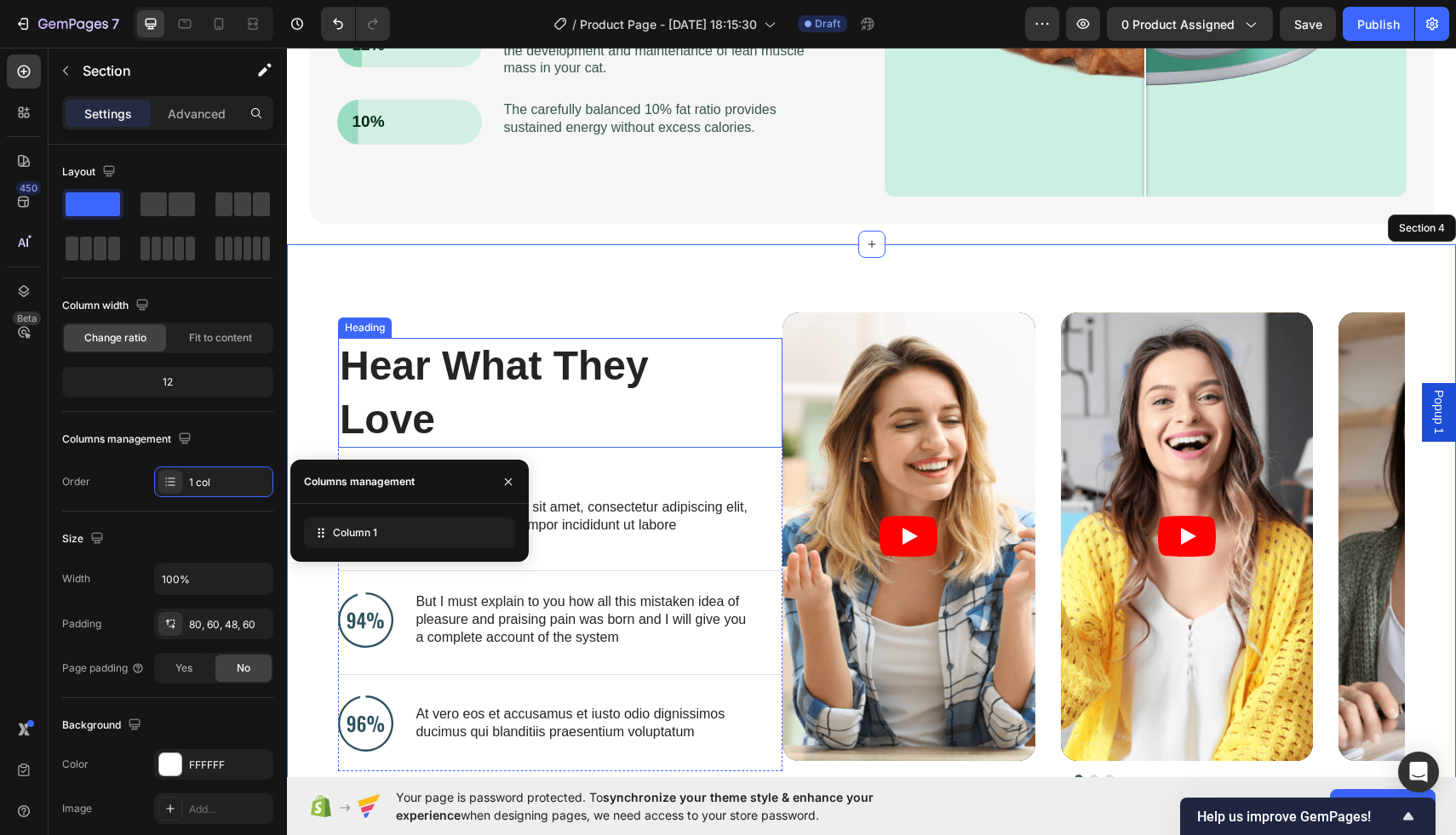
click at [554, 394] on h2 "Hear What They Love" at bounding box center [546, 393] width 417 height 110
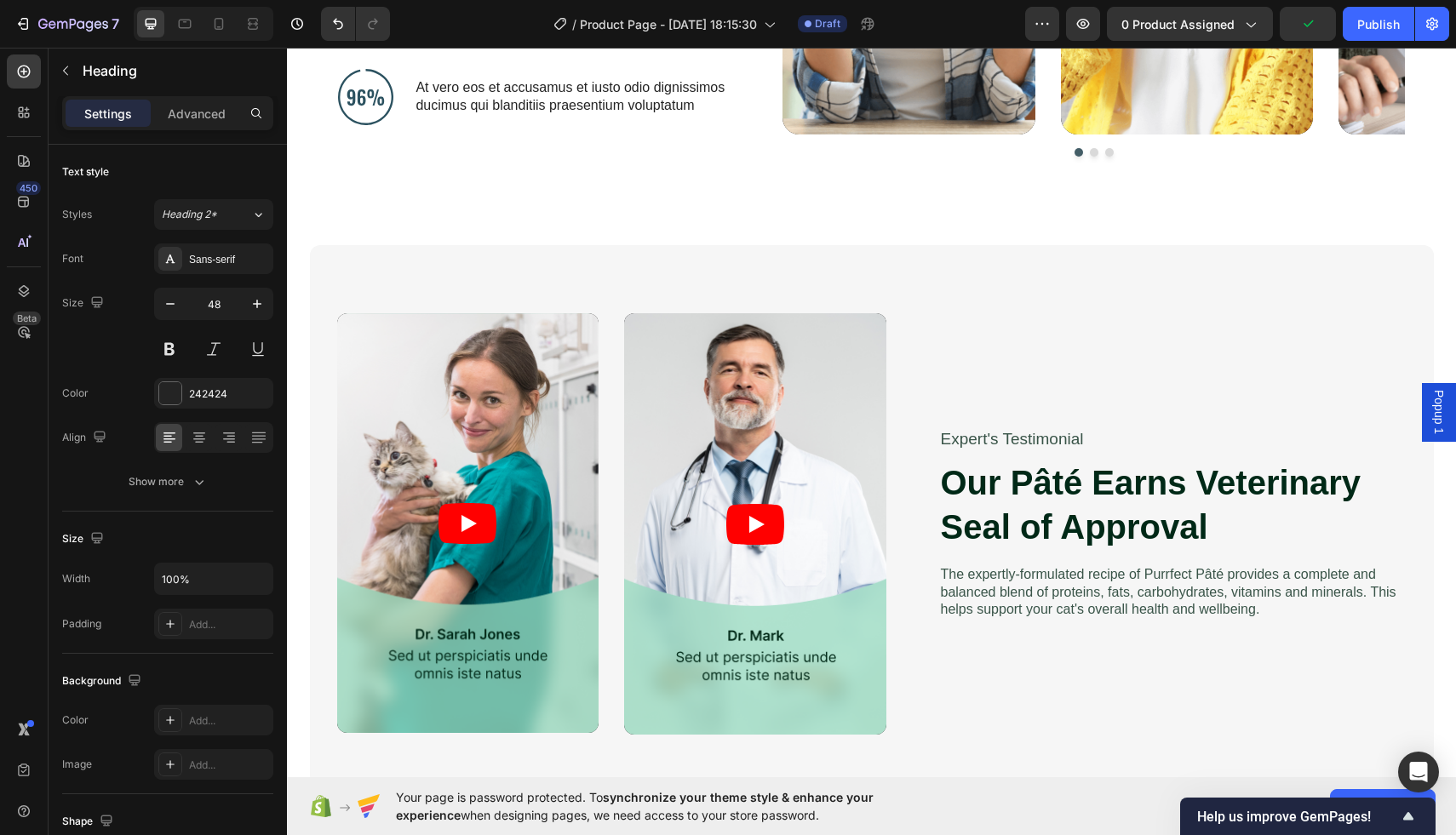
scroll to position [3482, 0]
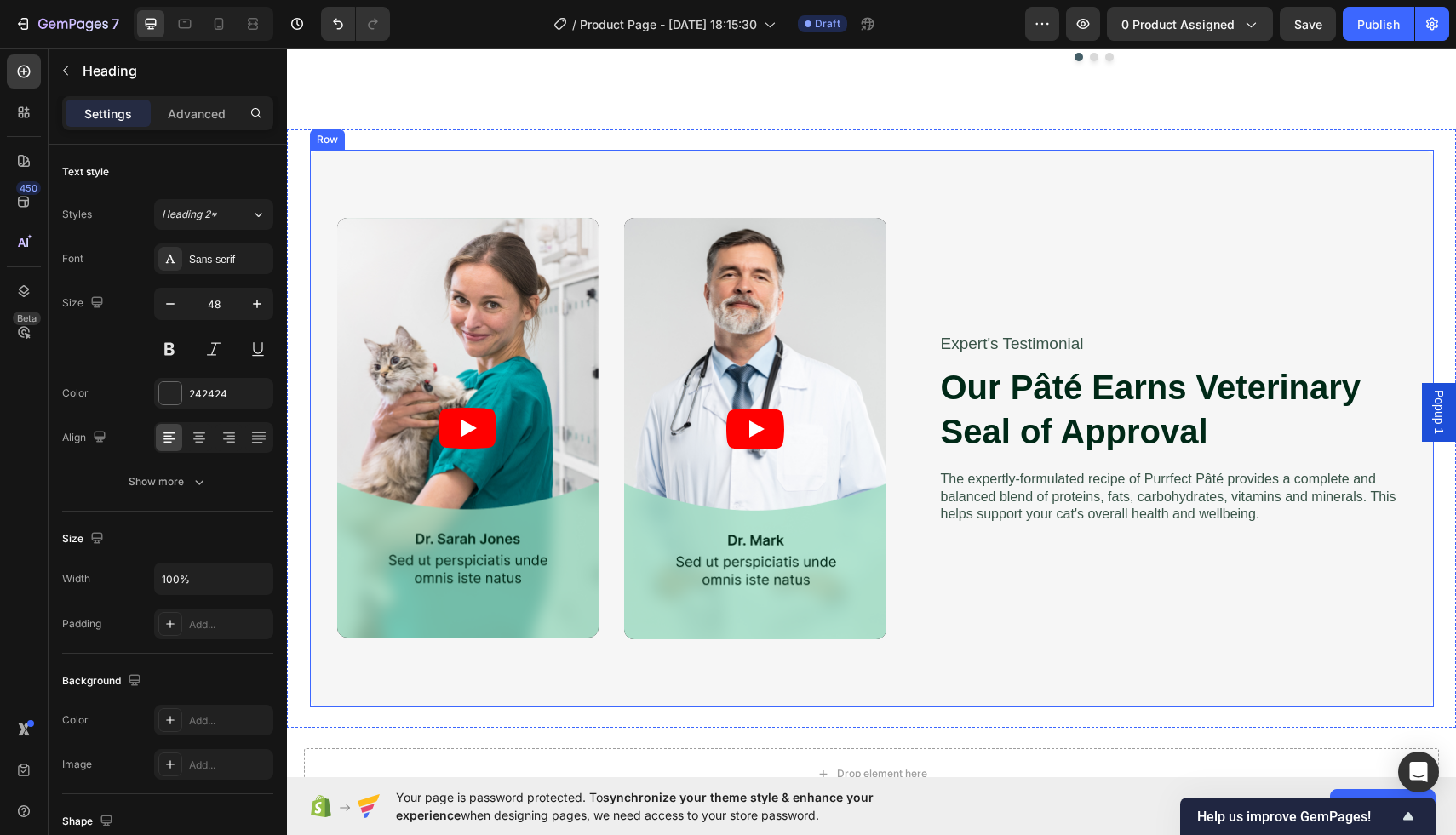
click at [735, 195] on div "Video Video Video Video Carousel Expert's Testimonial Text Block Our Pâté Earns…" at bounding box center [872, 429] width 1125 height 558
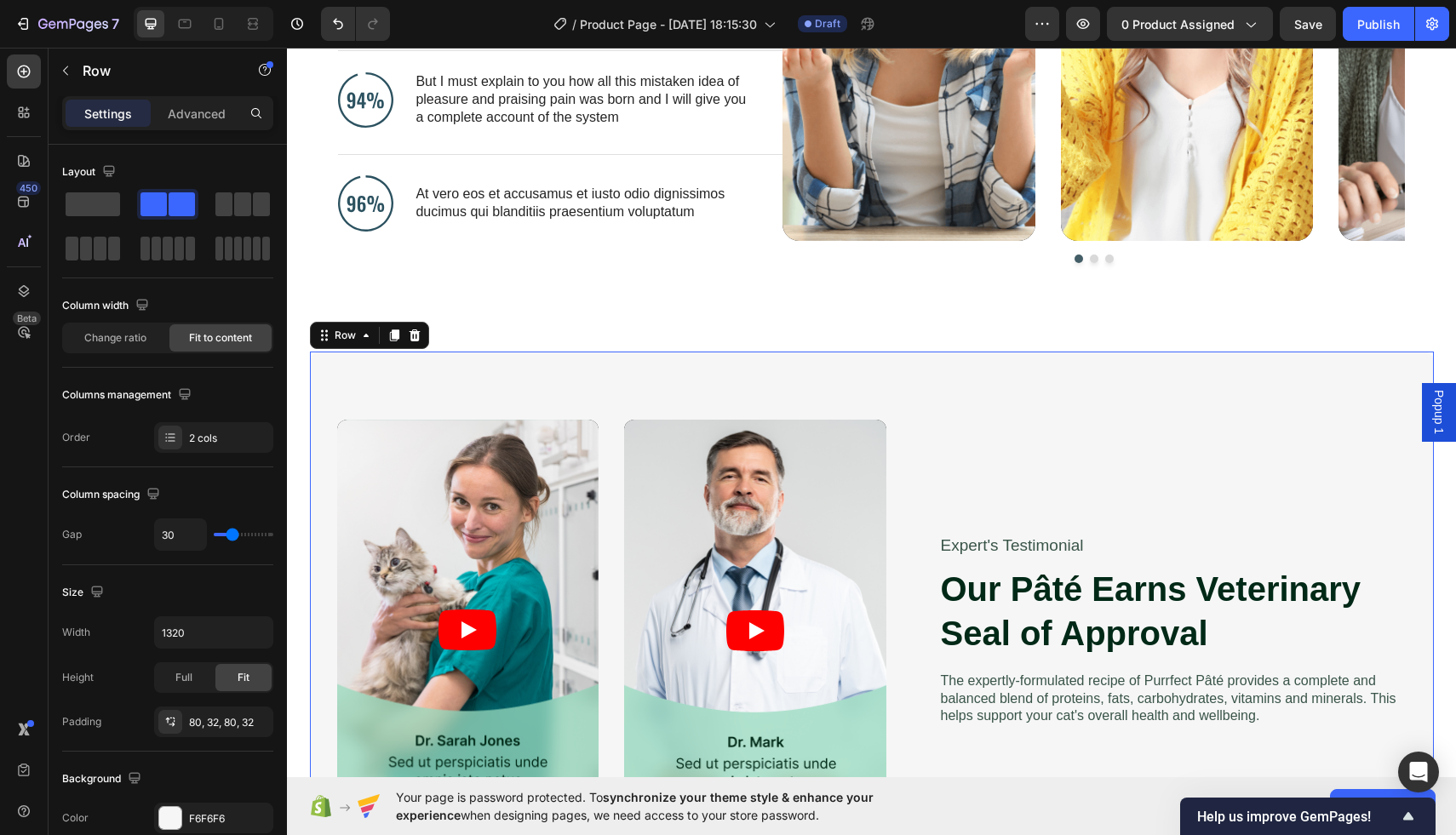
scroll to position [3032, 0]
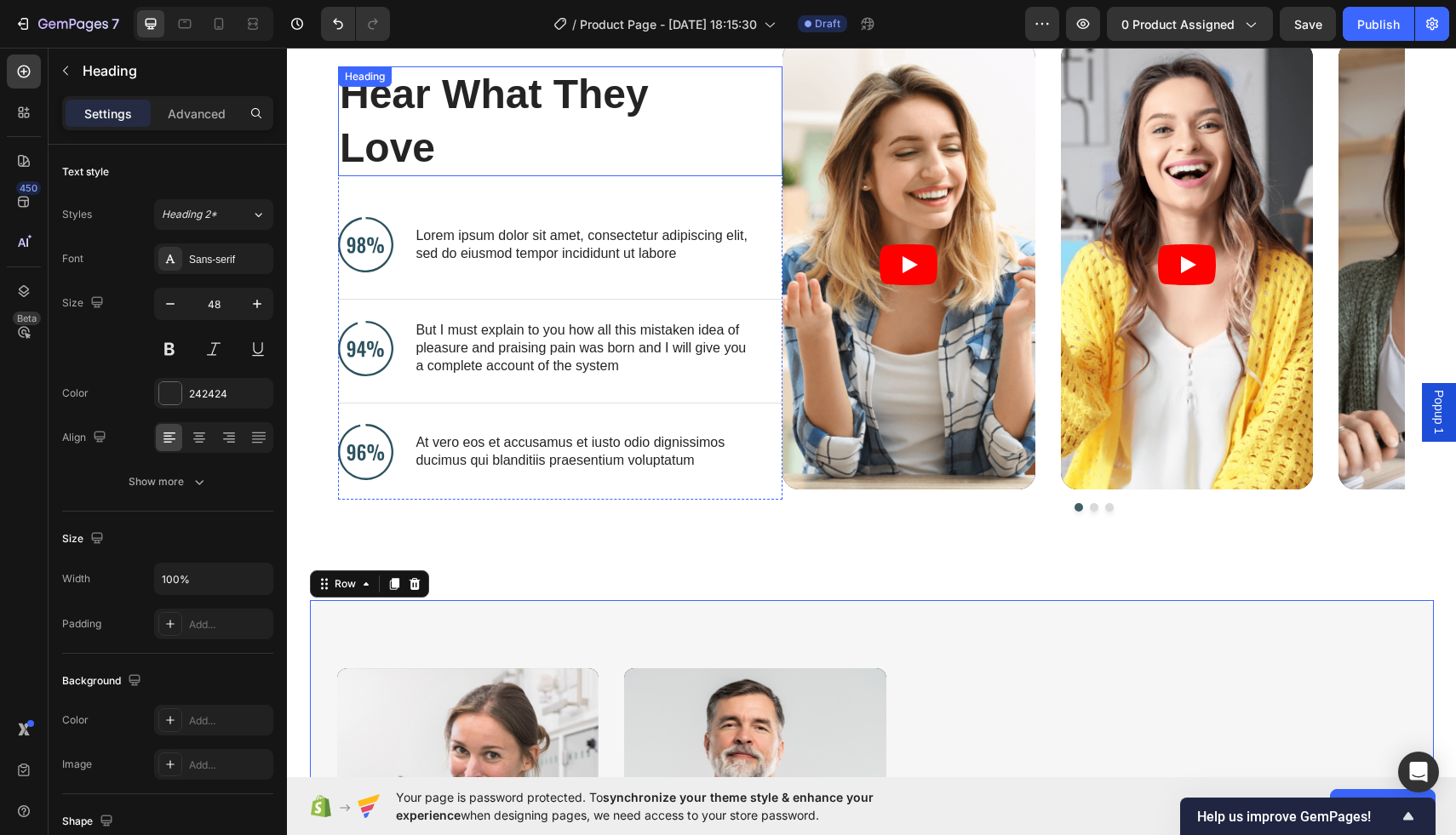
click at [747, 115] on h2 "Hear What They Love" at bounding box center [546, 121] width 417 height 110
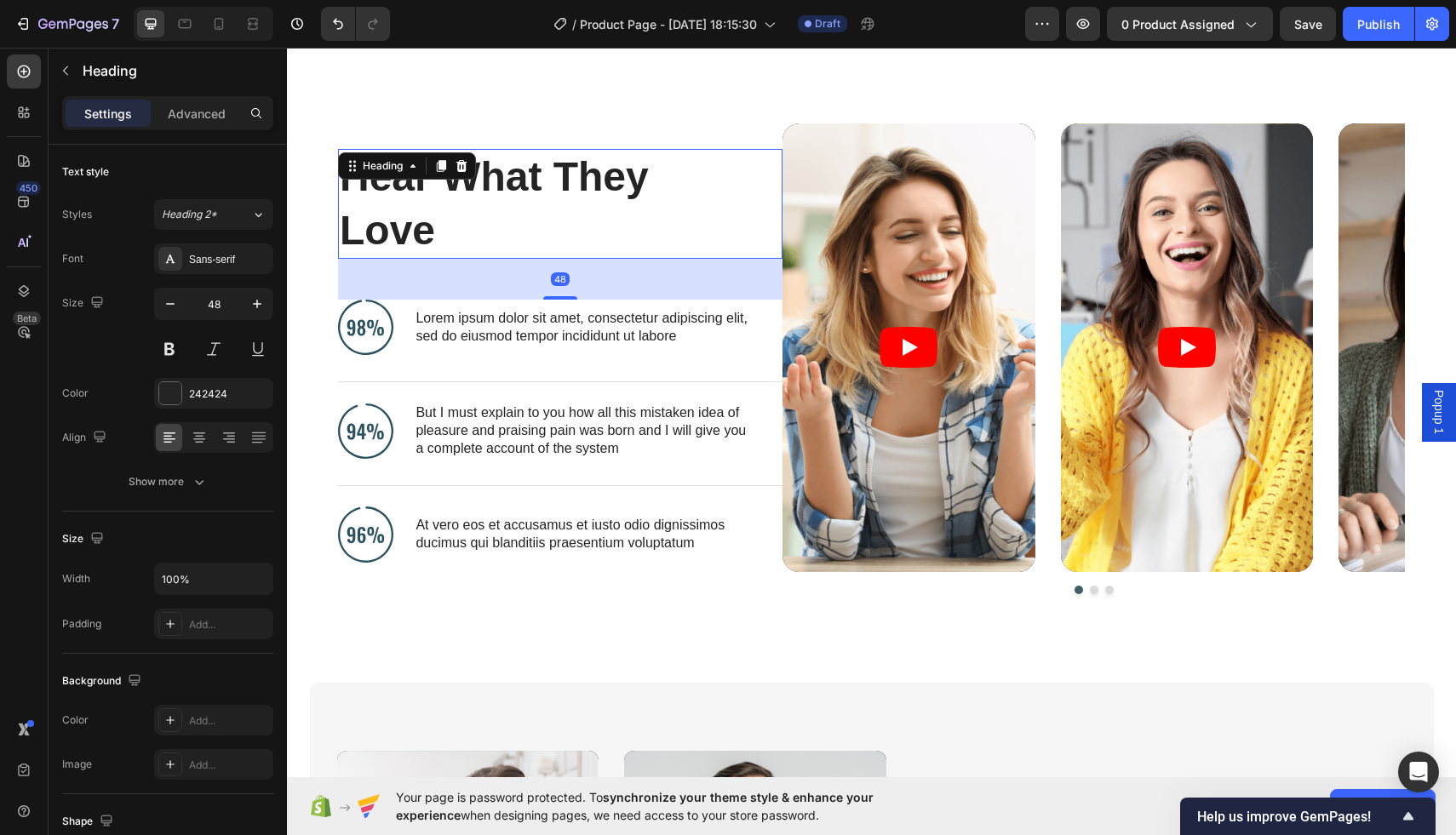
scroll to position [2923, 0]
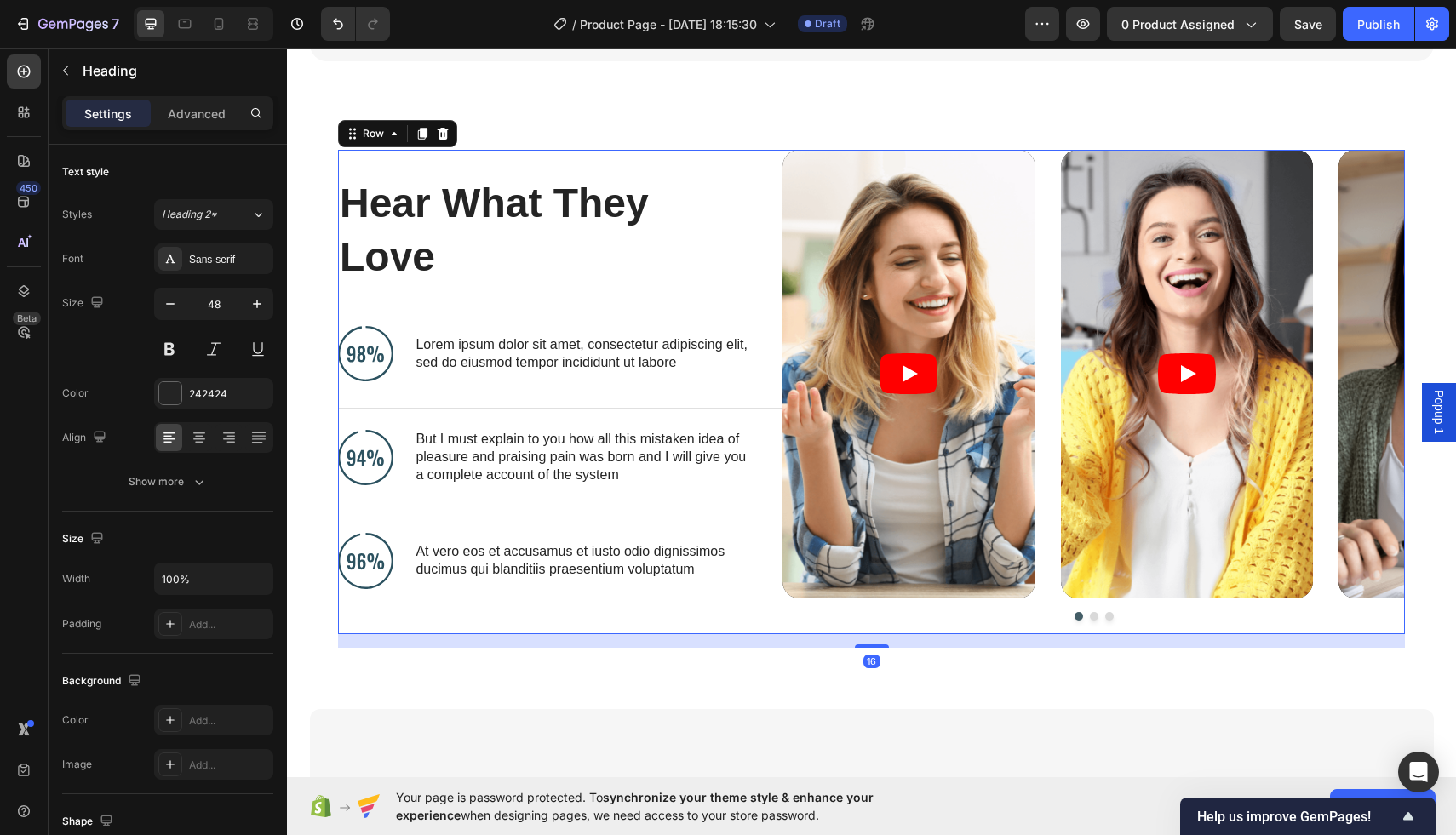
click at [735, 153] on div "Hear What They Love Heading Image Lorem ipsum dolor sit amet, consectetur adipi…" at bounding box center [560, 393] width 444 height 485
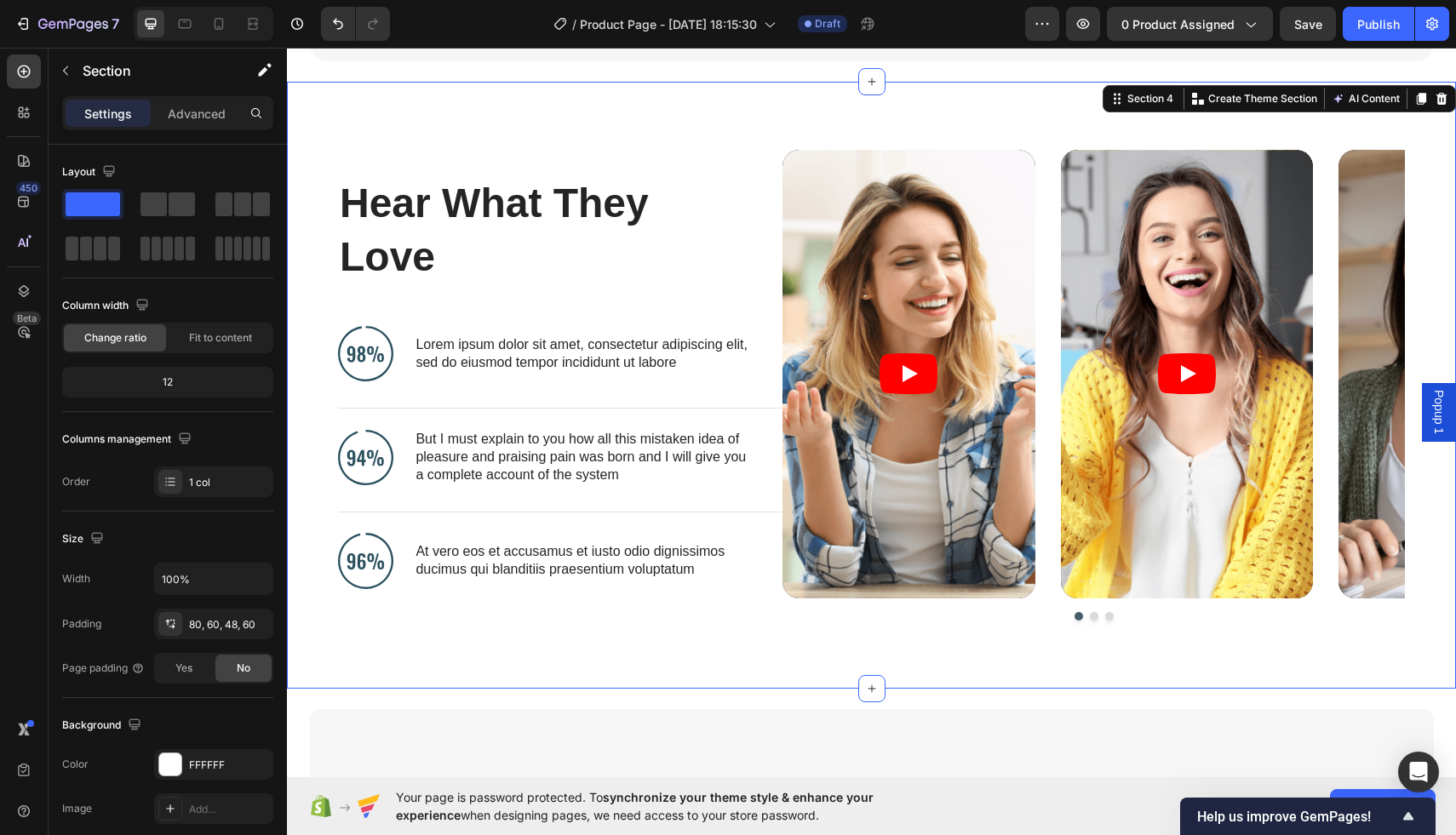
click at [731, 125] on div "Hear What They Love Heading Image Lorem ipsum dolor sit amet, consectetur adipi…" at bounding box center [872, 386] width 1169 height 608
click at [721, 109] on div "Hear What They Love Heading Image Lorem ipsum dolor sit amet, consectetur adipi…" at bounding box center [872, 386] width 1169 height 608
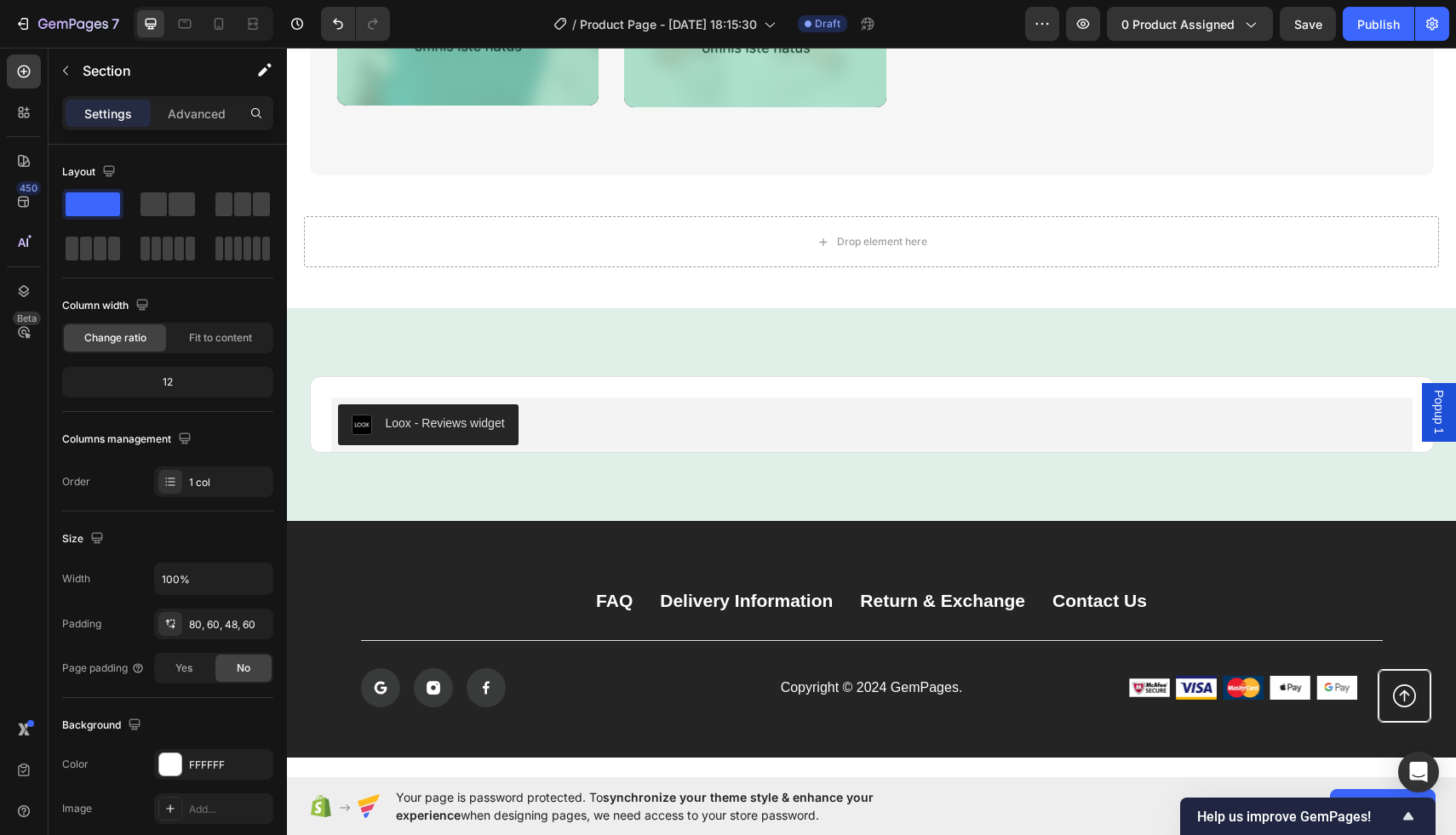
scroll to position [4017, 0]
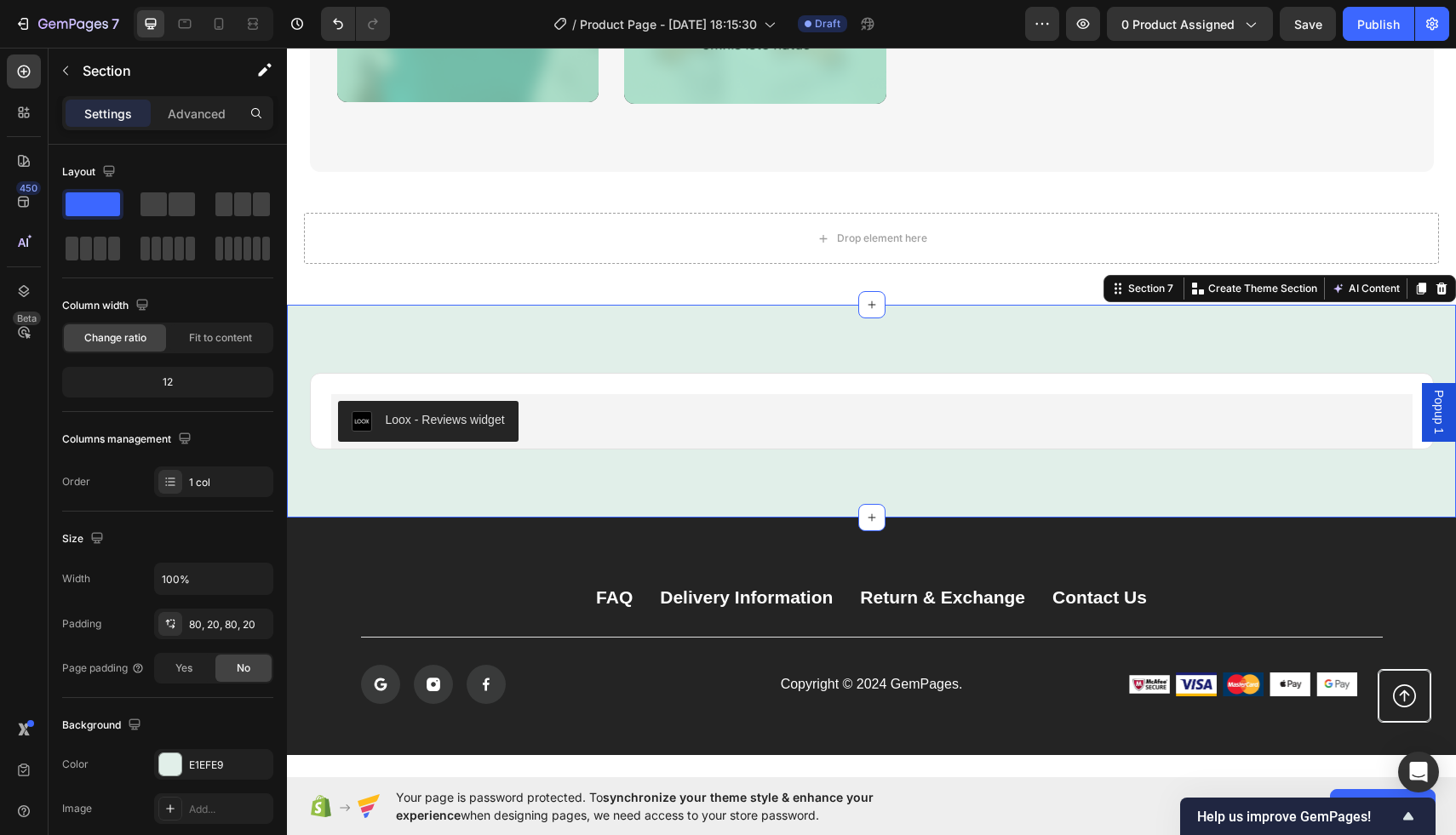
click at [644, 344] on div "Loox - Reviews widget Loox Product Row Section 7 You can create reusable sectio…" at bounding box center [872, 411] width 1169 height 213
click at [1439, 295] on icon at bounding box center [1442, 288] width 14 height 14
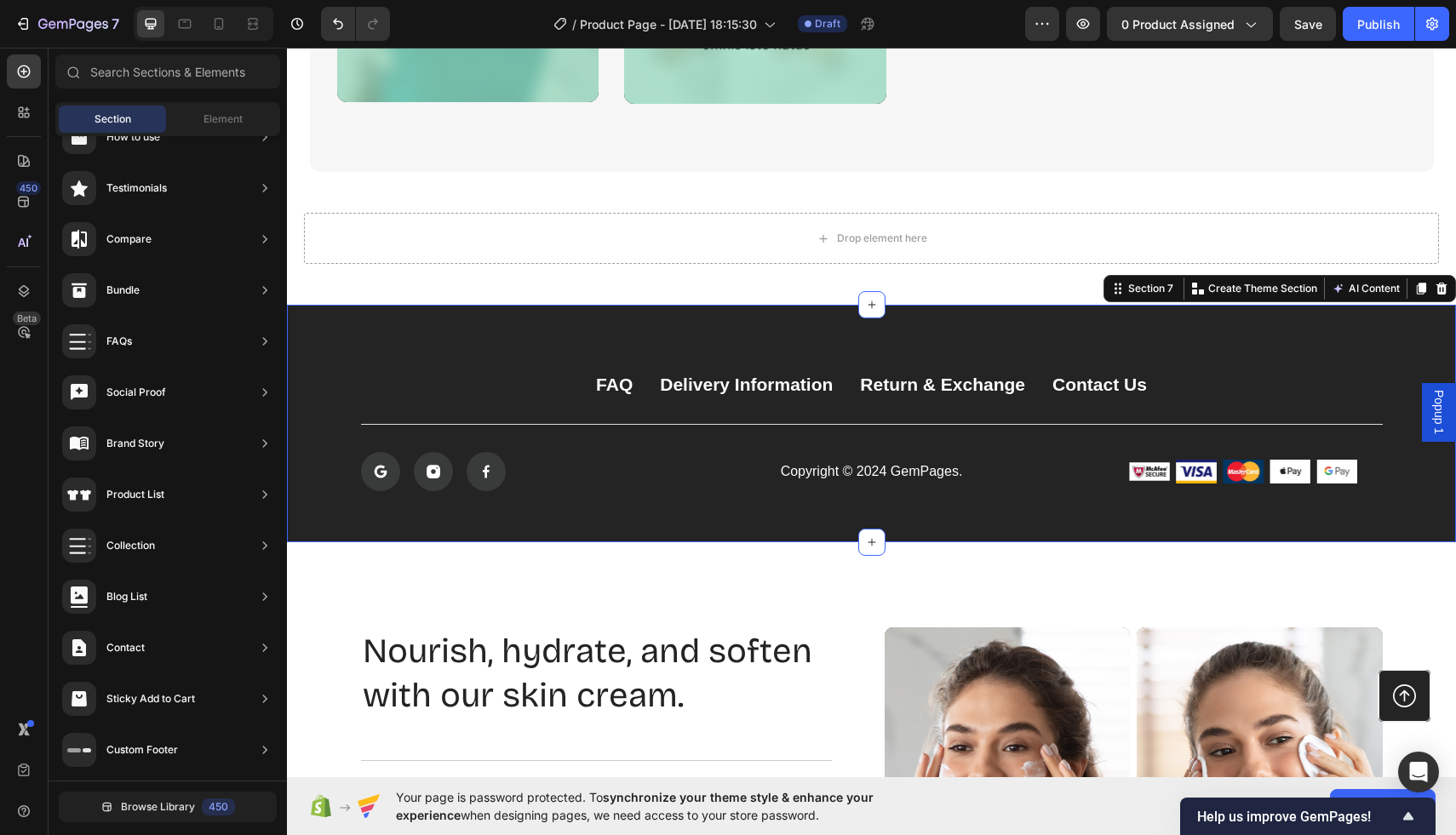
click at [1311, 335] on div "FAQ Button Delivery Information Button Return & Exchange Button Contact Us Butt…" at bounding box center [872, 424] width 1169 height 238
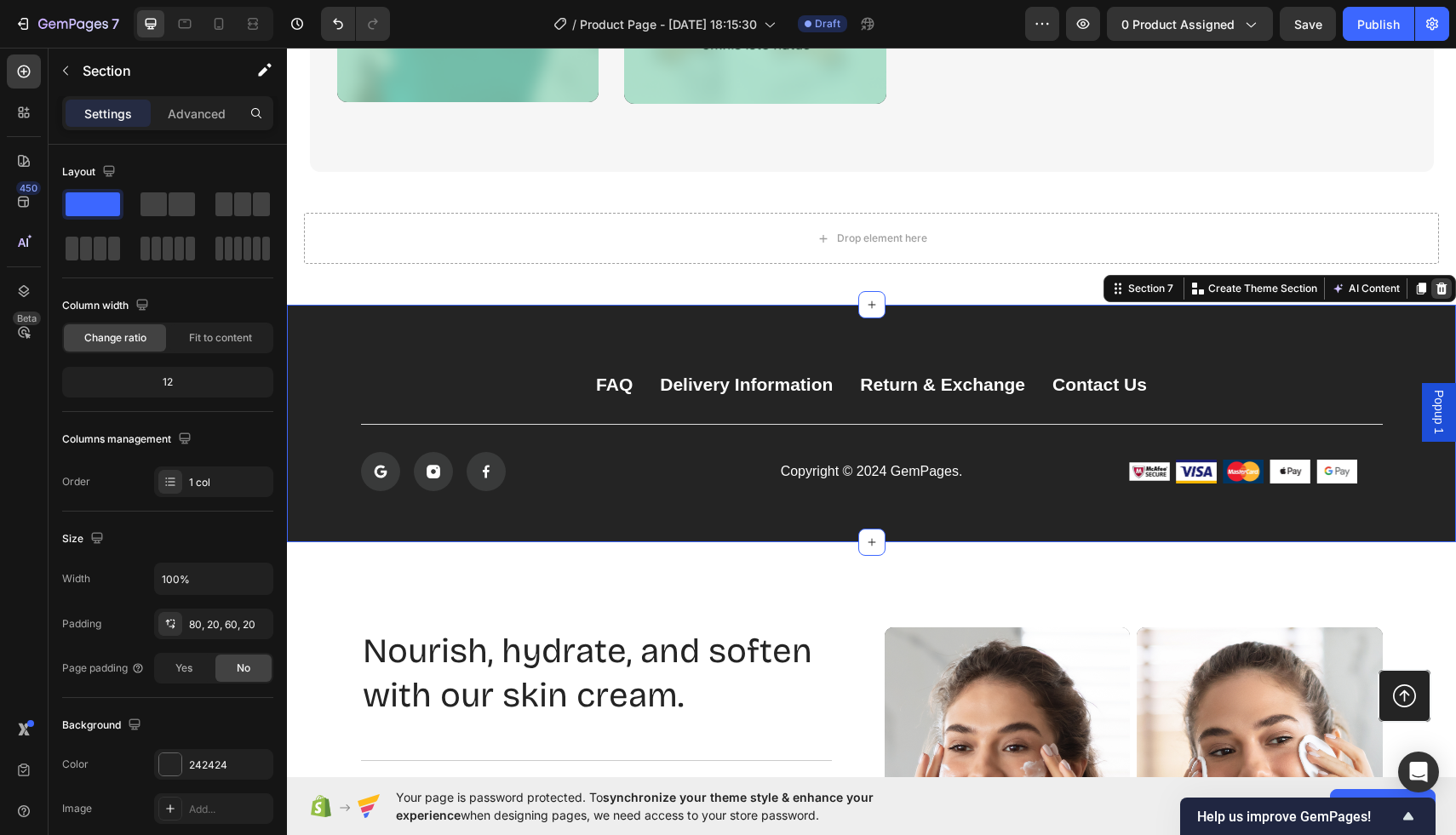
click at [1439, 290] on icon at bounding box center [1442, 288] width 11 height 12
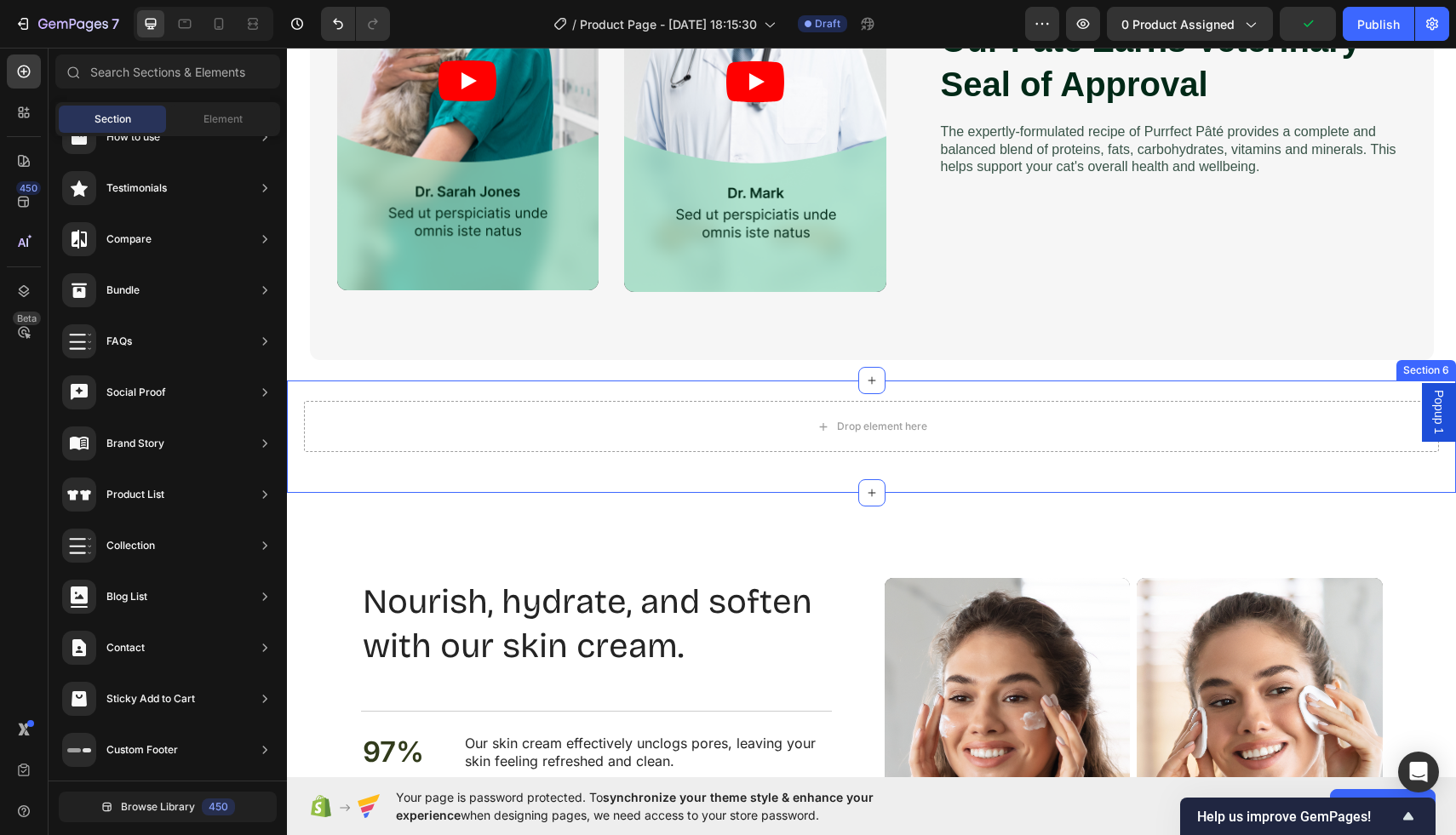
scroll to position [3258, 0]
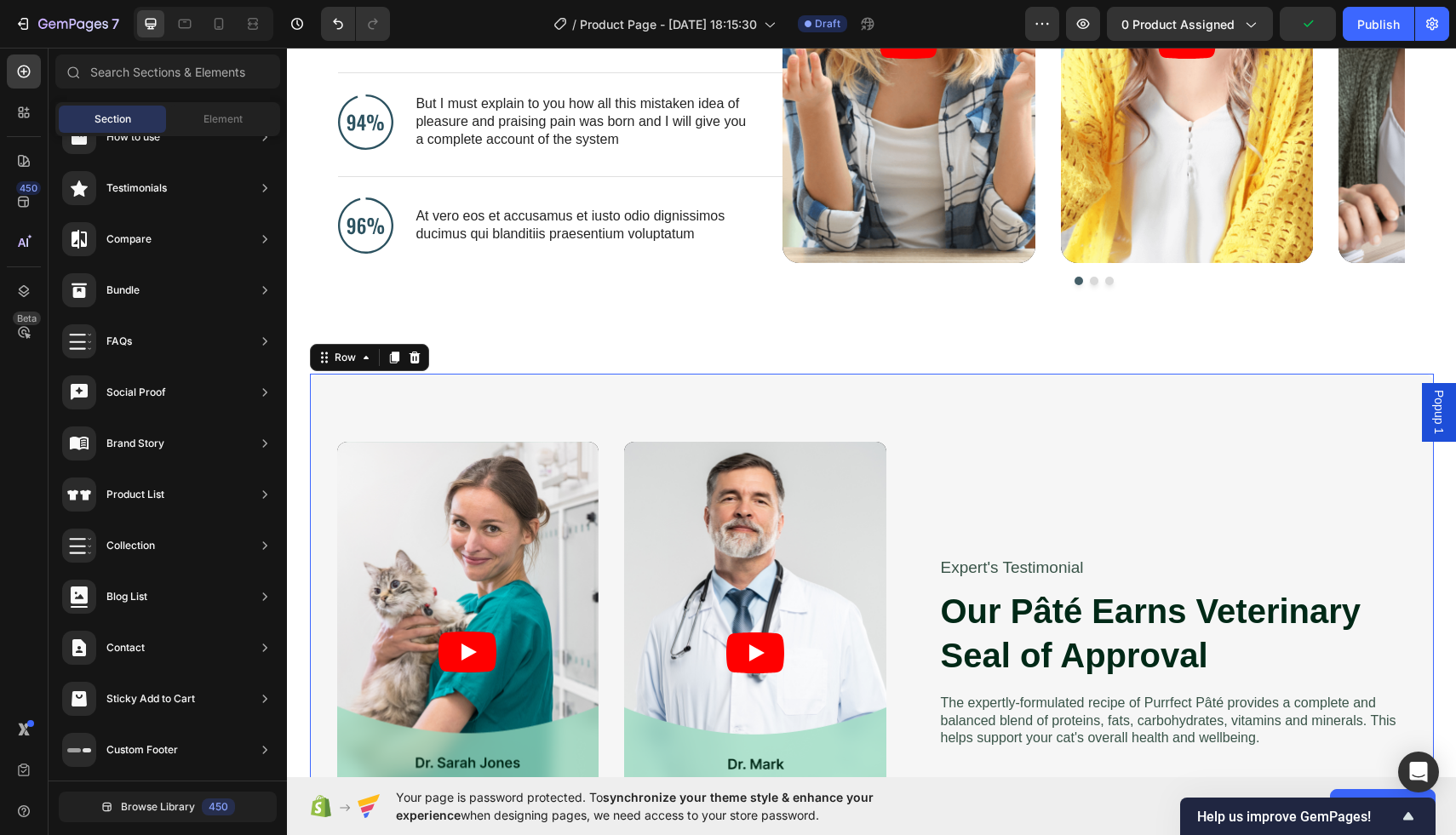
click at [1071, 423] on div "Video Video Video Video Carousel Expert's Testimonial Text Block Our Pâté Earns…" at bounding box center [872, 653] width 1125 height 558
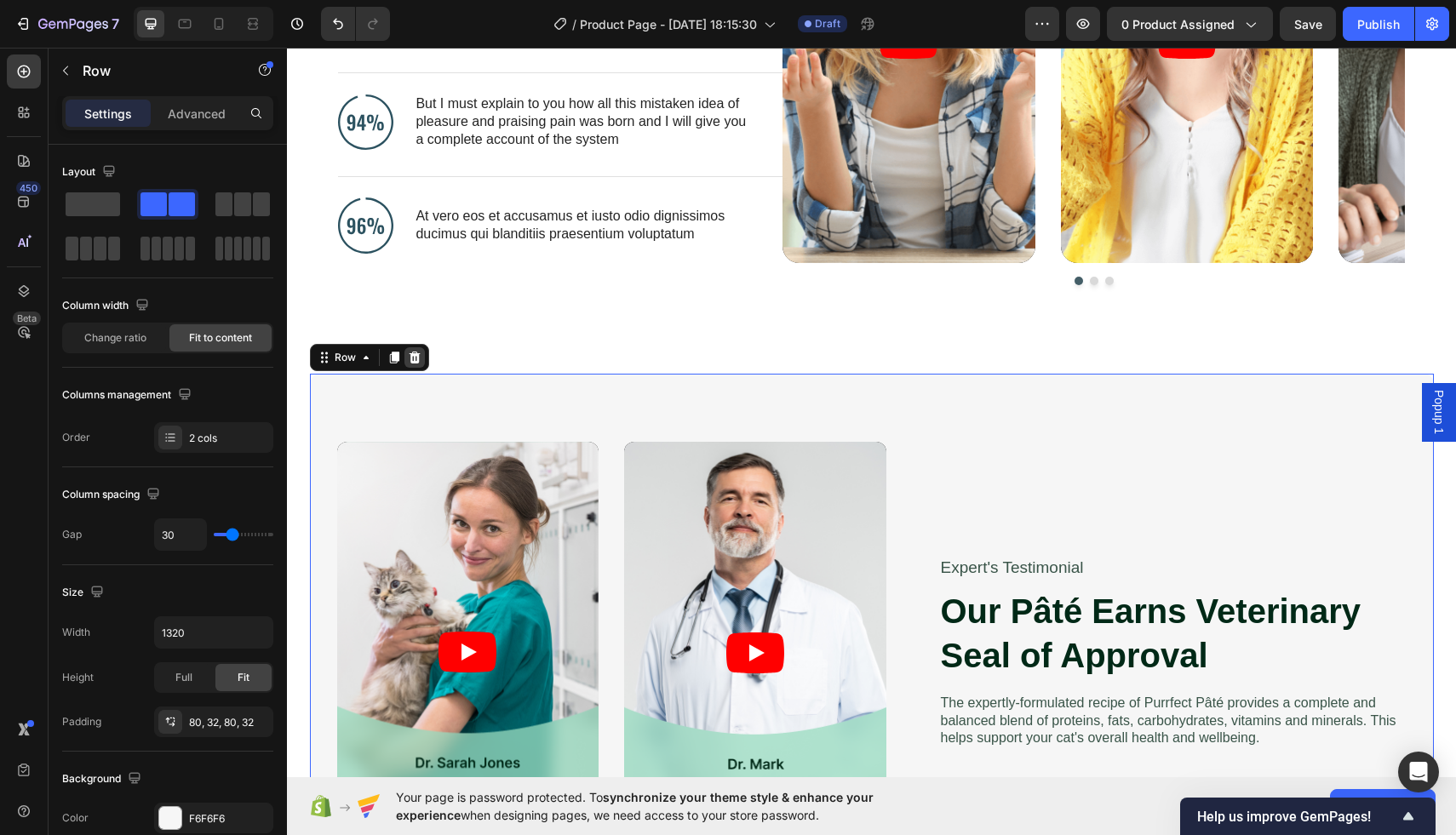
click at [408, 358] on icon at bounding box center [414, 357] width 14 height 14
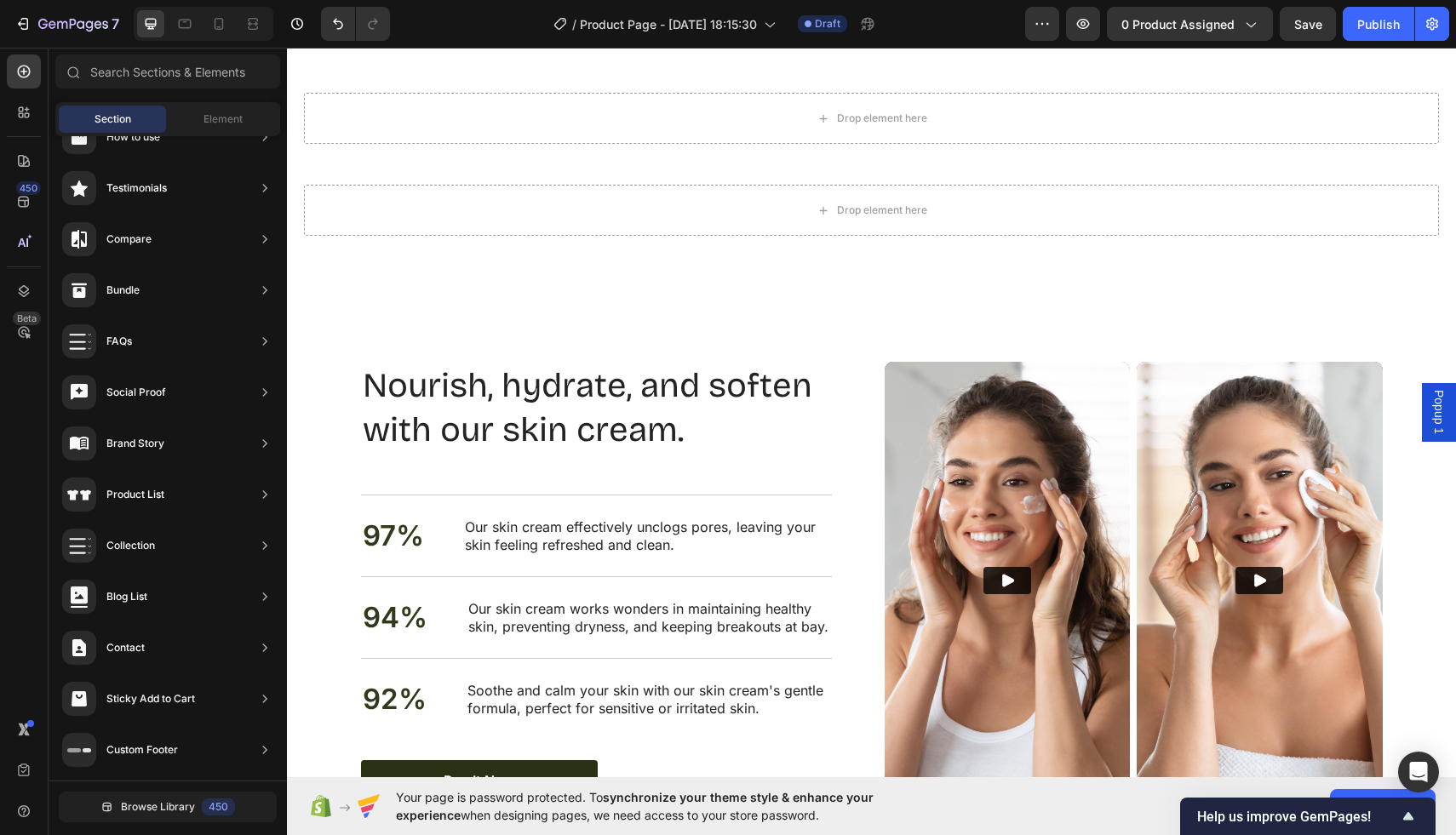
scroll to position [3497, 0]
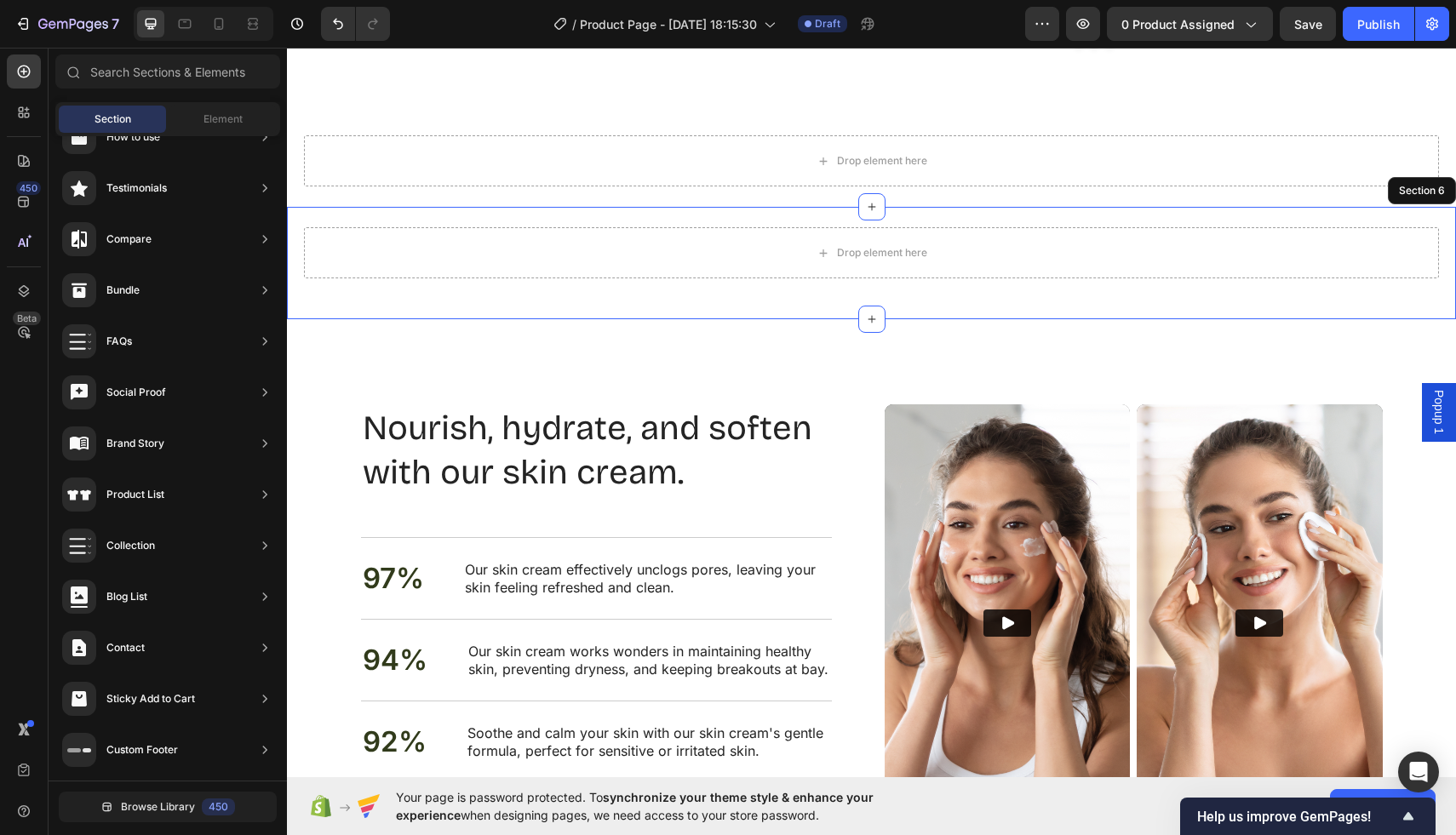
click at [1330, 222] on div "Drop element here Section 6" at bounding box center [872, 263] width 1169 height 112
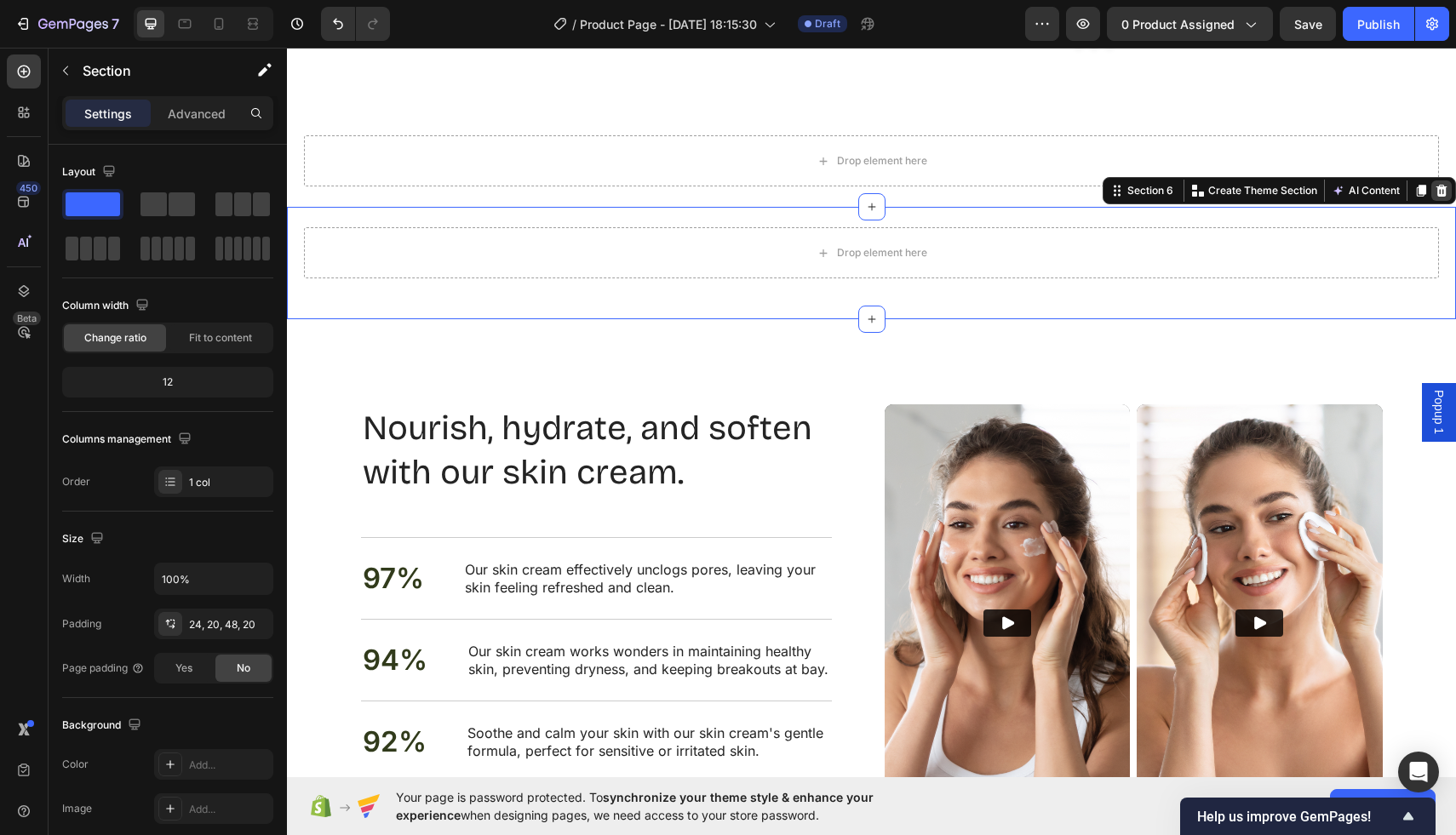
click at [1445, 187] on icon at bounding box center [1442, 190] width 11 height 12
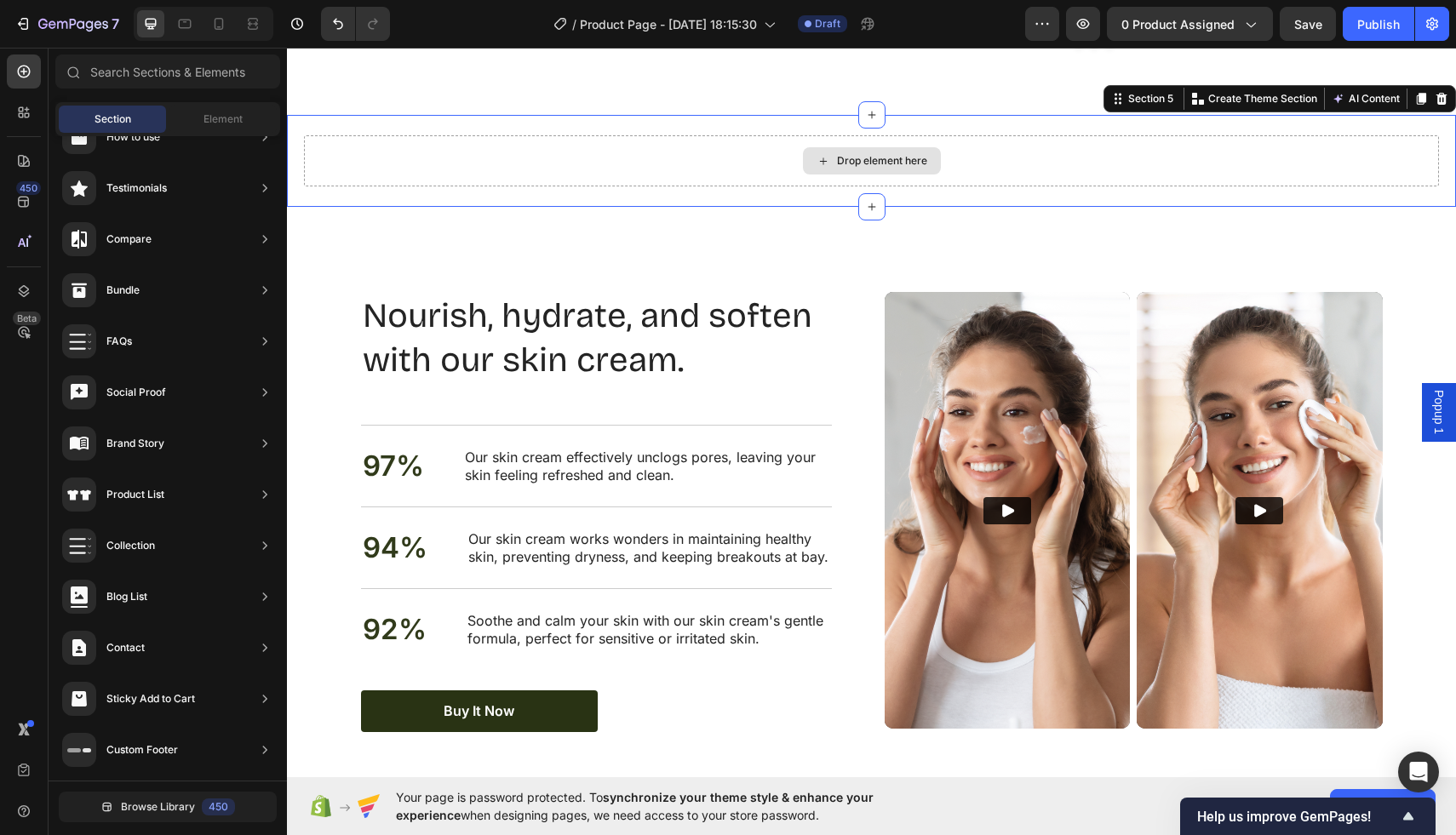
click at [1354, 141] on div "Drop element here" at bounding box center [872, 160] width 1135 height 51
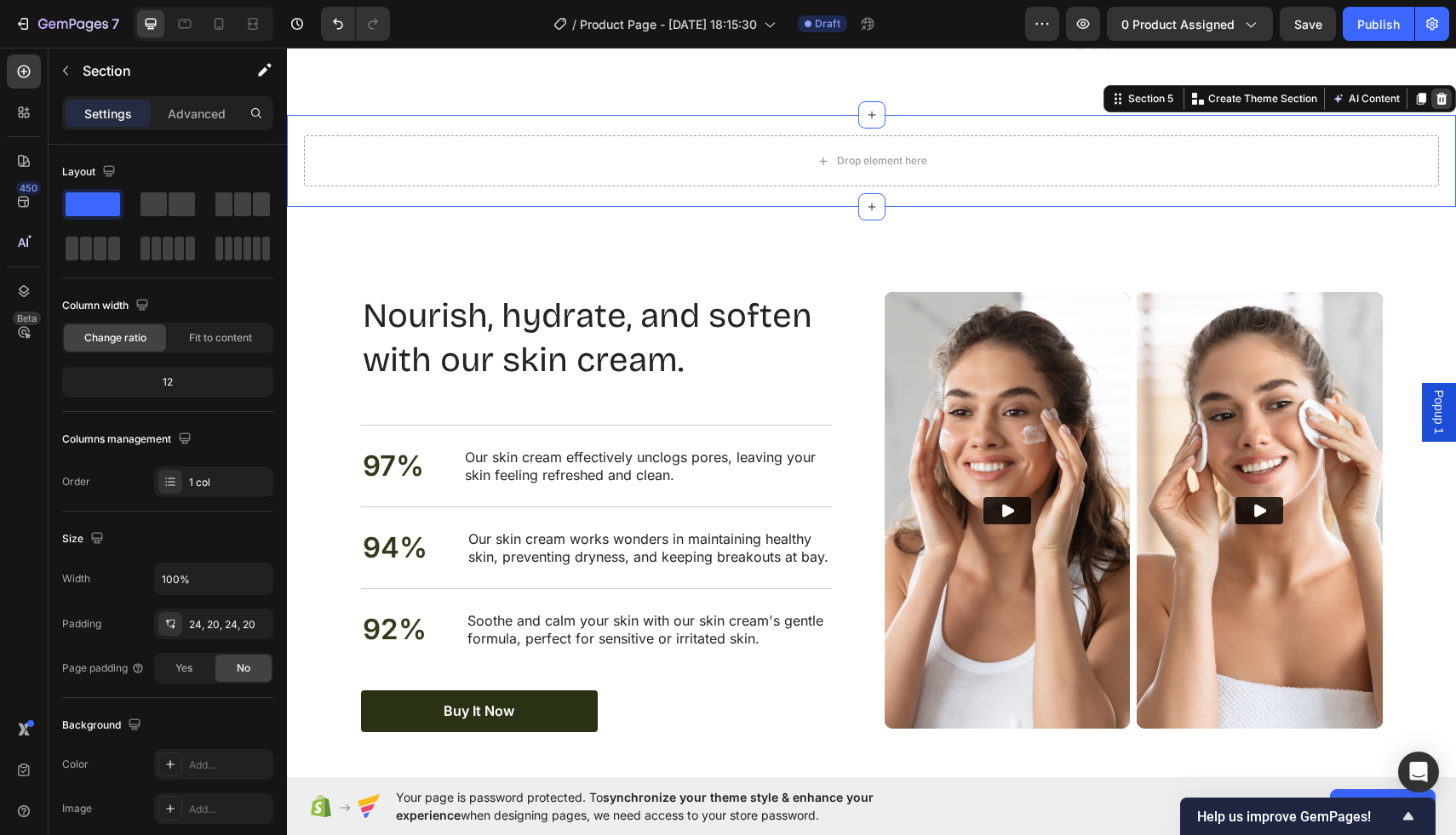
click at [1441, 95] on icon at bounding box center [1442, 98] width 11 height 12
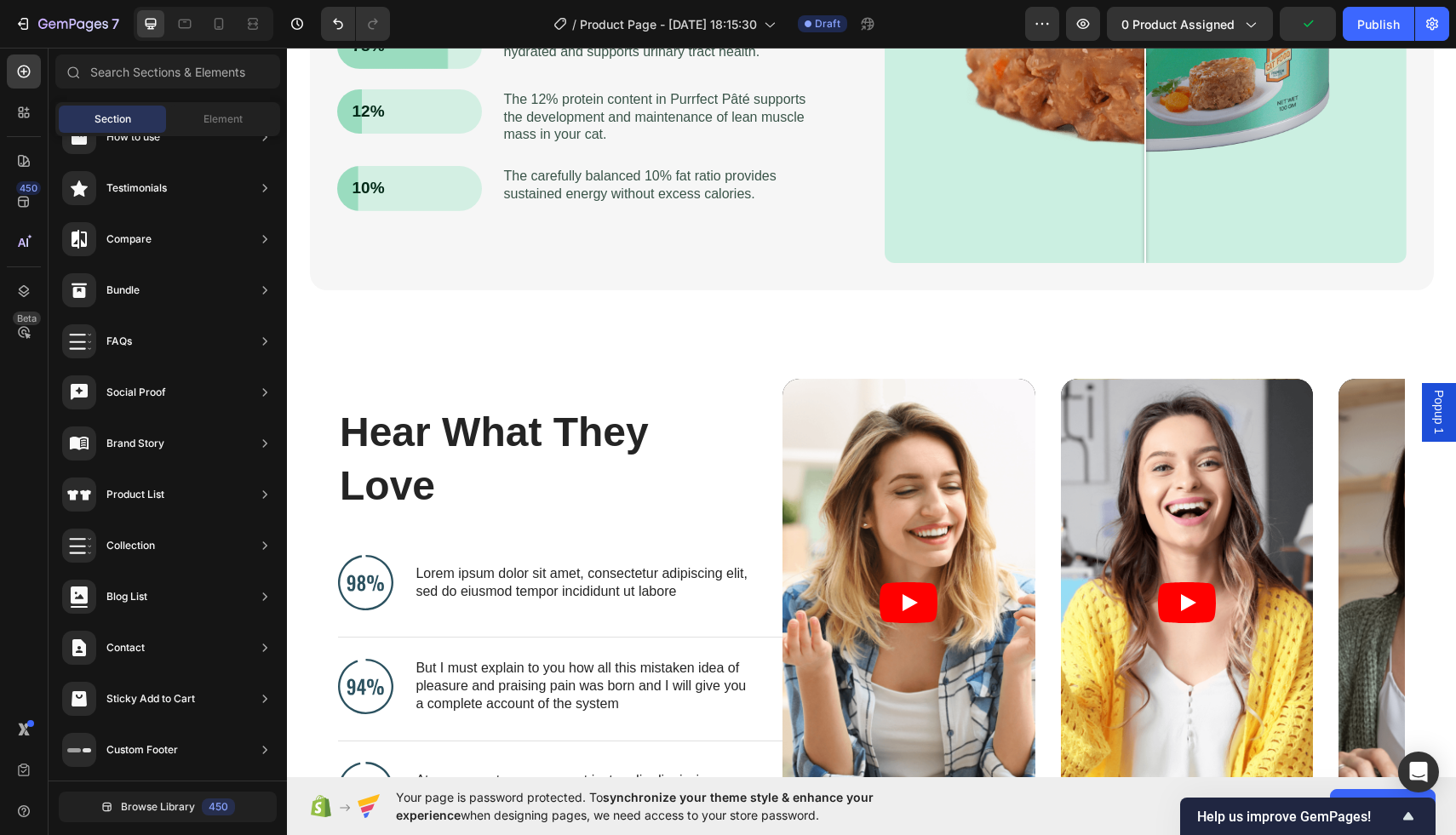
scroll to position [2691, 0]
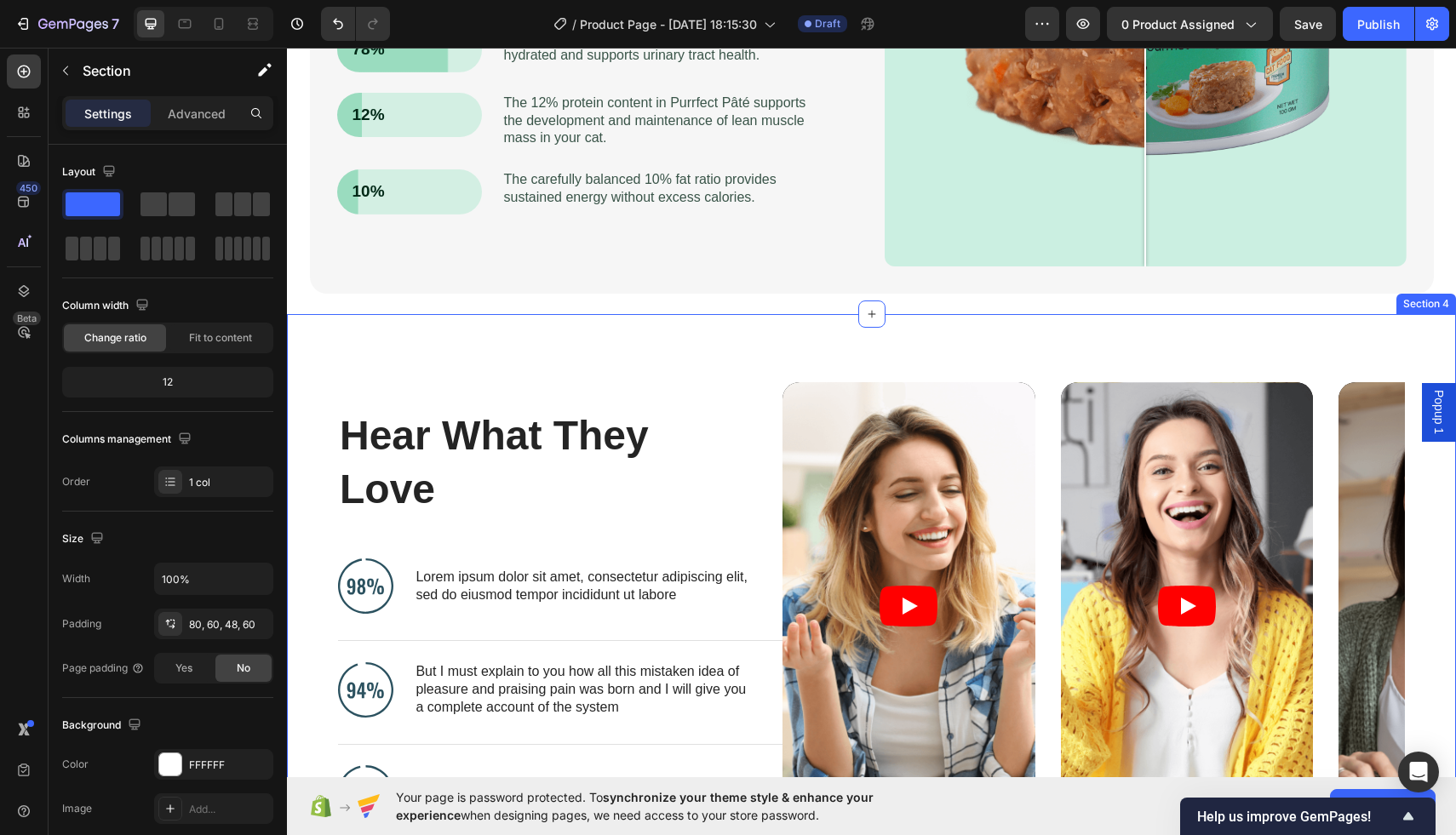
click at [1024, 342] on div "Hear What They Love Heading Image Lorem ipsum dolor sit amet, consectetur adipi…" at bounding box center [872, 619] width 1169 height 608
click at [1436, 299] on icon at bounding box center [1442, 298] width 14 height 14
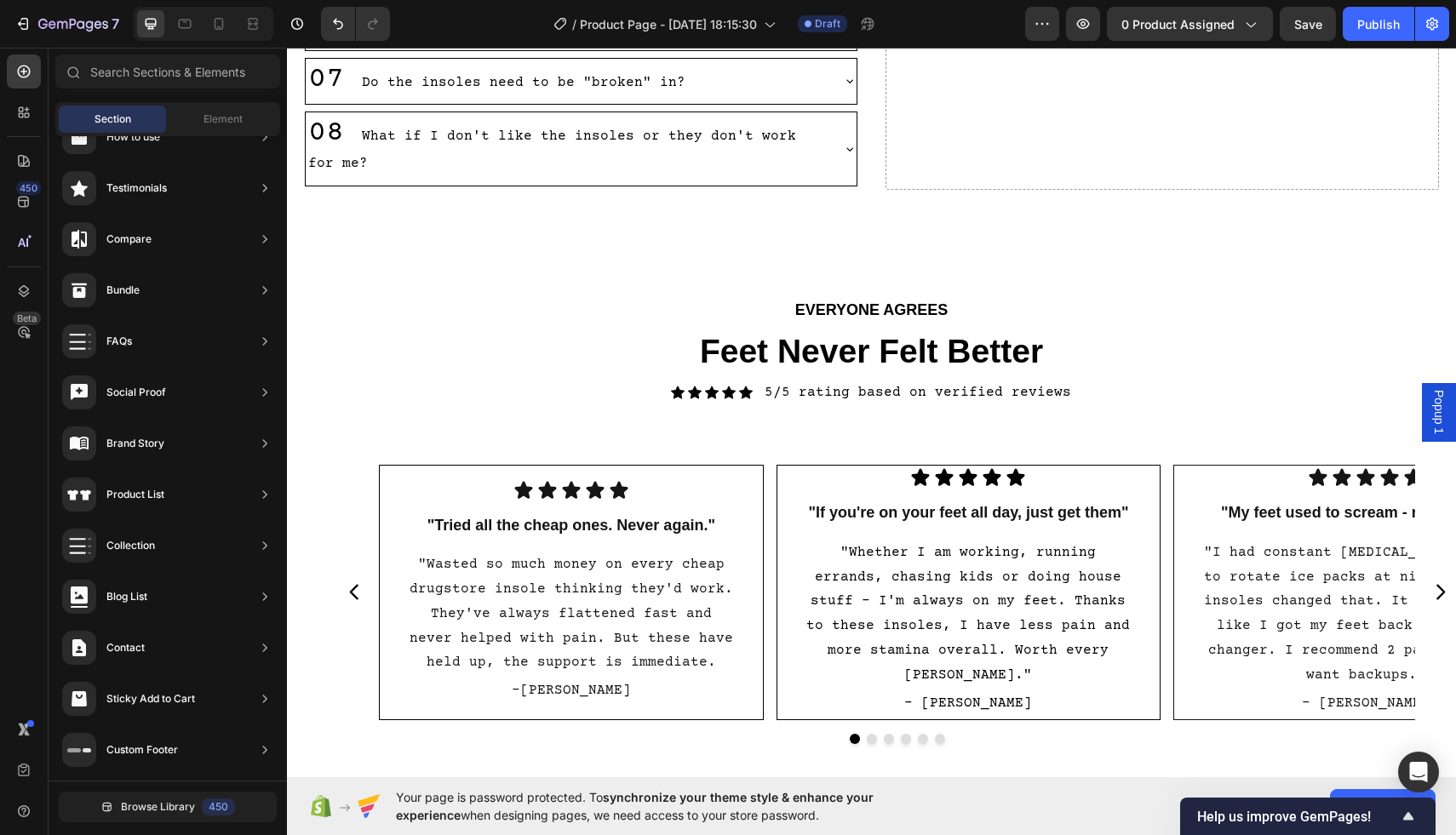
scroll to position [5492, 0]
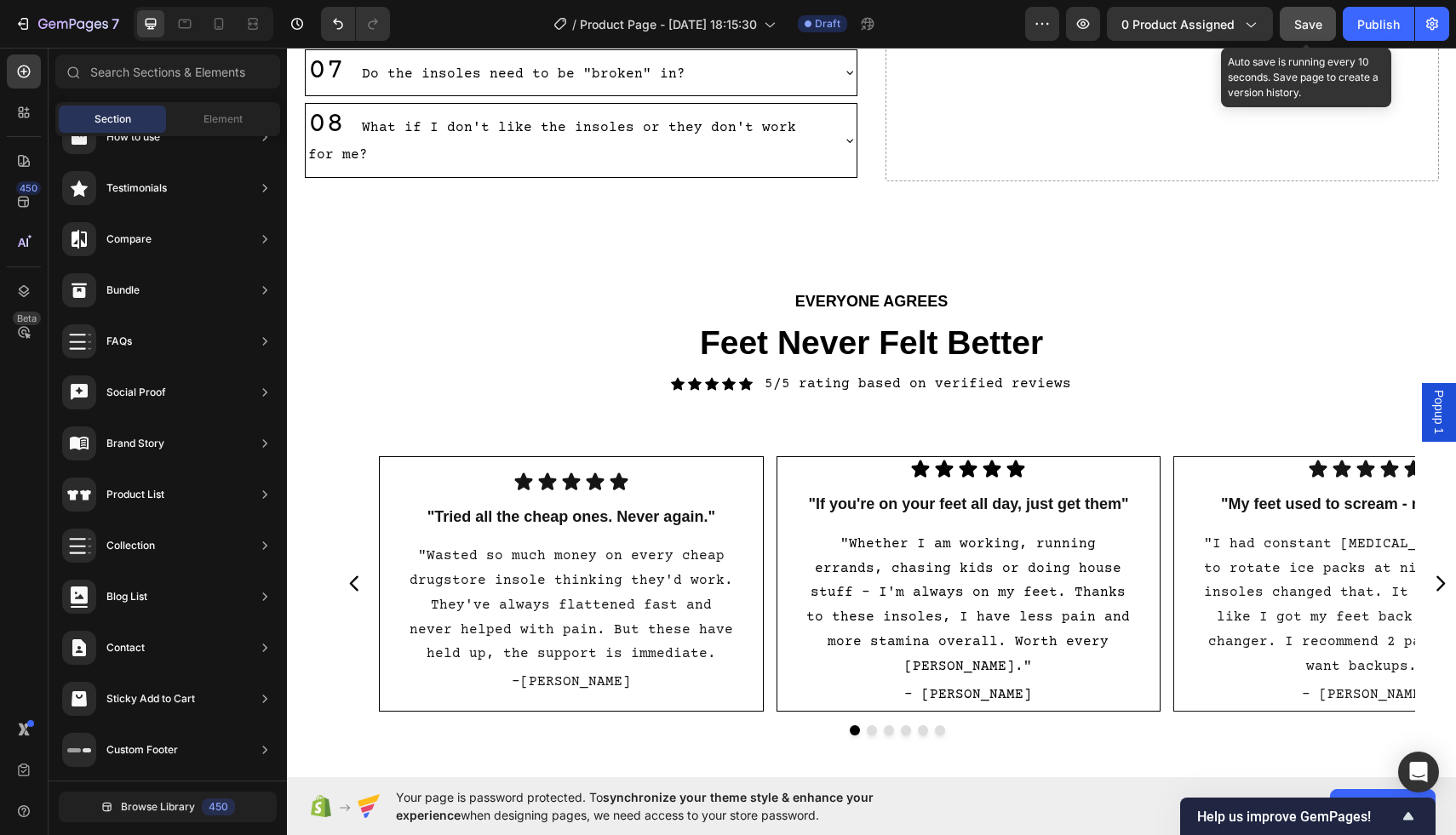
click at [1306, 34] on button "Save" at bounding box center [1309, 23] width 56 height 35
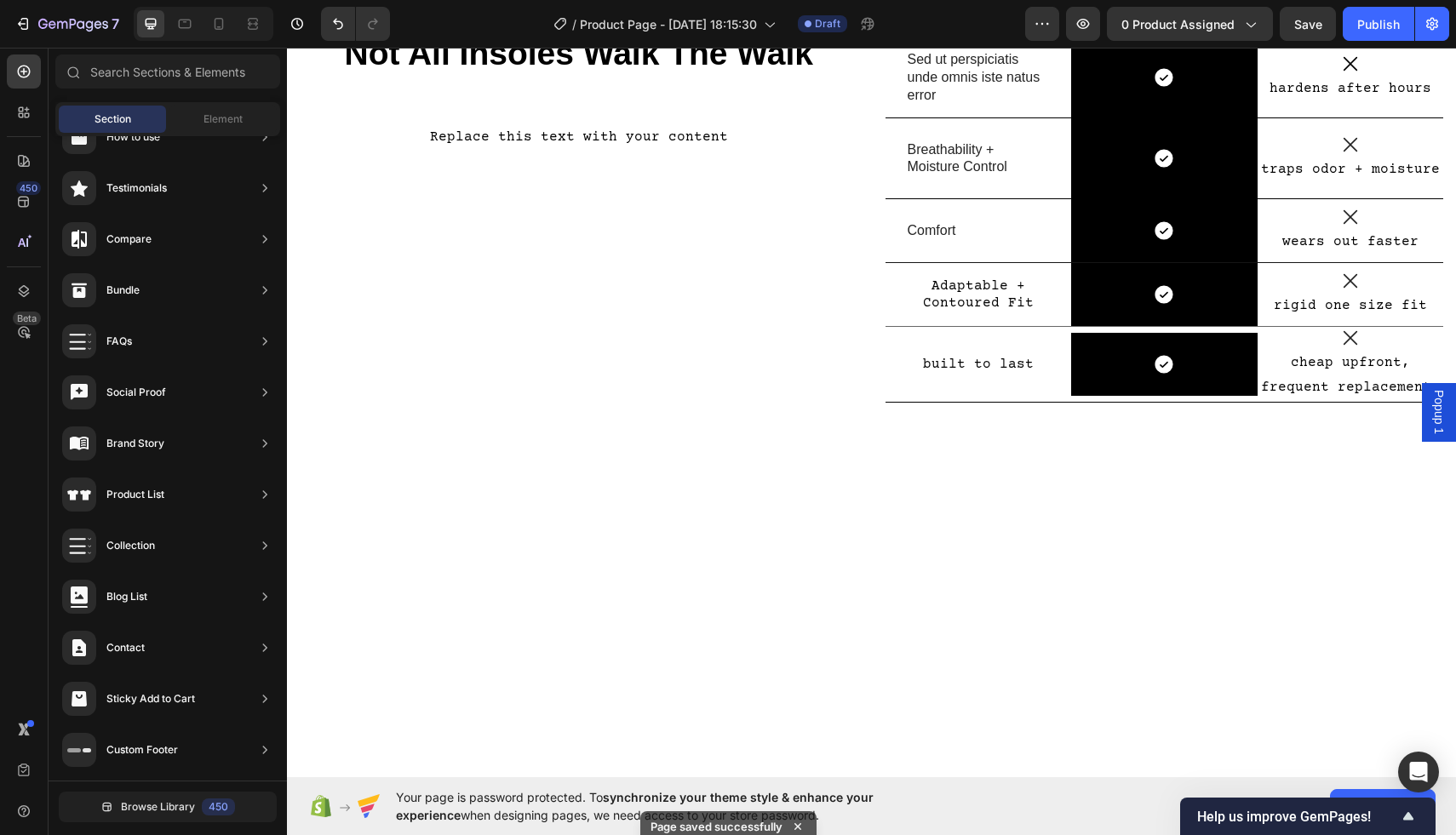
scroll to position [3871, 0]
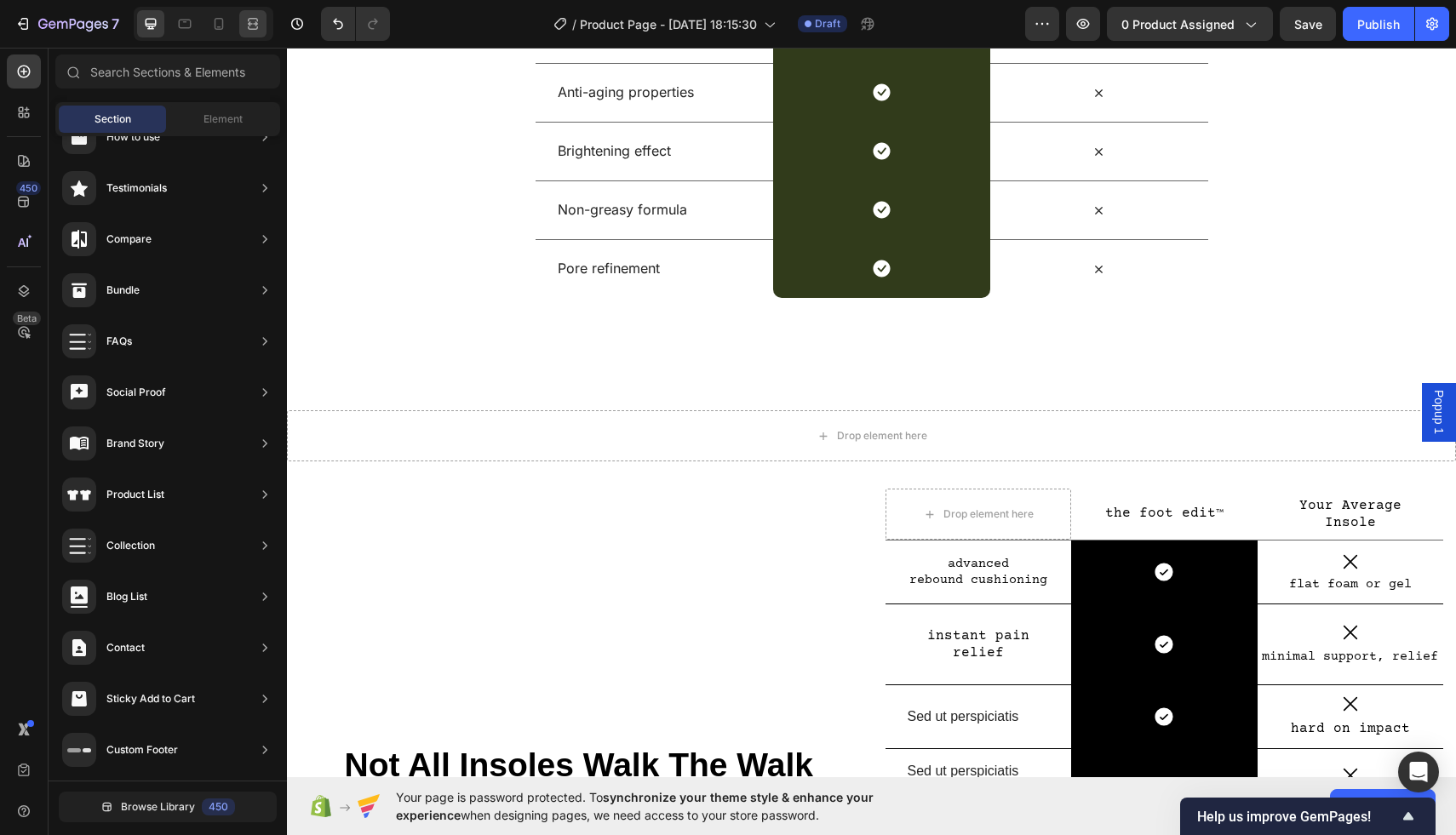
click at [265, 24] on div at bounding box center [252, 23] width 27 height 27
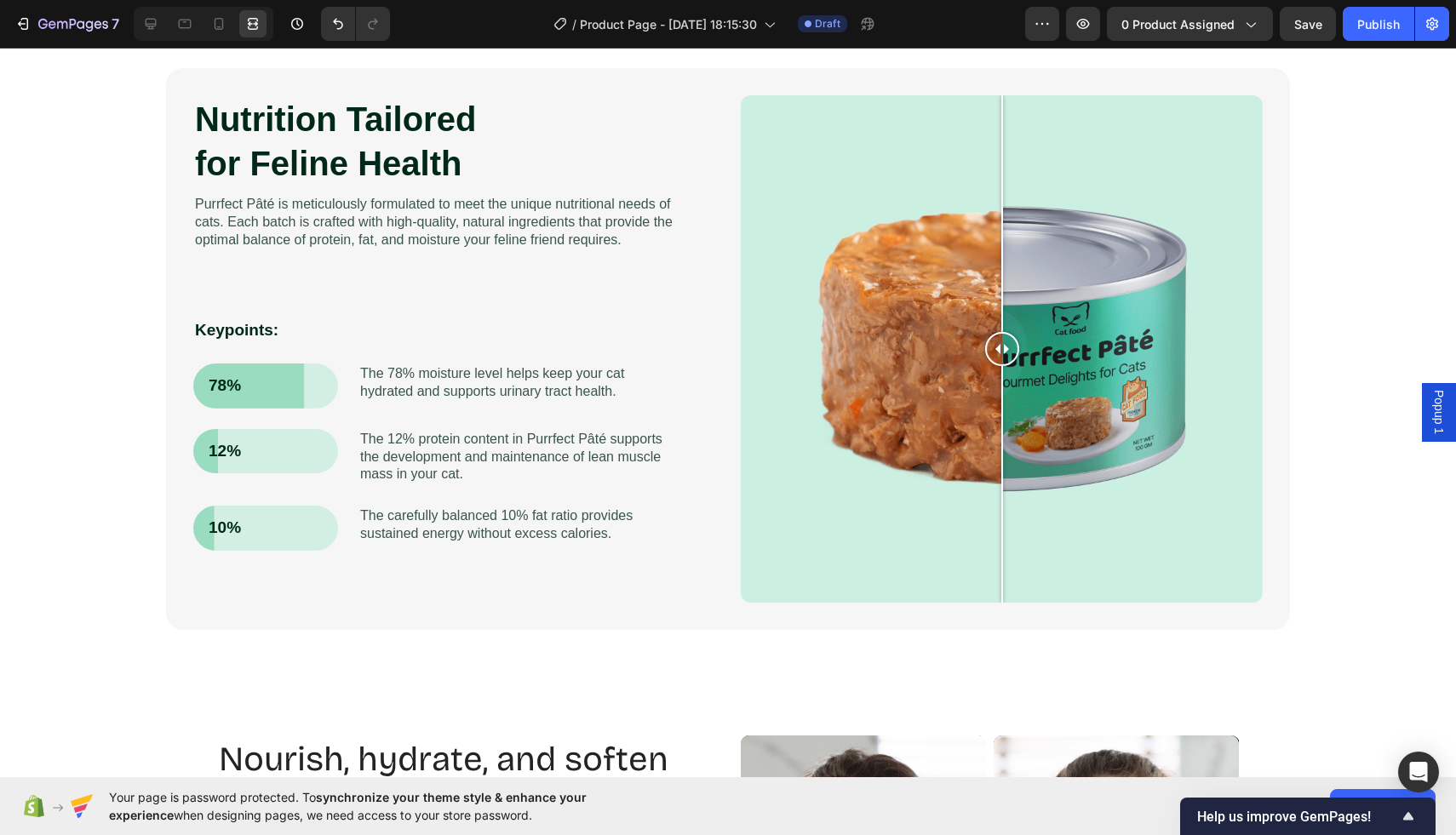
scroll to position [2324, 0]
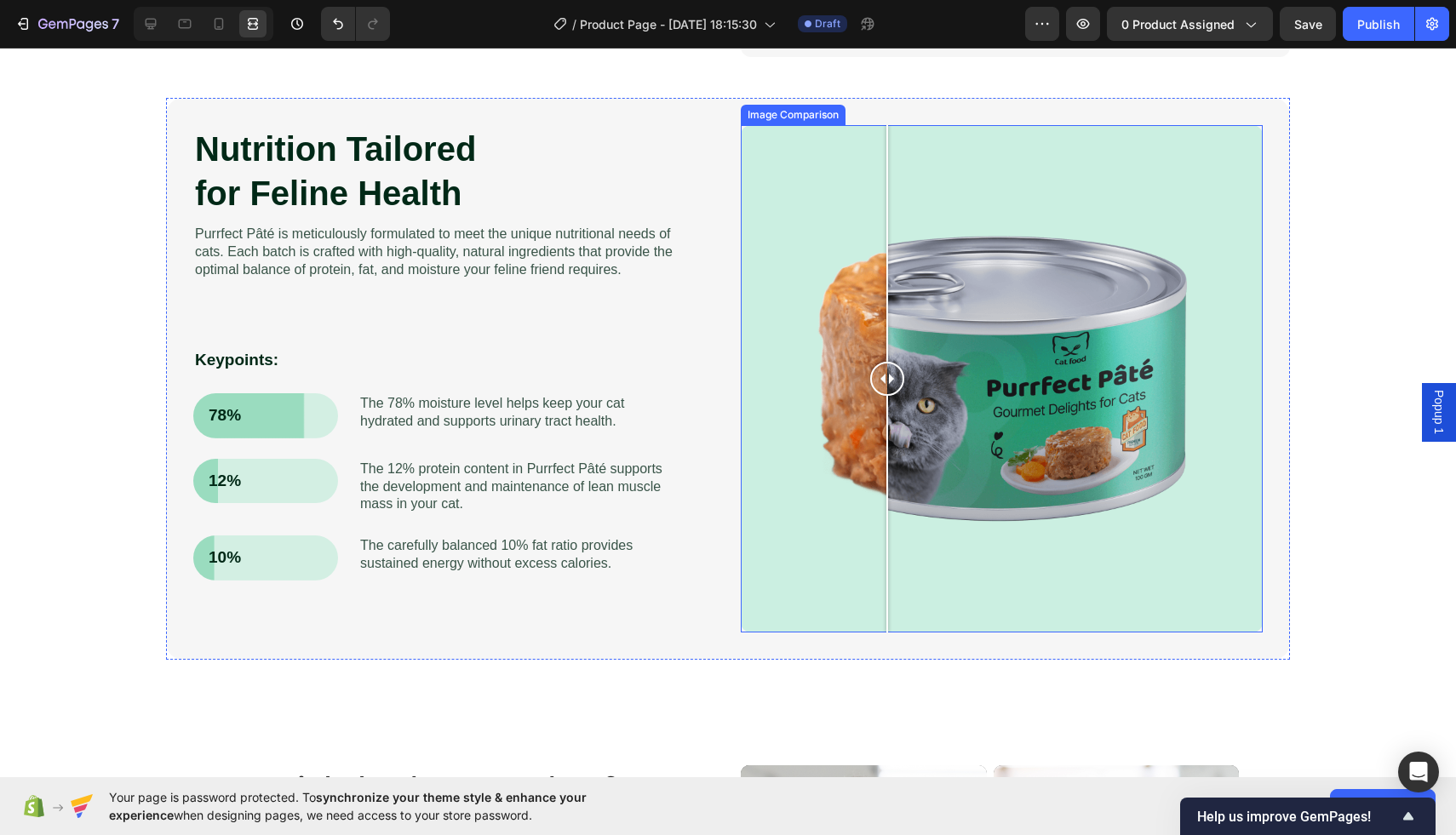
click at [888, 154] on div at bounding box center [1001, 379] width 522 height 508
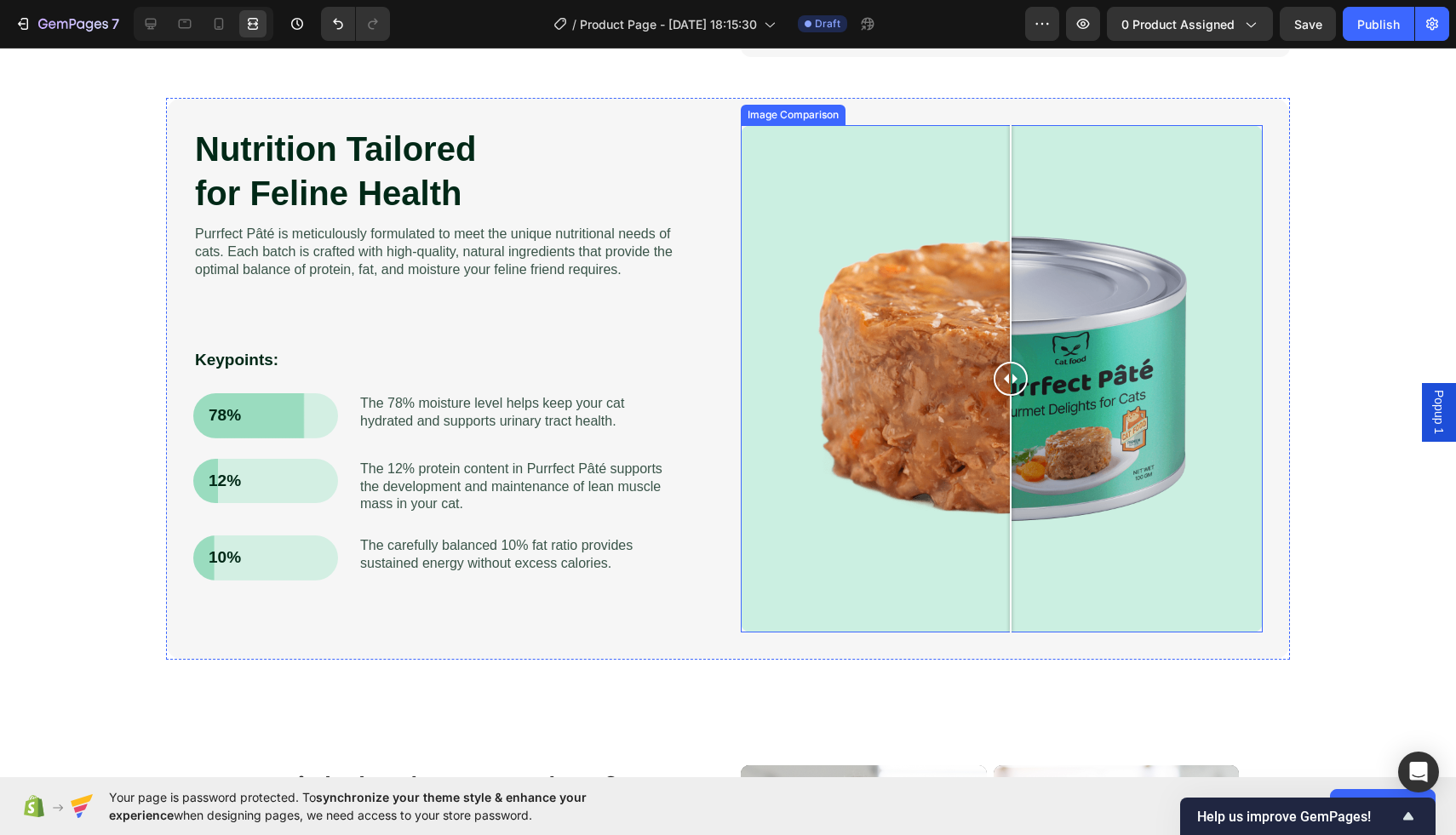
drag, startPoint x: 889, startPoint y: 385, endPoint x: 1011, endPoint y: 389, distance: 122.1
click at [1011, 389] on div at bounding box center [1011, 379] width 35 height 35
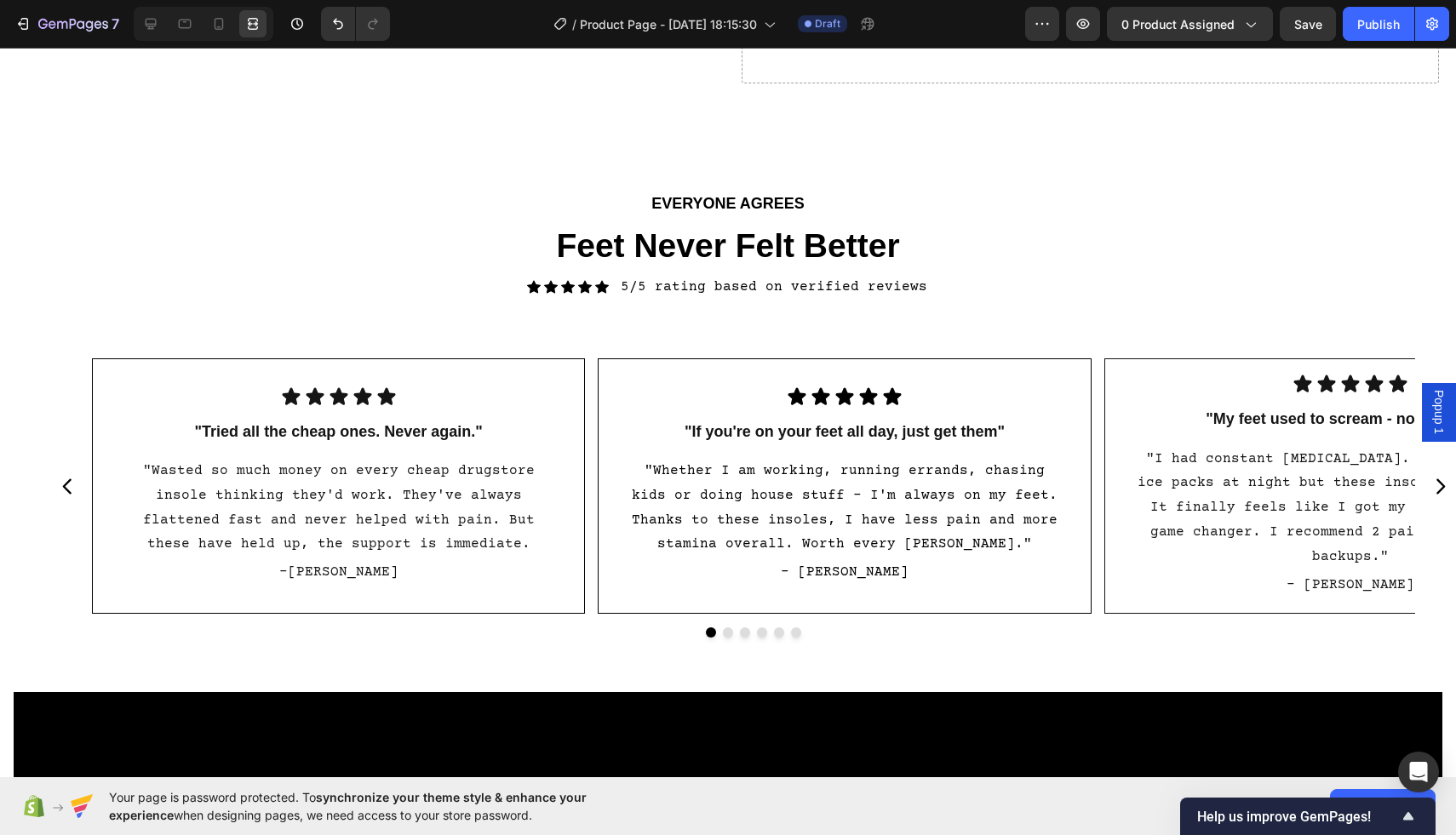
scroll to position [5603, 0]
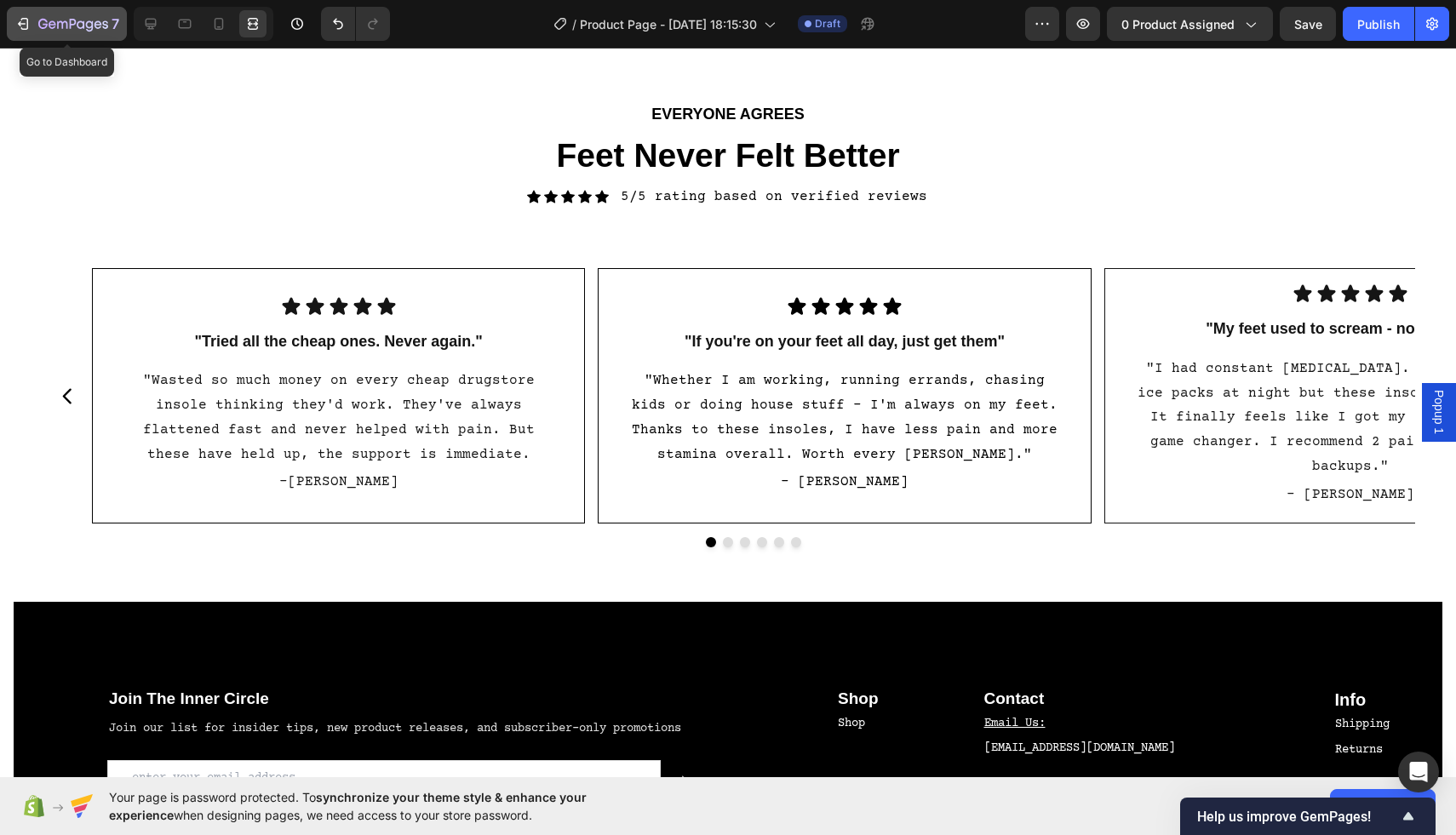
click at [23, 27] on icon "button" at bounding box center [23, 23] width 17 height 17
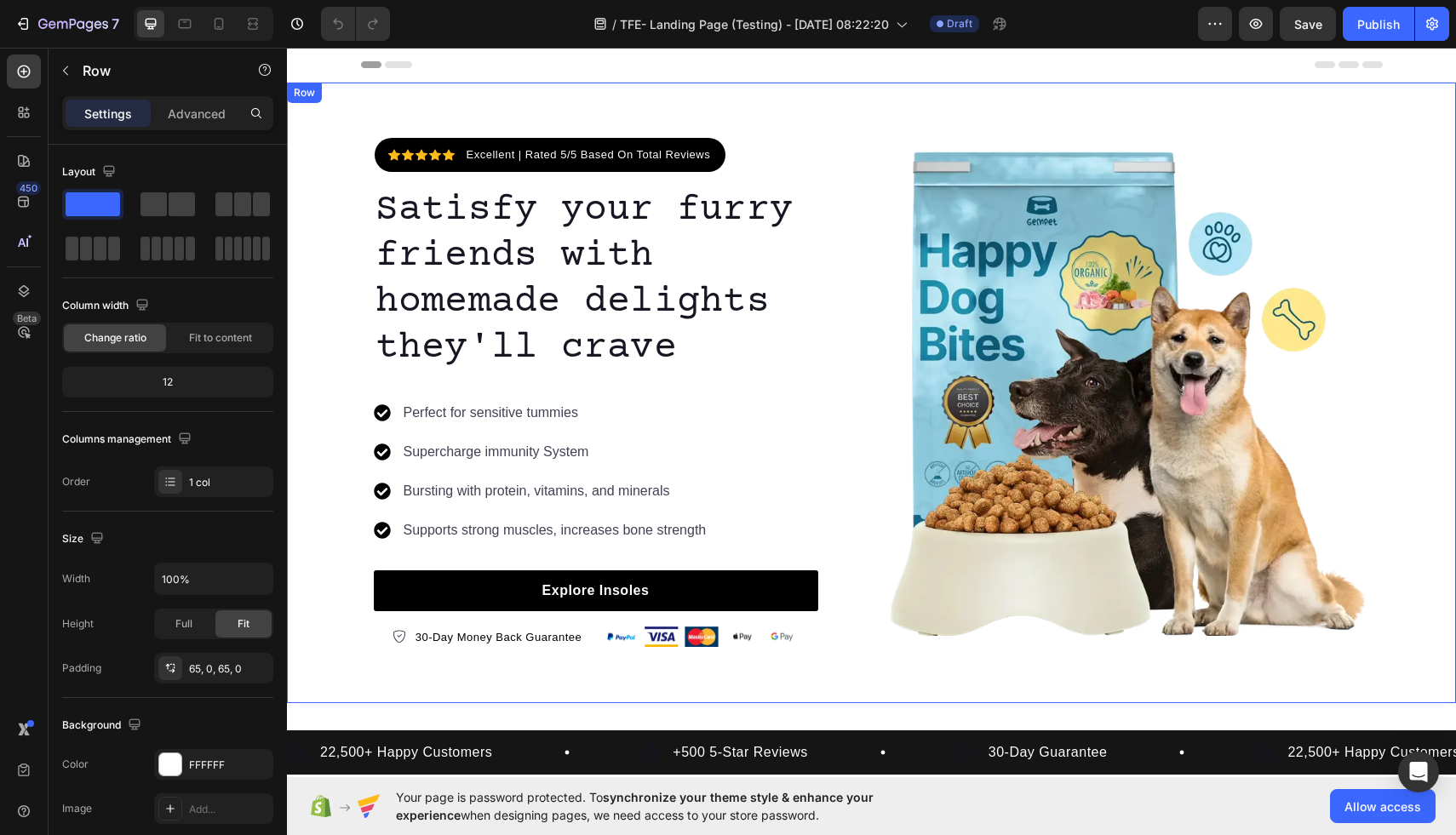
click at [810, 696] on div "Icon Icon Icon Icon Icon Icon List Hoz Excellent | Rated 5/5 Based On Total Rev…" at bounding box center [872, 393] width 1169 height 620
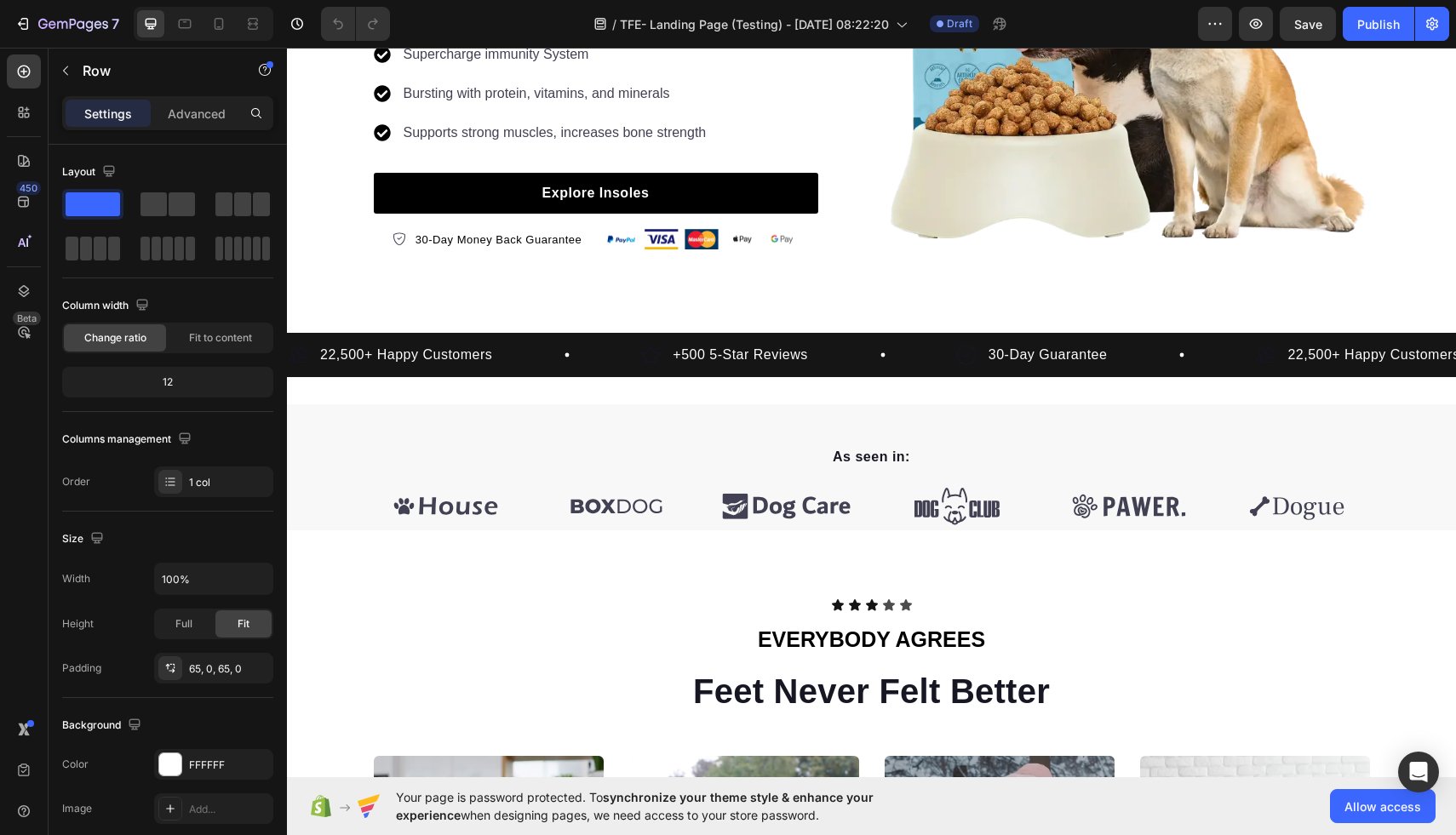
scroll to position [400, 0]
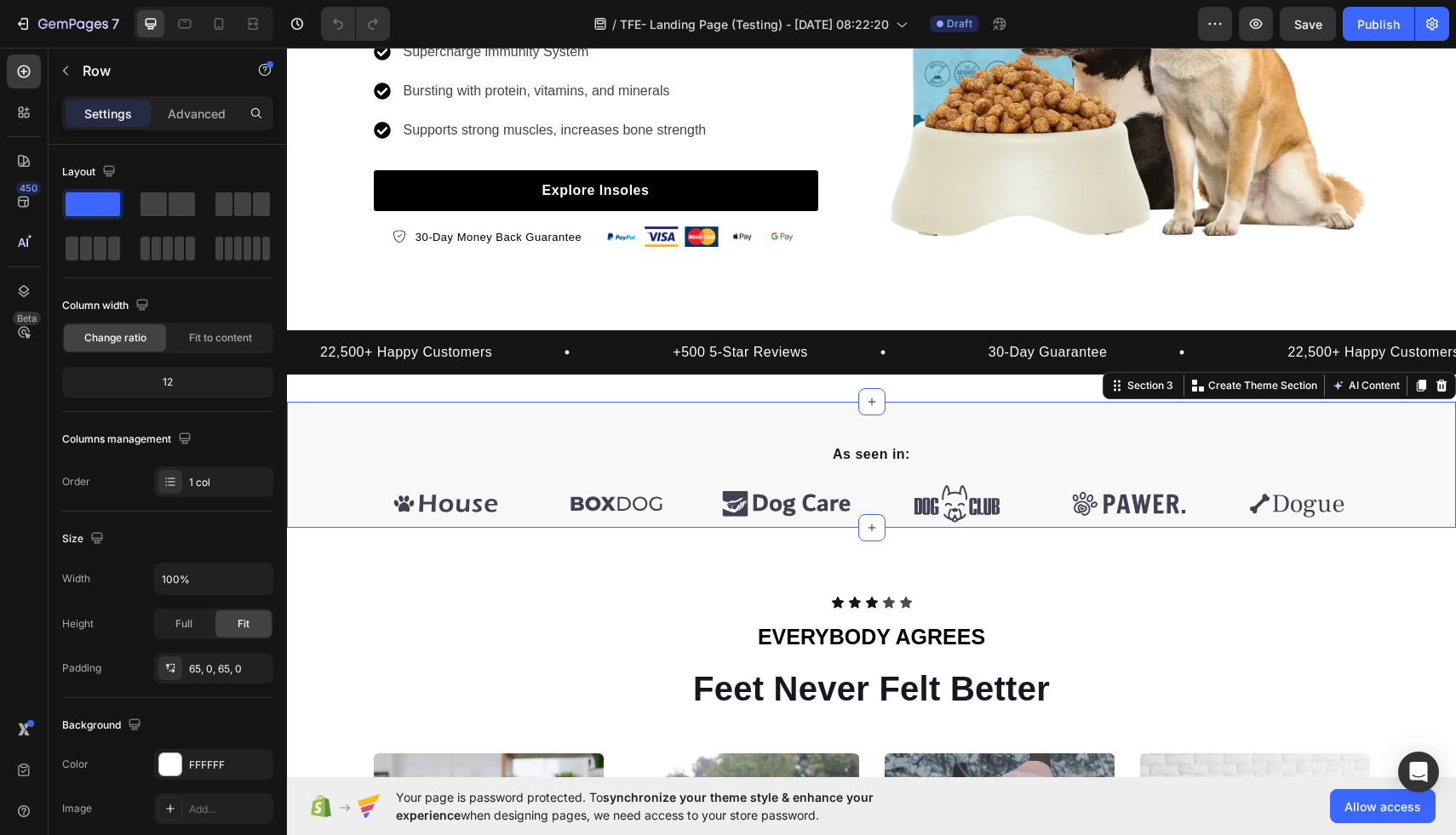
click at [763, 412] on div "As seen in: Text block Image Image Image Image Image Image Carousel Row Section…" at bounding box center [872, 465] width 1169 height 126
click at [1441, 384] on icon at bounding box center [1442, 385] width 11 height 12
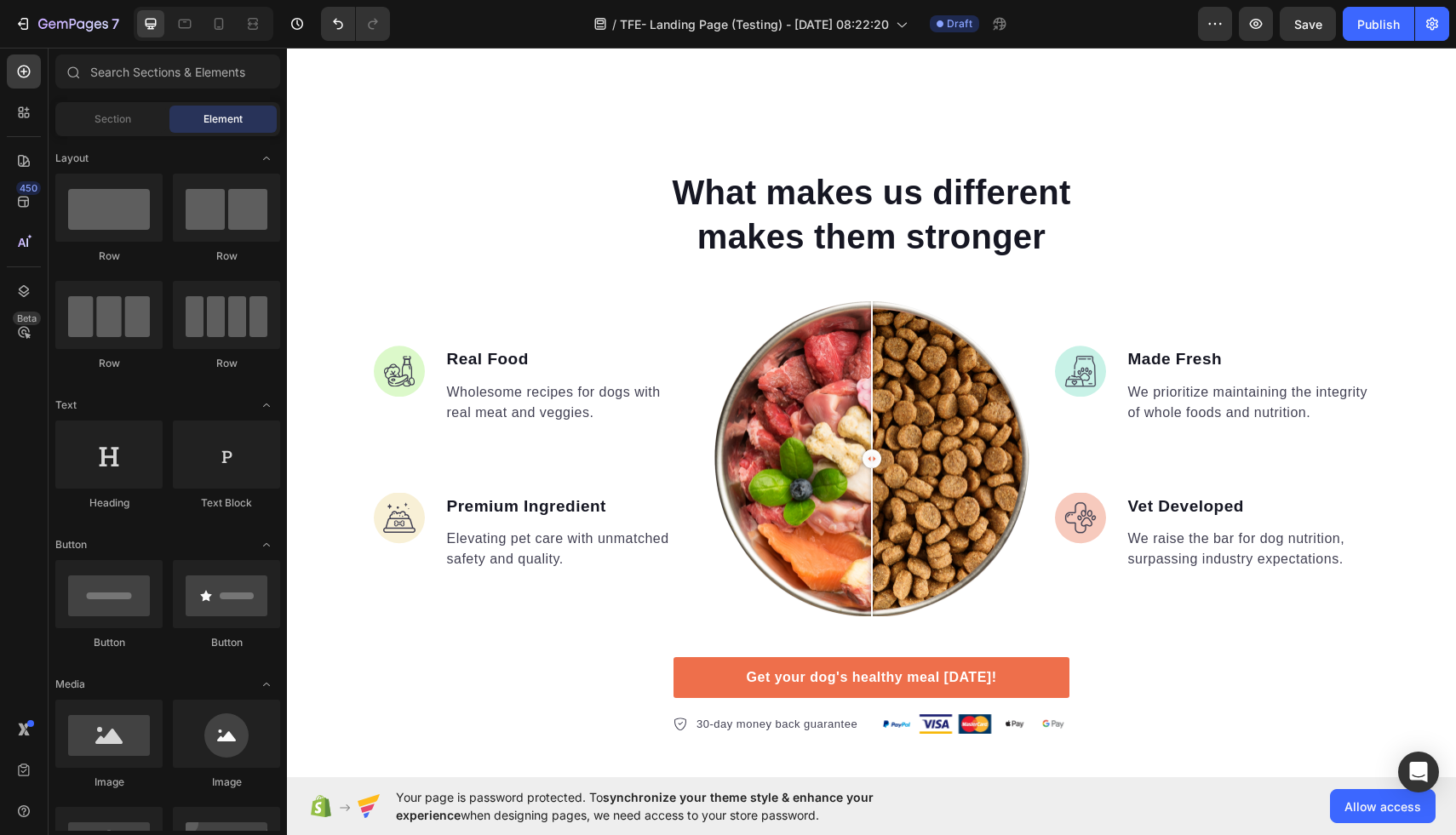
scroll to position [1417, 0]
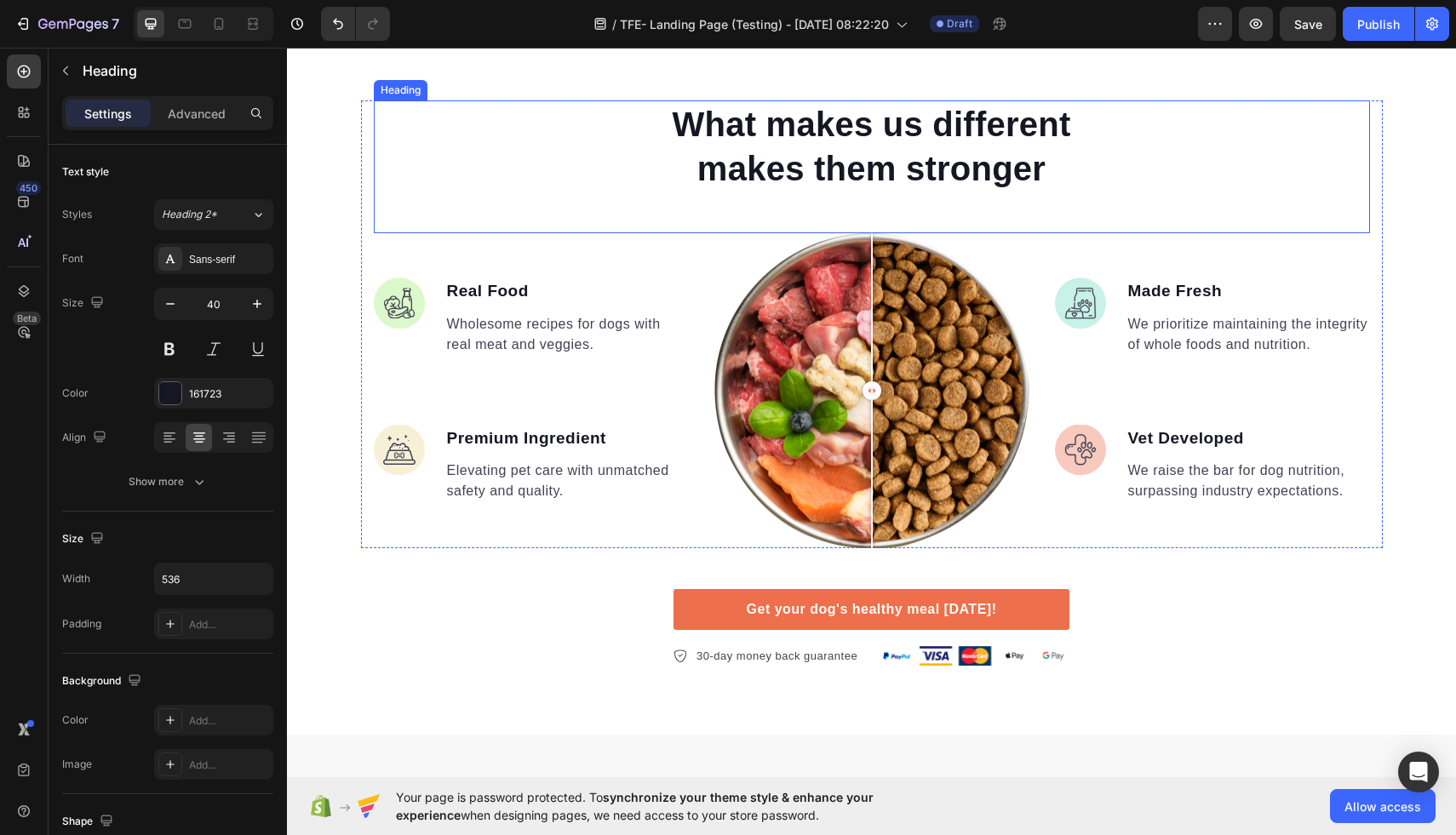
click at [1011, 146] on p "What makes us different makes them stronger" at bounding box center [872, 146] width 453 height 89
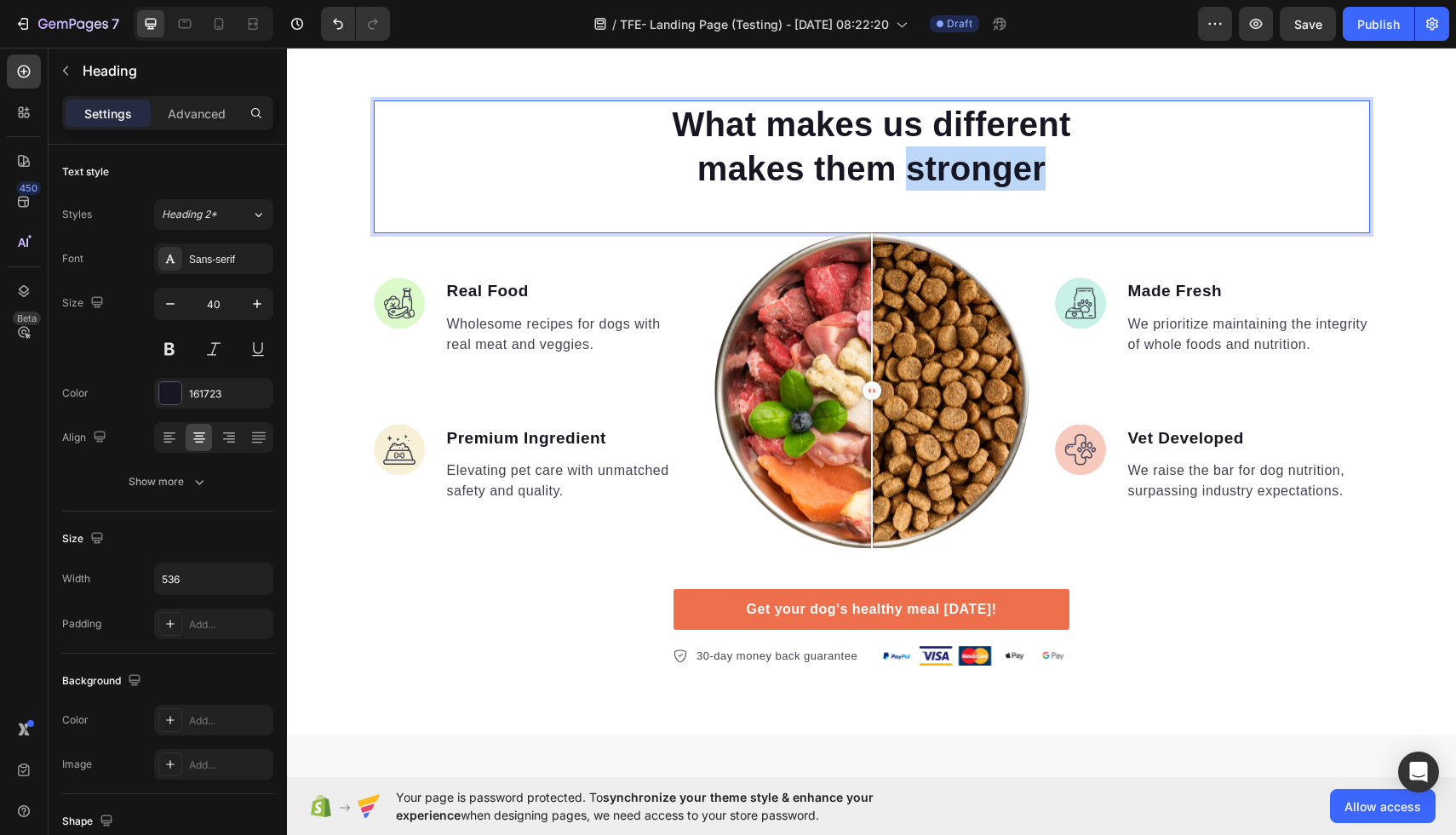
click at [1011, 146] on p "What makes us different makes them stronger" at bounding box center [872, 146] width 453 height 89
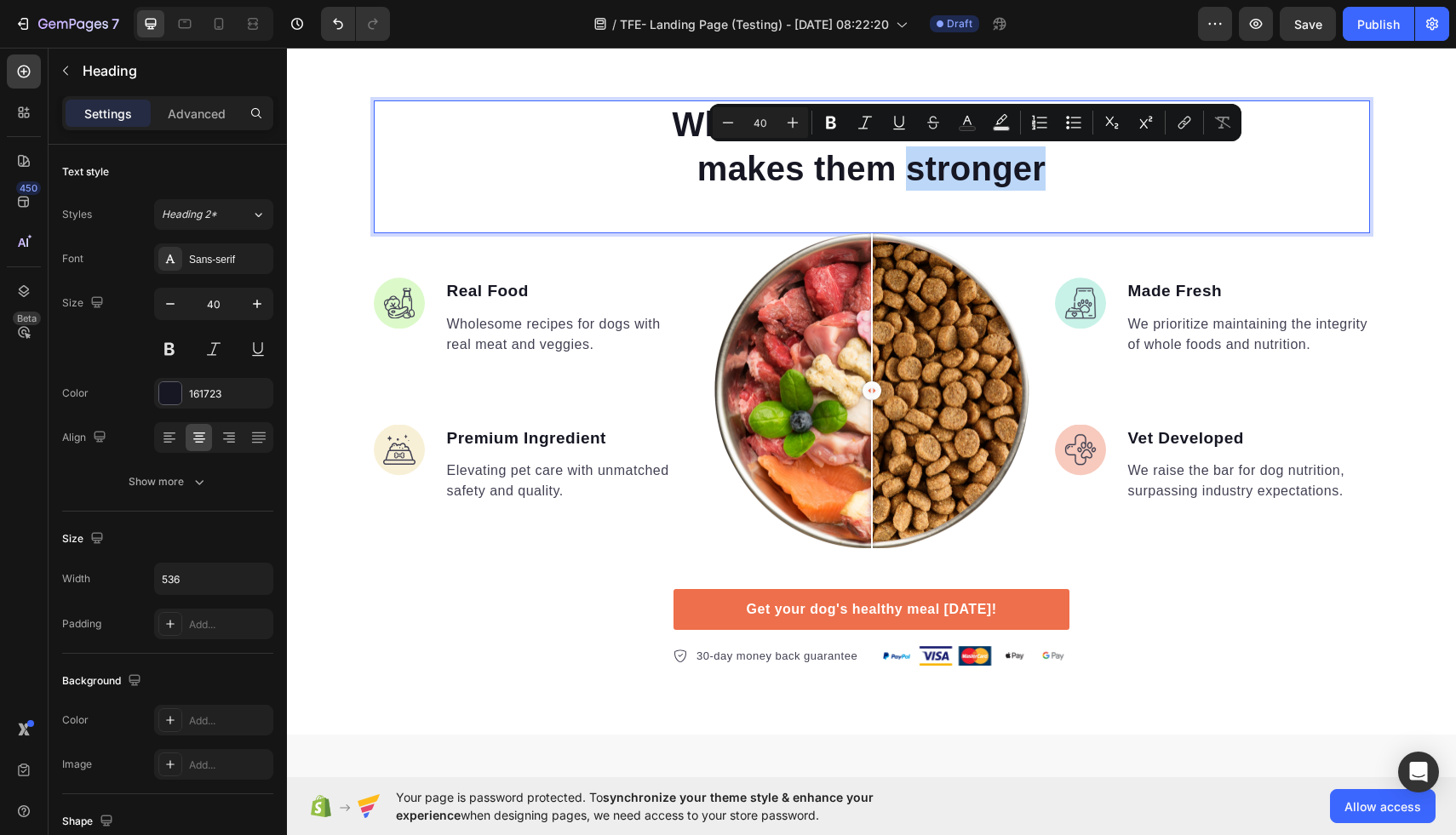
click at [1041, 172] on p "What makes us different makes them stronger" at bounding box center [872, 146] width 453 height 89
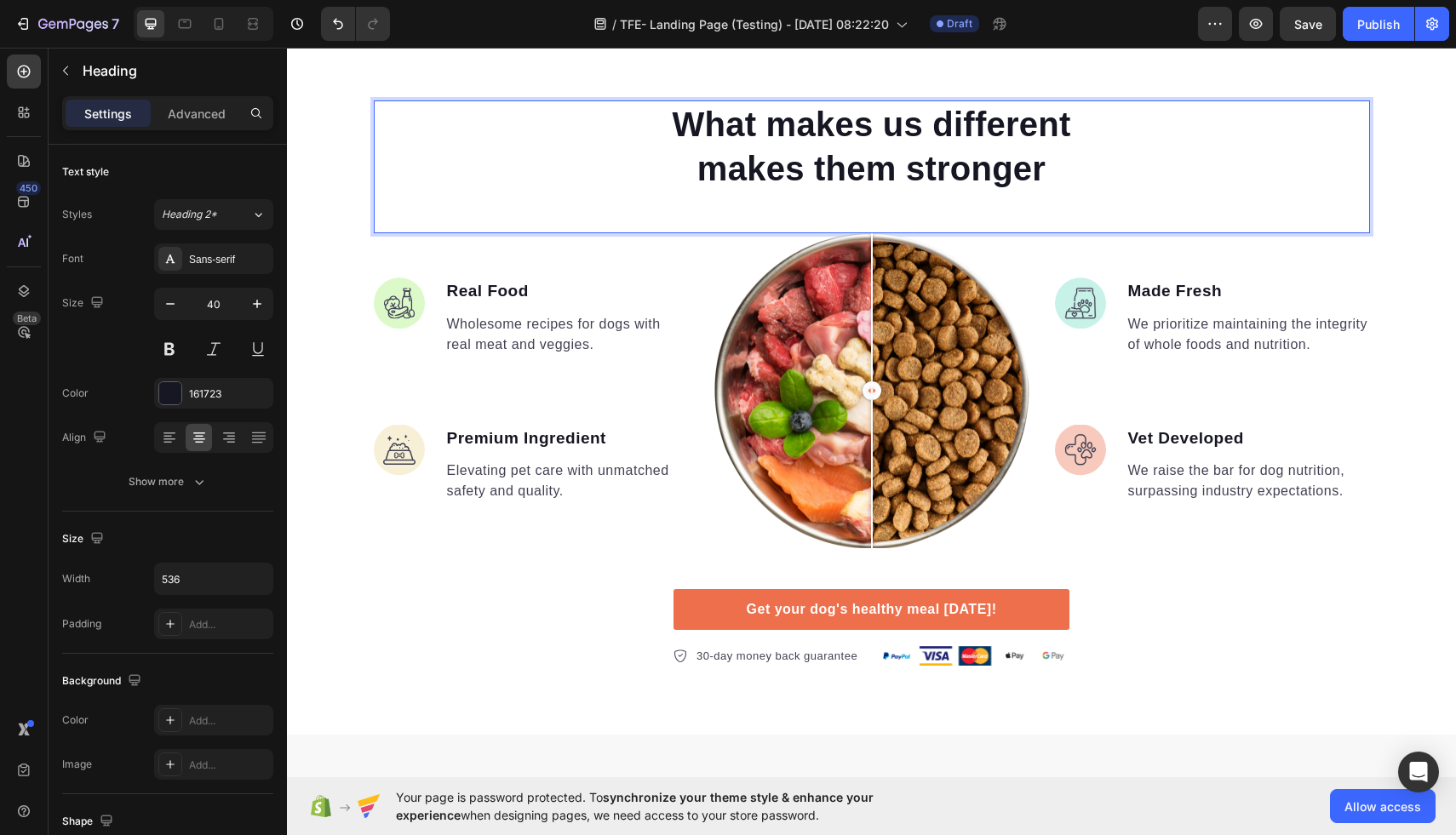
click at [1057, 172] on p "What makes us different makes them stronger" at bounding box center [872, 146] width 453 height 89
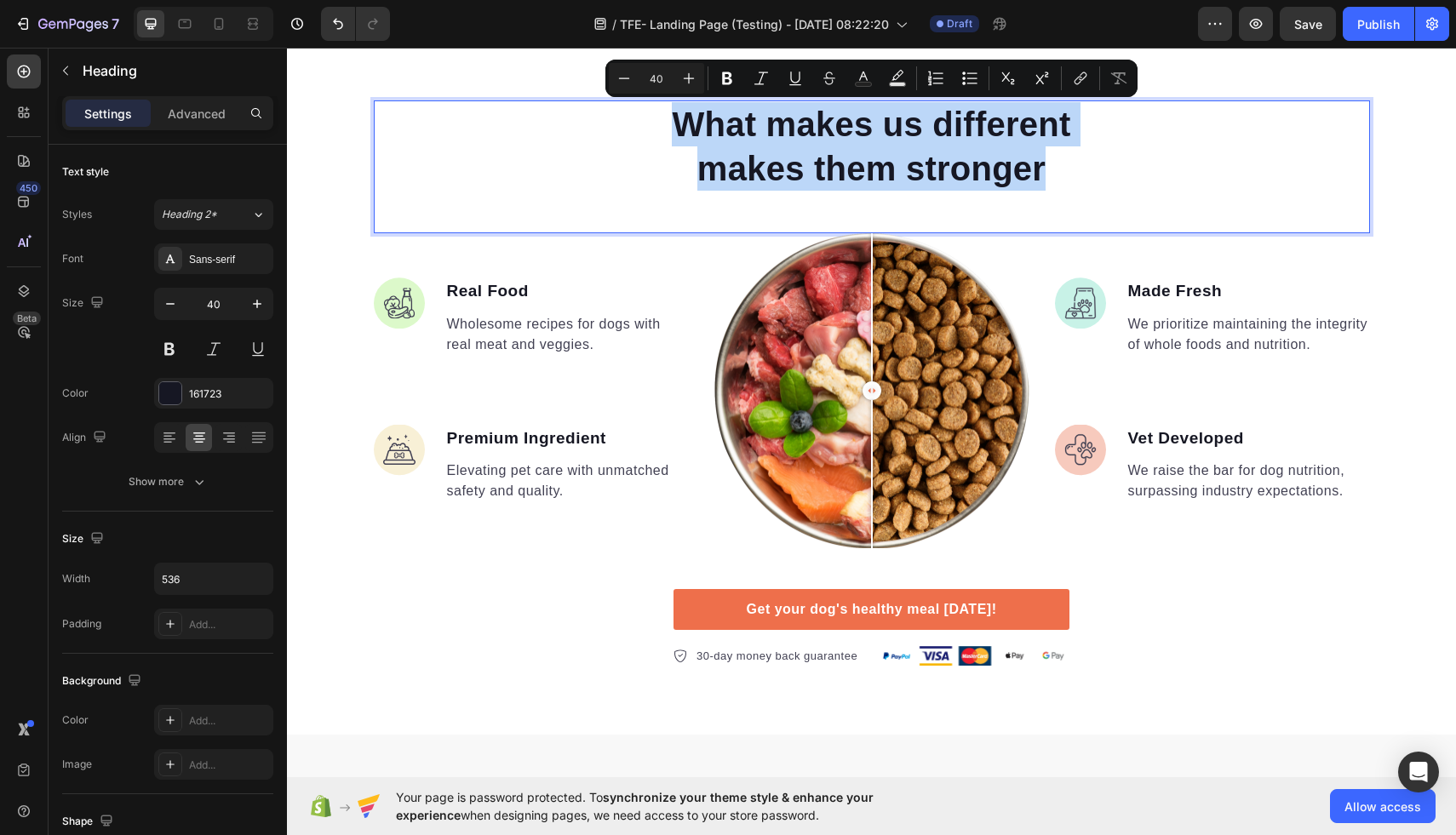
drag, startPoint x: 1057, startPoint y: 172, endPoint x: 687, endPoint y: 132, distance: 372.2
click at [687, 132] on p "What makes us different makes them stronger" at bounding box center [872, 146] width 453 height 89
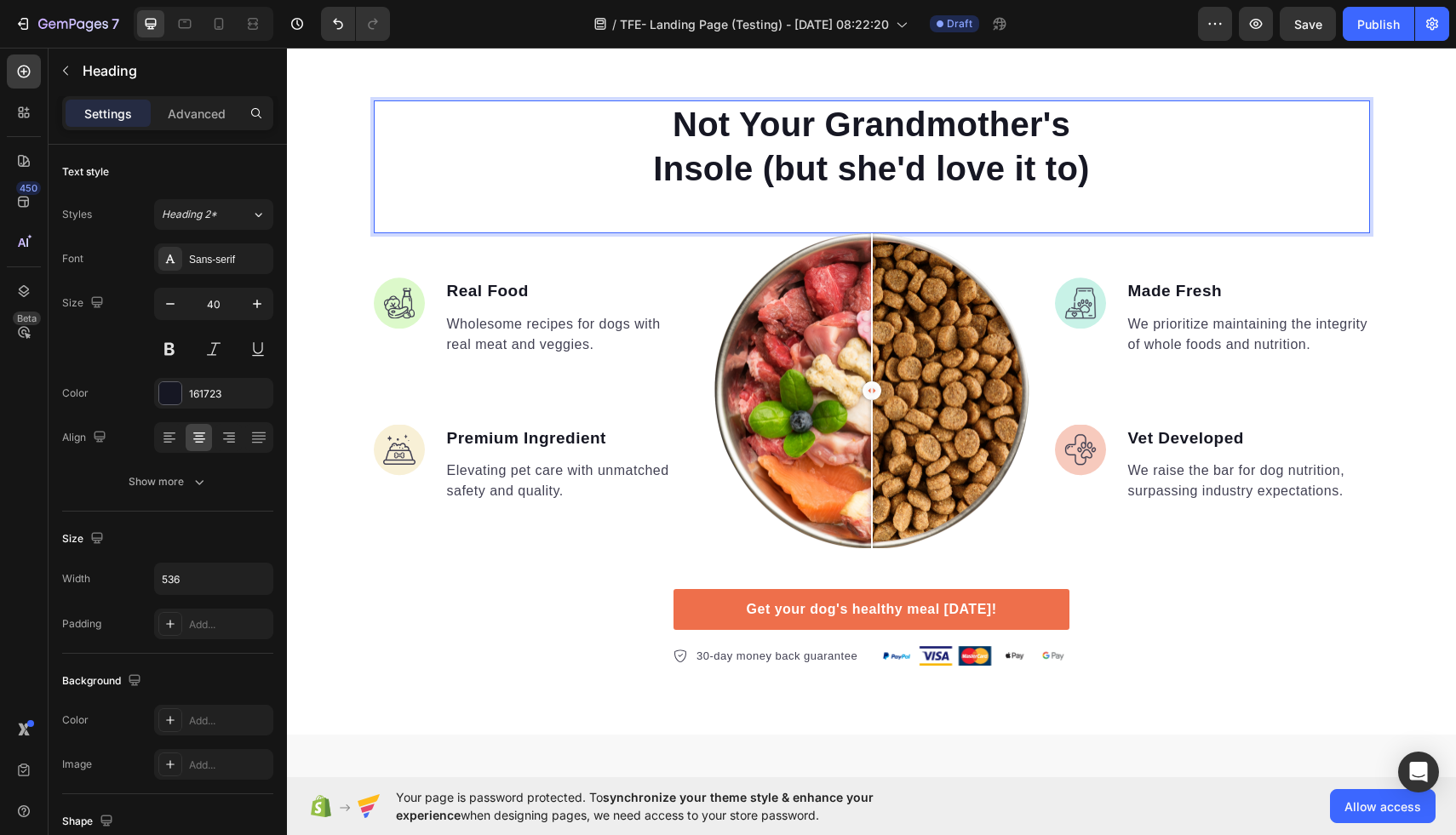
click at [649, 141] on p "Not Your Grandmother's Insole (but she'd love it to)" at bounding box center [872, 146] width 453 height 89
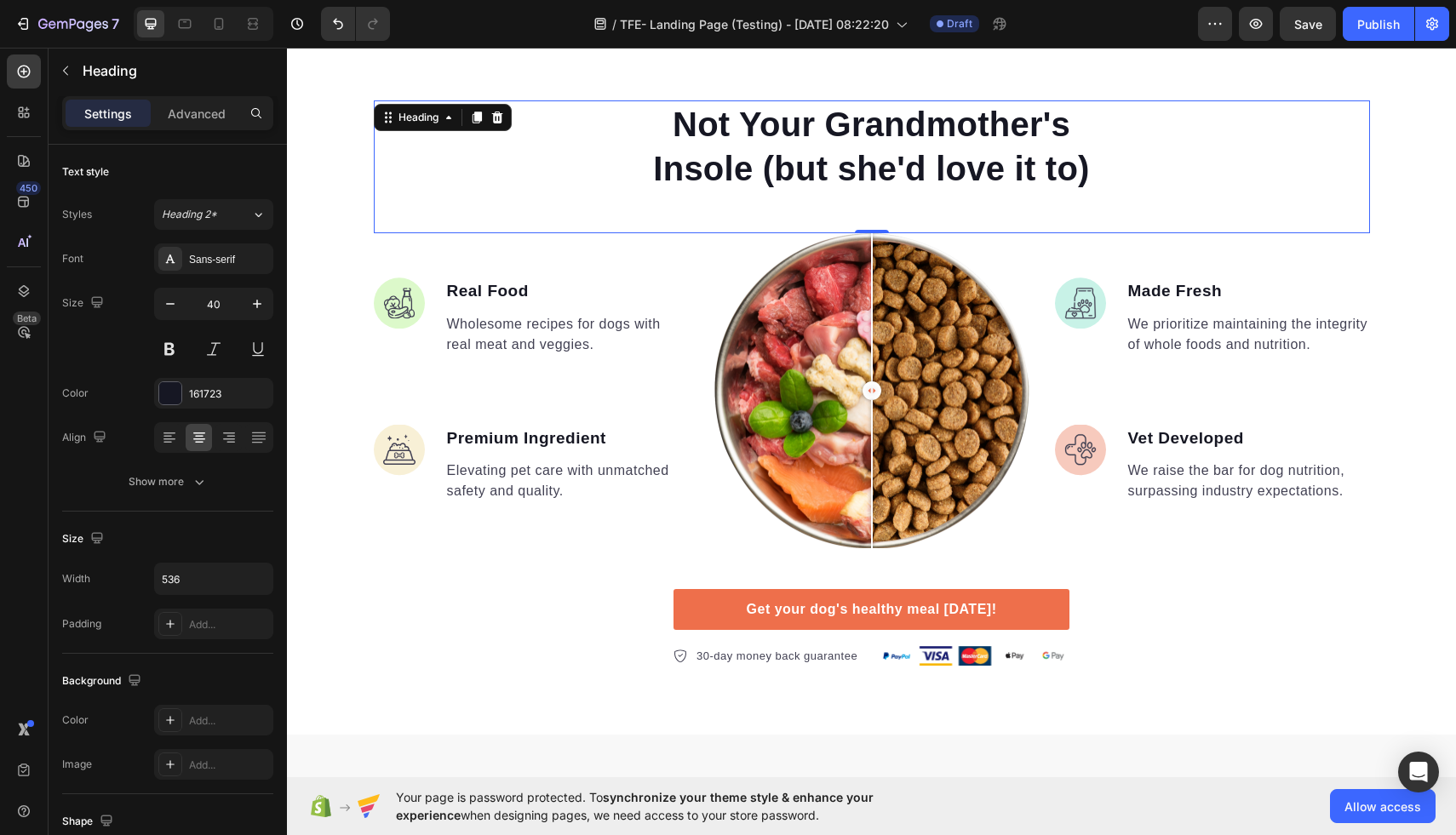
drag, startPoint x: 1115, startPoint y: 175, endPoint x: 692, endPoint y: 130, distance: 425.4
click at [692, 130] on div "Not Your Grandmother's Insole (but she'd love it to)" at bounding box center [873, 146] width 997 height 92
click at [752, 189] on p "Not Your Grandmother's Insole (but she'd love it to)" at bounding box center [872, 146] width 453 height 89
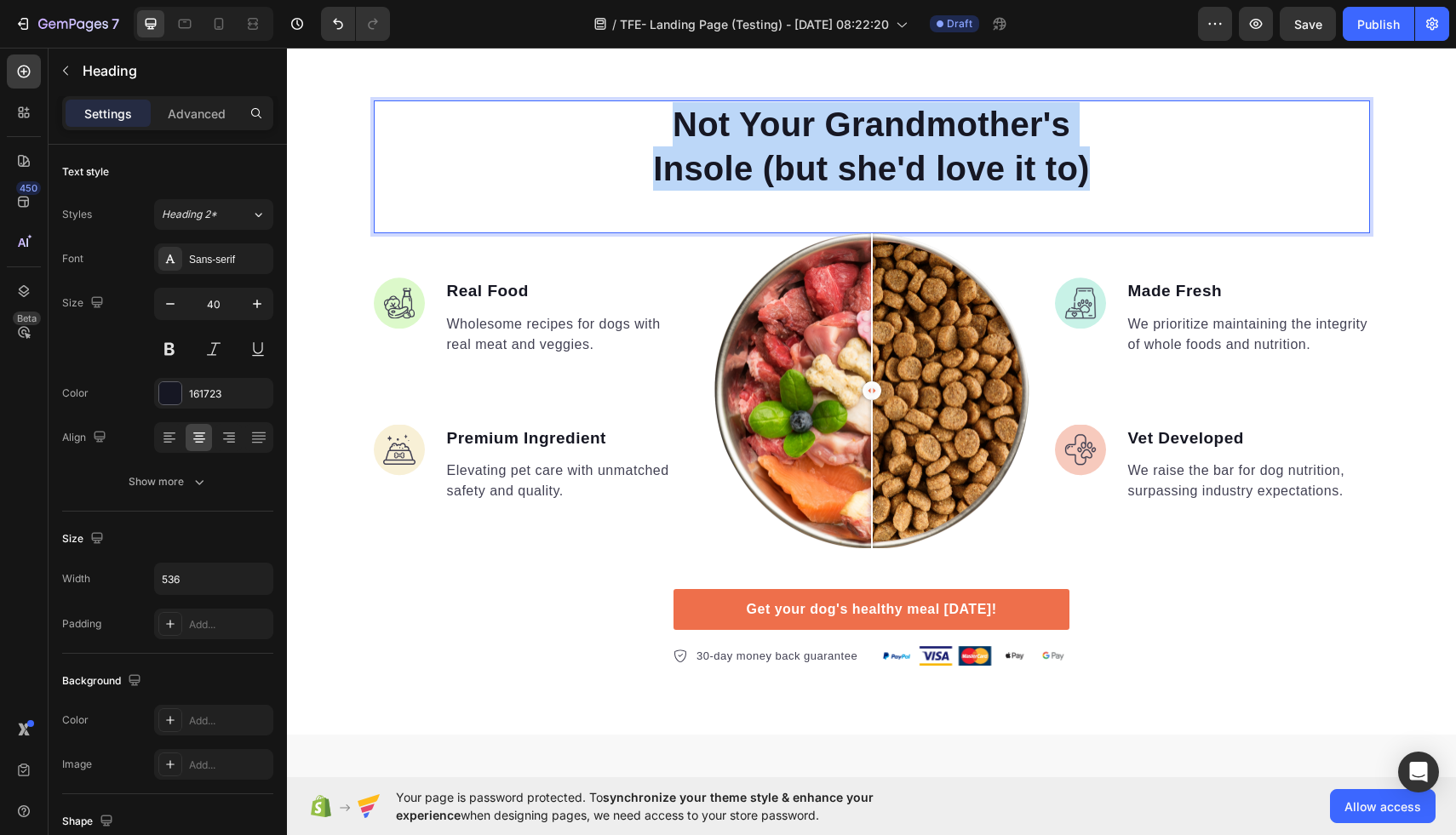
drag, startPoint x: 1095, startPoint y: 179, endPoint x: 677, endPoint y: 117, distance: 422.6
click at [677, 117] on p "Not Your Grandmother's Insole (but she'd love it to)" at bounding box center [872, 146] width 453 height 89
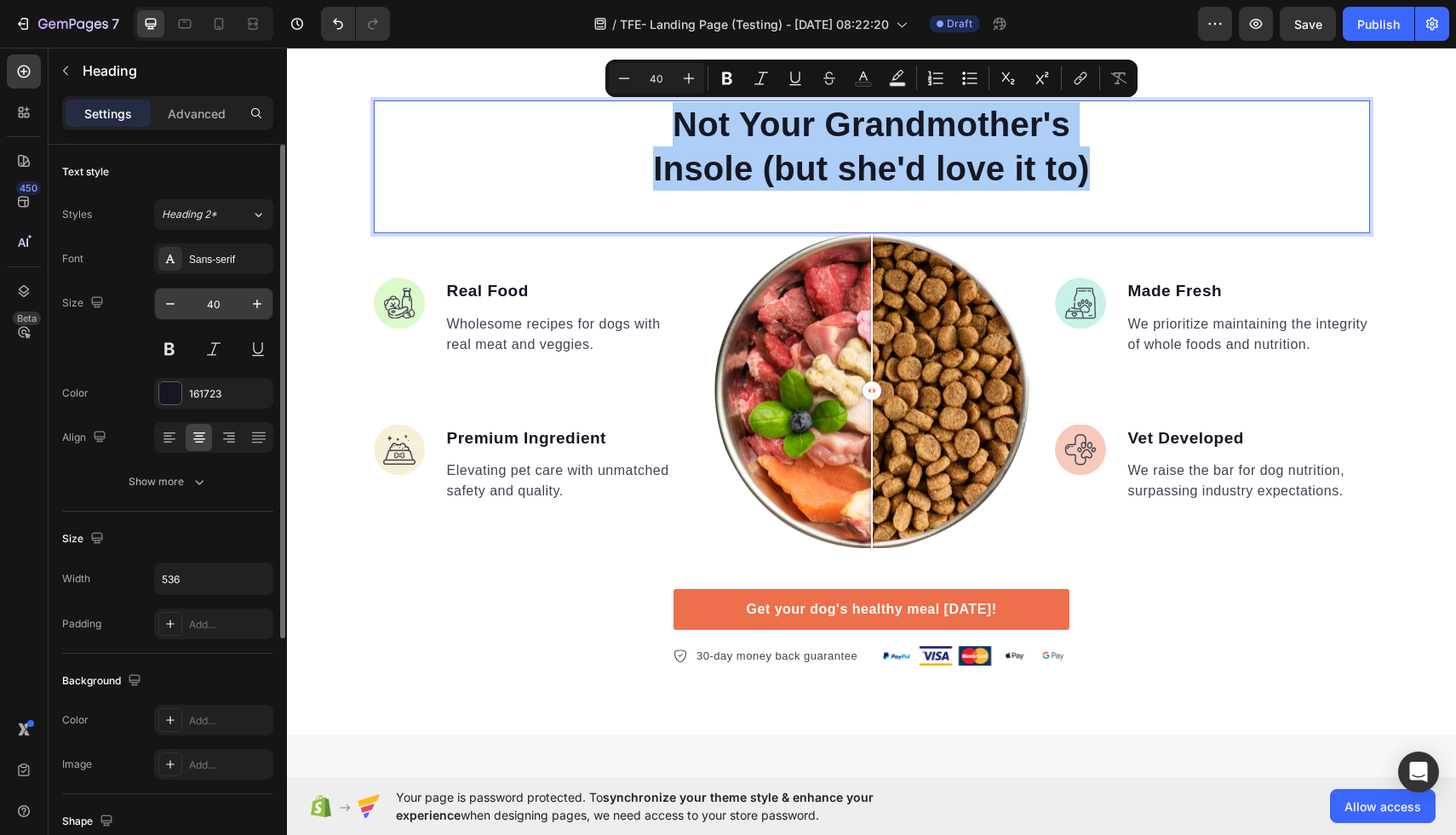
click at [209, 302] on input "40" at bounding box center [214, 303] width 56 height 31
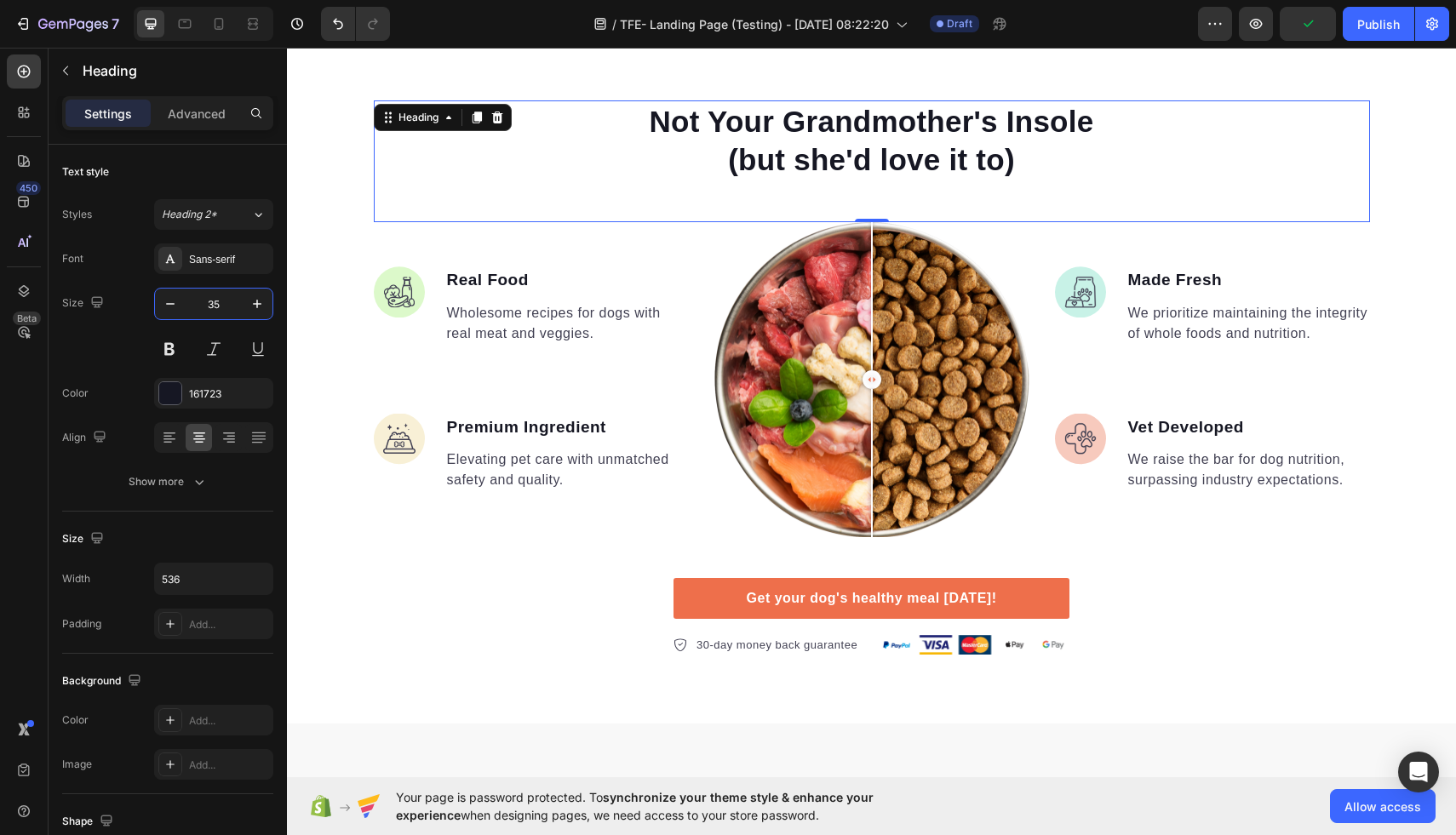
type input "35"
